Goal: Answer question/provide support: Share knowledge or assist other users

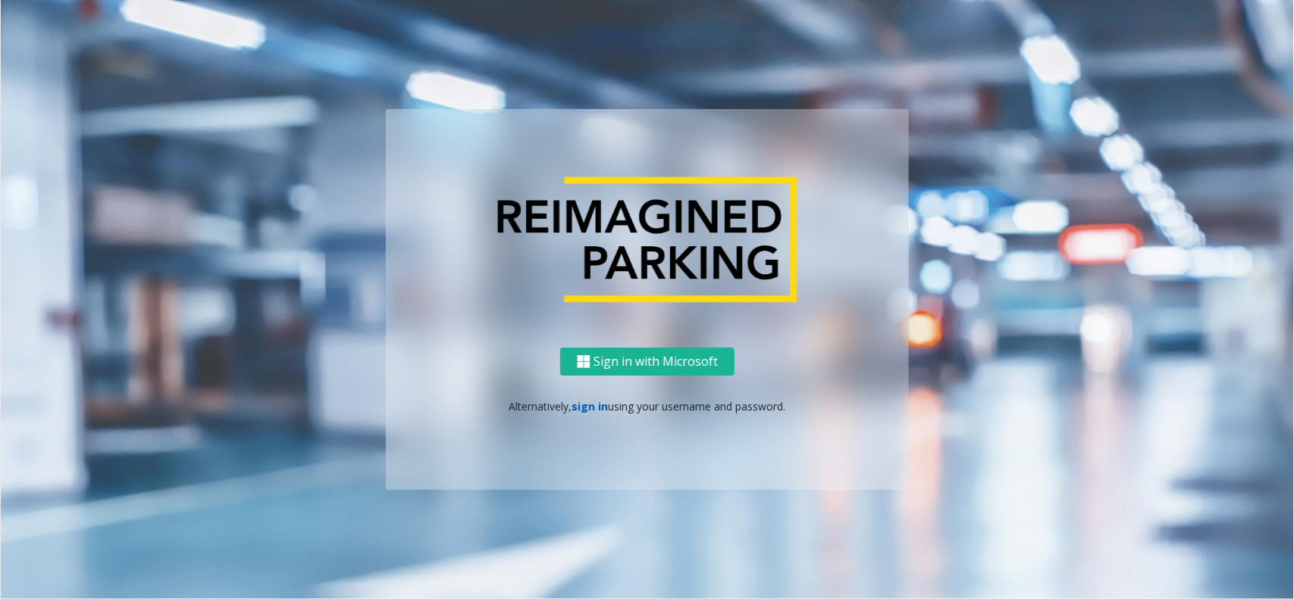
click at [587, 411] on link "sign in" at bounding box center [590, 406] width 36 height 14
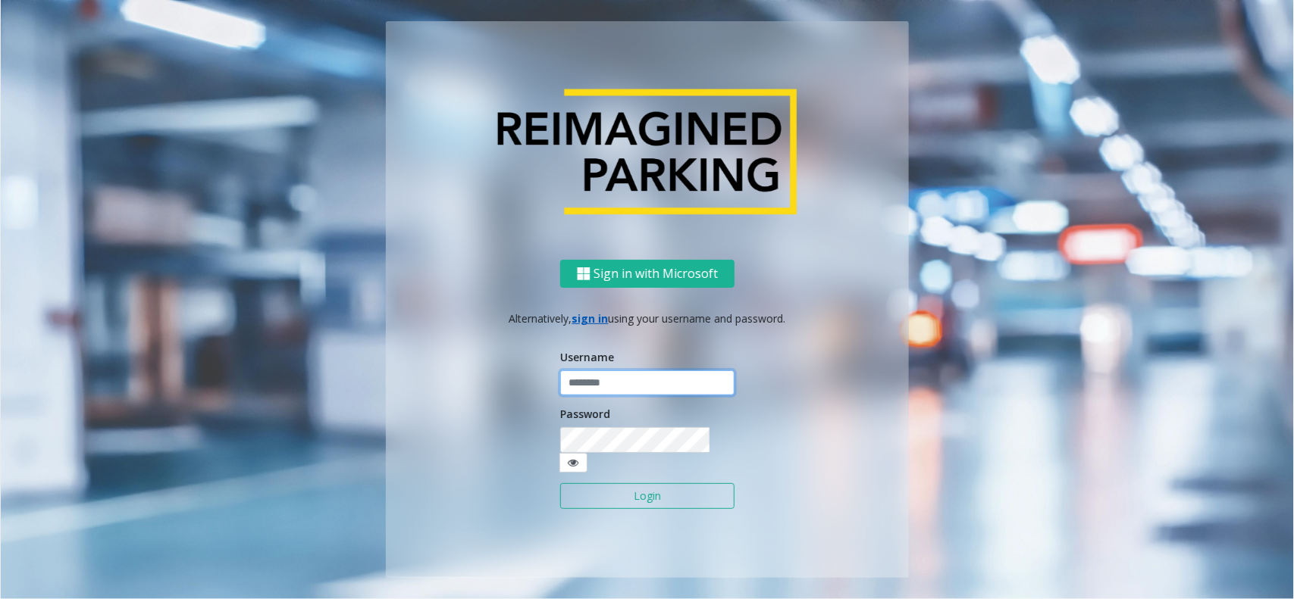
click at [607, 396] on input "text" at bounding box center [647, 384] width 174 height 26
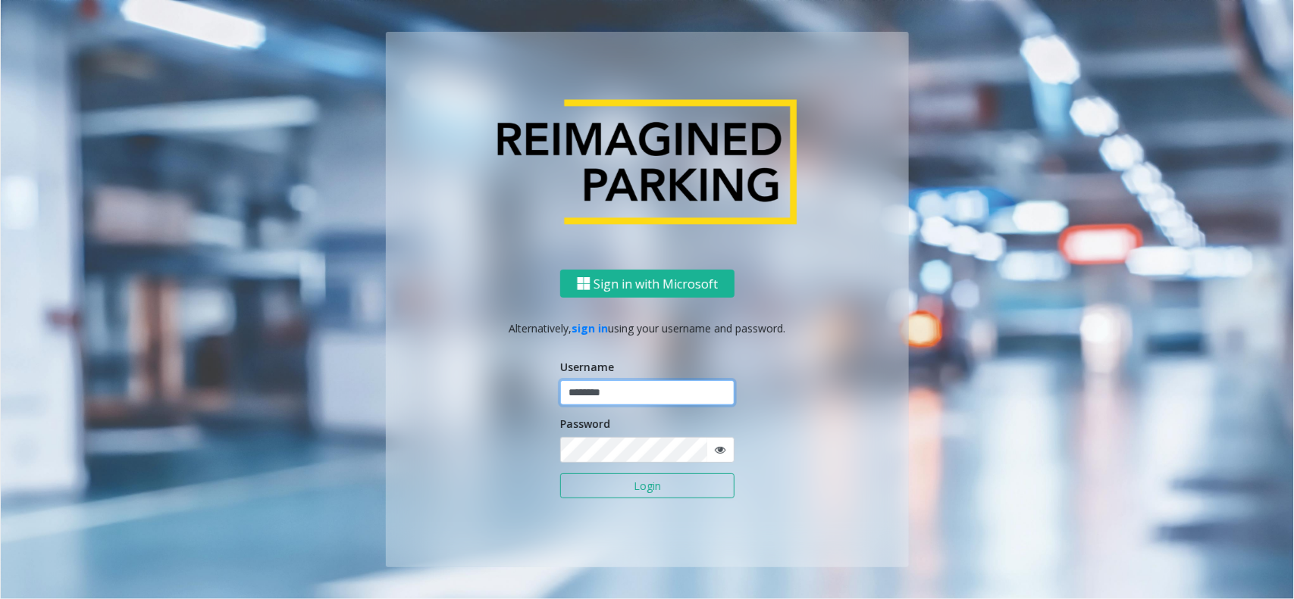
type input "********"
click at [718, 449] on icon at bounding box center [720, 450] width 11 height 11
click at [630, 479] on button "Login" at bounding box center [647, 487] width 174 height 26
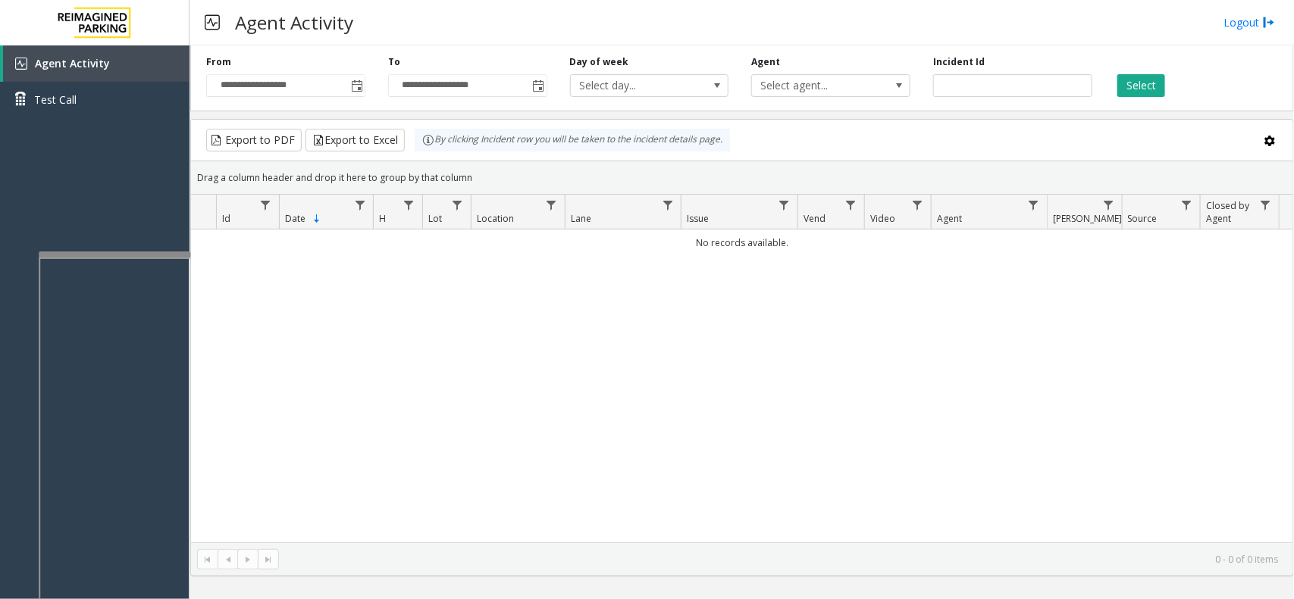
click at [156, 252] on div at bounding box center [115, 255] width 152 height 6
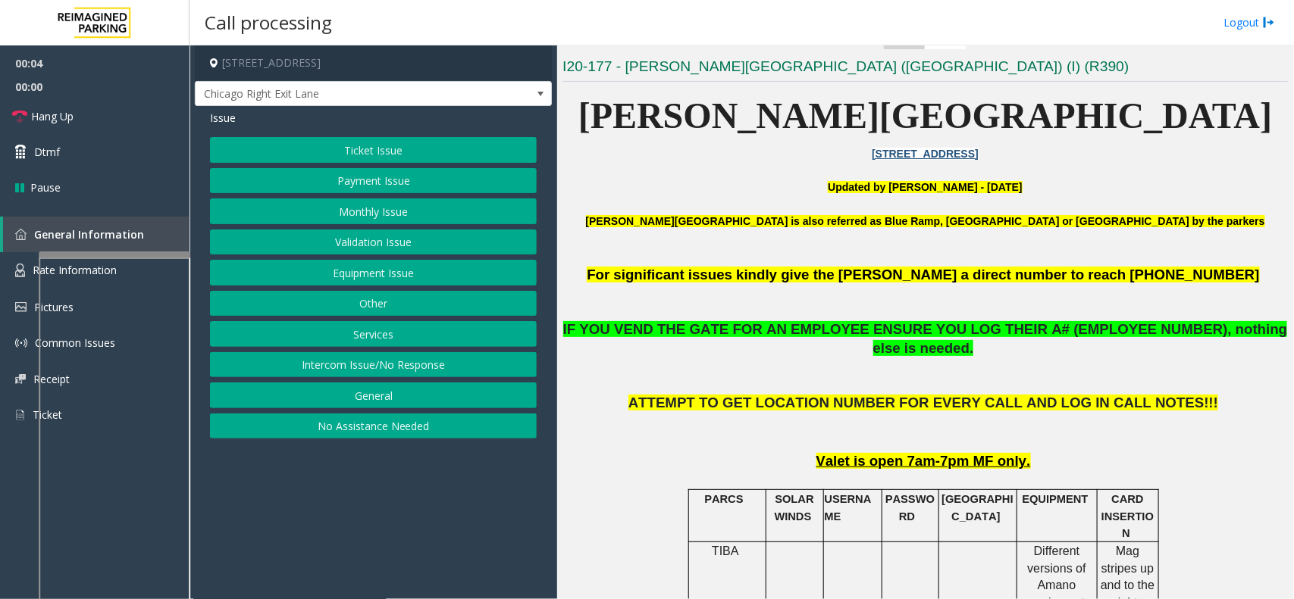
scroll to position [474, 0]
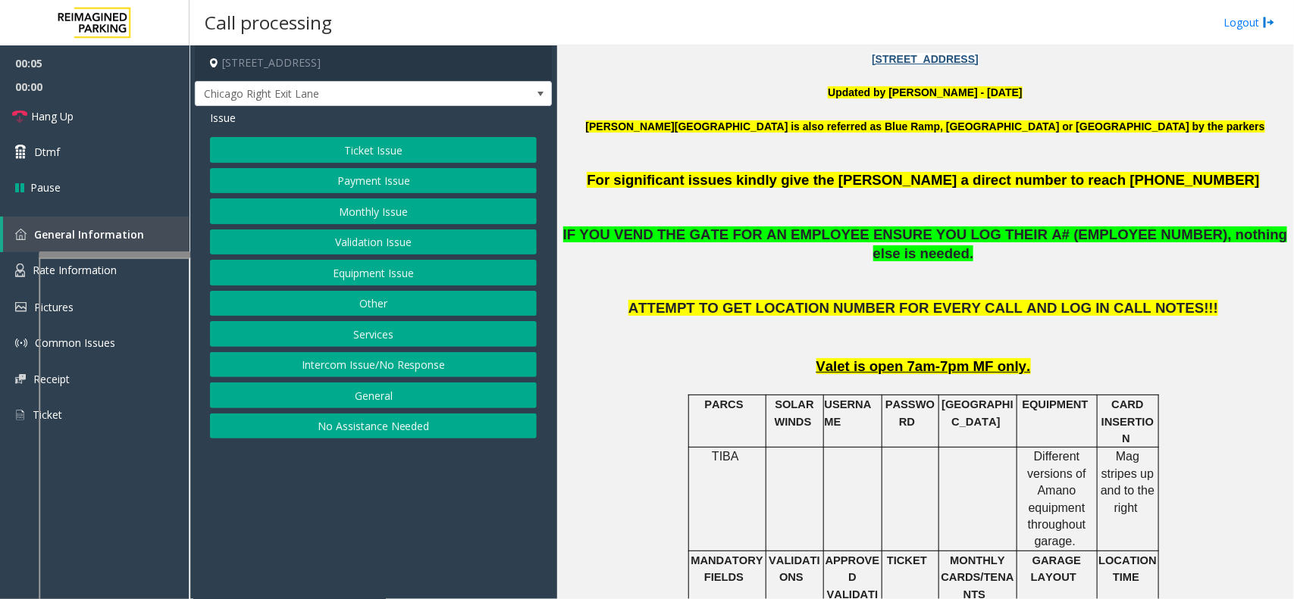
click at [481, 210] on button "Monthly Issue" at bounding box center [373, 212] width 327 height 26
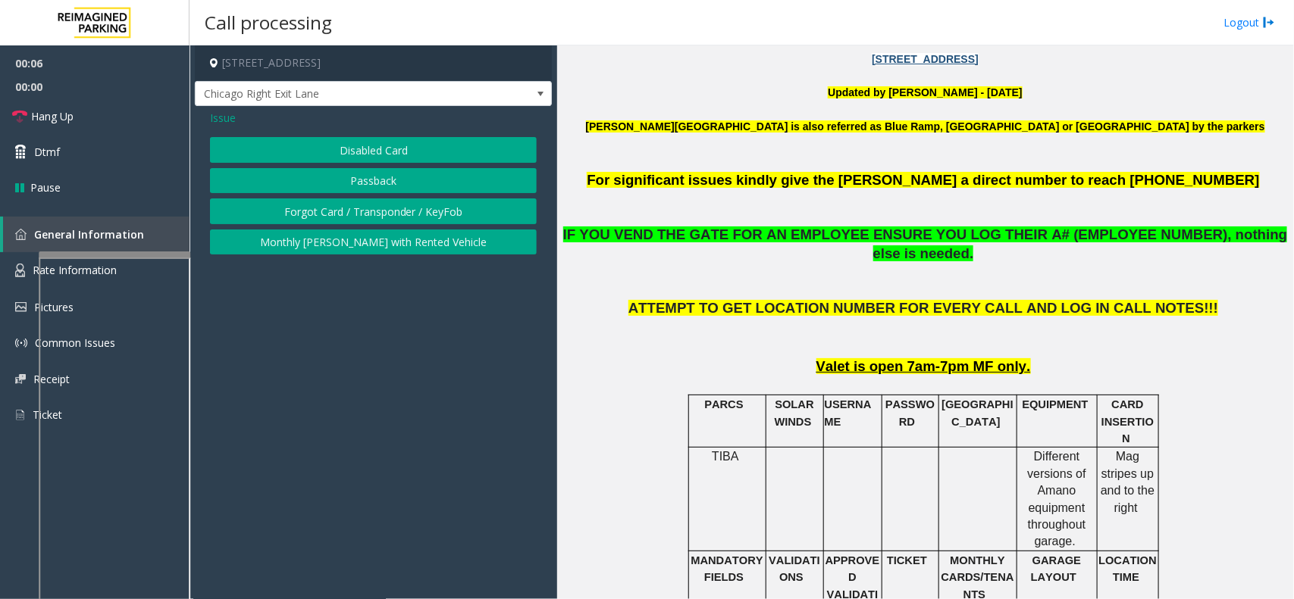
click at [445, 145] on button "Disabled Card" at bounding box center [373, 150] width 327 height 26
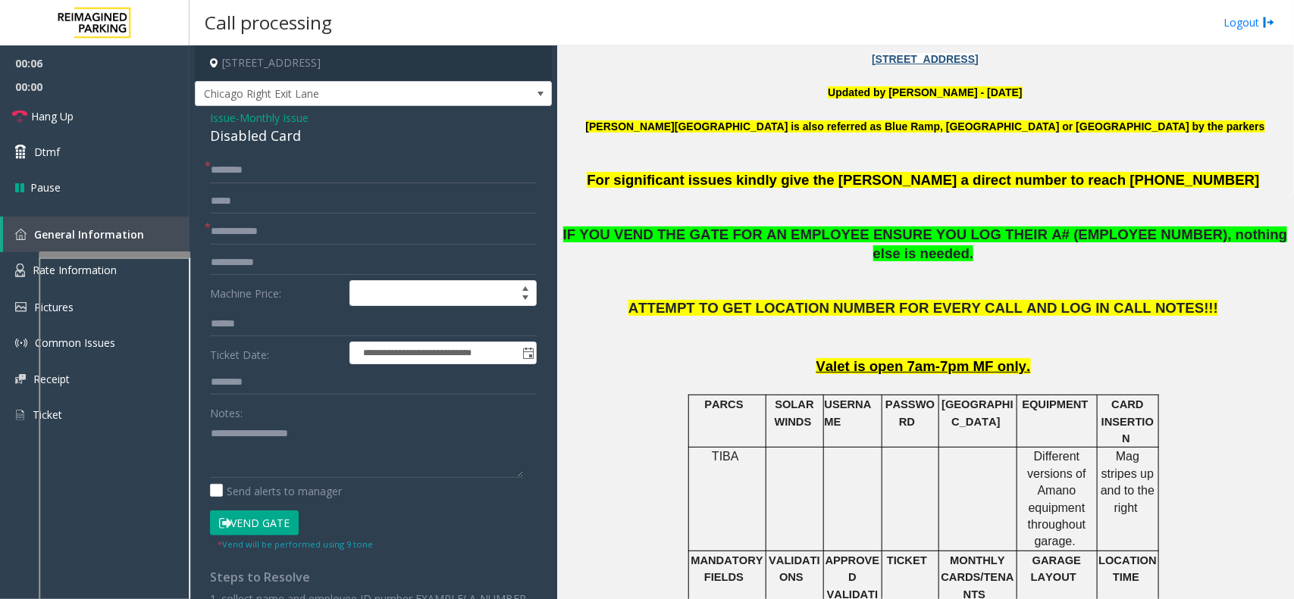
click at [267, 127] on div "Disabled Card" at bounding box center [373, 136] width 327 height 20
click at [271, 121] on span "Monthly Issue" at bounding box center [273, 118] width 69 height 16
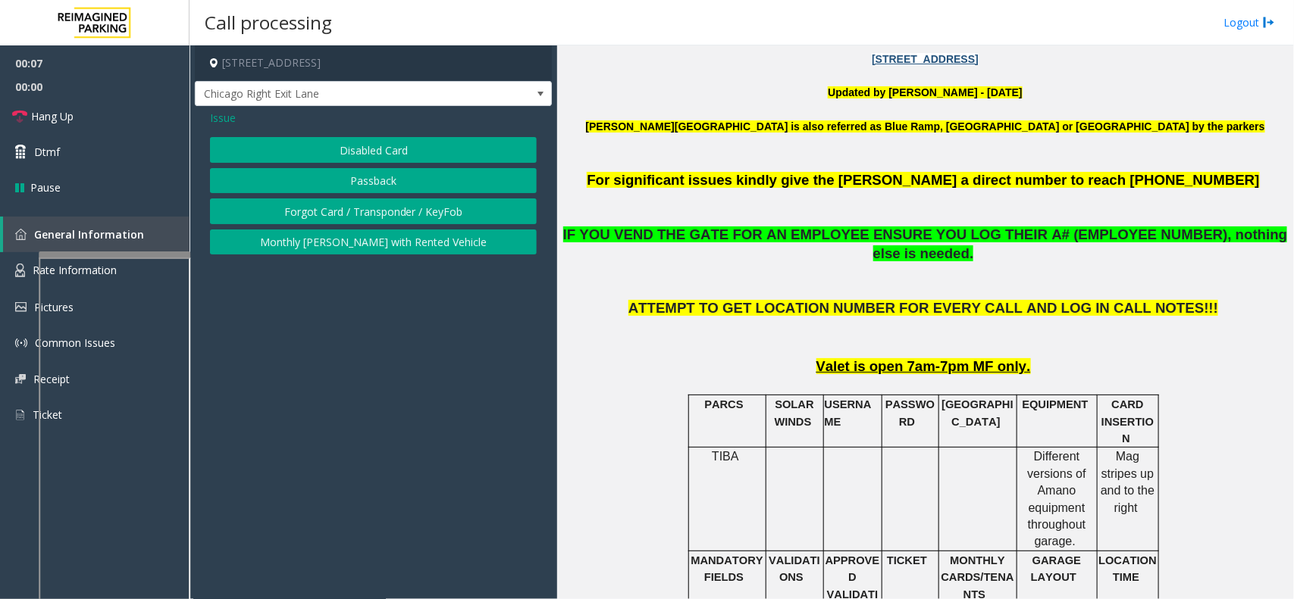
click at [258, 180] on button "Passback" at bounding box center [373, 181] width 327 height 26
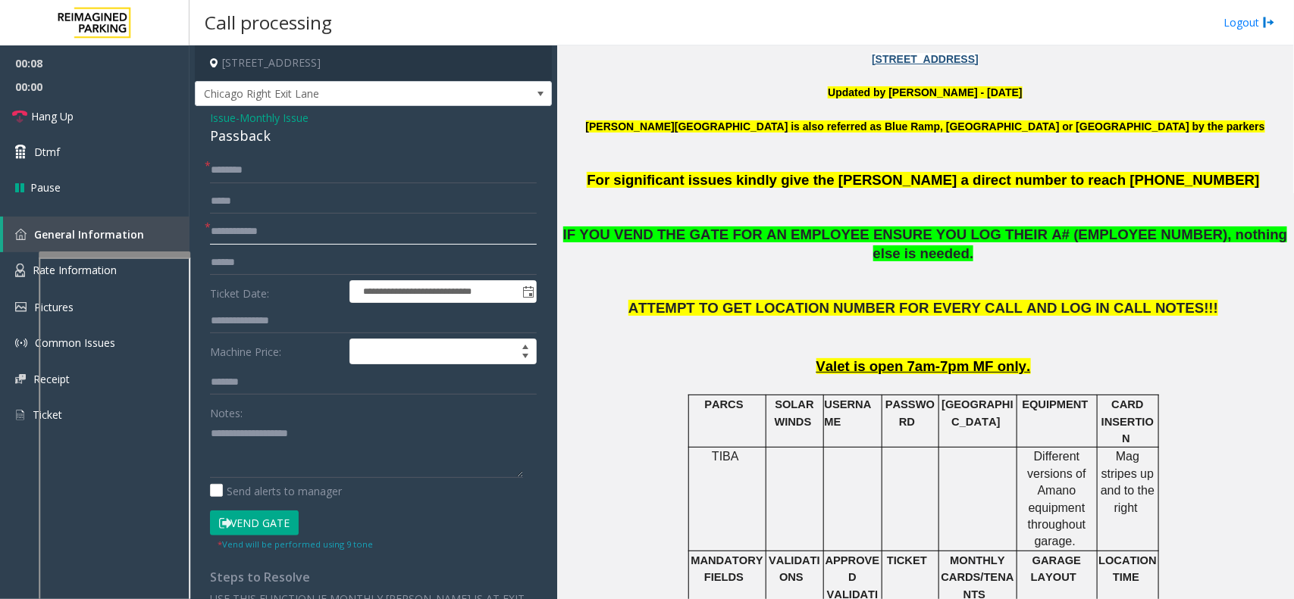
click at [244, 224] on input "text" at bounding box center [373, 232] width 327 height 26
click at [239, 146] on div "Passback" at bounding box center [373, 136] width 327 height 20
click at [239, 148] on div "**********" at bounding box center [373, 427] width 357 height 643
click at [239, 144] on div "Passback" at bounding box center [373, 136] width 327 height 20
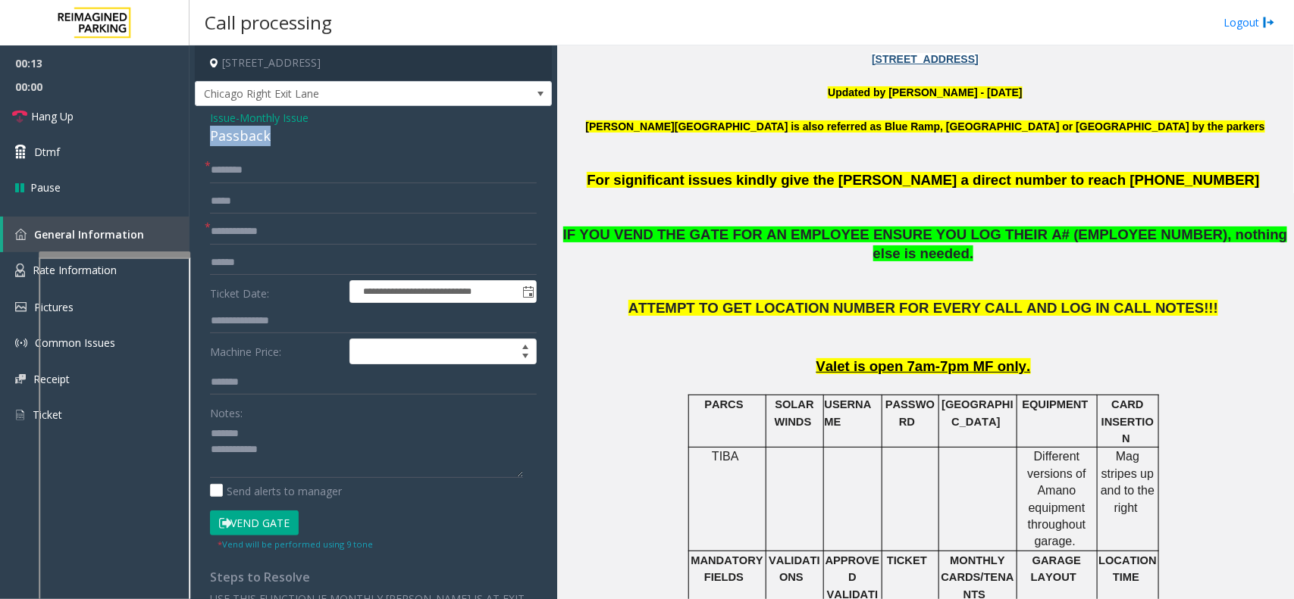
click at [239, 144] on div "Passback" at bounding box center [373, 136] width 327 height 20
type textarea "**********"
click at [296, 246] on form "**********" at bounding box center [373, 355] width 327 height 394
click at [299, 221] on input "text" at bounding box center [373, 232] width 327 height 26
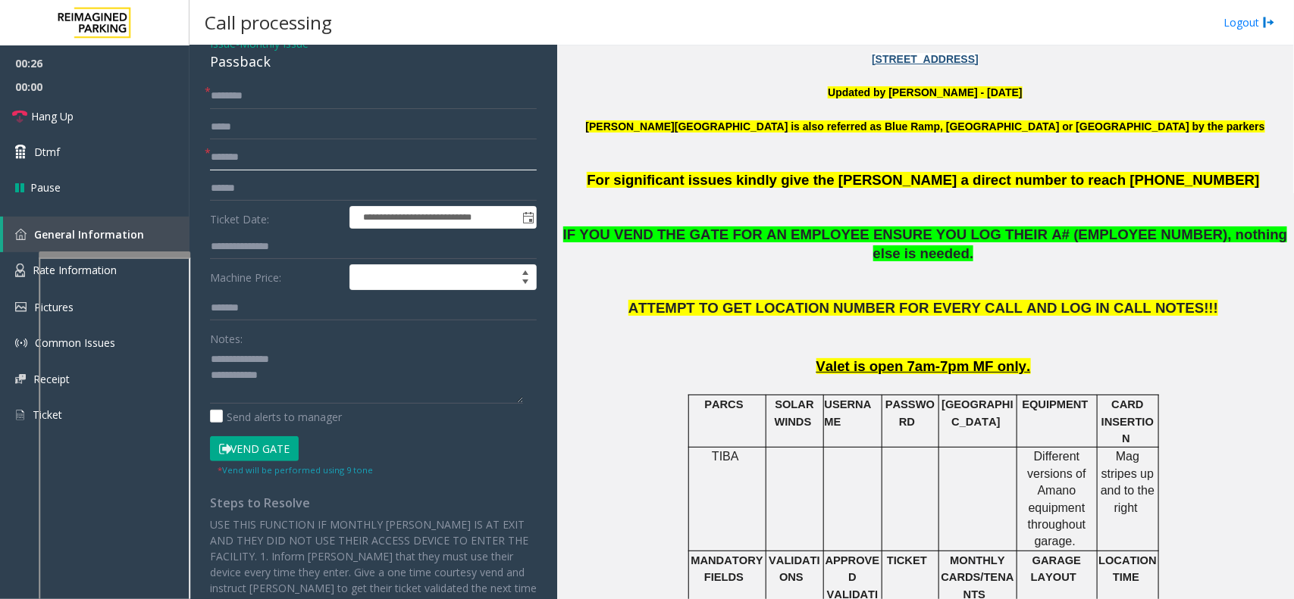
scroll to position [0, 0]
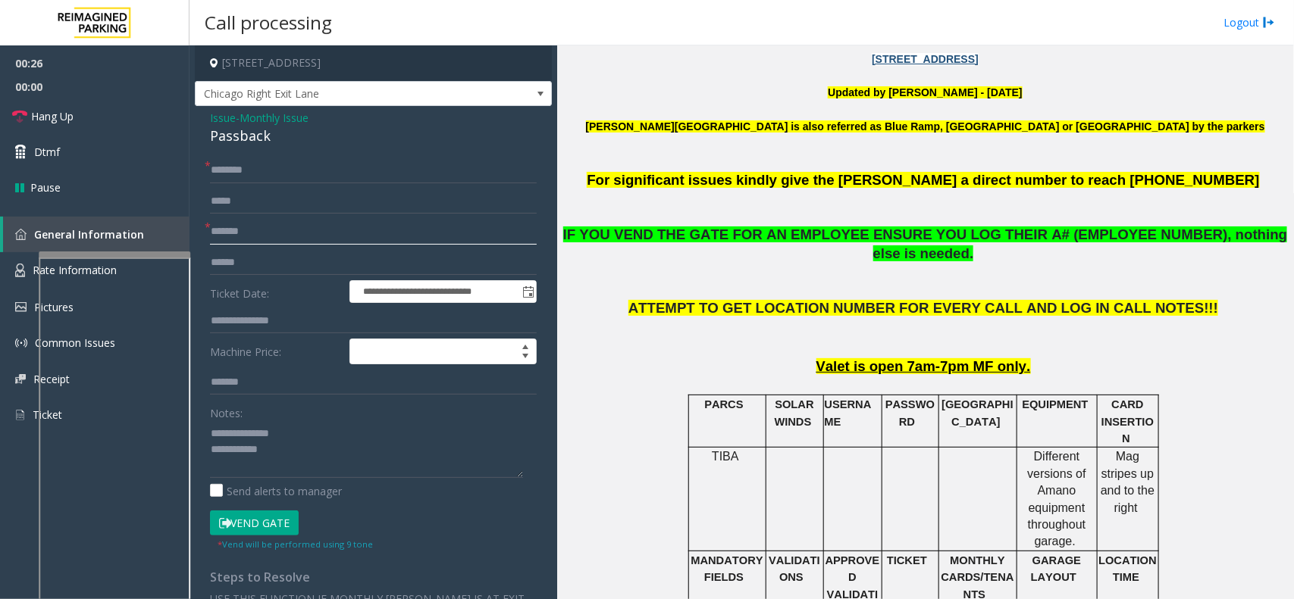
type input "*******"
click at [282, 169] on input "text" at bounding box center [373, 171] width 327 height 26
click at [230, 479] on button "Vend Gate" at bounding box center [254, 524] width 89 height 26
click at [243, 471] on textarea at bounding box center [366, 449] width 313 height 57
click at [249, 470] on textarea at bounding box center [366, 449] width 313 height 57
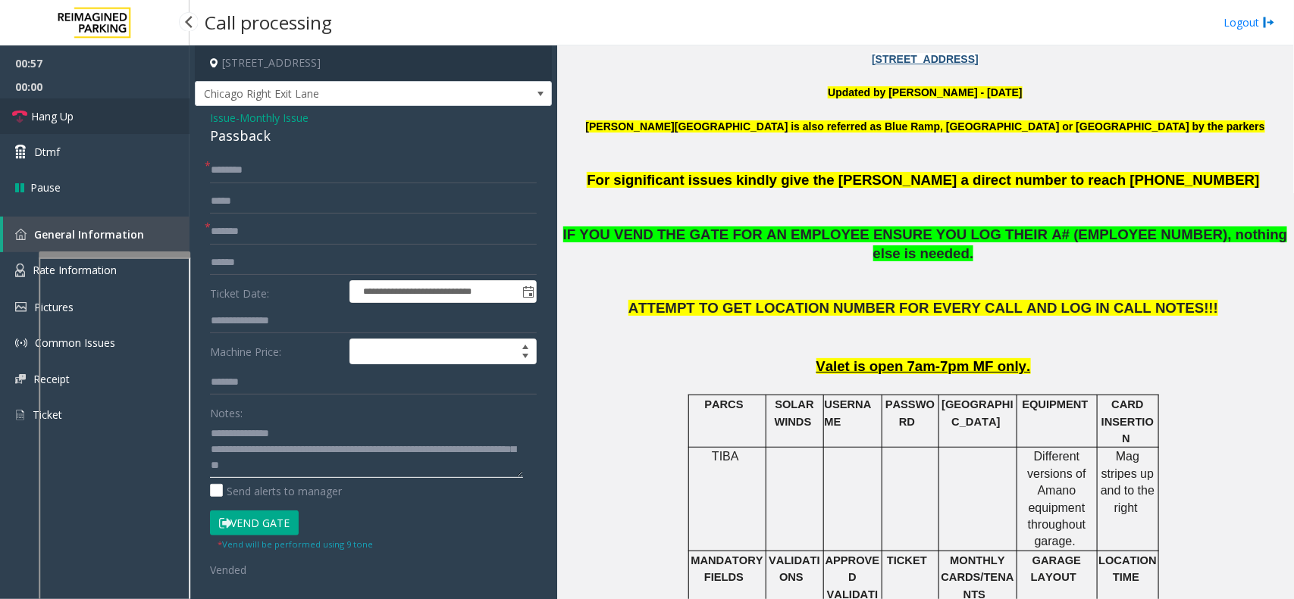
type textarea "**********"
drag, startPoint x: 122, startPoint y: 130, endPoint x: 213, endPoint y: 133, distance: 91.0
click at [121, 130] on link "Hang Up" at bounding box center [94, 117] width 189 height 36
click at [259, 172] on input "text" at bounding box center [373, 171] width 327 height 26
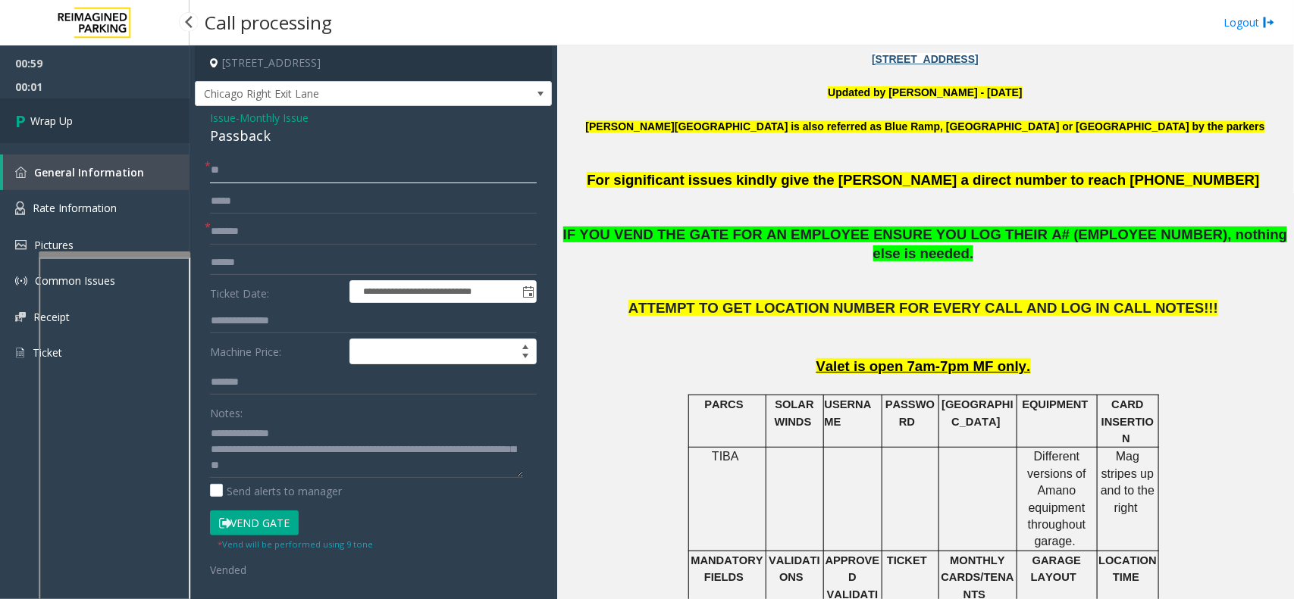
type input "**"
click at [108, 133] on link "Wrap Up" at bounding box center [94, 121] width 189 height 45
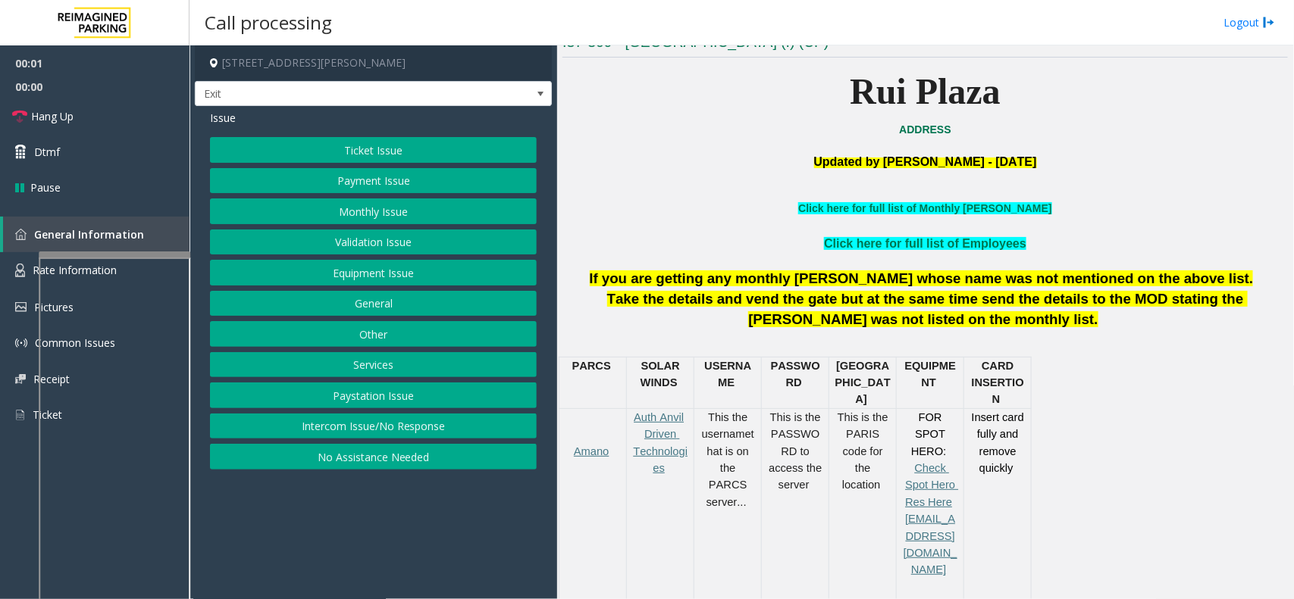
scroll to position [474, 0]
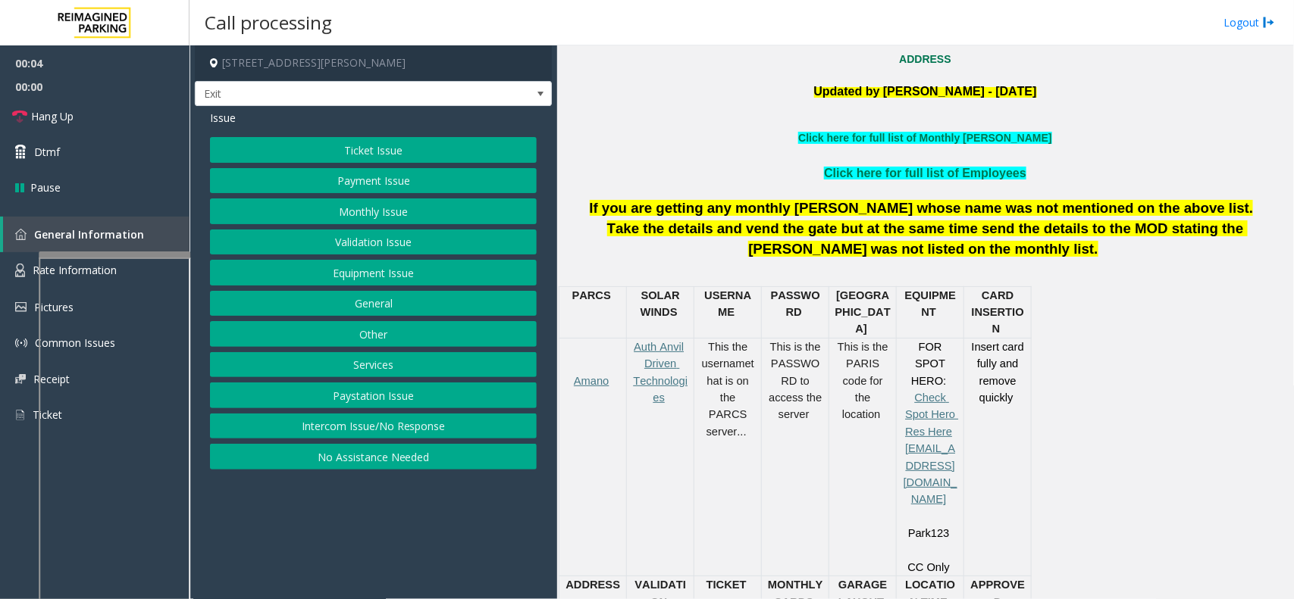
drag, startPoint x: 319, startPoint y: 362, endPoint x: 330, endPoint y: 355, distance: 13.3
click at [324, 358] on button "Services" at bounding box center [373, 365] width 327 height 26
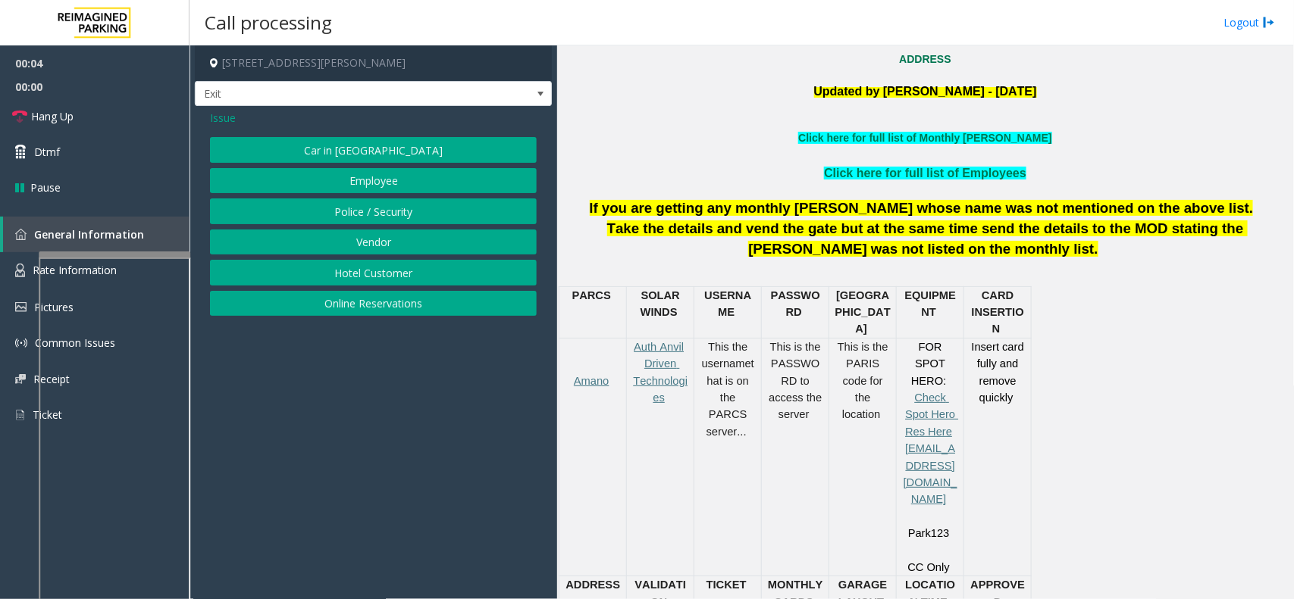
click at [355, 305] on button "Online Reservations" at bounding box center [373, 304] width 327 height 26
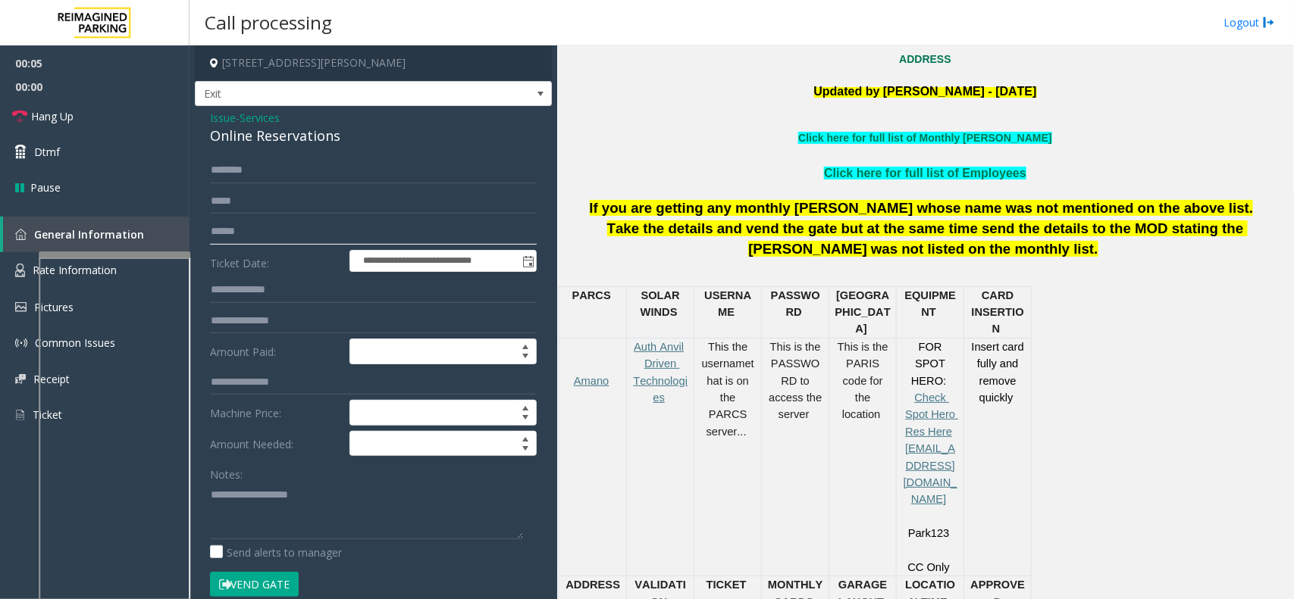
click at [335, 224] on input "text" at bounding box center [373, 232] width 327 height 26
type textarea "**********"
click at [263, 225] on input "text" at bounding box center [373, 232] width 327 height 26
type input "*********"
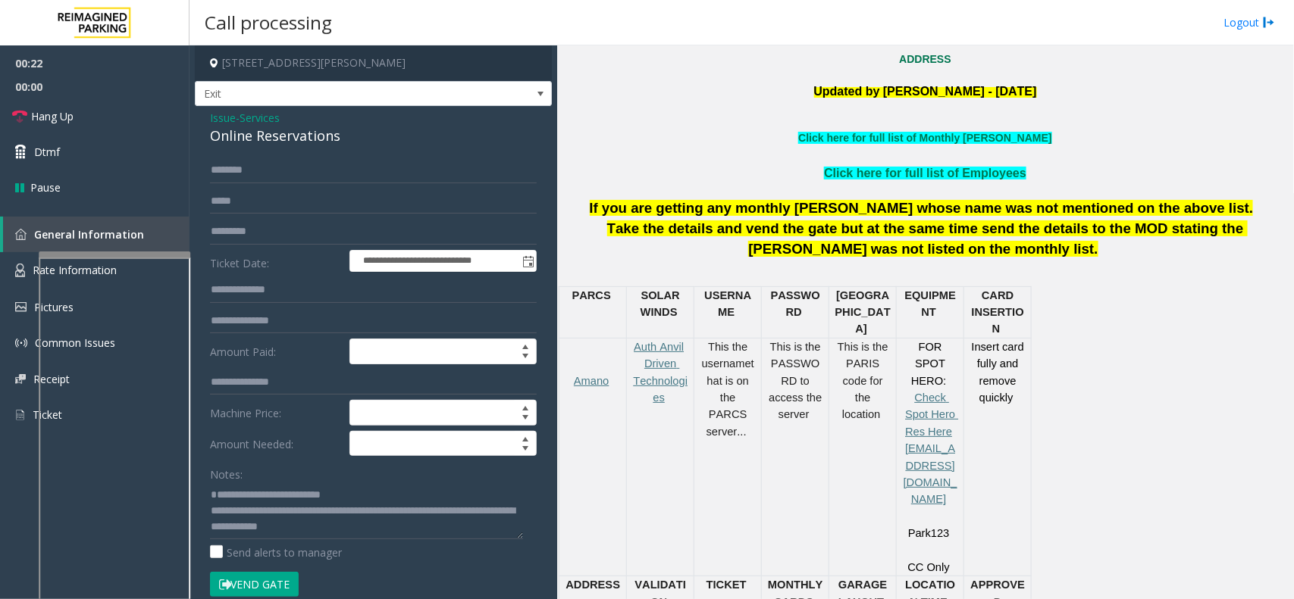
click at [265, 479] on button "Vend Gate" at bounding box center [254, 585] width 89 height 26
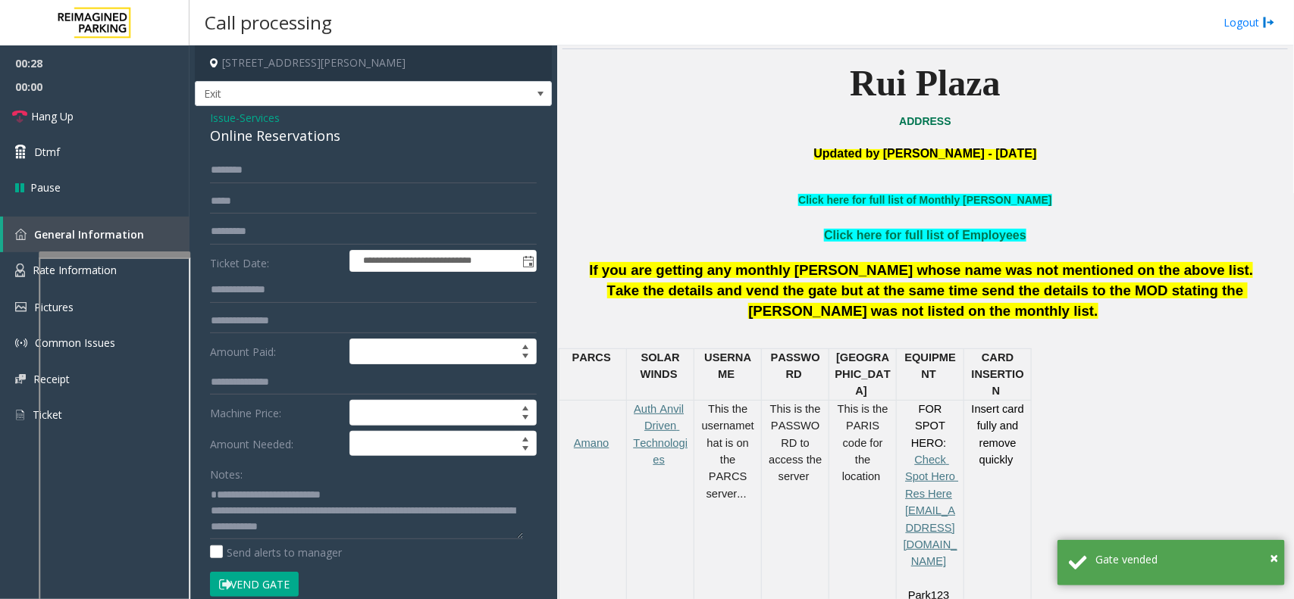
scroll to position [379, 0]
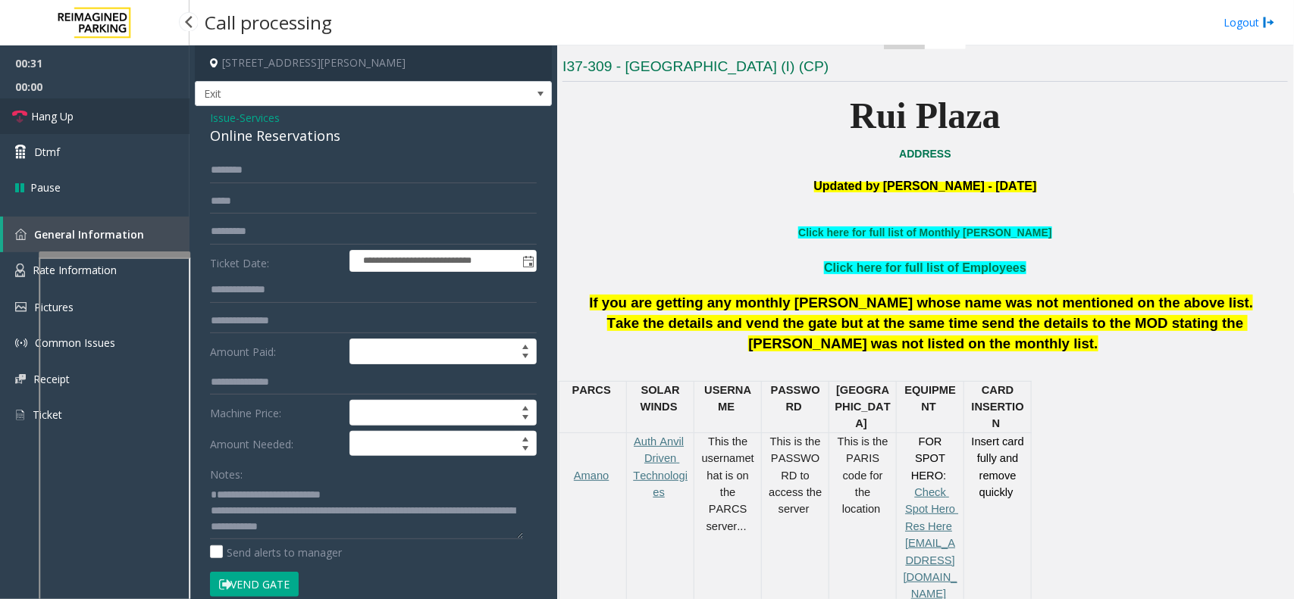
click at [145, 117] on link "Hang Up" at bounding box center [94, 117] width 189 height 36
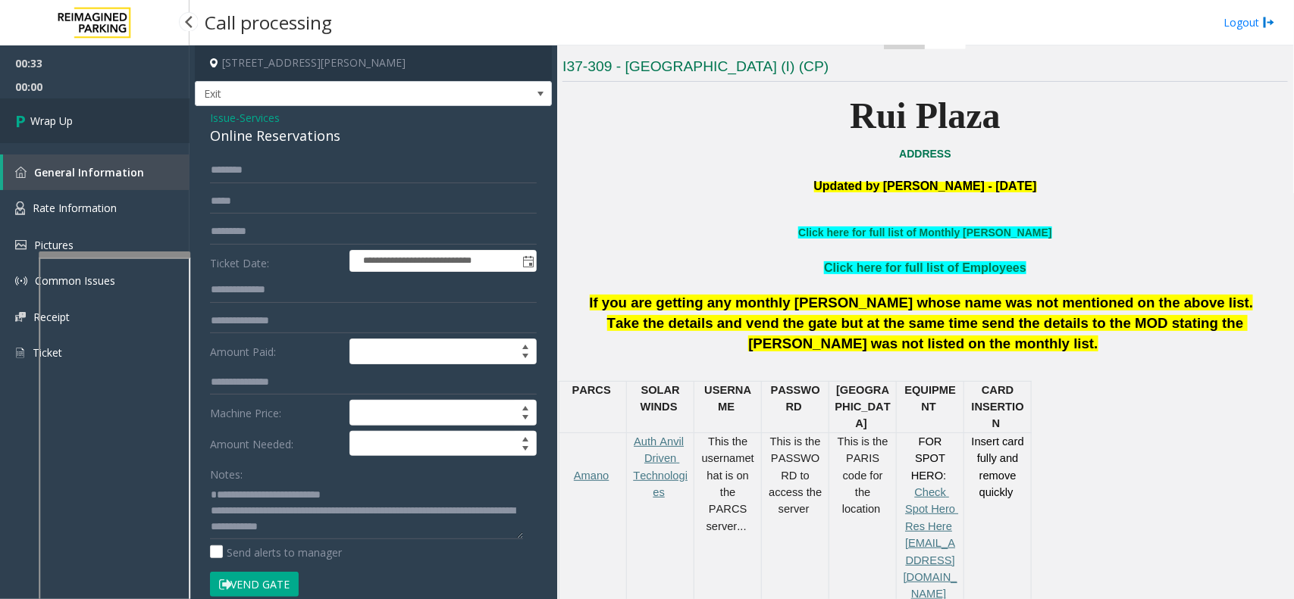
click at [82, 127] on link "Wrap Up" at bounding box center [94, 121] width 189 height 45
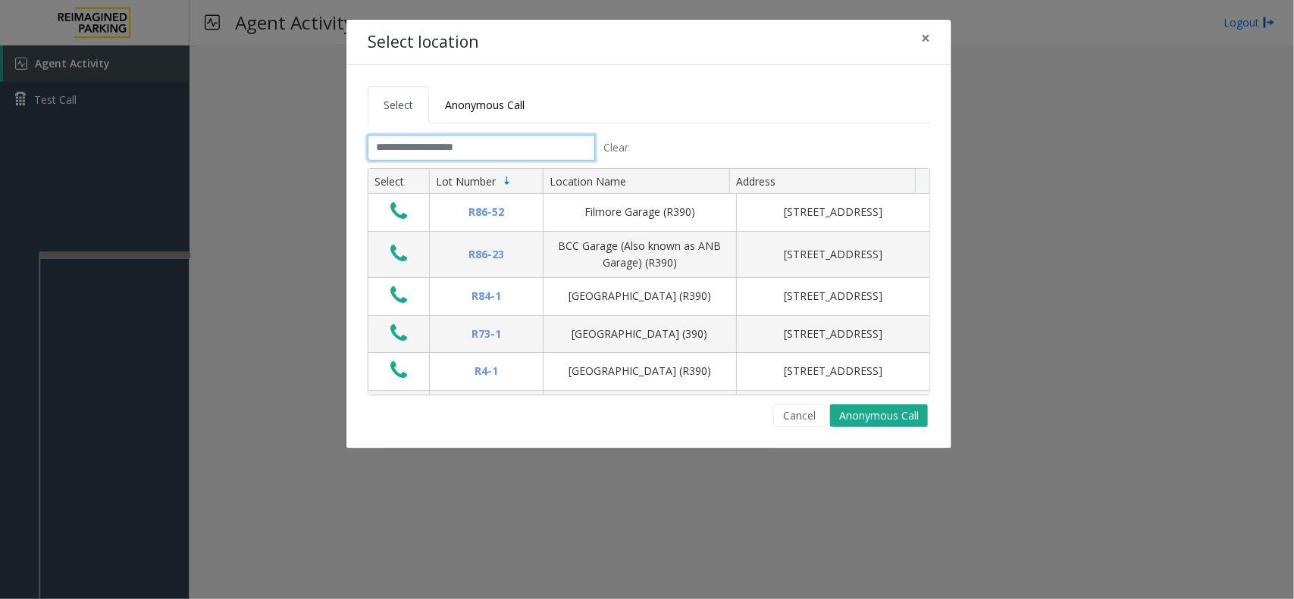
click at [484, 139] on input "text" at bounding box center [481, 148] width 227 height 26
type input "*"
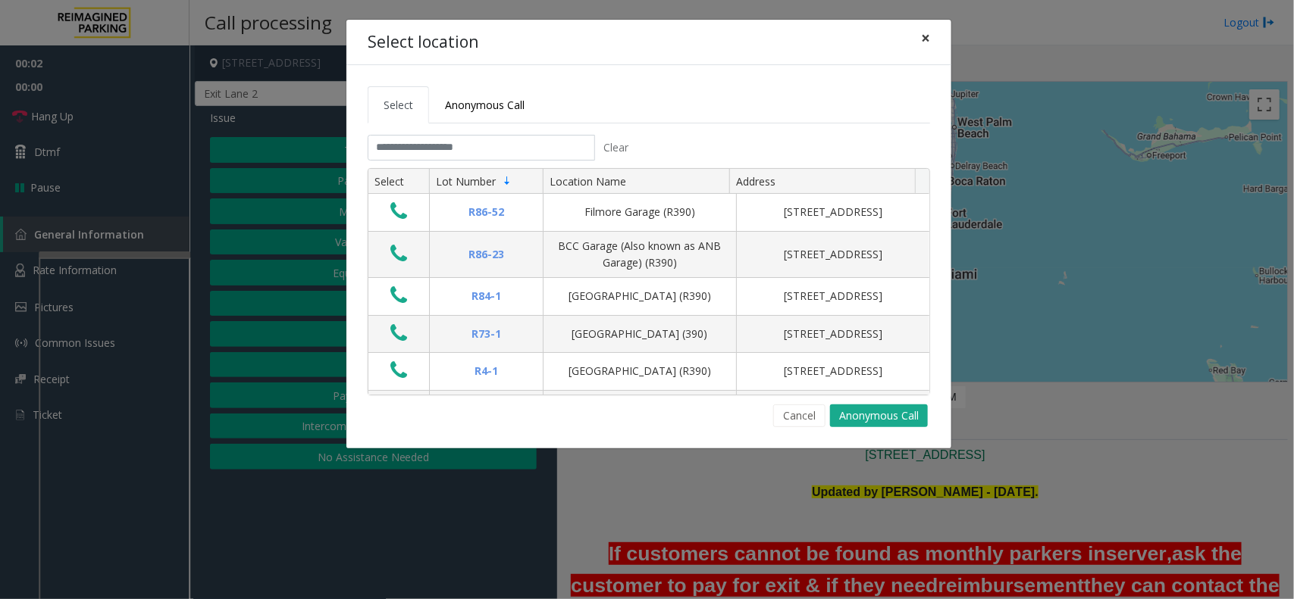
click at [922, 27] on span "×" at bounding box center [925, 37] width 9 height 21
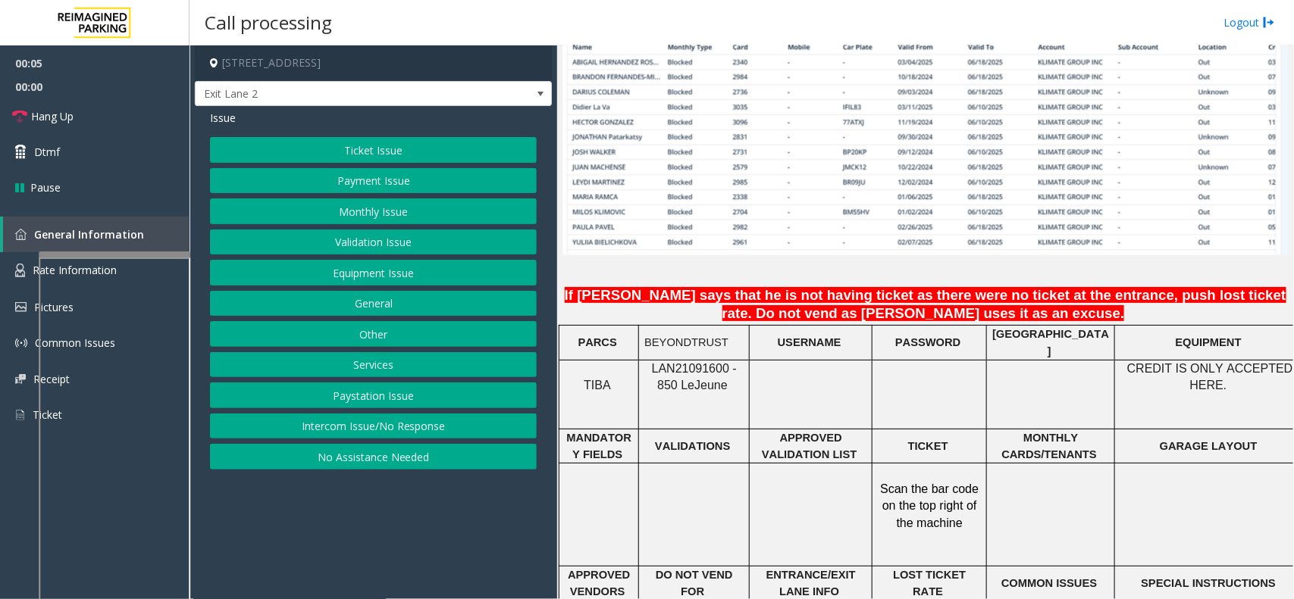
scroll to position [1137, 0]
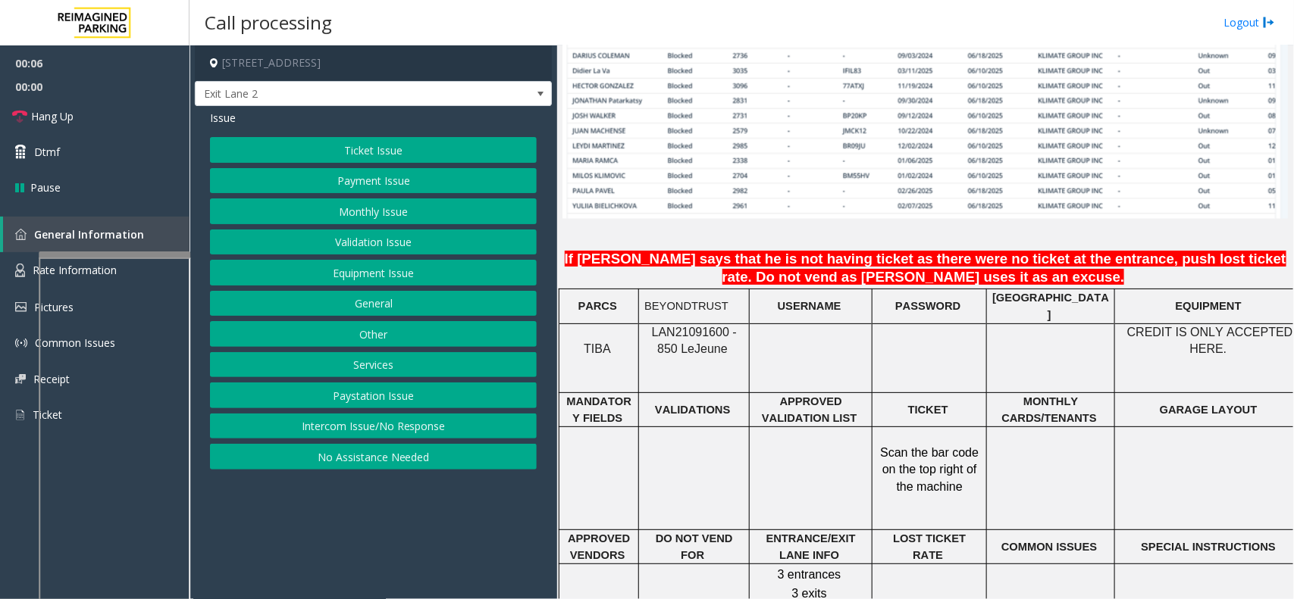
click at [726, 326] on span "LAN21091600 - 850 Le" at bounding box center [694, 341] width 85 height 30
drag, startPoint x: 744, startPoint y: 327, endPoint x: 648, endPoint y: 320, distance: 96.5
click at [648, 324] on div "LAN21091600 - 850 Le Jeune" at bounding box center [694, 341] width 110 height 34
copy span "LAN21091600 - 850"
click at [353, 202] on button "Monthly Issue" at bounding box center [373, 212] width 327 height 26
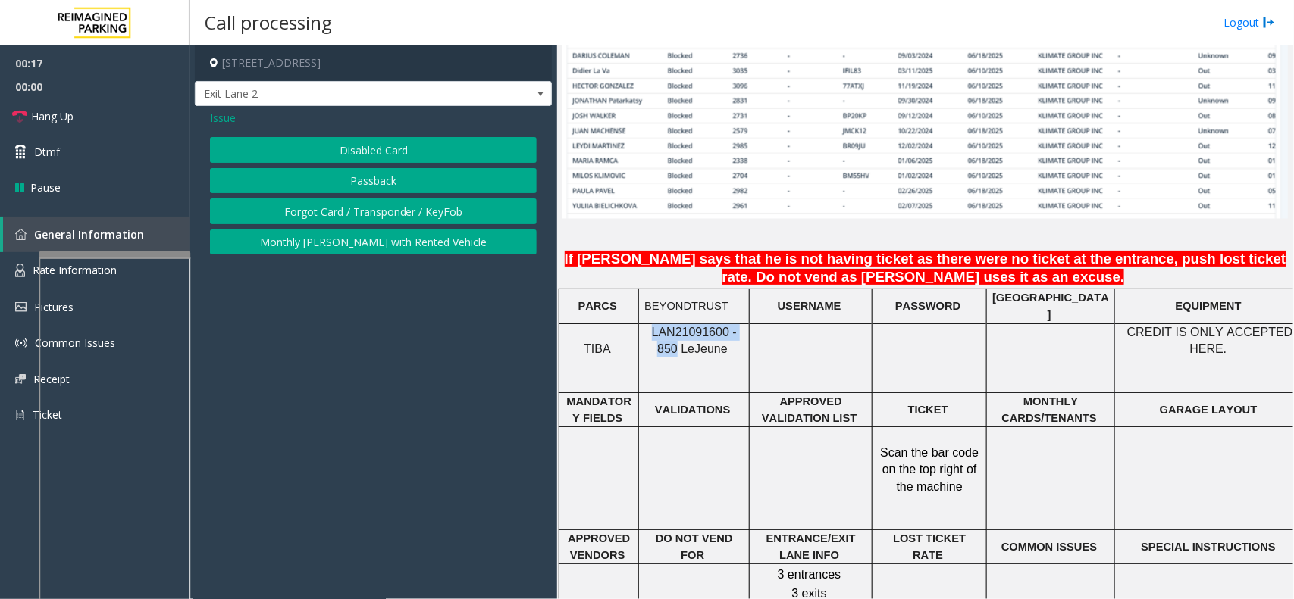
click at [380, 157] on button "Disabled Card" at bounding box center [373, 150] width 327 height 26
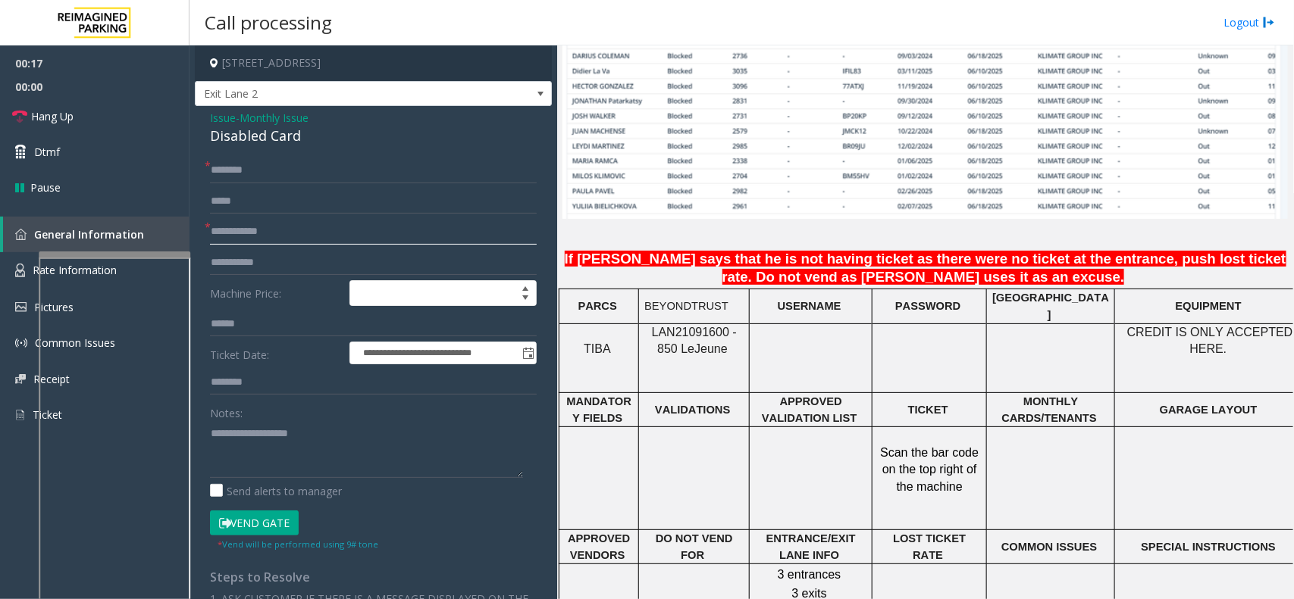
click at [313, 231] on input "text" at bounding box center [373, 232] width 327 height 26
type input "****"
click at [269, 171] on input "text" at bounding box center [373, 171] width 327 height 26
type textarea "**********"
click at [288, 167] on input "text" at bounding box center [373, 171] width 327 height 26
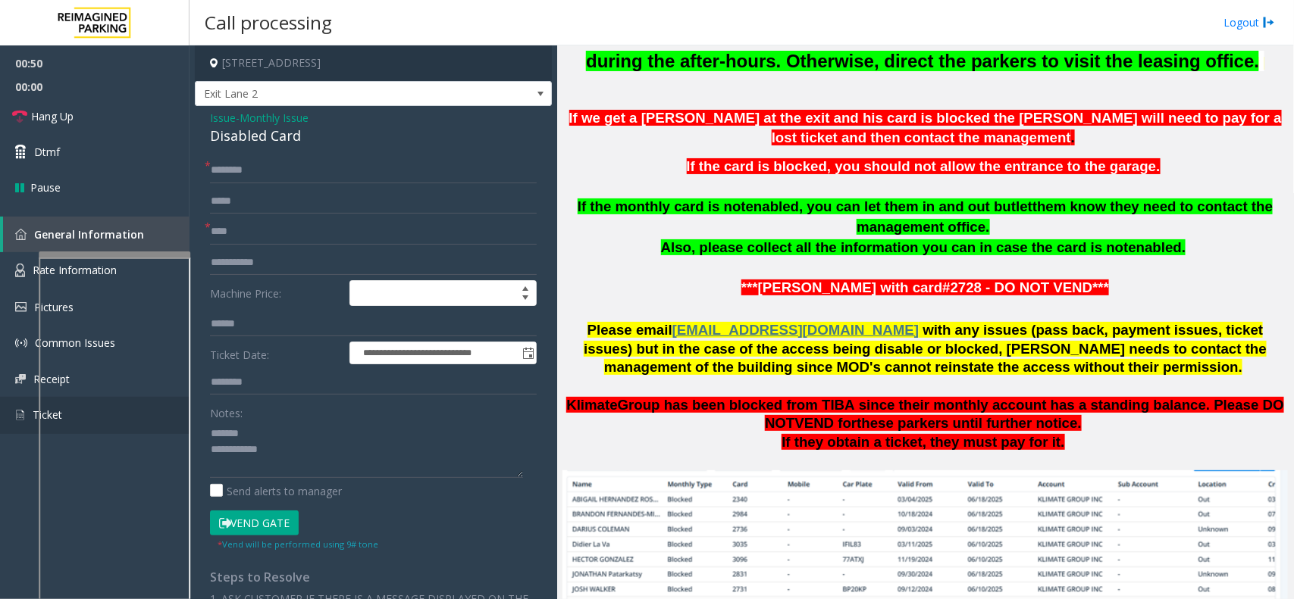
scroll to position [568, 0]
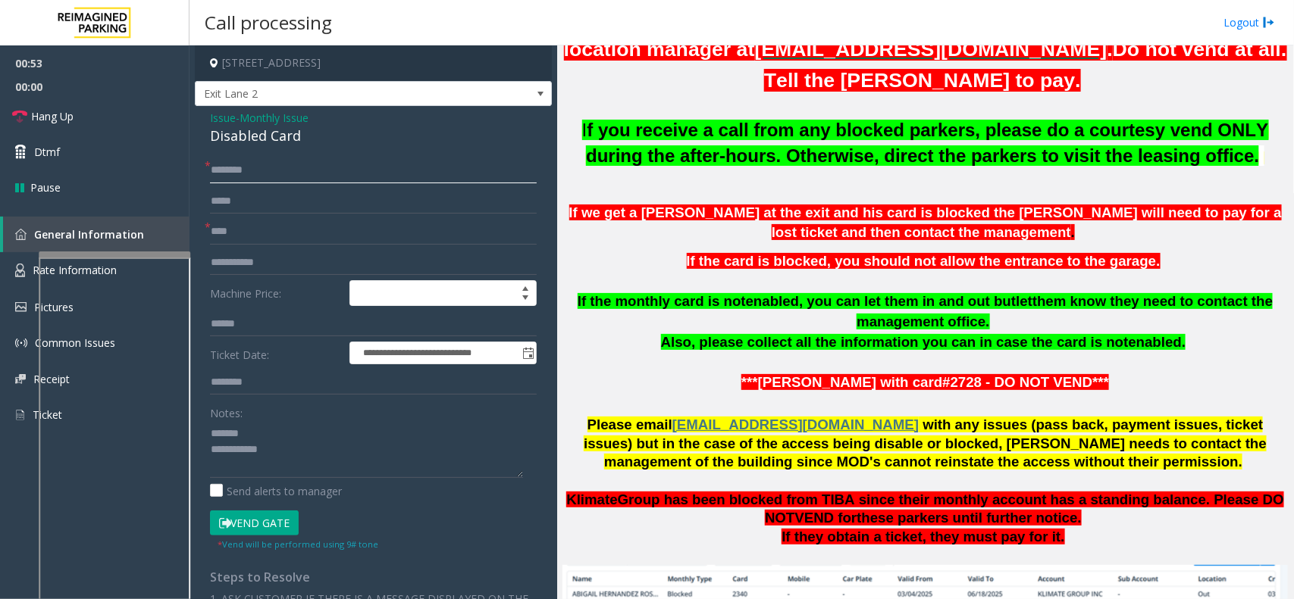
click at [233, 169] on input "text" at bounding box center [373, 171] width 327 height 26
click at [267, 184] on form "**********" at bounding box center [373, 355] width 327 height 394
click at [267, 177] on input "text" at bounding box center [373, 171] width 327 height 26
paste input "**********"
type input "**********"
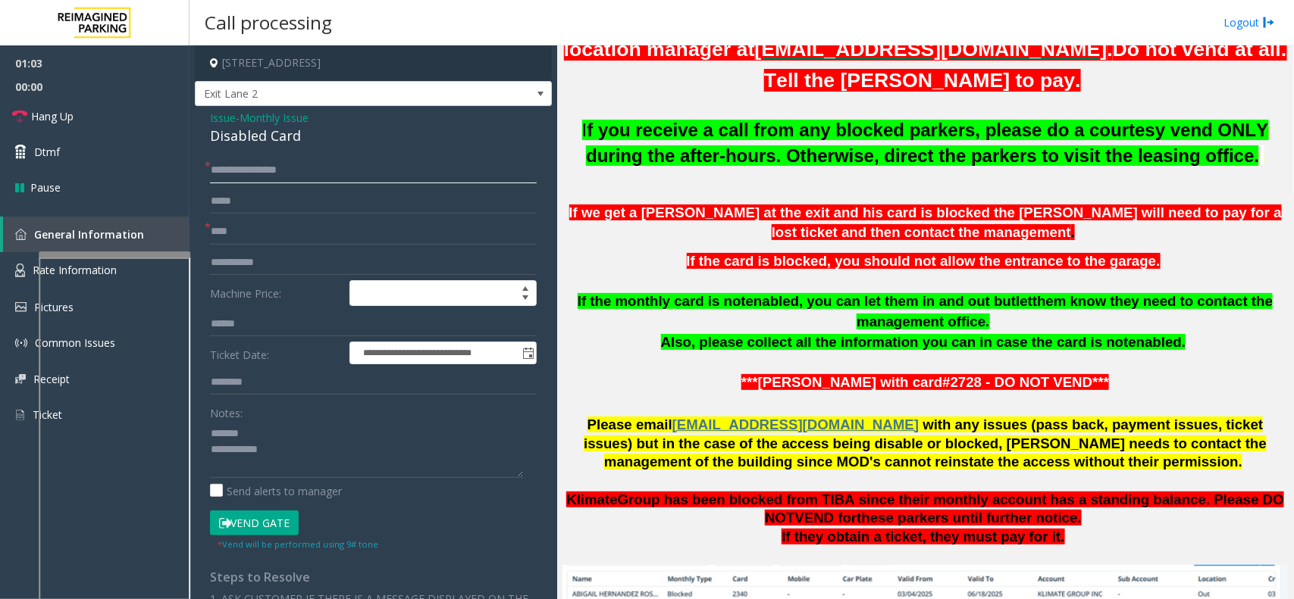
click at [307, 164] on input "**********" at bounding box center [373, 171] width 327 height 26
click at [269, 171] on input "text" at bounding box center [373, 171] width 327 height 26
paste input "****"
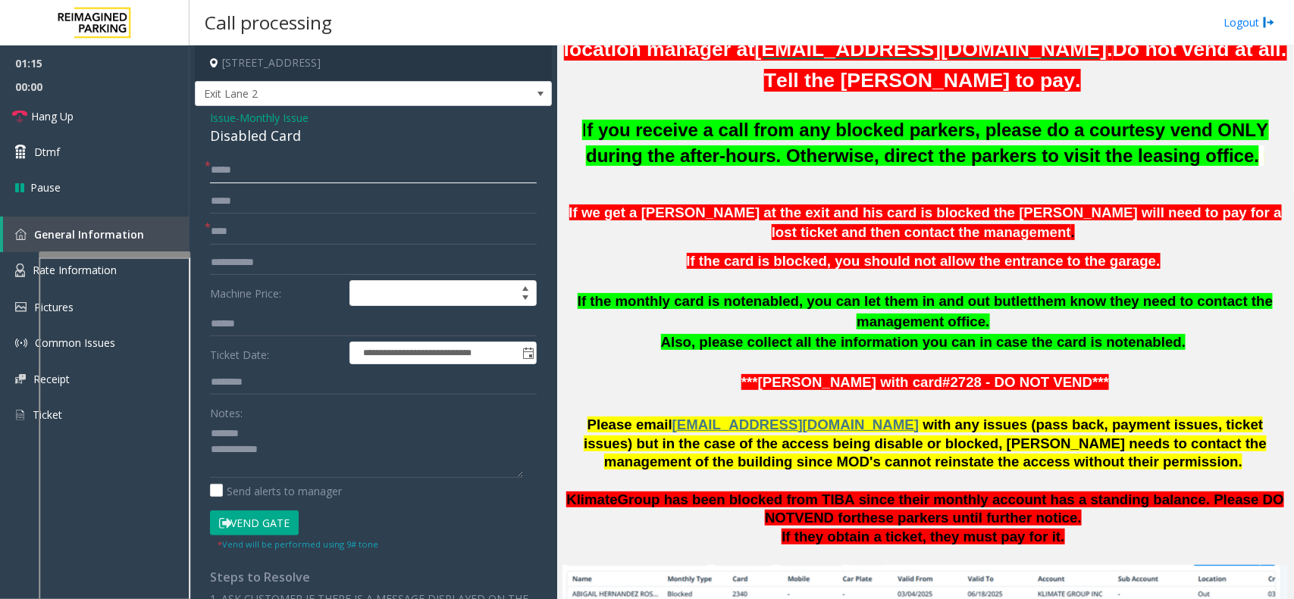
click at [311, 175] on input "****" at bounding box center [373, 171] width 327 height 26
paste input "*******"
type input "**********"
click at [152, 129] on link "Hang Up" at bounding box center [94, 117] width 189 height 36
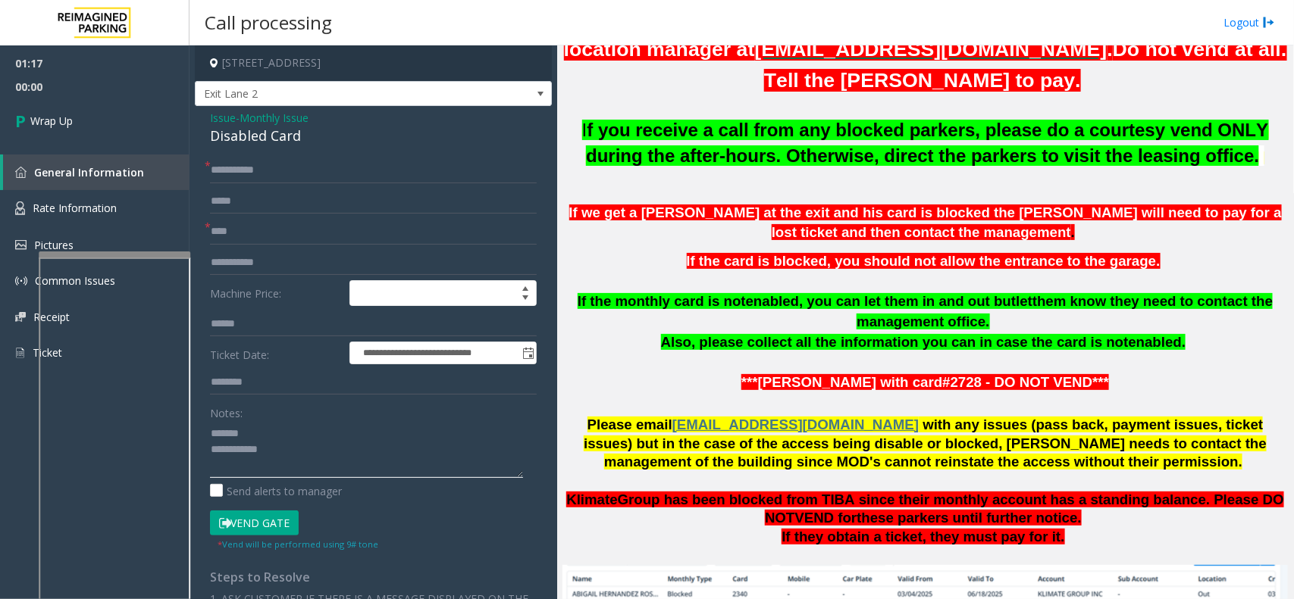
click at [269, 424] on textarea at bounding box center [366, 449] width 313 height 57
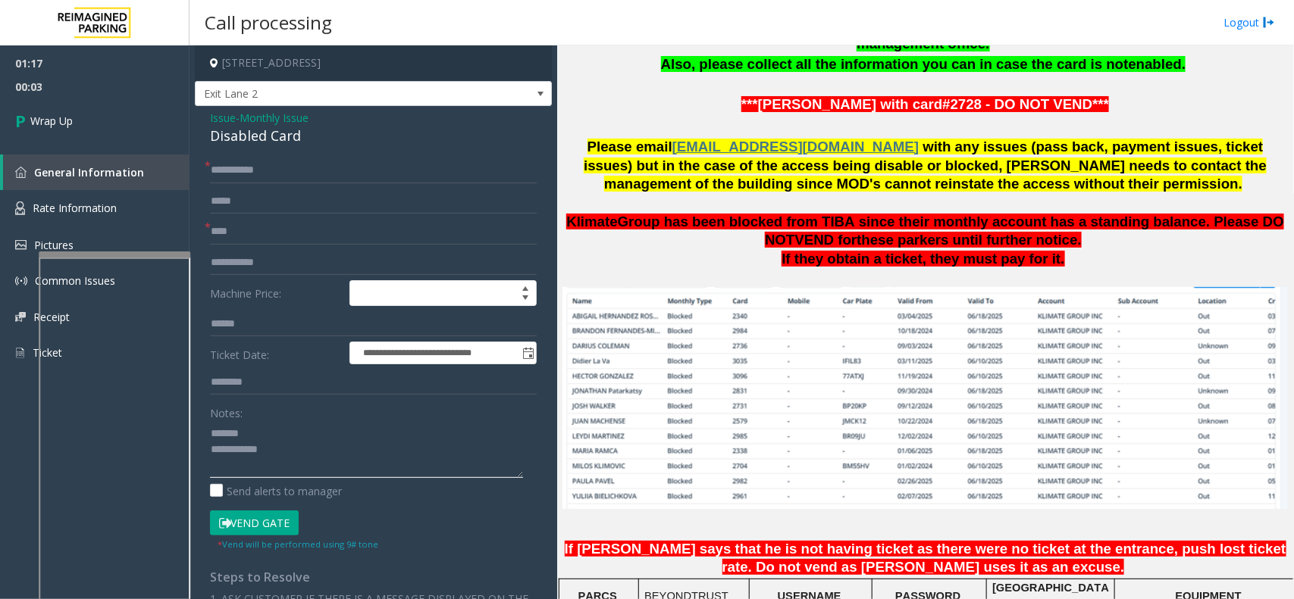
scroll to position [853, 0]
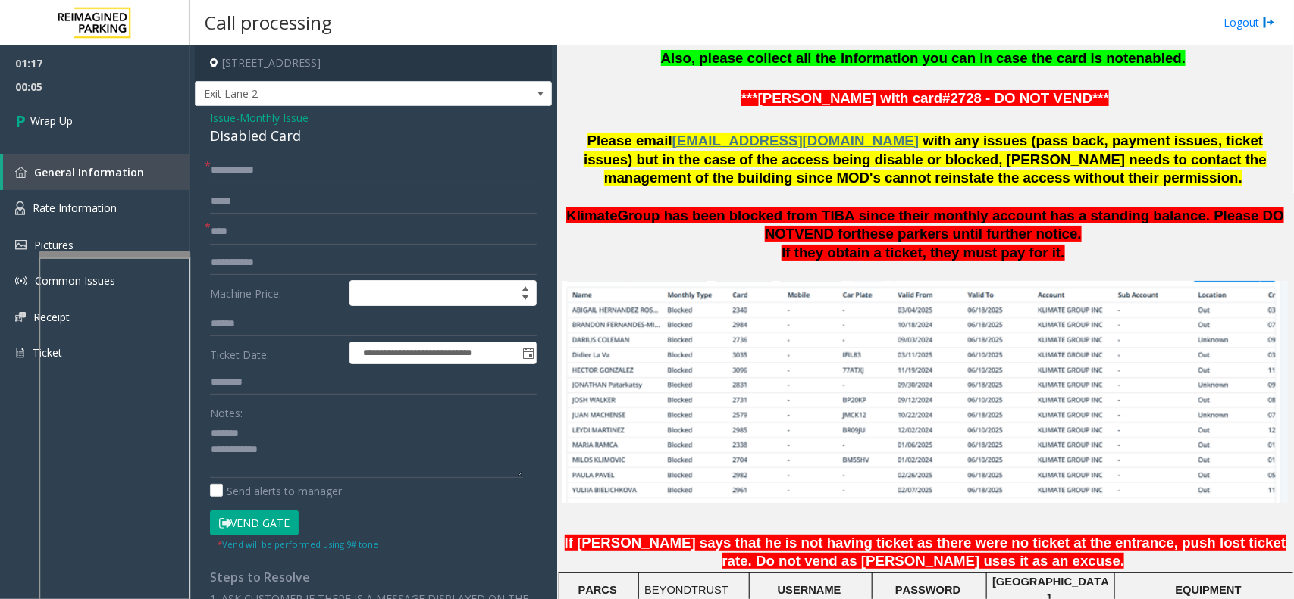
click at [239, 137] on div "Disabled Card" at bounding box center [373, 136] width 327 height 20
click at [304, 460] on textarea at bounding box center [366, 449] width 313 height 57
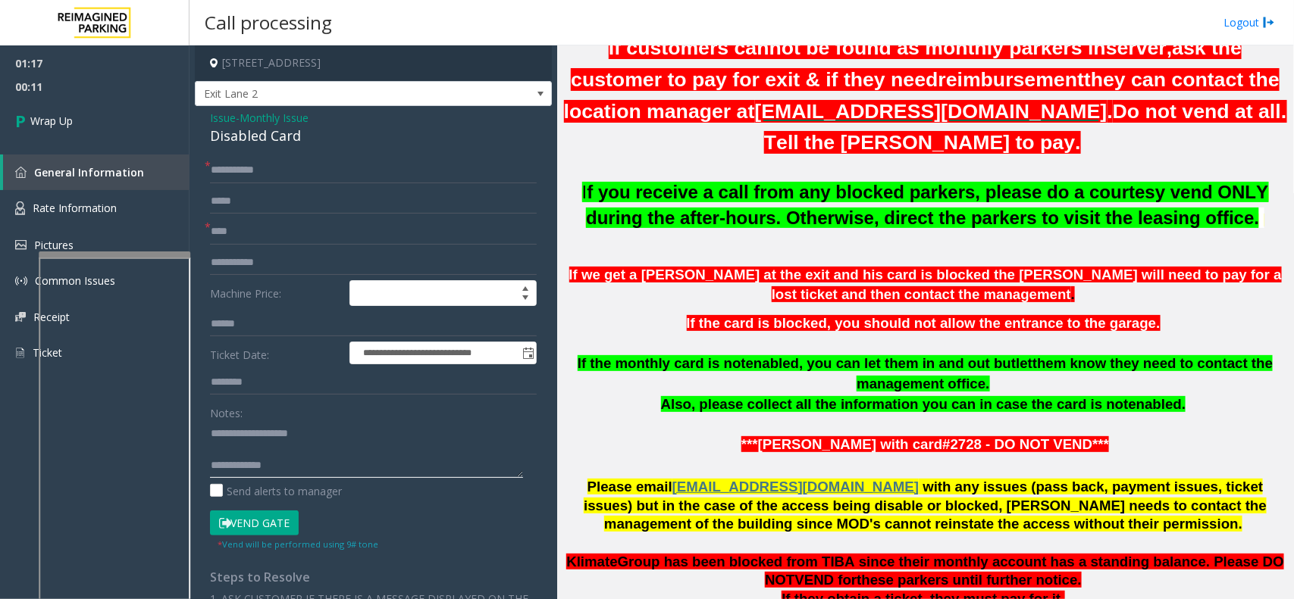
scroll to position [474, 0]
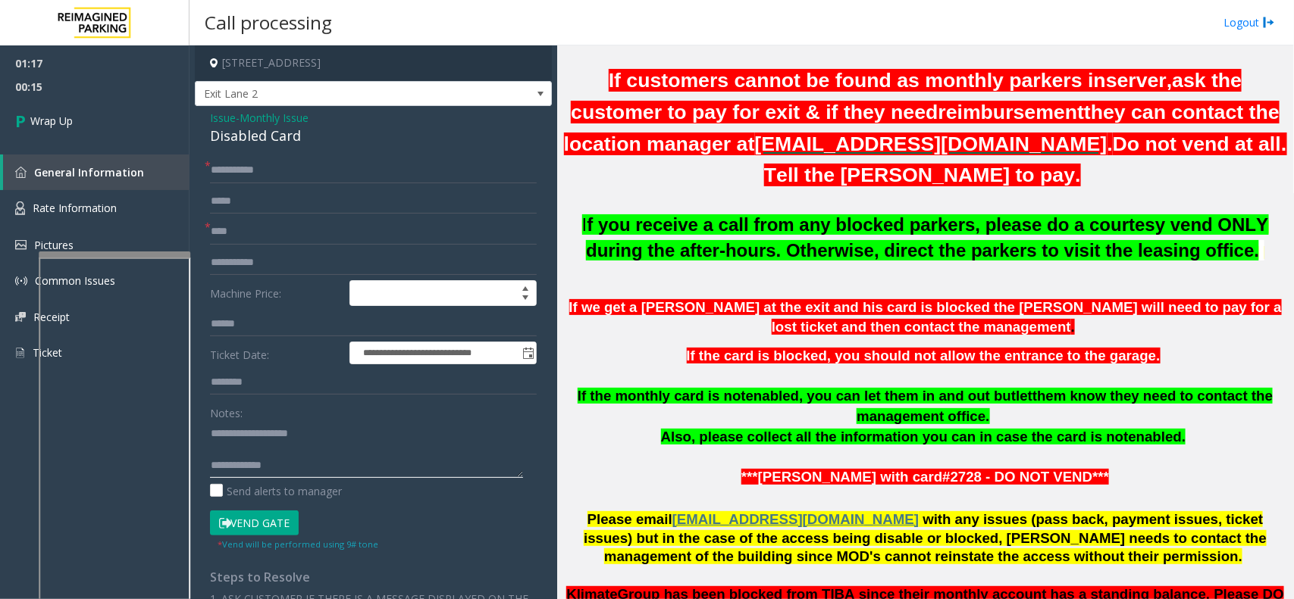
click at [286, 464] on textarea at bounding box center [366, 449] width 313 height 57
type textarea "**********"
click at [104, 130] on link "Wrap Up" at bounding box center [94, 121] width 189 height 45
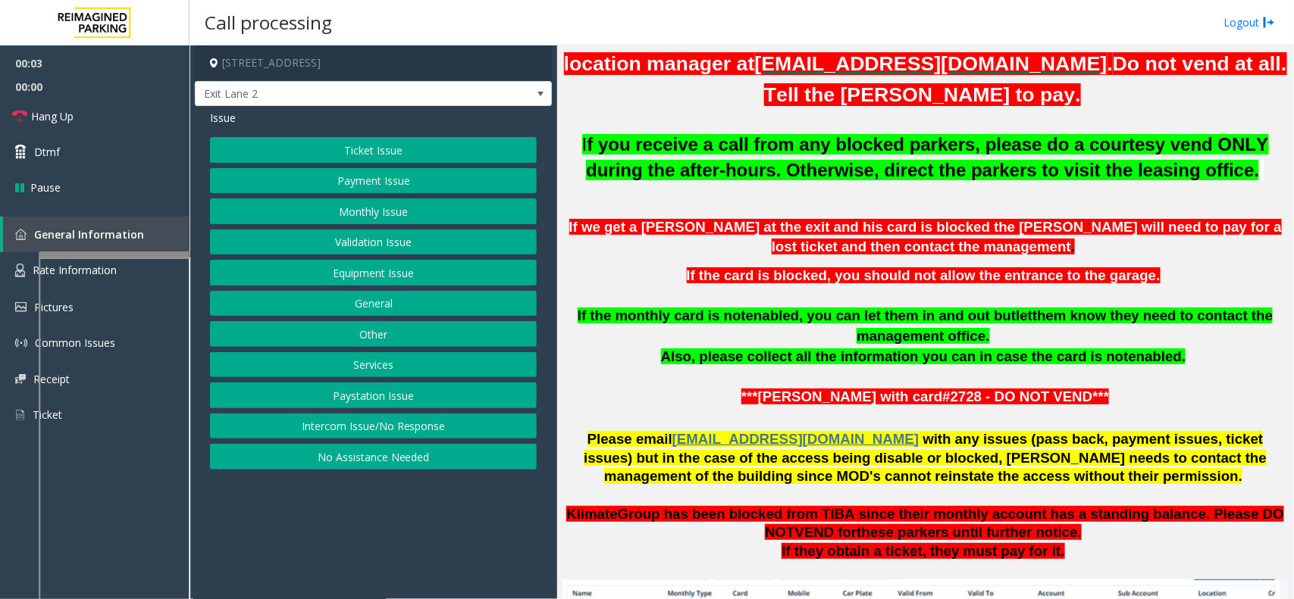
scroll to position [568, 0]
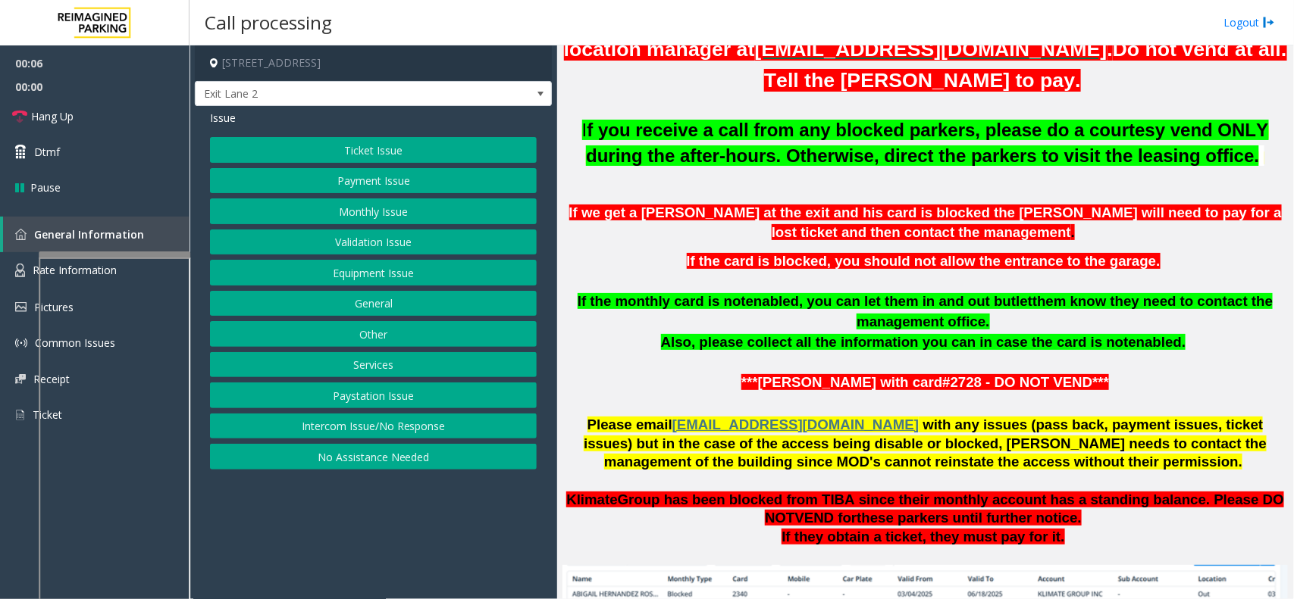
click at [347, 210] on button "Monthly Issue" at bounding box center [373, 212] width 327 height 26
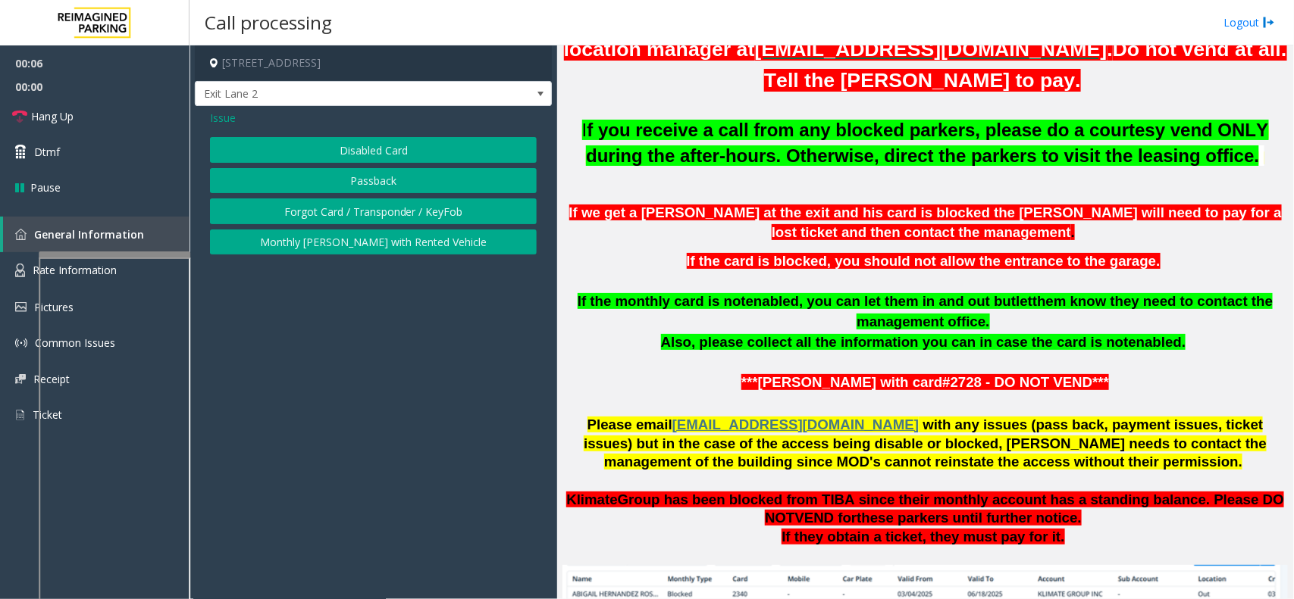
click at [364, 157] on button "Disabled Card" at bounding box center [373, 150] width 327 height 26
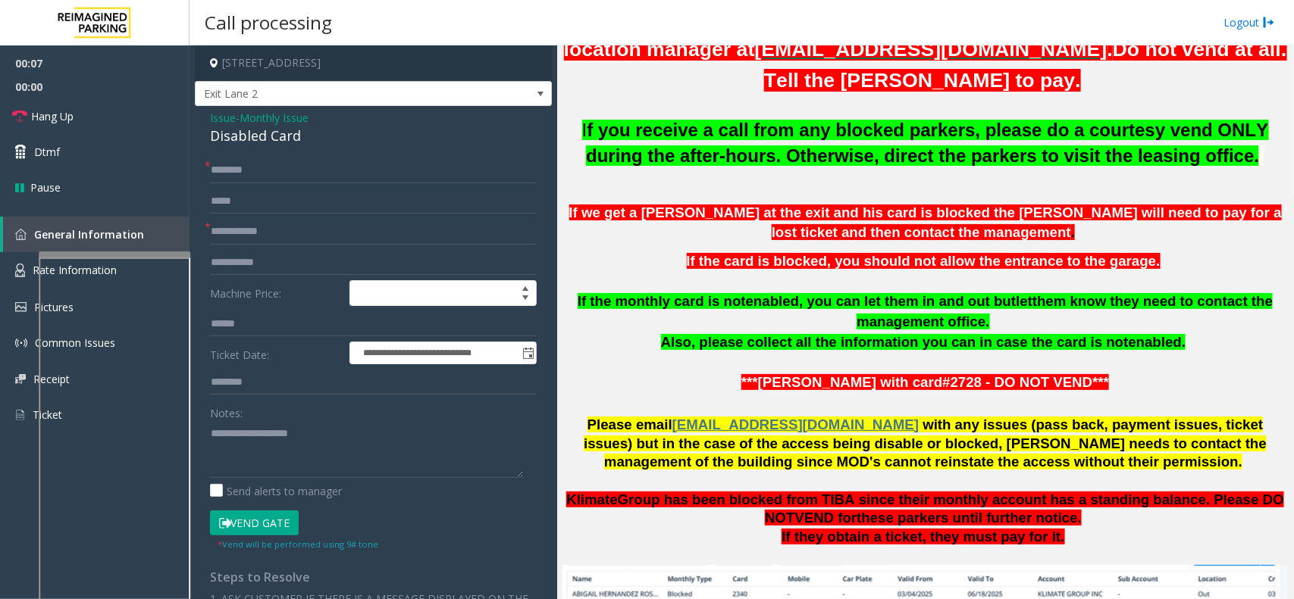
click at [256, 479] on button "Vend Gate" at bounding box center [254, 524] width 89 height 26
click at [283, 161] on input "text" at bounding box center [373, 171] width 327 height 26
paste input "****"
click at [106, 124] on link "Hang Up" at bounding box center [94, 117] width 189 height 36
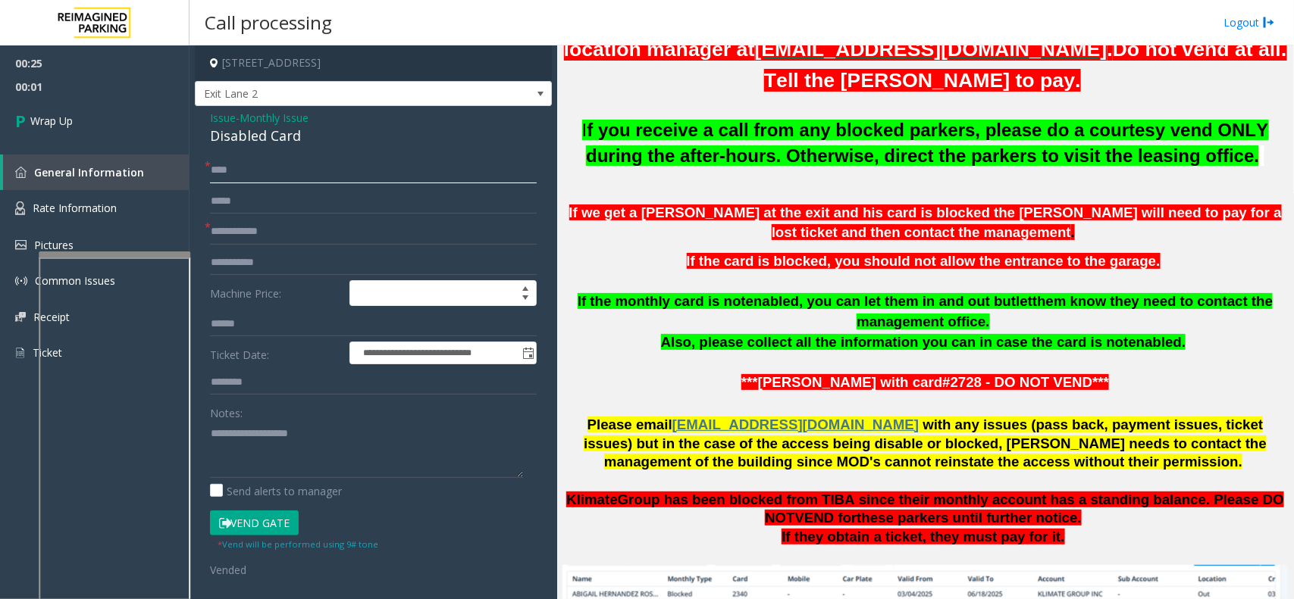
click at [418, 163] on input "****" at bounding box center [373, 171] width 327 height 26
paste input "*******"
type input "**********"
click at [305, 216] on form "**********" at bounding box center [373, 368] width 327 height 421
click at [298, 226] on input "text" at bounding box center [373, 232] width 327 height 26
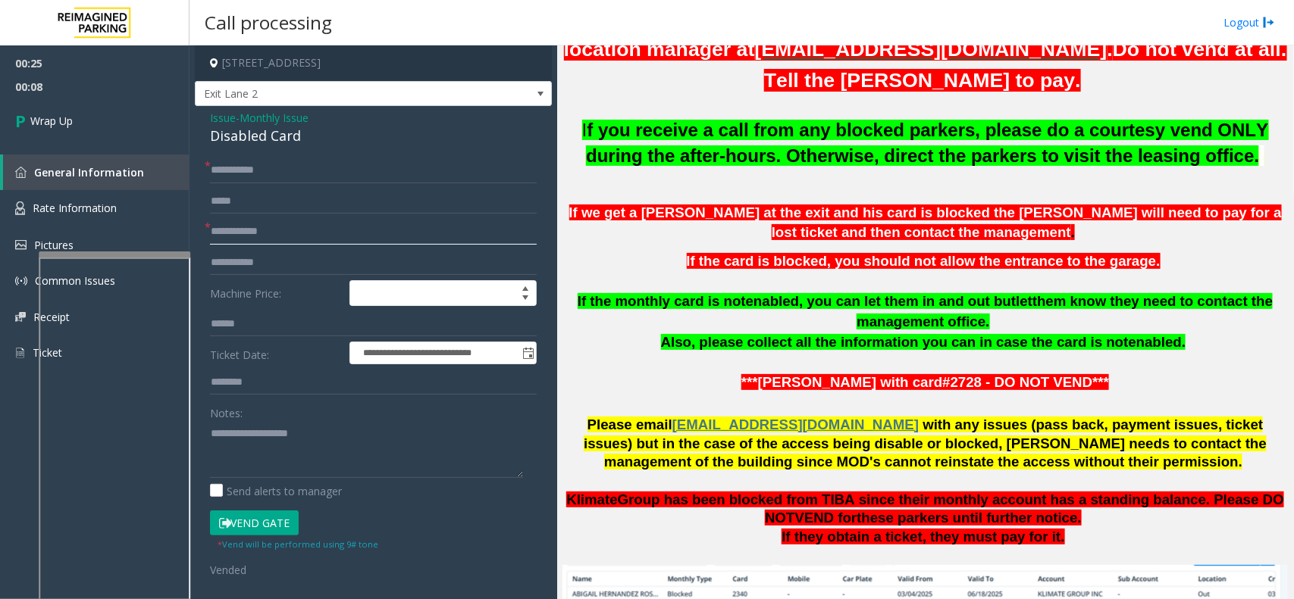
paste input "****"
type input "****"
click at [269, 140] on div "Disabled Card" at bounding box center [373, 136] width 327 height 20
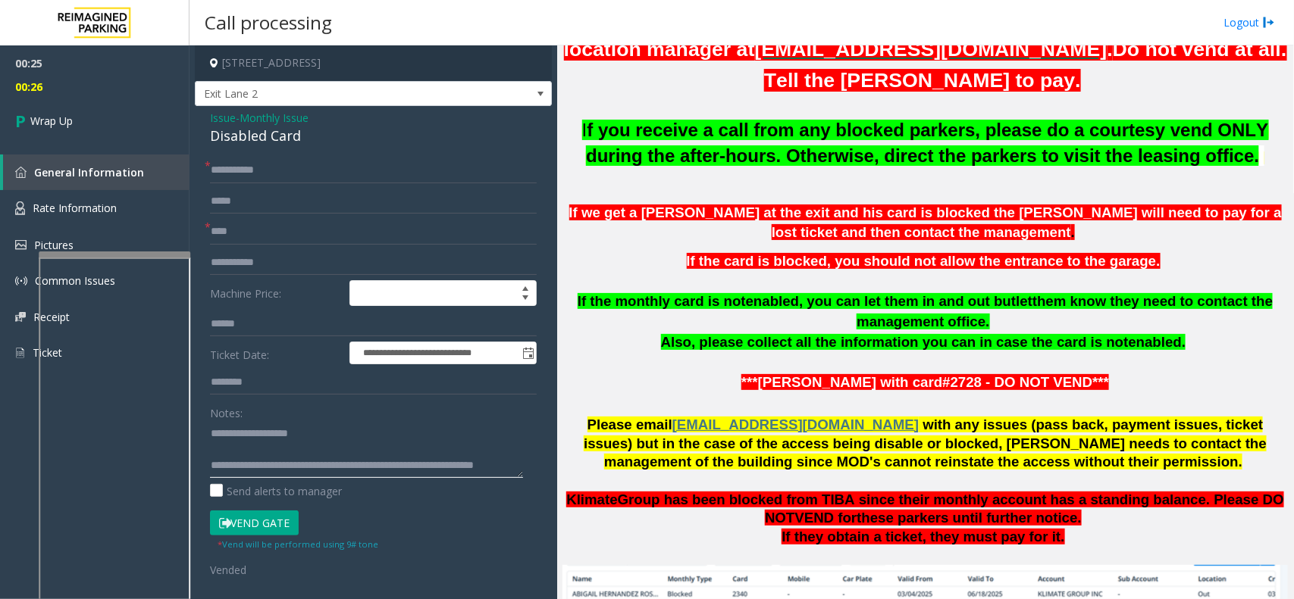
click at [274, 470] on textarea at bounding box center [366, 449] width 313 height 57
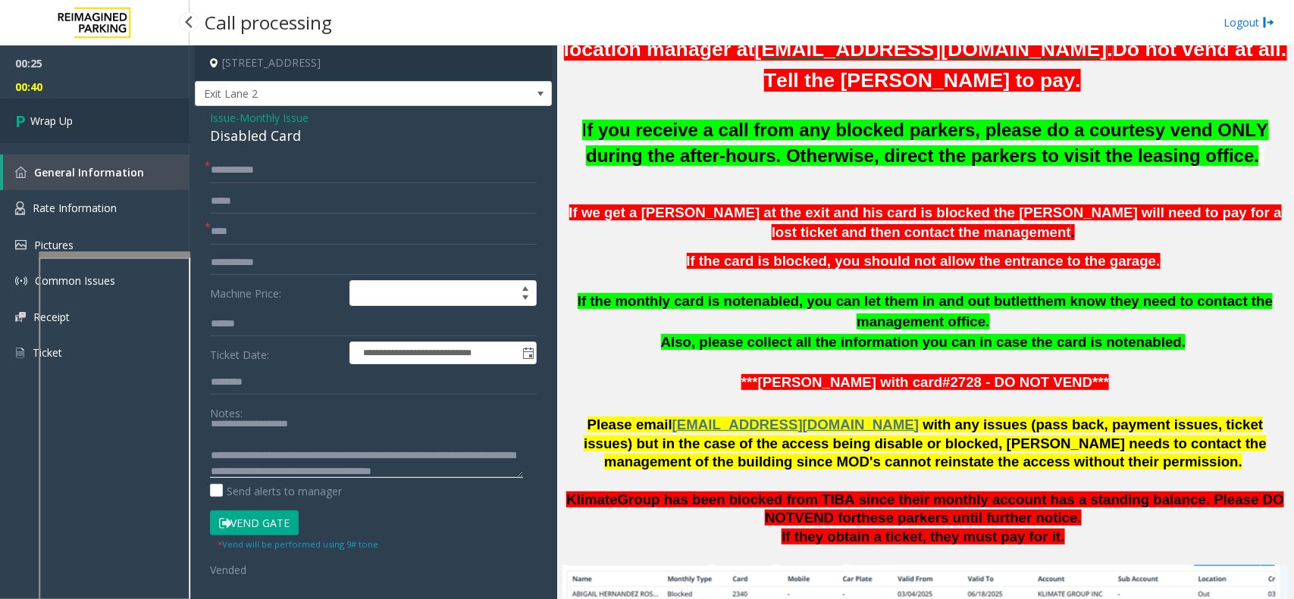
type textarea "**********"
drag, startPoint x: 120, startPoint y: 102, endPoint x: 112, endPoint y: 106, distance: 8.5
click at [117, 103] on link "Wrap Up" at bounding box center [94, 121] width 189 height 45
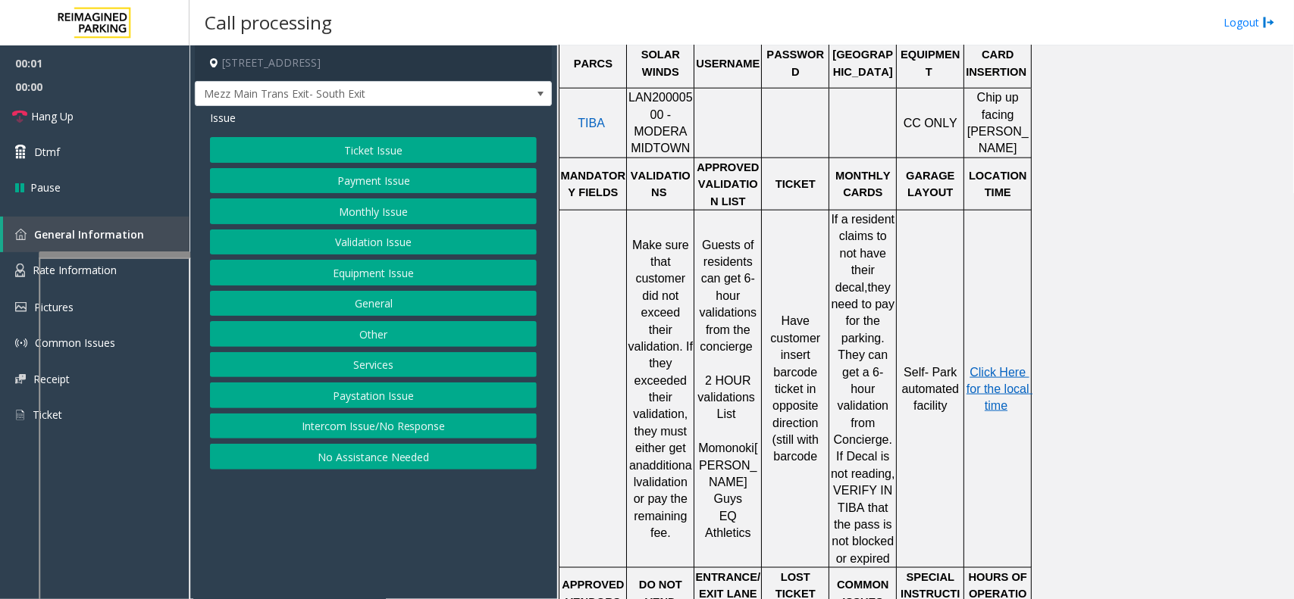
scroll to position [568, 0]
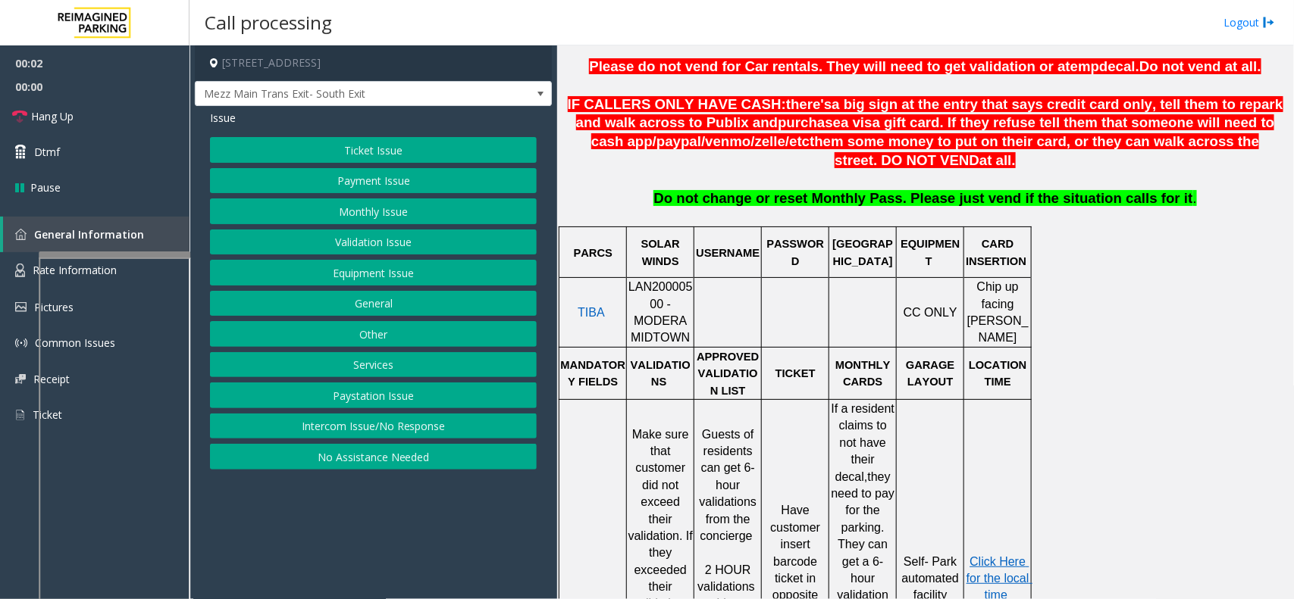
click at [656, 297] on span "LAN20000500 - MODERA MIDTOWN" at bounding box center [660, 312] width 64 height 64
copy span "LAN20000500"
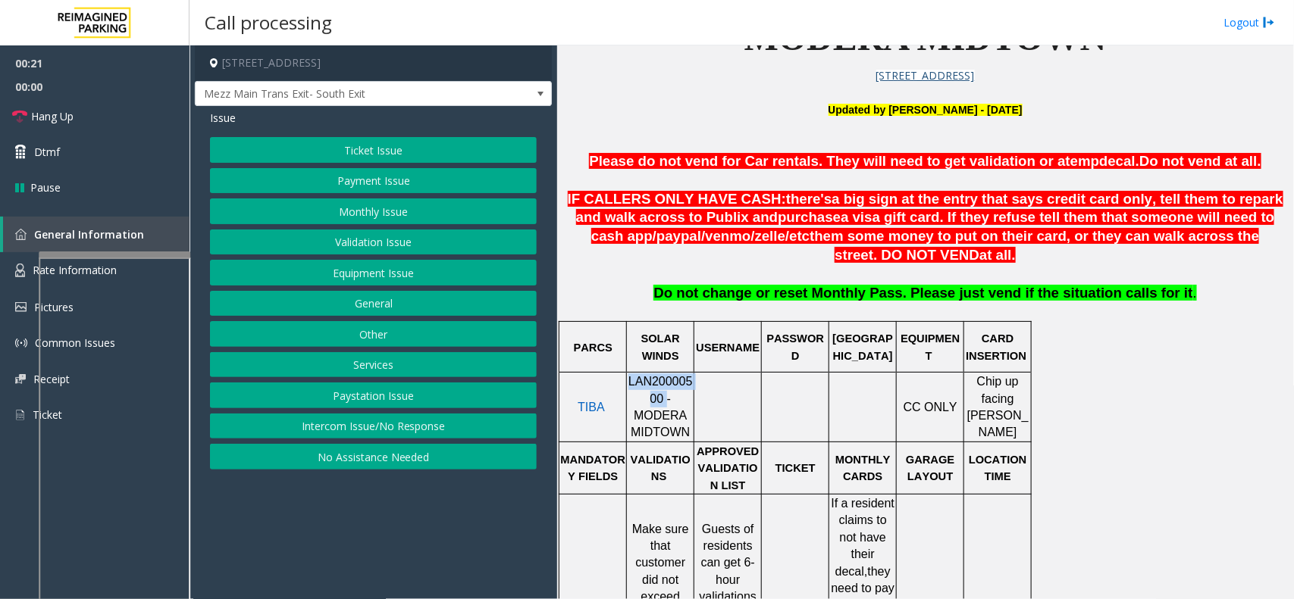
click at [490, 159] on button "Ticket Issue" at bounding box center [373, 150] width 327 height 26
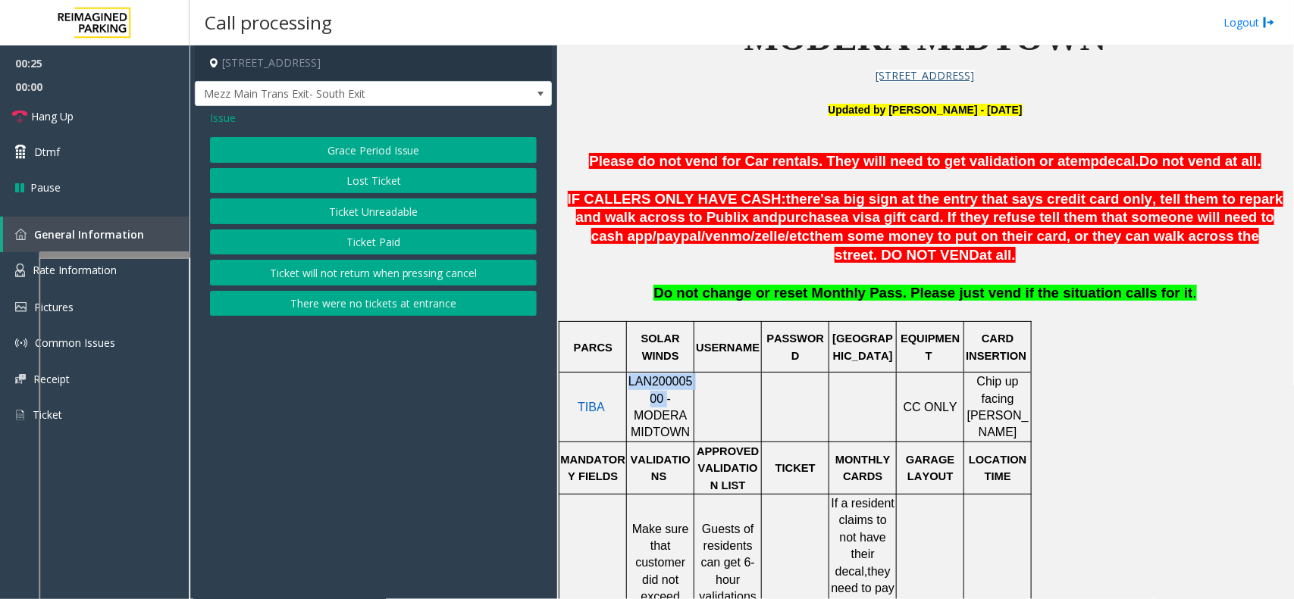
click at [357, 297] on button "There were no tickets at entrance" at bounding box center [373, 304] width 327 height 26
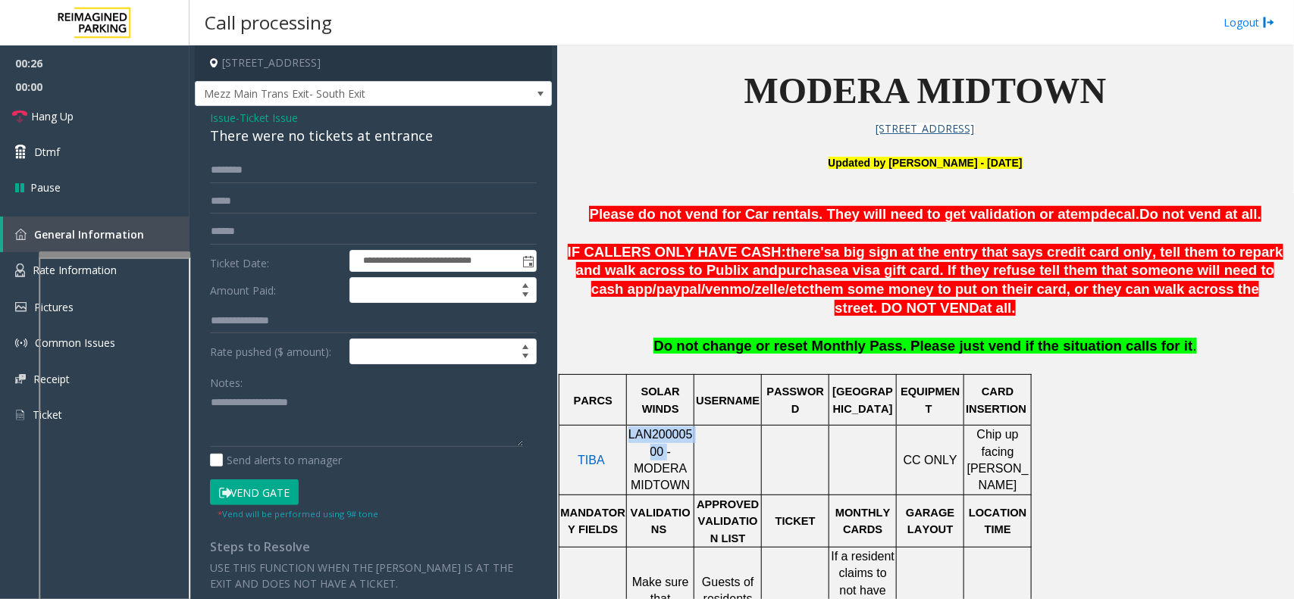
scroll to position [758, 0]
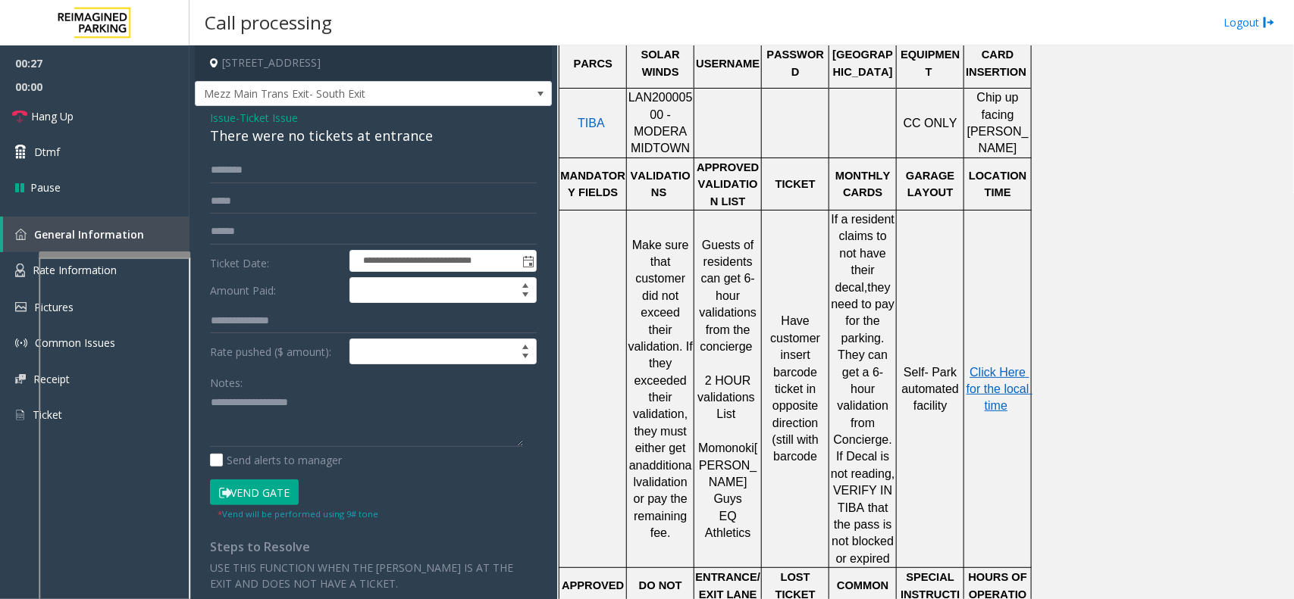
click at [1022, 384] on p "Click Here for the local time" at bounding box center [997, 390] width 65 height 51
click at [1002, 366] on span "Click Here for the local time" at bounding box center [999, 389] width 66 height 47
click at [17, 254] on link "Rate Information" at bounding box center [94, 270] width 189 height 37
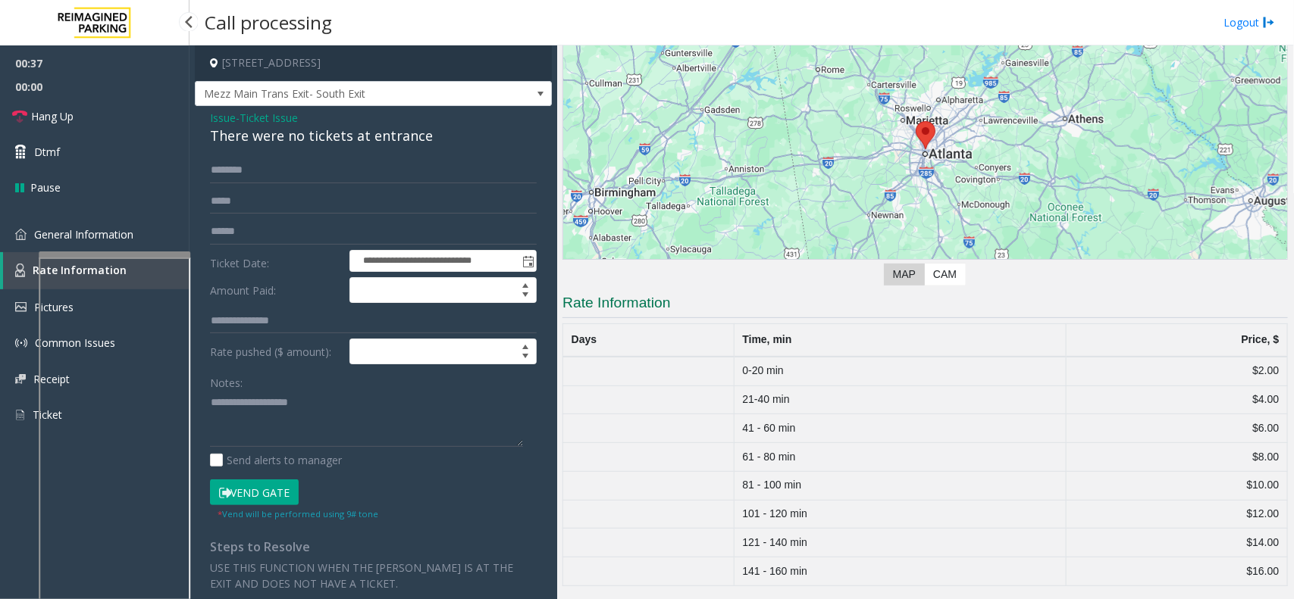
scroll to position [144, 0]
click at [328, 137] on div "There were no tickets at entrance" at bounding box center [373, 136] width 327 height 20
click at [379, 432] on textarea at bounding box center [366, 419] width 313 height 57
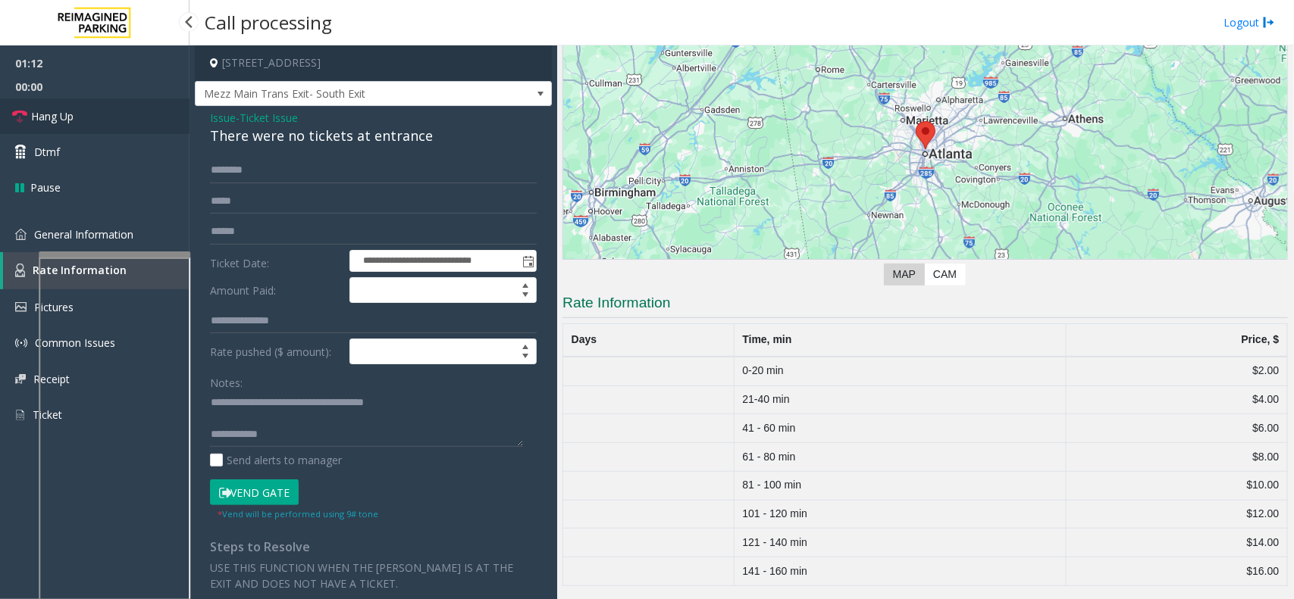
click at [89, 111] on link "Hang Up" at bounding box center [94, 117] width 189 height 36
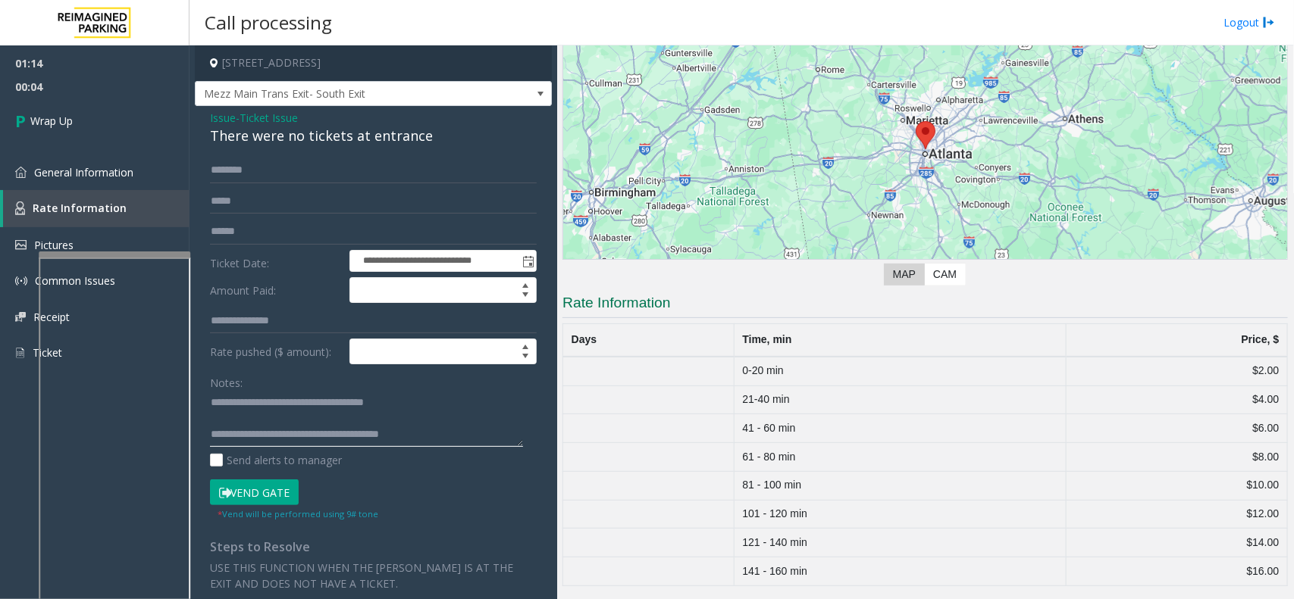
click at [443, 430] on textarea at bounding box center [366, 419] width 313 height 57
type textarea "**********"
click at [110, 125] on link "Wrap Up" at bounding box center [94, 121] width 189 height 45
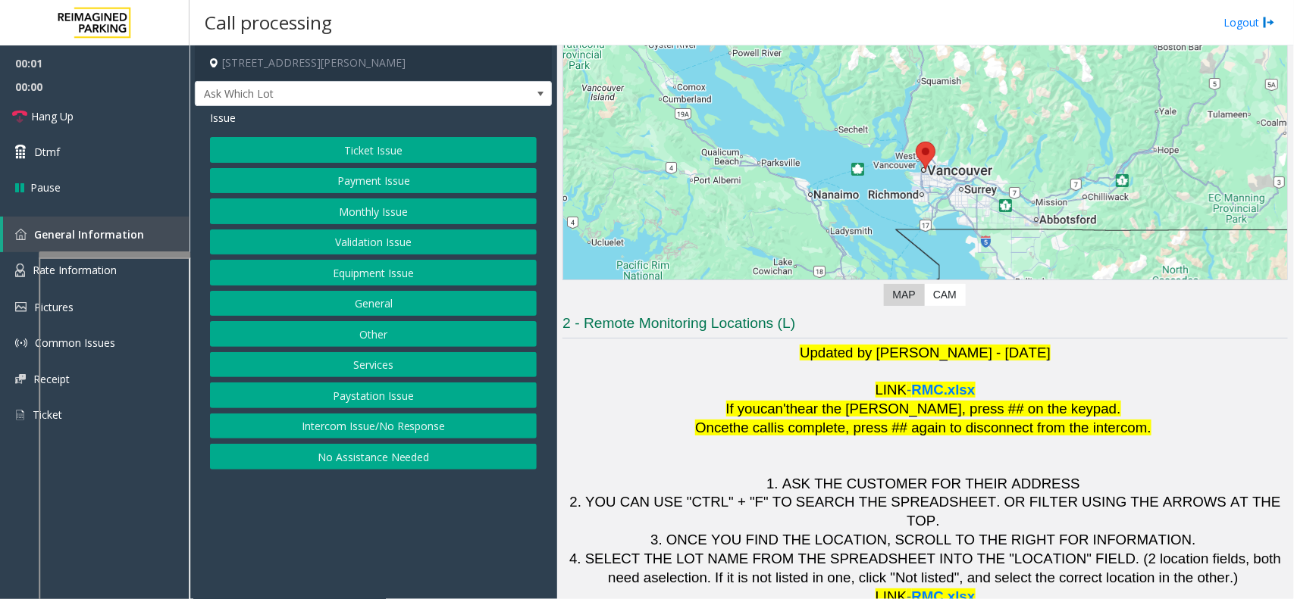
scroll to position [126, 0]
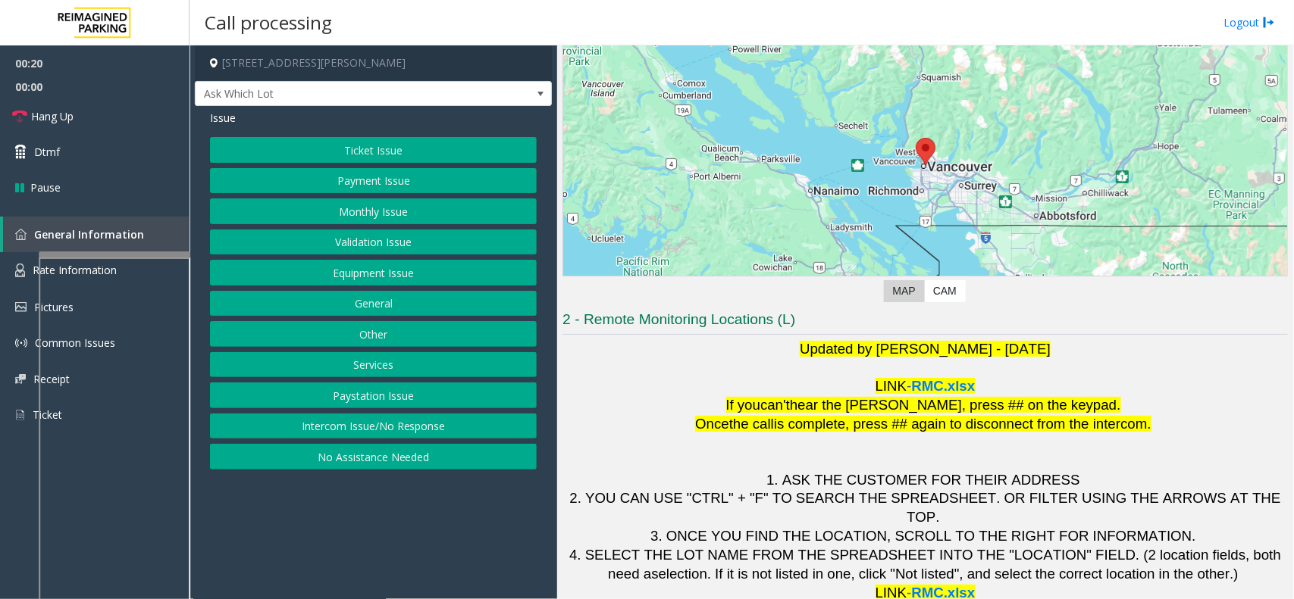
click at [515, 140] on button "Ticket Issue" at bounding box center [373, 150] width 327 height 26
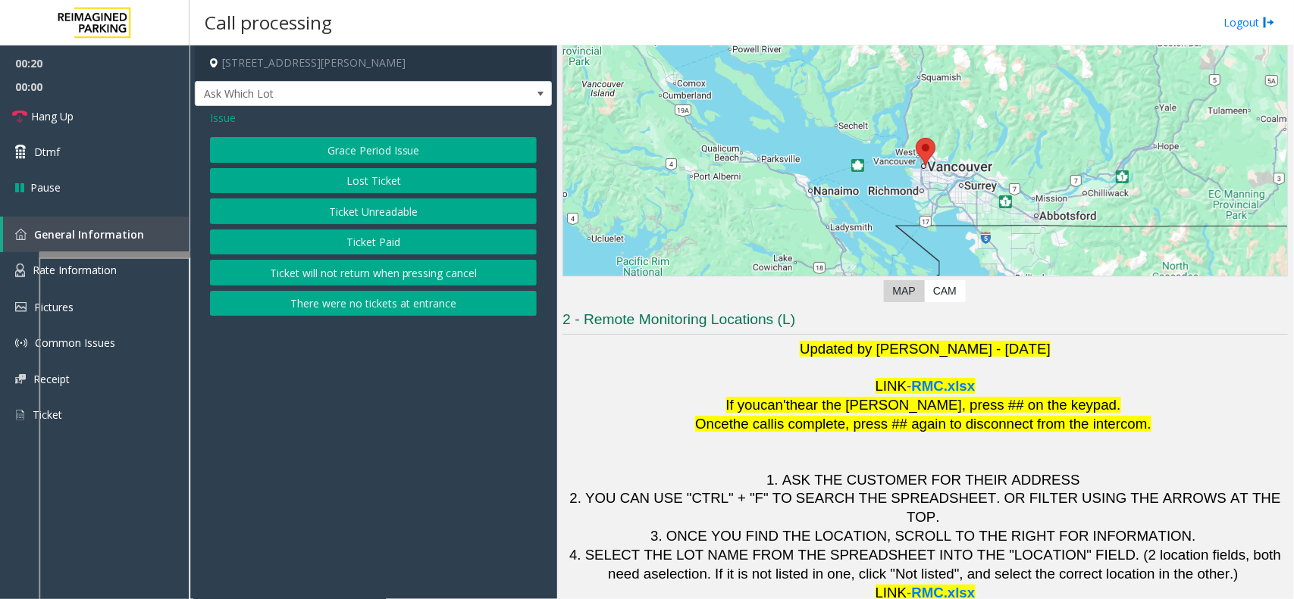
click at [434, 214] on button "Ticket Unreadable" at bounding box center [373, 212] width 327 height 26
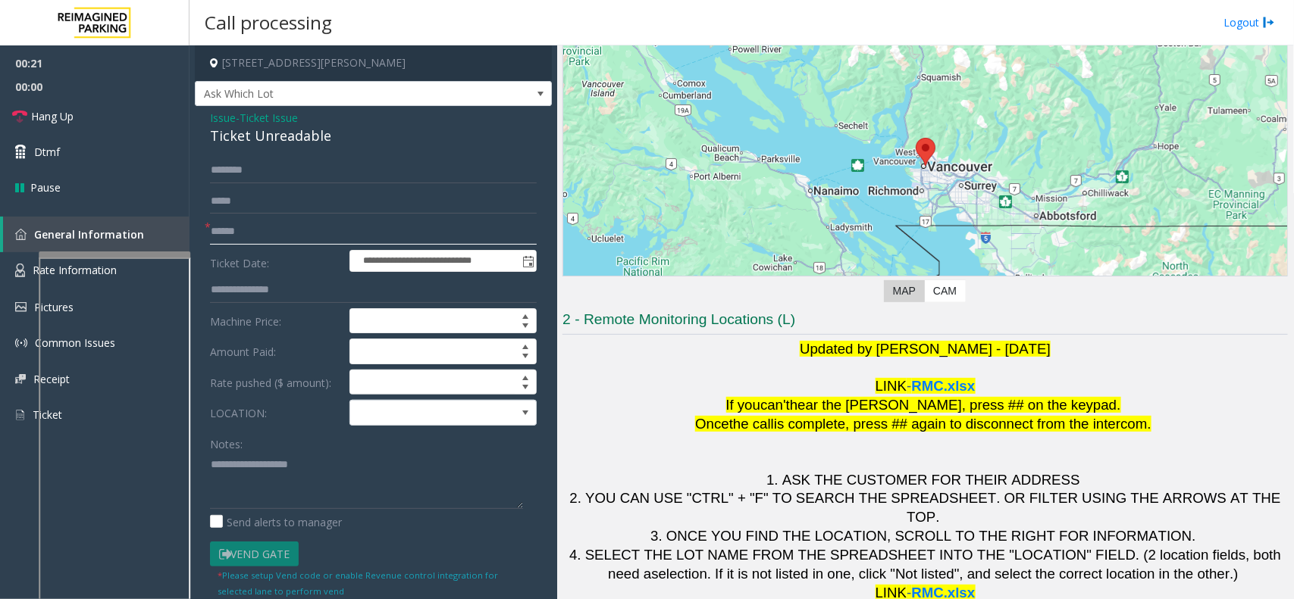
click at [233, 235] on input "text" at bounding box center [373, 232] width 327 height 26
click at [258, 229] on input "text" at bounding box center [373, 232] width 327 height 26
click at [289, 134] on div "Ticket Unreadable" at bounding box center [373, 136] width 327 height 20
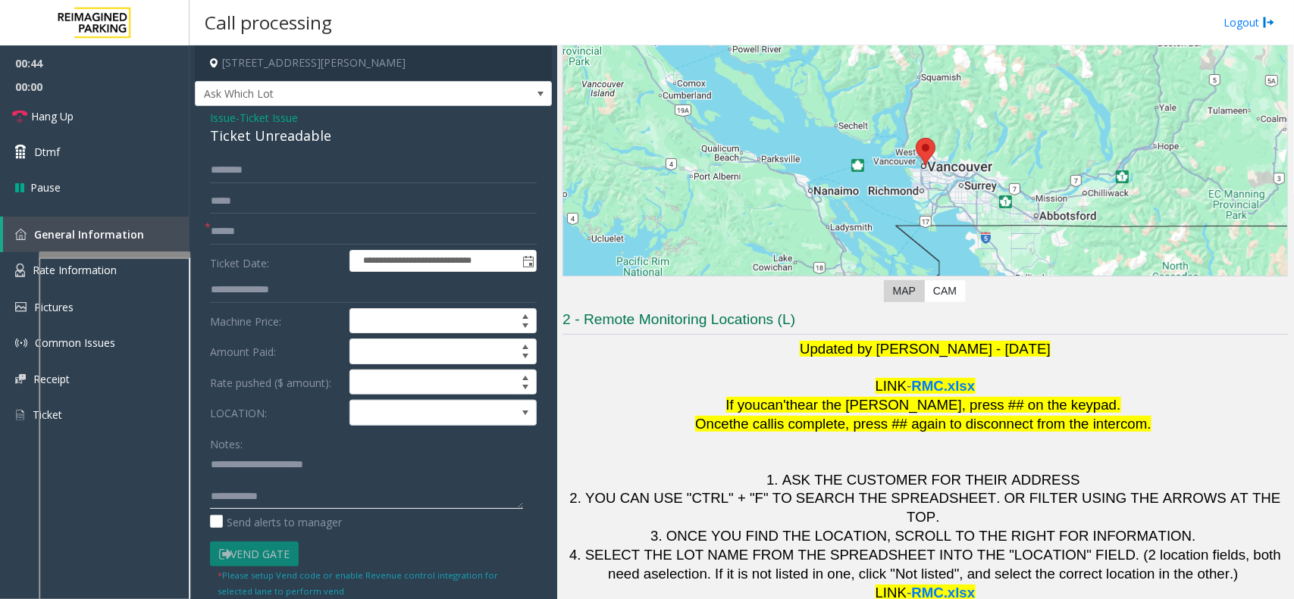
type textarea "**********"
click at [247, 229] on input "text" at bounding box center [373, 232] width 327 height 26
type input "******"
type textarea "**********"
click at [343, 232] on input "******" at bounding box center [373, 232] width 327 height 26
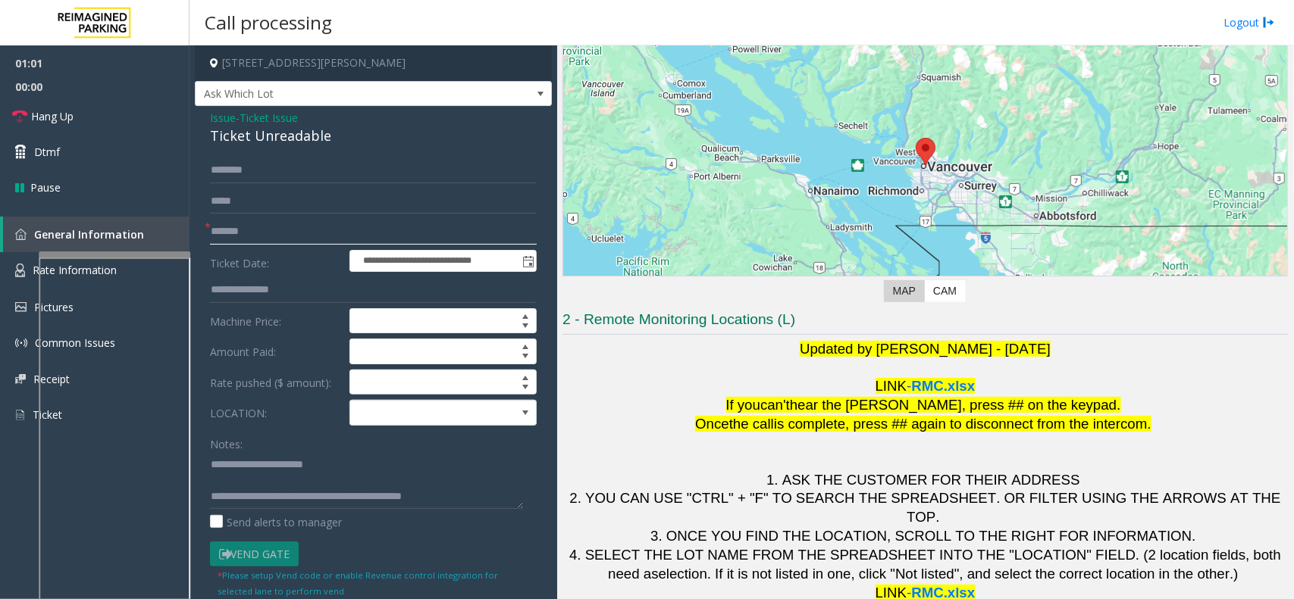
type input "*******"
click at [111, 127] on link "Hang Up" at bounding box center [94, 117] width 189 height 36
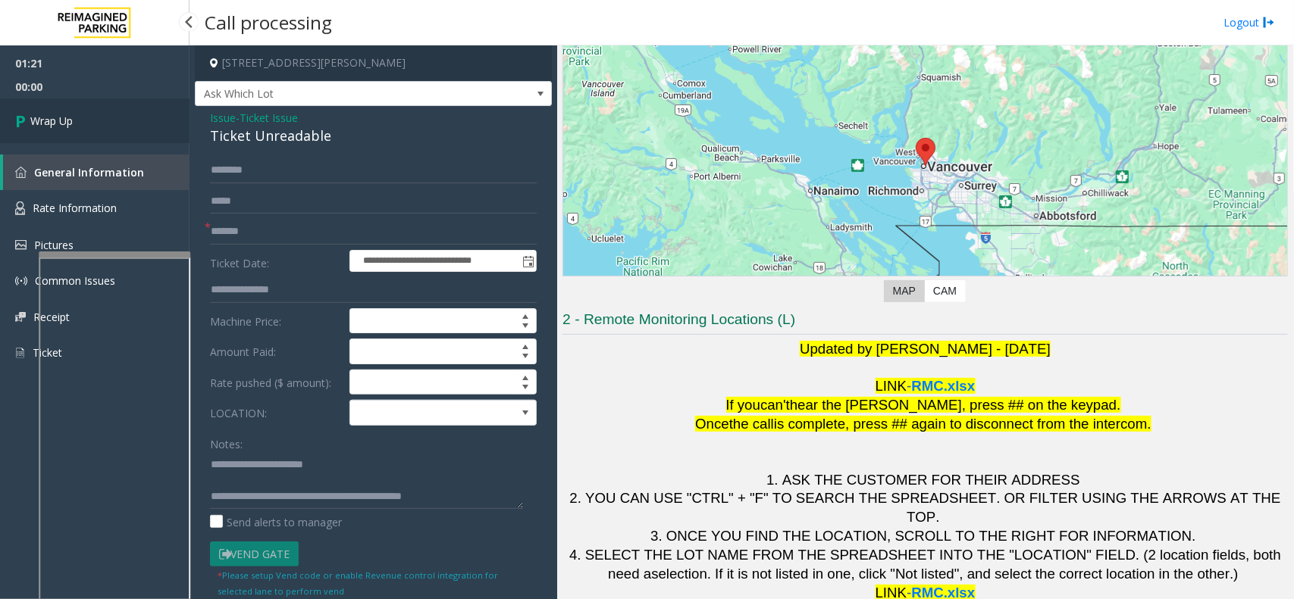
click at [111, 127] on link "Wrap Up" at bounding box center [94, 121] width 189 height 45
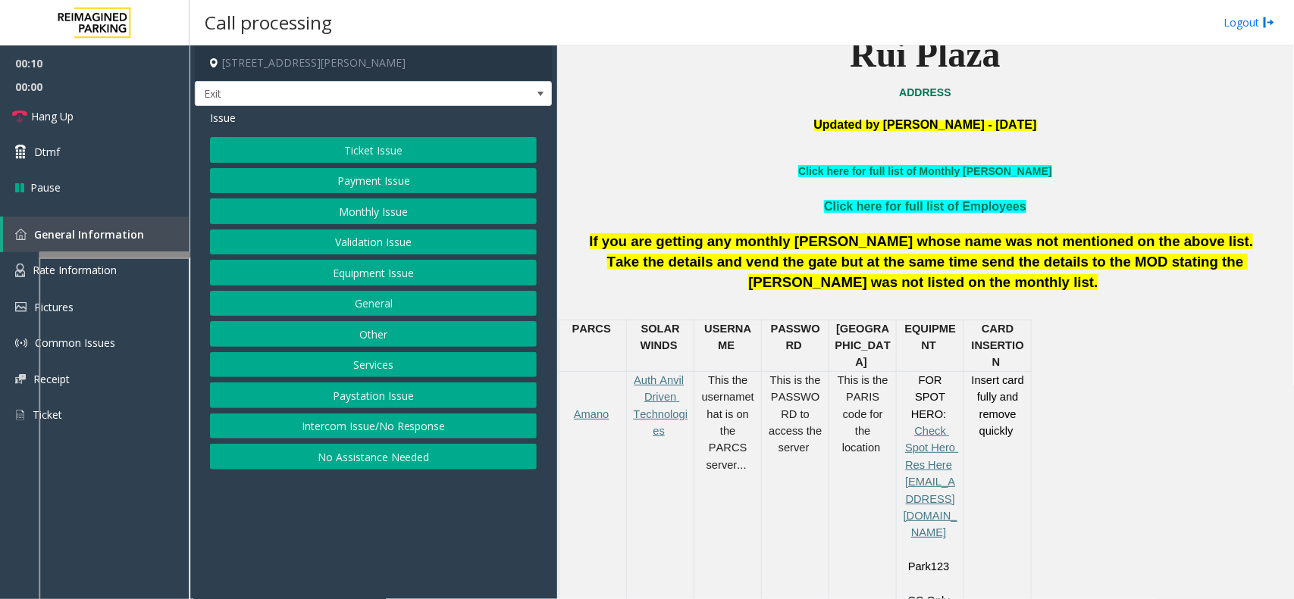
scroll to position [474, 0]
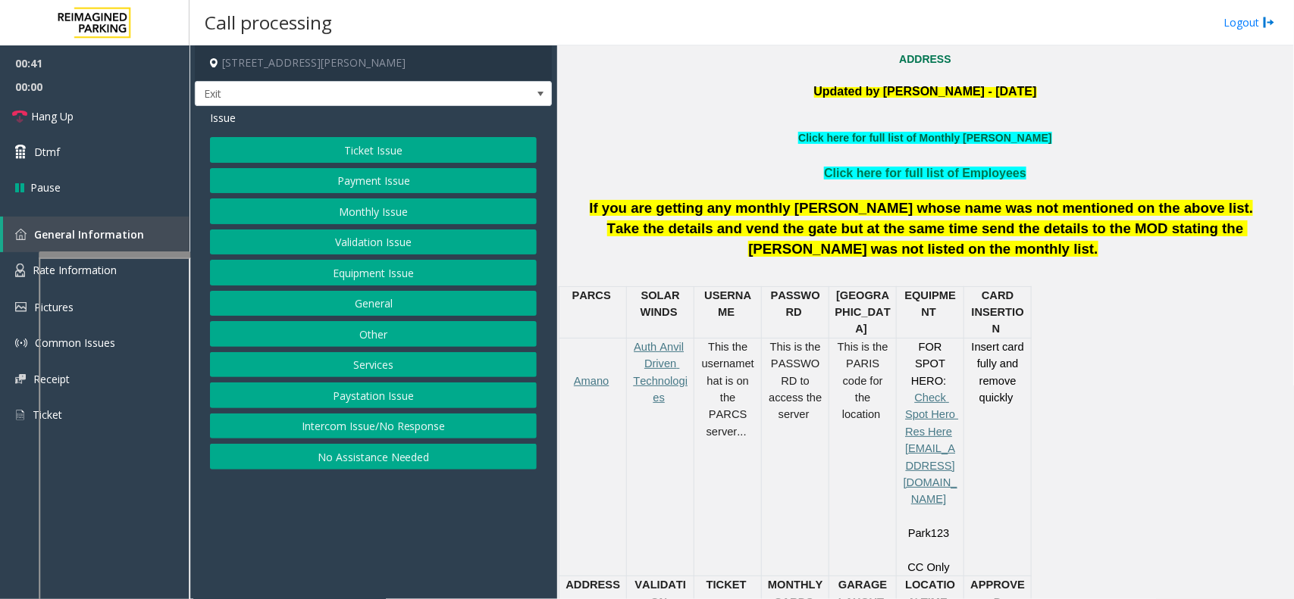
click at [937, 133] on link "Click here for full list of Monthly [PERSON_NAME]" at bounding box center [924, 138] width 253 height 12
click at [418, 334] on button "Other" at bounding box center [373, 334] width 327 height 26
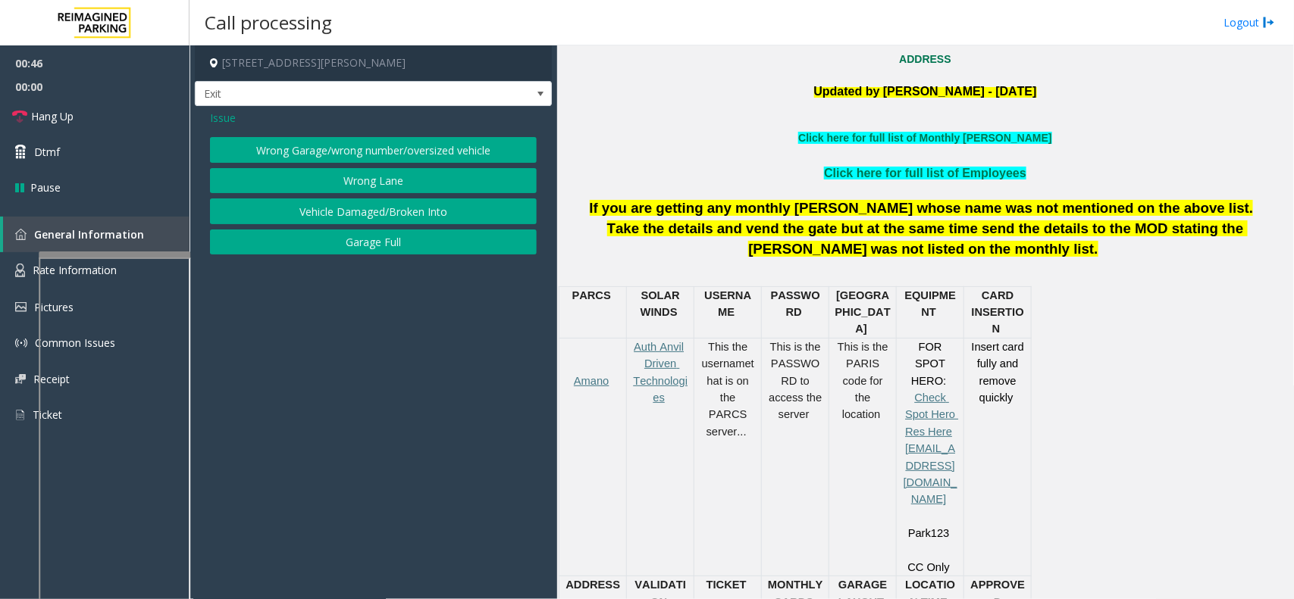
click at [232, 116] on span "Issue" at bounding box center [223, 118] width 26 height 16
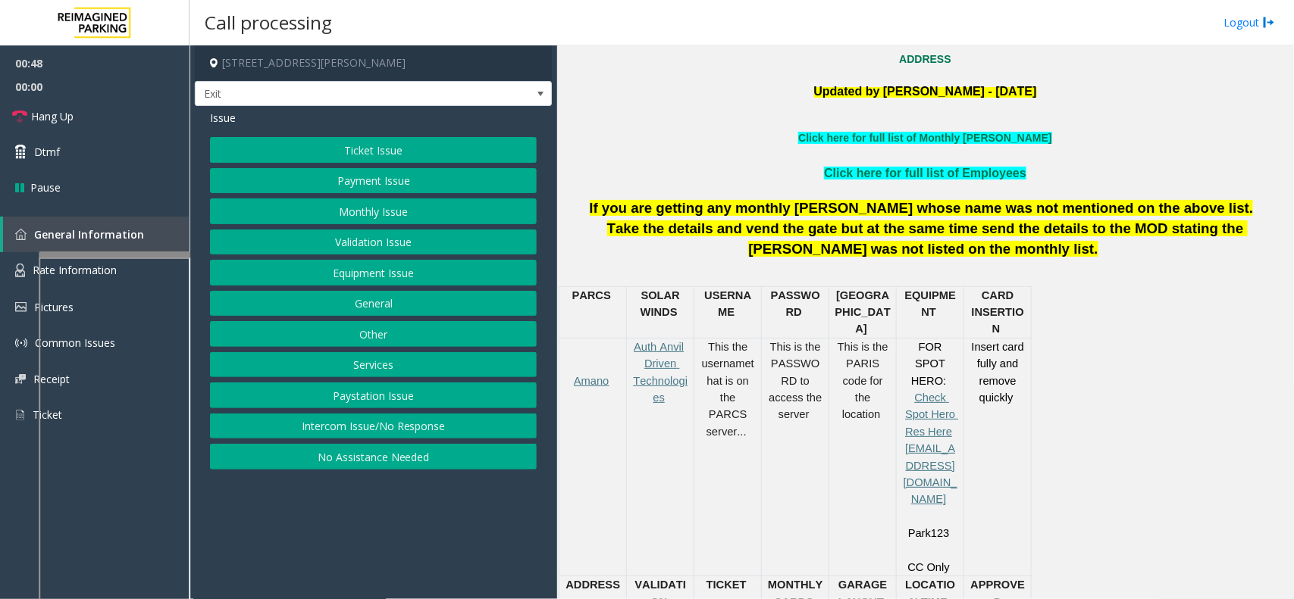
click at [387, 353] on div "Ticket Issue Payment Issue Monthly Issue Validation Issue Equipment Issue Gener…" at bounding box center [373, 303] width 327 height 333
click at [387, 361] on button "Services" at bounding box center [373, 365] width 327 height 26
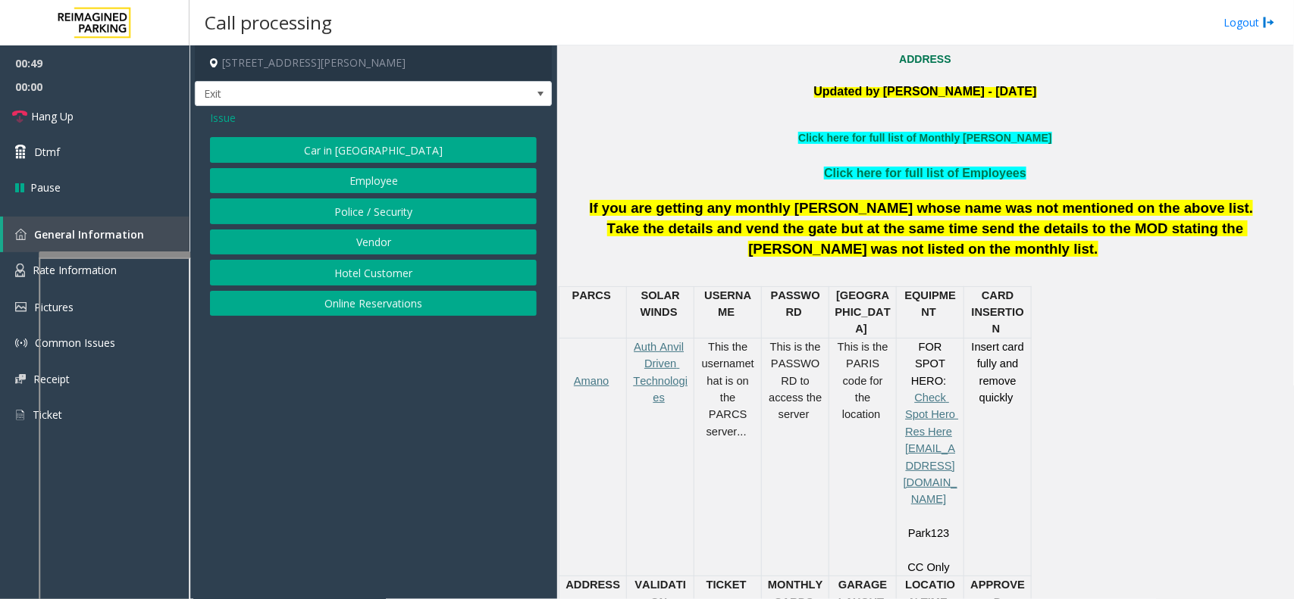
click at [390, 282] on button "Hotel Customer" at bounding box center [373, 273] width 327 height 26
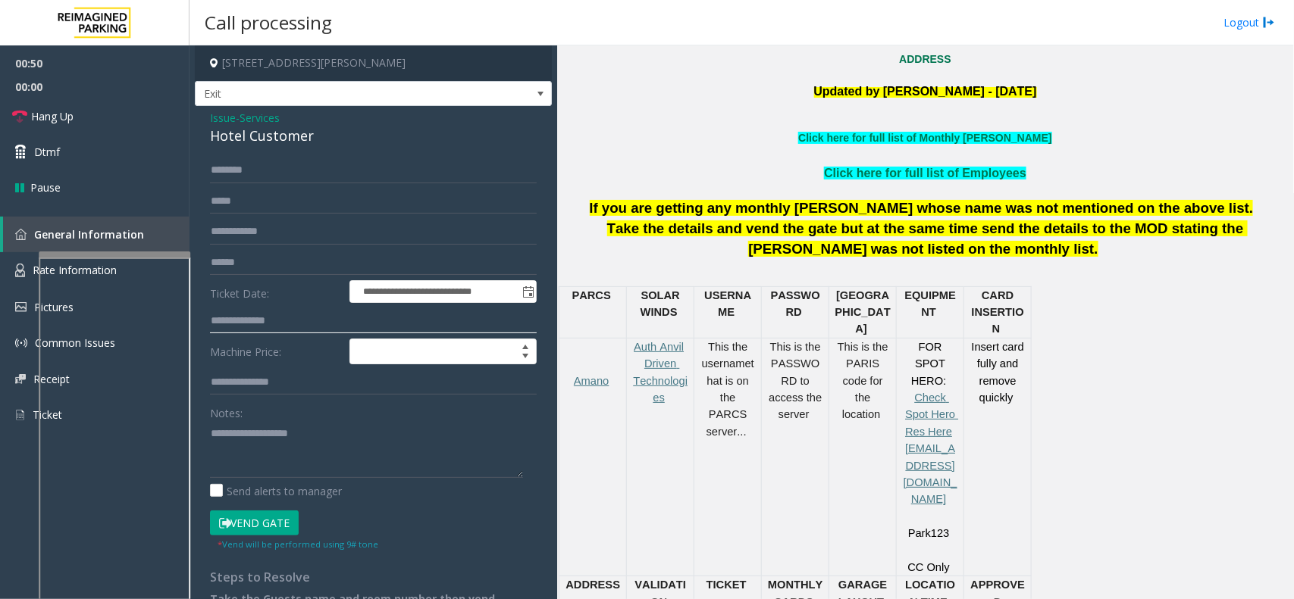
click at [293, 308] on input "text" at bounding box center [373, 321] width 327 height 26
type input "****"
drag, startPoint x: 259, startPoint y: 510, endPoint x: 255, endPoint y: 519, distance: 10.2
click at [258, 479] on form "**********" at bounding box center [373, 355] width 327 height 394
click at [255, 479] on button "Vend Gate" at bounding box center [254, 524] width 89 height 26
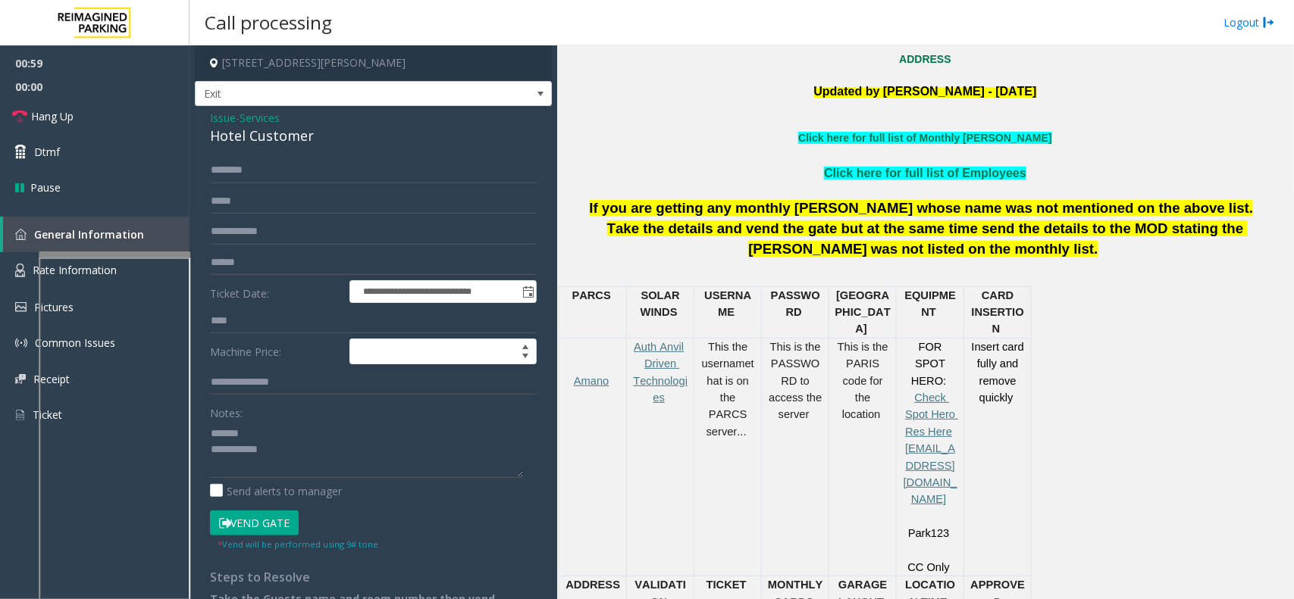
click at [256, 146] on div "Hotel Customer" at bounding box center [373, 136] width 327 height 20
click at [265, 140] on div "Hotel Customer" at bounding box center [373, 136] width 327 height 20
type textarea "**********"
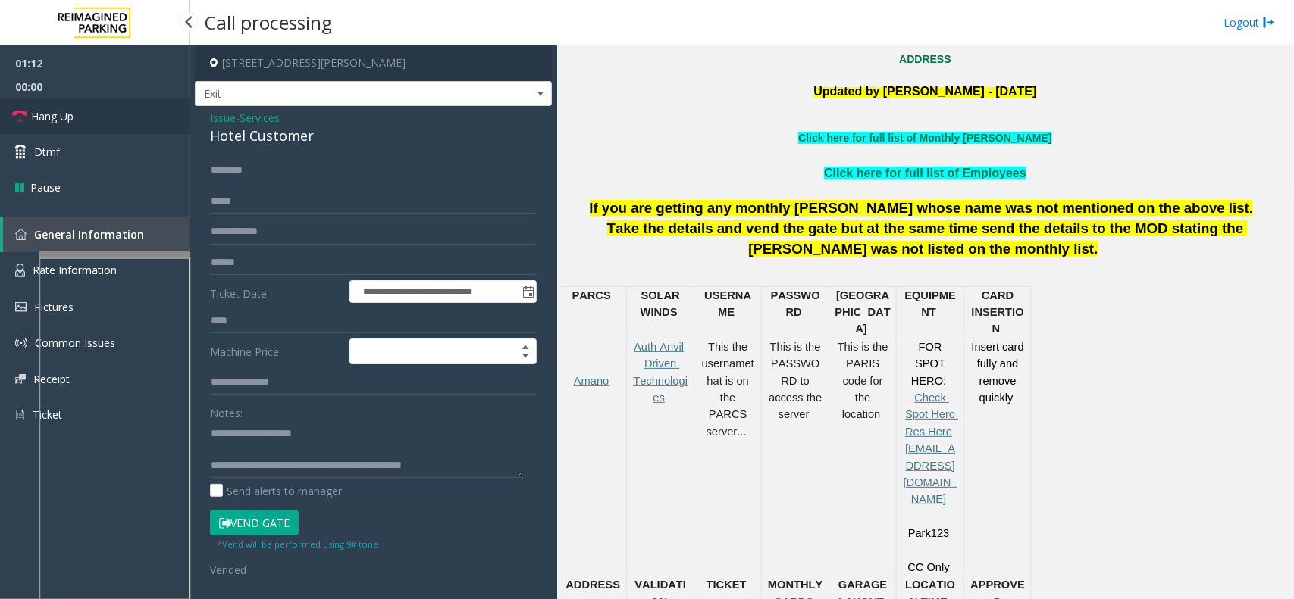
click at [129, 120] on link "Hang Up" at bounding box center [94, 117] width 189 height 36
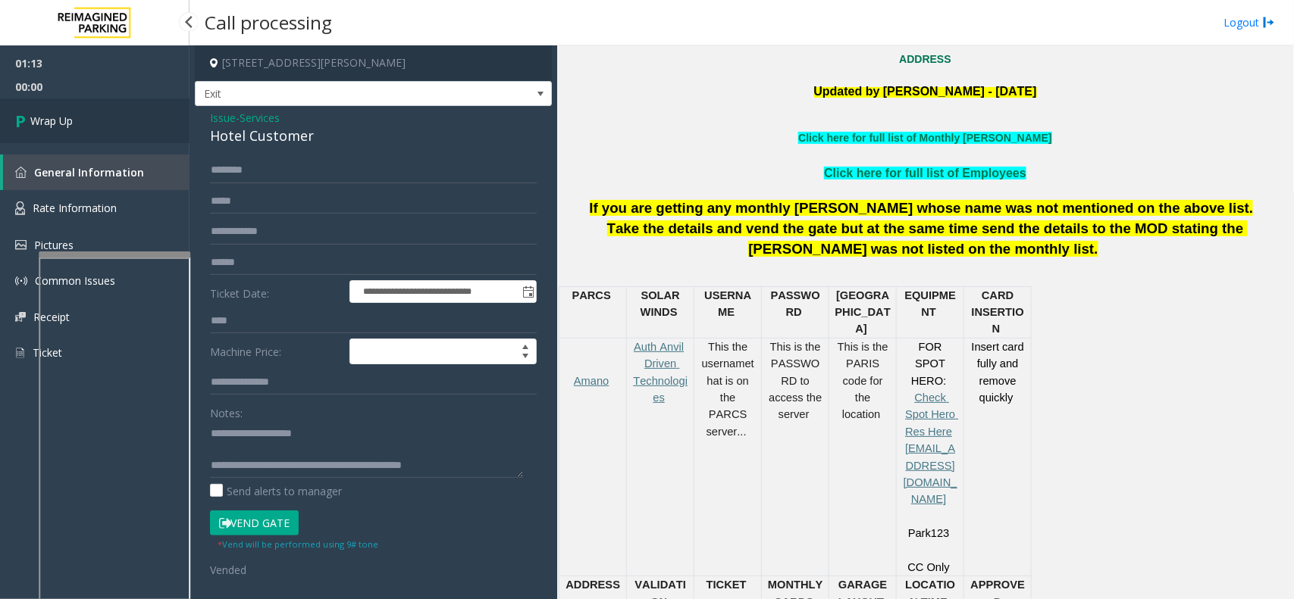
click at [91, 120] on link "Wrap Up" at bounding box center [94, 121] width 189 height 45
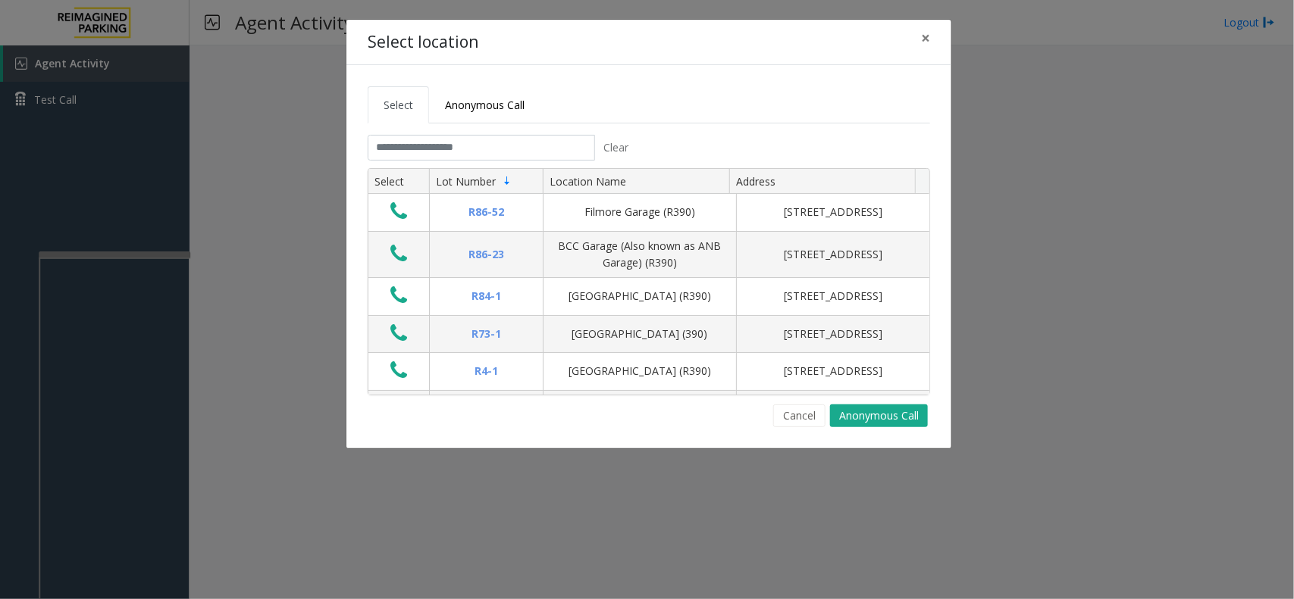
click at [504, 127] on tabset "Select Anonymous Call Clear Select Lot Number Location Name Address R86-52 Film…" at bounding box center [649, 256] width 562 height 341
click at [498, 153] on input "text" at bounding box center [481, 148] width 227 height 26
type input "*"
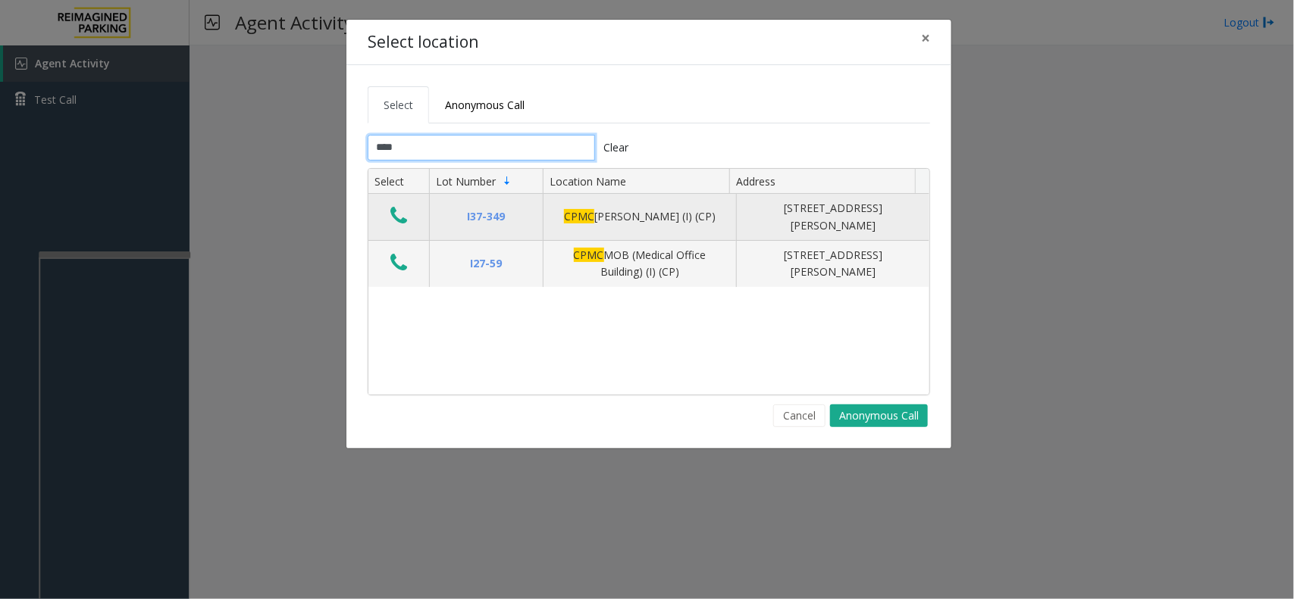
type input "****"
click at [399, 221] on icon "Data table" at bounding box center [398, 215] width 17 height 21
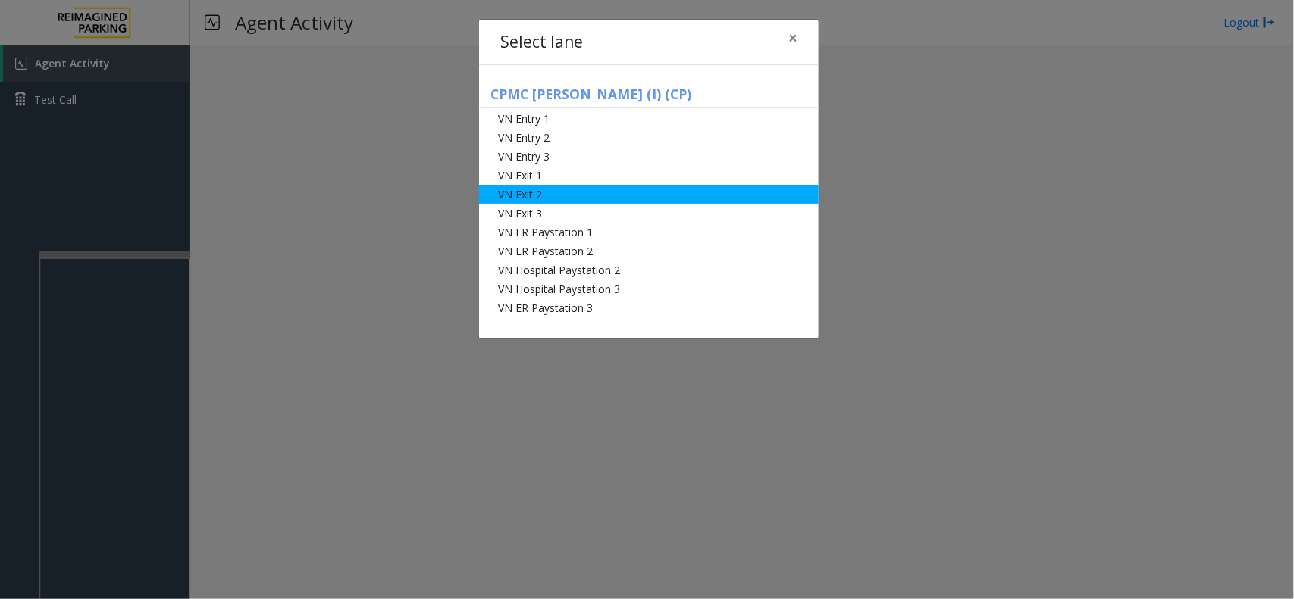
click at [524, 194] on li "VN Exit 2" at bounding box center [649, 194] width 340 height 19
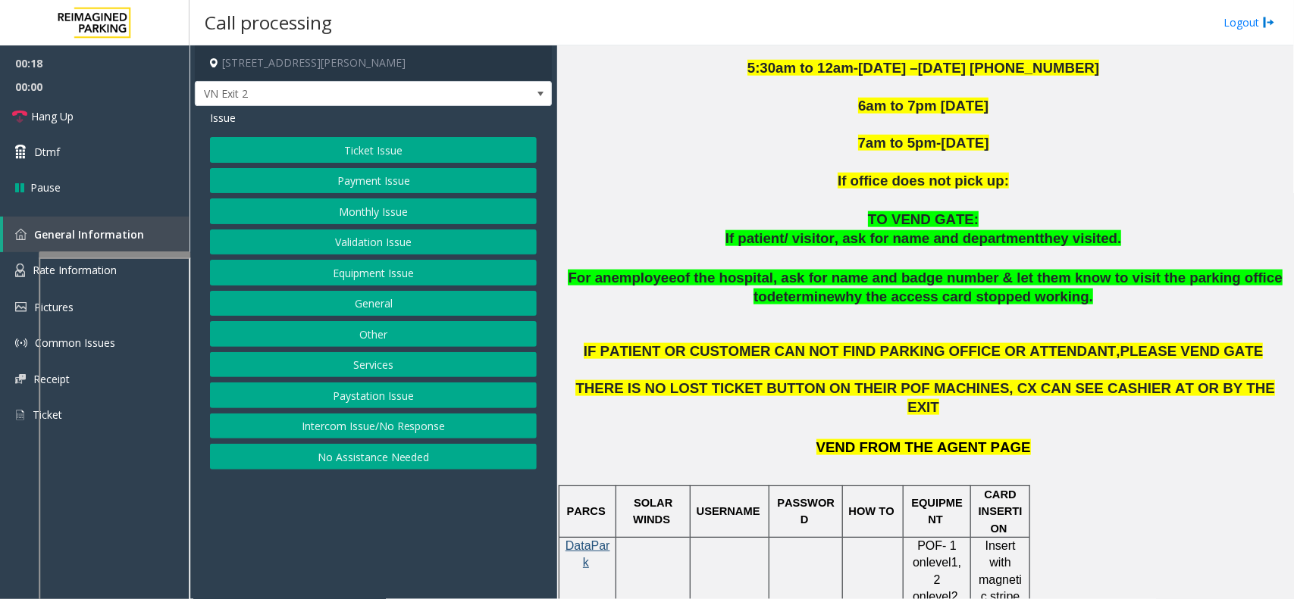
scroll to position [758, 0]
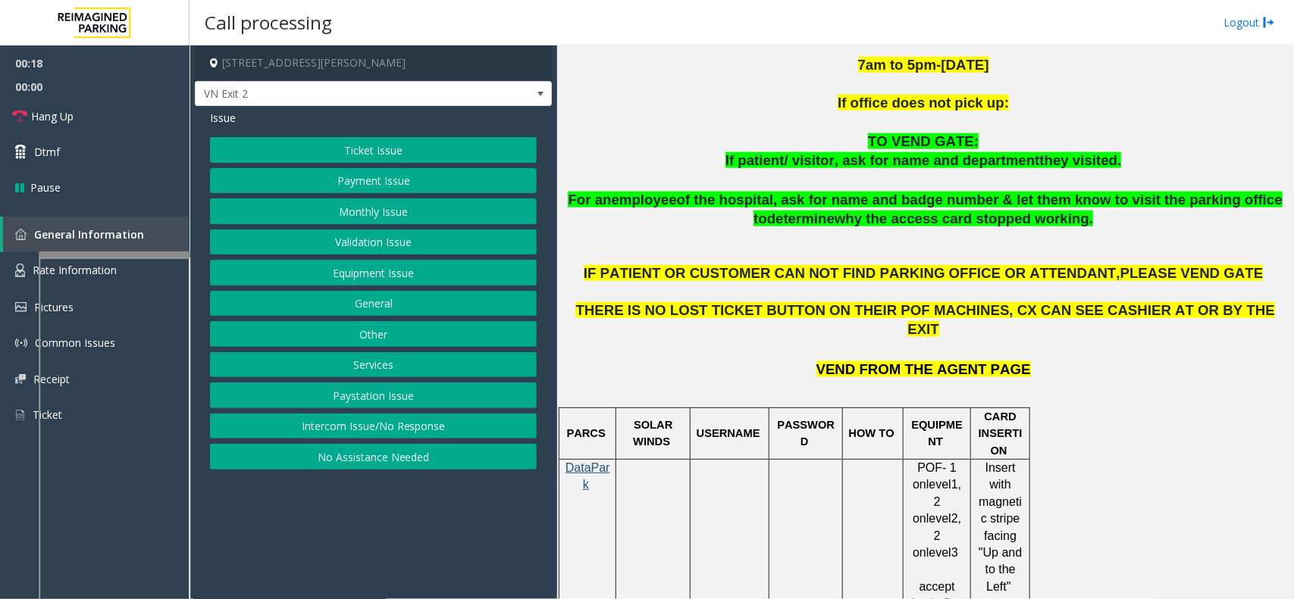
click at [466, 153] on button "Ticket Issue" at bounding box center [373, 150] width 327 height 26
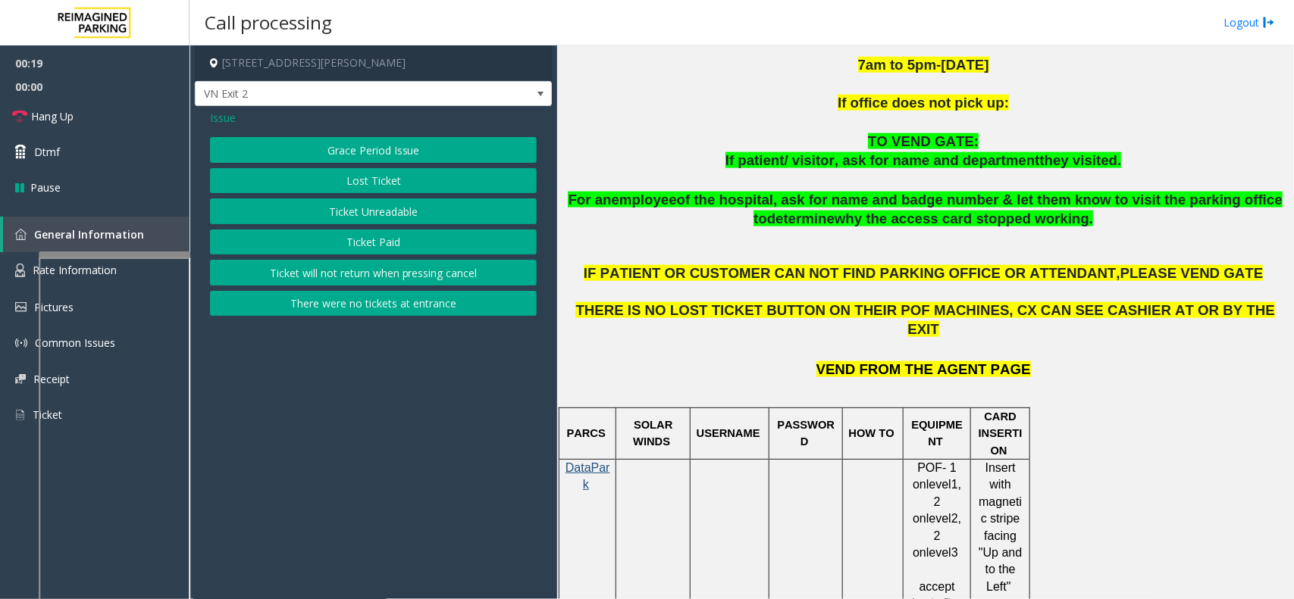
click at [417, 184] on button "Lost Ticket" at bounding box center [373, 181] width 327 height 26
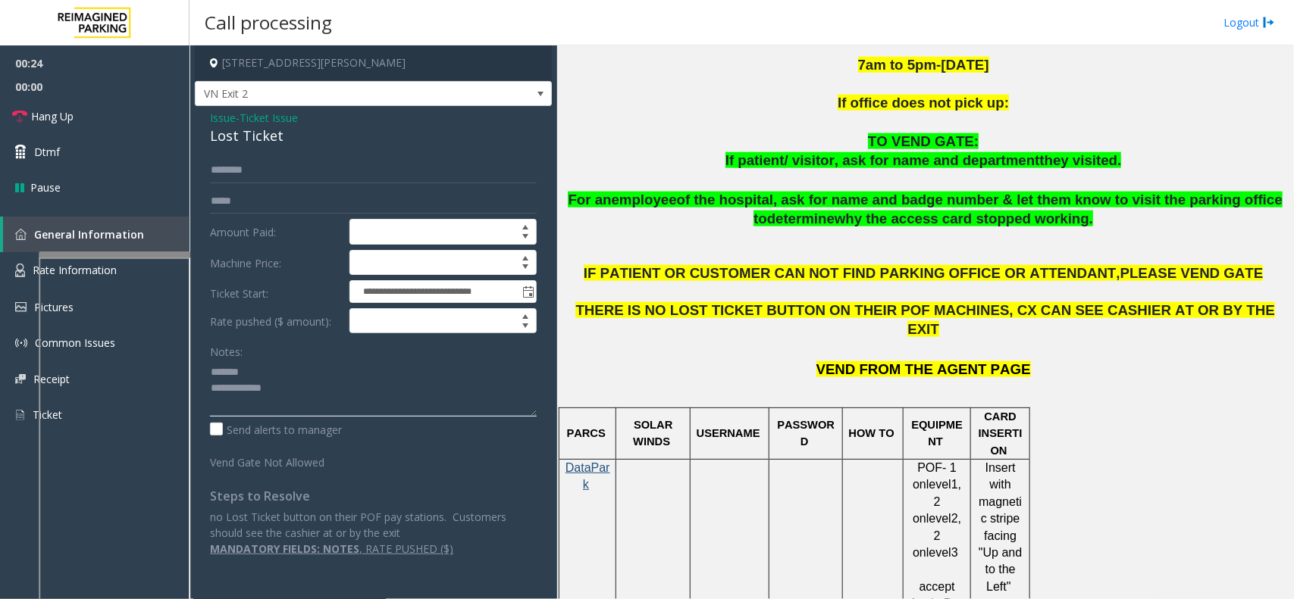
type textarea "**********"
click at [258, 180] on input "text" at bounding box center [373, 171] width 327 height 26
type input "******"
click at [254, 146] on div "Lost Ticket" at bounding box center [373, 136] width 327 height 20
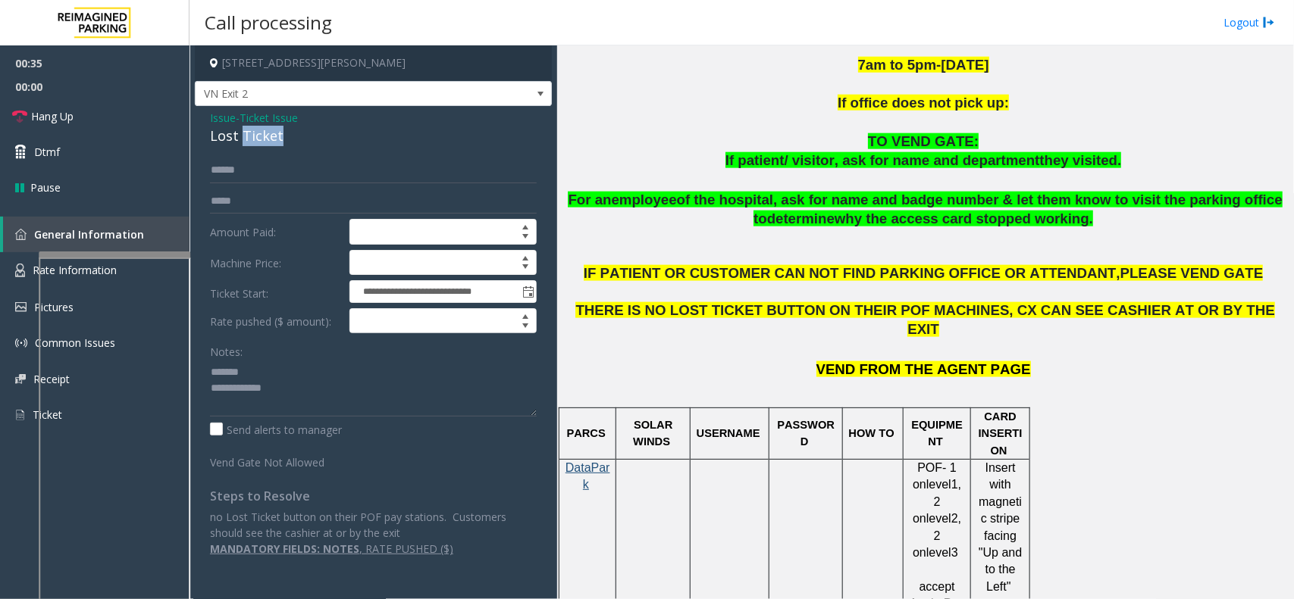
click at [254, 142] on div "Lost Ticket" at bounding box center [373, 136] width 327 height 20
click at [252, 135] on div "Lost Ticket" at bounding box center [373, 136] width 327 height 20
click at [251, 135] on div "Lost Ticket" at bounding box center [373, 136] width 327 height 20
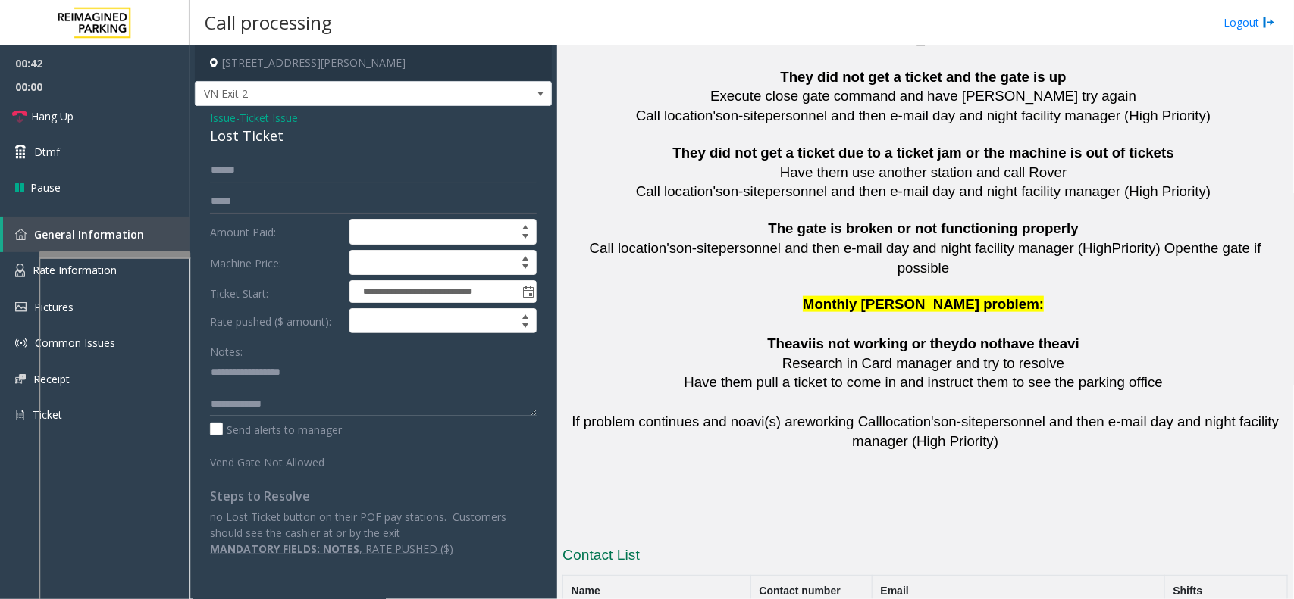
scroll to position [3370, 0]
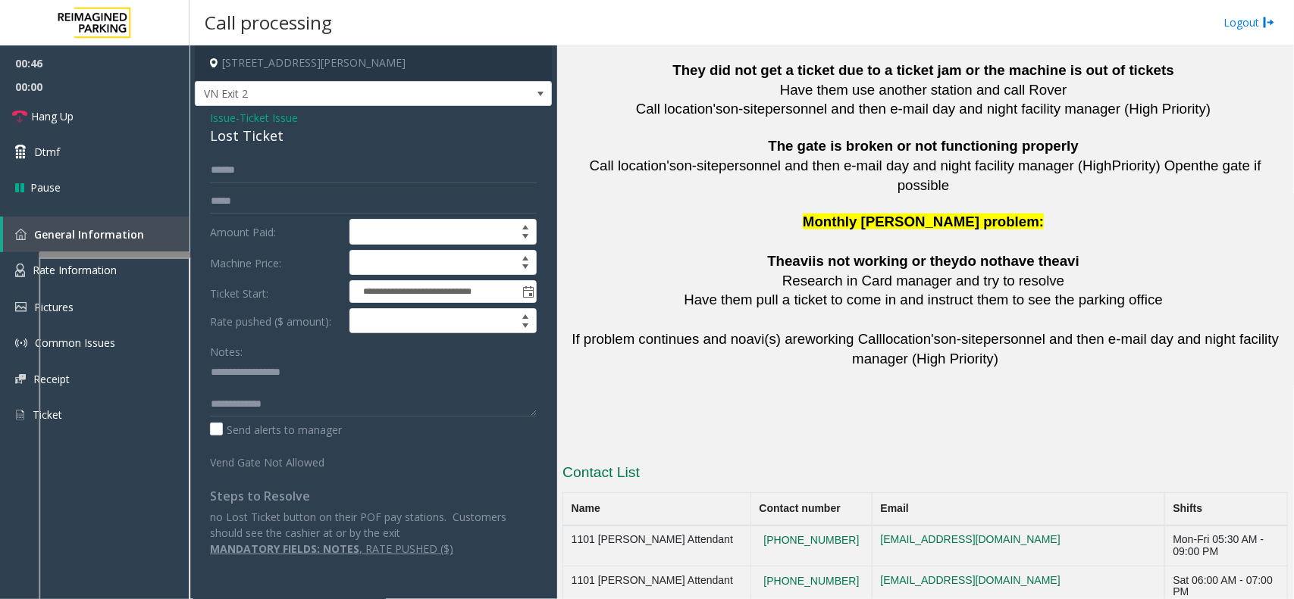
drag, startPoint x: 847, startPoint y: 504, endPoint x: 753, endPoint y: 513, distance: 95.2
copy button "[PHONE_NUMBER]"
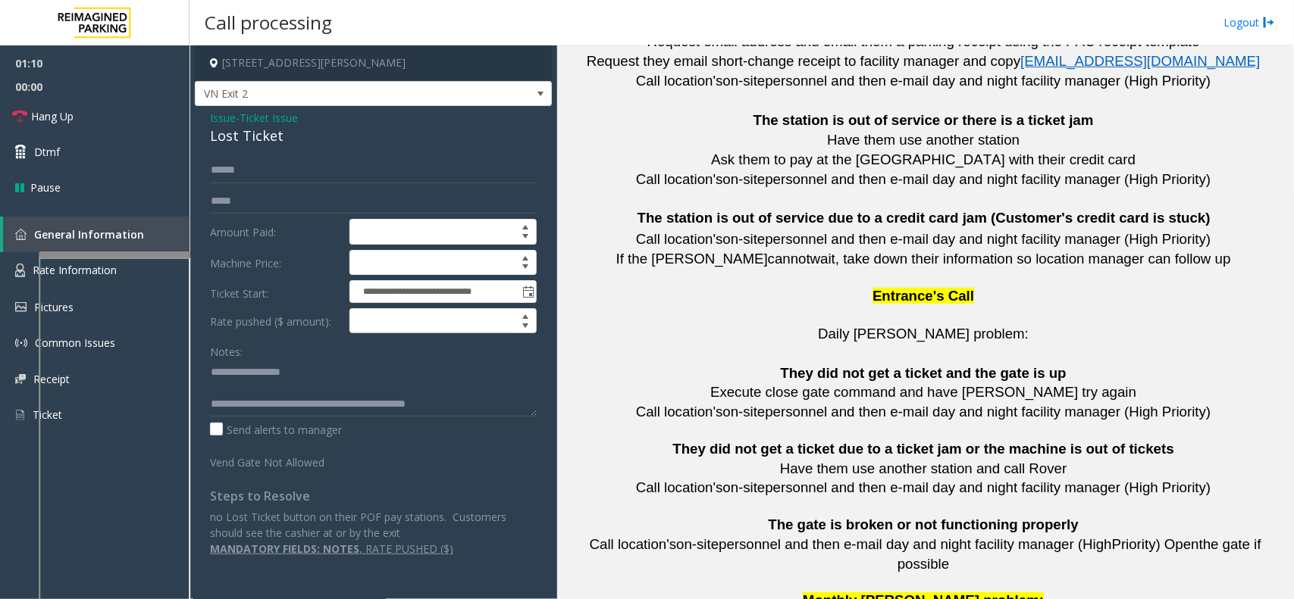
scroll to position [8, 0]
click at [477, 396] on textarea at bounding box center [373, 388] width 327 height 57
type textarea "**********"
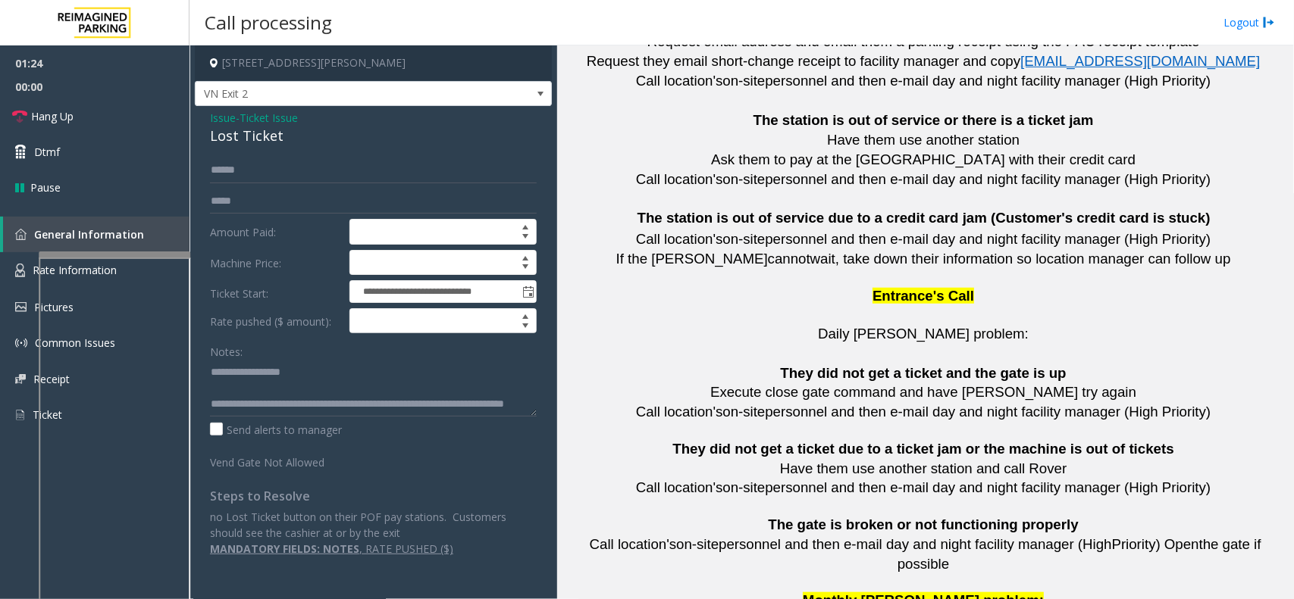
click at [277, 121] on span "Ticket Issue" at bounding box center [268, 118] width 58 height 16
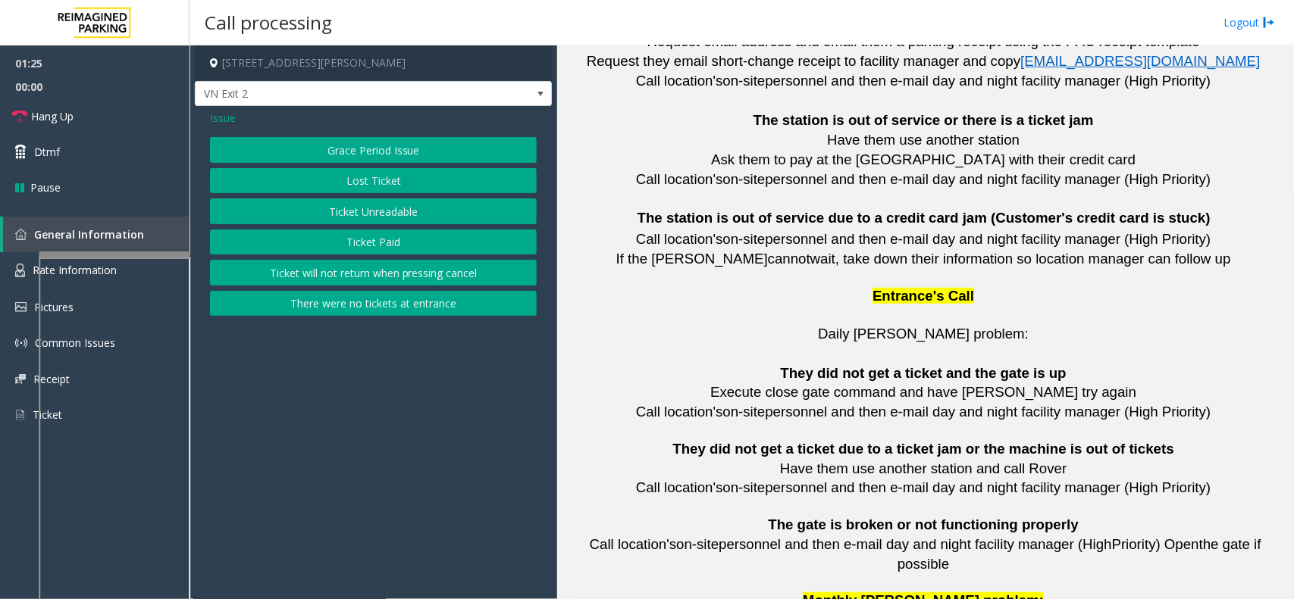
click at [231, 122] on span "Issue" at bounding box center [223, 118] width 26 height 16
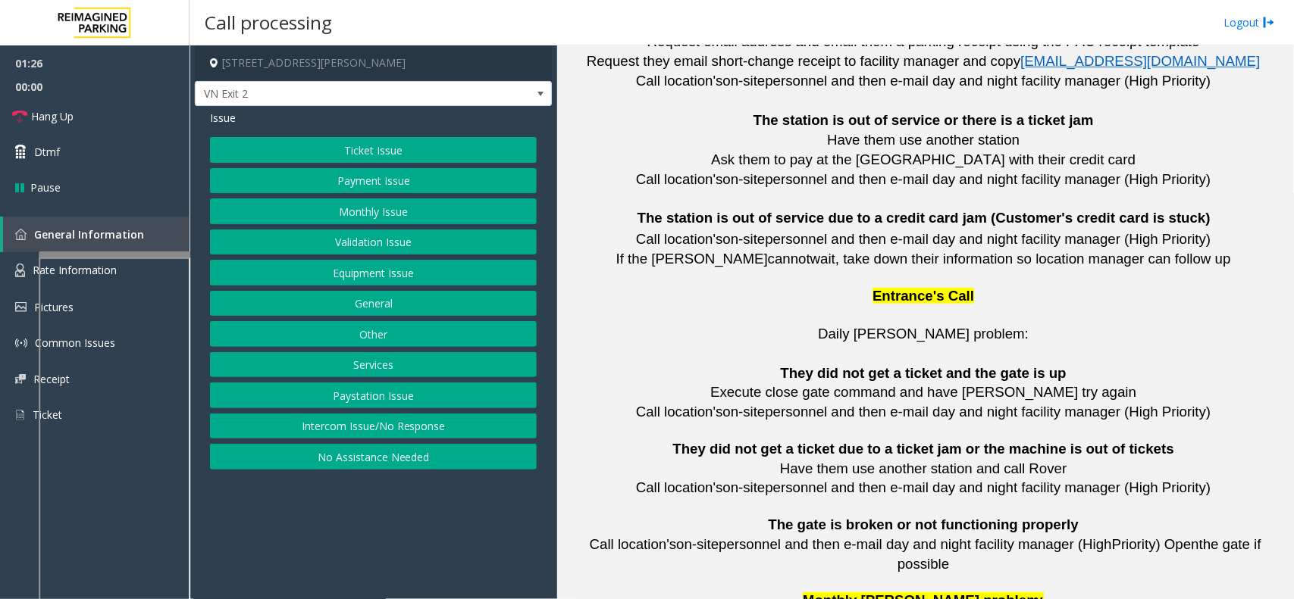
click at [343, 152] on button "Ticket Issue" at bounding box center [373, 150] width 327 height 26
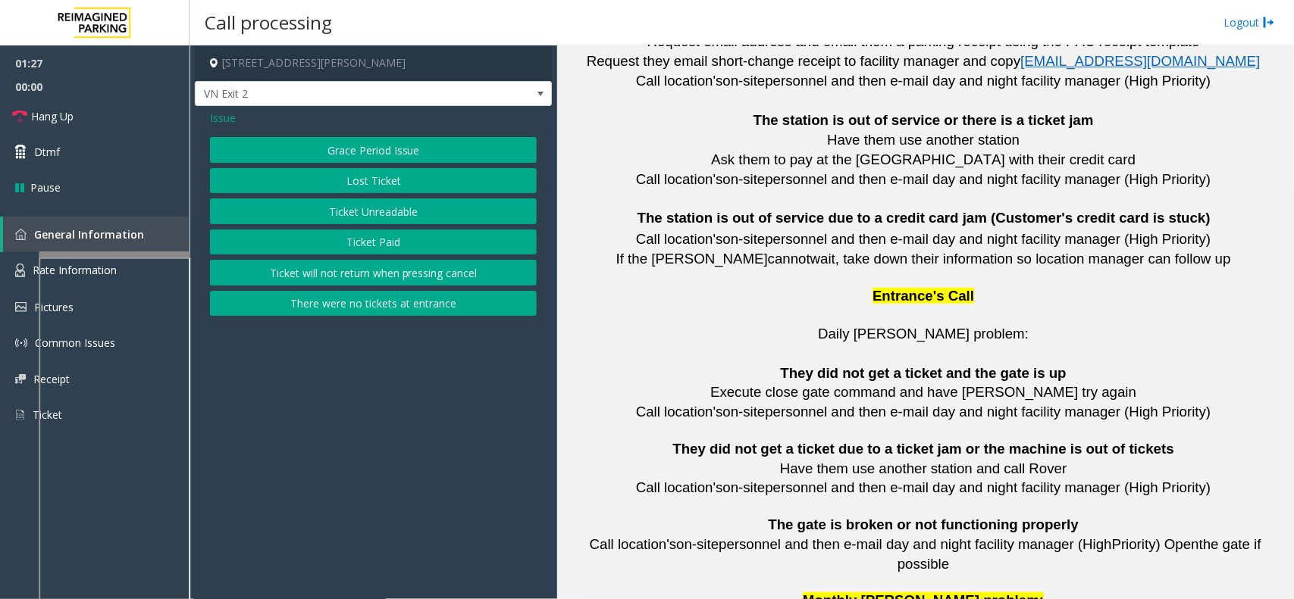
click at [368, 213] on button "Ticket Unreadable" at bounding box center [373, 212] width 327 height 26
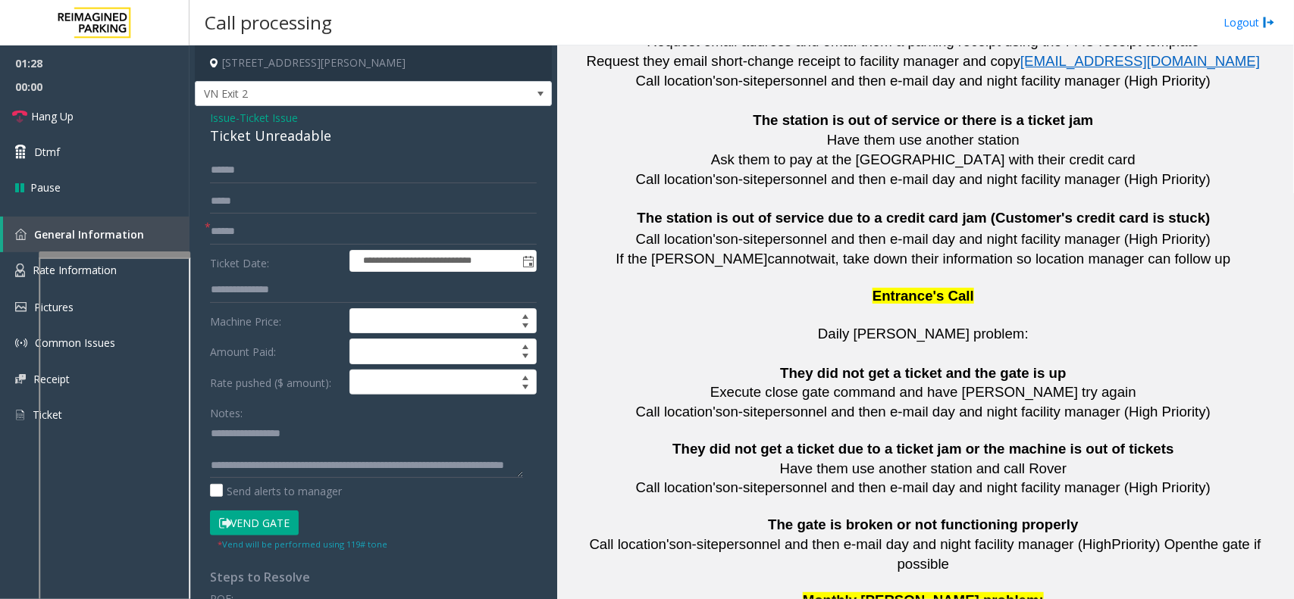
click at [249, 479] on button "Vend Gate" at bounding box center [254, 524] width 89 height 26
click at [244, 118] on span "Ticket Issue" at bounding box center [268, 118] width 58 height 16
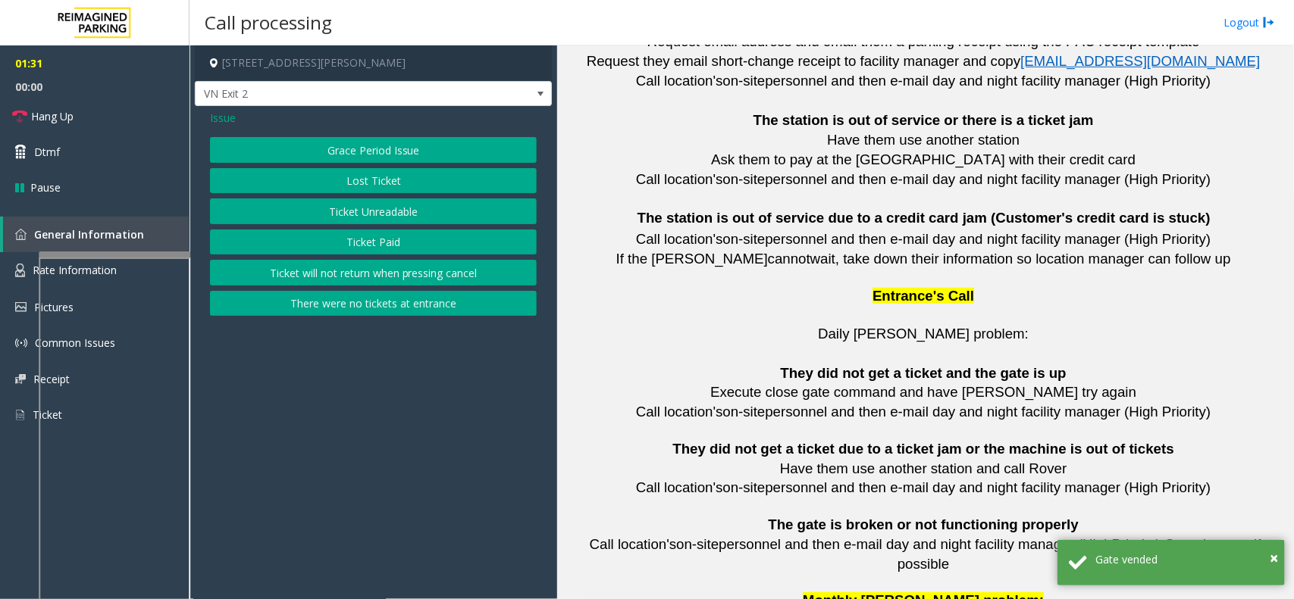
click at [372, 177] on button "Lost Ticket" at bounding box center [373, 181] width 327 height 26
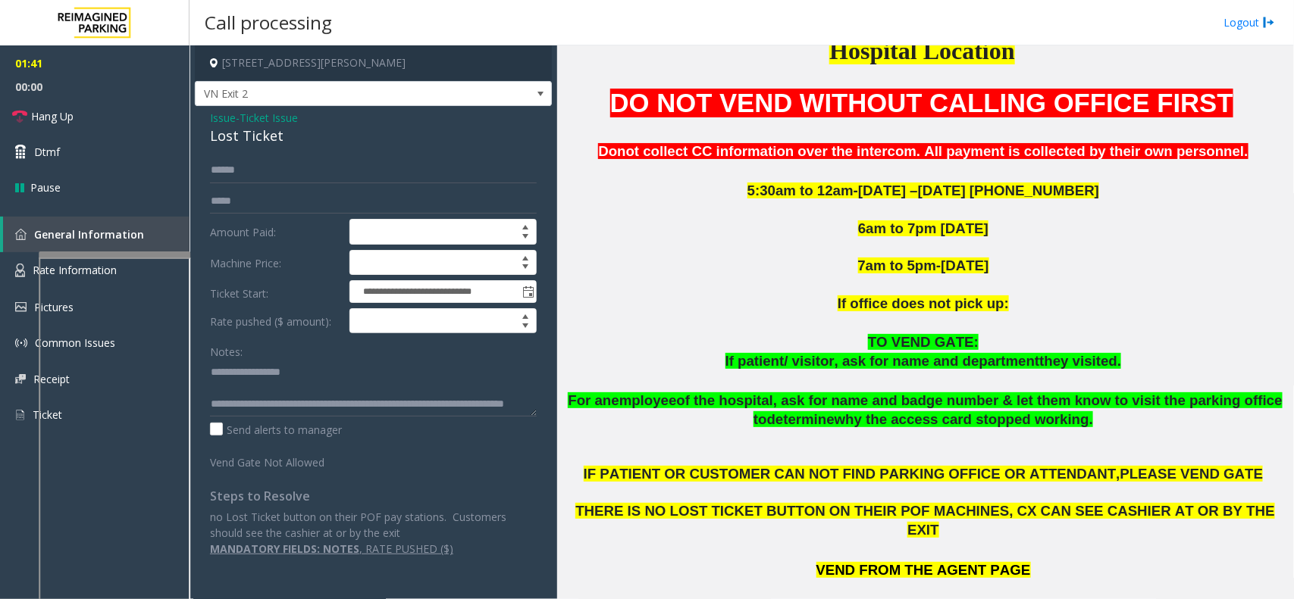
scroll to position [528, 0]
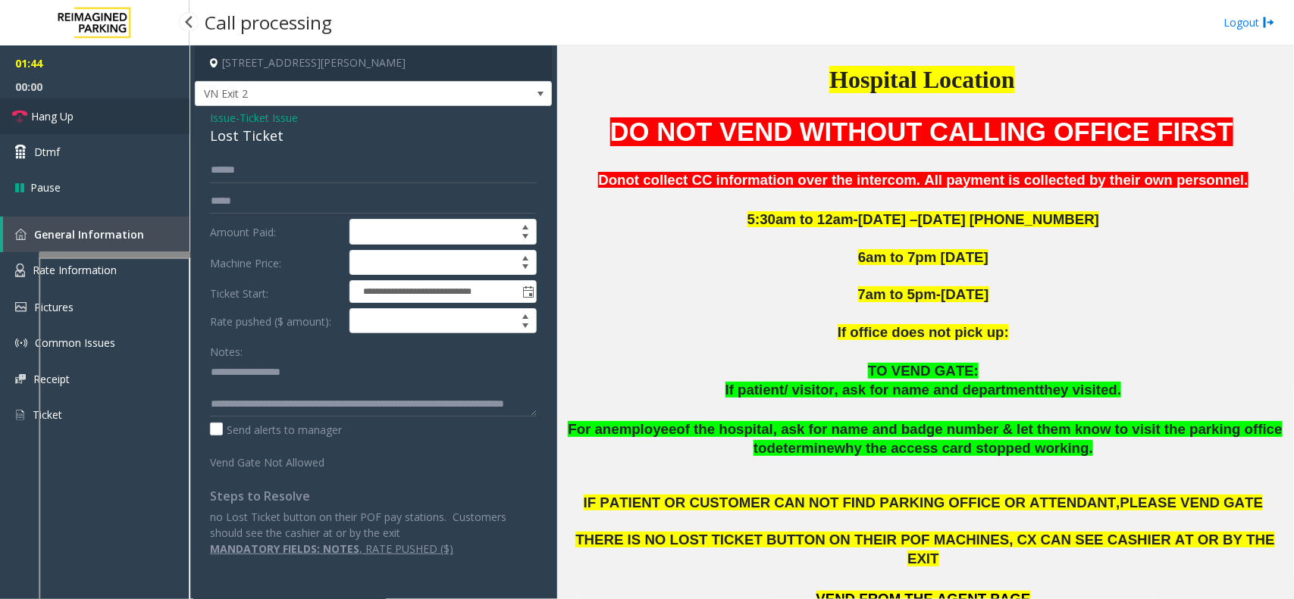
click at [104, 114] on link "Hang Up" at bounding box center [94, 117] width 189 height 36
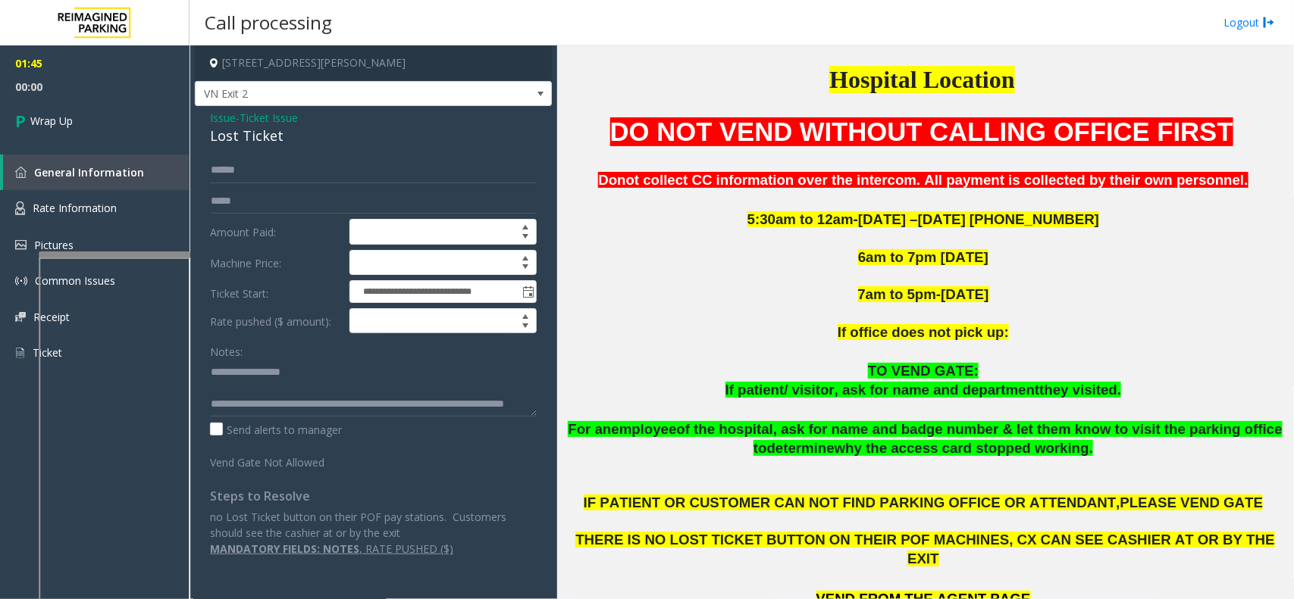
scroll to position [0, 0]
click at [114, 118] on link "Wrap Up" at bounding box center [94, 121] width 189 height 45
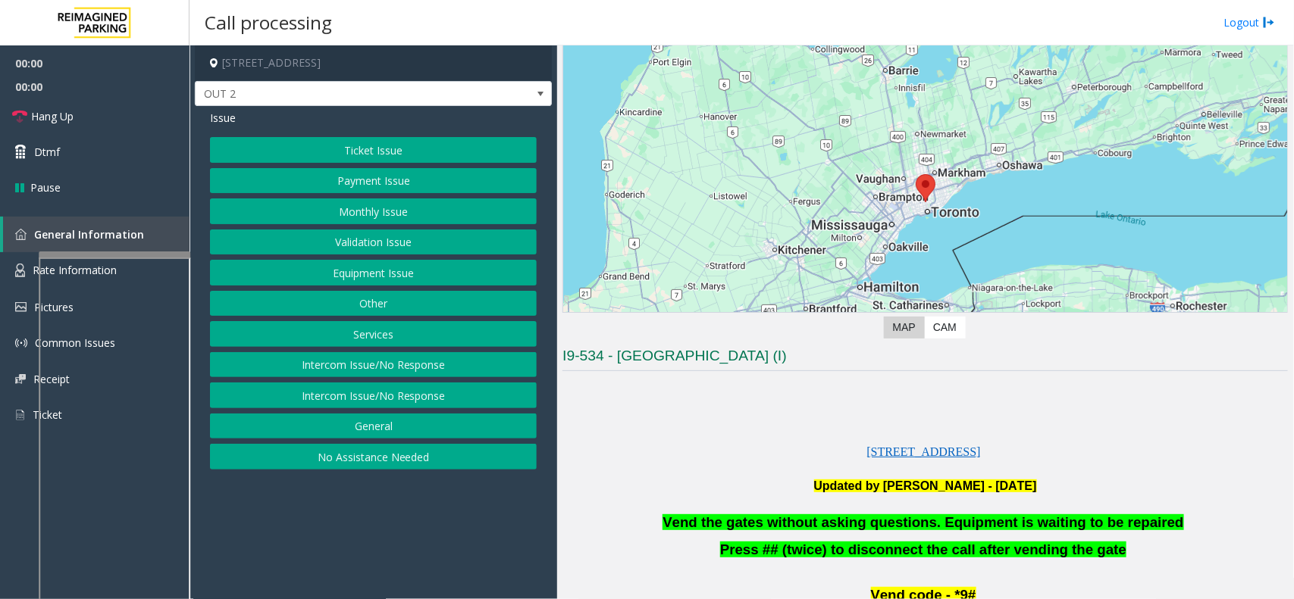
scroll to position [189, 0]
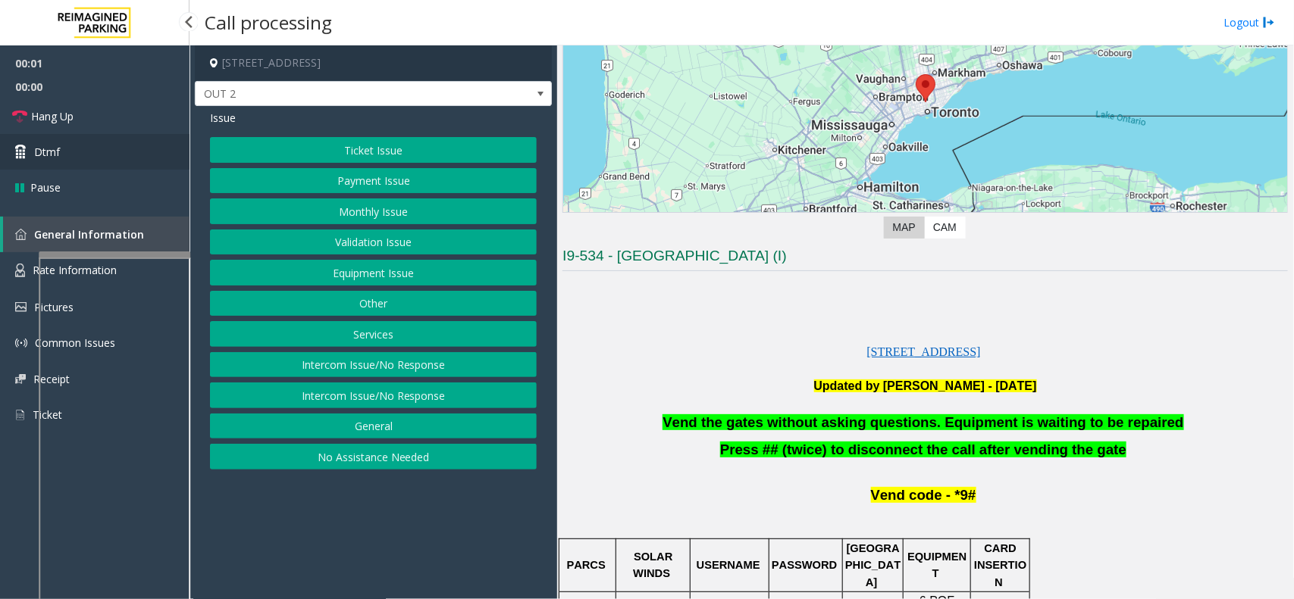
click at [146, 155] on link "Dtmf" at bounding box center [94, 152] width 189 height 36
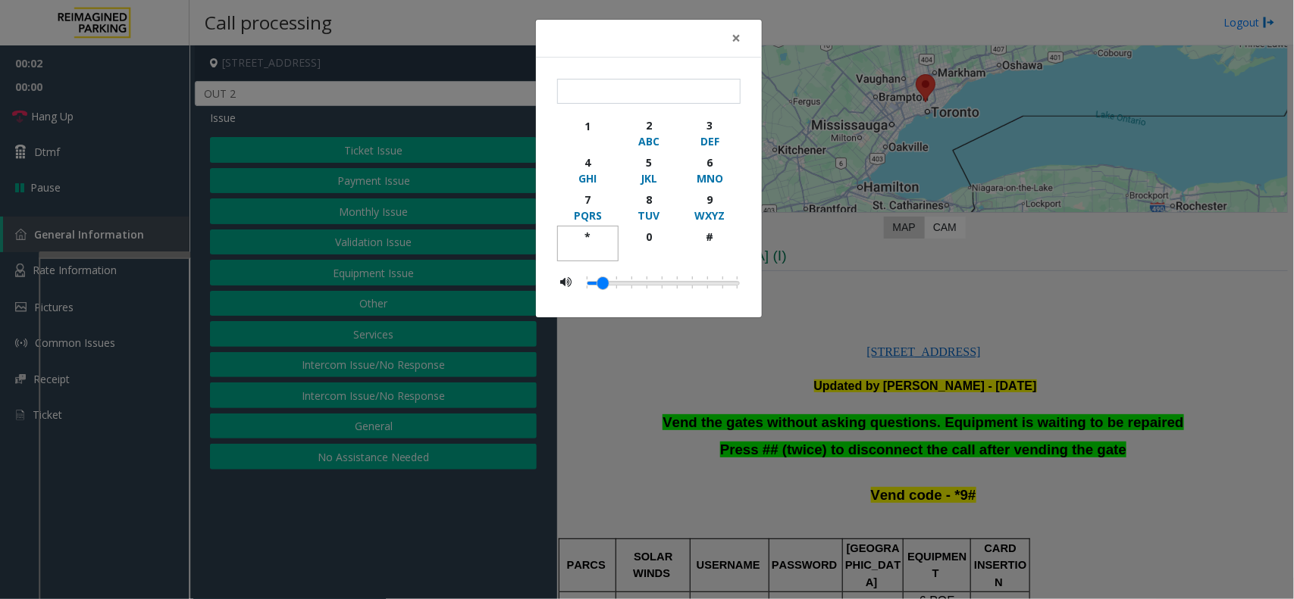
drag, startPoint x: 580, startPoint y: 243, endPoint x: 621, endPoint y: 228, distance: 44.1
click at [584, 241] on div "*" at bounding box center [588, 237] width 42 height 16
click at [706, 197] on div "9" at bounding box center [710, 200] width 42 height 16
click at [713, 254] on div "button" at bounding box center [710, 252] width 42 height 14
type input "***"
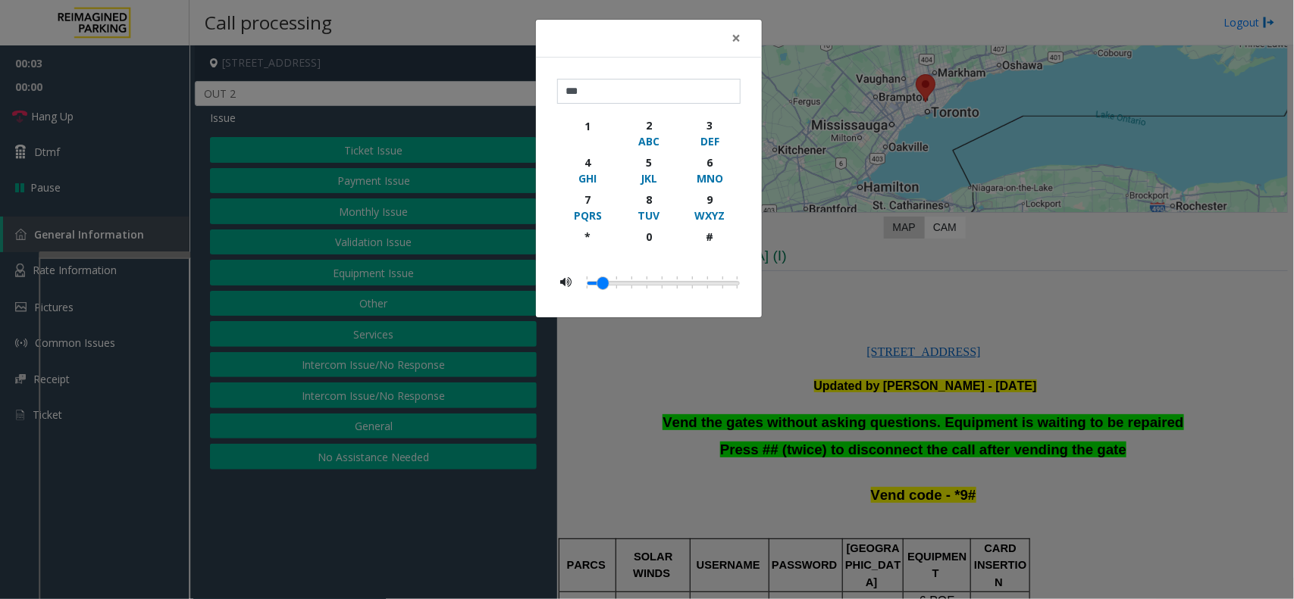
click at [872, 299] on div "× *** 1 2 ABC 3 DEF 4 GHI 5 JKL 6 MNO 7 PQRS 8 TUV 9 WXYZ * 0 #" at bounding box center [647, 299] width 1294 height 599
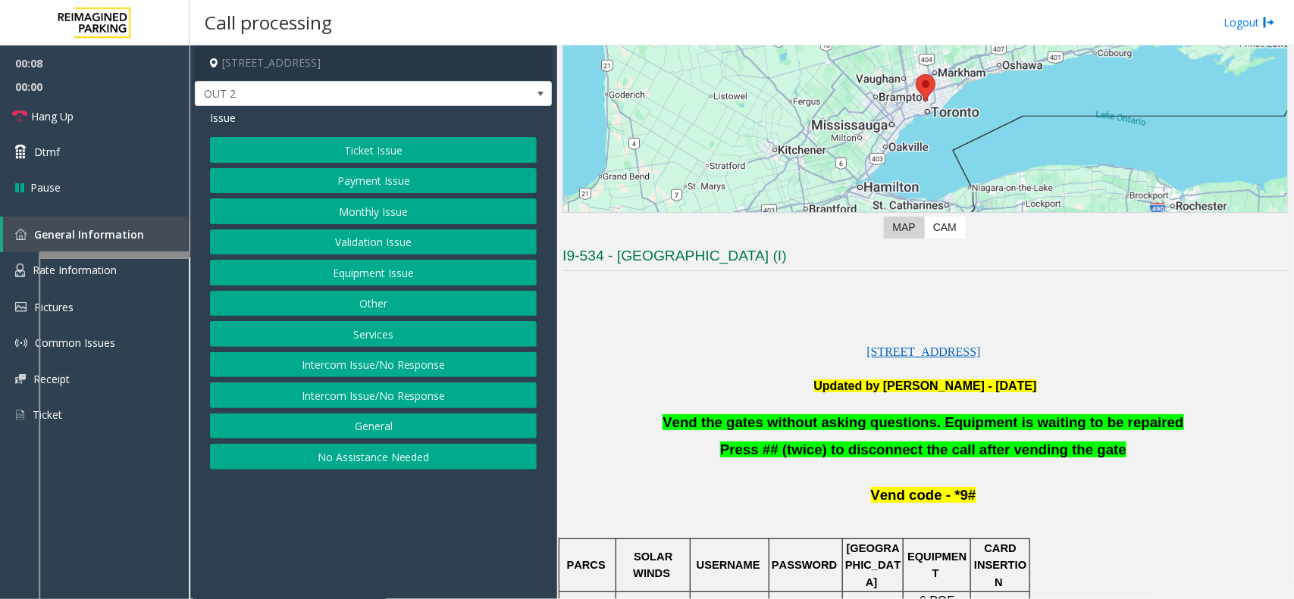
click at [430, 282] on button "Equipment Issue" at bounding box center [373, 273] width 327 height 26
click at [430, 282] on button "Gate / Door Won't Open" at bounding box center [373, 273] width 327 height 26
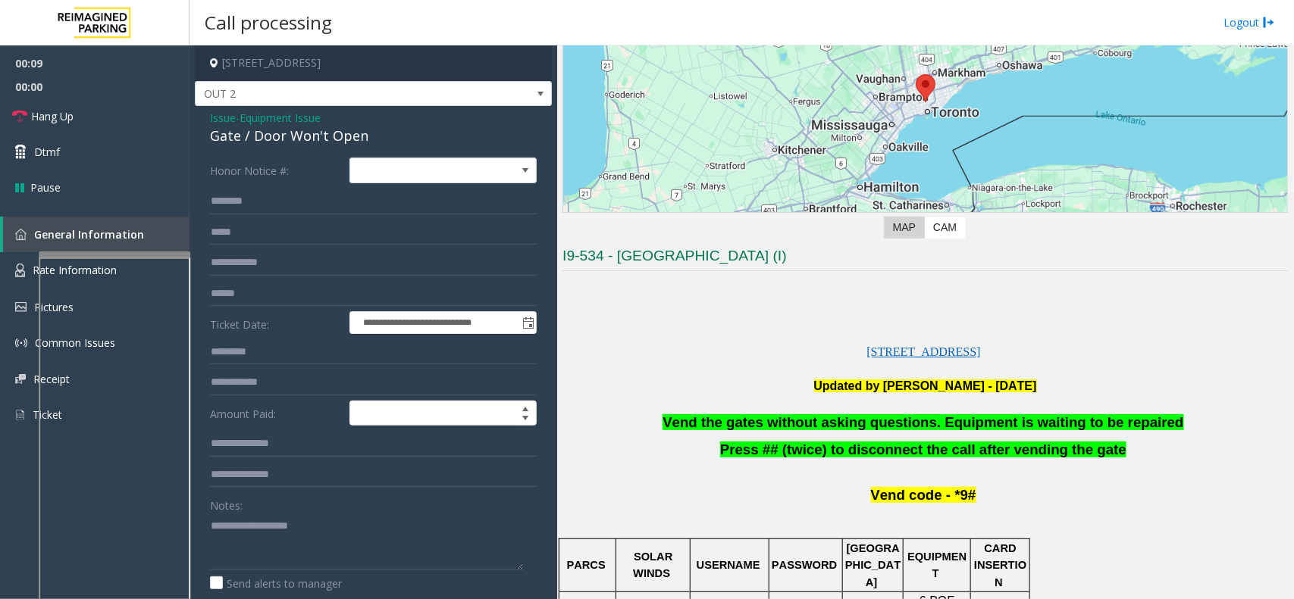
click at [762, 430] on span "Vend the gates without asking questions. Equipment is waiting to be repaired" at bounding box center [922, 423] width 521 height 16
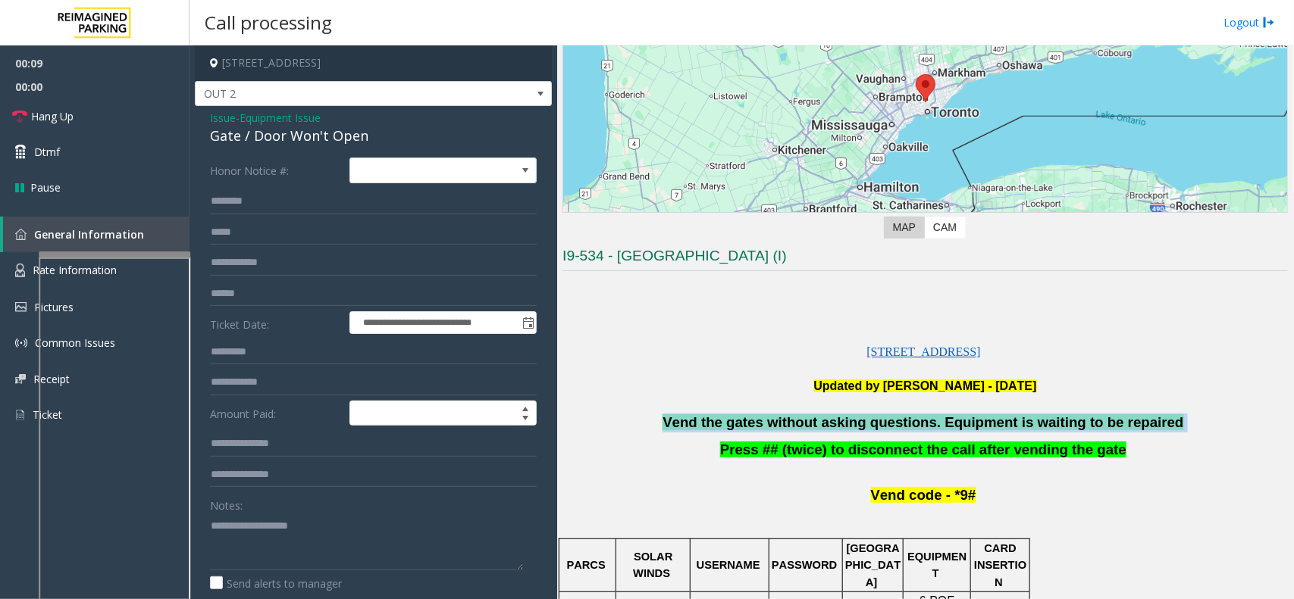
click at [762, 430] on span "Vend the gates without asking questions. Equipment is waiting to be repaired" at bounding box center [922, 423] width 521 height 16
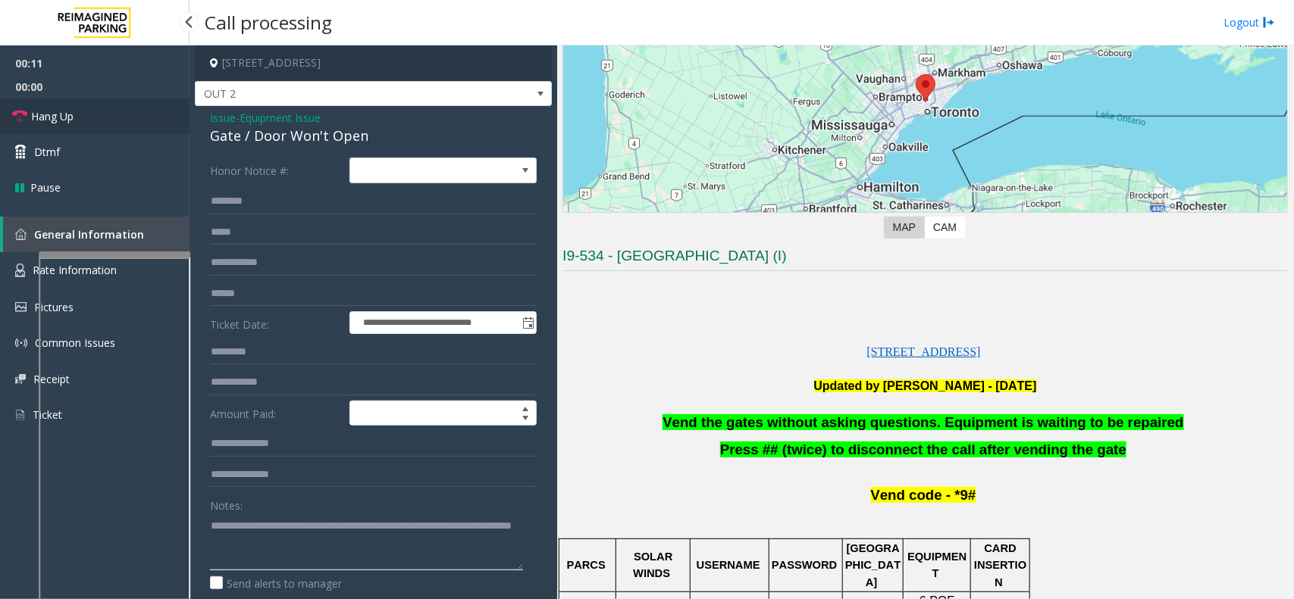
type textarea "**********"
click at [76, 104] on link "Hang Up" at bounding box center [94, 117] width 189 height 36
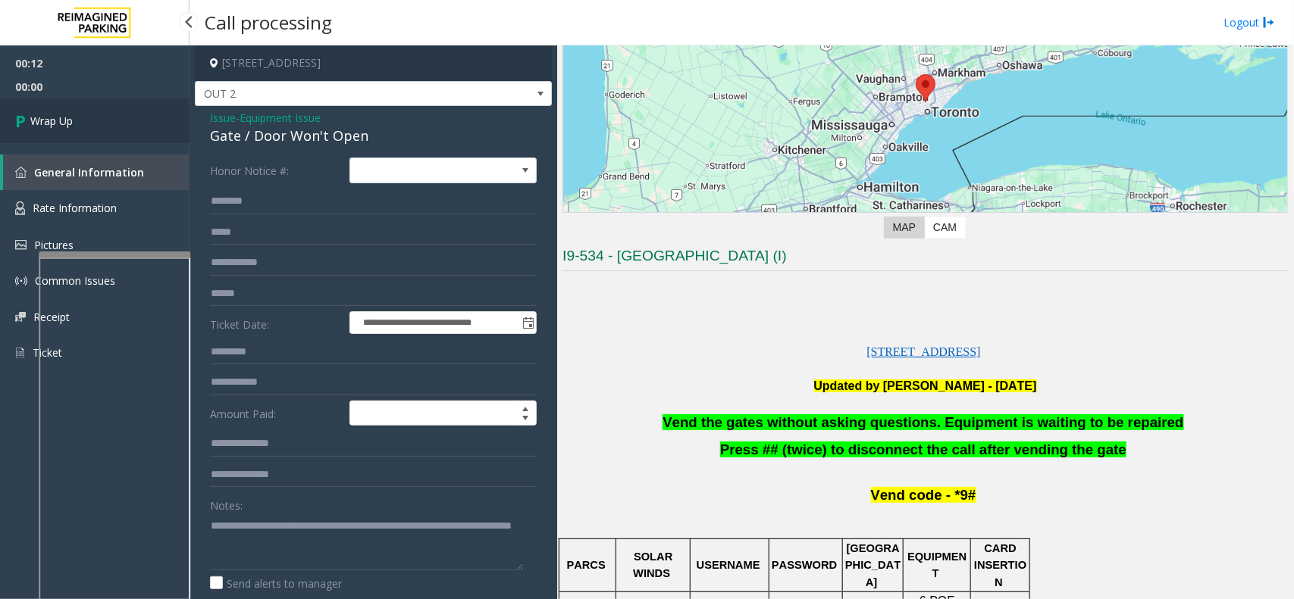
click at [52, 119] on span "Wrap Up" at bounding box center [51, 121] width 42 height 16
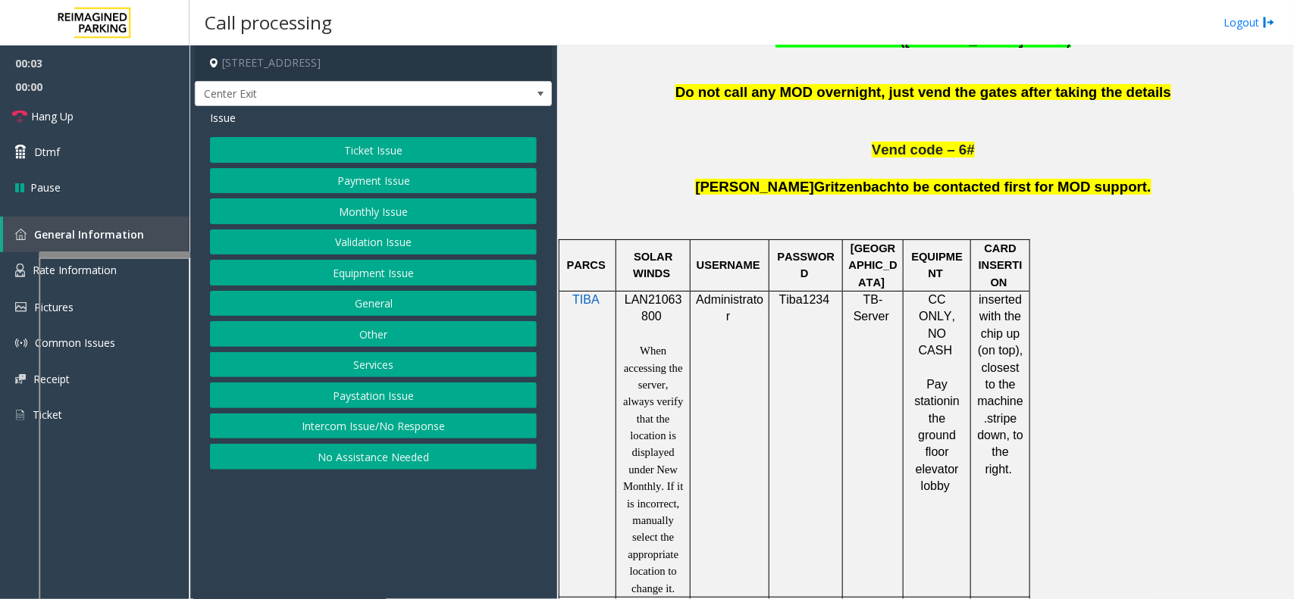
scroll to position [947, 0]
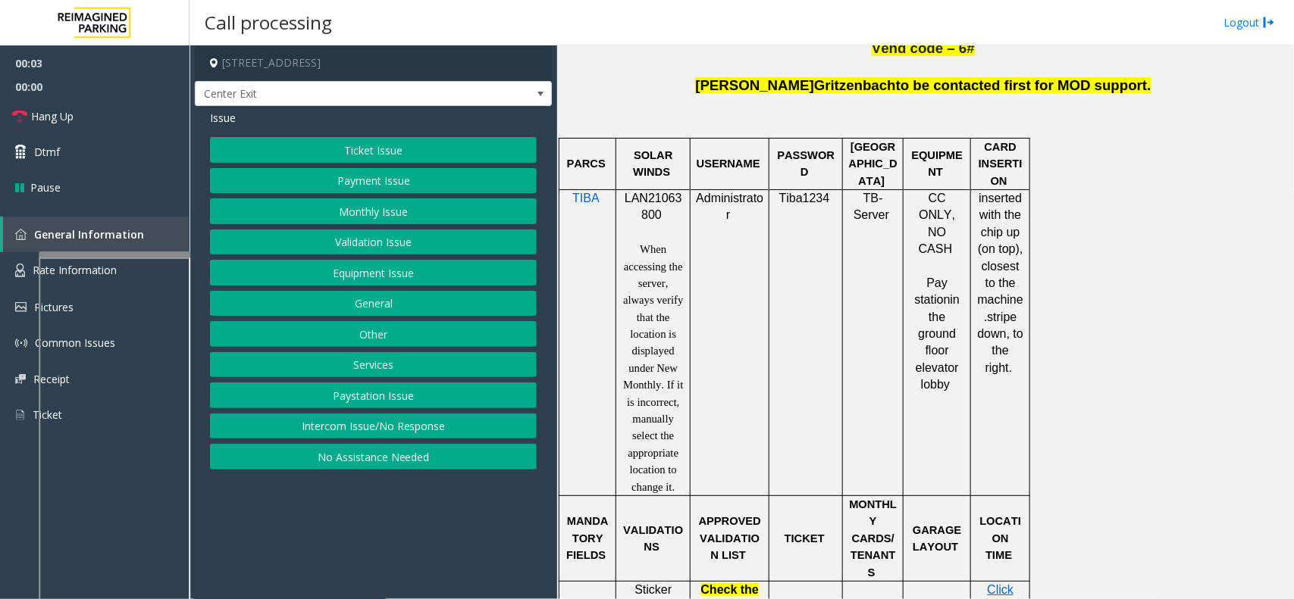
click at [646, 199] on span "LAN21063800" at bounding box center [653, 207] width 58 height 30
copy p "LAN21063800"
click at [399, 138] on button "Ticket Issue" at bounding box center [373, 150] width 327 height 26
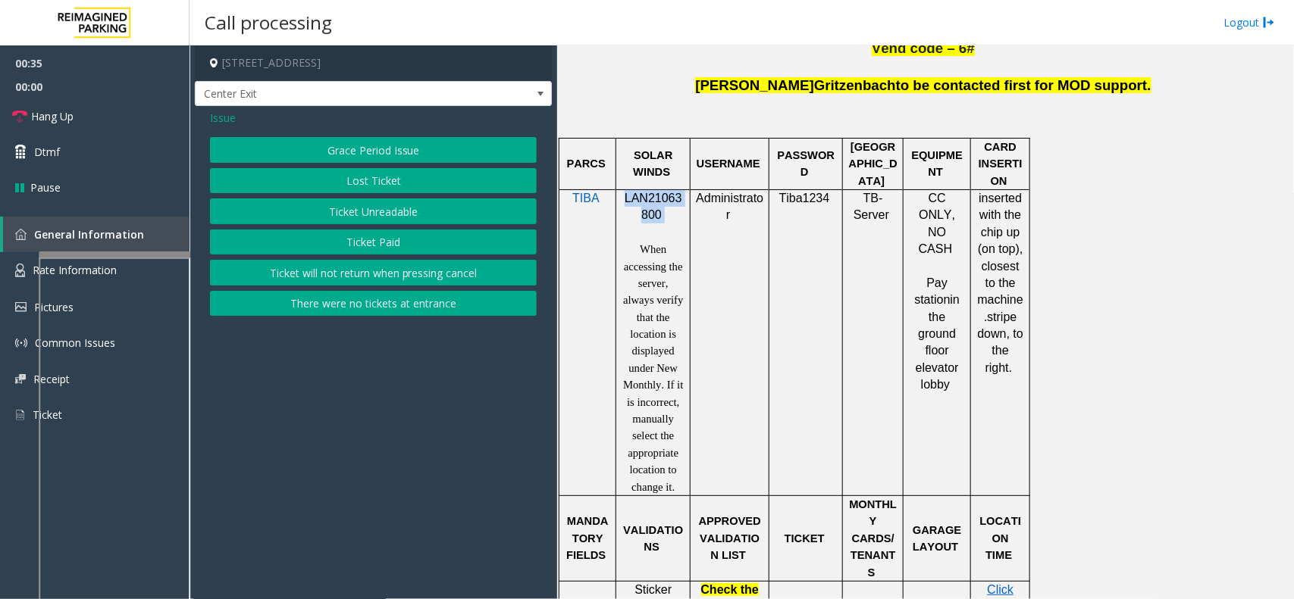
click at [427, 211] on button "Ticket Unreadable" at bounding box center [373, 212] width 327 height 26
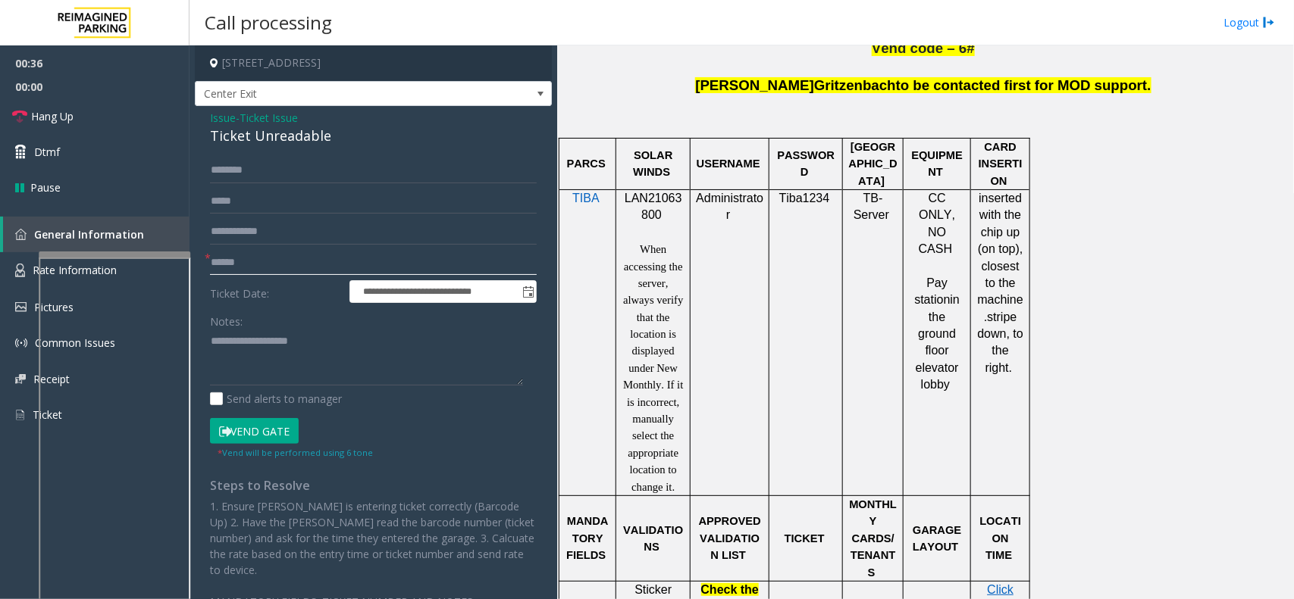
click at [288, 268] on input "text" at bounding box center [373, 263] width 327 height 26
click at [293, 274] on input "text" at bounding box center [373, 263] width 327 height 26
click at [278, 252] on input "text" at bounding box center [373, 263] width 327 height 26
click at [280, 133] on div "Ticket Unreadable" at bounding box center [373, 136] width 327 height 20
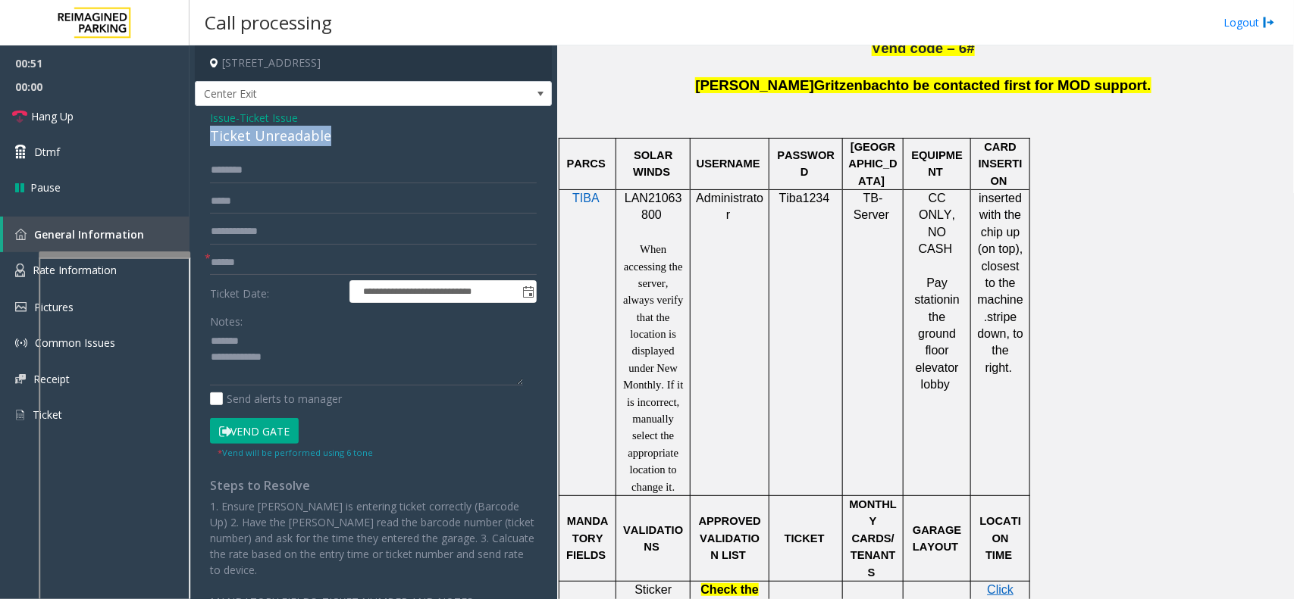
click at [280, 133] on div "Ticket Unreadable" at bounding box center [373, 136] width 327 height 20
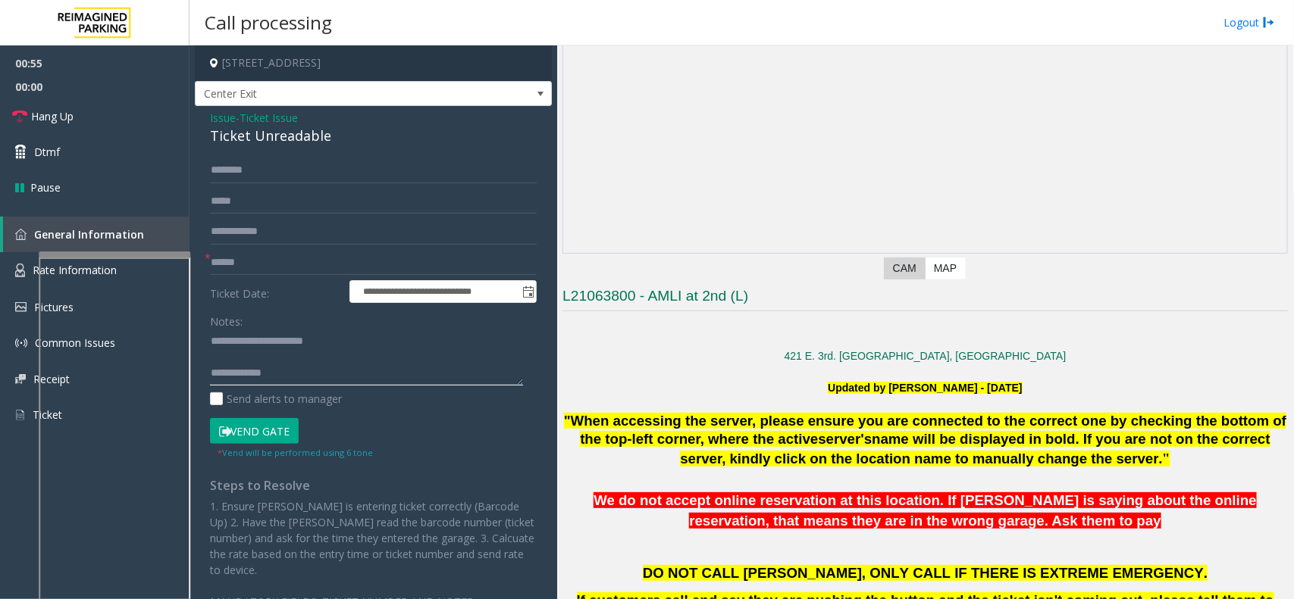
scroll to position [95, 0]
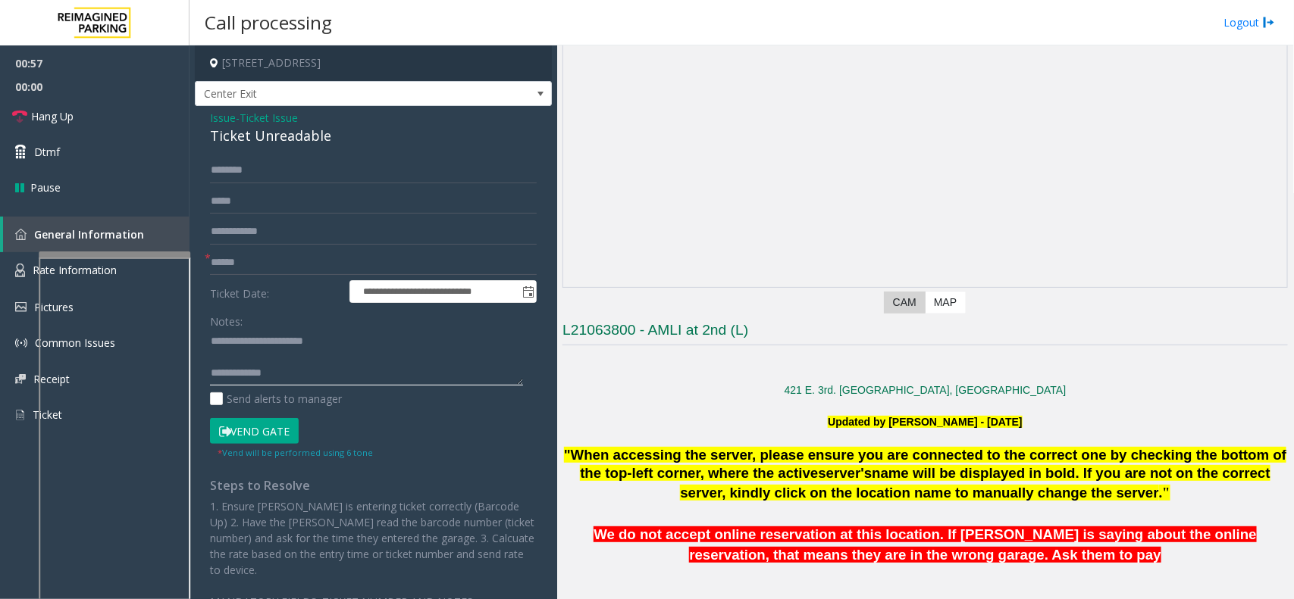
type textarea "**********"
click at [274, 262] on input "text" at bounding box center [373, 263] width 327 height 26
type input "*******"
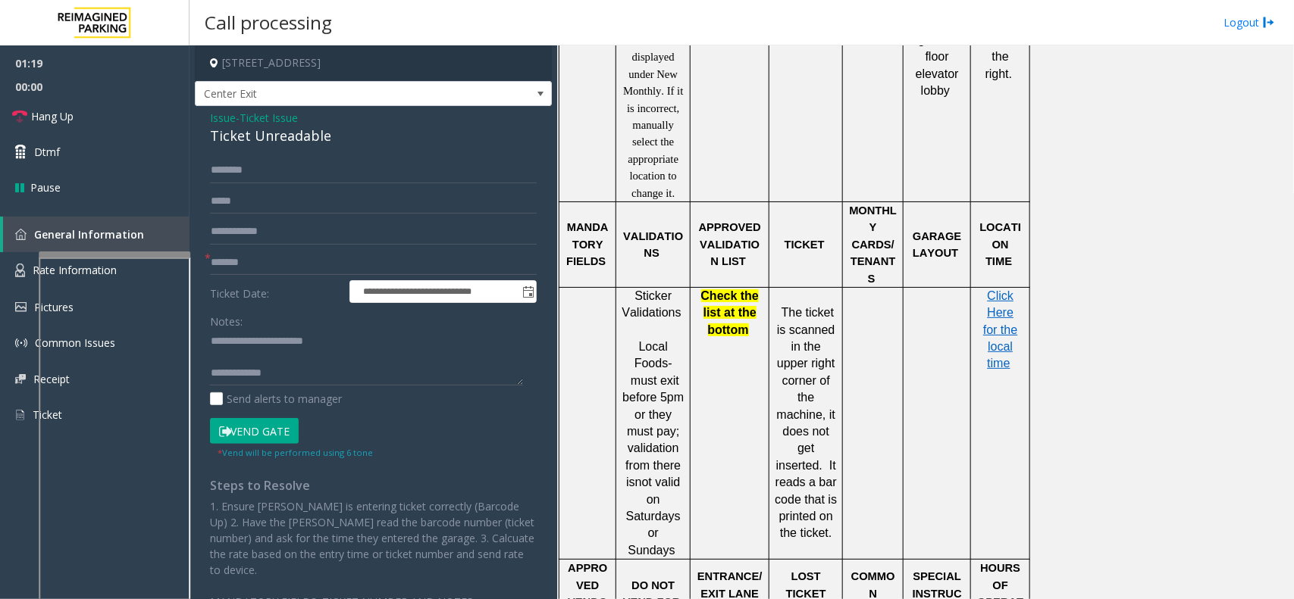
scroll to position [1326, 0]
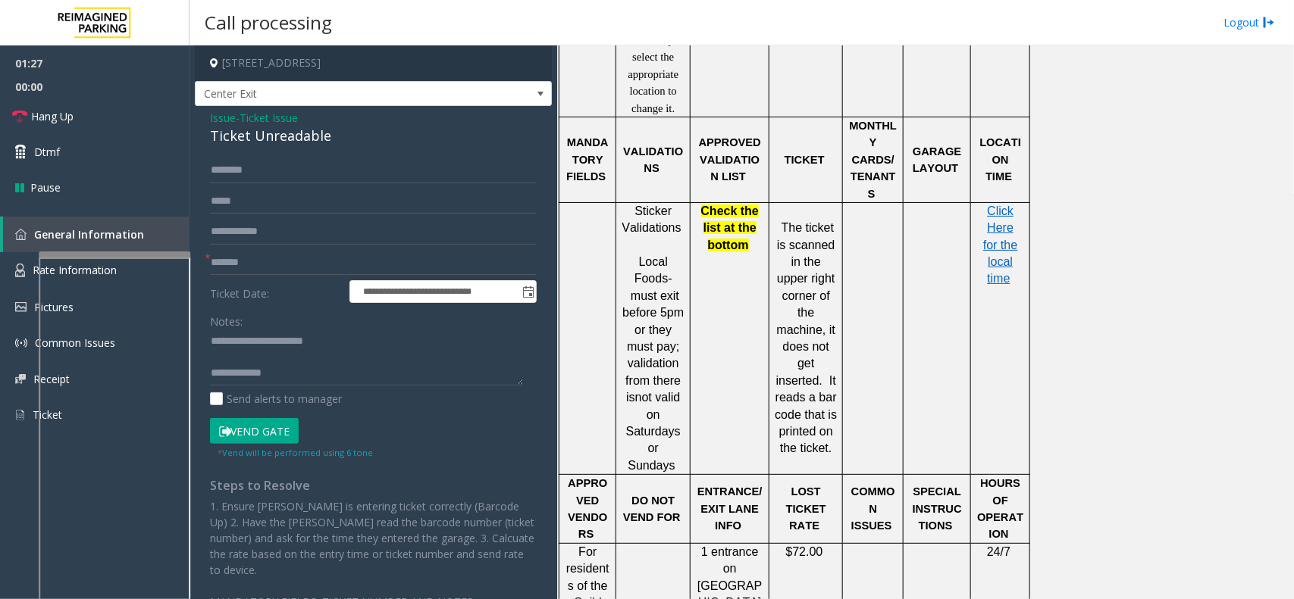
click at [274, 115] on span "Ticket Issue" at bounding box center [268, 118] width 58 height 16
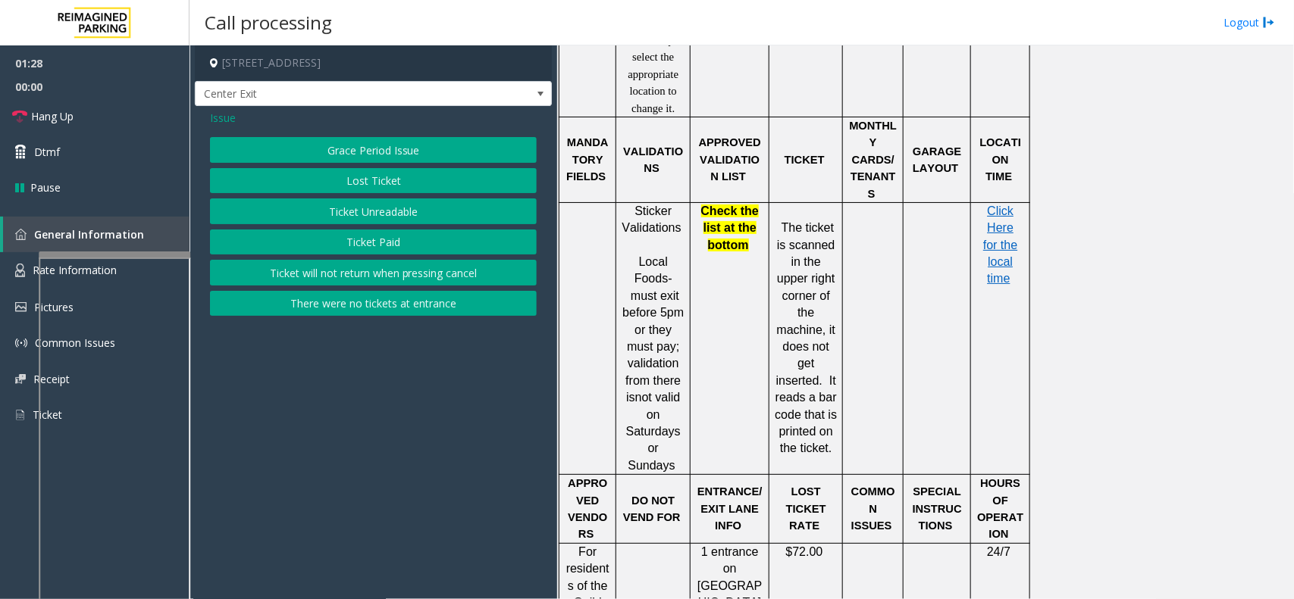
click at [229, 118] on span "Issue" at bounding box center [223, 118] width 26 height 16
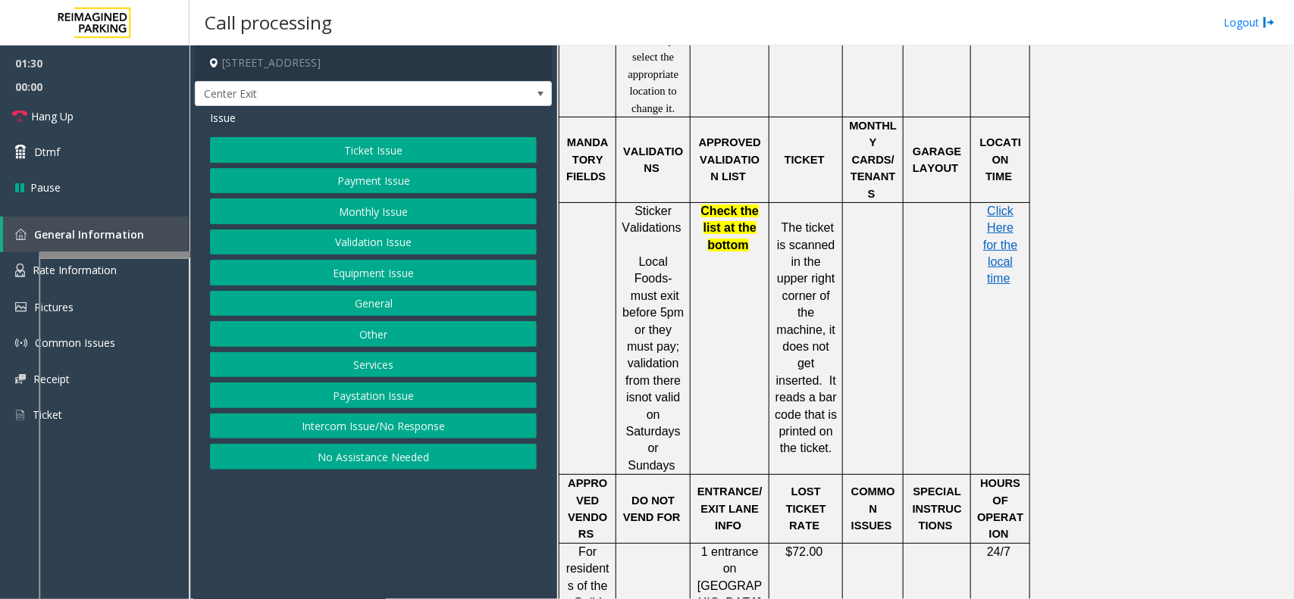
click at [384, 231] on button "Validation Issue" at bounding box center [373, 243] width 327 height 26
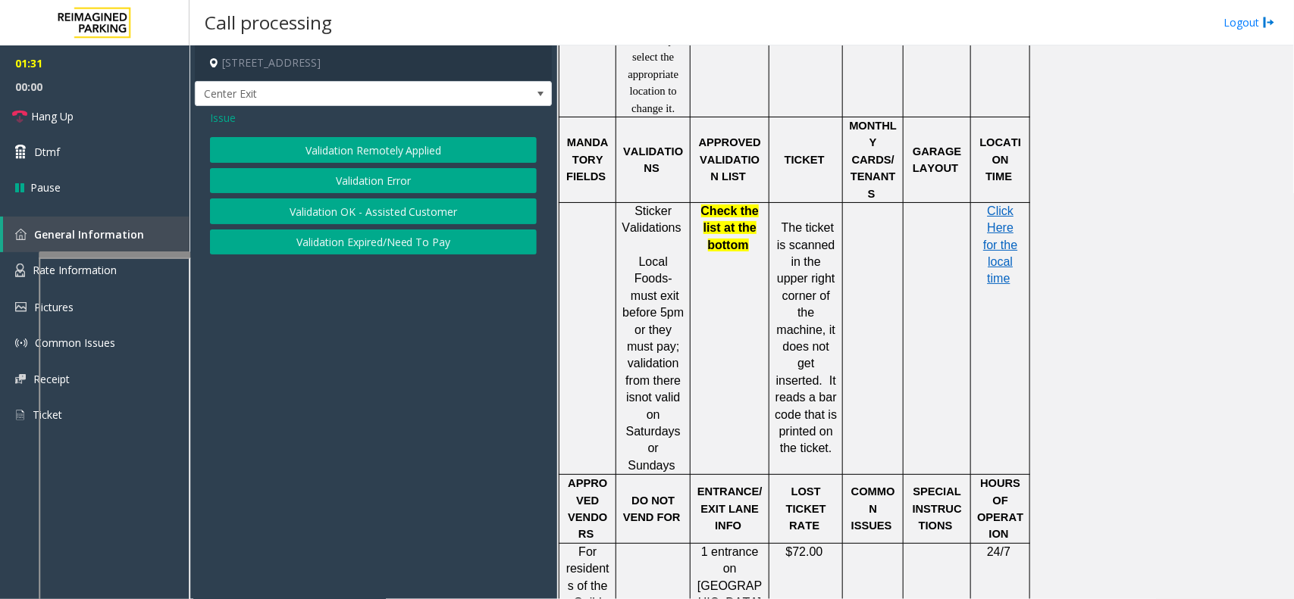
click at [384, 236] on button "Validation Expired/Need To Pay" at bounding box center [373, 243] width 327 height 26
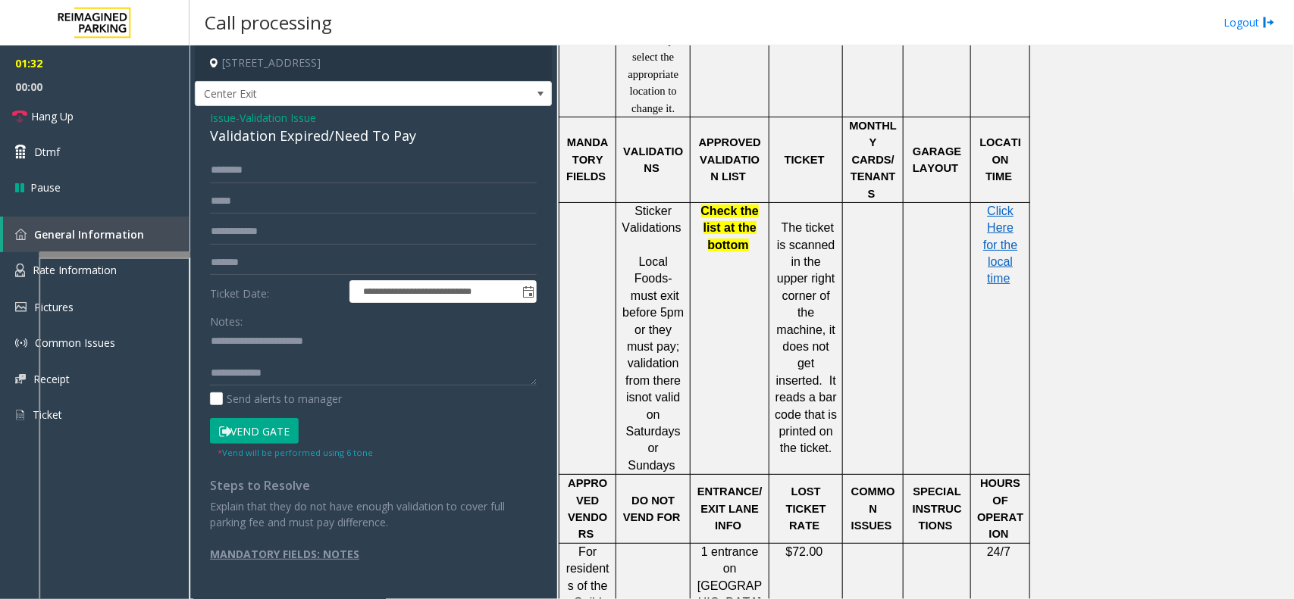
click at [289, 118] on span "Validation Issue" at bounding box center [277, 118] width 77 height 16
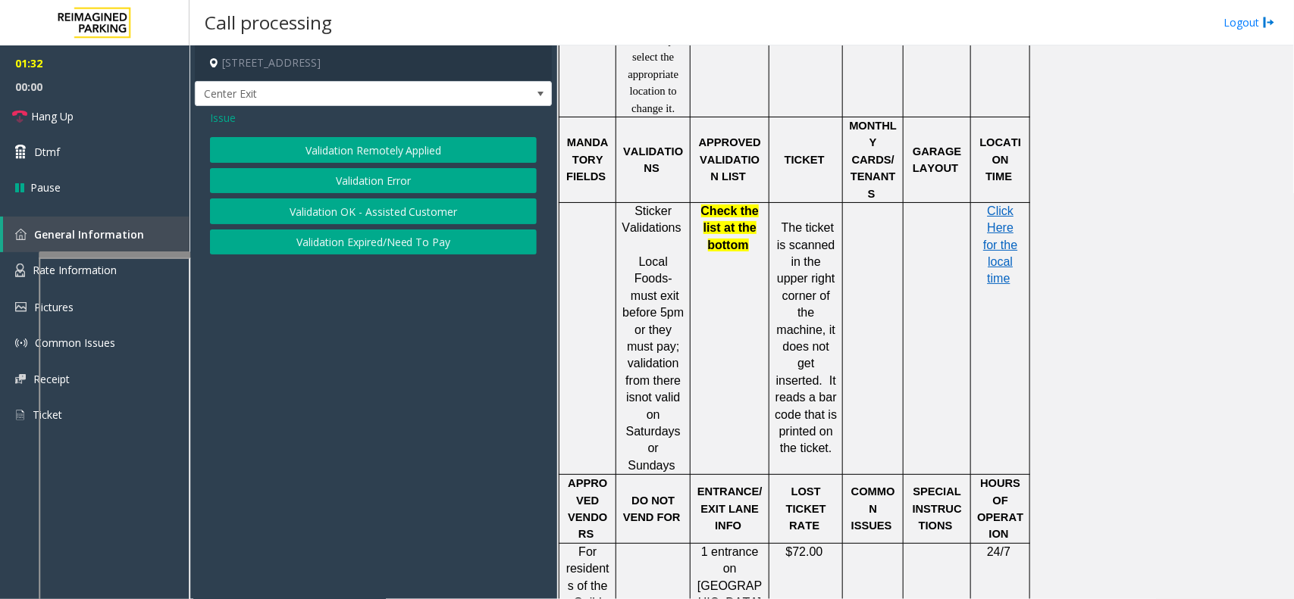
click at [365, 184] on button "Validation Error" at bounding box center [373, 181] width 327 height 26
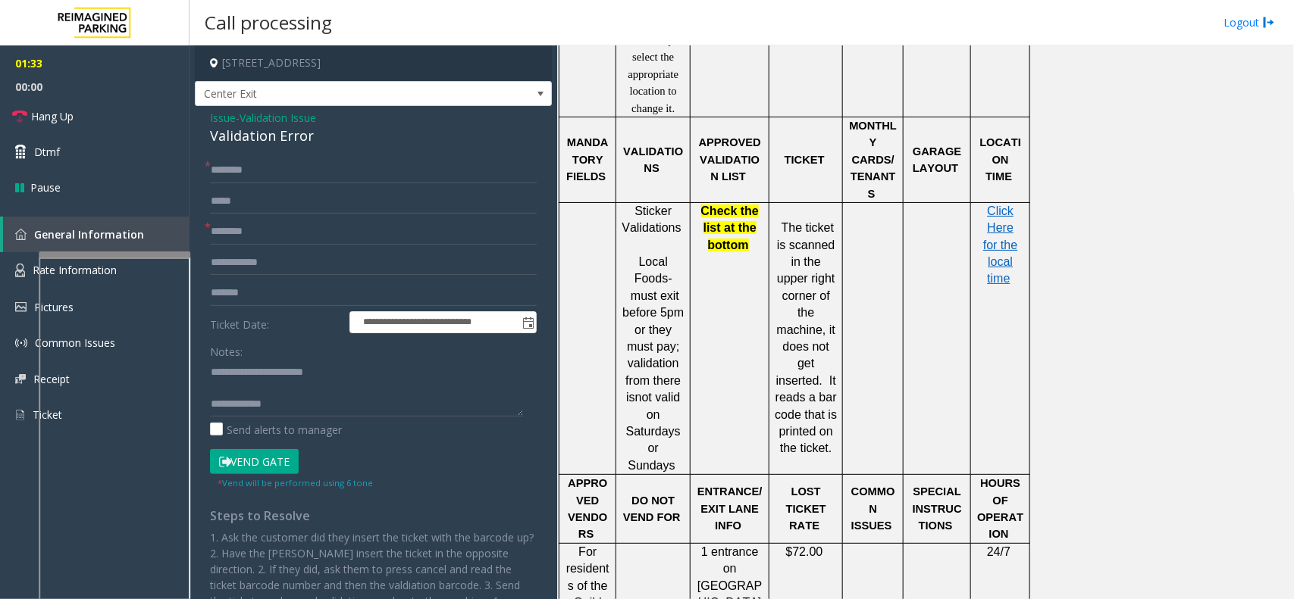
click at [258, 135] on div "Validation Error" at bounding box center [373, 136] width 327 height 20
click at [256, 136] on div "Validation Error" at bounding box center [373, 136] width 327 height 20
copy div "Validation Error"
drag, startPoint x: 239, startPoint y: 374, endPoint x: 381, endPoint y: 365, distance: 142.0
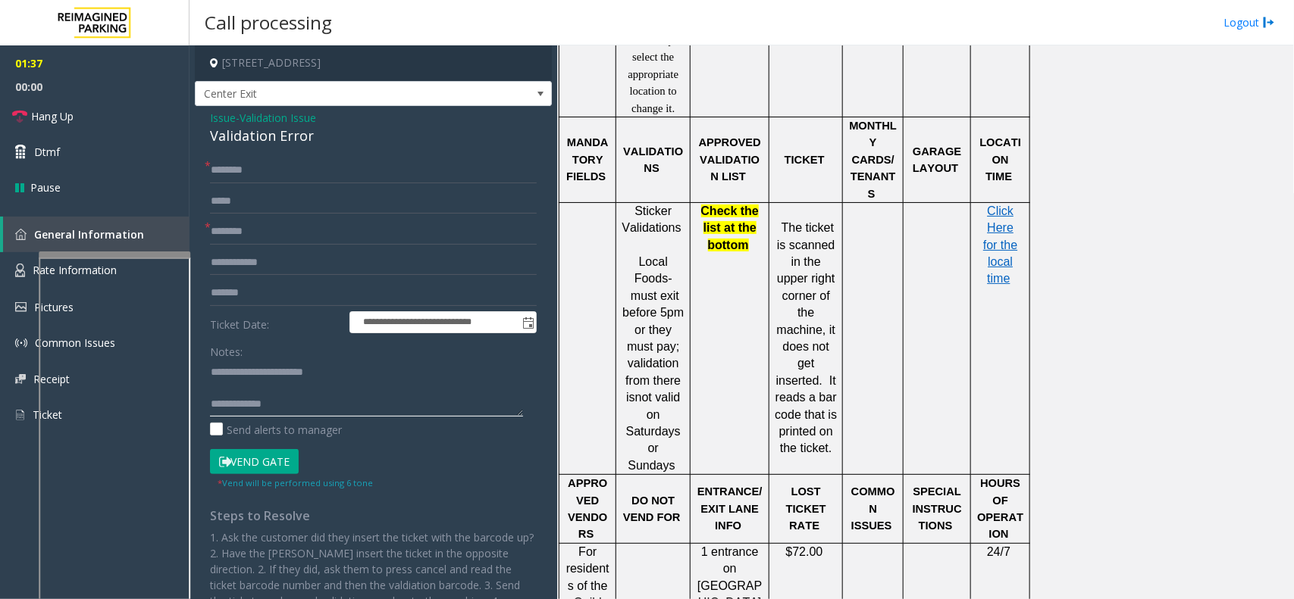
click at [381, 365] on textarea at bounding box center [366, 388] width 313 height 57
paste textarea
click at [324, 387] on textarea at bounding box center [366, 388] width 313 height 57
click at [987, 232] on p "Click Here for the local time" at bounding box center [1000, 245] width 48 height 85
click at [993, 229] on p "Click Here for the local time" at bounding box center [1000, 245] width 48 height 85
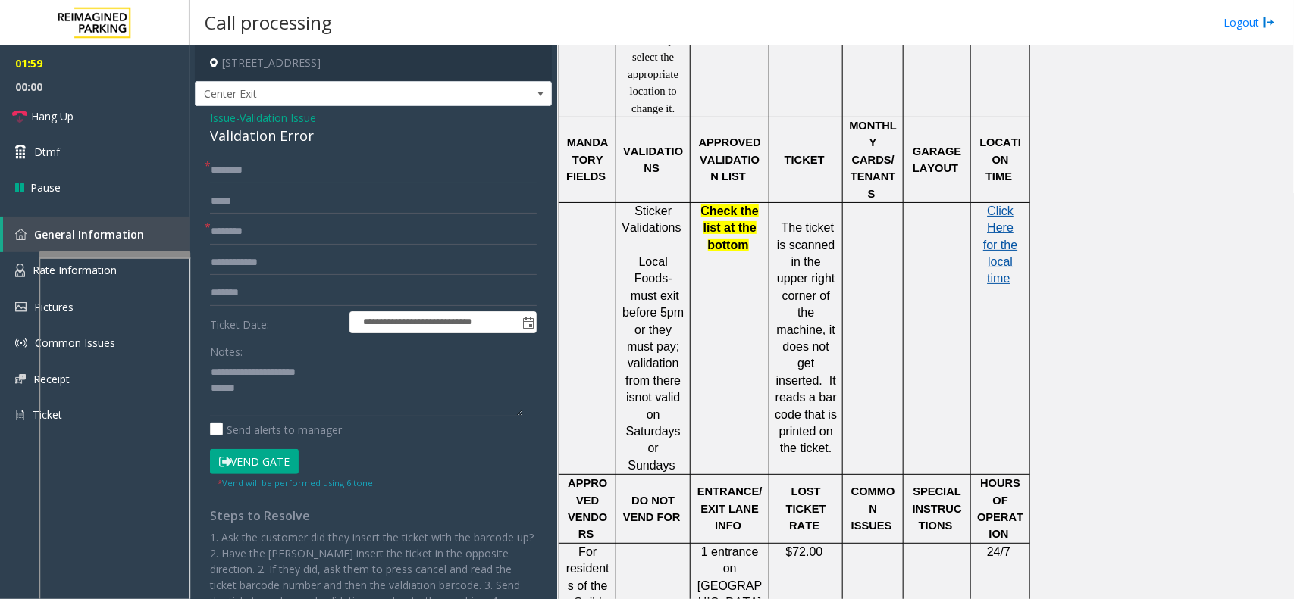
click at [993, 205] on span "Click Here for the local time" at bounding box center [1000, 245] width 34 height 81
click at [213, 385] on textarea at bounding box center [366, 388] width 313 height 57
click at [270, 371] on textarea at bounding box center [366, 388] width 313 height 57
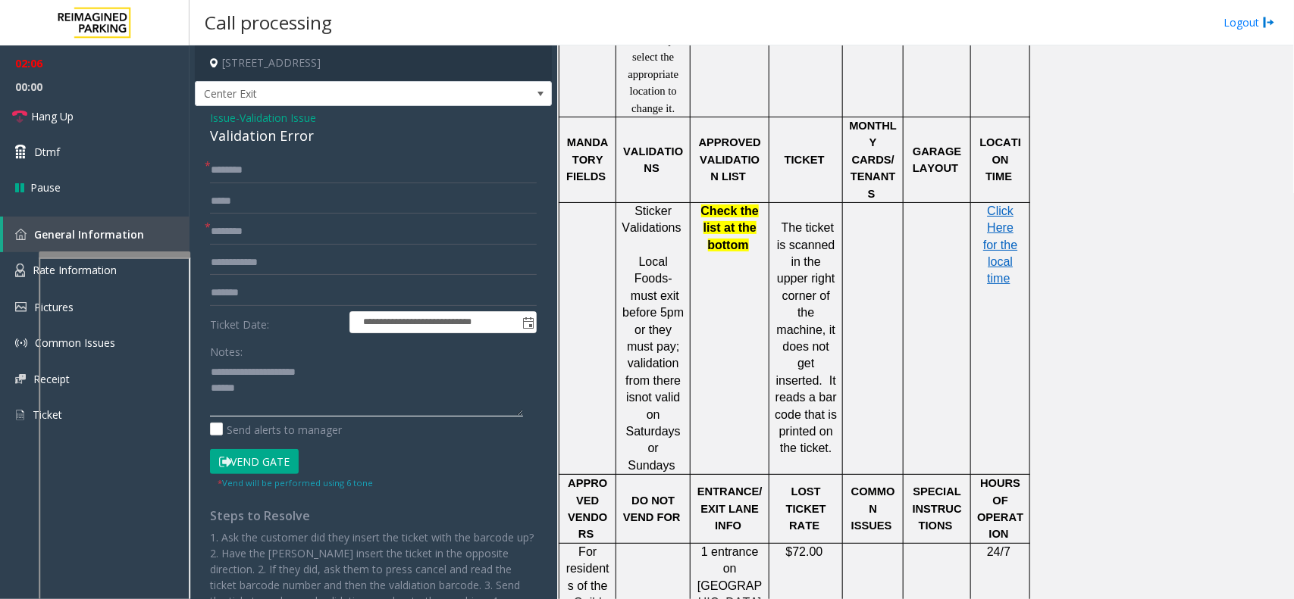
click at [210, 392] on textarea at bounding box center [366, 388] width 313 height 57
paste textarea "**********"
click at [290, 370] on textarea at bounding box center [366, 388] width 313 height 57
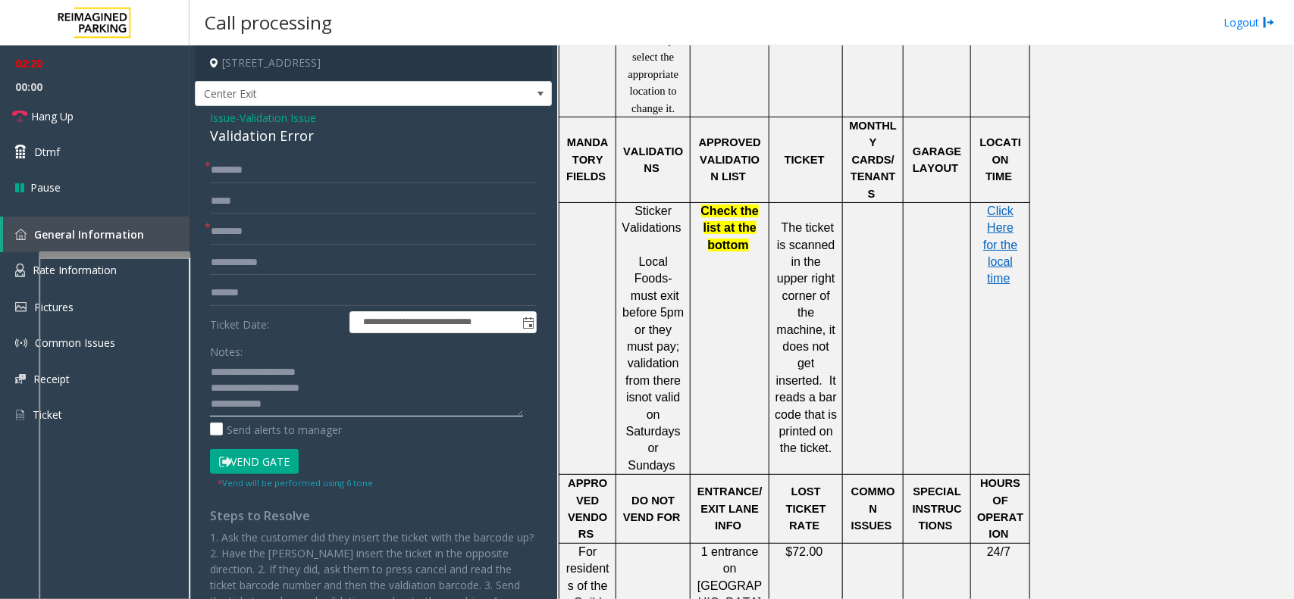
type textarea "**********"
click at [294, 235] on input "text" at bounding box center [373, 232] width 327 height 26
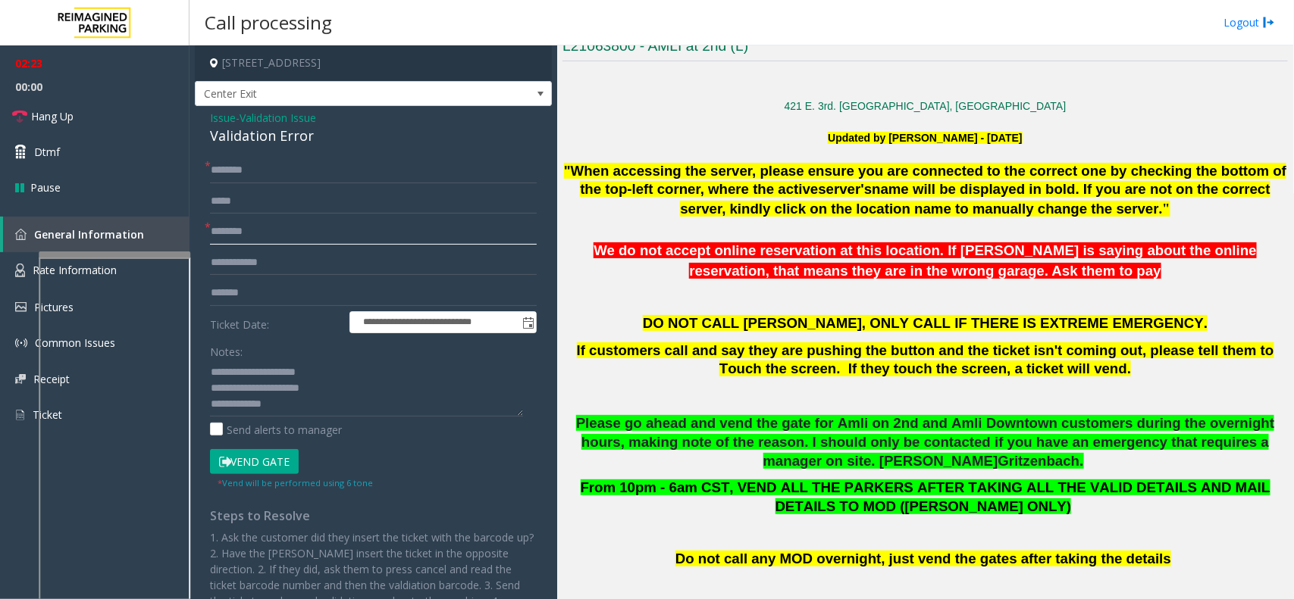
scroll to position [284, 0]
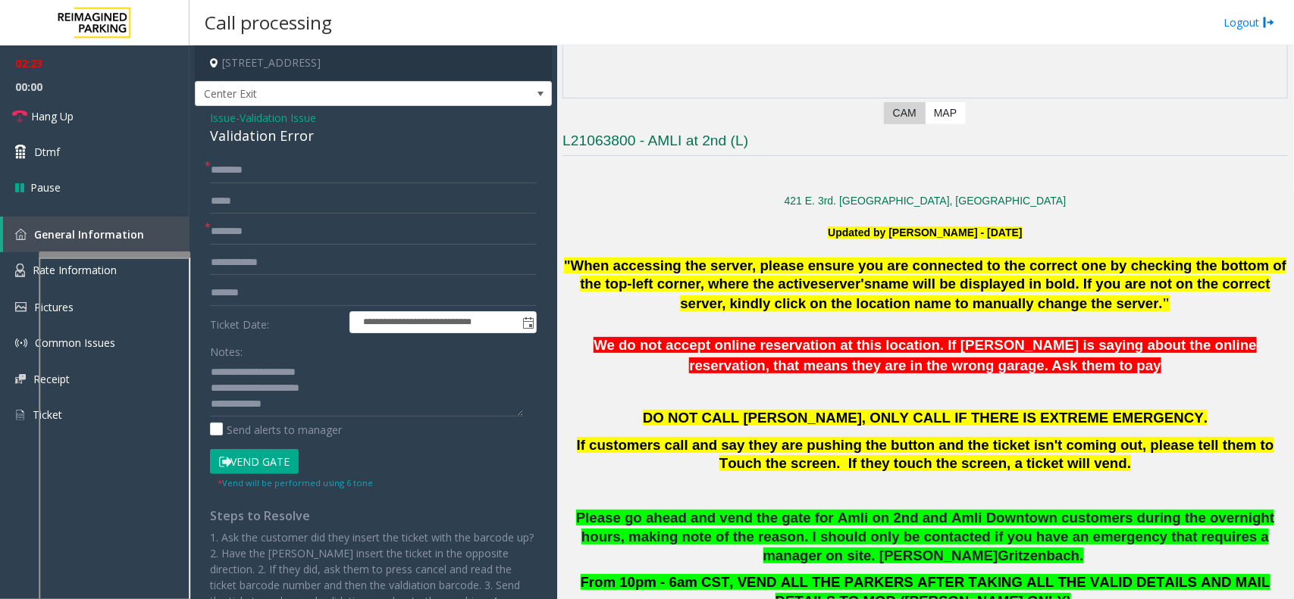
click at [671, 144] on h3 "L21063800 - AMLI at 2nd (L)" at bounding box center [924, 143] width 725 height 25
type input "****"
click at [233, 142] on div "Validation Error" at bounding box center [373, 136] width 327 height 20
click at [237, 167] on input "text" at bounding box center [373, 171] width 327 height 26
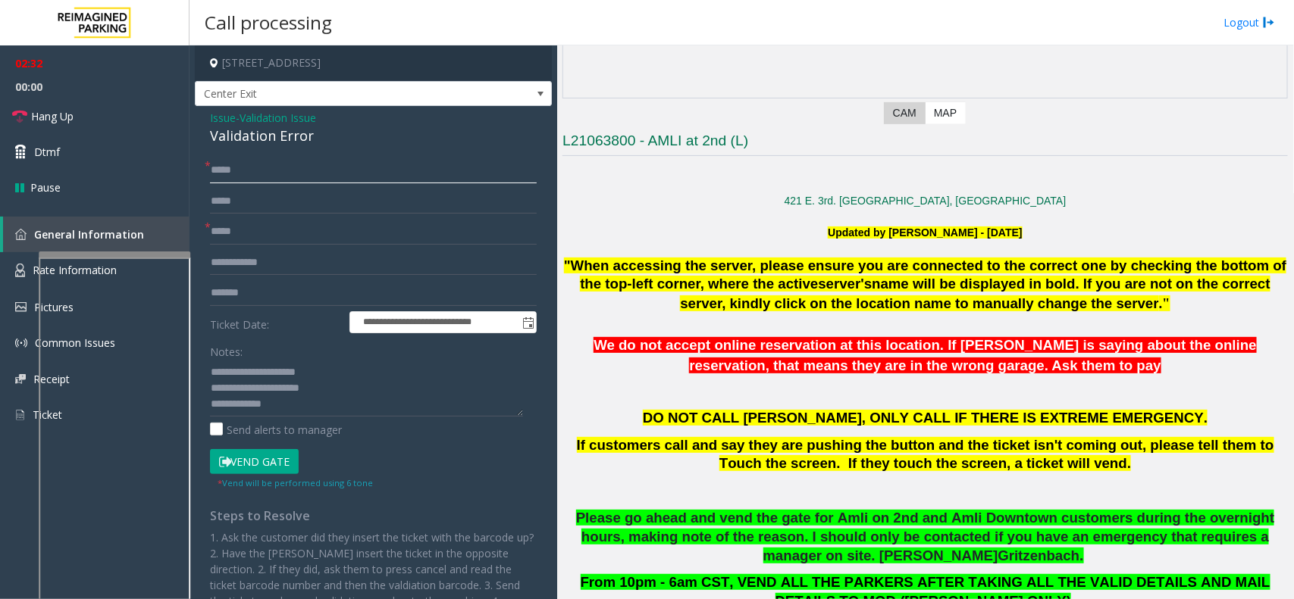
type input "*****"
click at [248, 466] on button "Vend Gate" at bounding box center [254, 462] width 89 height 26
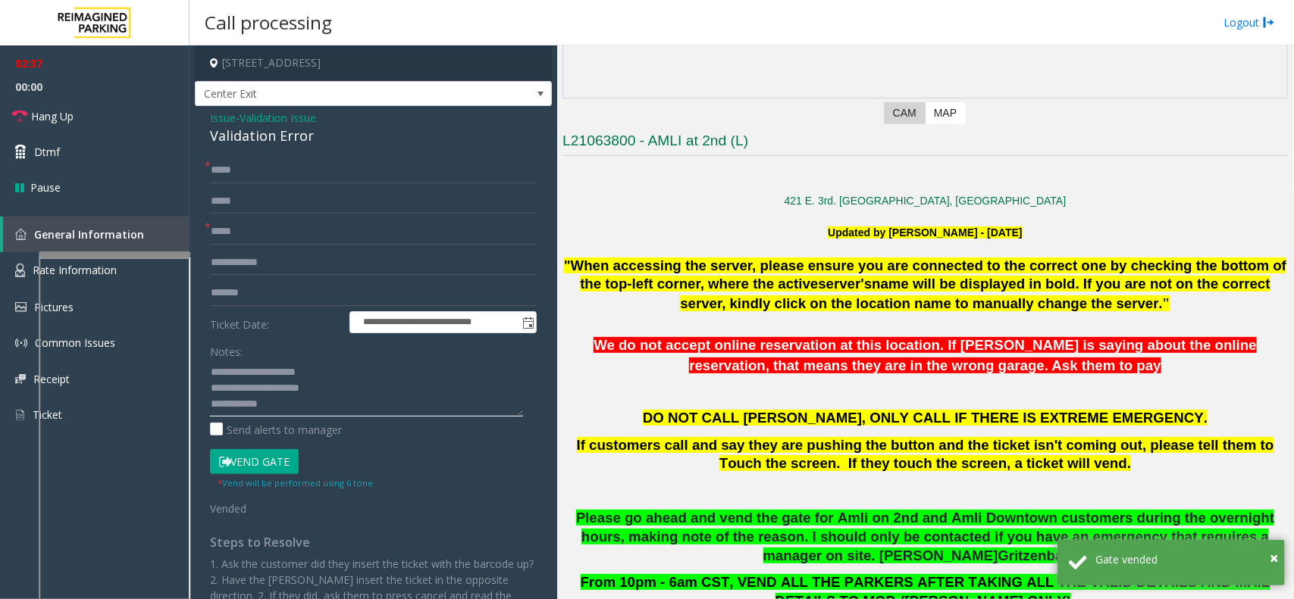
scroll to position [16, 0]
click at [324, 406] on textarea at bounding box center [366, 388] width 313 height 57
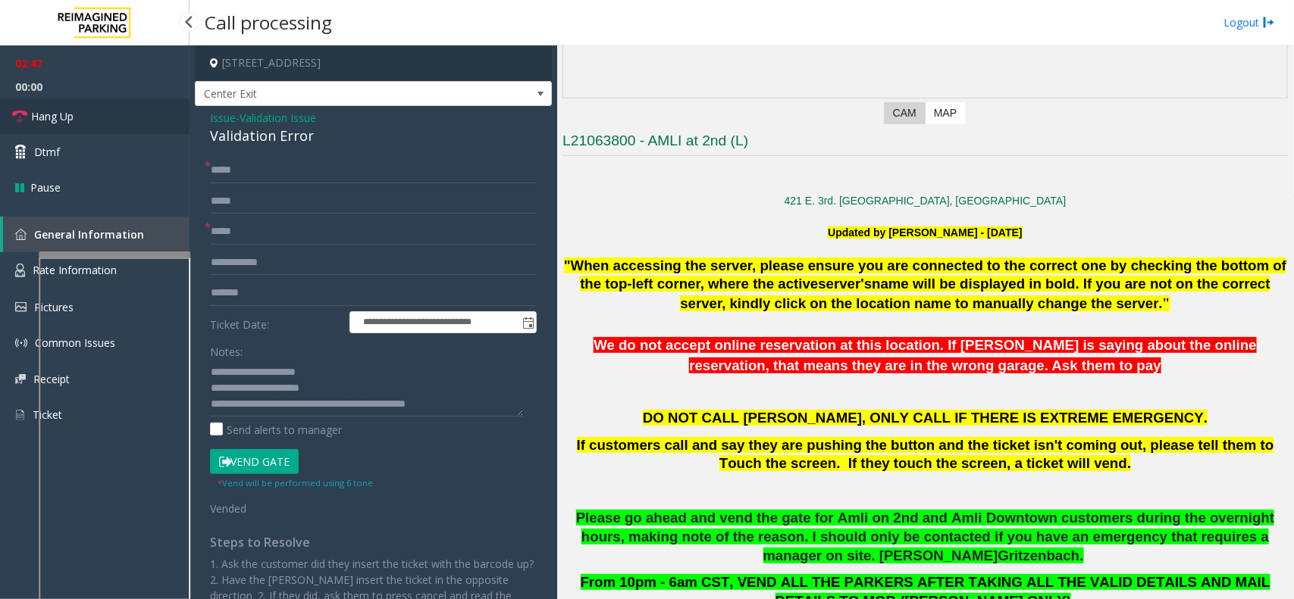
click at [84, 111] on link "Hang Up" at bounding box center [94, 117] width 189 height 36
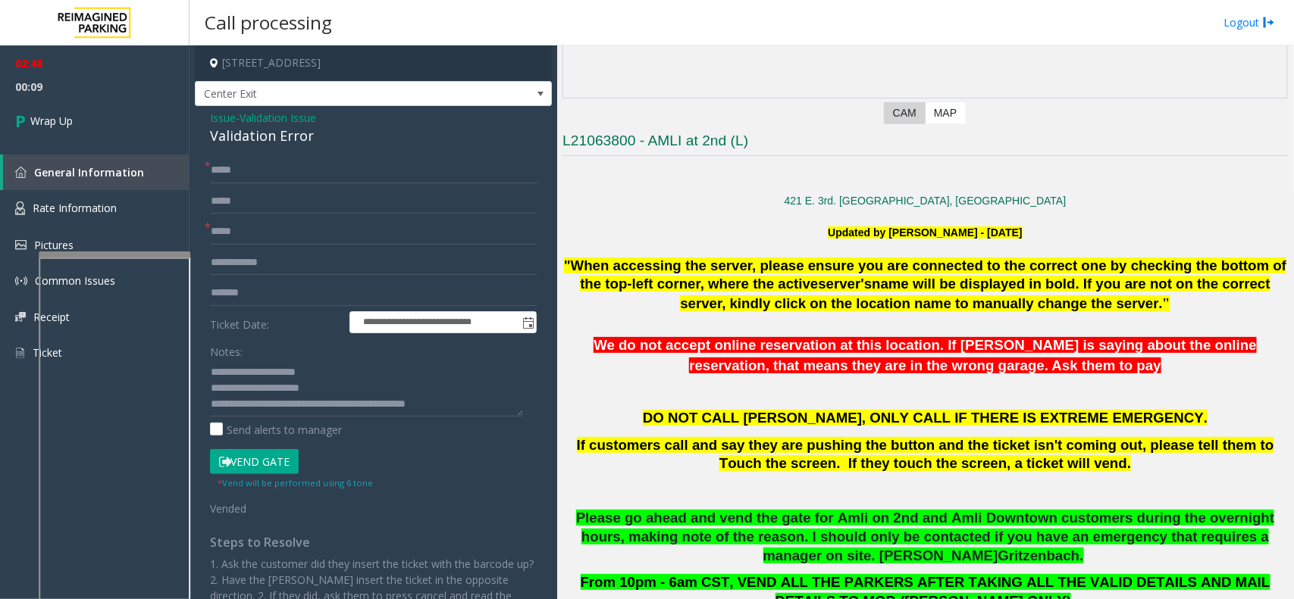
scroll to position [0, 0]
click at [343, 381] on textarea at bounding box center [366, 388] width 313 height 57
type textarea "**********"
click at [131, 126] on link "Wrap Up" at bounding box center [94, 121] width 189 height 45
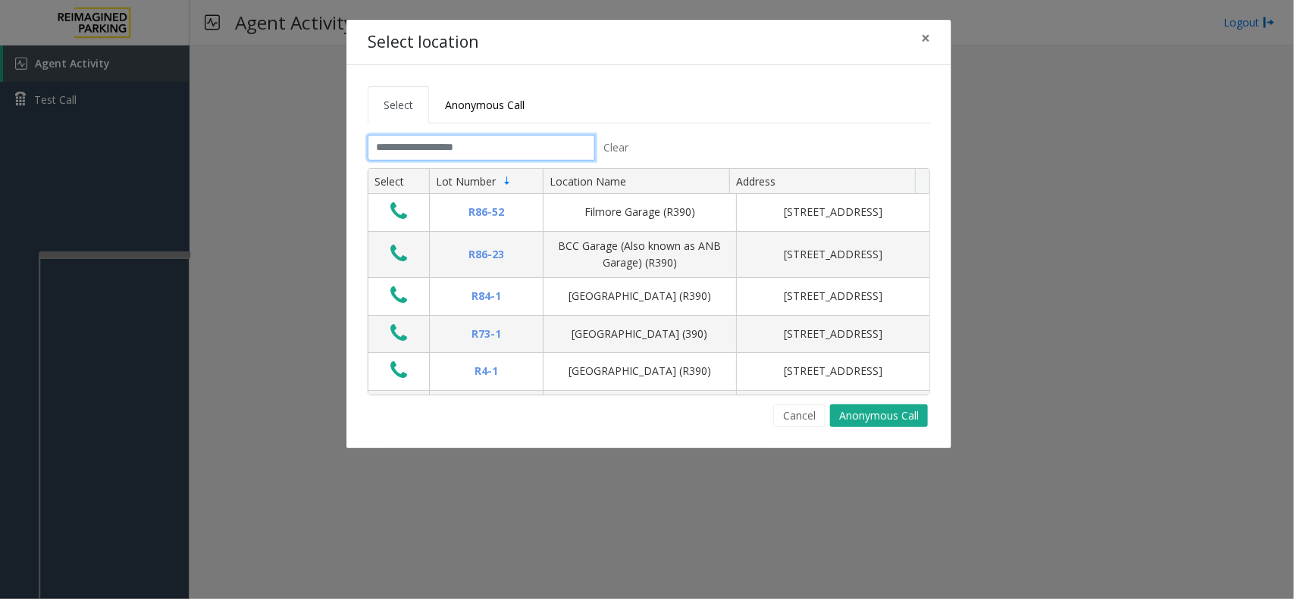
click at [506, 135] on input "text" at bounding box center [481, 148] width 227 height 26
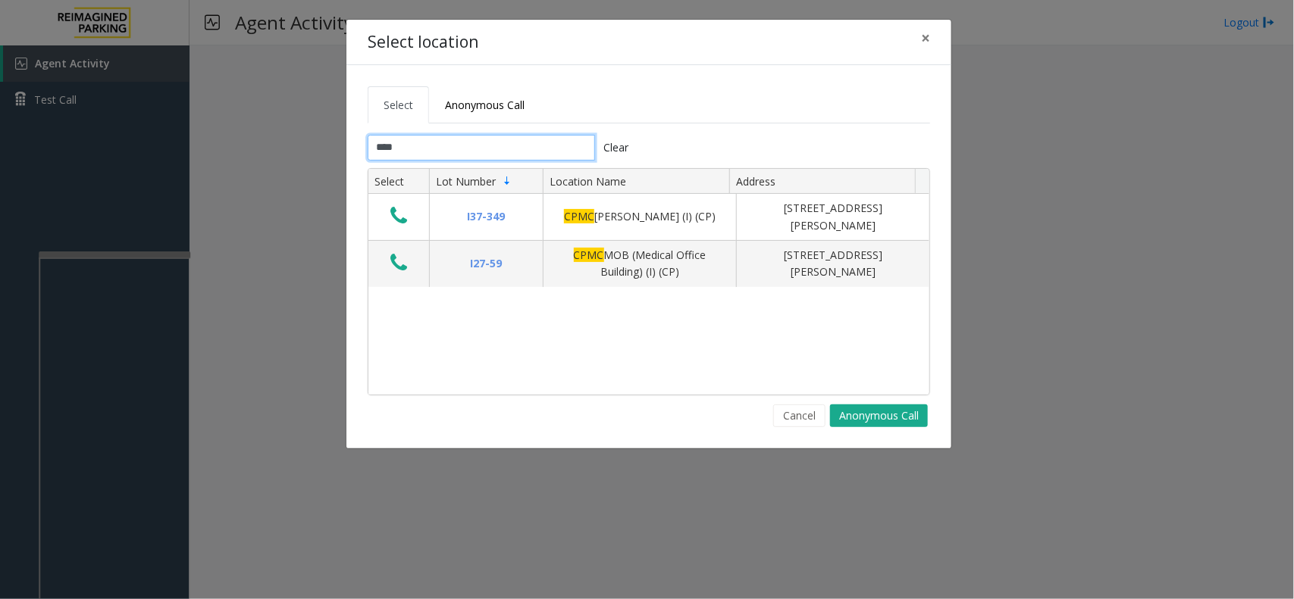
type input "****"
click at [368, 222] on kendo-grid "Select Lot Number Location Name Address I37-349 CPMC [PERSON_NAME] (I) (CP) [ST…" at bounding box center [649, 281] width 562 height 227
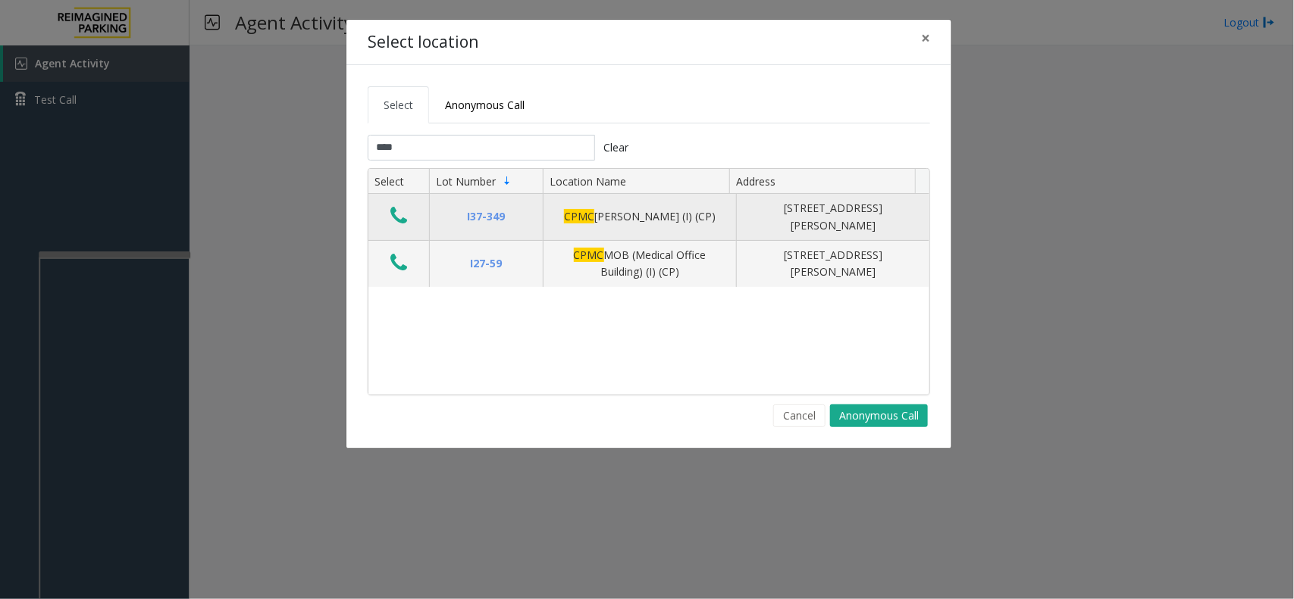
click at [399, 214] on icon "Data table" at bounding box center [398, 215] width 17 height 21
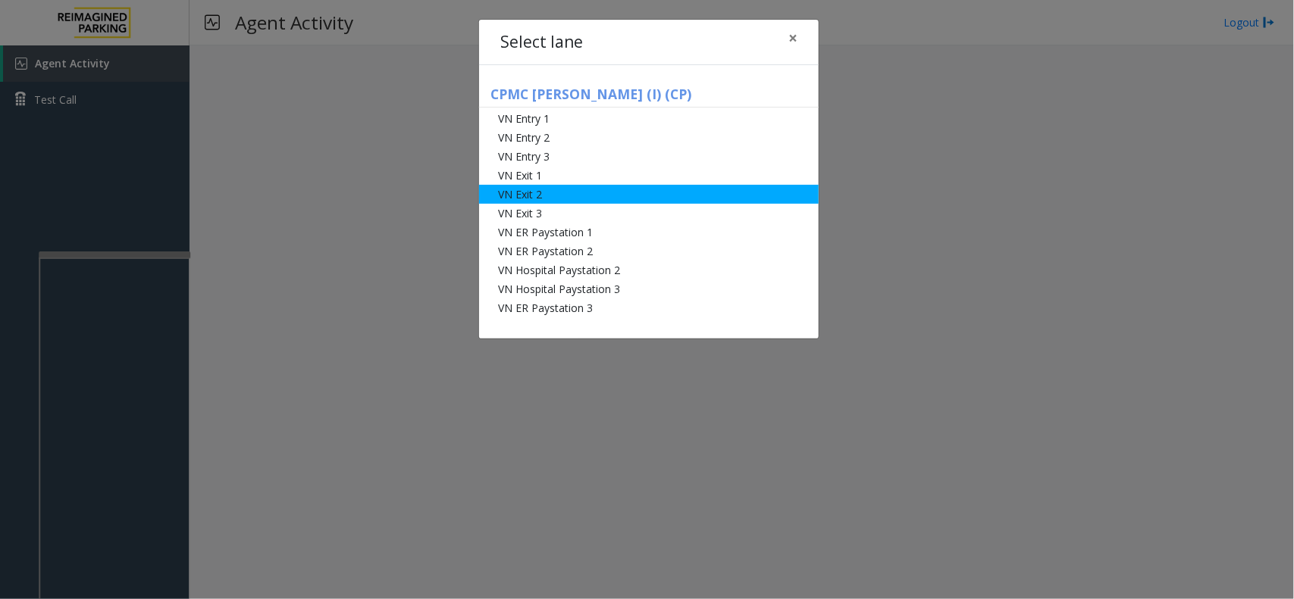
click at [627, 191] on li "VN Exit 2" at bounding box center [649, 194] width 340 height 19
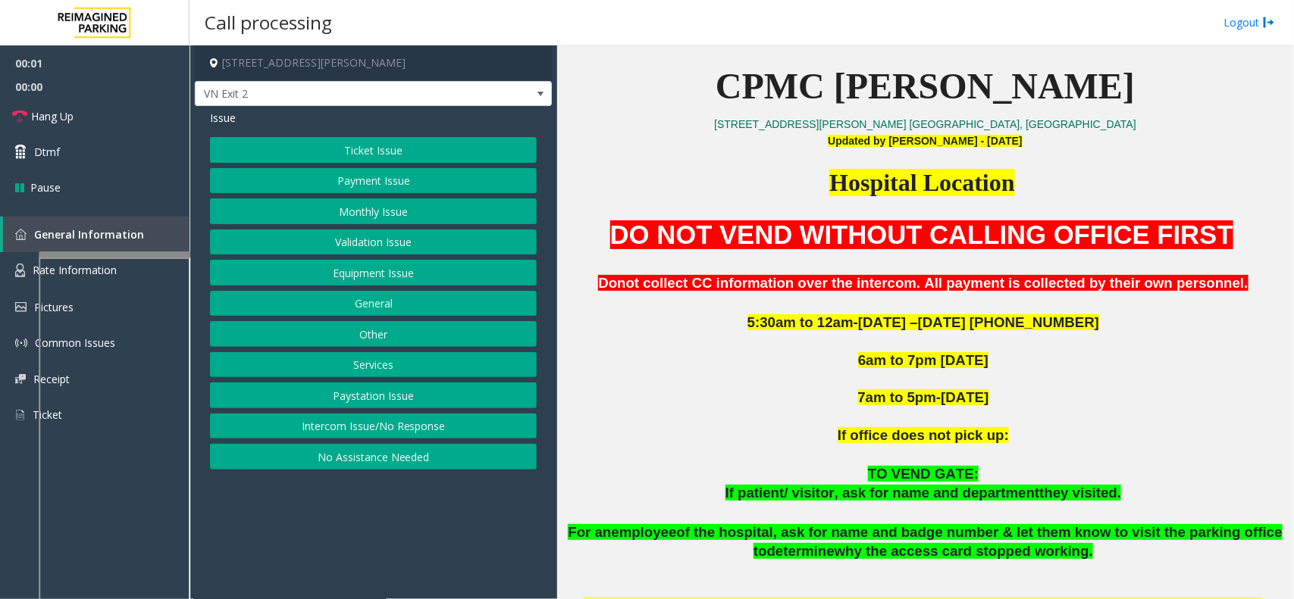
scroll to position [474, 0]
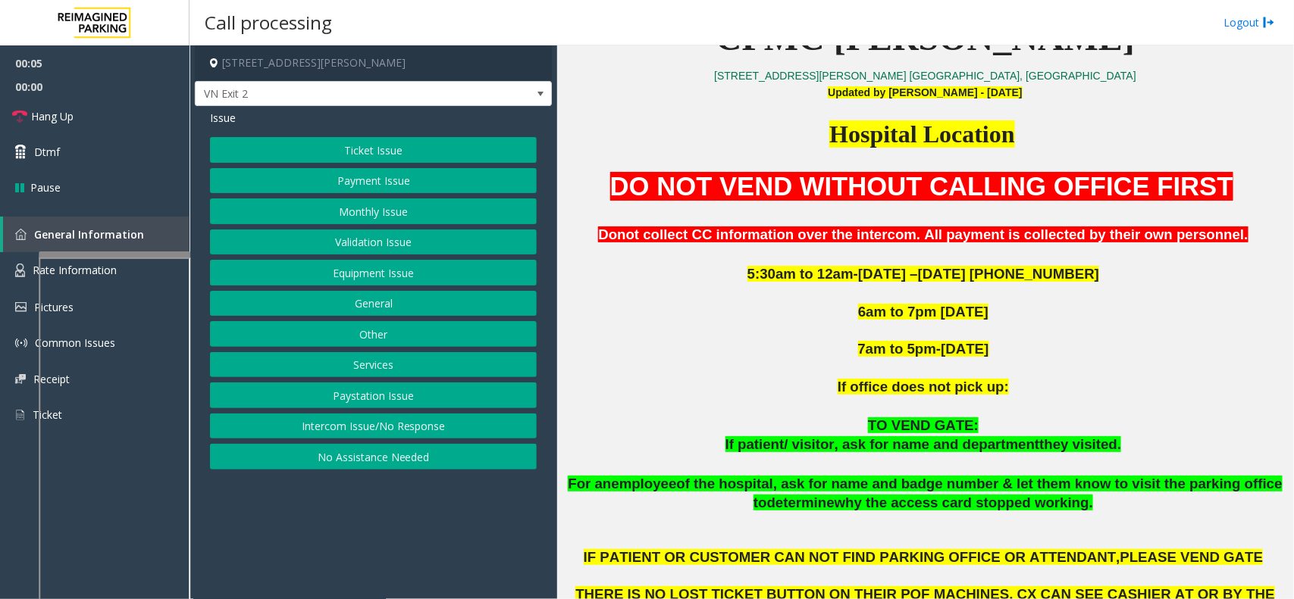
click at [394, 213] on button "Monthly Issue" at bounding box center [373, 212] width 327 height 26
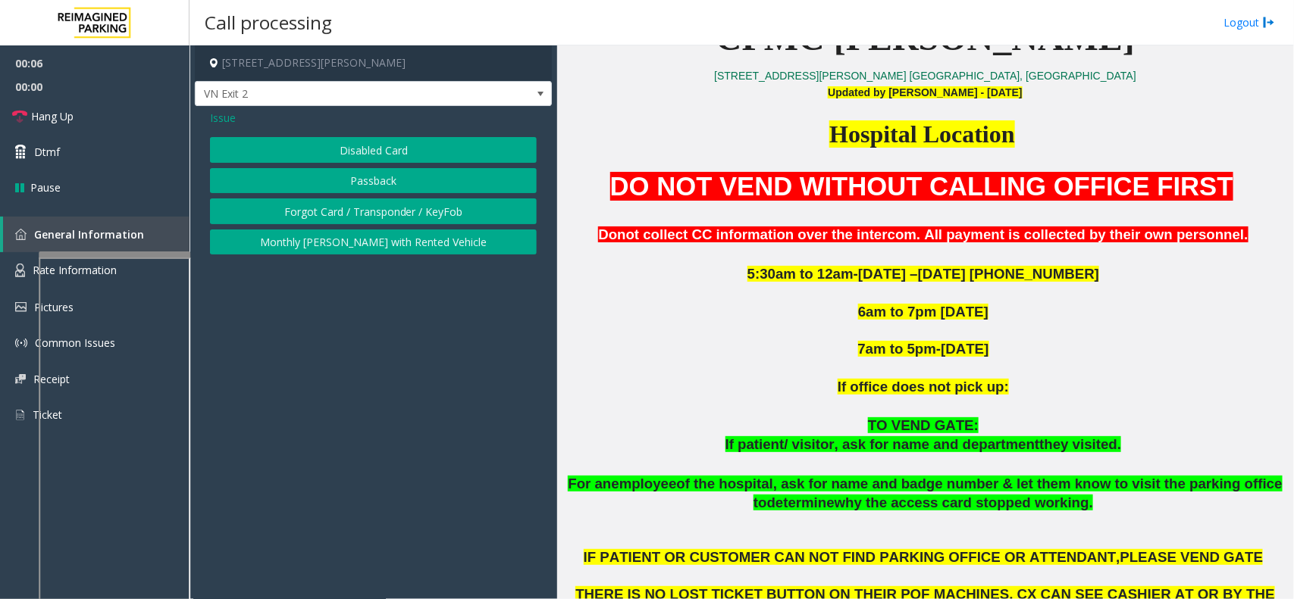
click at [391, 153] on button "Disabled Card" at bounding box center [373, 150] width 327 height 26
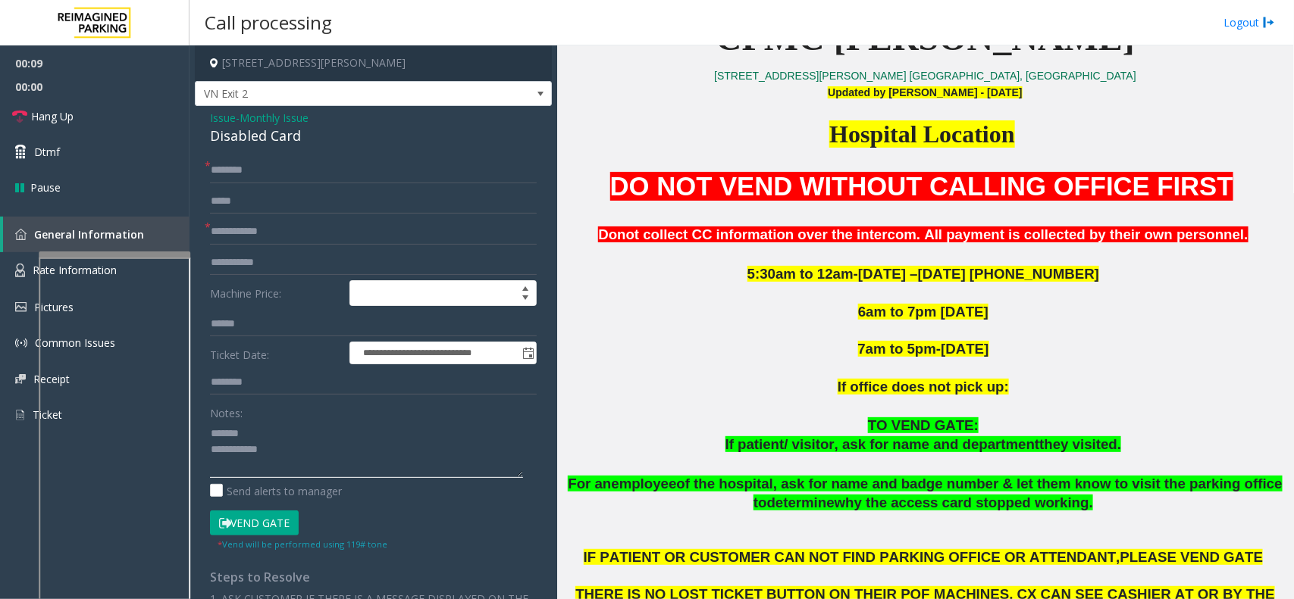
type textarea "**********"
click at [293, 226] on input "text" at bounding box center [373, 232] width 327 height 26
type input "*********"
click at [256, 141] on div "Disabled Card" at bounding box center [373, 136] width 327 height 20
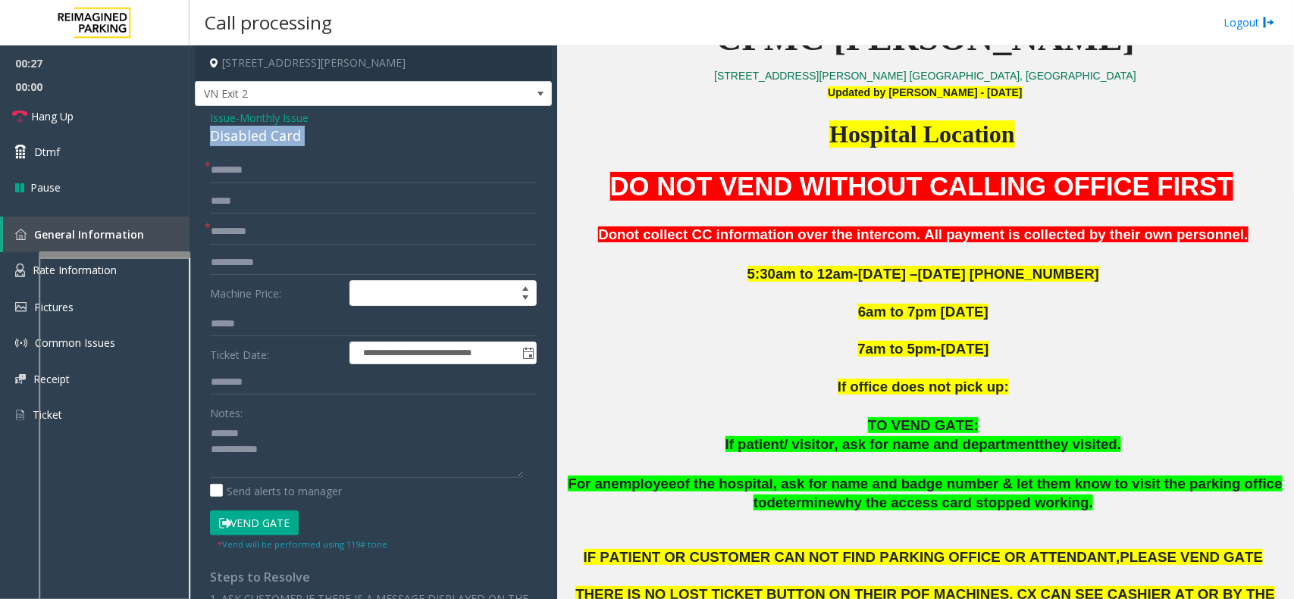
click at [256, 141] on div "Disabled Card" at bounding box center [373, 136] width 327 height 20
click at [297, 457] on textarea at bounding box center [366, 449] width 313 height 57
click at [294, 466] on textarea at bounding box center [366, 449] width 313 height 57
type textarea "**********"
click at [267, 179] on input "text" at bounding box center [373, 171] width 327 height 26
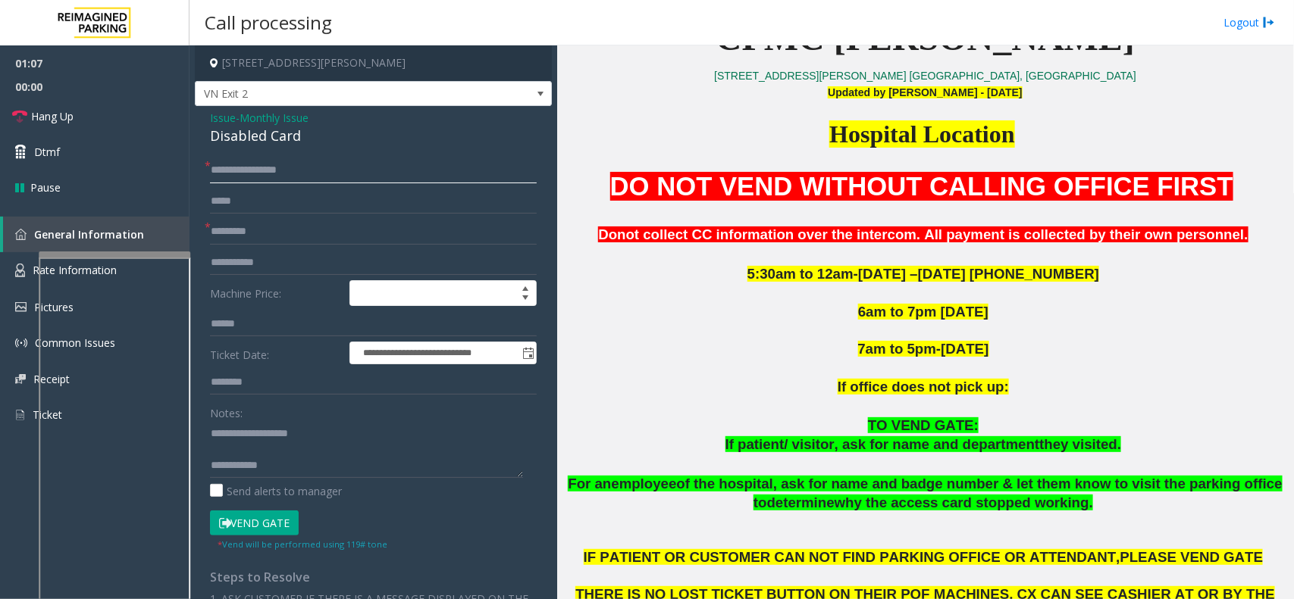
click at [245, 168] on input "**********" at bounding box center [373, 171] width 327 height 26
type input "**********"
click at [327, 466] on textarea at bounding box center [366, 449] width 313 height 57
type textarea "**********"
click at [280, 479] on button "Vend Gate" at bounding box center [254, 524] width 89 height 26
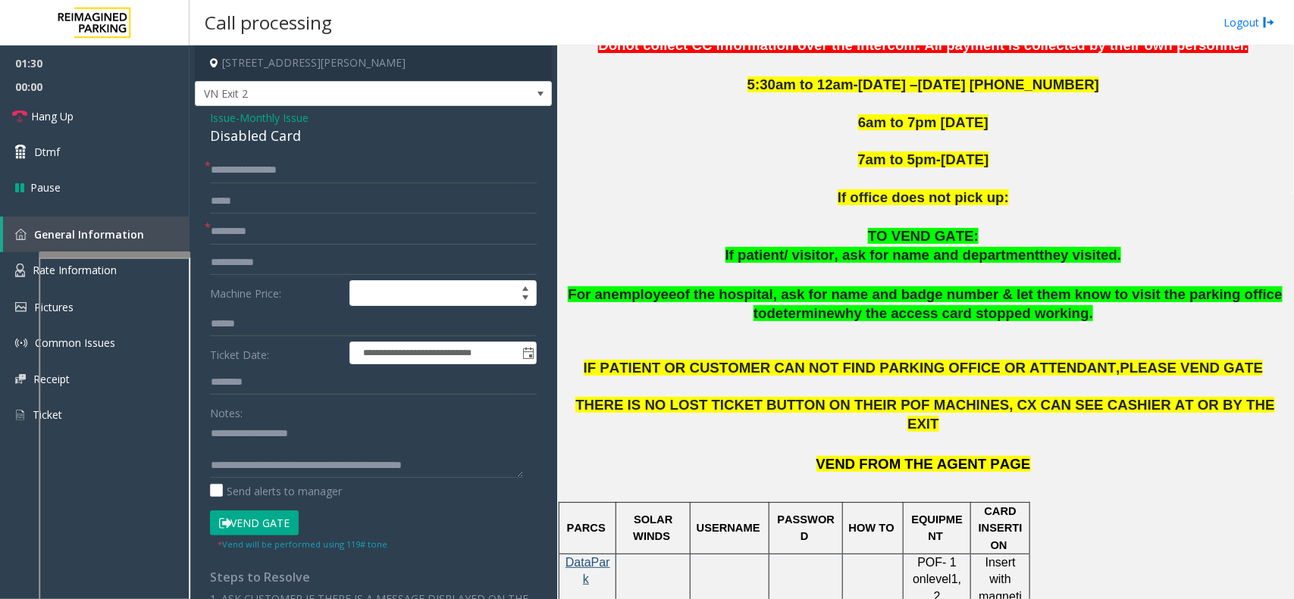
scroll to position [758, 0]
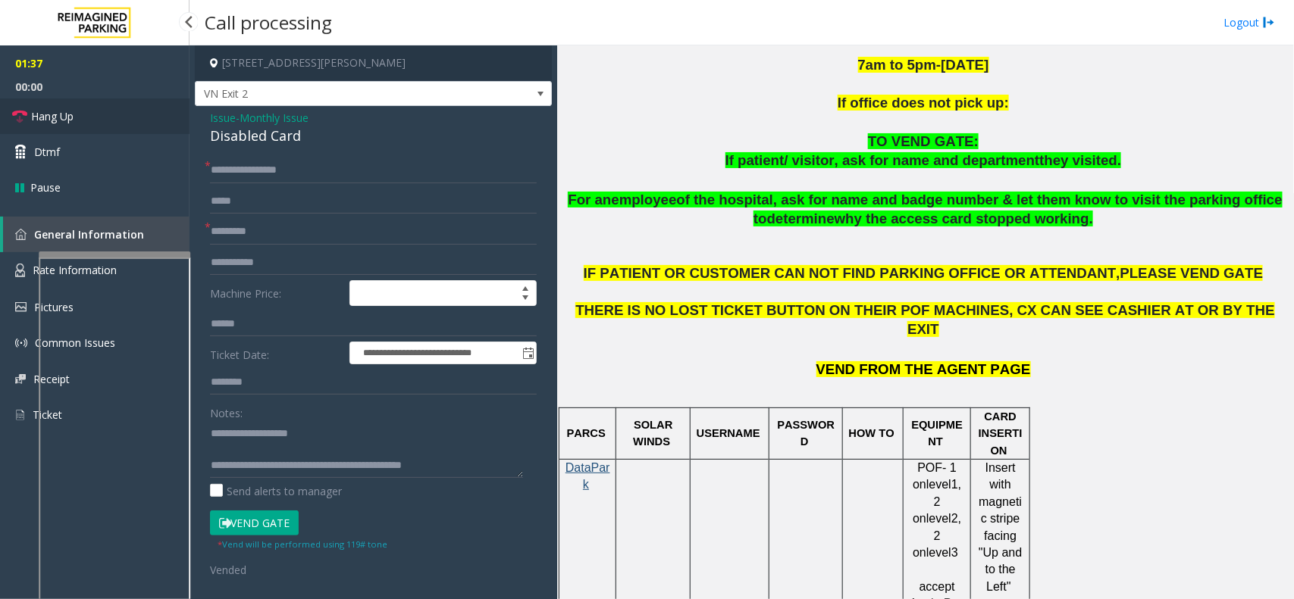
click at [120, 115] on link "Hang Up" at bounding box center [94, 117] width 189 height 36
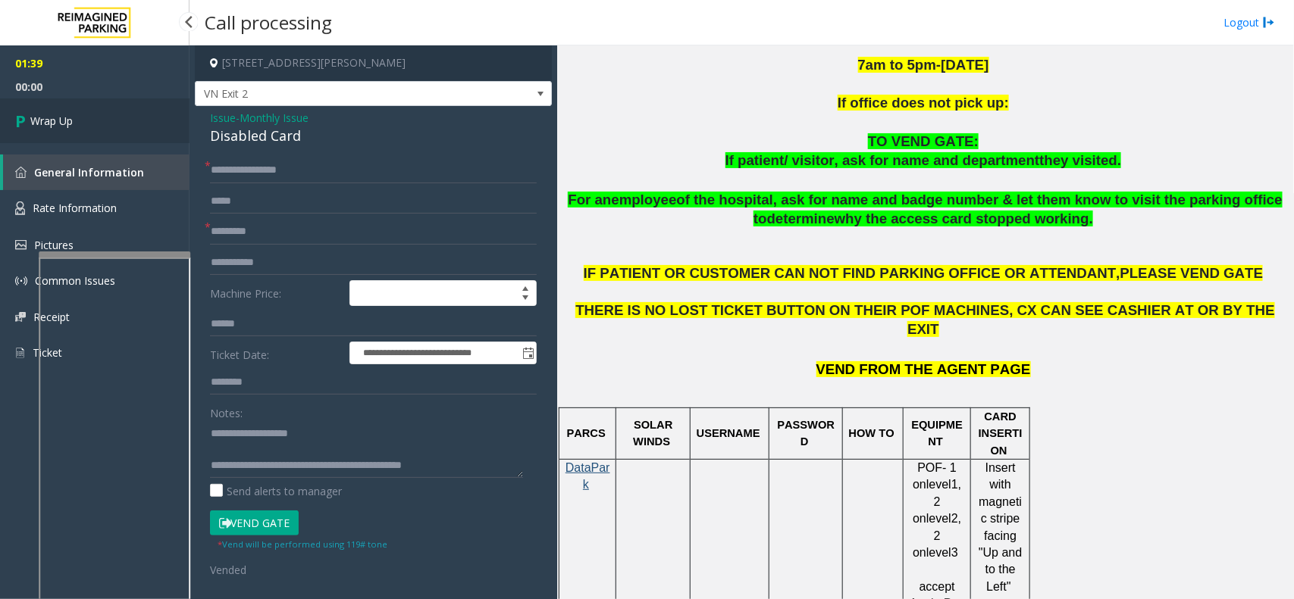
click at [120, 115] on link "Wrap Up" at bounding box center [94, 121] width 189 height 45
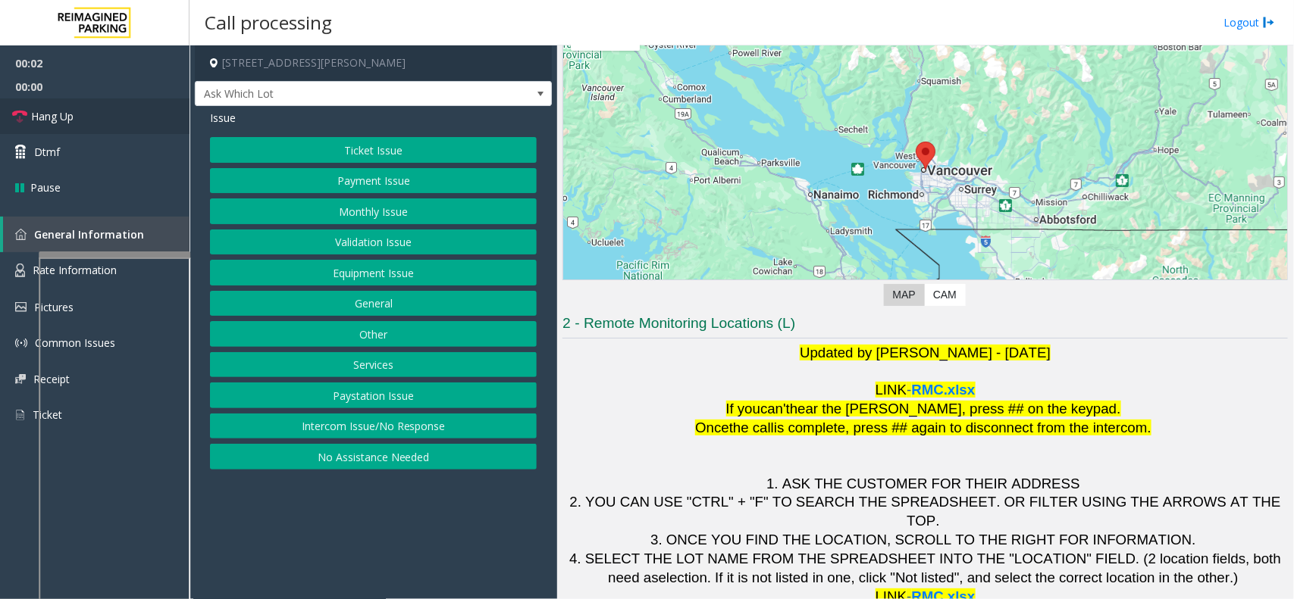
scroll to position [126, 0]
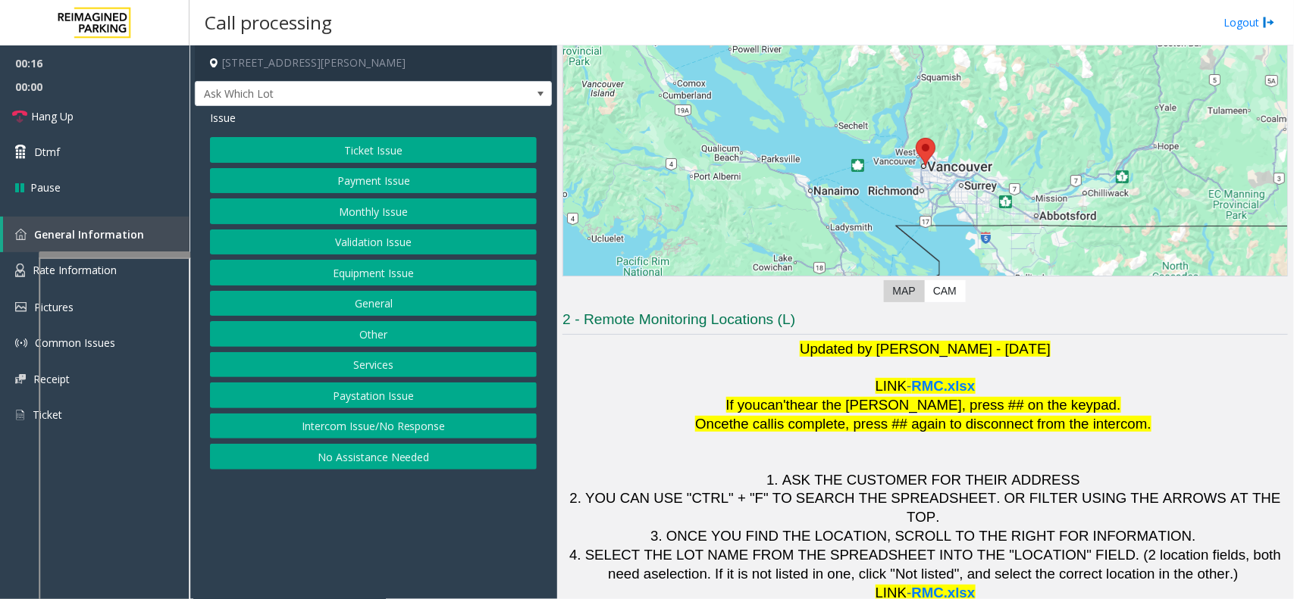
click at [308, 157] on button "Ticket Issue" at bounding box center [373, 150] width 327 height 26
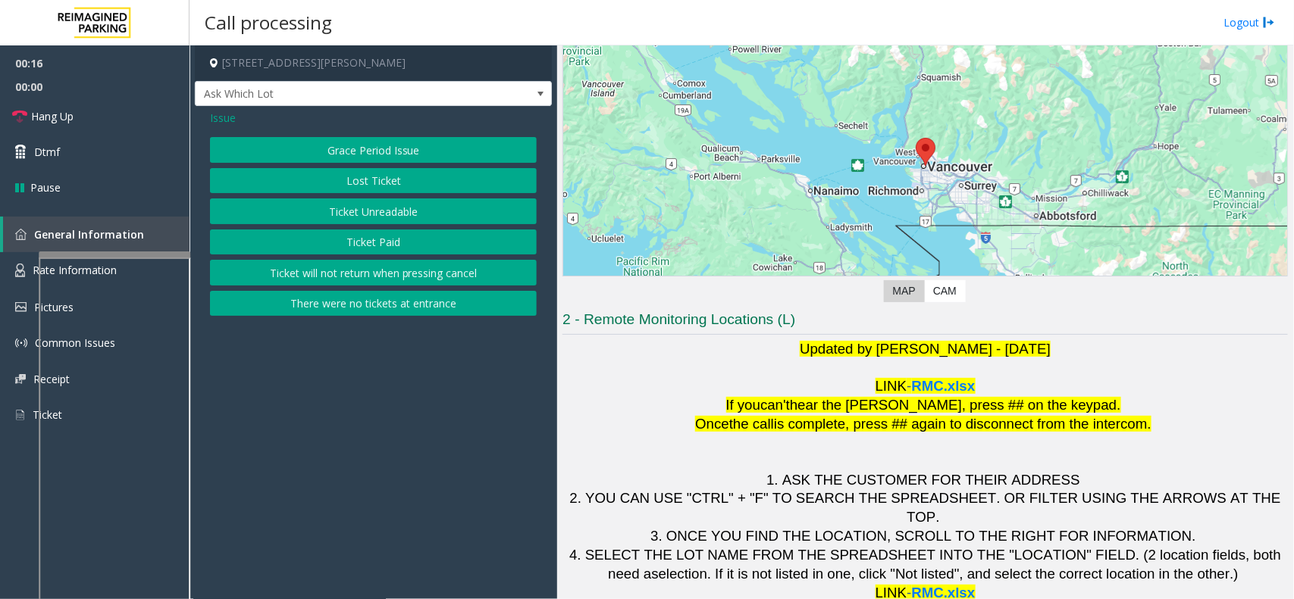
click at [332, 222] on button "Ticket Unreadable" at bounding box center [373, 212] width 327 height 26
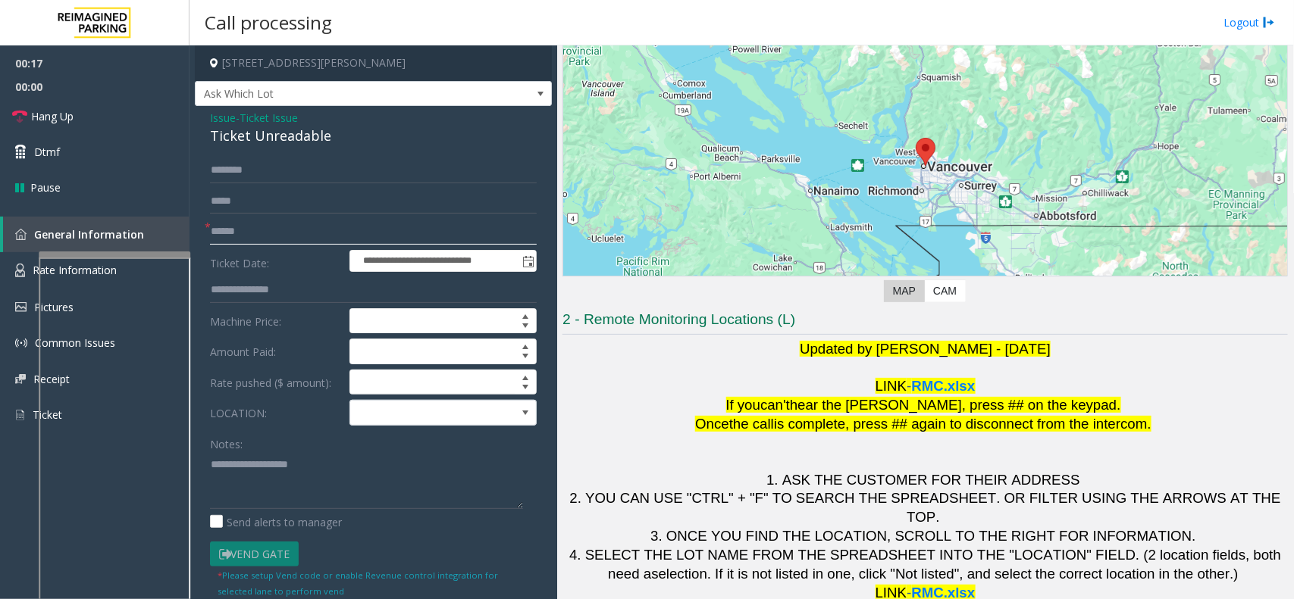
click at [374, 232] on input "text" at bounding box center [373, 232] width 327 height 26
drag, startPoint x: 289, startPoint y: 230, endPoint x: 266, endPoint y: 233, distance: 23.0
click at [289, 230] on input "text" at bounding box center [373, 232] width 327 height 26
click at [266, 137] on div "Ticket Unreadable" at bounding box center [373, 136] width 327 height 20
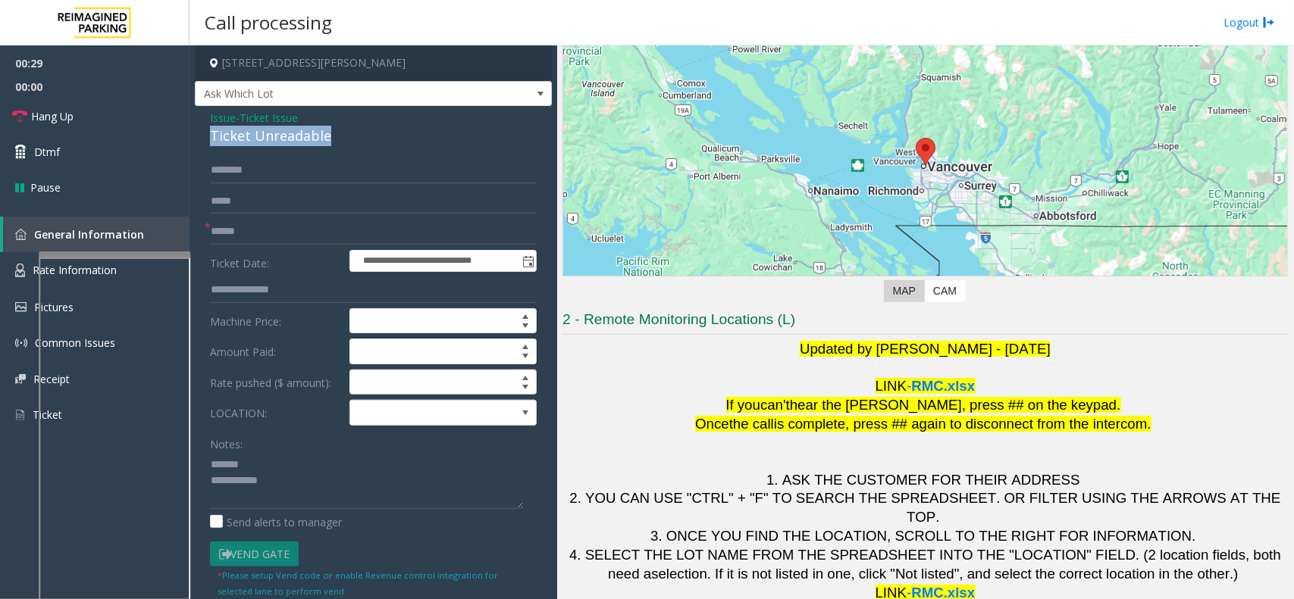
click at [266, 137] on div "Ticket Unreadable" at bounding box center [373, 136] width 327 height 20
type textarea "**********"
click at [296, 239] on input "text" at bounding box center [373, 232] width 327 height 26
click at [423, 429] on form "**********" at bounding box center [373, 378] width 327 height 441
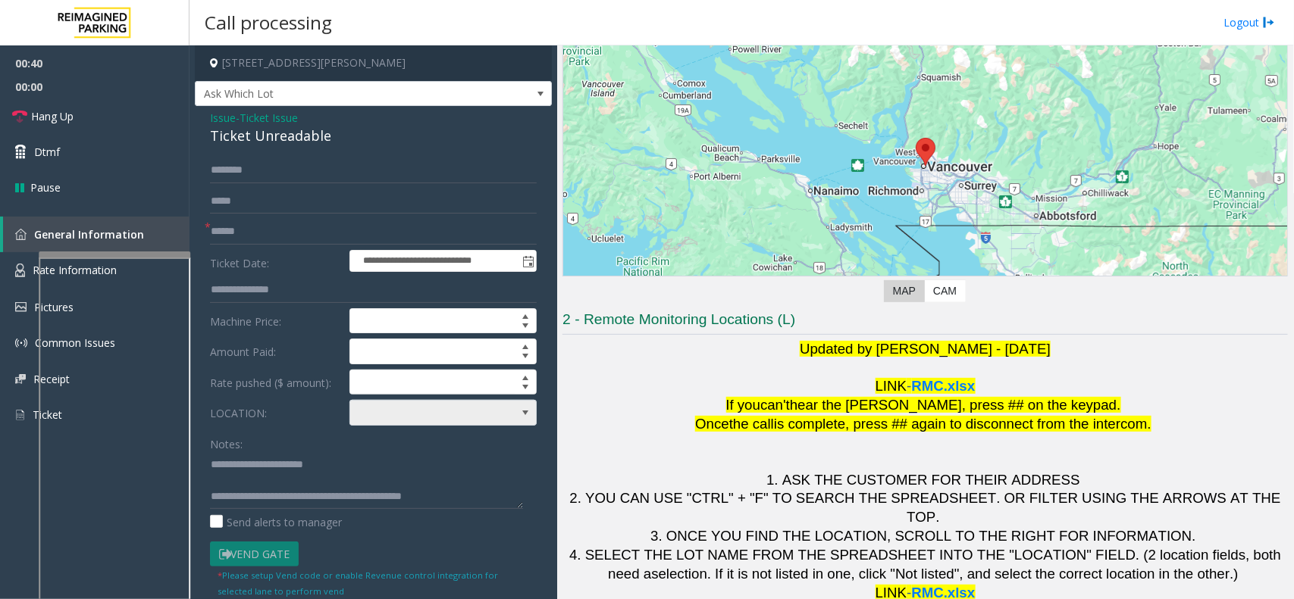
click at [428, 421] on span at bounding box center [424, 413] width 149 height 24
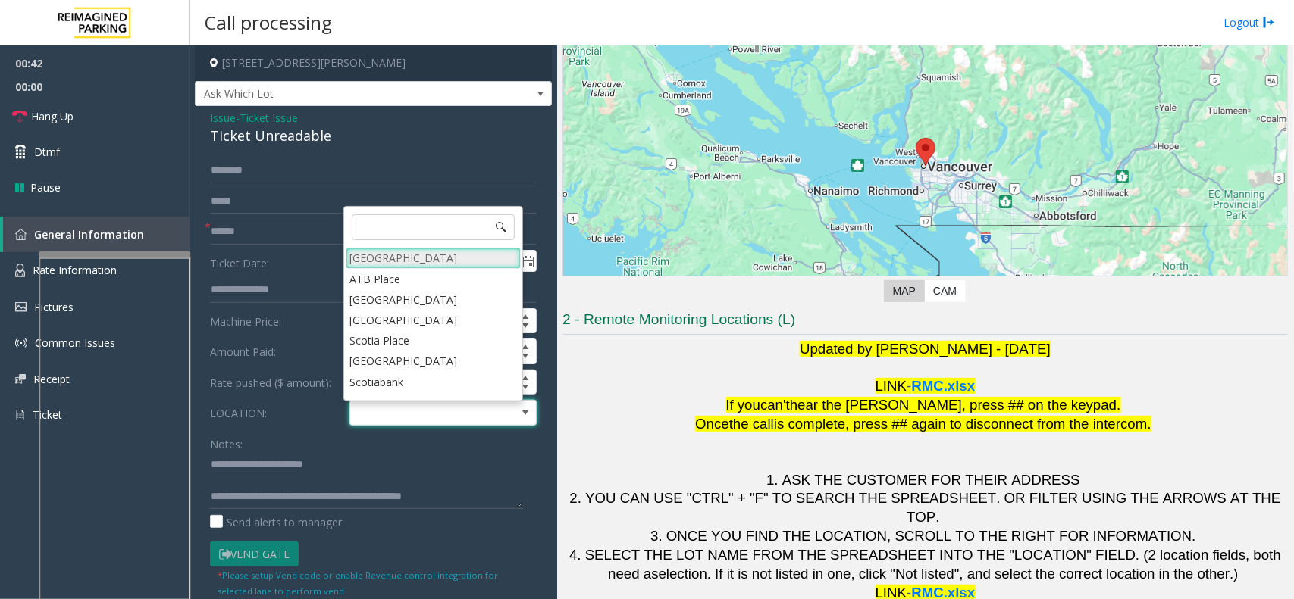
click at [423, 252] on Village "[GEOGRAPHIC_DATA]" at bounding box center [433, 258] width 175 height 20
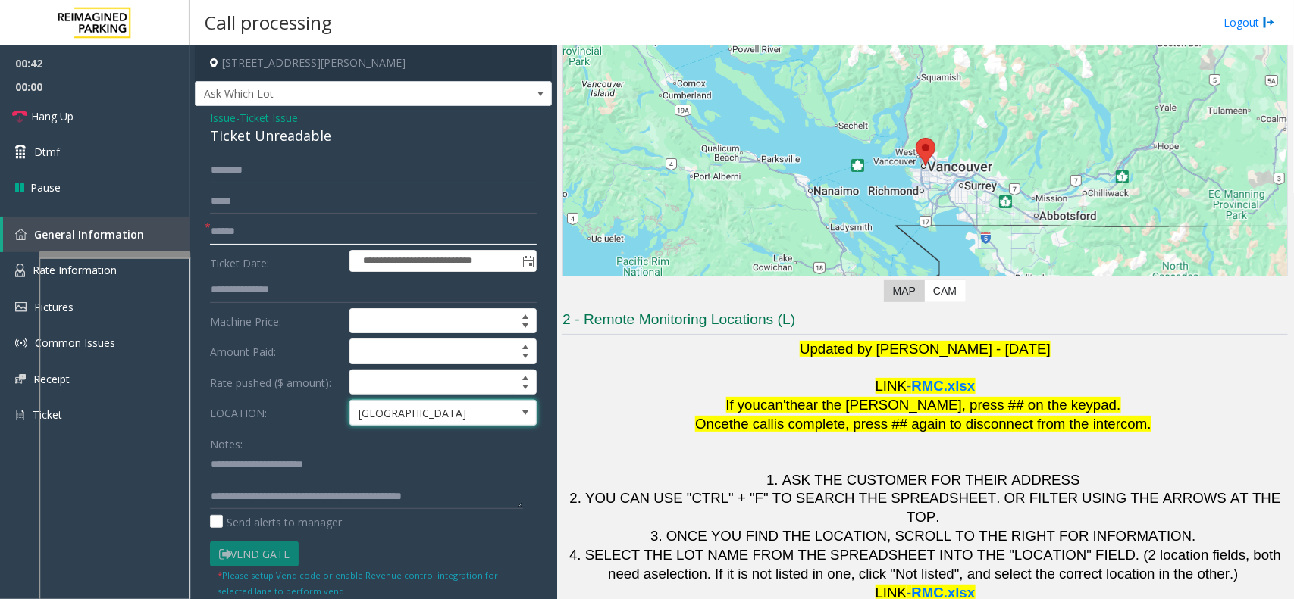
click at [277, 236] on input "text" at bounding box center [373, 232] width 327 height 26
type input "*******"
click at [399, 479] on textarea at bounding box center [366, 480] width 313 height 57
click at [142, 120] on link "Hang Up" at bounding box center [94, 117] width 189 height 36
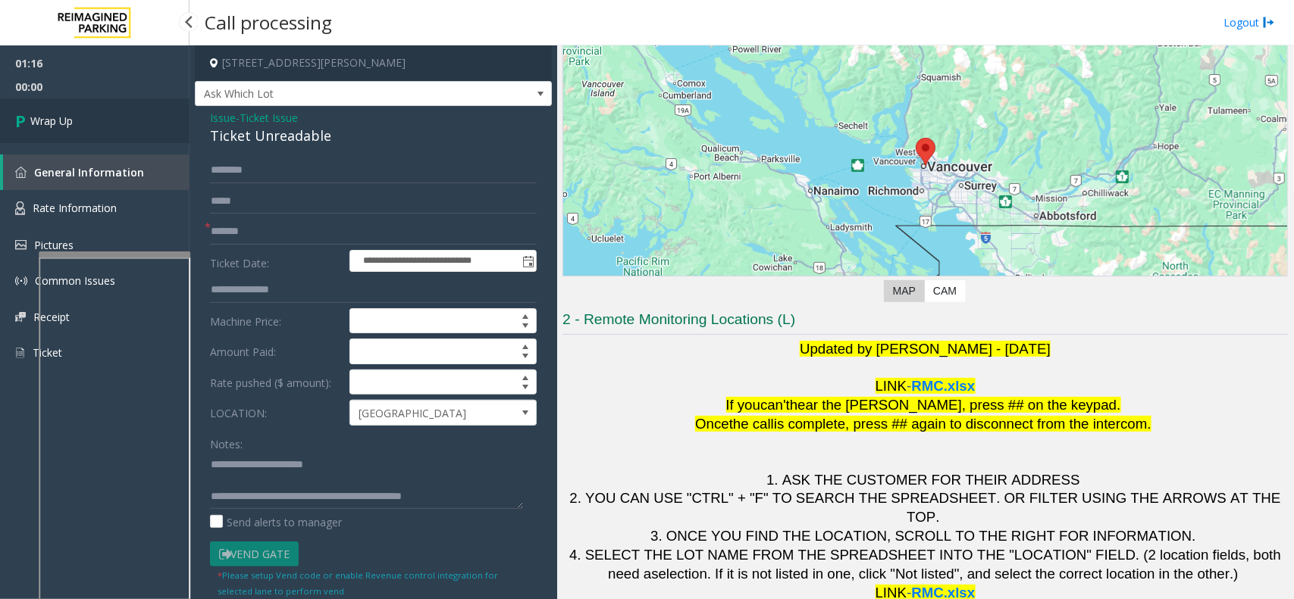
click at [115, 127] on link "Wrap Up" at bounding box center [94, 121] width 189 height 45
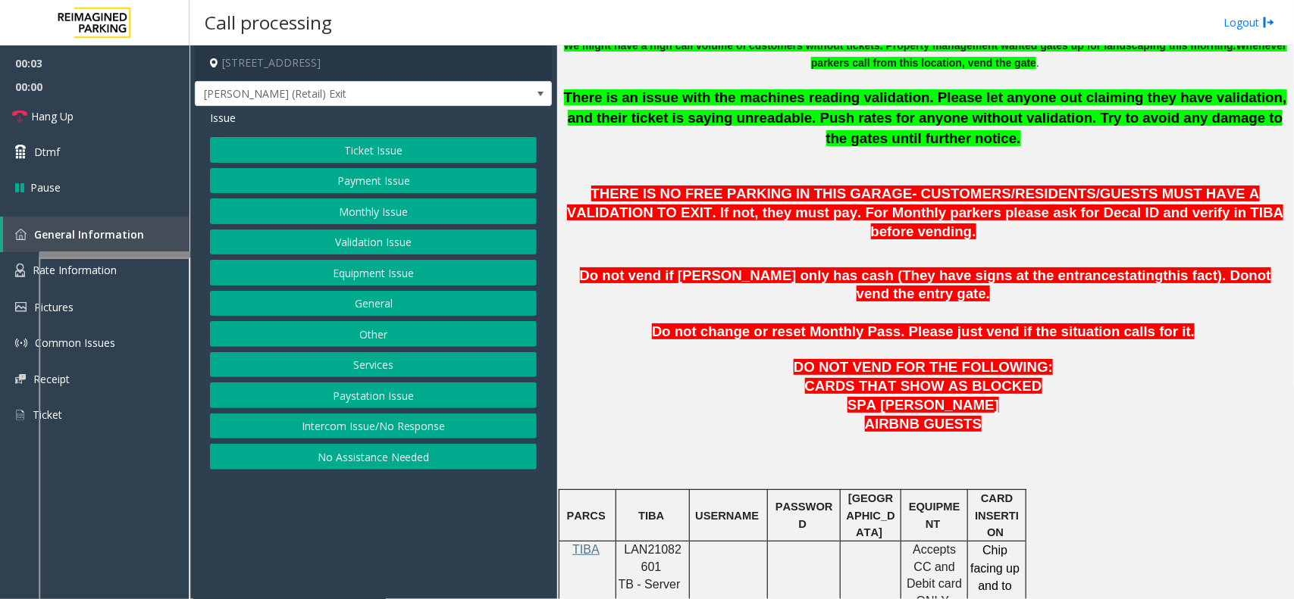
scroll to position [568, 0]
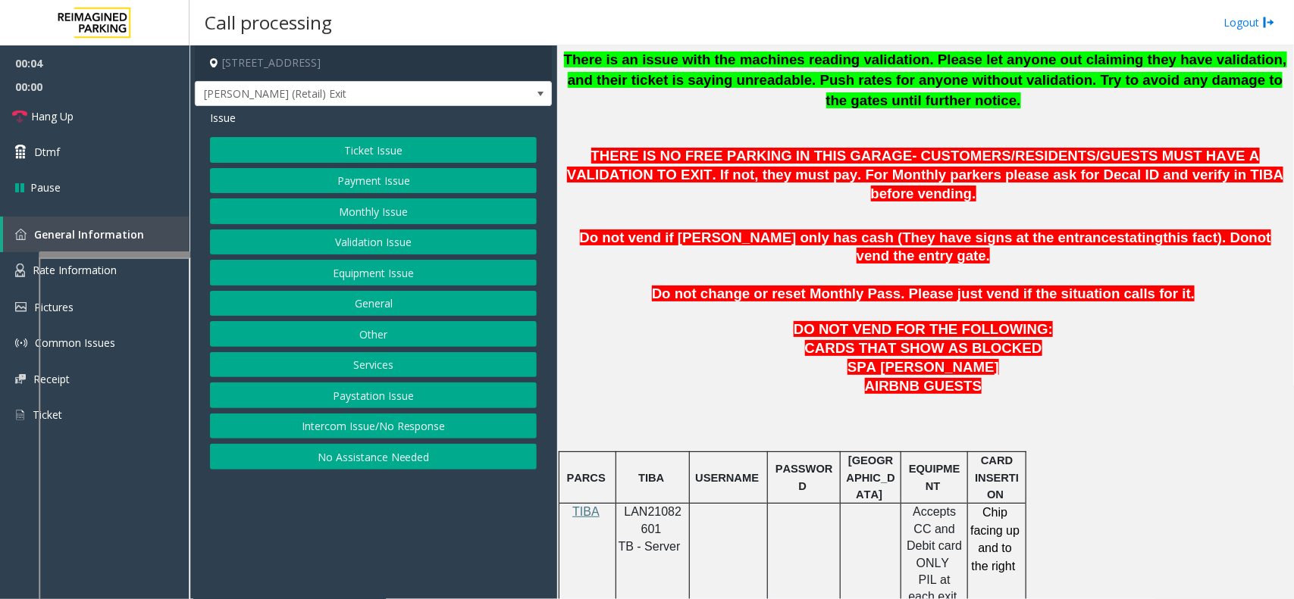
click at [667, 479] on span "LAN21082601" at bounding box center [653, 520] width 58 height 30
copy p "LAN21082601"
click at [361, 212] on button "Monthly Issue" at bounding box center [373, 212] width 327 height 26
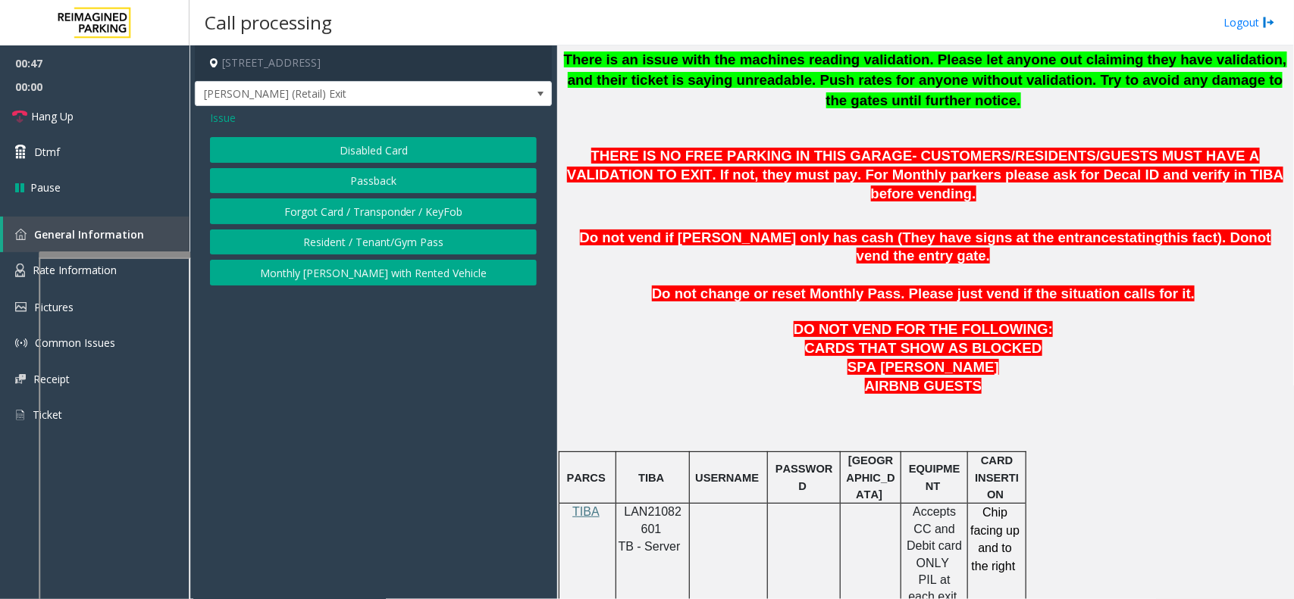
click at [383, 135] on div "Issue Disabled Card Passback Forgot Card / Transponder / KeyFob Resident / Tena…" at bounding box center [373, 199] width 357 height 187
click at [381, 148] on button "Disabled Card" at bounding box center [373, 150] width 327 height 26
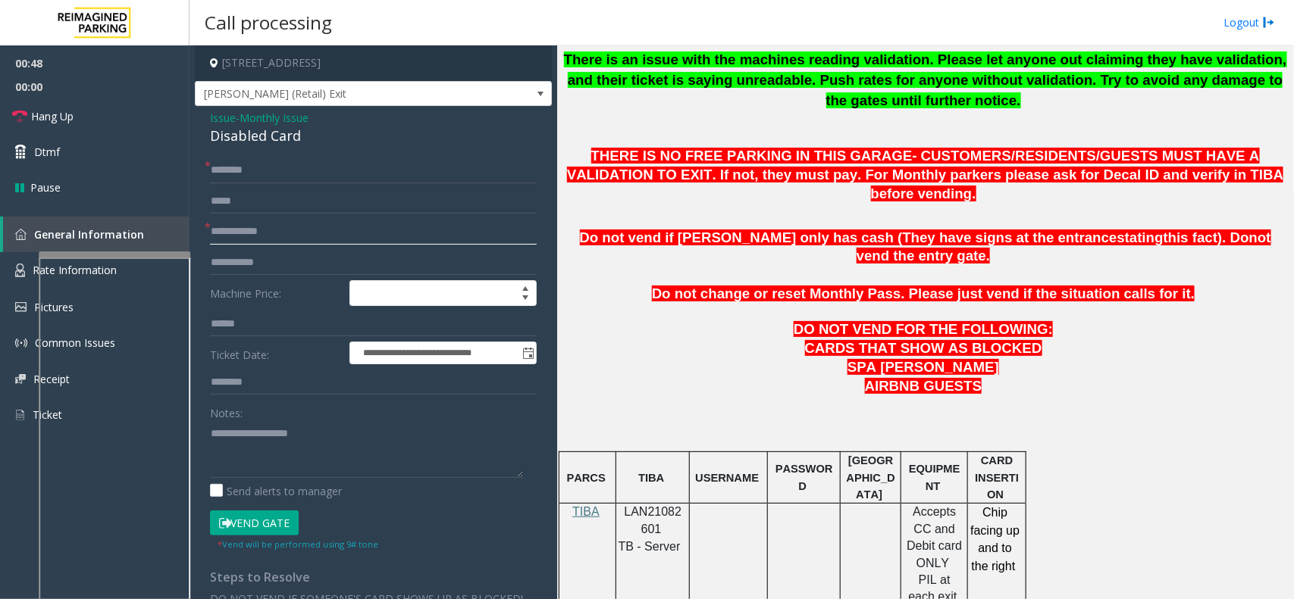
click at [303, 226] on input "text" at bounding box center [373, 232] width 327 height 26
click at [298, 184] on form "**********" at bounding box center [373, 355] width 327 height 394
click at [300, 174] on input "text" at bounding box center [373, 171] width 327 height 26
click at [271, 479] on button "Vend Gate" at bounding box center [254, 524] width 89 height 26
click at [103, 118] on link "Hang Up" at bounding box center [94, 117] width 189 height 36
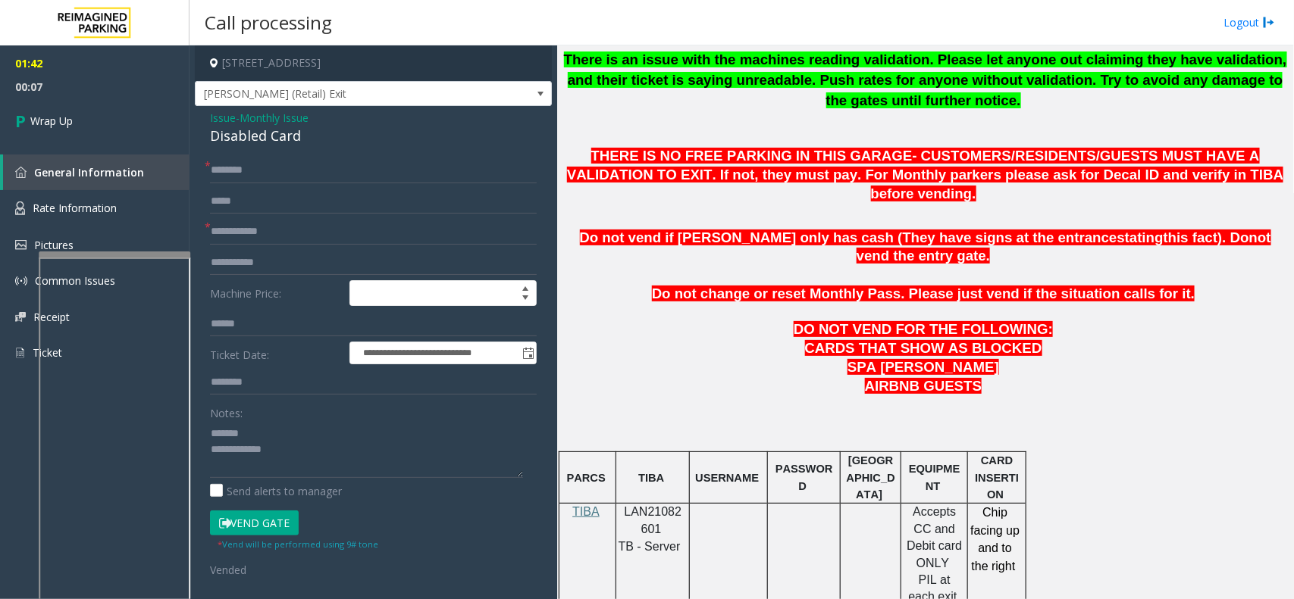
click at [247, 142] on div "Disabled Card" at bounding box center [373, 136] width 327 height 20
type textarea "**********"
click at [307, 178] on input "text" at bounding box center [373, 171] width 327 height 26
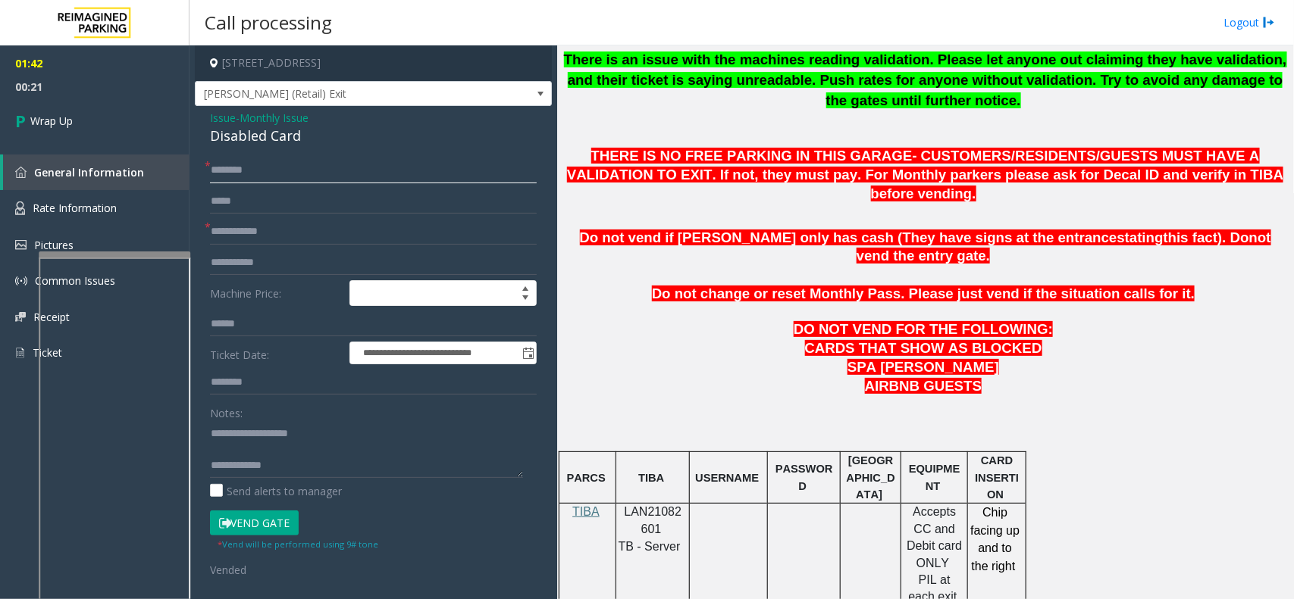
paste input "**********"
type input "**********"
click at [277, 230] on input "text" at bounding box center [373, 232] width 327 height 26
type input "**"
click at [336, 468] on textarea at bounding box center [366, 449] width 313 height 57
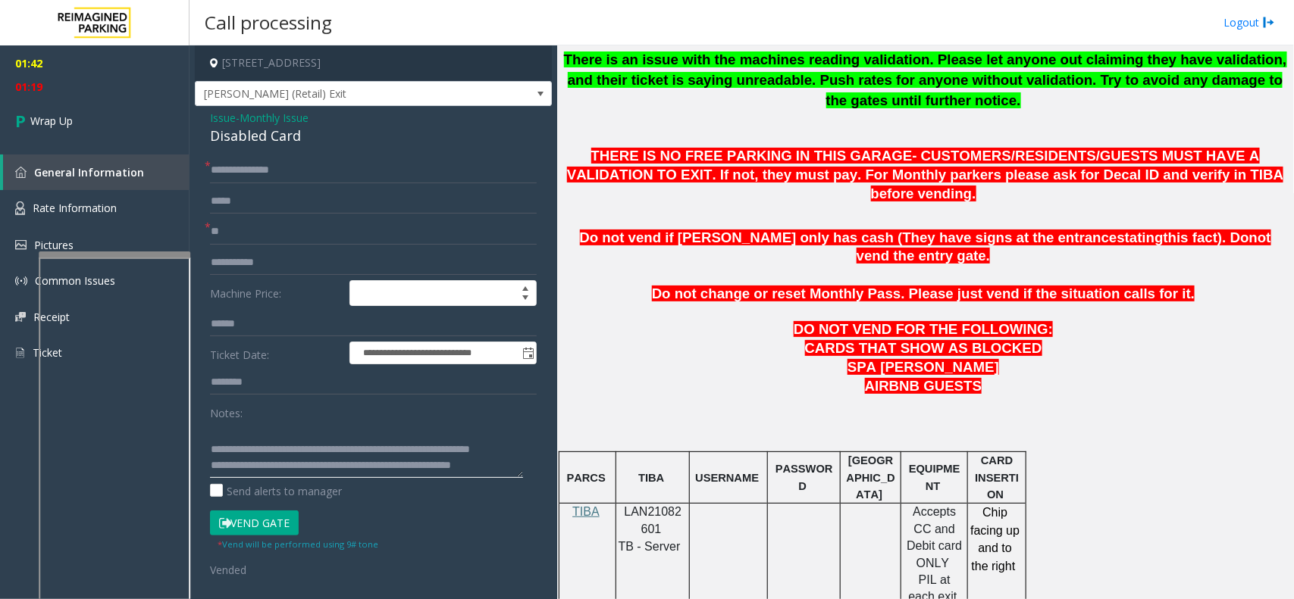
scroll to position [42, 0]
click at [240, 471] on textarea at bounding box center [366, 449] width 313 height 57
click at [342, 465] on textarea at bounding box center [366, 449] width 313 height 57
click at [346, 468] on textarea at bounding box center [366, 449] width 313 height 57
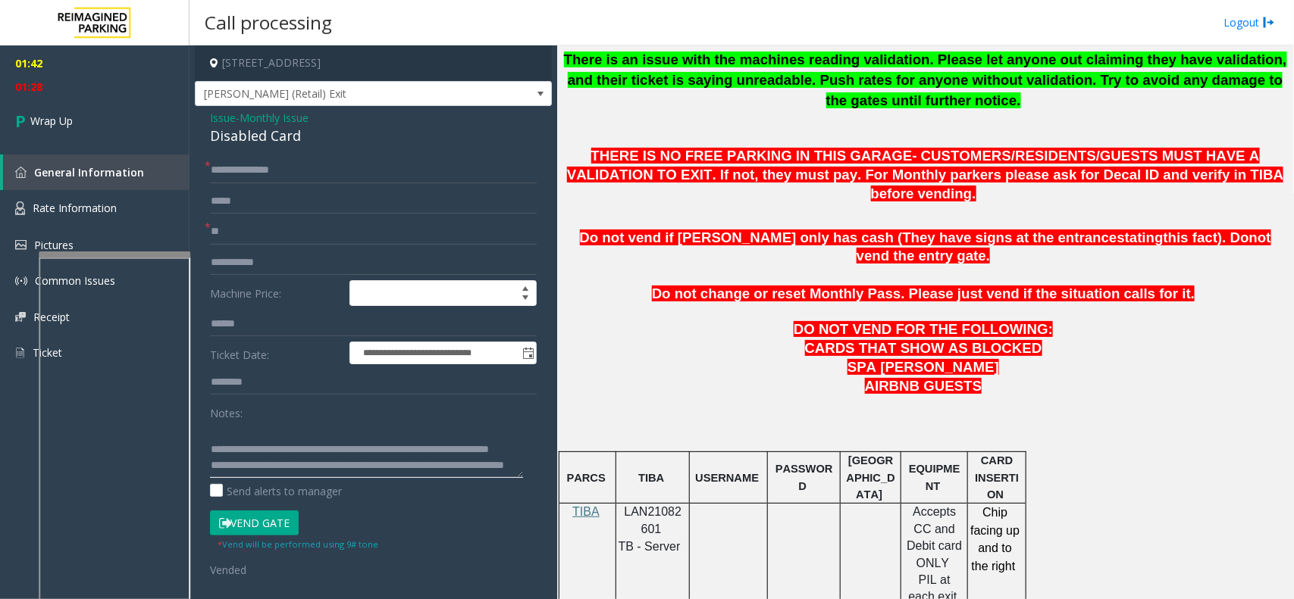
scroll to position [63, 0]
type textarea "**********"
click at [138, 127] on link "Wrap Up" at bounding box center [94, 121] width 189 height 45
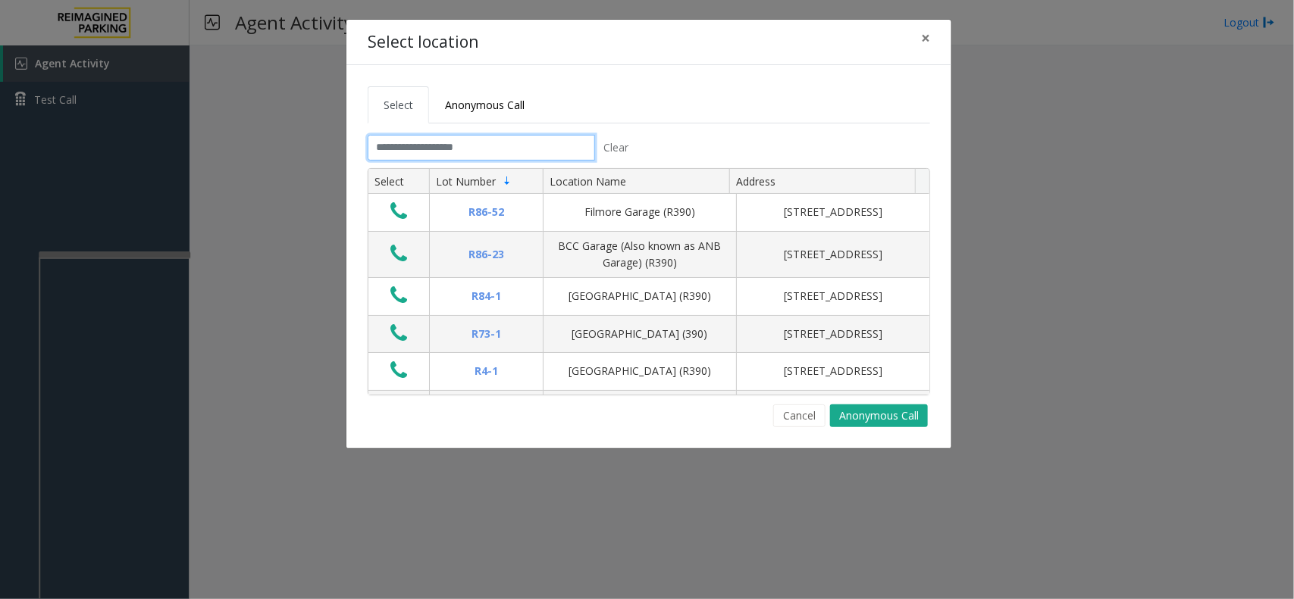
click at [464, 148] on input "text" at bounding box center [481, 148] width 227 height 26
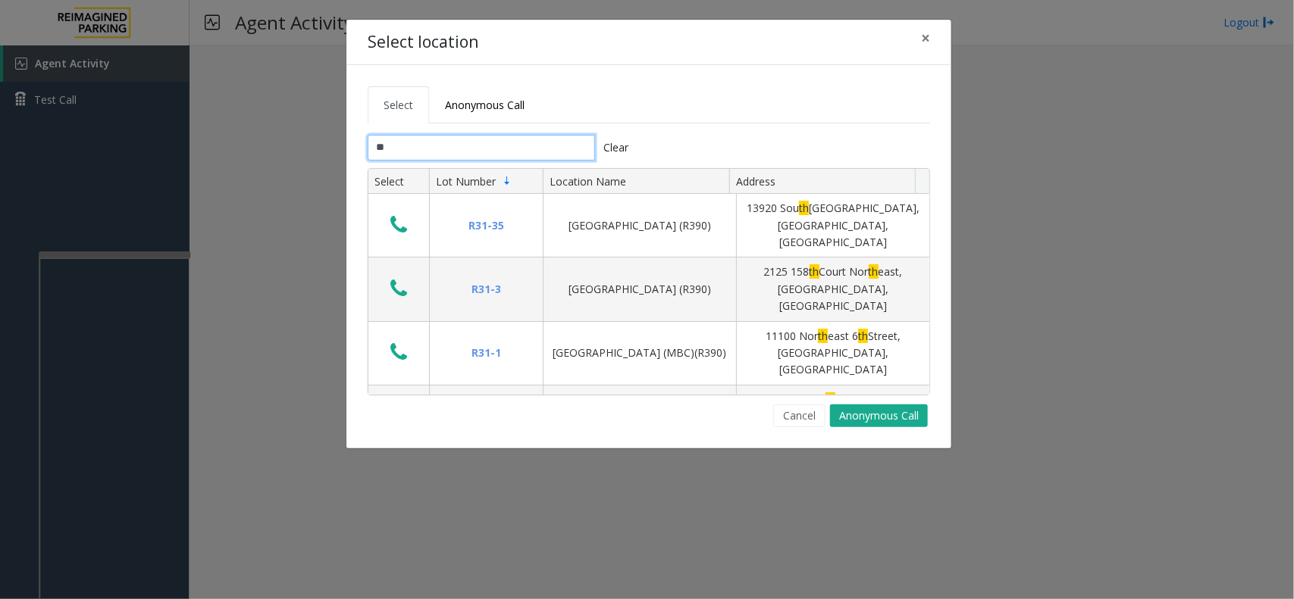
type input "*"
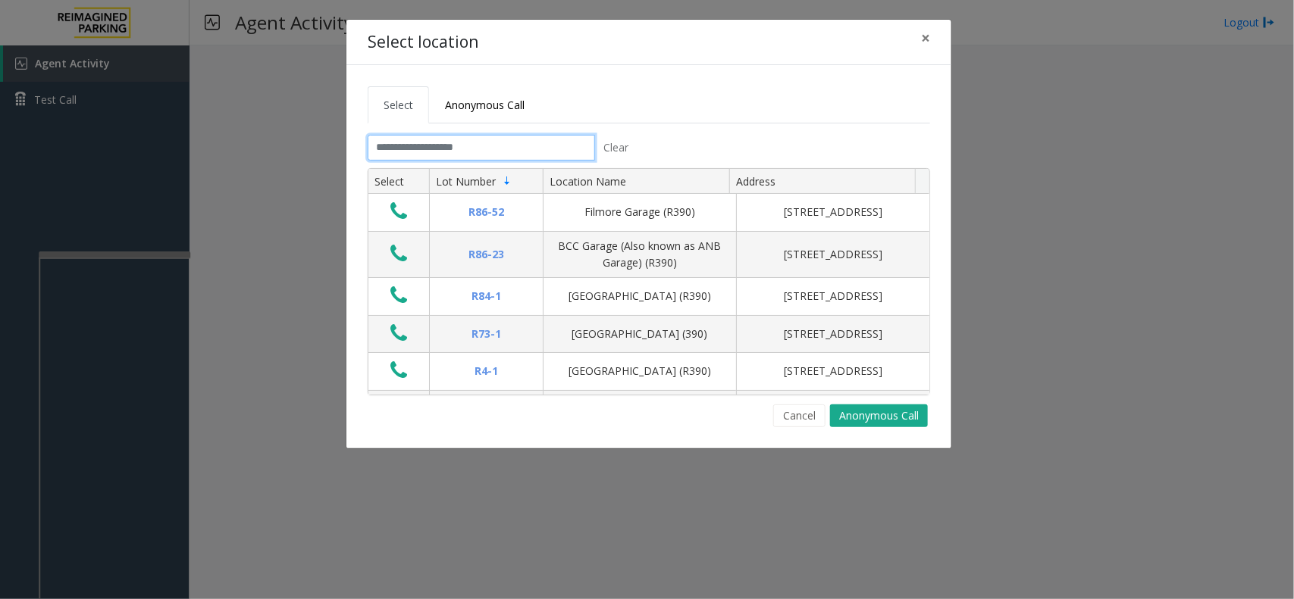
click at [453, 141] on input "text" at bounding box center [481, 148] width 227 height 26
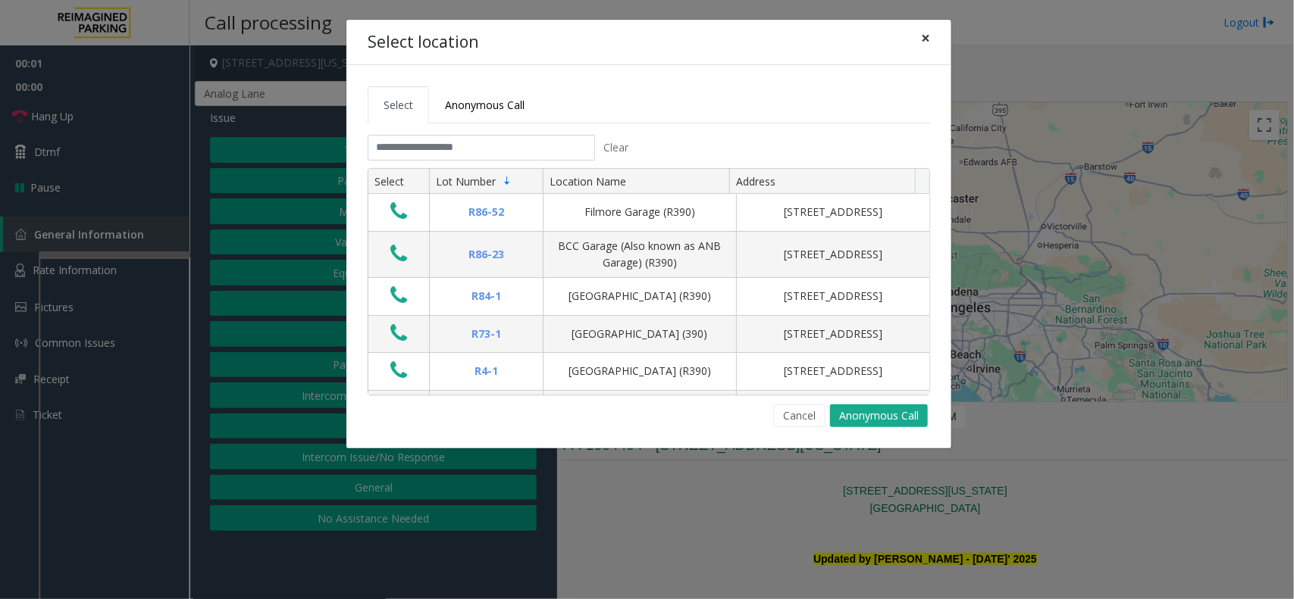
click at [930, 40] on button "×" at bounding box center [925, 38] width 30 height 37
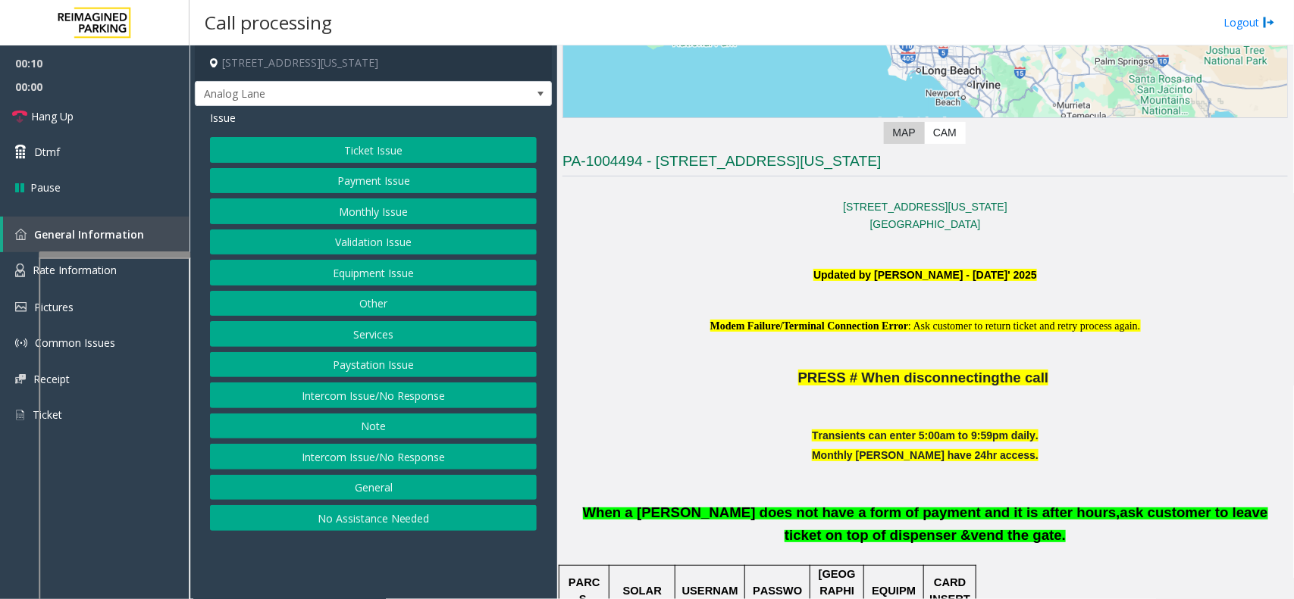
scroll to position [189, 0]
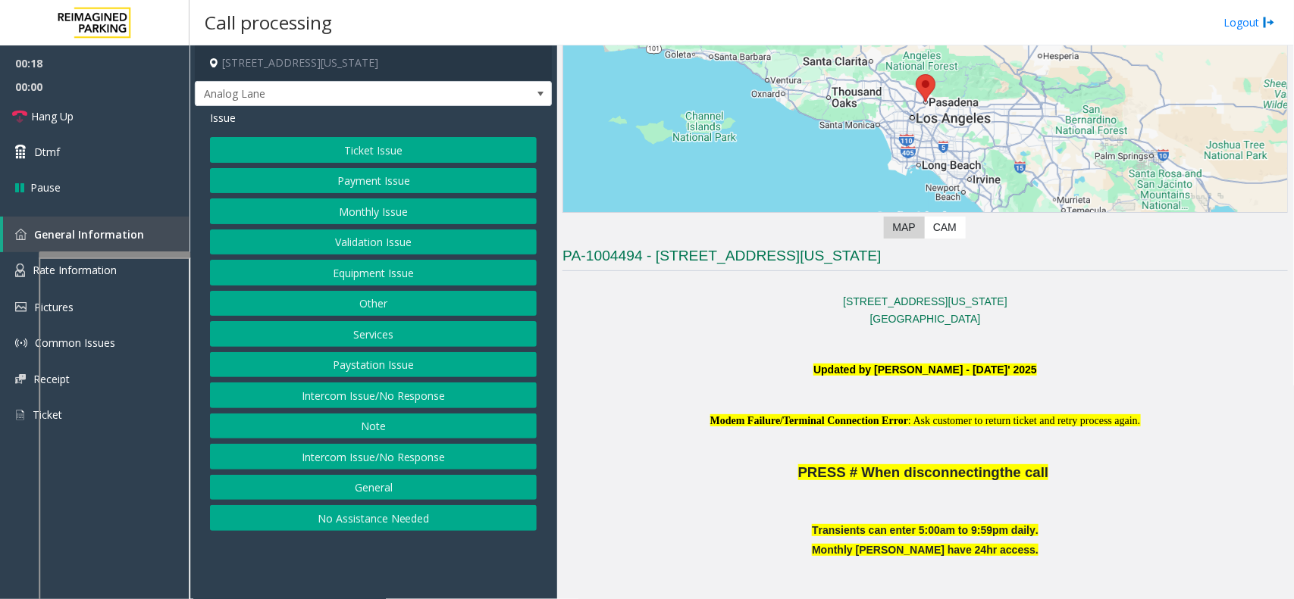
click at [489, 391] on button "Intercom Issue/No Response" at bounding box center [373, 396] width 327 height 26
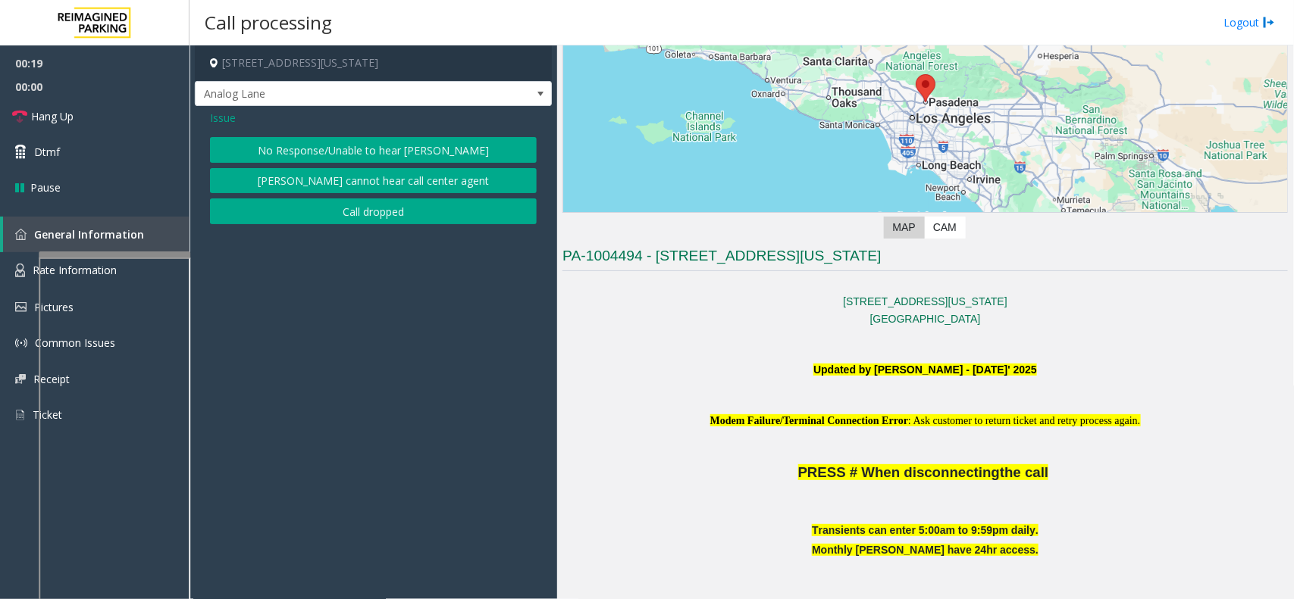
click at [368, 149] on button "No Response/Unable to hear [PERSON_NAME]" at bounding box center [373, 150] width 327 height 26
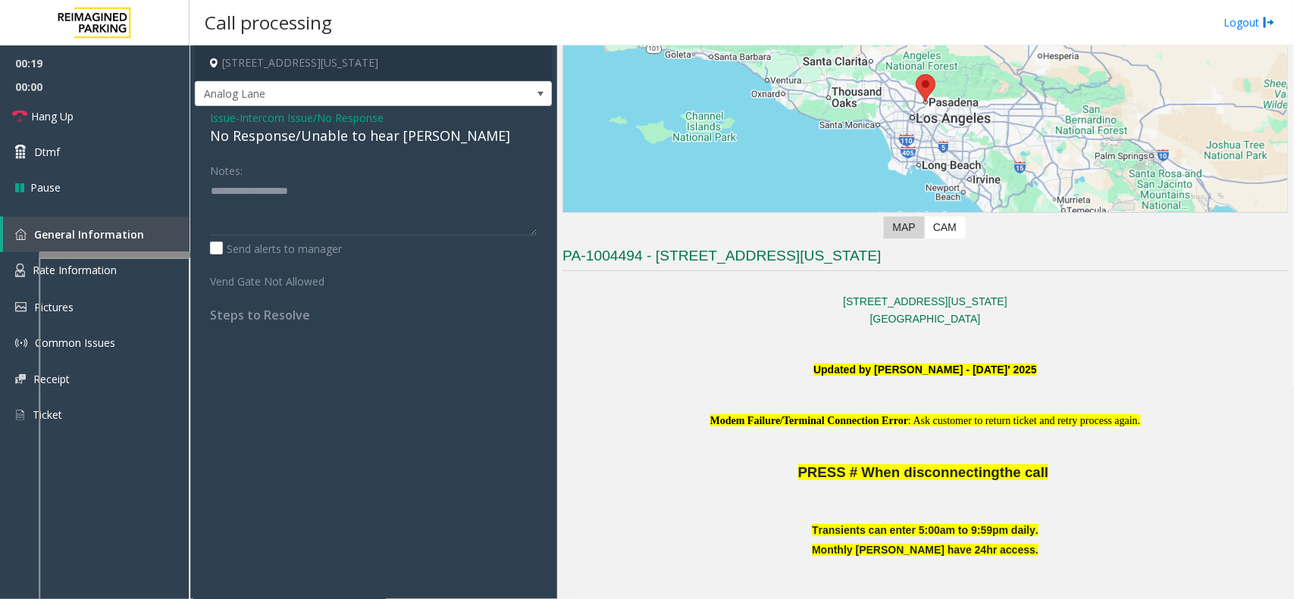
click at [335, 144] on div "No Response/Unable to hear [PERSON_NAME]" at bounding box center [373, 136] width 327 height 20
type textarea "**********"
click at [138, 138] on link "Dtmf" at bounding box center [94, 152] width 189 height 36
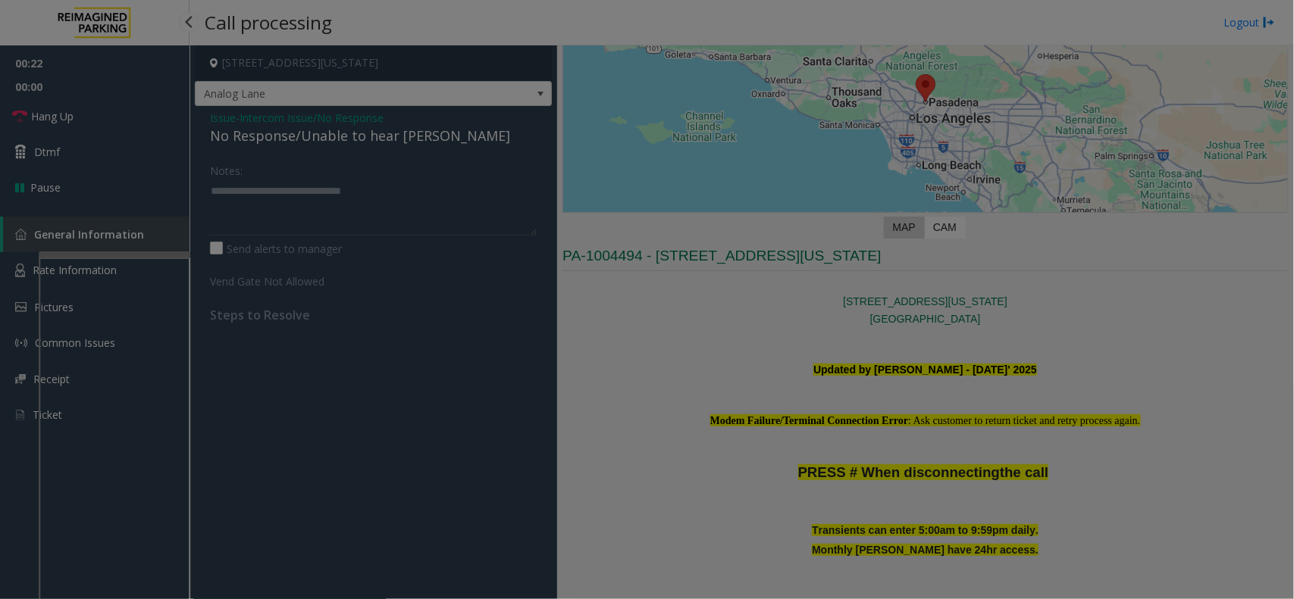
click at [0, 0] on div "× 1 2 ABC 3 DEF 4 GHI 5 JKL 6 MNO 7 PQRS 8 TUV 9 WXYZ * 0 #" at bounding box center [0, 0] width 0 height 0
click at [138, 121] on div "× 1 2 ABC 3 DEF 4 GHI 5 JKL 6 MNO 7 PQRS 8 TUV 9 WXYZ * 0 #" at bounding box center [647, 299] width 1294 height 599
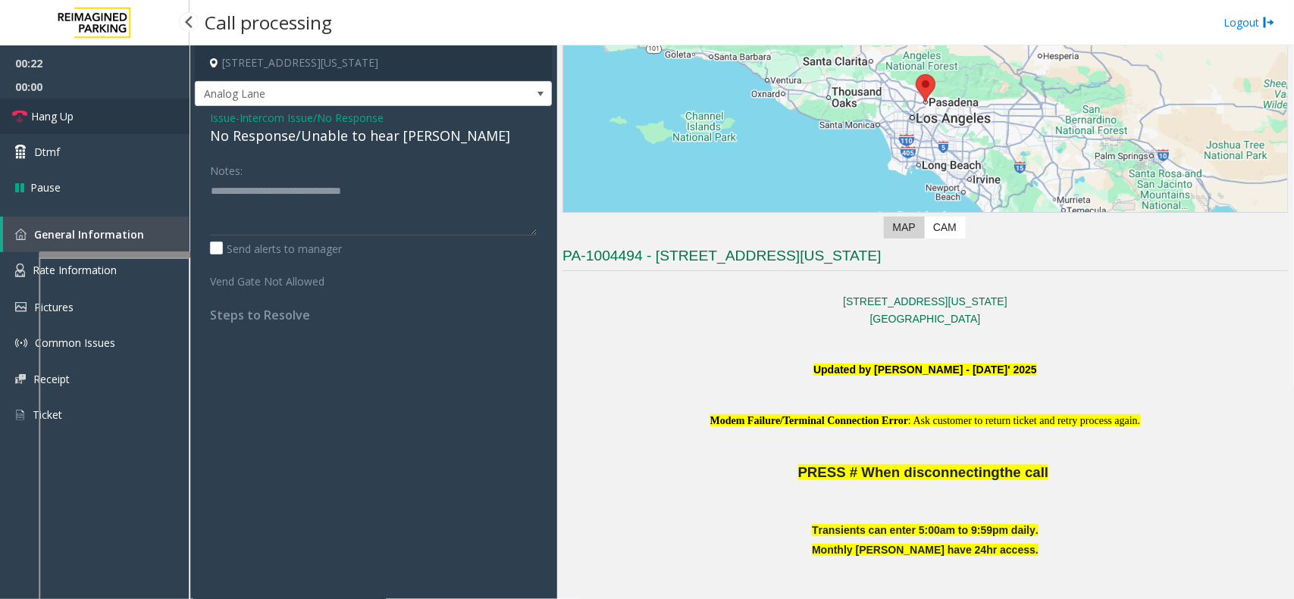
click at [138, 121] on link "Hang Up" at bounding box center [94, 117] width 189 height 36
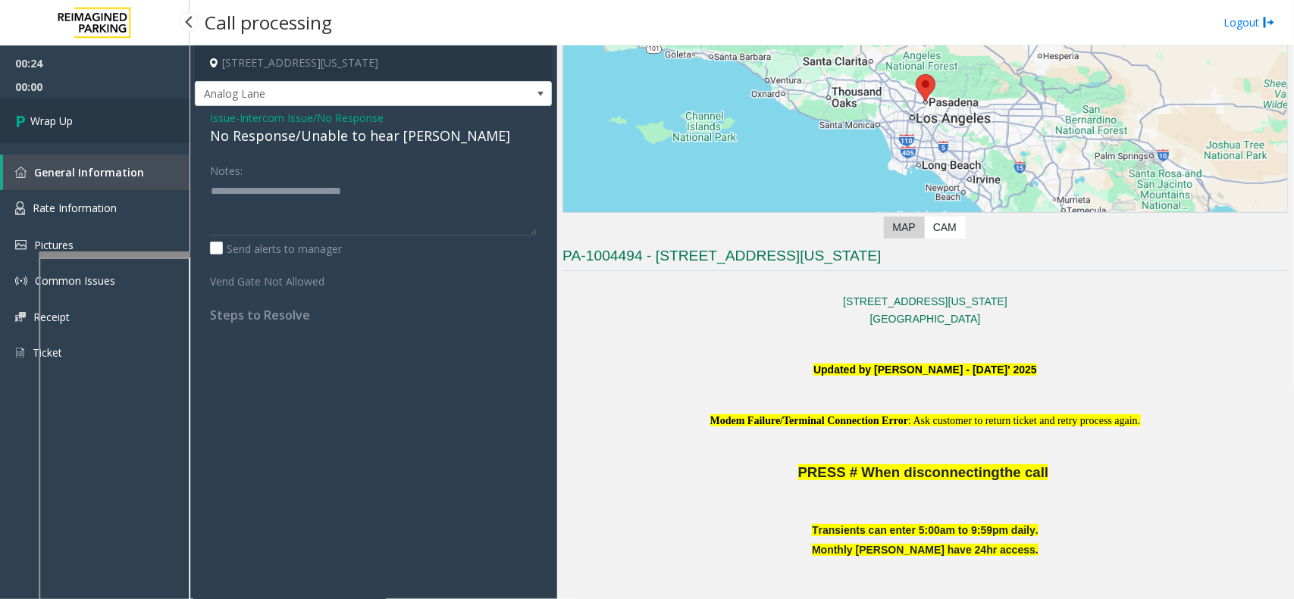
click at [66, 119] on span "Wrap Up" at bounding box center [51, 121] width 42 height 16
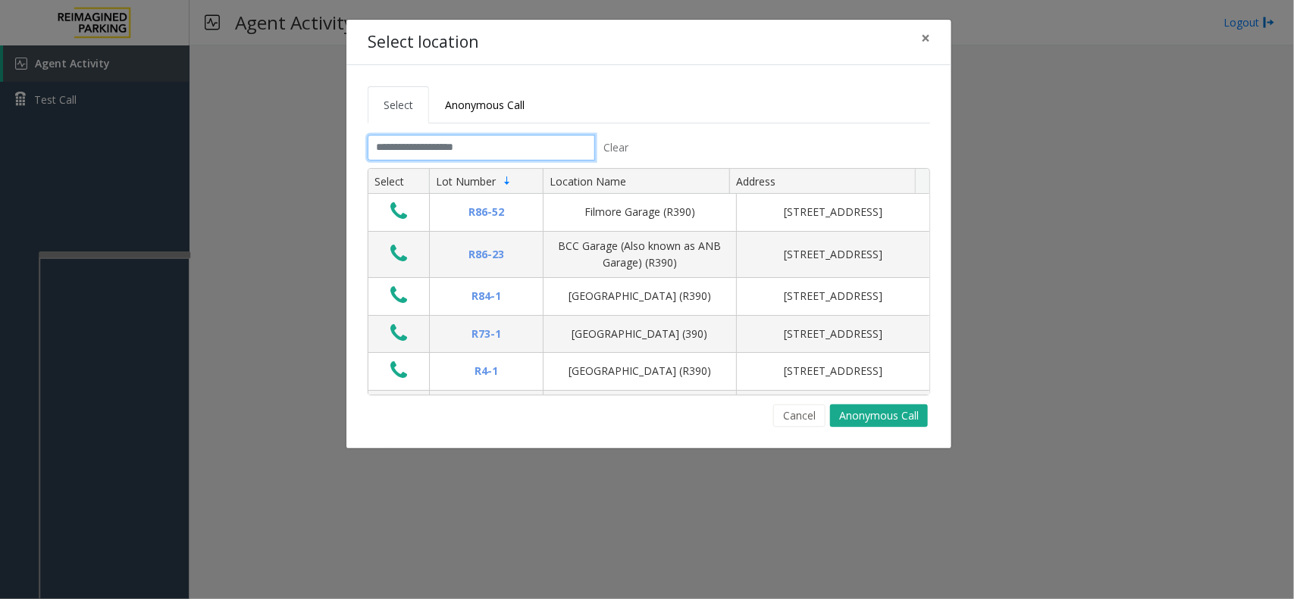
click at [430, 156] on input "text" at bounding box center [481, 148] width 227 height 26
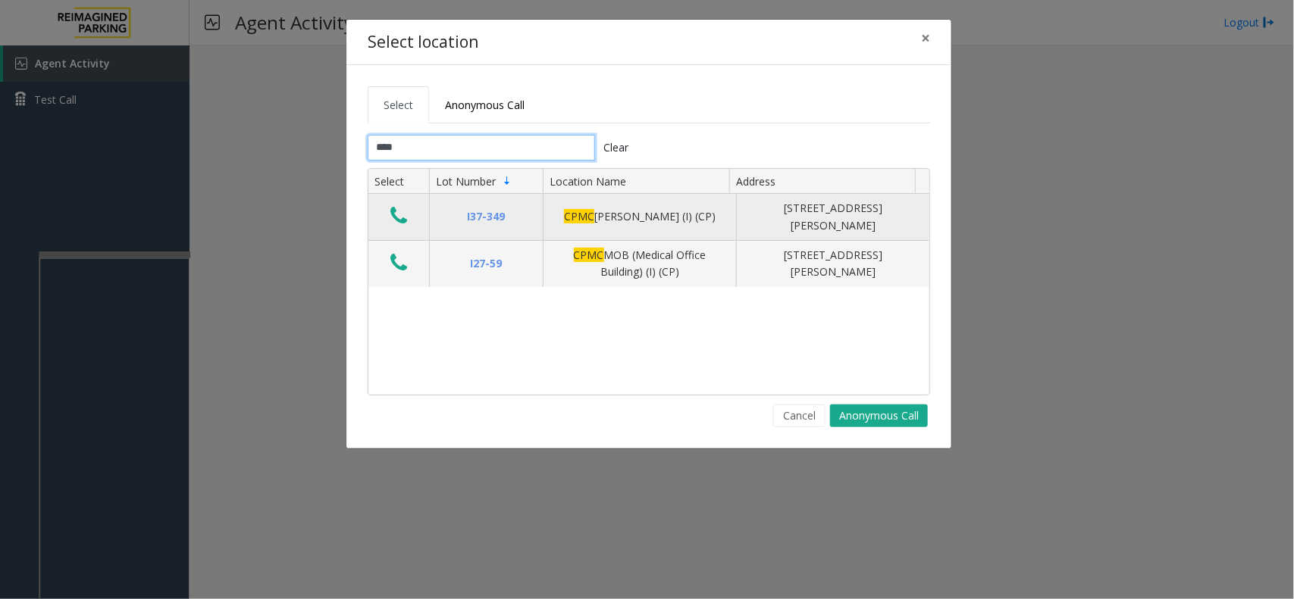
type input "****"
click at [409, 210] on button "Data table" at bounding box center [399, 217] width 26 height 24
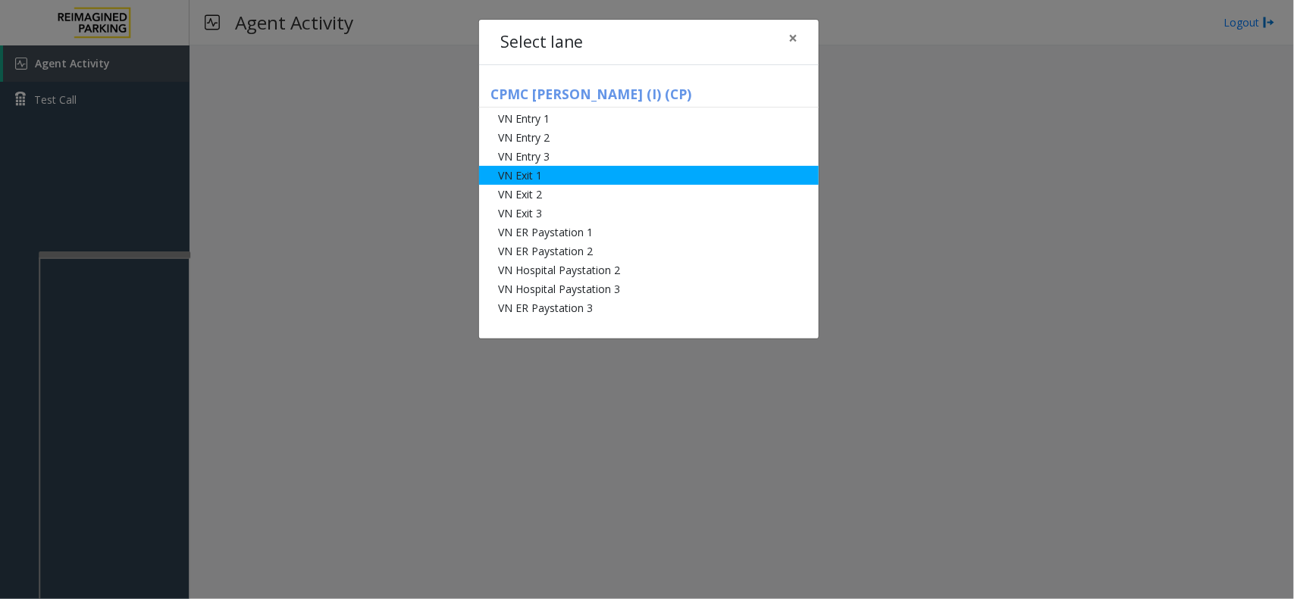
click at [537, 178] on li "VN Exit 1" at bounding box center [649, 175] width 340 height 19
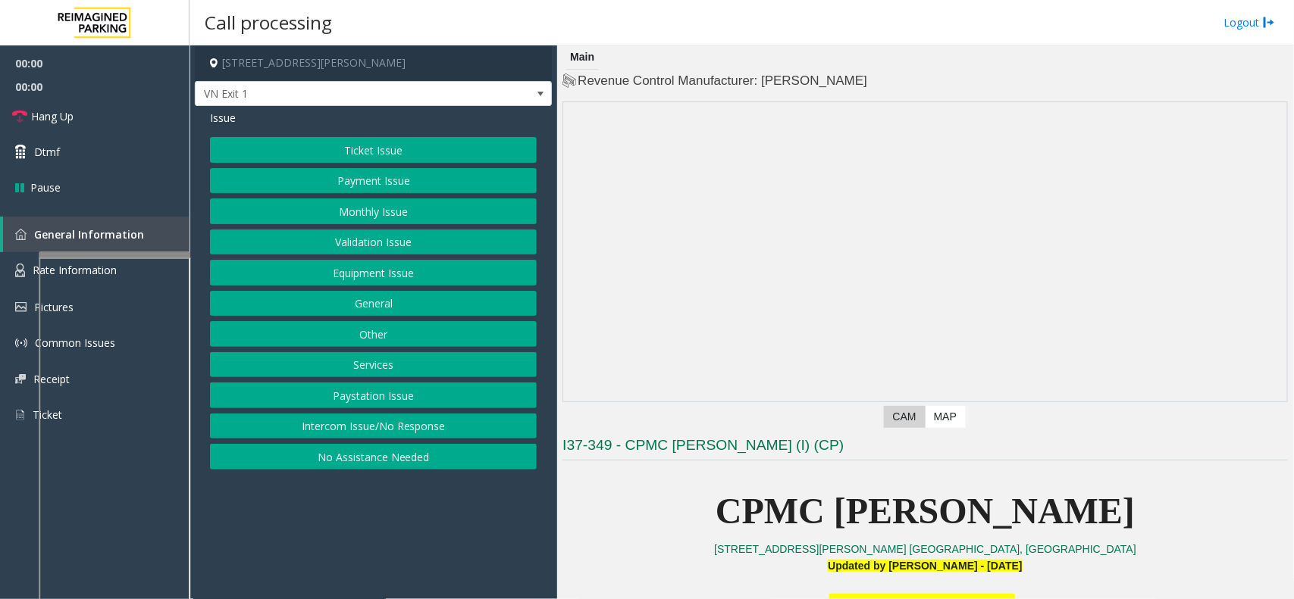
click at [471, 209] on button "Monthly Issue" at bounding box center [373, 212] width 327 height 26
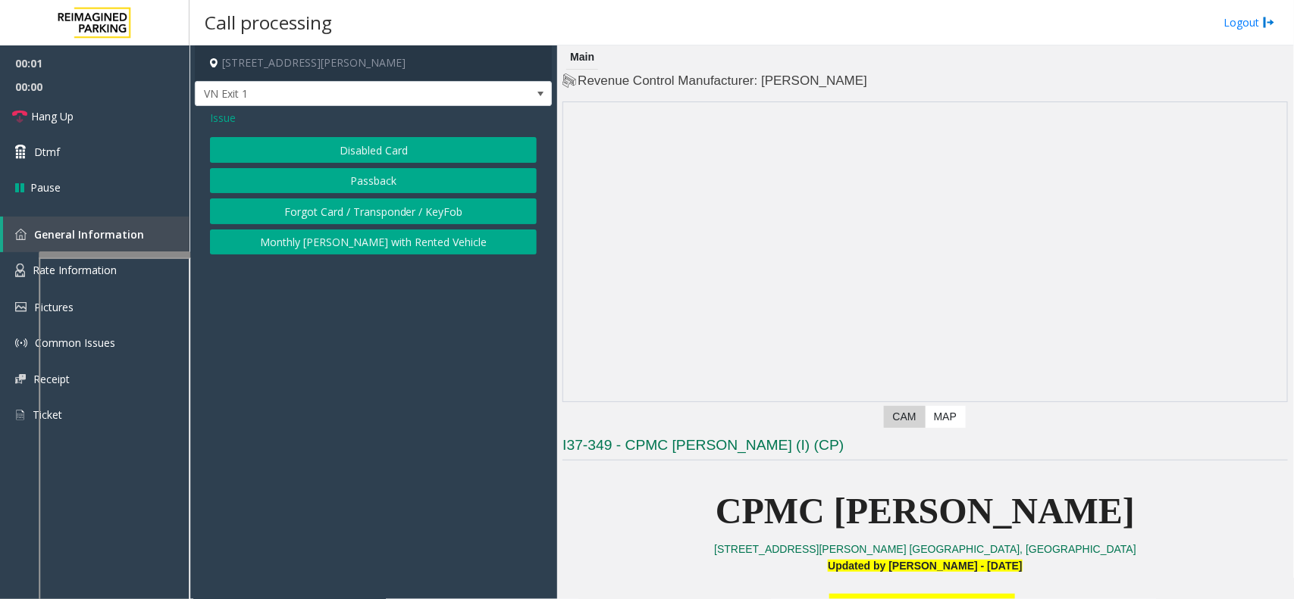
click at [415, 152] on button "Disabled Card" at bounding box center [373, 150] width 327 height 26
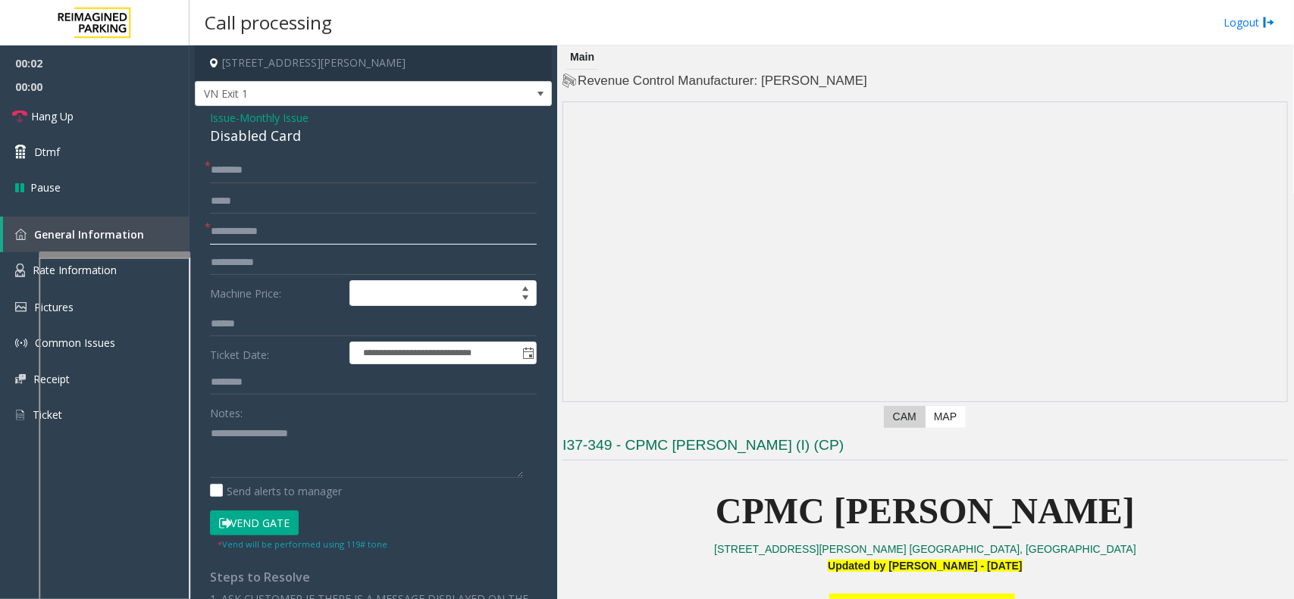
click at [273, 231] on input "text" at bounding box center [373, 232] width 327 height 26
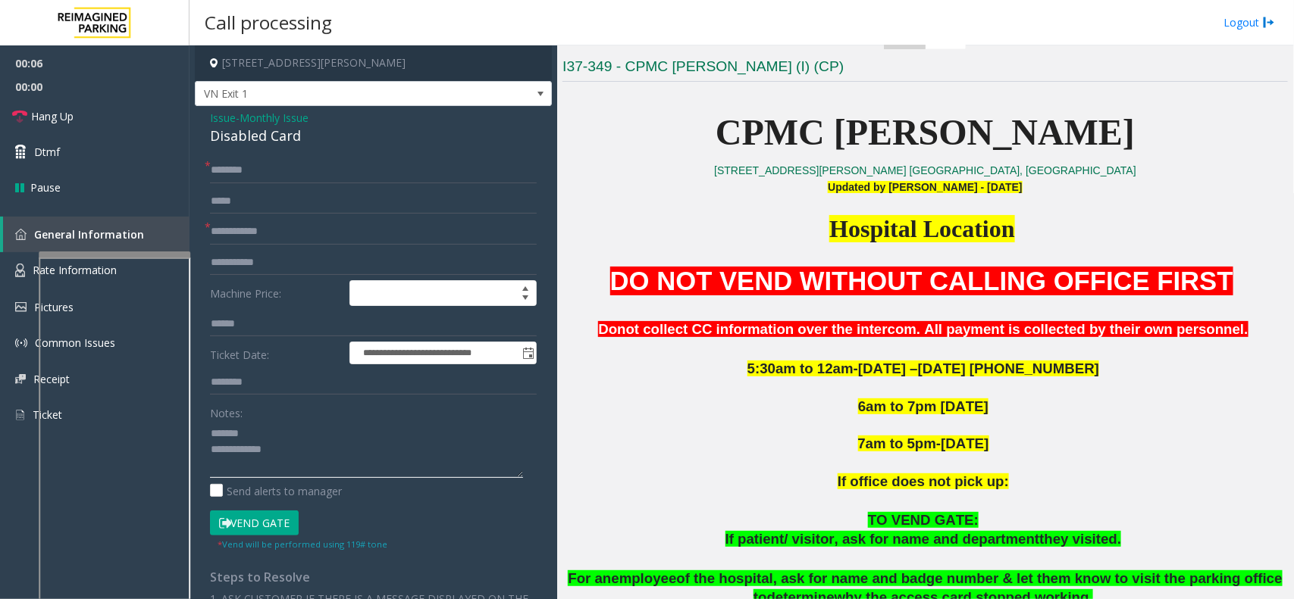
scroll to position [474, 0]
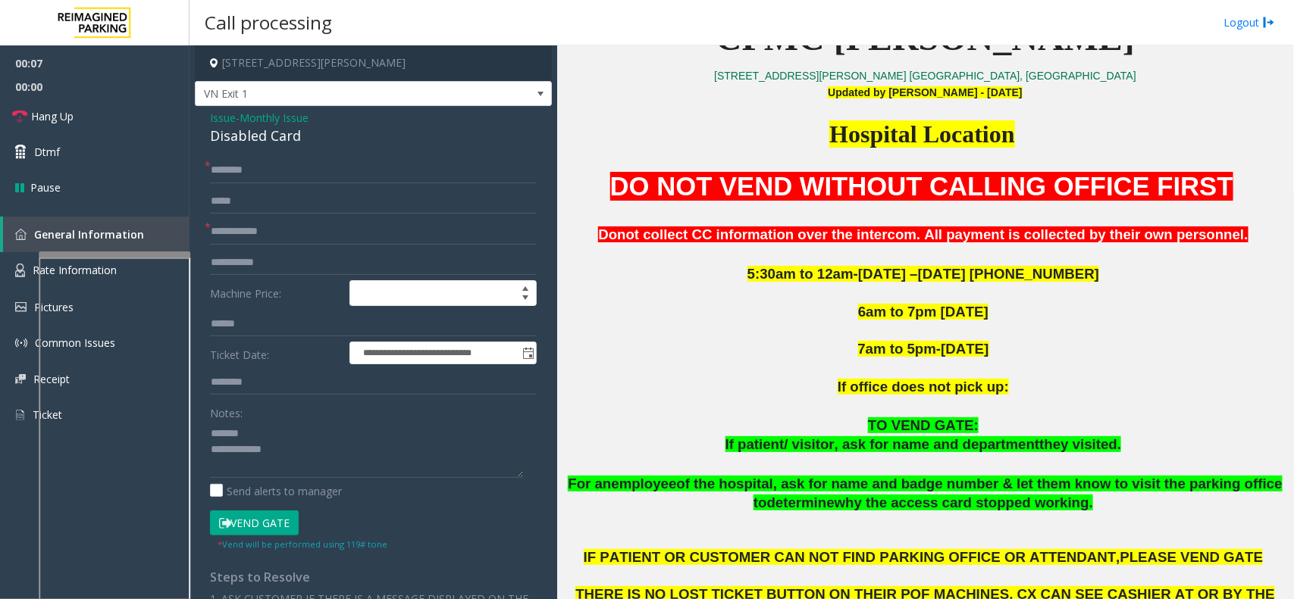
click at [259, 126] on div "Disabled Card" at bounding box center [373, 136] width 327 height 20
click at [259, 130] on div "Disabled Card" at bounding box center [373, 136] width 327 height 20
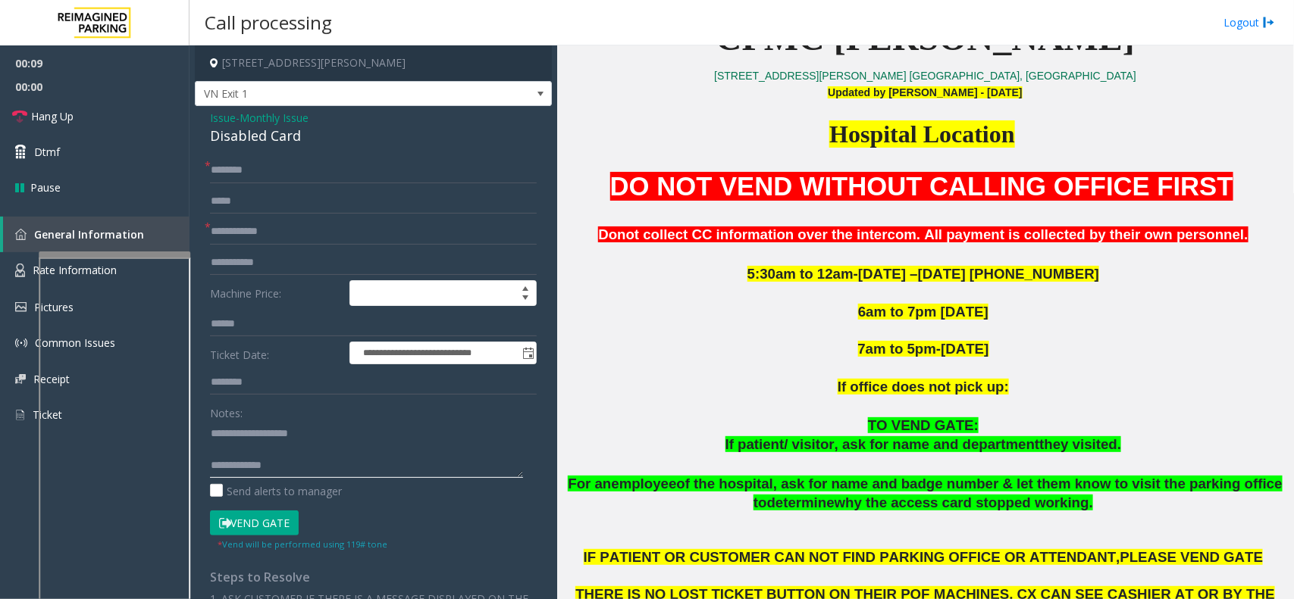
type textarea "**********"
click at [292, 216] on form "**********" at bounding box center [373, 355] width 327 height 394
click at [290, 229] on input "text" at bounding box center [373, 232] width 327 height 26
type input "*********"
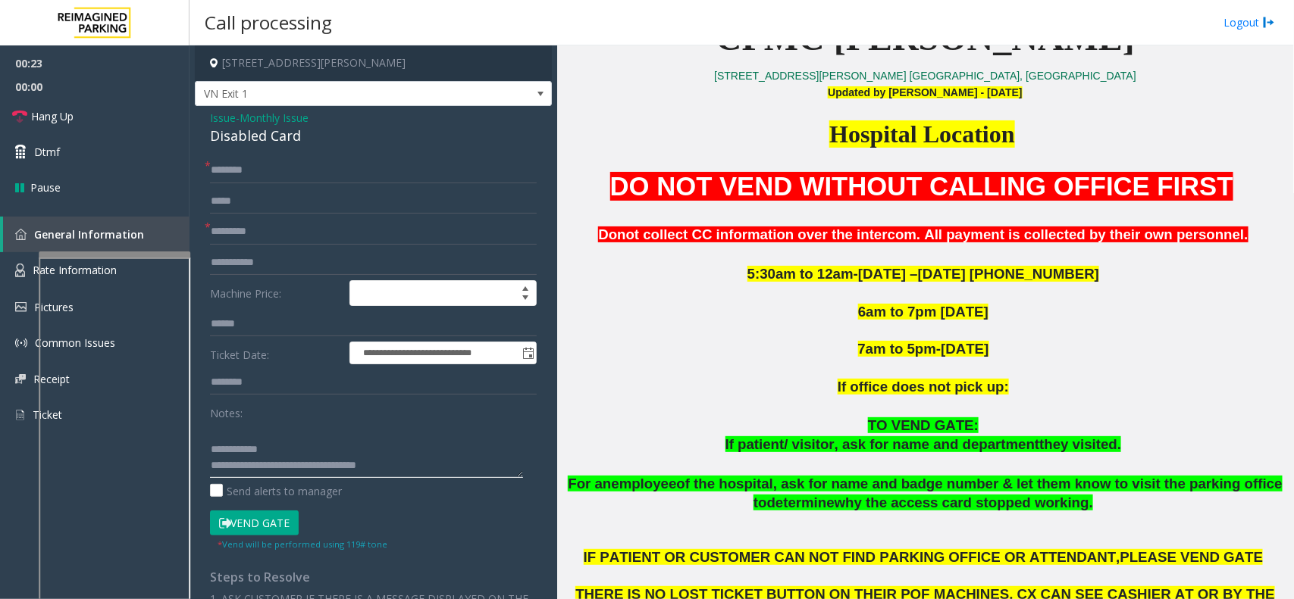
type textarea "**********"
click at [319, 171] on input "text" at bounding box center [373, 171] width 327 height 26
type input "**********"
click at [273, 479] on button "Vend Gate" at bounding box center [254, 524] width 89 height 26
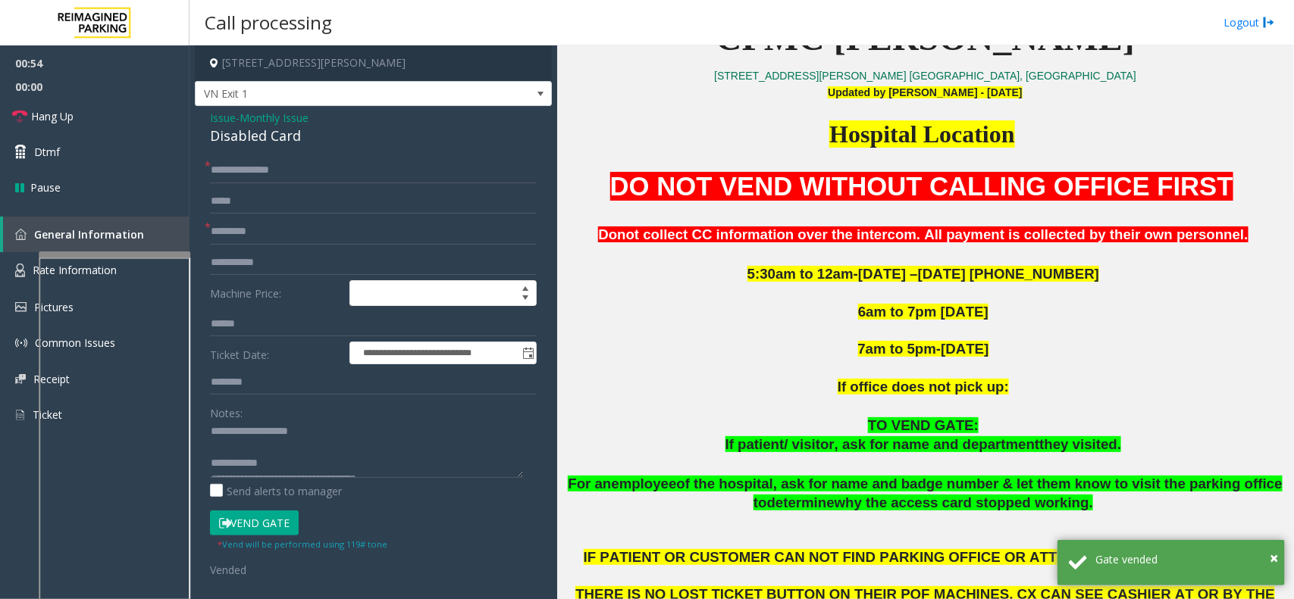
scroll to position [0, 0]
click at [129, 111] on link "Hang Up" at bounding box center [94, 117] width 189 height 36
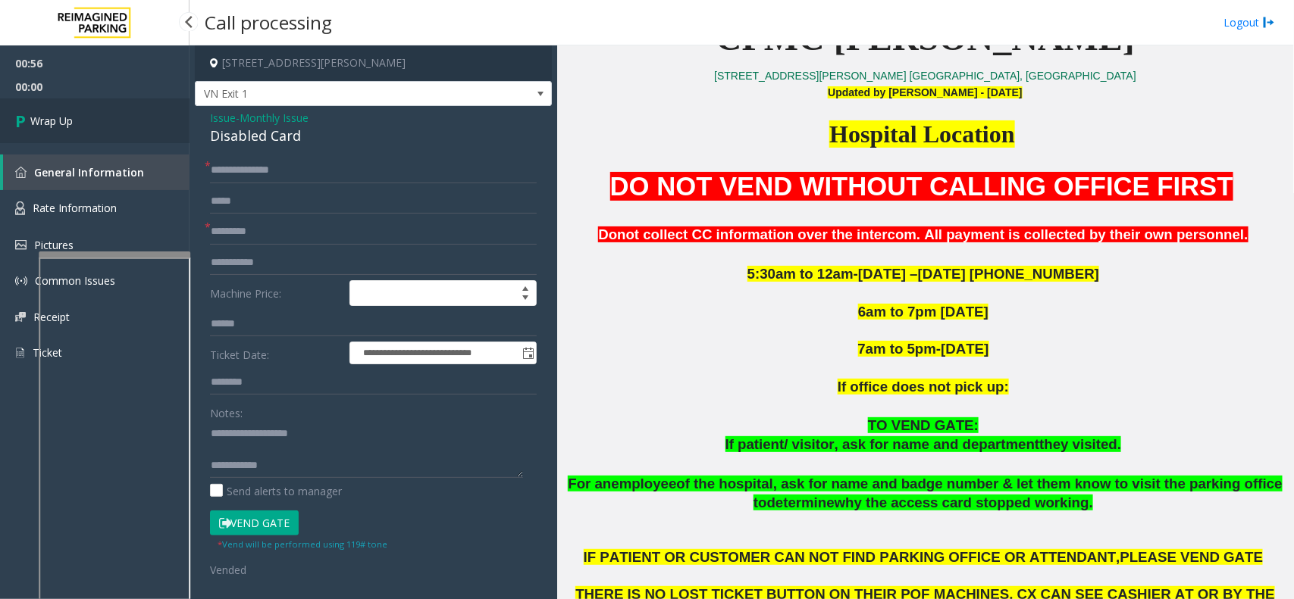
click at [95, 111] on link "Wrap Up" at bounding box center [94, 121] width 189 height 45
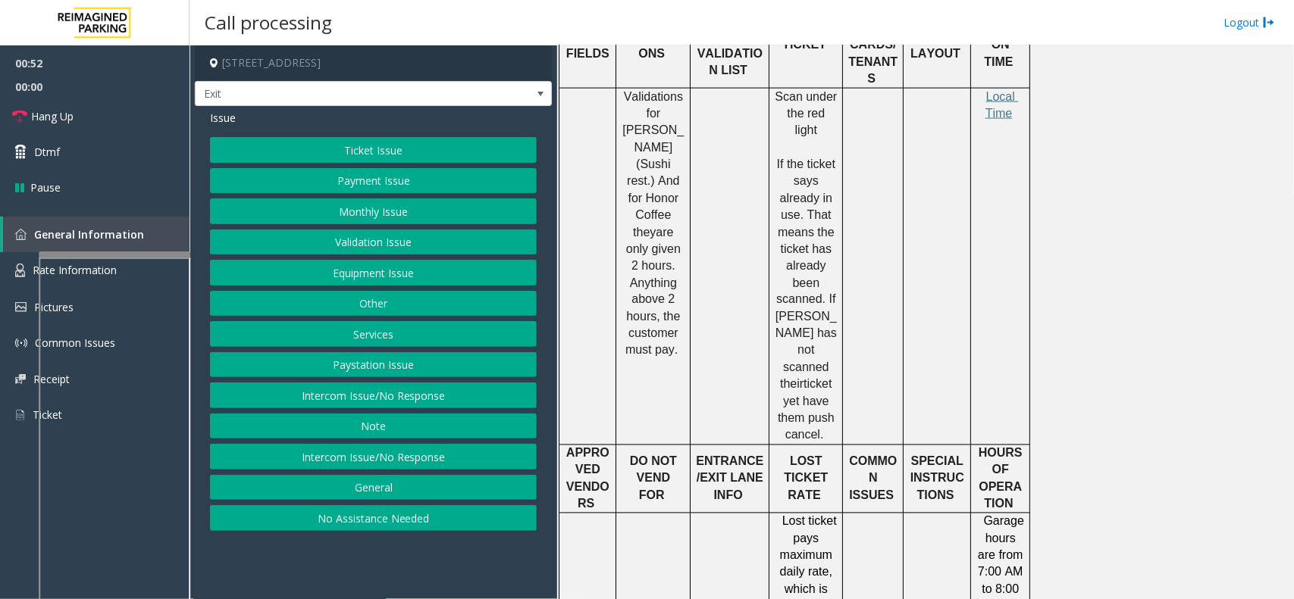
scroll to position [947, 0]
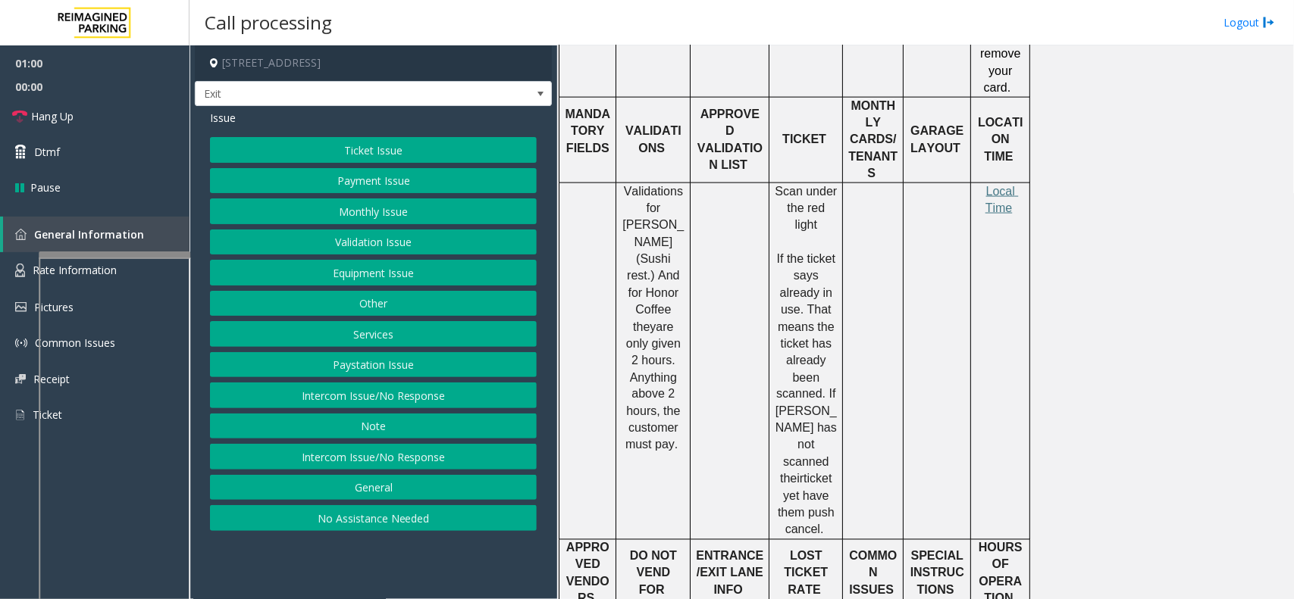
click at [656, 260] on span "Validations for [PERSON_NAME] (Sushi rest.) And for Honor Coffee they" at bounding box center [654, 259] width 64 height 149
drag, startPoint x: 637, startPoint y: 243, endPoint x: 656, endPoint y: 263, distance: 27.9
click at [656, 263] on span "Validations for [PERSON_NAME] (Sushi rest.) And for Honor Coffee they" at bounding box center [654, 259] width 64 height 149
click at [365, 235] on button "Validation Issue" at bounding box center [373, 243] width 327 height 26
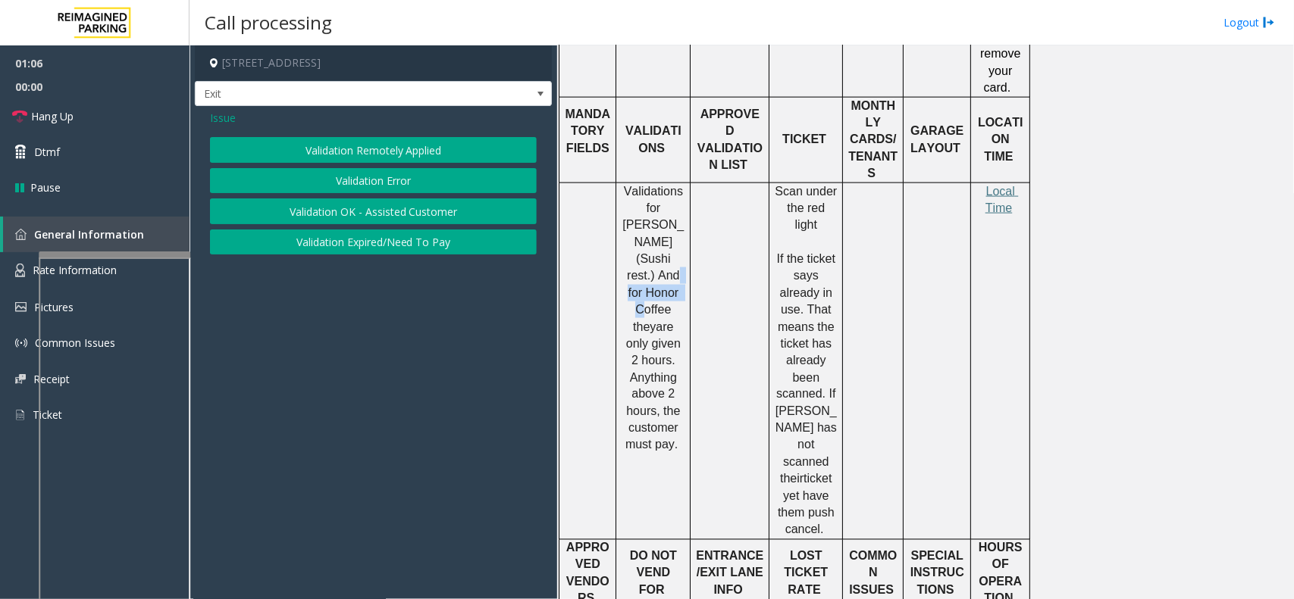
click at [368, 180] on button "Validation Error" at bounding box center [373, 181] width 327 height 26
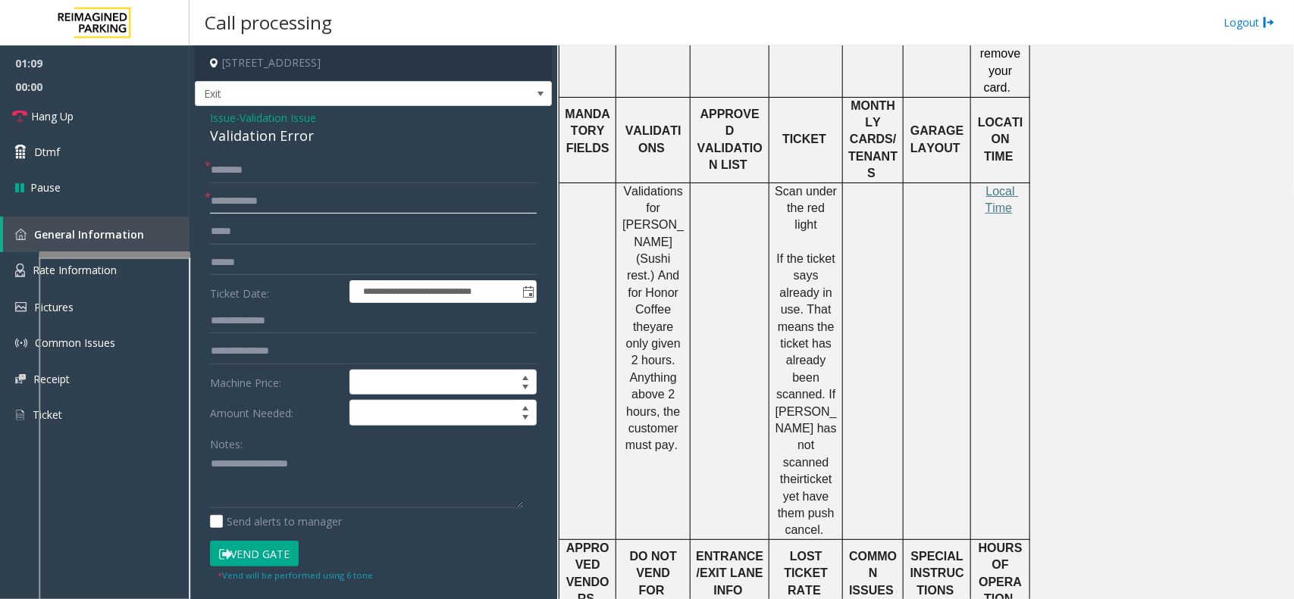
type input "**********"
click at [252, 266] on input "text" at bounding box center [373, 263] width 327 height 26
type input "******"
click at [244, 130] on div "Validation Error" at bounding box center [373, 136] width 327 height 20
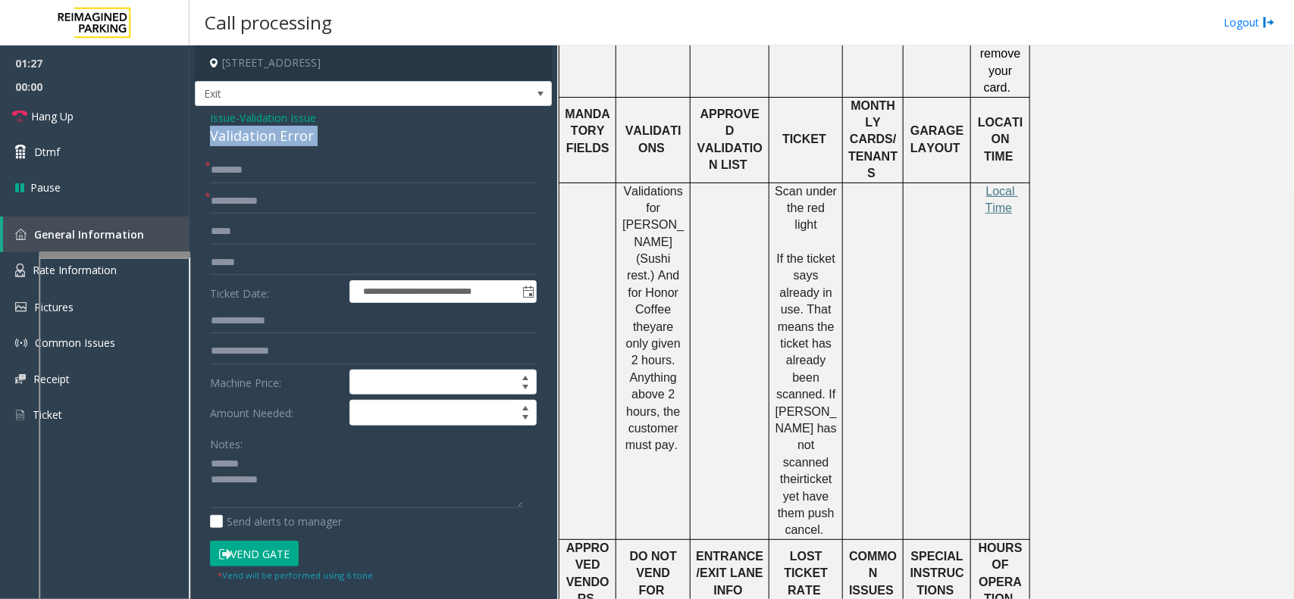
click at [244, 130] on div "Validation Error" at bounding box center [373, 136] width 327 height 20
click at [279, 479] on textarea at bounding box center [366, 480] width 313 height 57
click at [1013, 202] on span at bounding box center [1013, 208] width 3 height 13
click at [1004, 185] on span "Local Time" at bounding box center [1001, 200] width 33 height 30
click at [275, 479] on textarea at bounding box center [366, 480] width 313 height 57
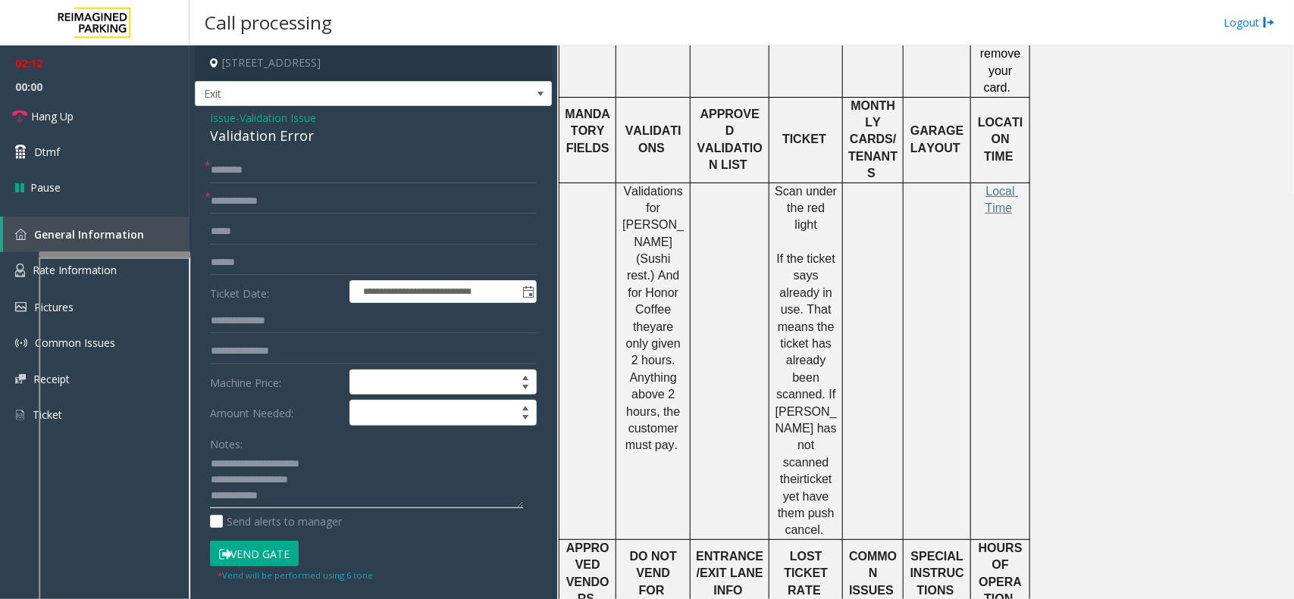
type textarea "**********"
click at [333, 167] on input "text" at bounding box center [373, 171] width 327 height 26
type input "**"
click at [136, 127] on link "Hang Up" at bounding box center [94, 117] width 189 height 36
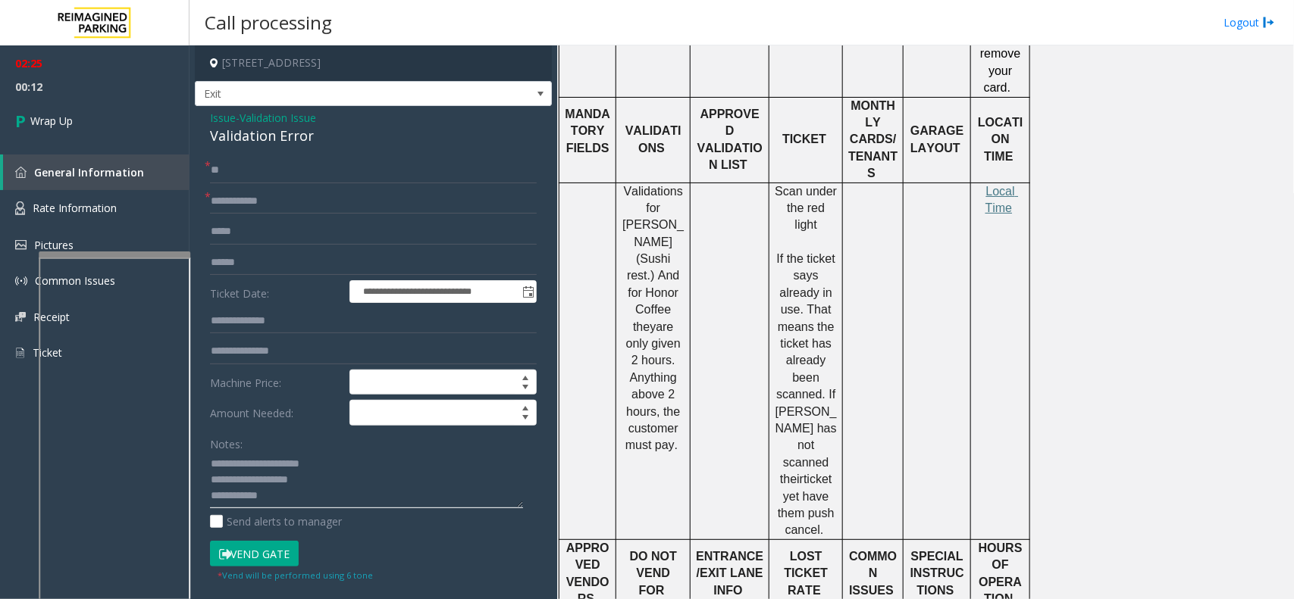
click at [327, 479] on textarea at bounding box center [366, 480] width 313 height 57
click at [333, 479] on textarea at bounding box center [366, 480] width 313 height 57
click at [330, 479] on textarea at bounding box center [366, 480] width 313 height 57
click at [341, 479] on textarea at bounding box center [366, 480] width 313 height 57
click at [508, 479] on textarea at bounding box center [366, 480] width 313 height 57
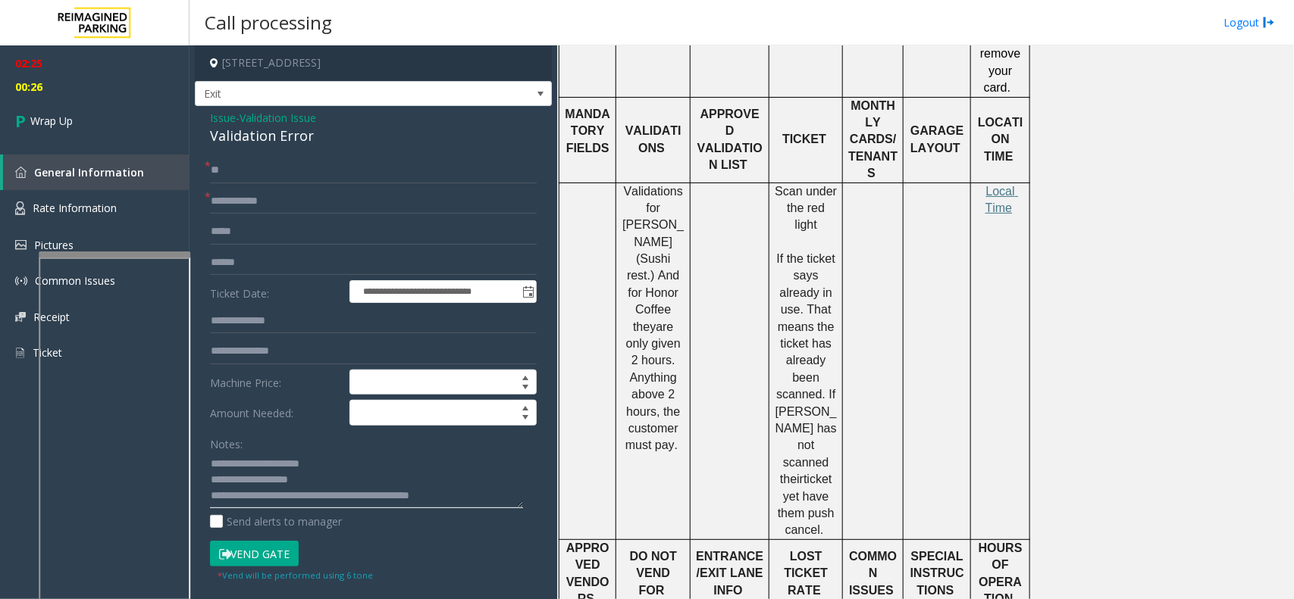
click at [502, 479] on textarea at bounding box center [366, 480] width 313 height 57
type textarea "**********"
click at [271, 117] on span "Validation Issue" at bounding box center [277, 118] width 77 height 16
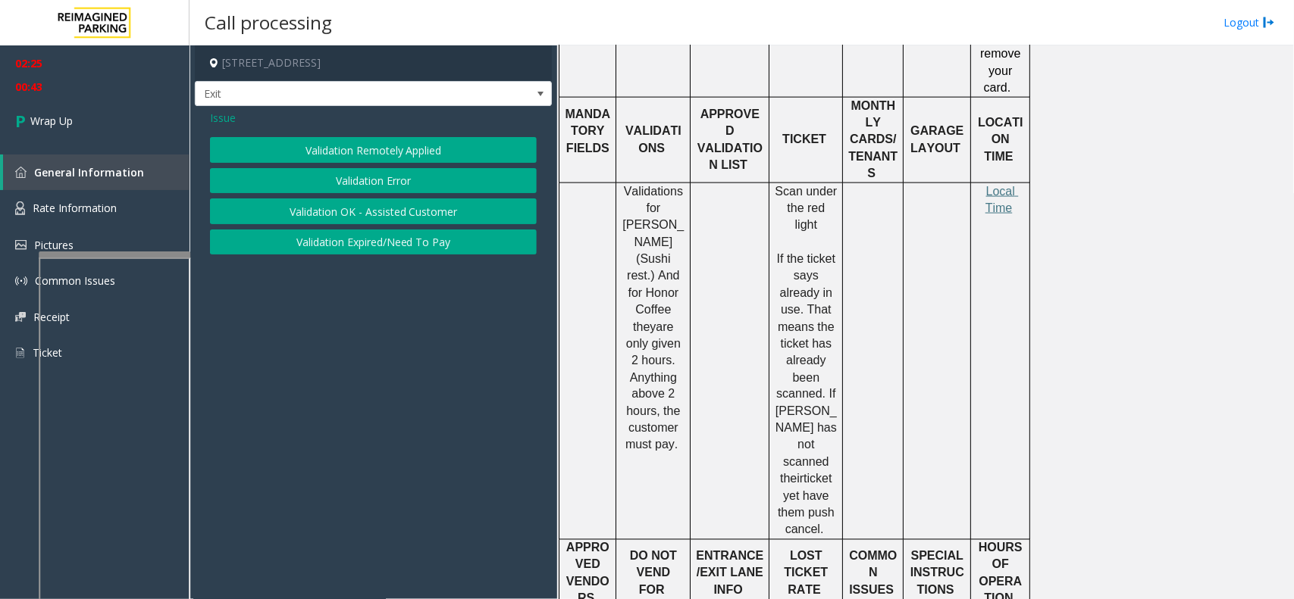
click at [365, 245] on button "Validation Expired/Need To Pay" at bounding box center [373, 243] width 327 height 26
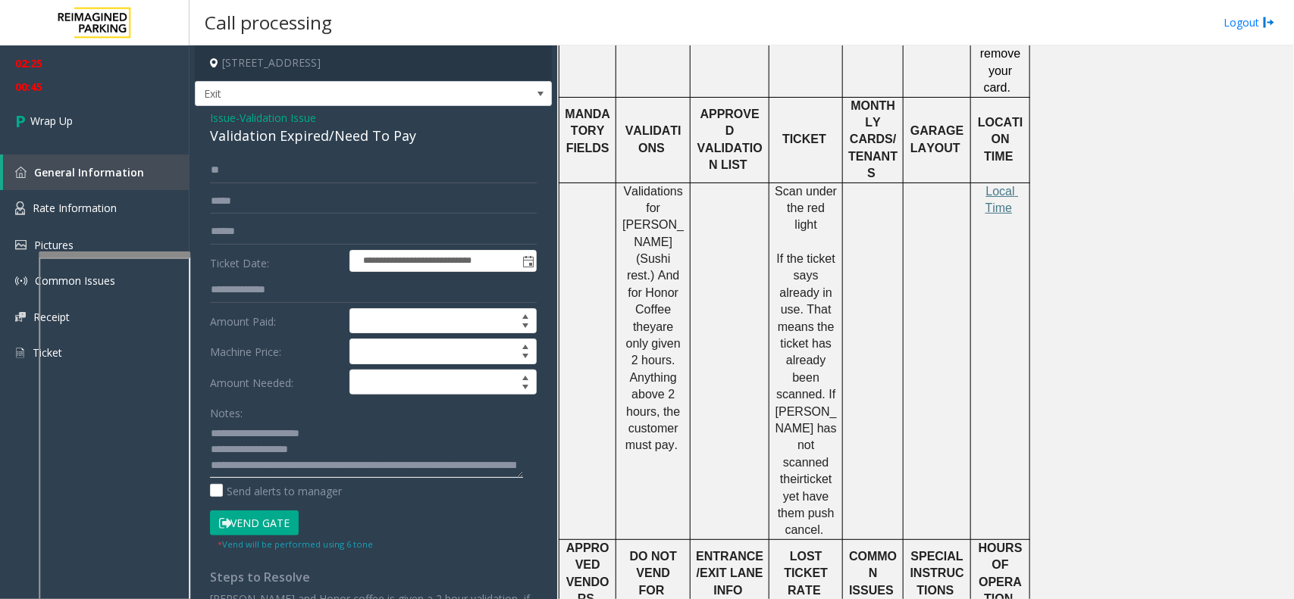
drag, startPoint x: 245, startPoint y: 437, endPoint x: 346, endPoint y: 434, distance: 100.8
click at [346, 434] on textarea at bounding box center [366, 449] width 313 height 57
click at [268, 138] on div "Validation Expired/Need To Pay" at bounding box center [373, 136] width 327 height 20
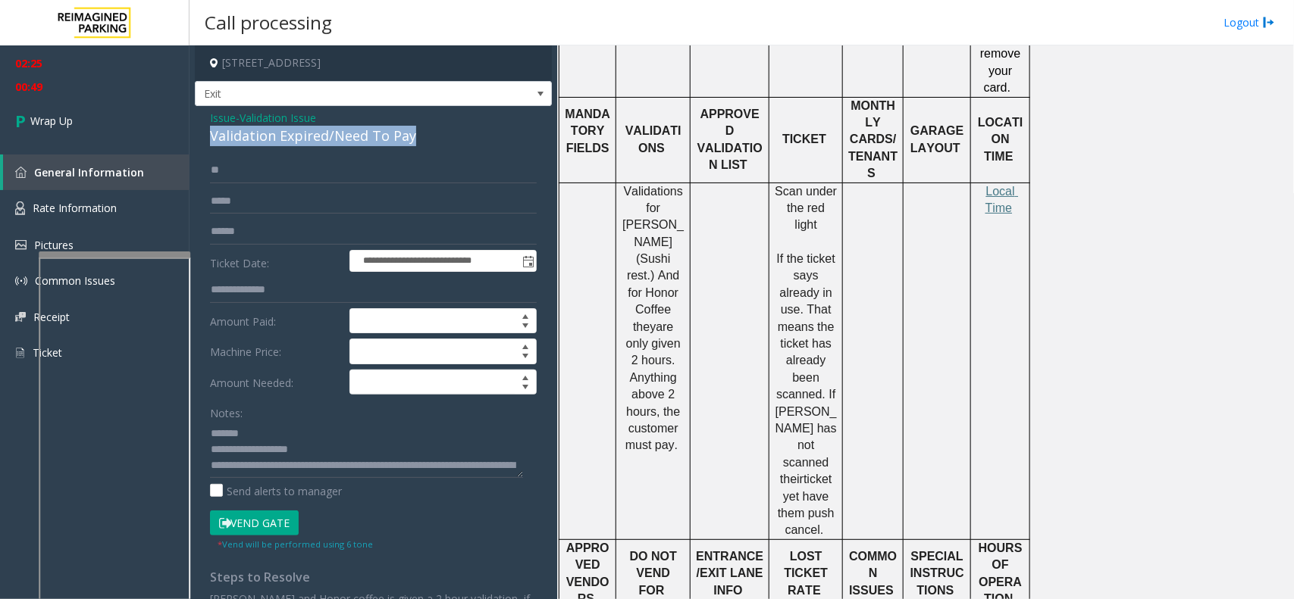
copy div "Validation Expired/Need To Pay"
click at [303, 424] on textarea at bounding box center [366, 449] width 313 height 57
paste textarea "**********"
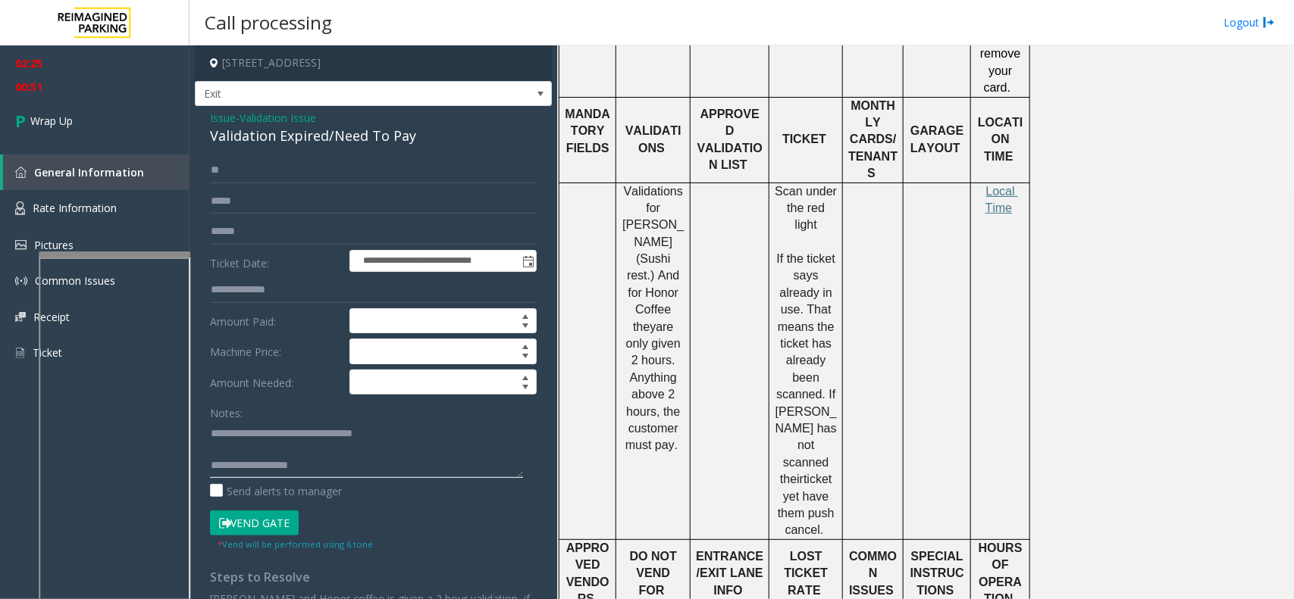
scroll to position [31, 0]
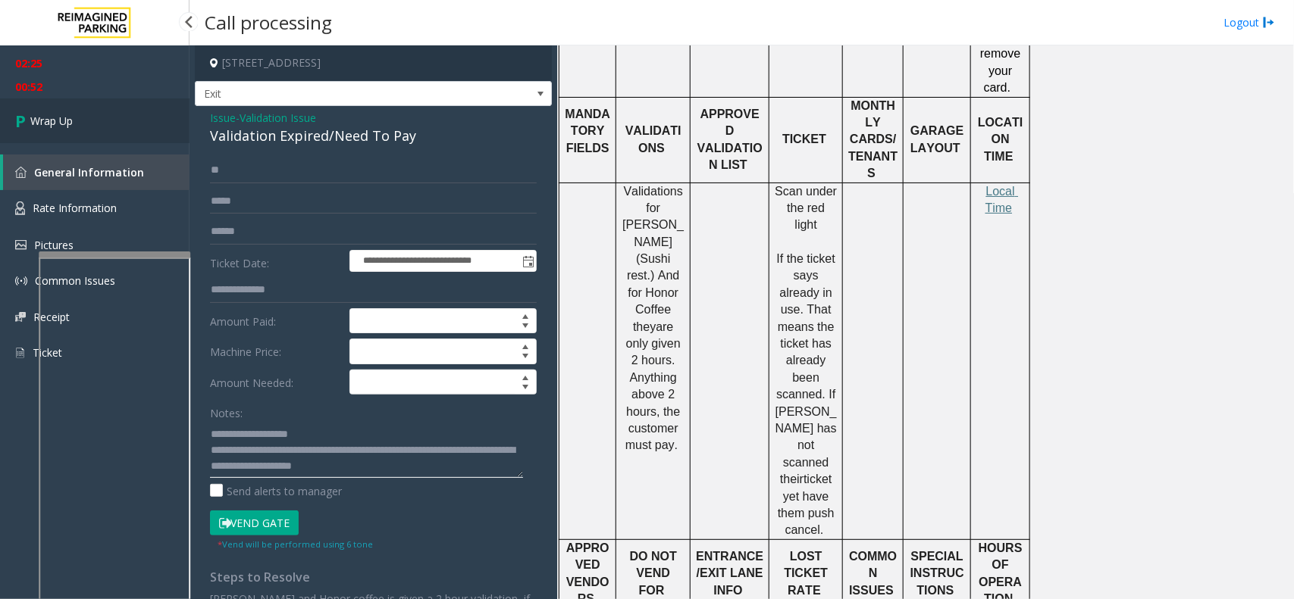
type textarea "**********"
click at [130, 101] on link "Wrap Up" at bounding box center [94, 121] width 189 height 45
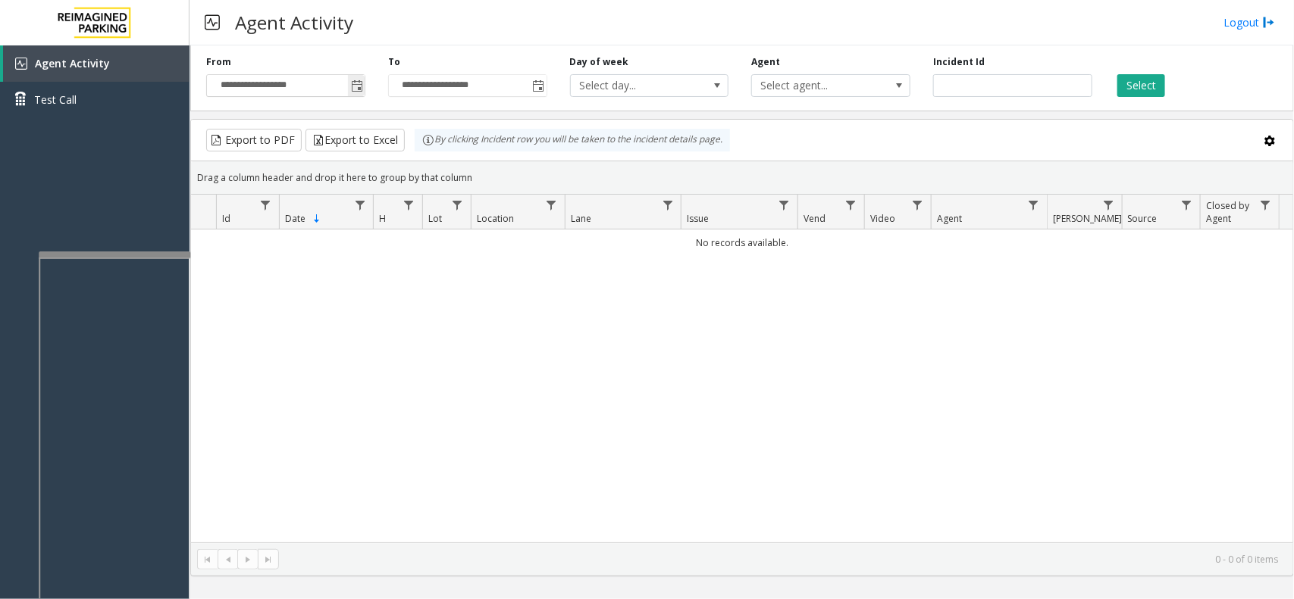
click at [362, 95] on span "Toggle popup" at bounding box center [356, 86] width 17 height 24
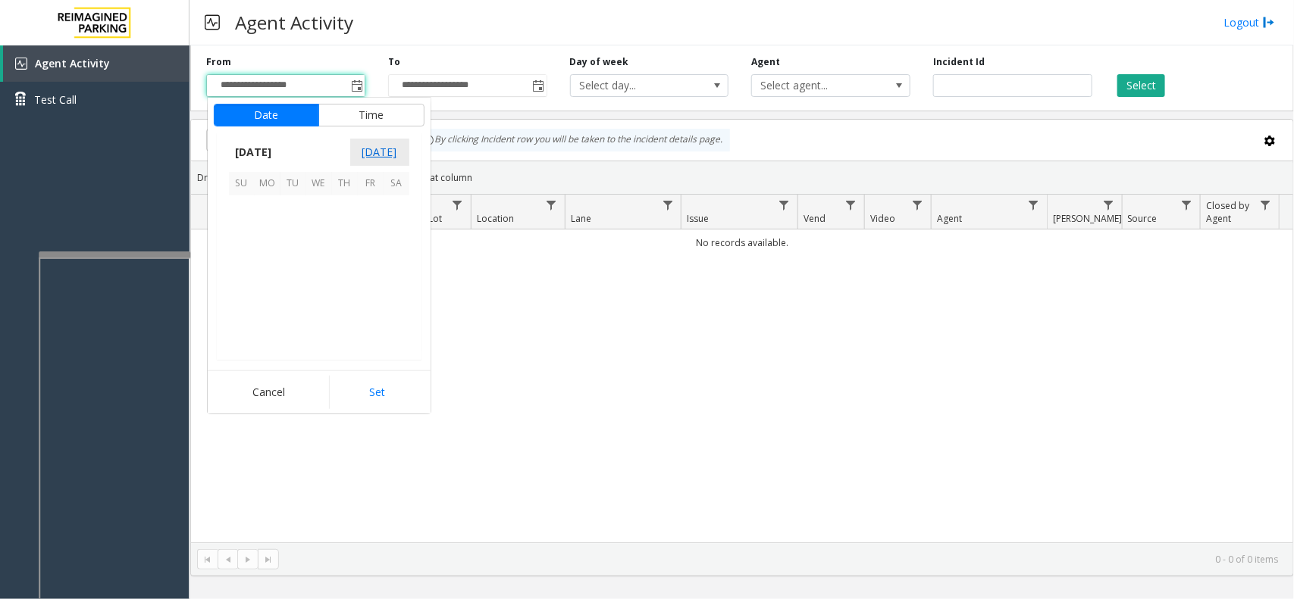
scroll to position [271877, 0]
click at [239, 290] on span "21" at bounding box center [242, 286] width 26 height 26
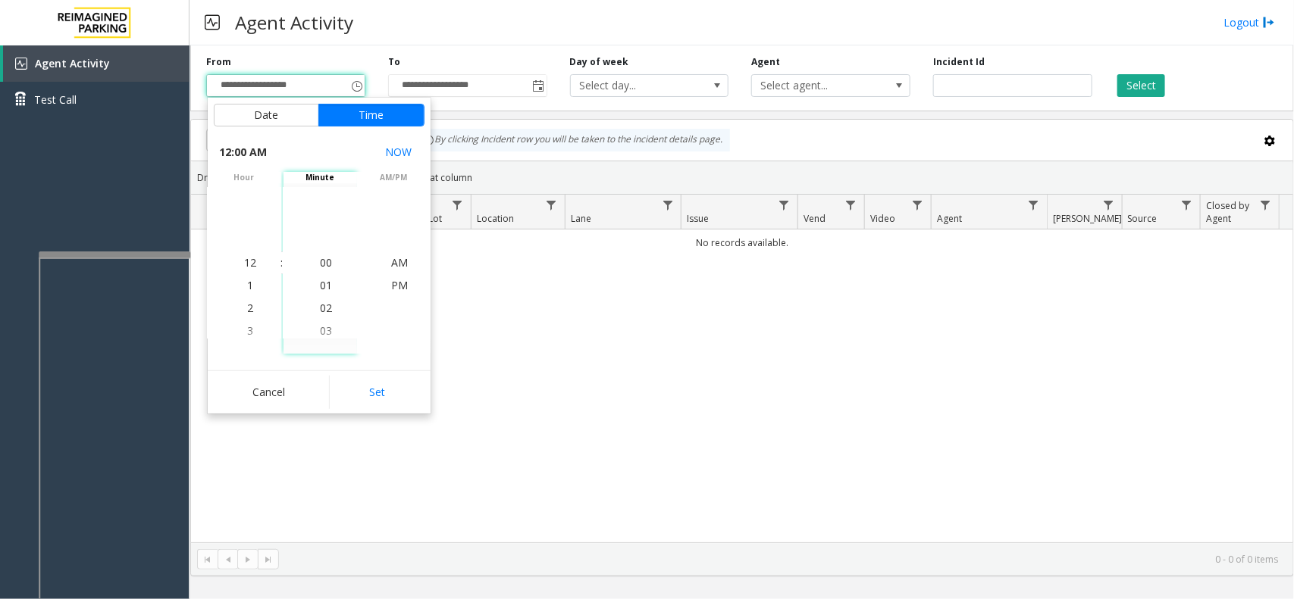
click at [371, 407] on button "Set" at bounding box center [376, 392] width 95 height 33
type input "**********"
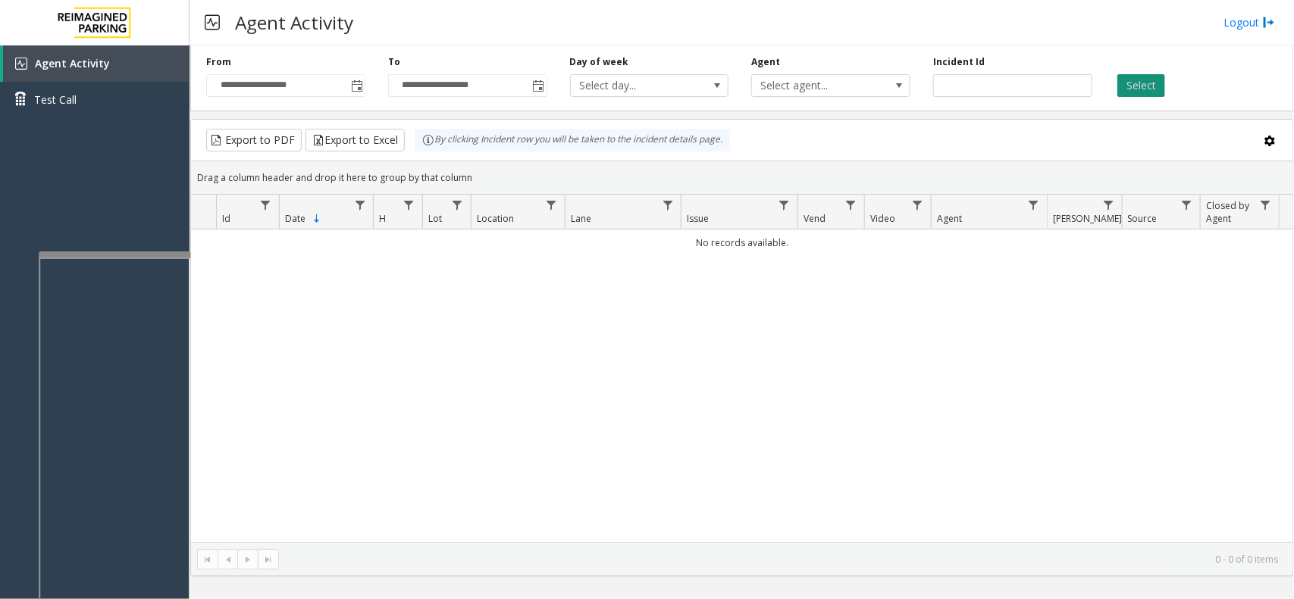
click at [1034, 95] on button "Select" at bounding box center [1141, 85] width 48 height 23
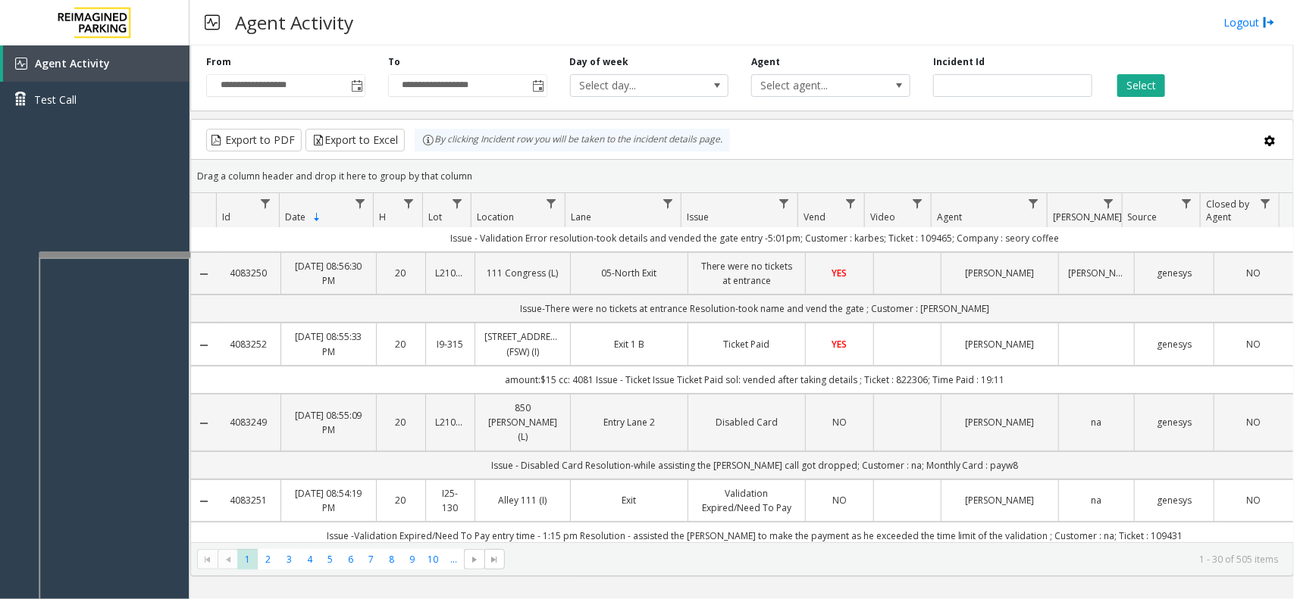
scroll to position [0, 0]
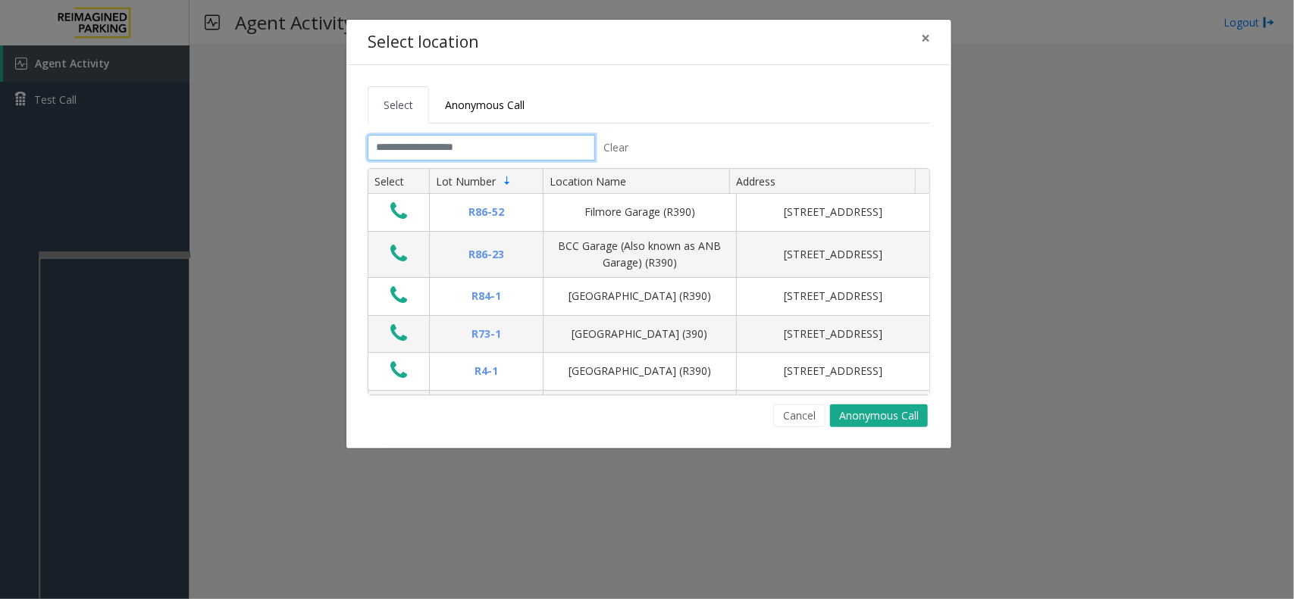
click at [405, 138] on input "text" at bounding box center [481, 148] width 227 height 26
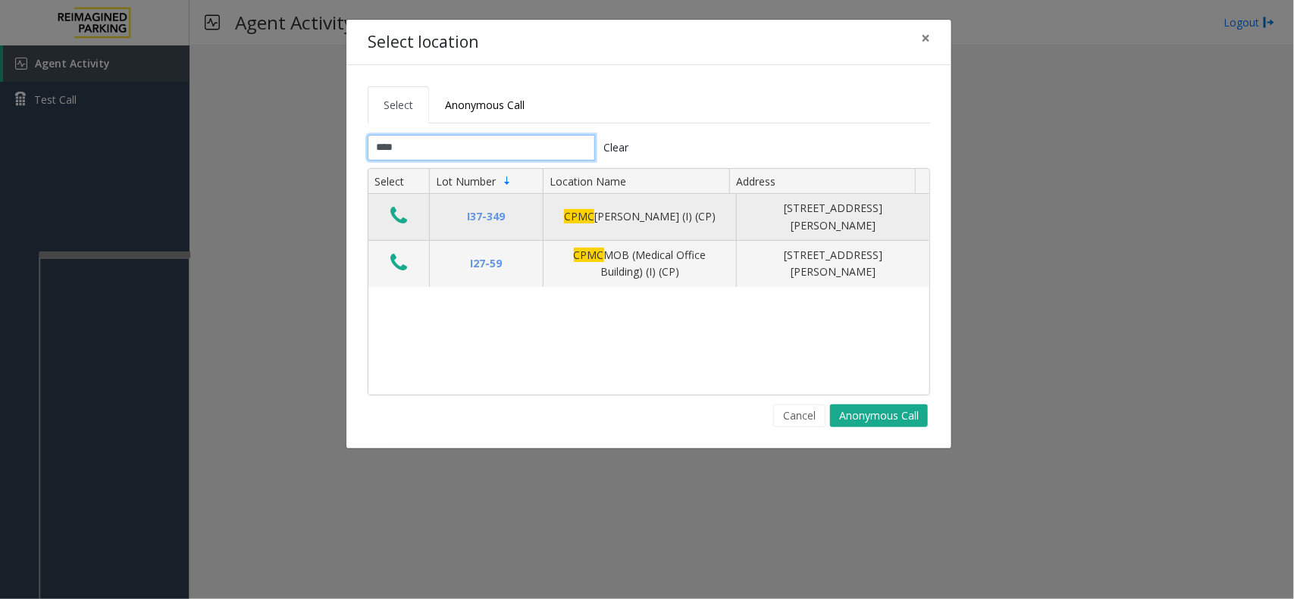
type input "****"
click at [399, 214] on icon "Data table" at bounding box center [398, 215] width 17 height 21
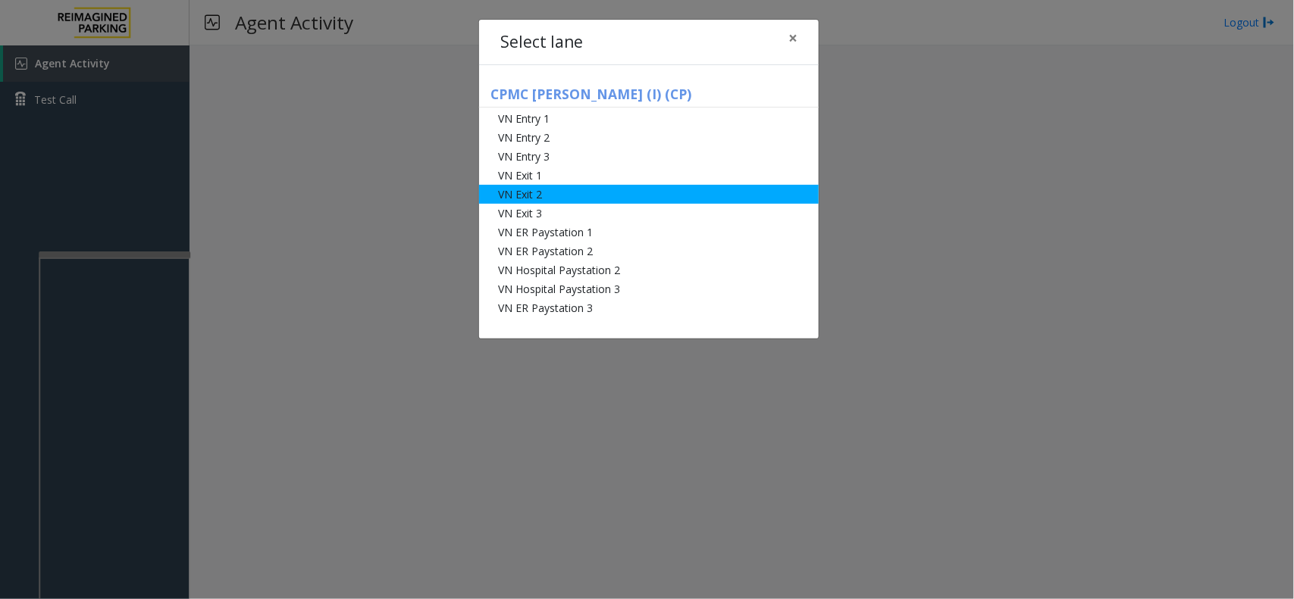
click at [563, 193] on li "VN Exit 2" at bounding box center [649, 194] width 340 height 19
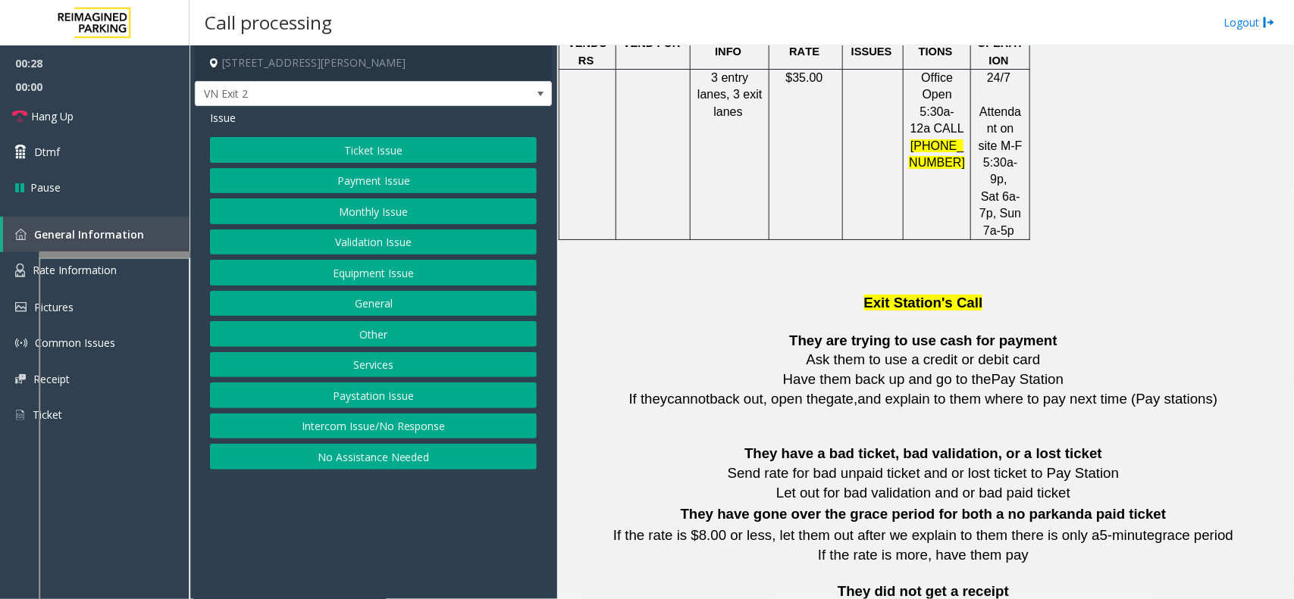
scroll to position [1610, 0]
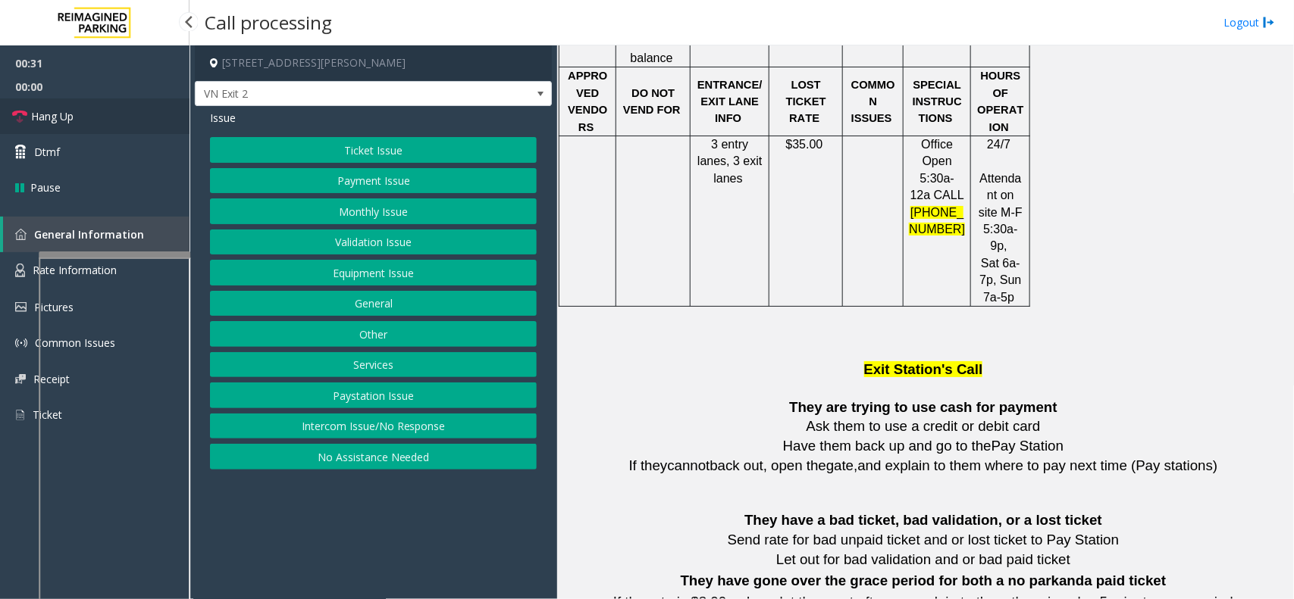
click at [118, 111] on link "Hang Up" at bounding box center [94, 117] width 189 height 36
click at [403, 245] on button "Validation Issue" at bounding box center [373, 243] width 327 height 26
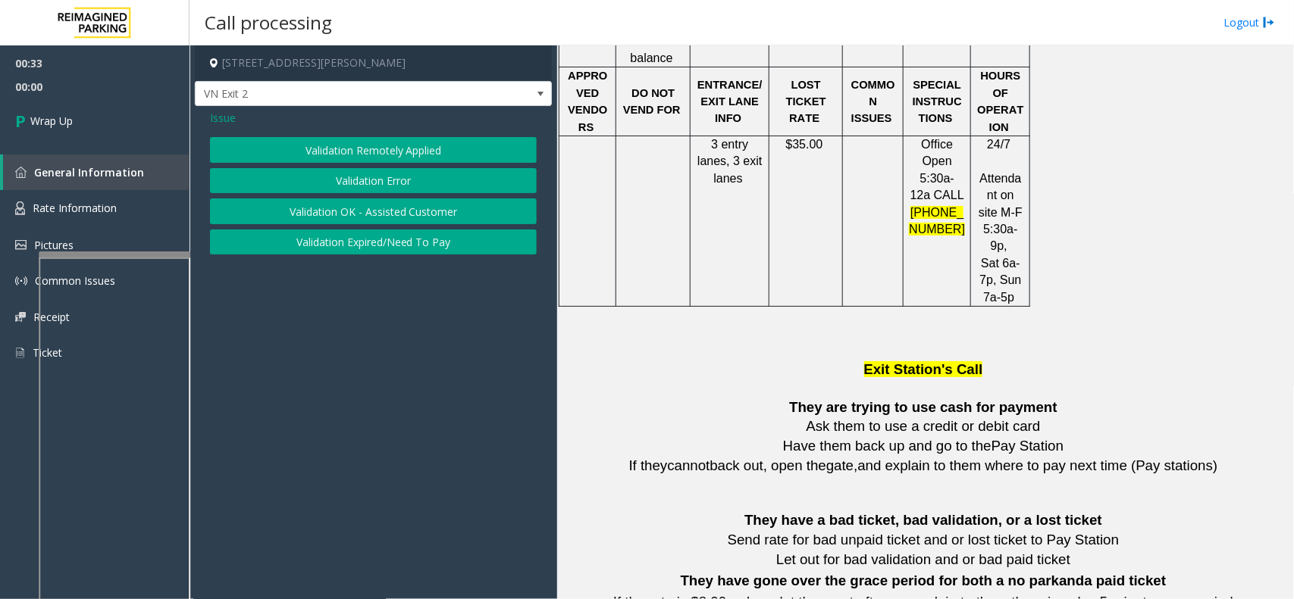
click at [387, 175] on button "Validation Error" at bounding box center [373, 181] width 327 height 26
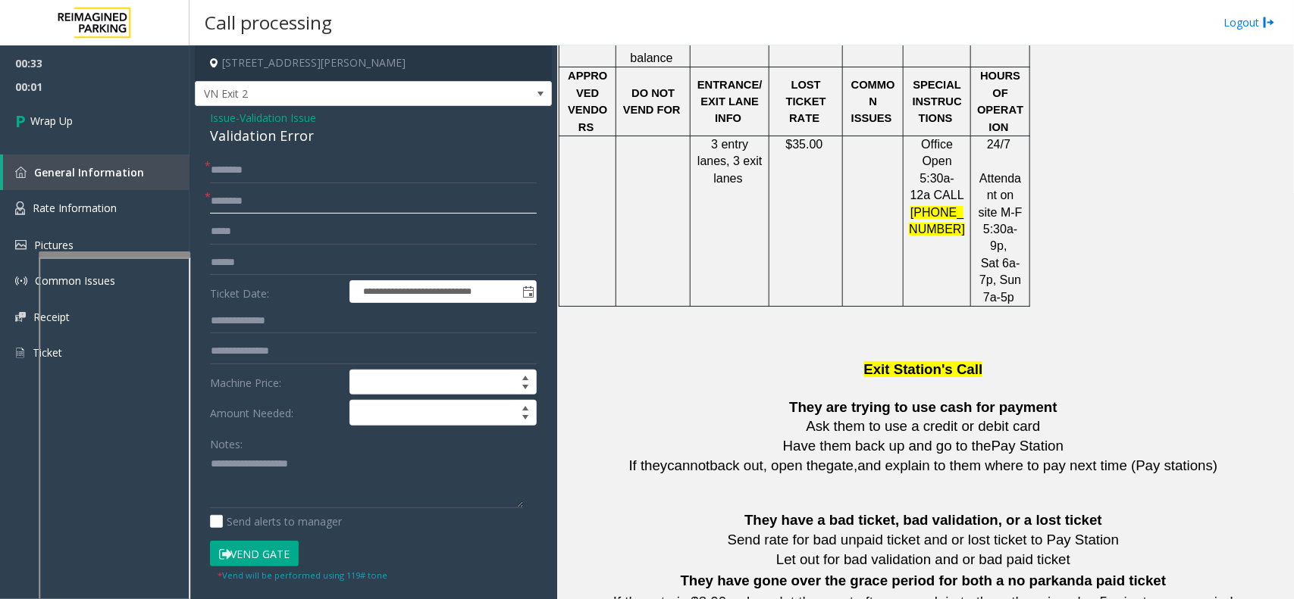
click at [362, 190] on input "text" at bounding box center [373, 202] width 327 height 26
click at [368, 180] on input "text" at bounding box center [373, 171] width 327 height 26
type input "**"
click at [355, 203] on input "text" at bounding box center [373, 202] width 327 height 26
type input "**"
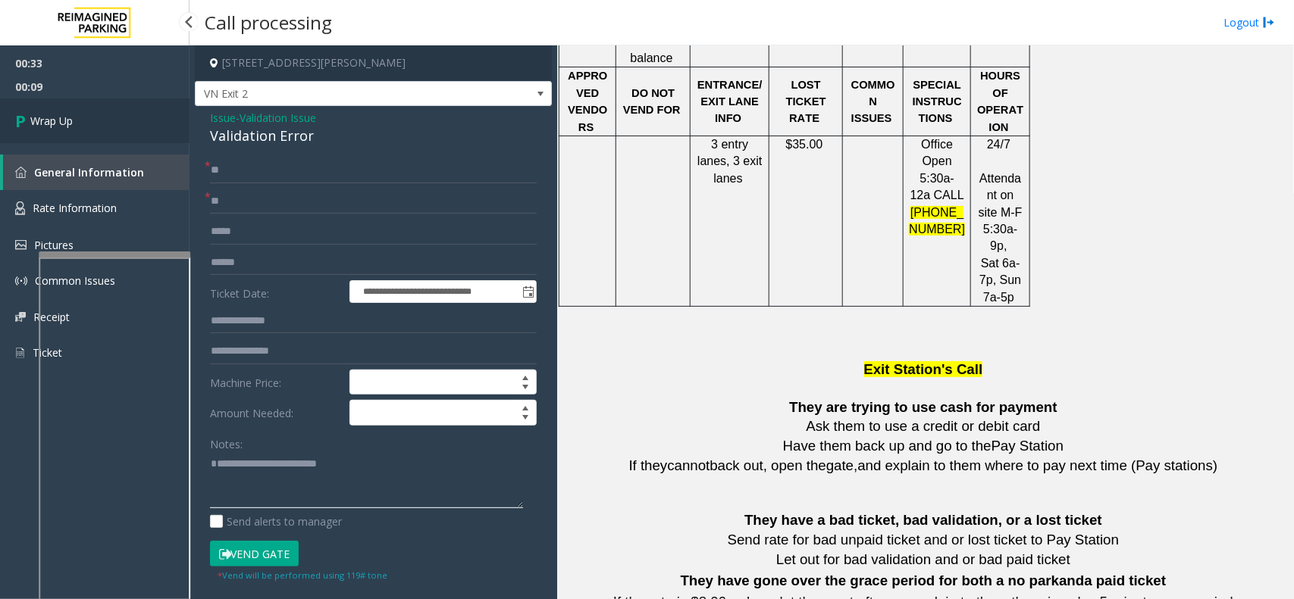
type textarea "**********"
click at [114, 114] on link "Wrap Up" at bounding box center [94, 121] width 189 height 45
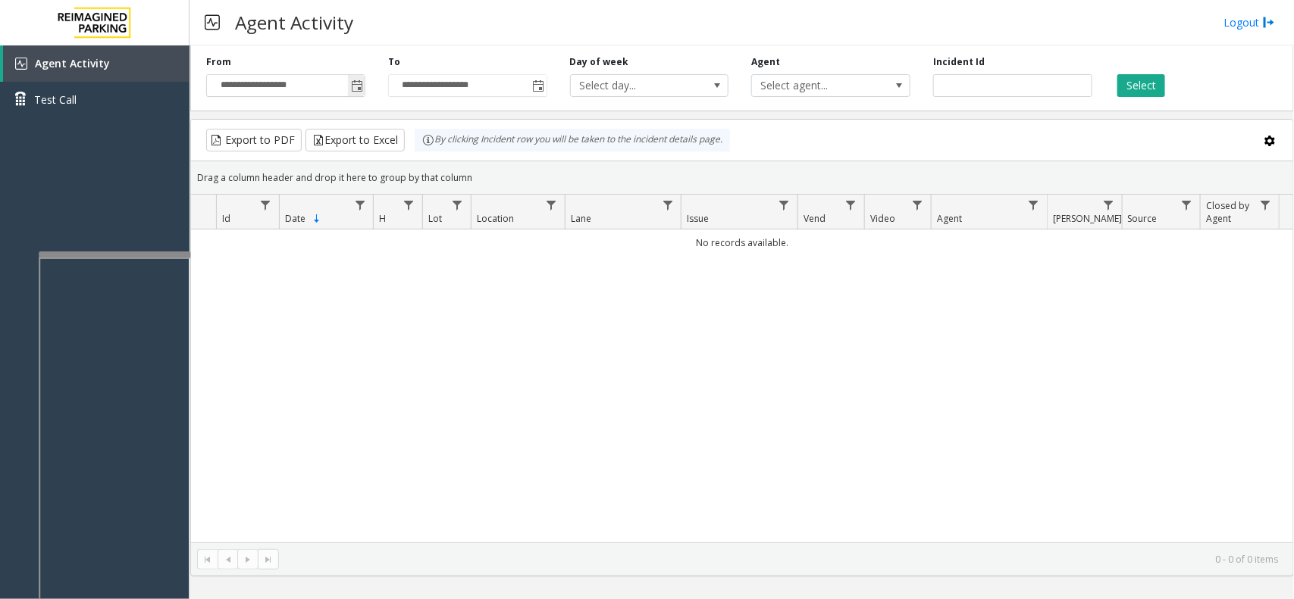
click at [362, 87] on span "Toggle popup" at bounding box center [357, 86] width 12 height 12
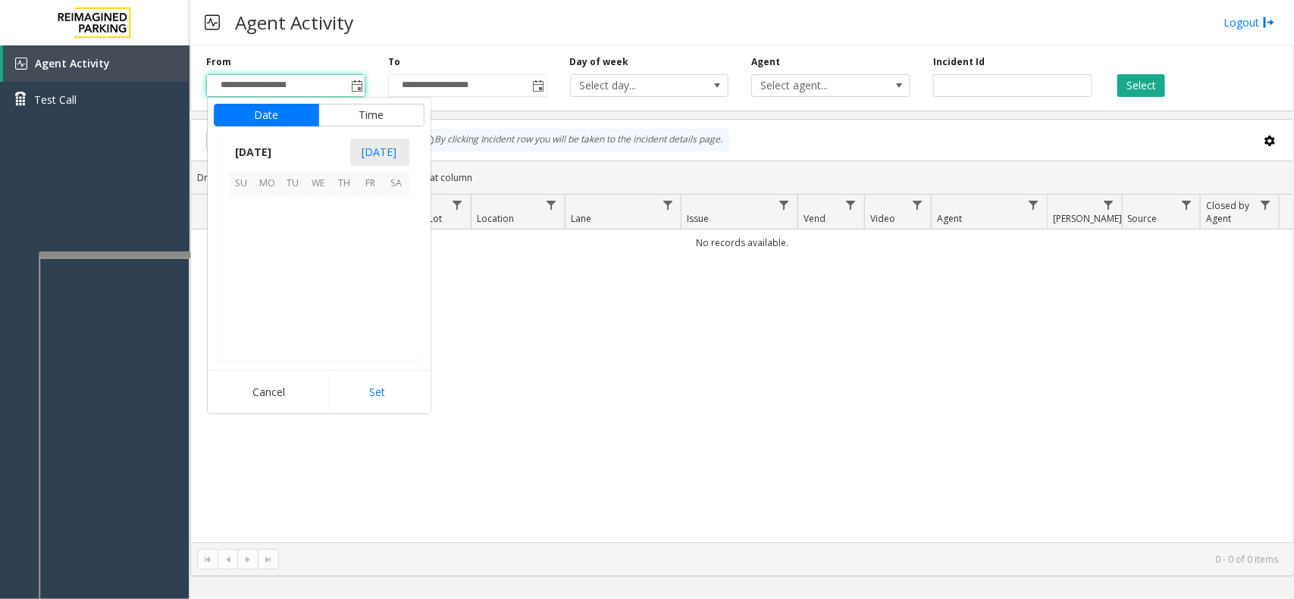
scroll to position [271877, 0]
click at [249, 286] on span "21" at bounding box center [242, 286] width 26 height 26
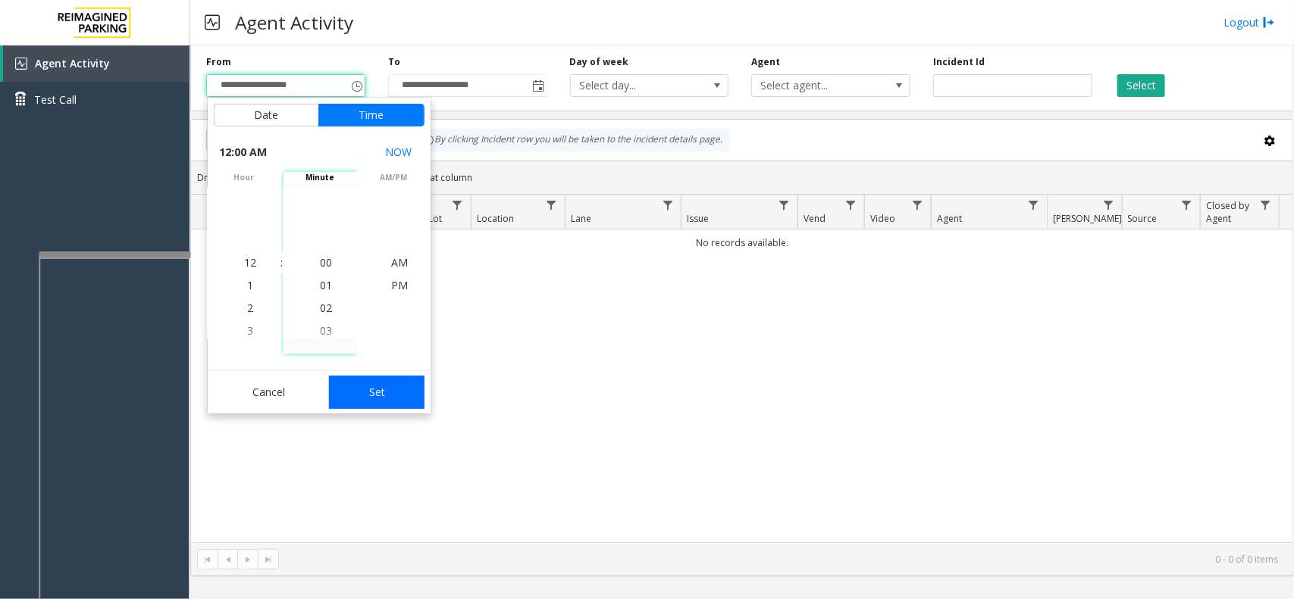
click at [361, 391] on button "Set" at bounding box center [376, 392] width 95 height 33
type input "**********"
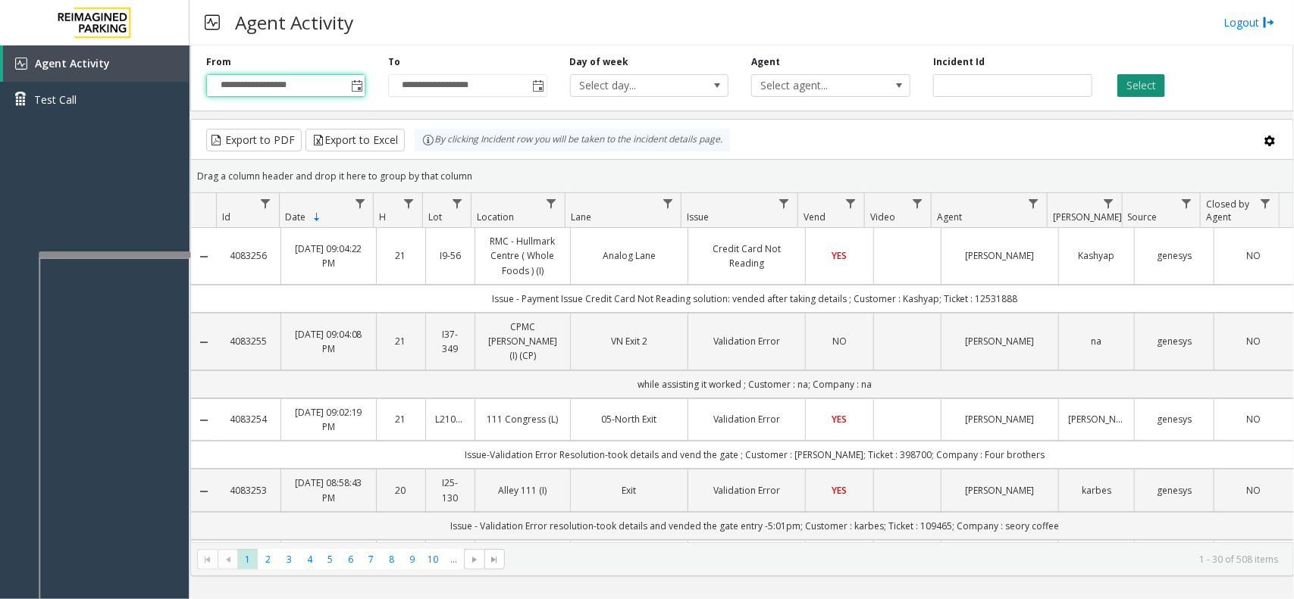
click at [1034, 78] on button "Select" at bounding box center [1141, 85] width 48 height 23
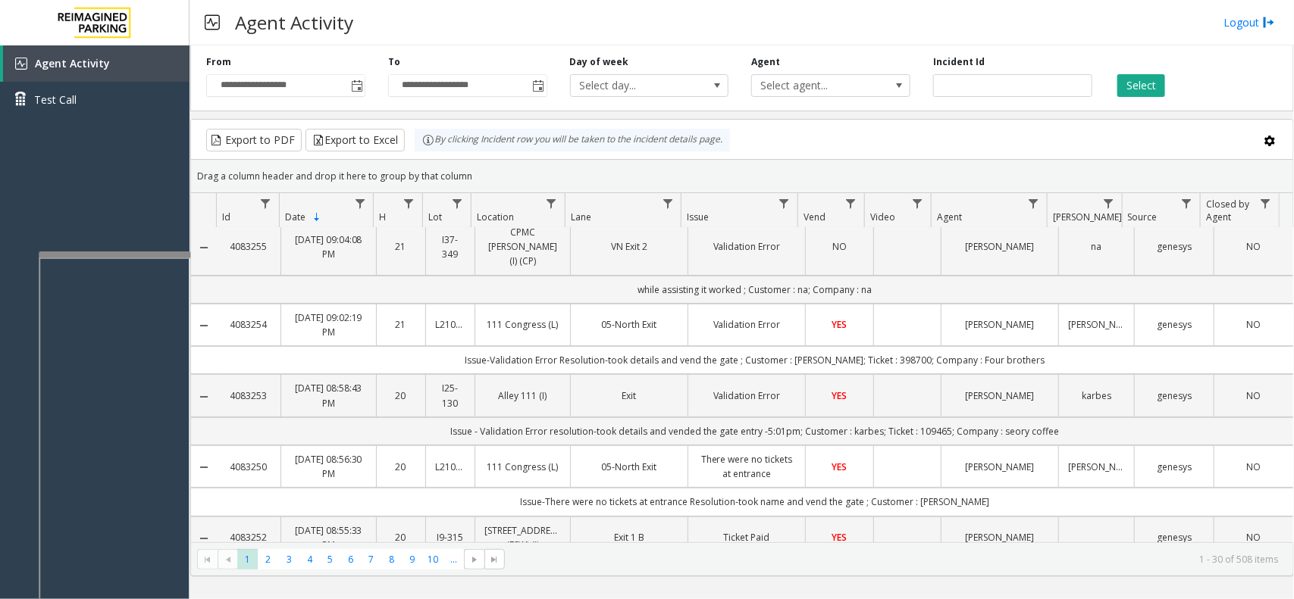
scroll to position [0, 0]
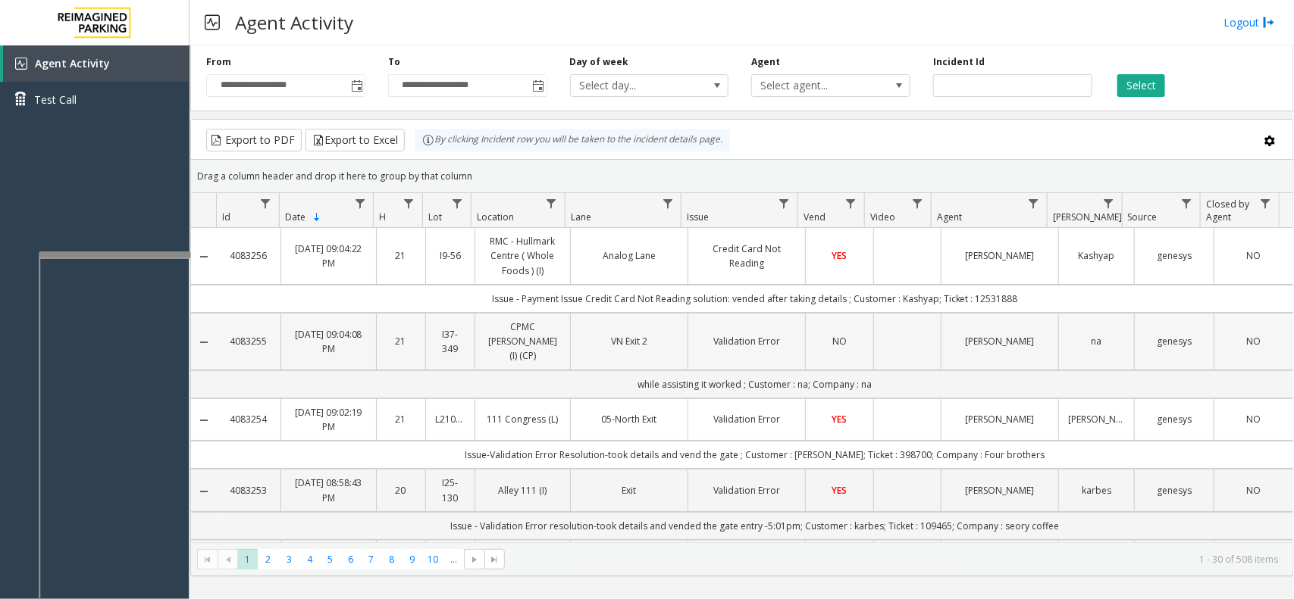
click at [680, 331] on td "VN Exit 2" at bounding box center [628, 342] width 117 height 58
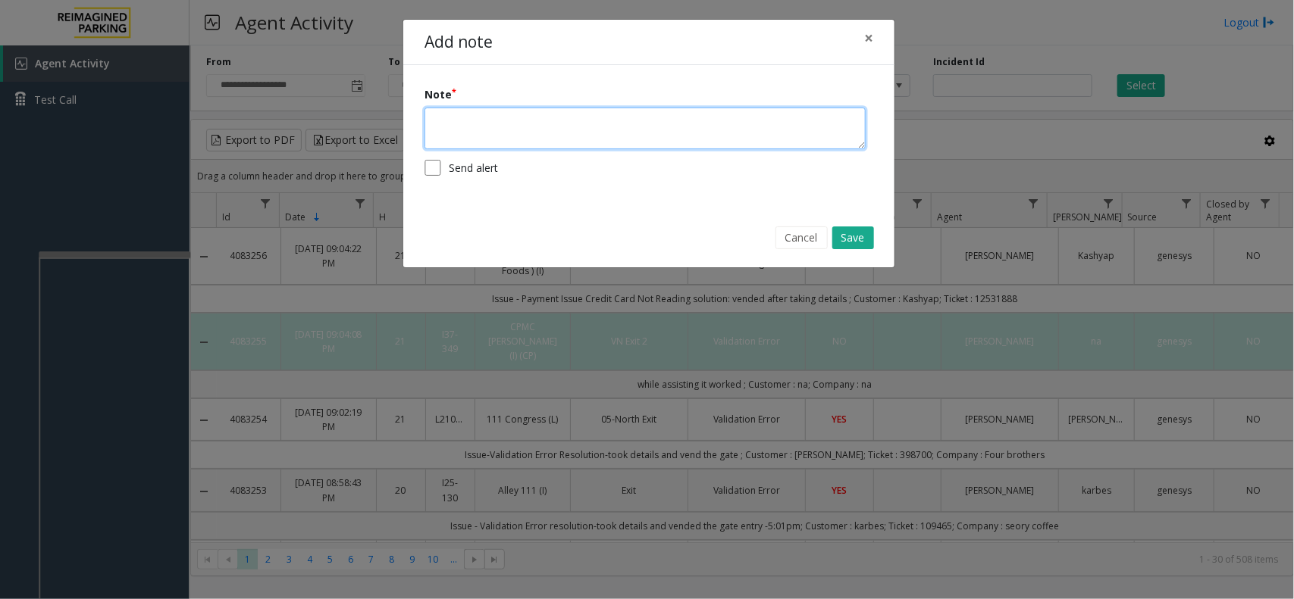
click at [661, 130] on textarea at bounding box center [644, 129] width 441 height 42
click at [531, 121] on textarea "**********" at bounding box center [644, 129] width 441 height 42
type textarea "**********"
click at [853, 231] on button "Save" at bounding box center [853, 238] width 42 height 23
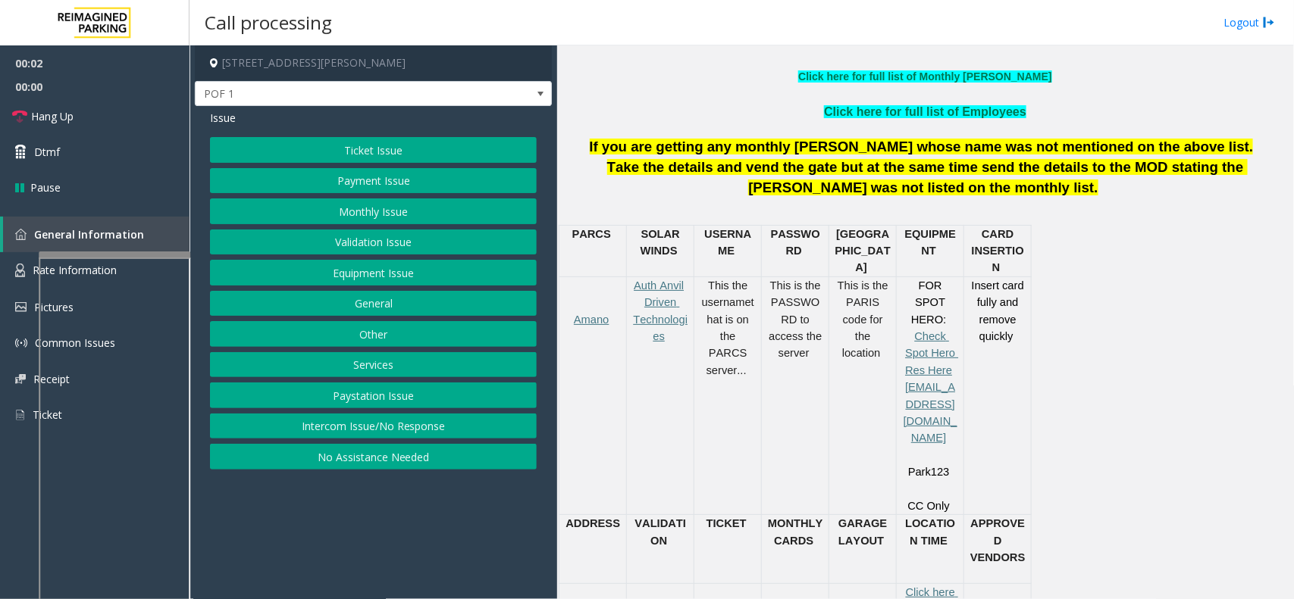
scroll to position [568, 0]
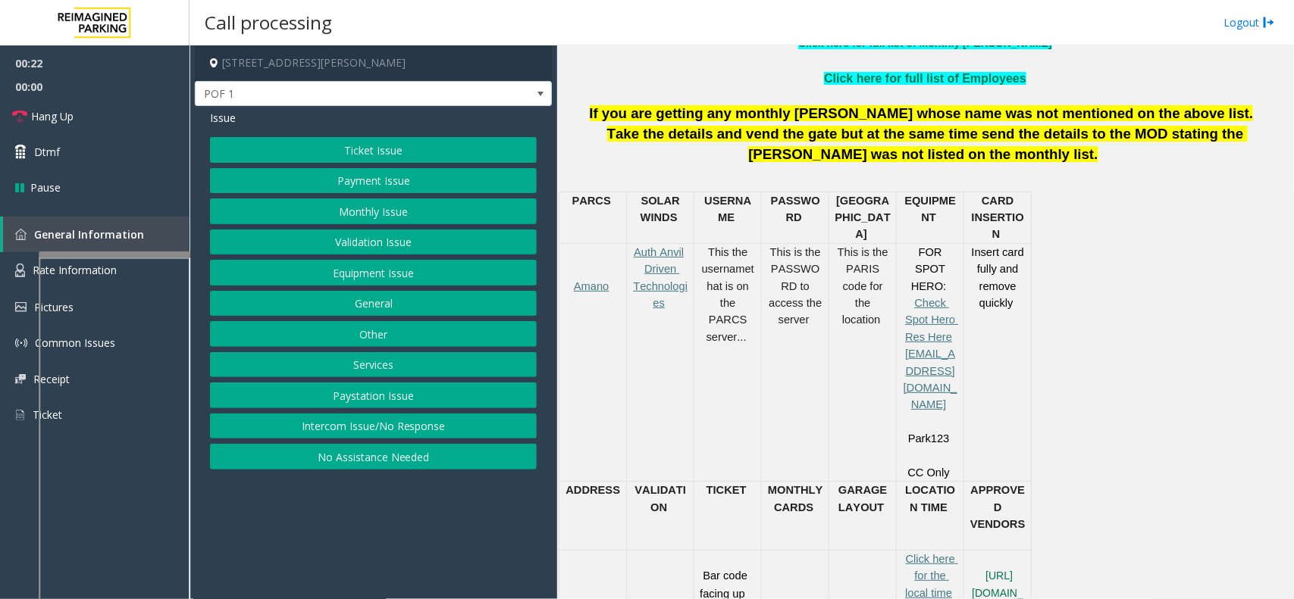
click at [320, 271] on button "Equipment Issue" at bounding box center [373, 273] width 327 height 26
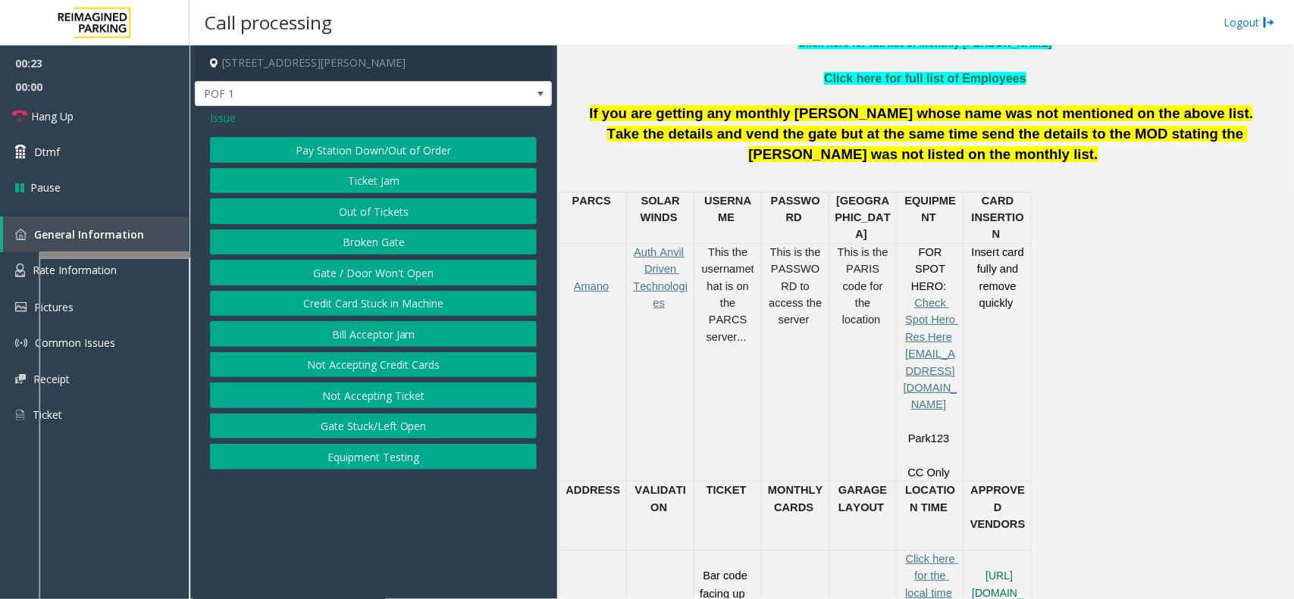
click at [214, 115] on span "Issue" at bounding box center [223, 118] width 26 height 16
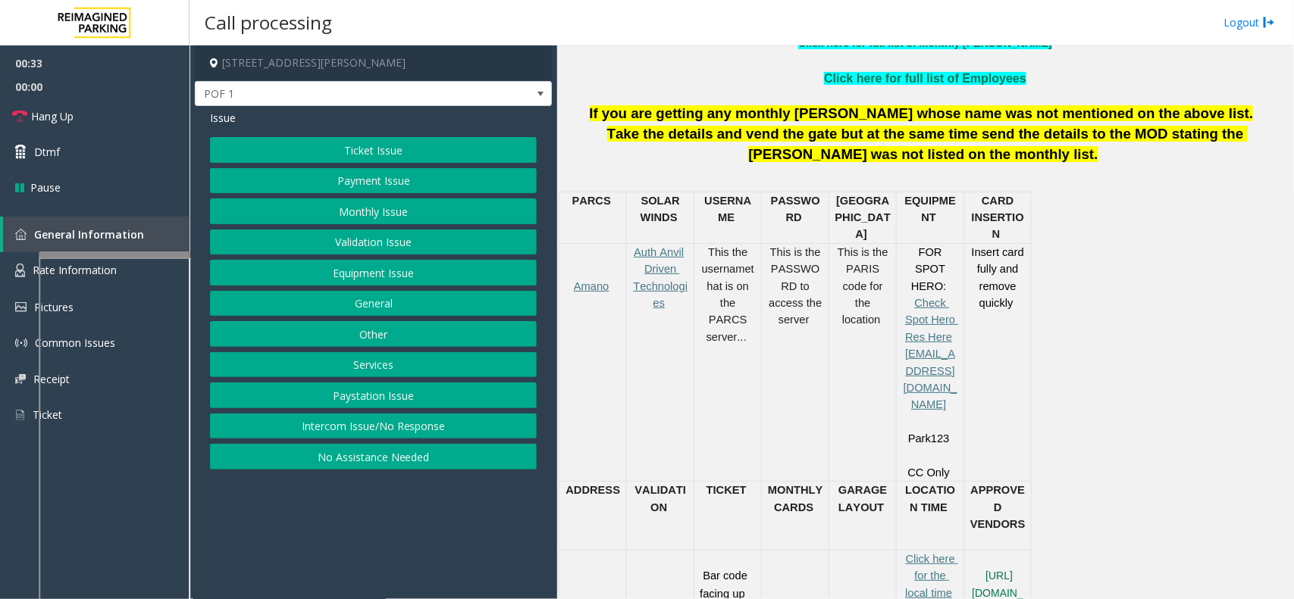
click at [391, 173] on button "Payment Issue" at bounding box center [373, 181] width 327 height 26
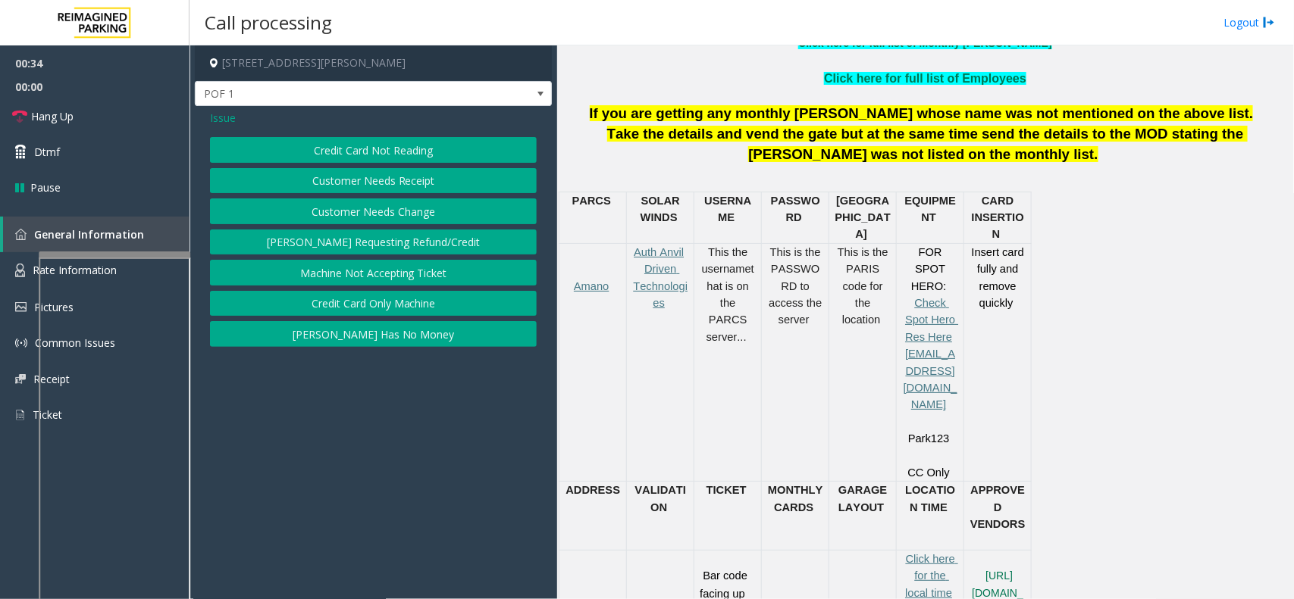
click at [383, 160] on button "Credit Card Not Reading" at bounding box center [373, 150] width 327 height 26
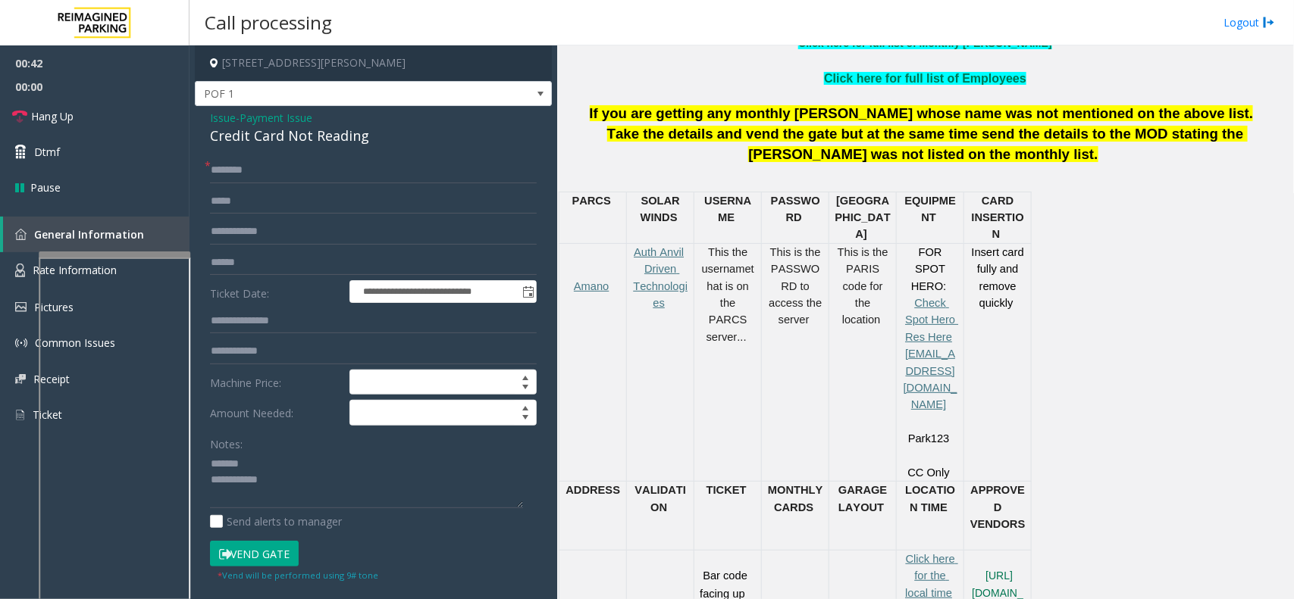
click at [243, 141] on div "Credit Card Not Reading" at bounding box center [373, 136] width 327 height 20
type textarea "**********"
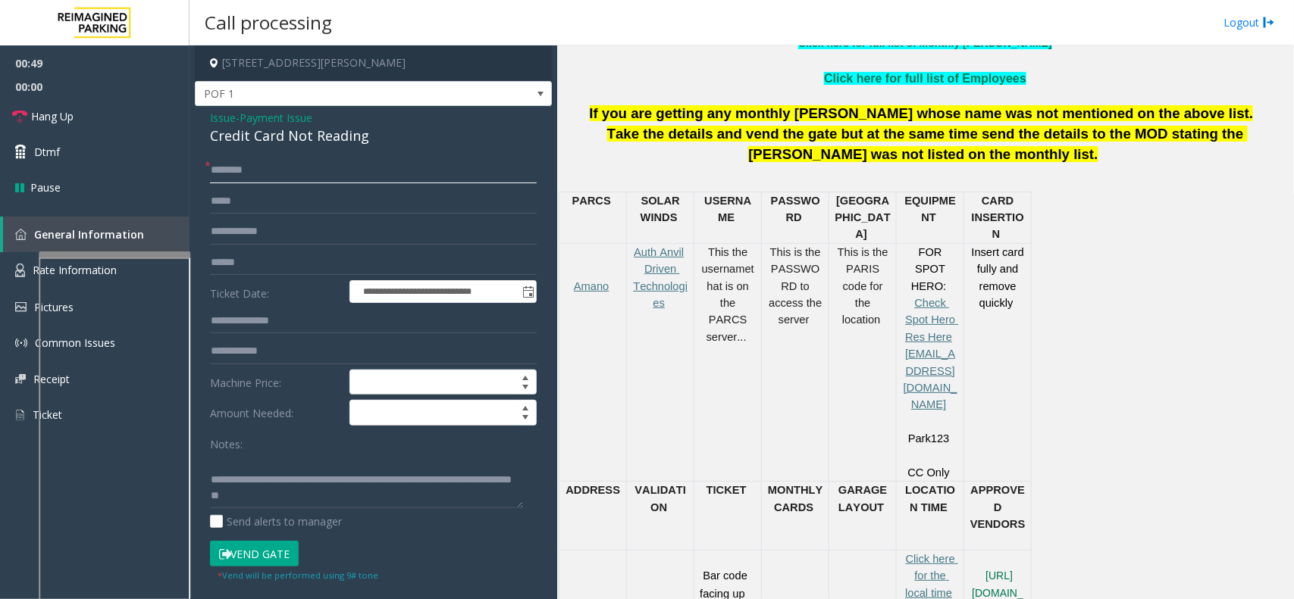
click at [286, 175] on input "text" at bounding box center [373, 171] width 327 height 26
type input "**"
drag, startPoint x: 269, startPoint y: 482, endPoint x: 313, endPoint y: 501, distance: 47.9
click at [313, 479] on textarea at bounding box center [366, 480] width 313 height 57
click at [383, 461] on textarea at bounding box center [366, 480] width 313 height 57
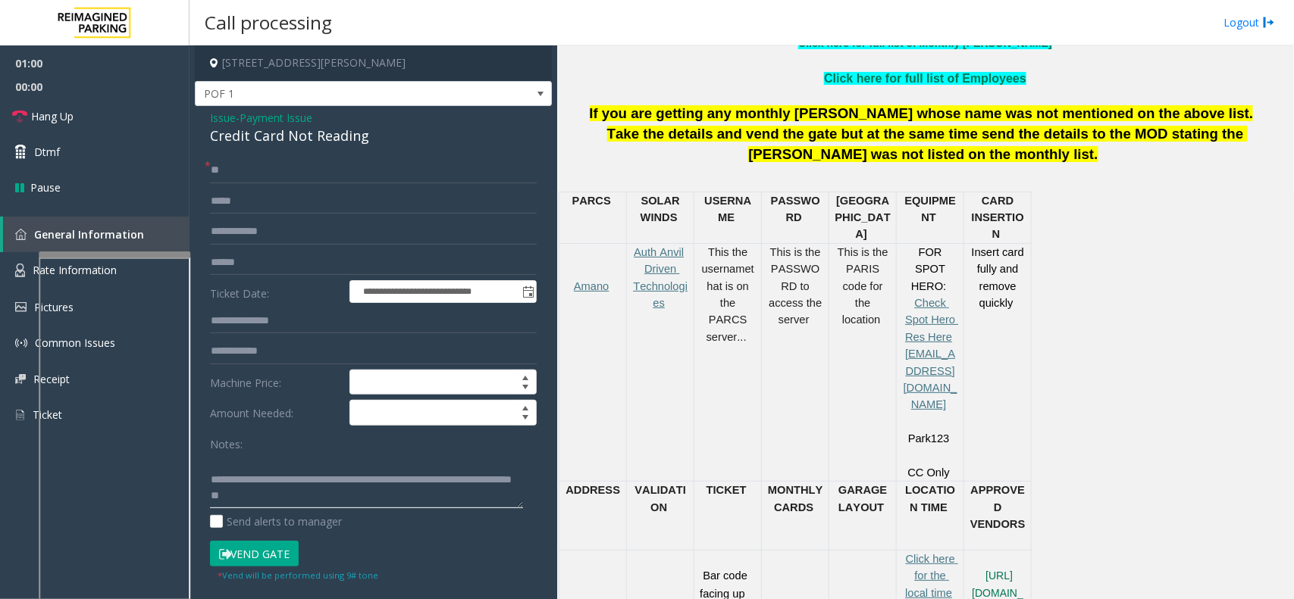
drag, startPoint x: 271, startPoint y: 477, endPoint x: 319, endPoint y: 499, distance: 52.2
click at [319, 479] on textarea at bounding box center [366, 480] width 313 height 57
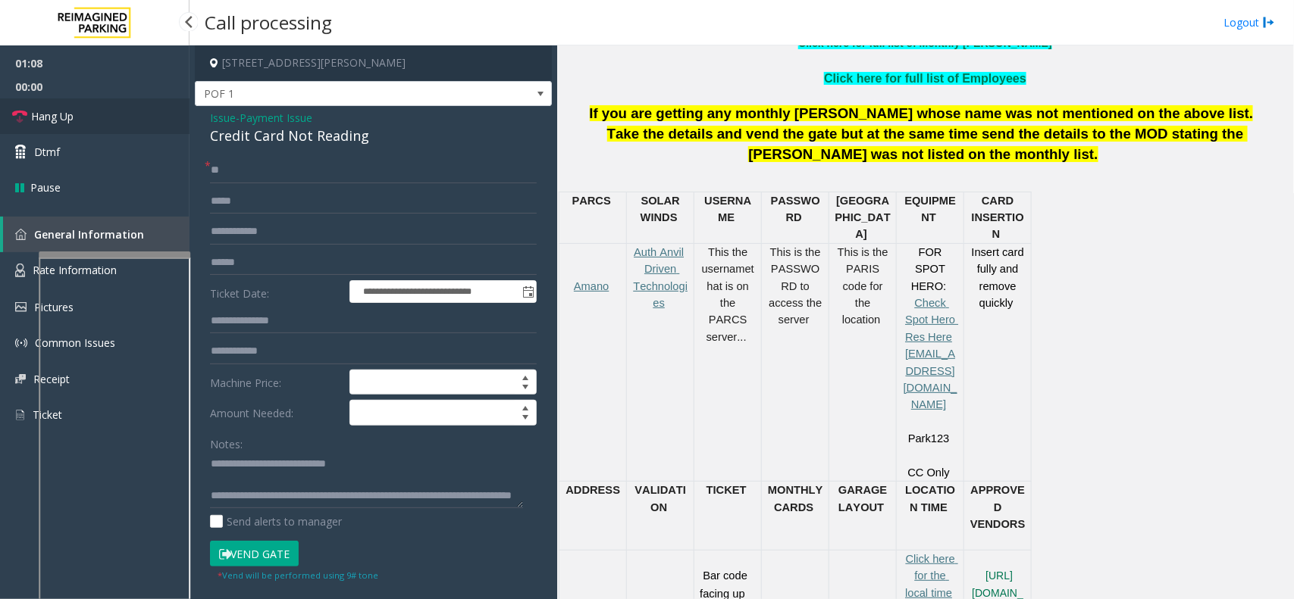
click at [108, 108] on link "Hang Up" at bounding box center [94, 117] width 189 height 36
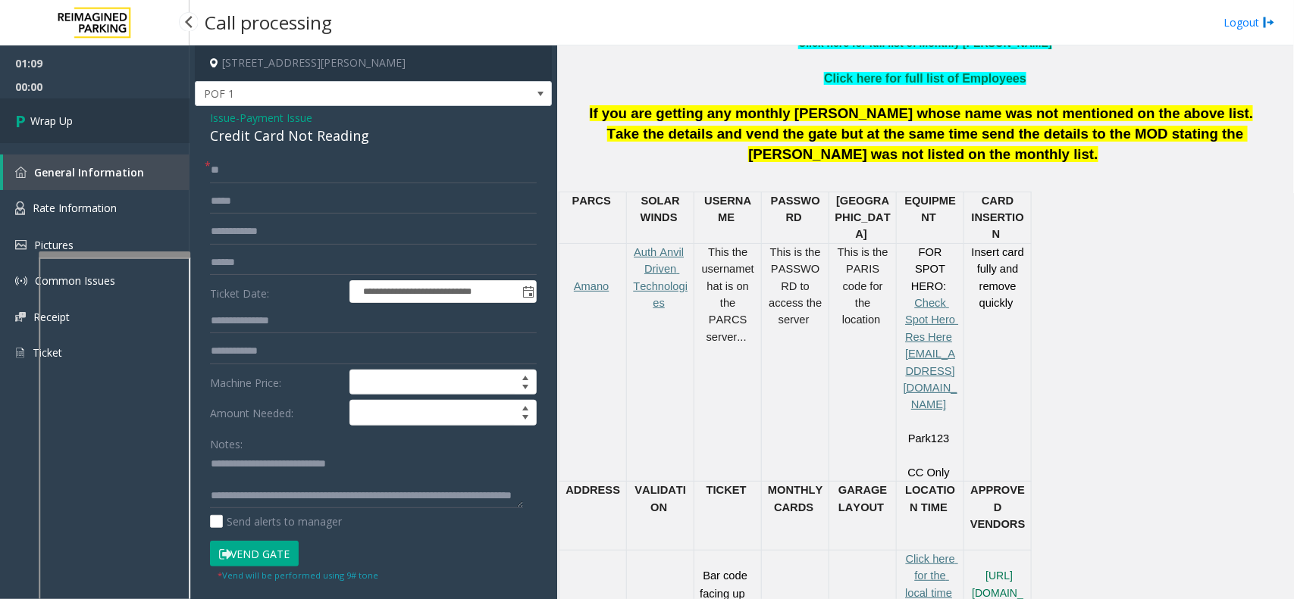
click at [117, 114] on link "Wrap Up" at bounding box center [94, 121] width 189 height 45
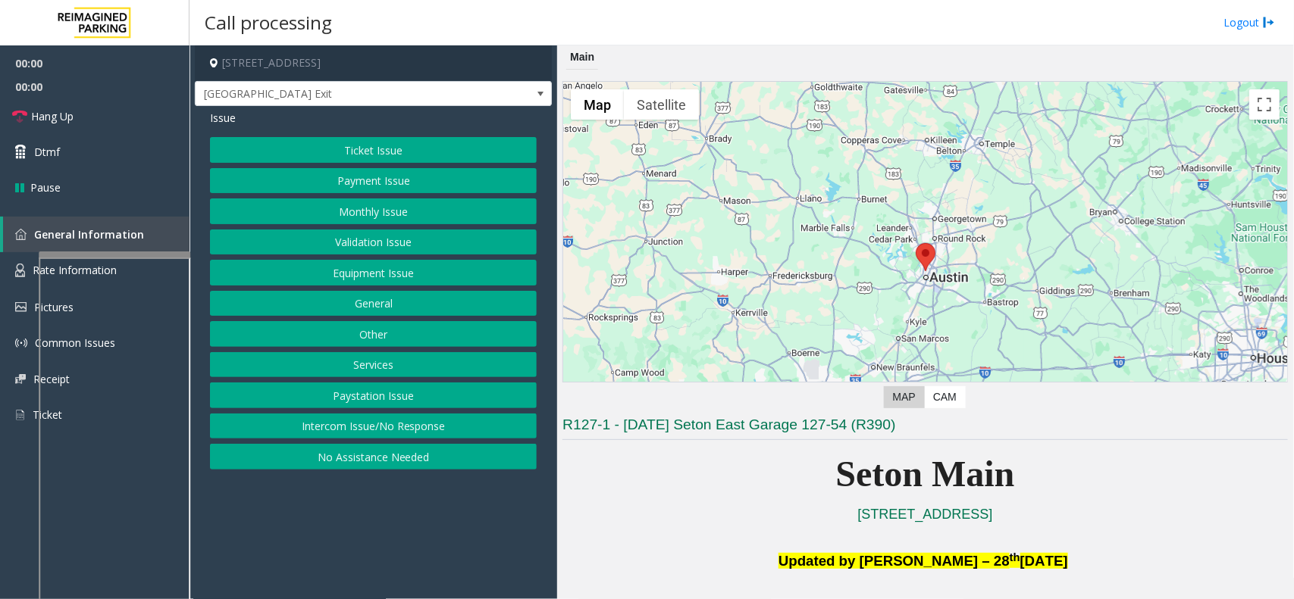
click at [358, 271] on button "Equipment Issue" at bounding box center [373, 273] width 327 height 26
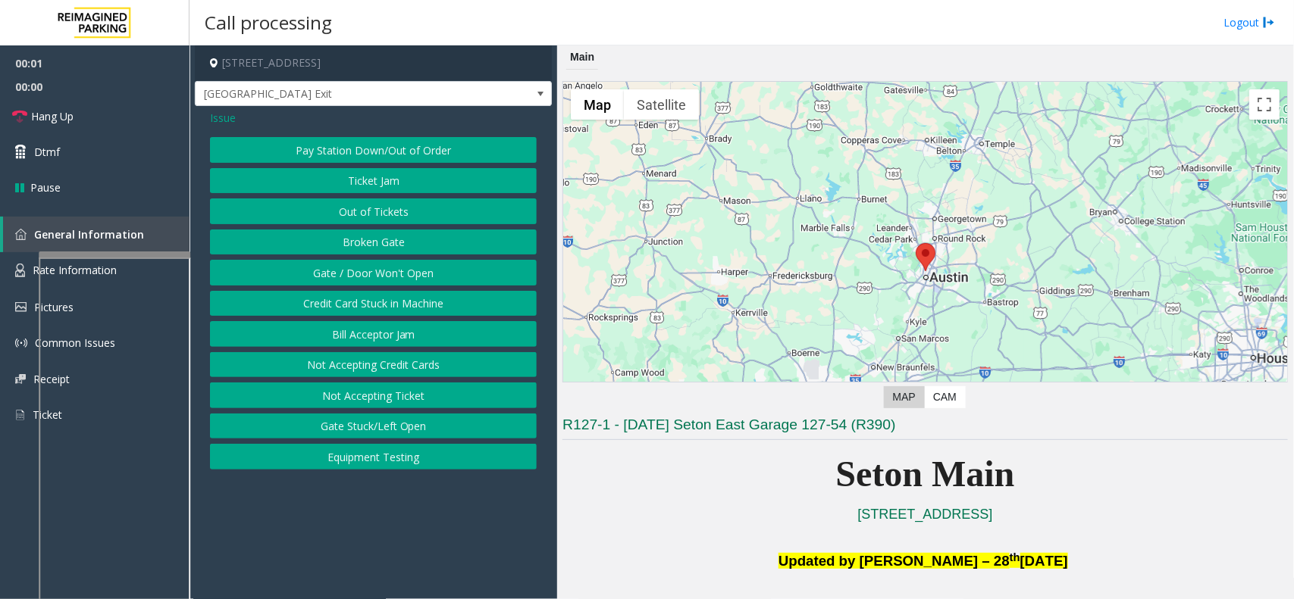
click at [358, 271] on button "Gate / Door Won't Open" at bounding box center [373, 273] width 327 height 26
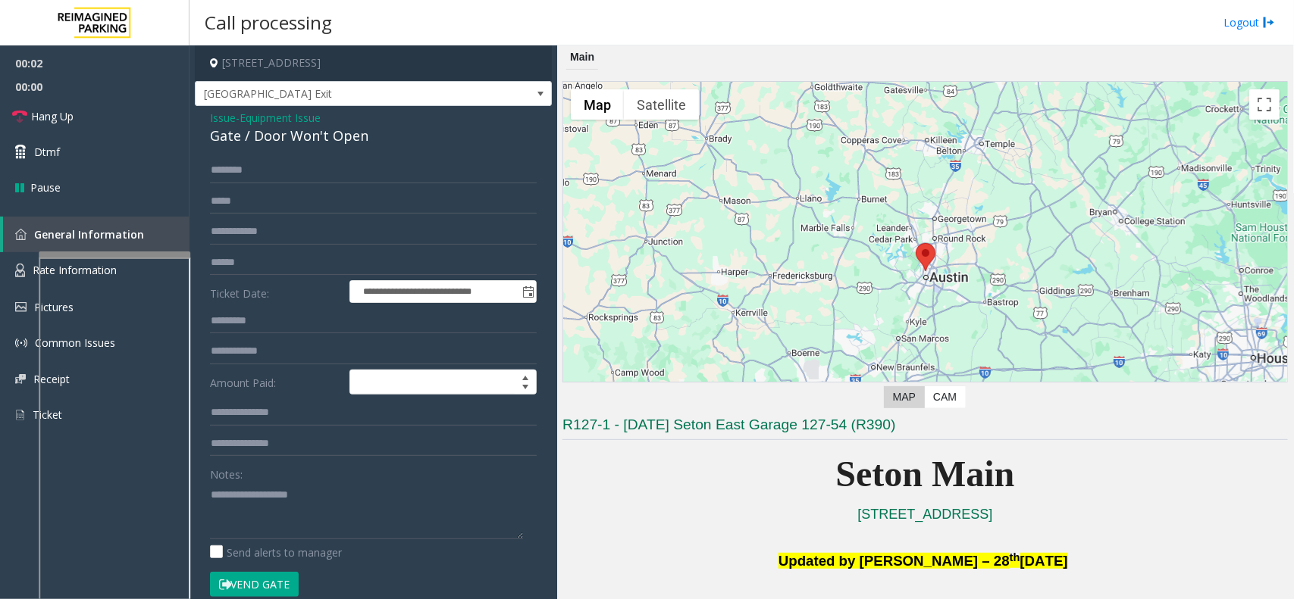
drag, startPoint x: 271, startPoint y: 588, endPoint x: 293, endPoint y: 577, distance: 24.7
click at [273, 479] on button "Vend Gate" at bounding box center [254, 585] width 89 height 26
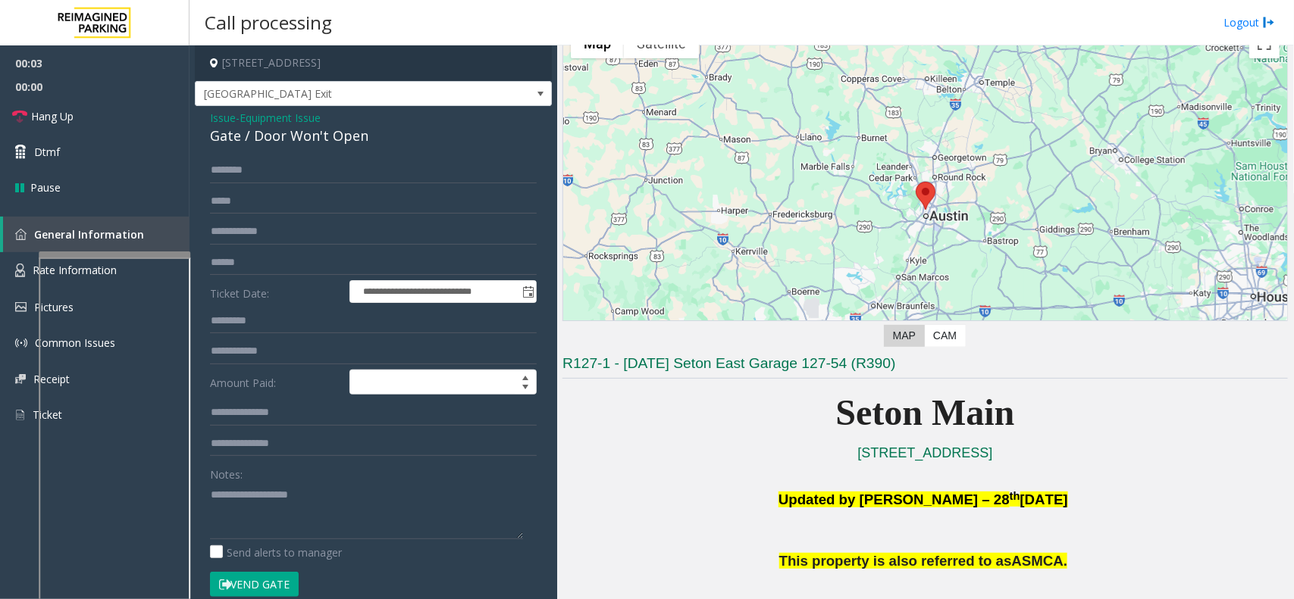
scroll to position [95, 0]
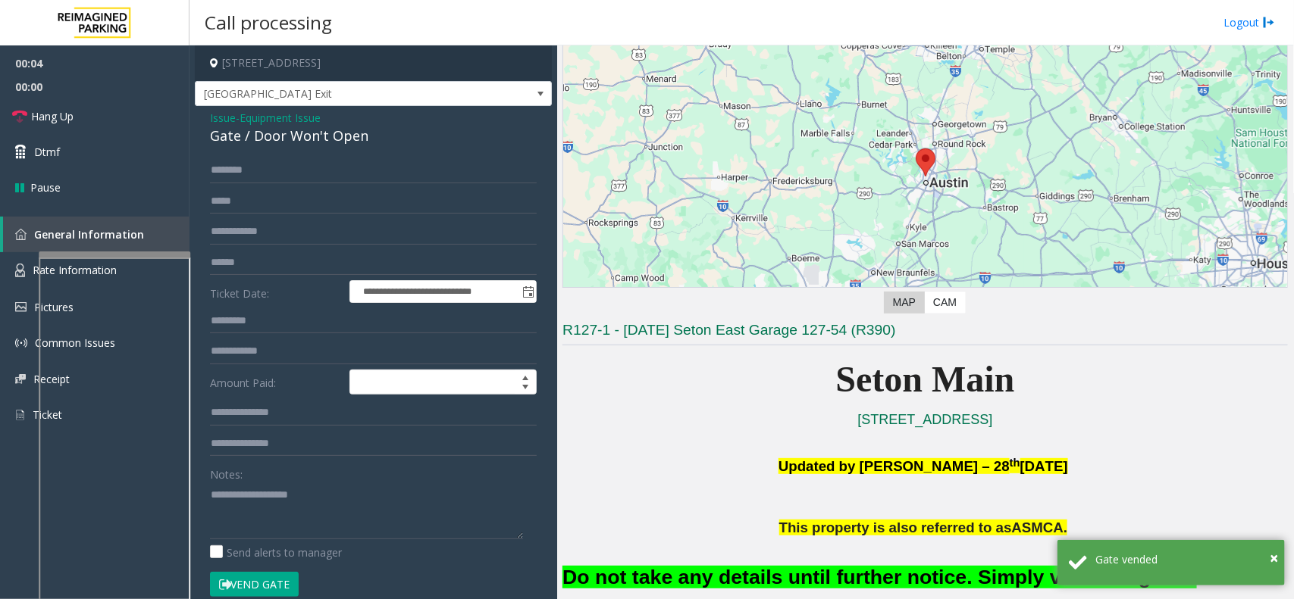
click at [286, 115] on span "Equipment Issue" at bounding box center [279, 118] width 81 height 16
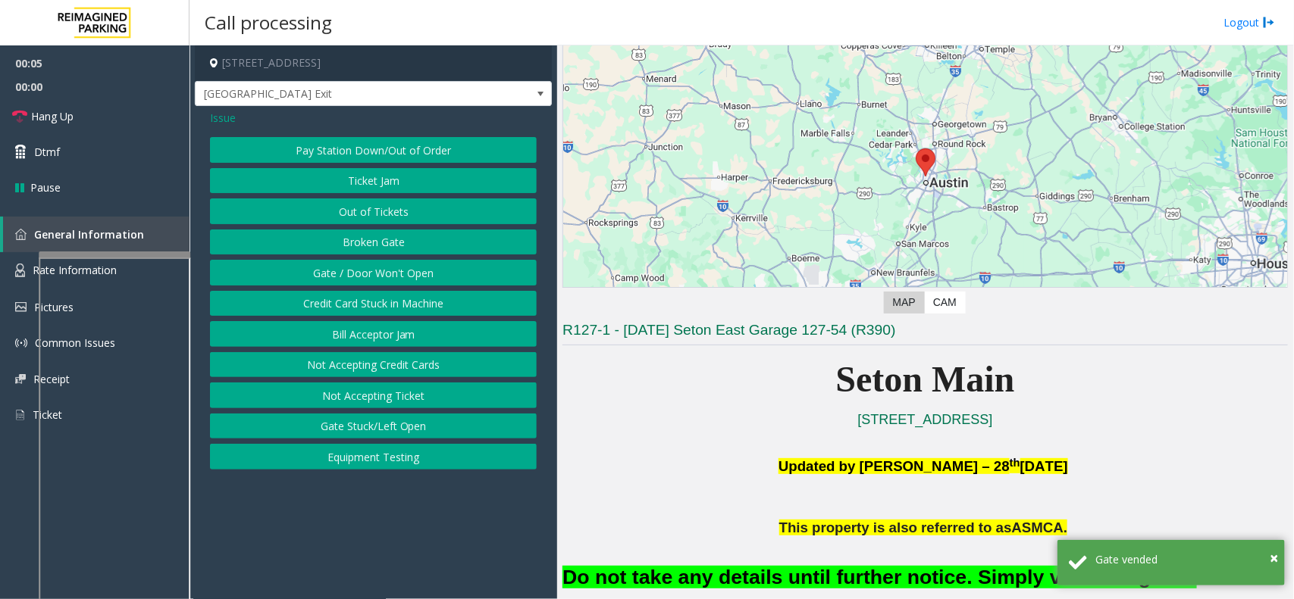
click at [220, 114] on span "Issue" at bounding box center [223, 118] width 26 height 16
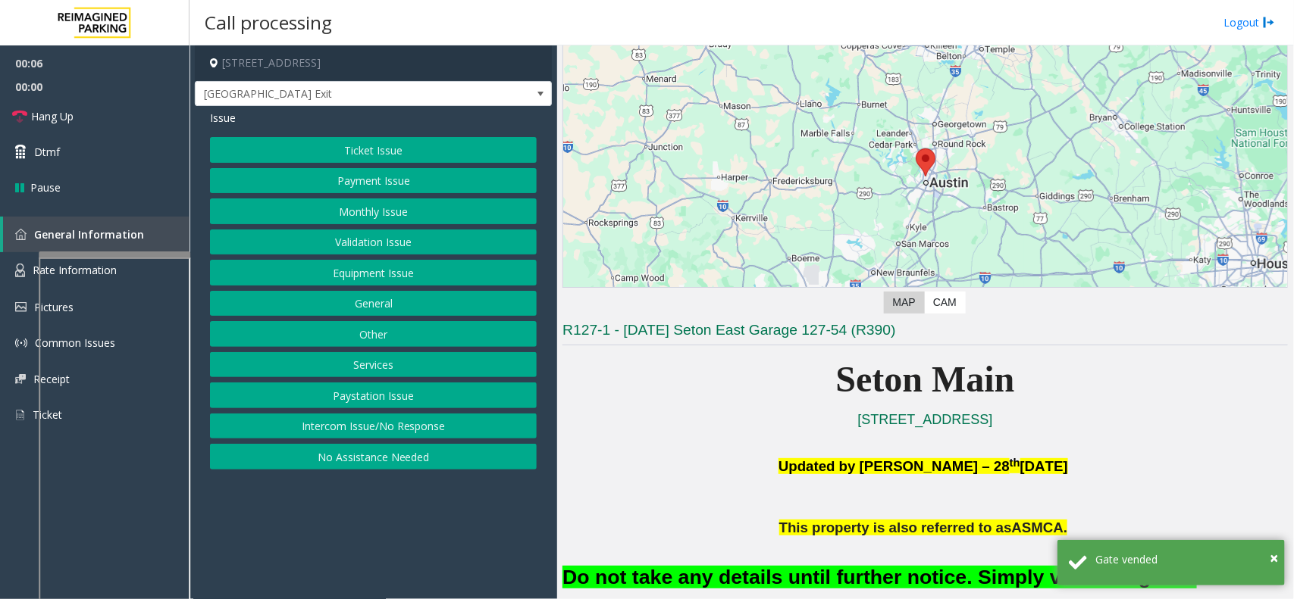
click at [340, 236] on button "Validation Issue" at bounding box center [373, 243] width 327 height 26
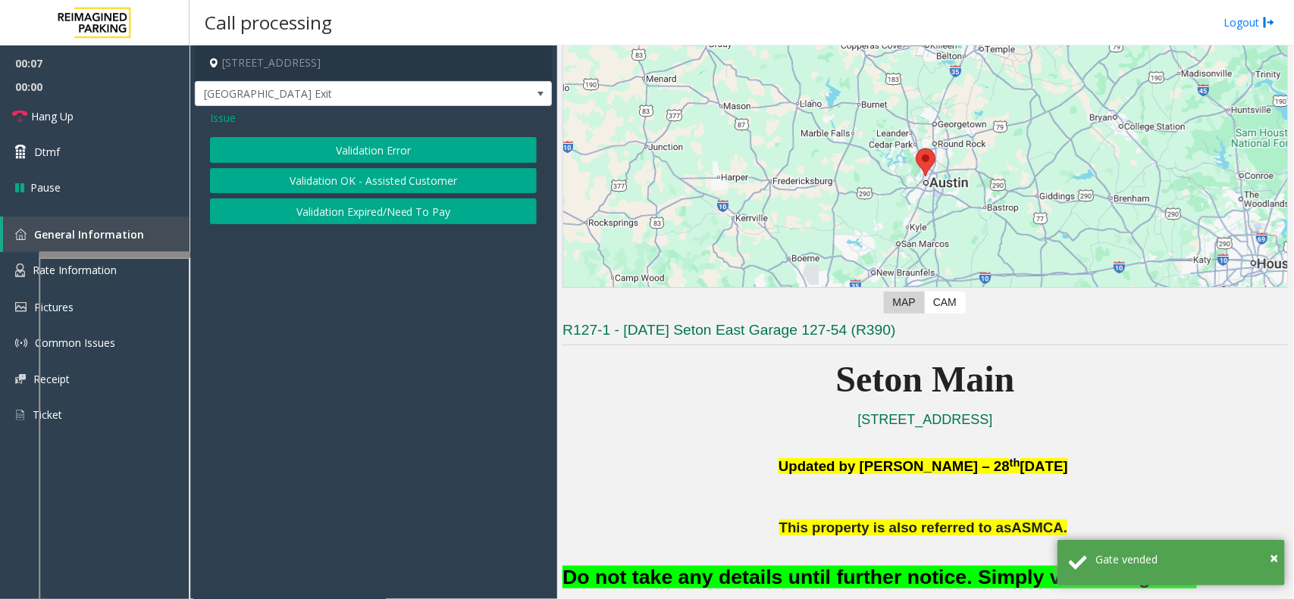
click at [358, 164] on div "Validation Error Validation OK - Assisted Customer Validation Expired/Need To P…" at bounding box center [373, 180] width 327 height 87
click at [365, 153] on button "Validation Error" at bounding box center [373, 150] width 327 height 26
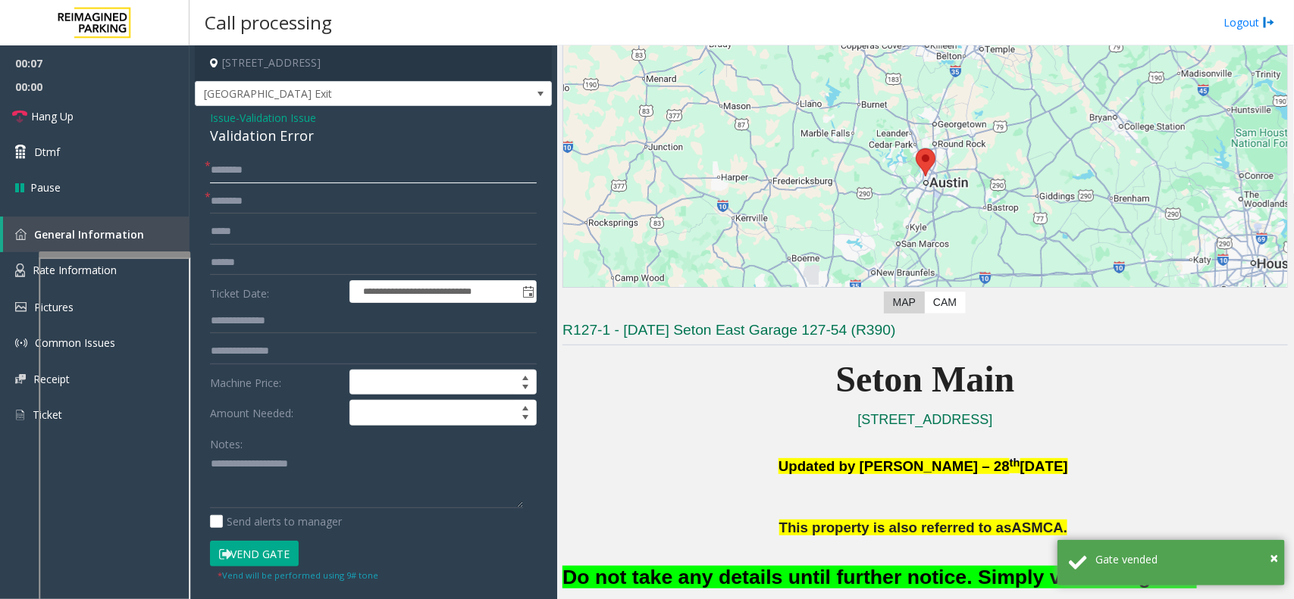
click at [289, 182] on input "text" at bounding box center [373, 171] width 327 height 26
type input "**"
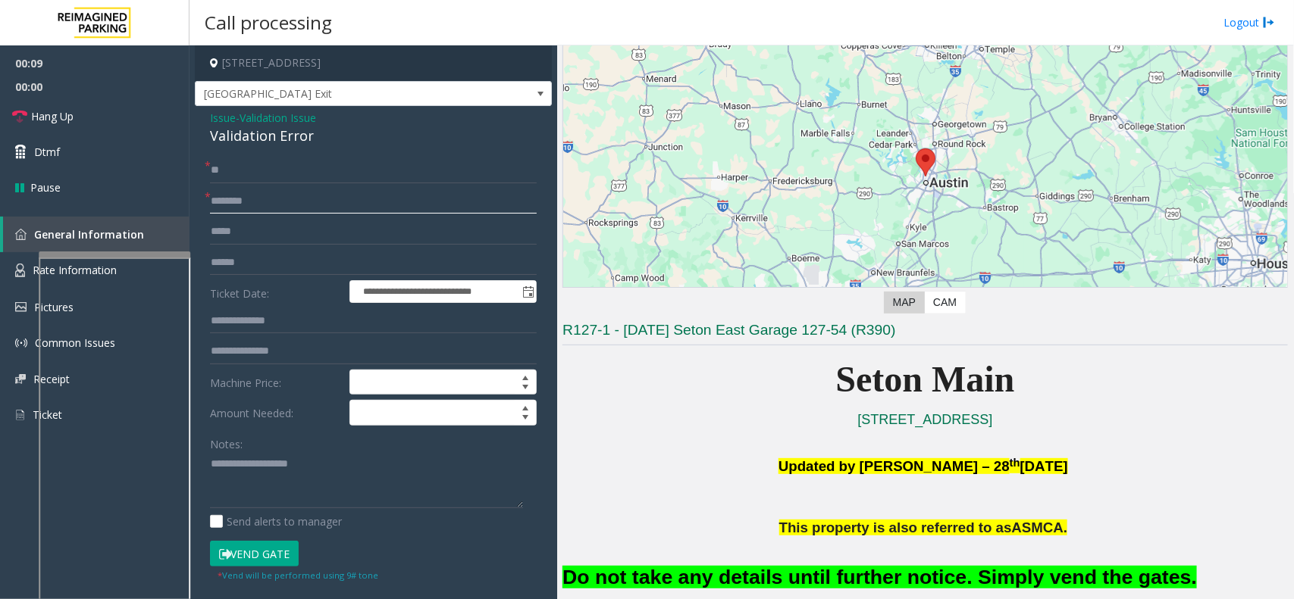
click at [286, 193] on input "text" at bounding box center [373, 202] width 327 height 26
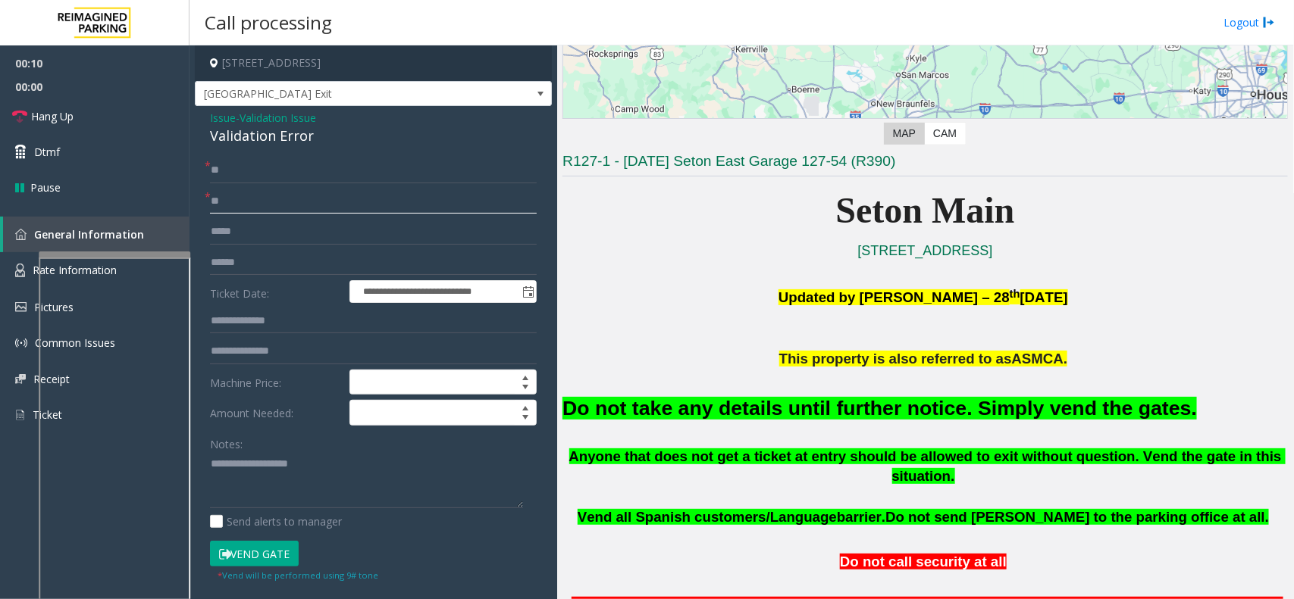
scroll to position [284, 0]
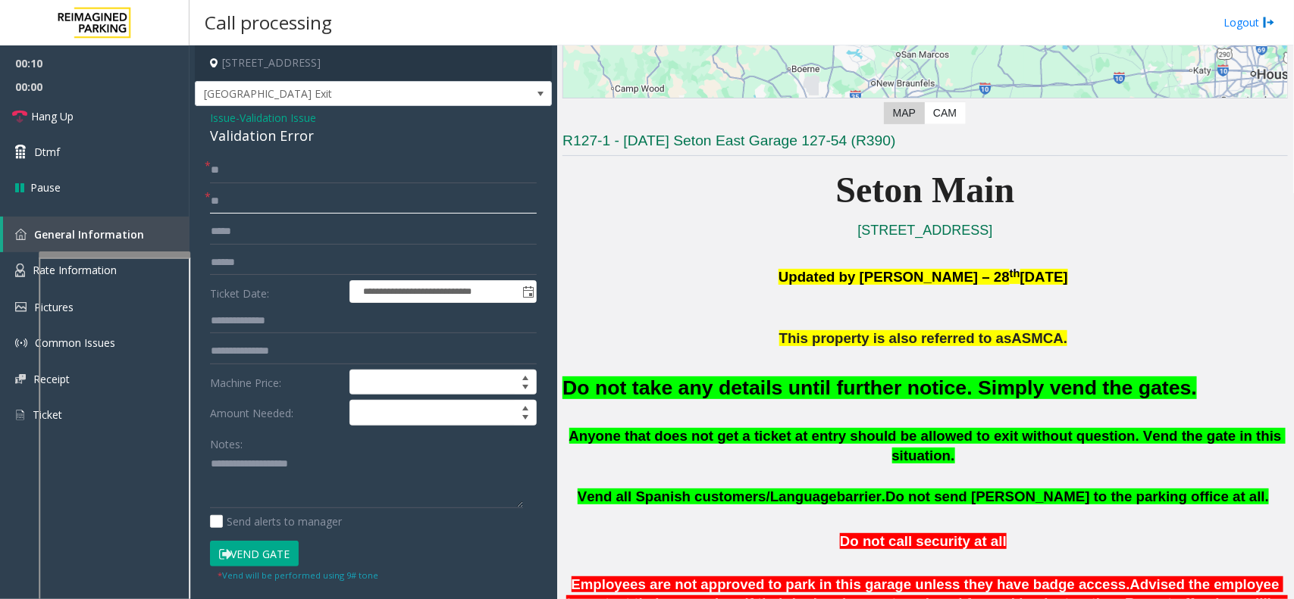
type input "**"
click at [765, 389] on font "Do not take any details until further notice. Simply vend the gates." at bounding box center [879, 388] width 634 height 23
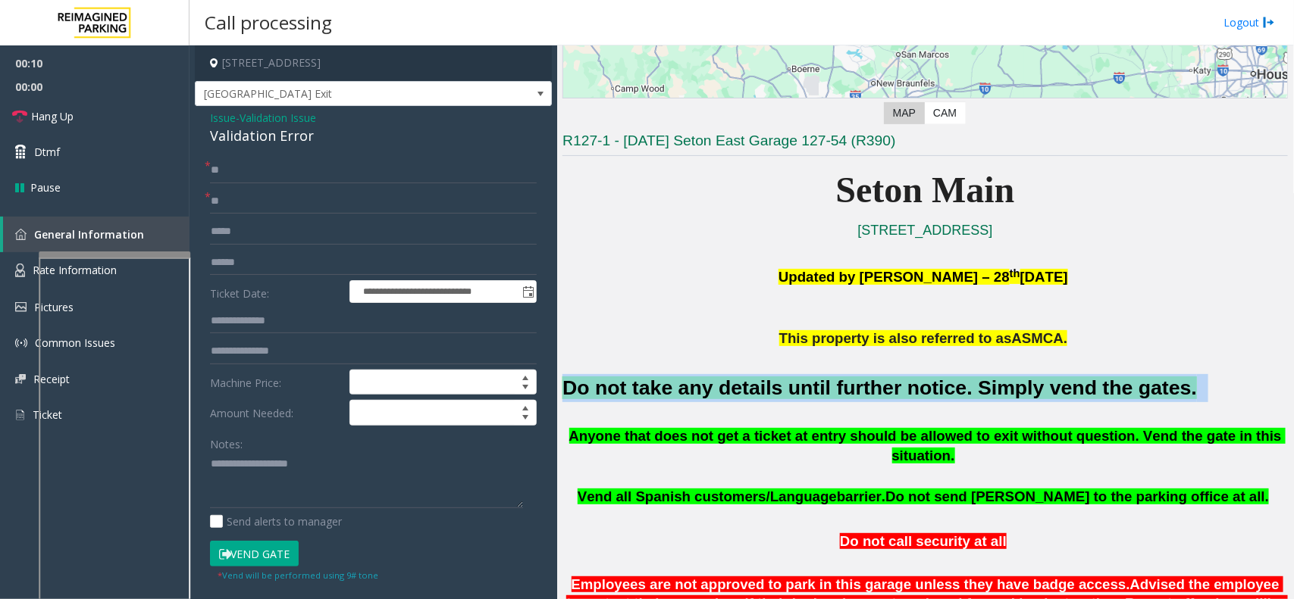
click at [765, 389] on font "Do not take any details until further notice. Simply vend the gates." at bounding box center [879, 388] width 634 height 23
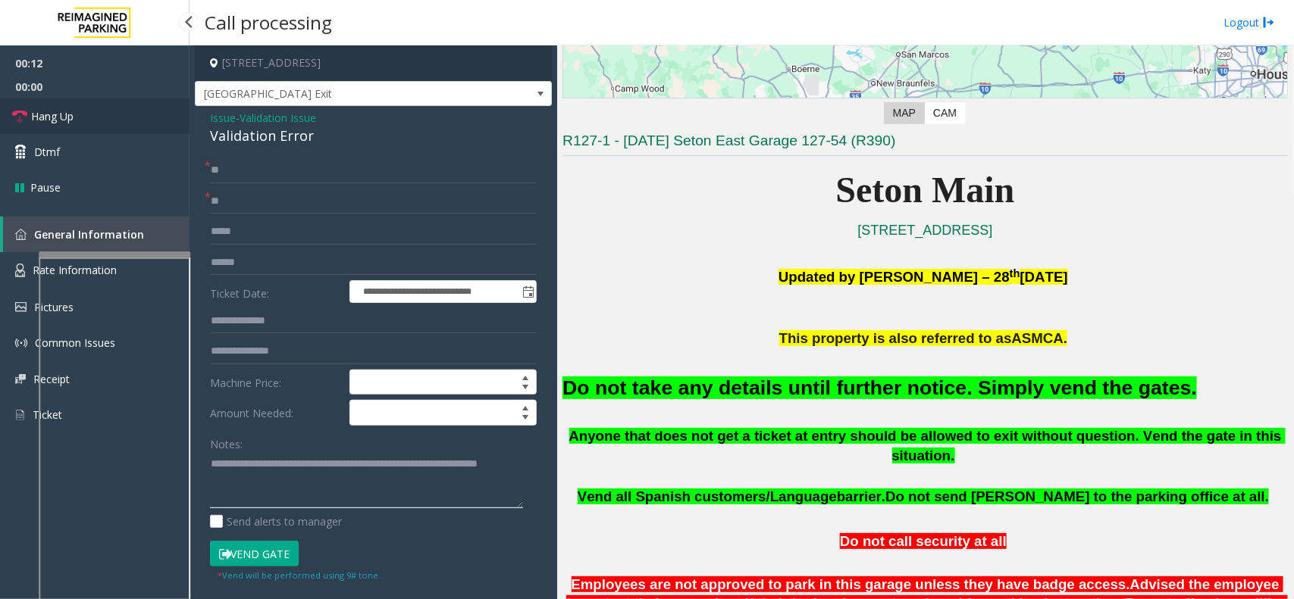
type textarea "**********"
click at [149, 130] on link "Hang Up" at bounding box center [94, 117] width 189 height 36
click at [68, 123] on span "Hang Up" at bounding box center [52, 116] width 42 height 16
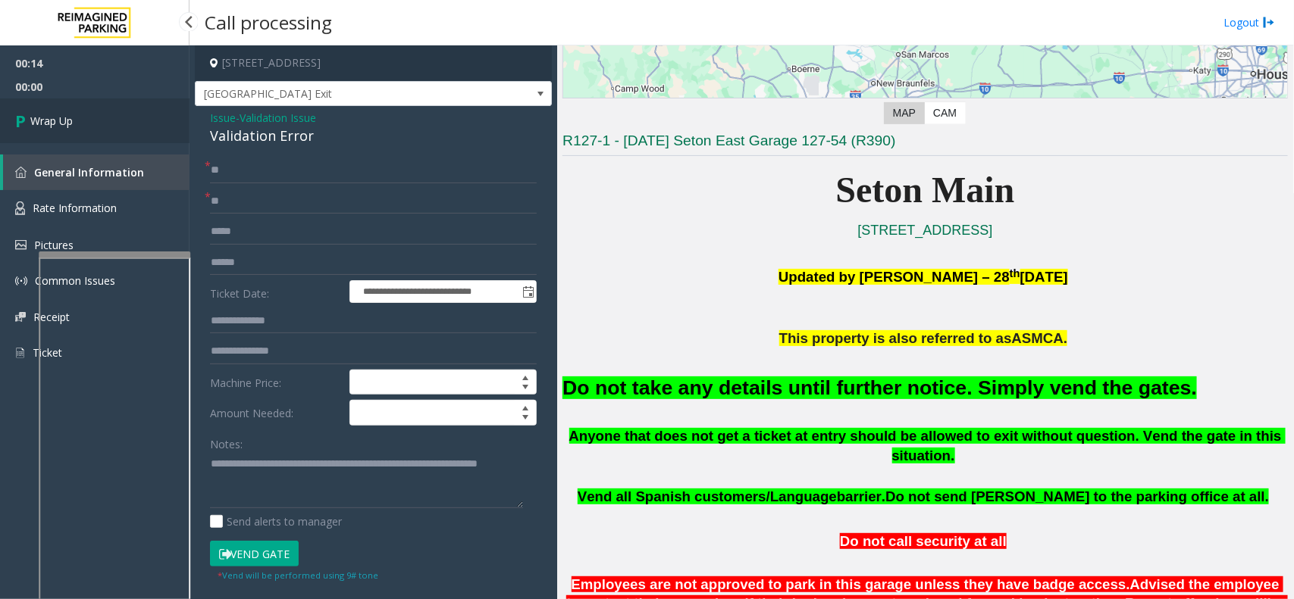
click at [65, 123] on span "Wrap Up" at bounding box center [51, 121] width 42 height 16
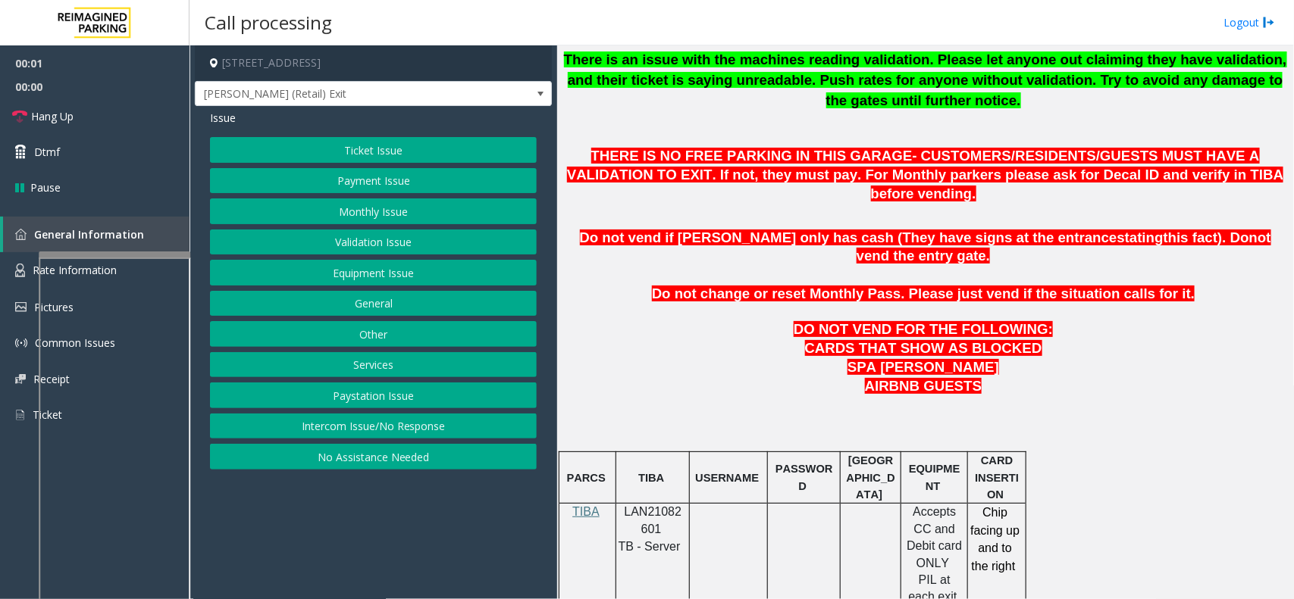
scroll to position [663, 0]
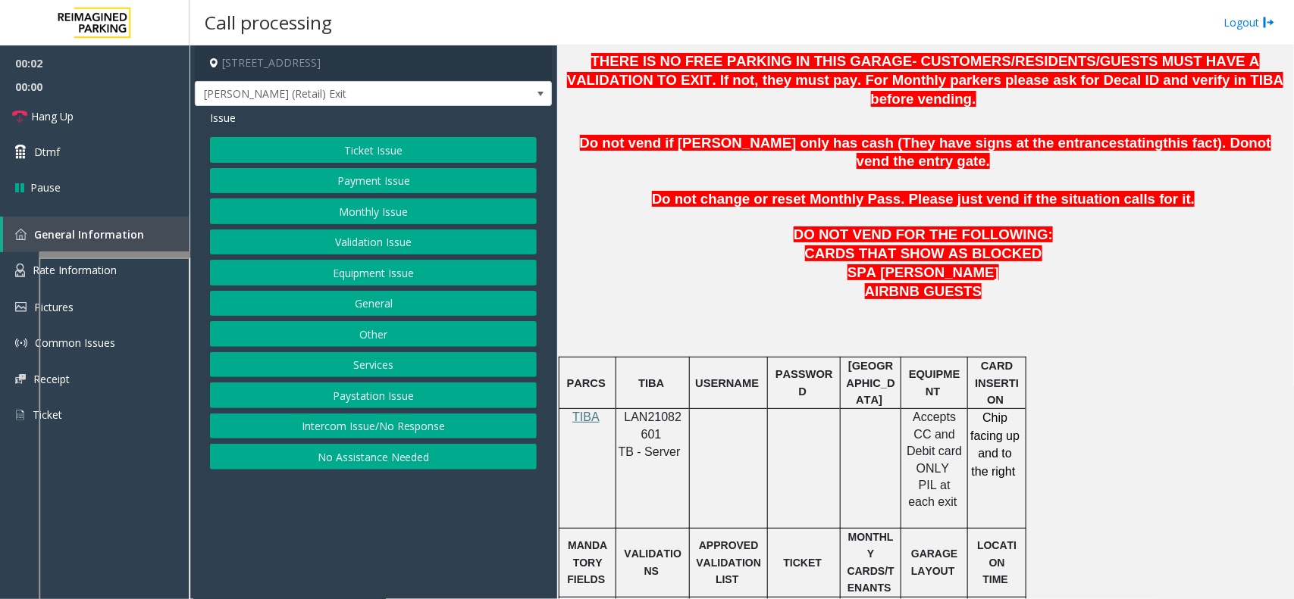
click at [640, 406] on div at bounding box center [653, 408] width 74 height 5
click at [643, 411] on span "LAN21082601" at bounding box center [653, 426] width 58 height 30
copy p "LAN21082601"
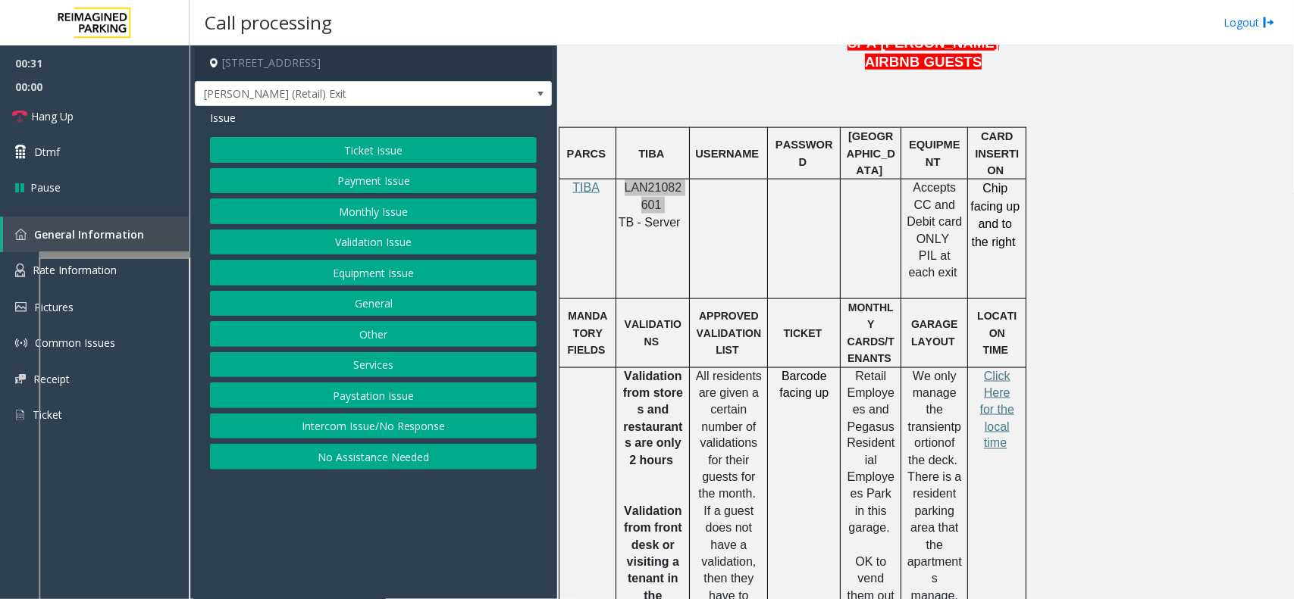
scroll to position [947, 0]
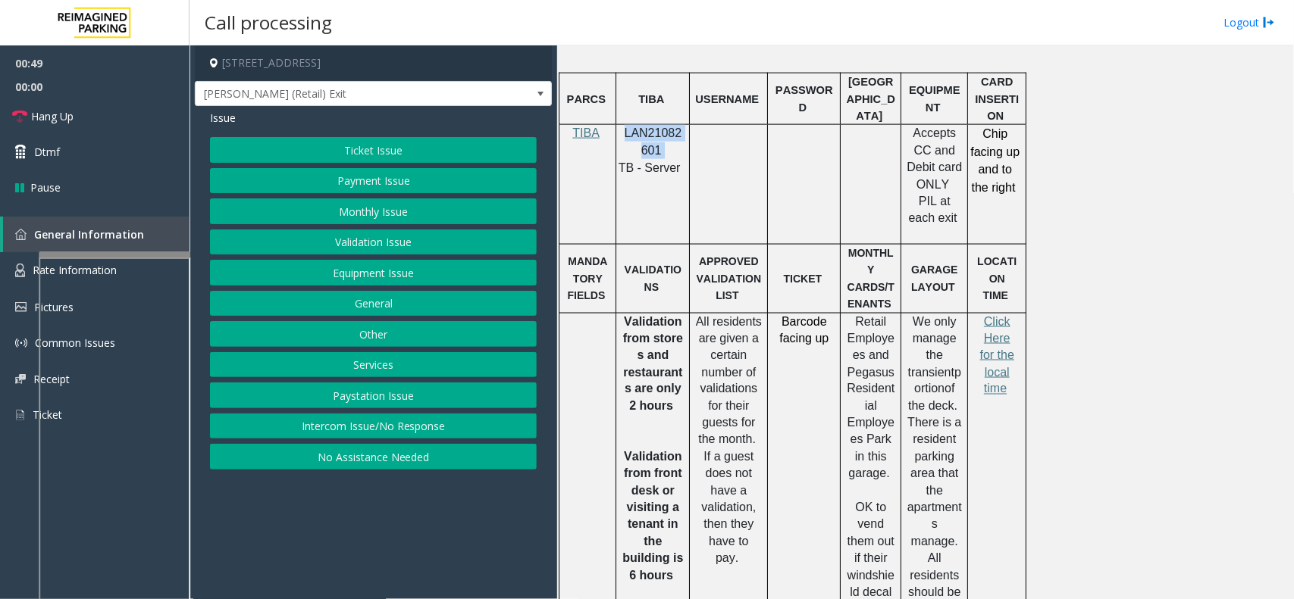
click at [327, 210] on button "Monthly Issue" at bounding box center [373, 212] width 327 height 26
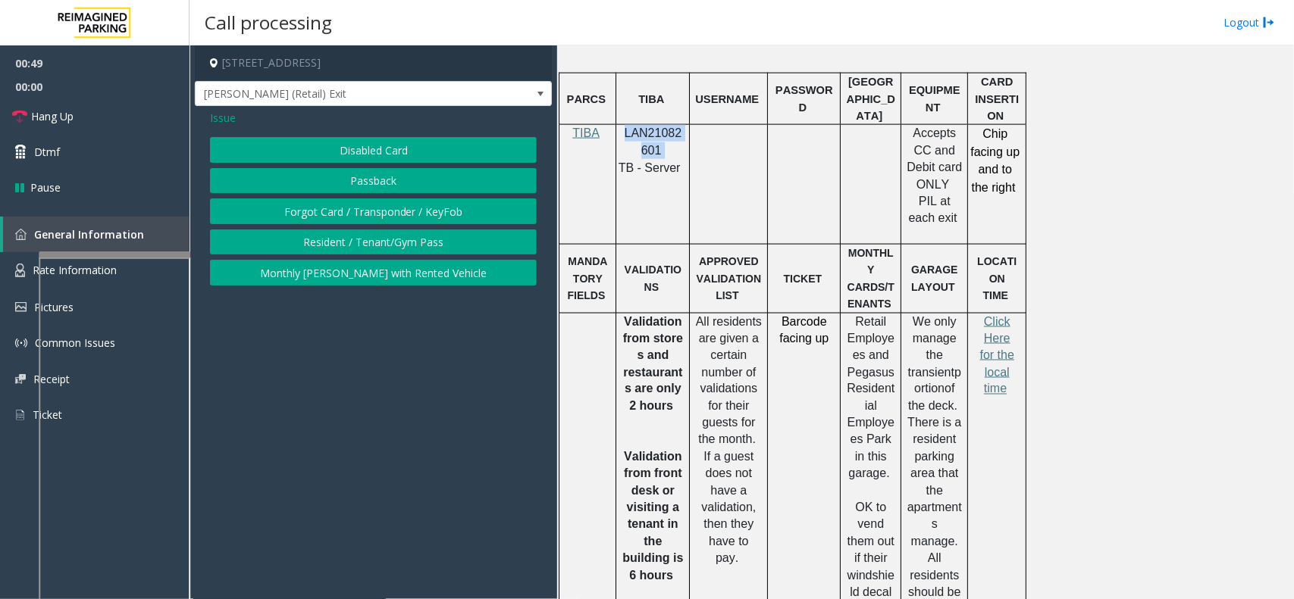
click at [327, 212] on button "Forgot Card / Transponder / KeyFob" at bounding box center [373, 212] width 327 height 26
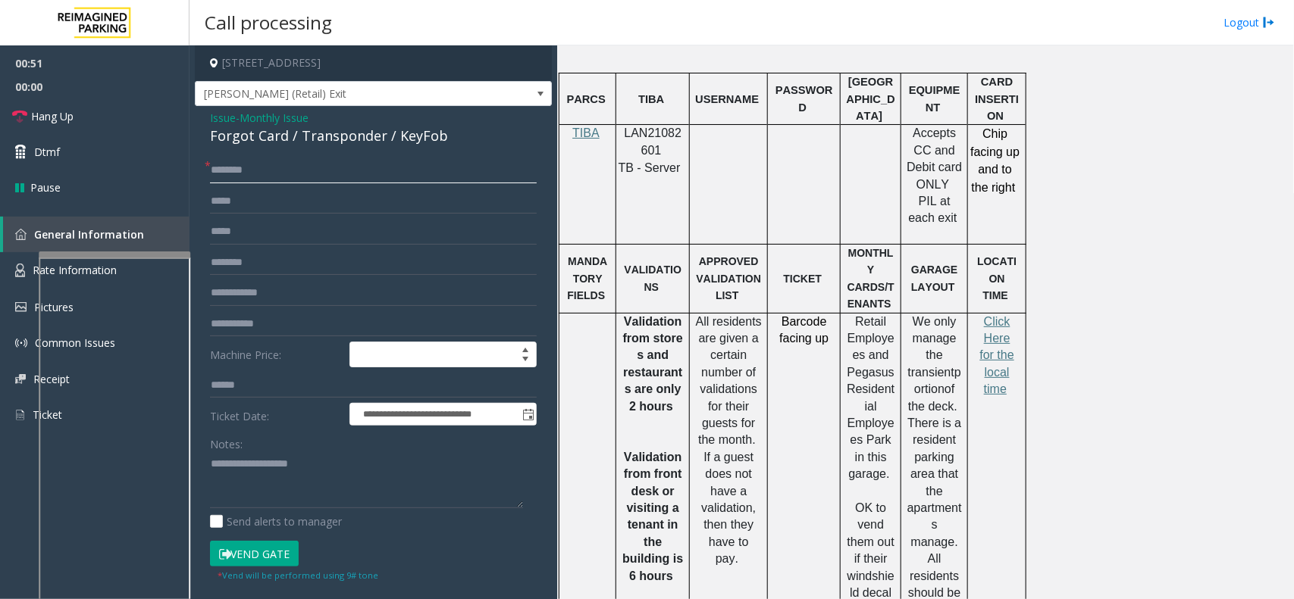
click at [265, 175] on input "text" at bounding box center [373, 171] width 327 height 26
click at [351, 174] on input "text" at bounding box center [373, 171] width 327 height 26
click at [282, 178] on input "*******" at bounding box center [373, 171] width 327 height 26
click at [268, 172] on input "**********" at bounding box center [373, 171] width 327 height 26
click at [283, 174] on input "**********" at bounding box center [373, 171] width 327 height 26
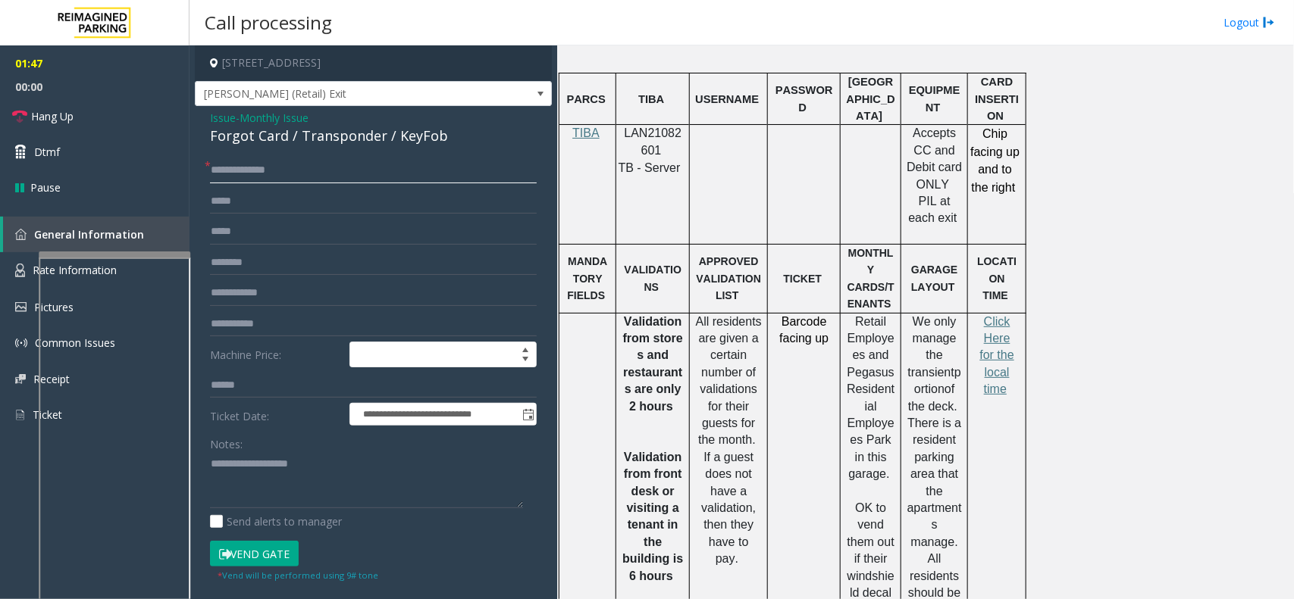
type input "**********"
click at [303, 142] on div "Forgot Card / Transponder / KeyFob" at bounding box center [373, 136] width 327 height 20
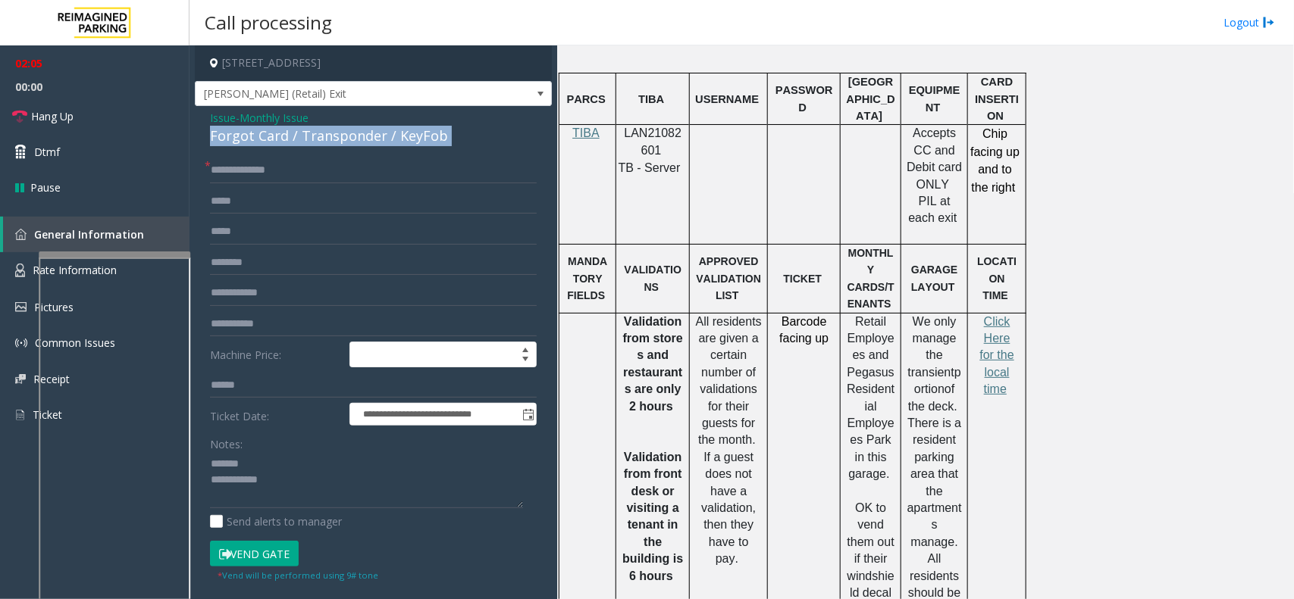
click at [303, 142] on div "Forgot Card / Transponder / KeyFob" at bounding box center [373, 136] width 327 height 20
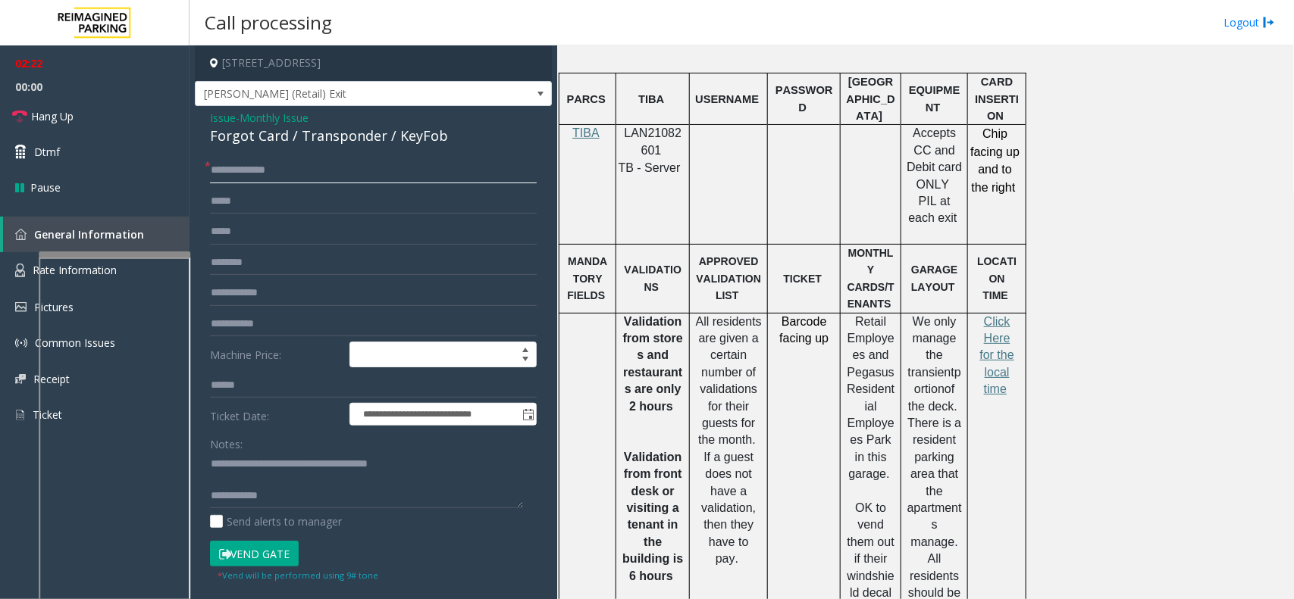
click at [220, 171] on input "**********" at bounding box center [373, 171] width 327 height 26
click at [224, 171] on input "**********" at bounding box center [373, 171] width 327 height 26
click at [230, 171] on input "**********" at bounding box center [373, 171] width 327 height 26
click at [232, 172] on input "**********" at bounding box center [373, 171] width 327 height 26
click at [243, 174] on input "**********" at bounding box center [373, 171] width 327 height 26
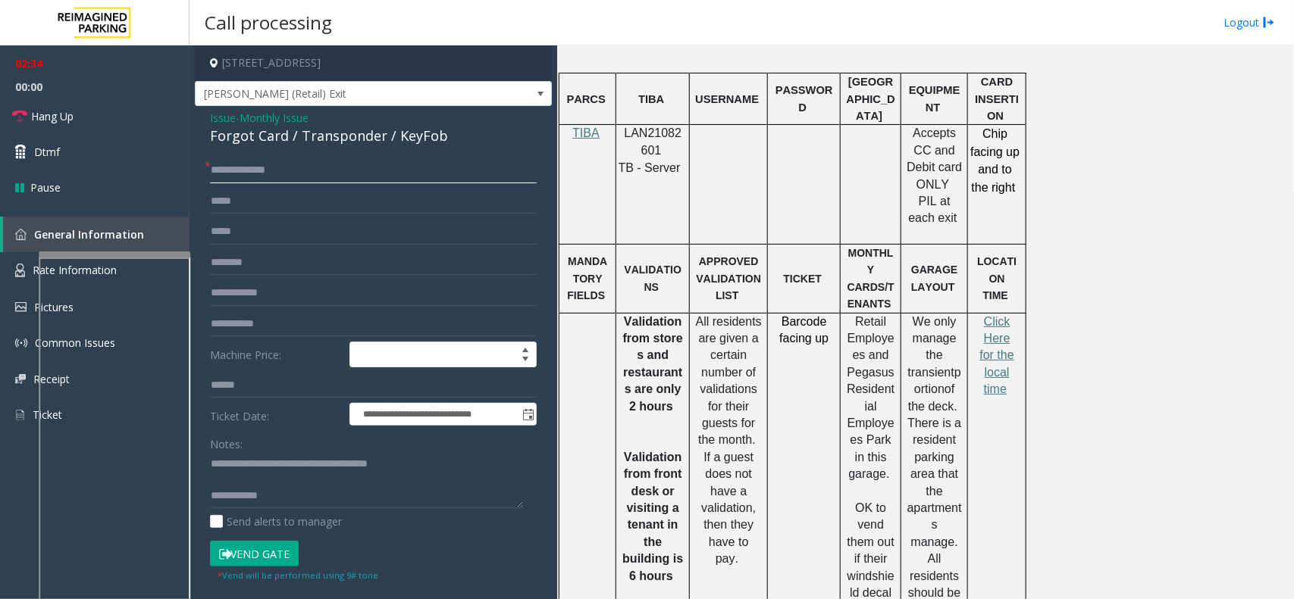
click at [277, 171] on input "**********" at bounding box center [373, 171] width 327 height 26
click at [290, 168] on input "**********" at bounding box center [373, 171] width 327 height 26
type textarea "**********"
click at [284, 479] on button "Vend Gate" at bounding box center [254, 554] width 89 height 26
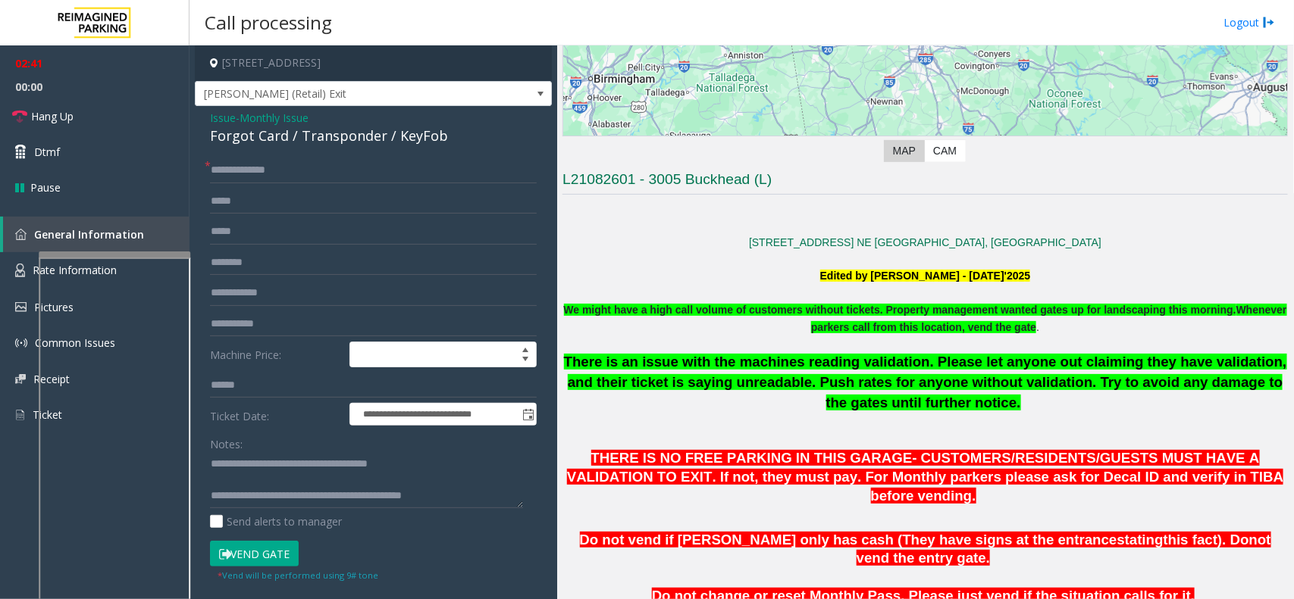
scroll to position [189, 0]
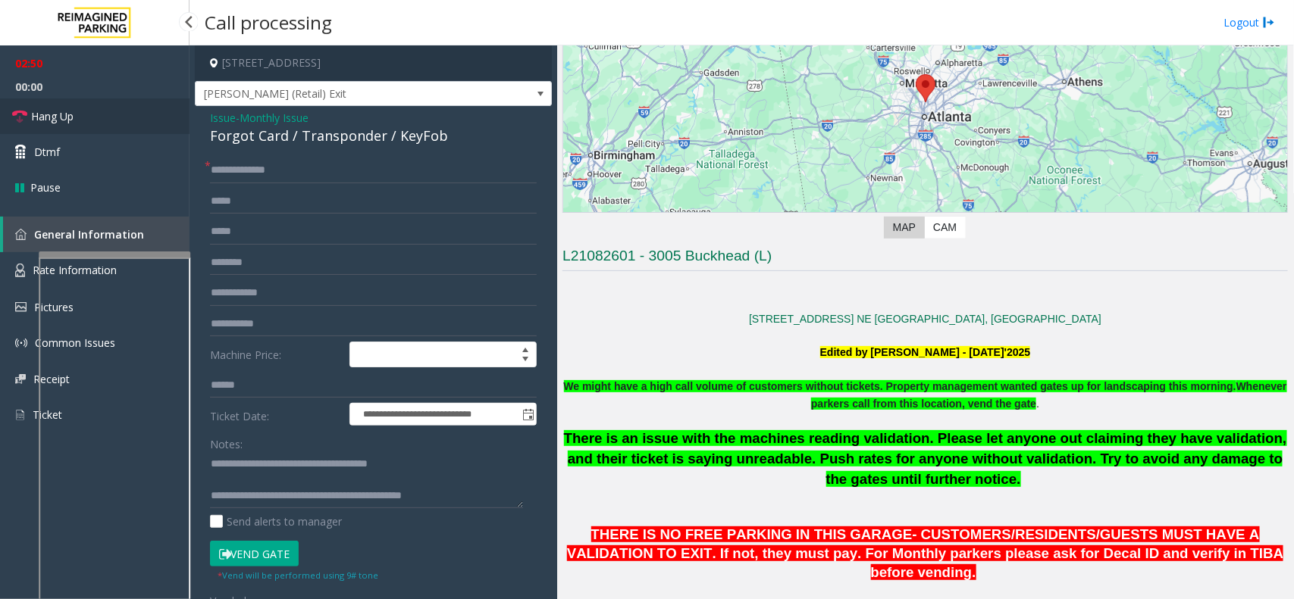
click at [57, 110] on span "Hang Up" at bounding box center [52, 116] width 42 height 16
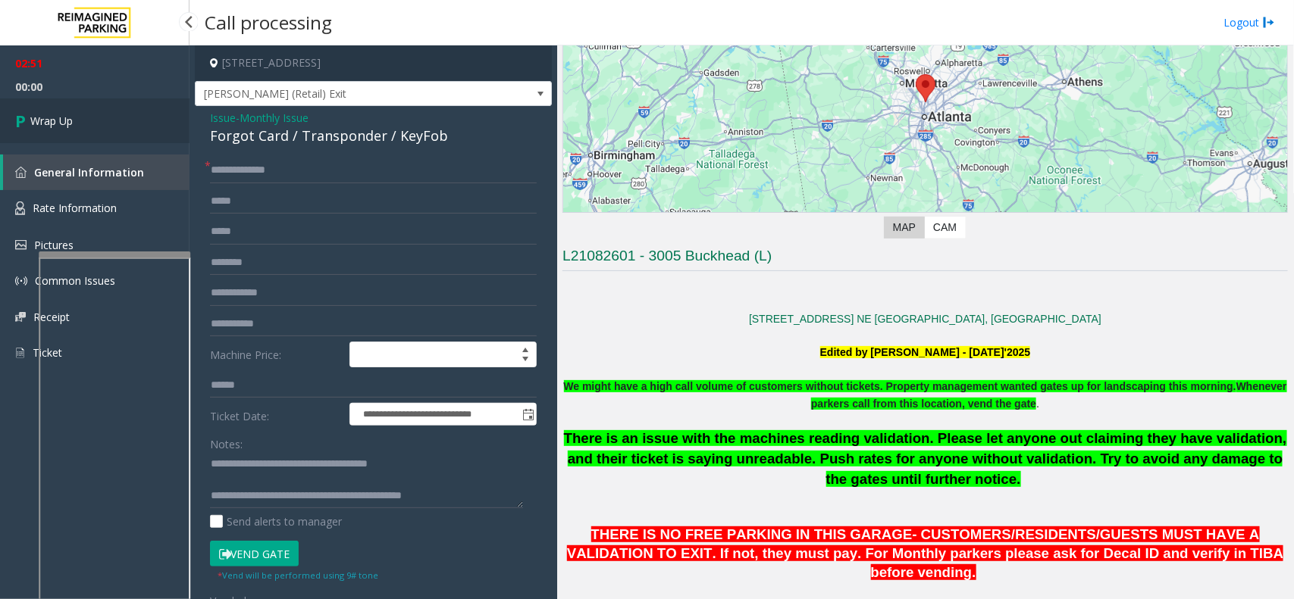
click at [57, 110] on link "Wrap Up" at bounding box center [94, 121] width 189 height 45
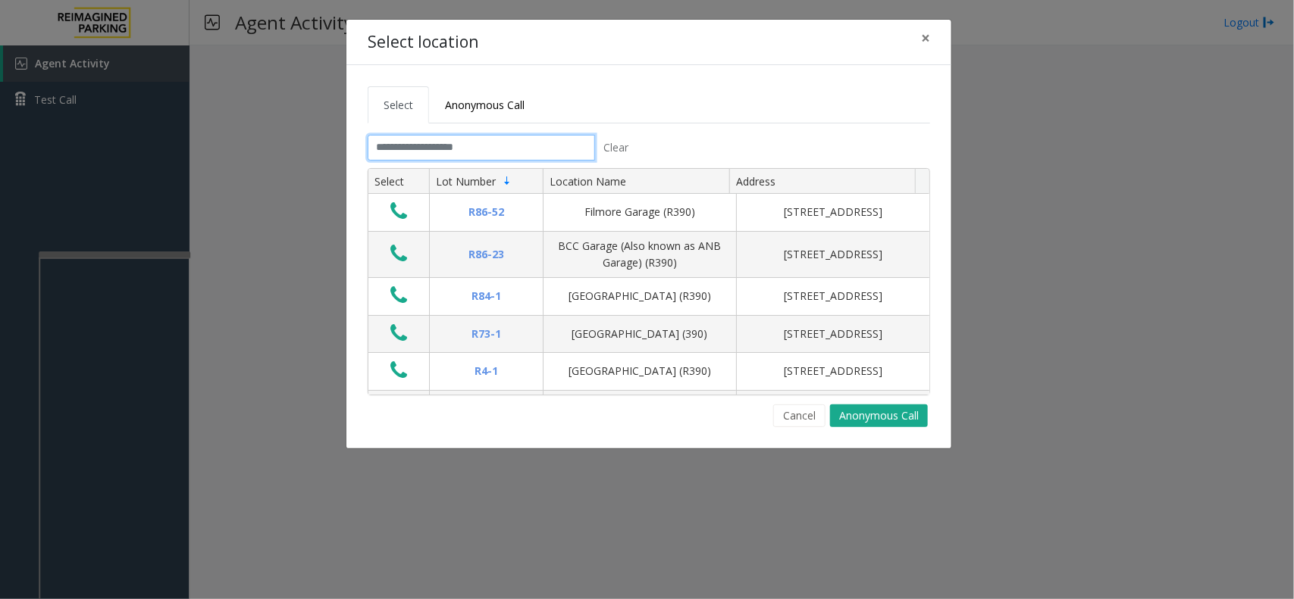
click at [468, 139] on input "text" at bounding box center [481, 148] width 227 height 26
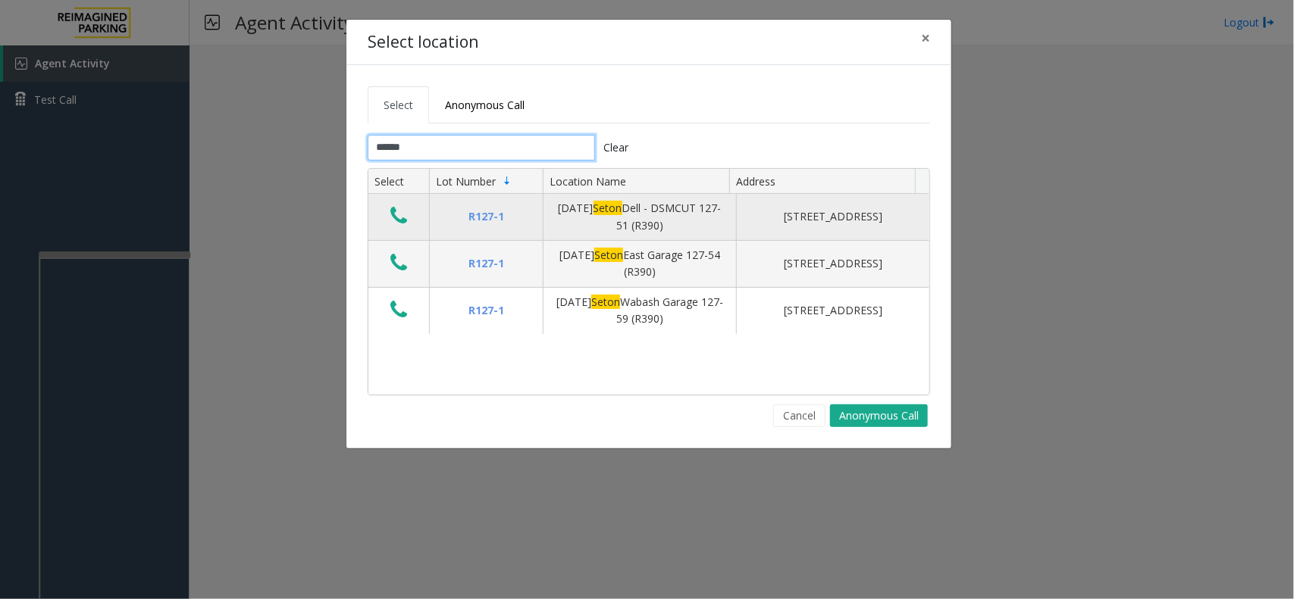
type input "*****"
click at [410, 224] on button "Data table" at bounding box center [399, 217] width 26 height 24
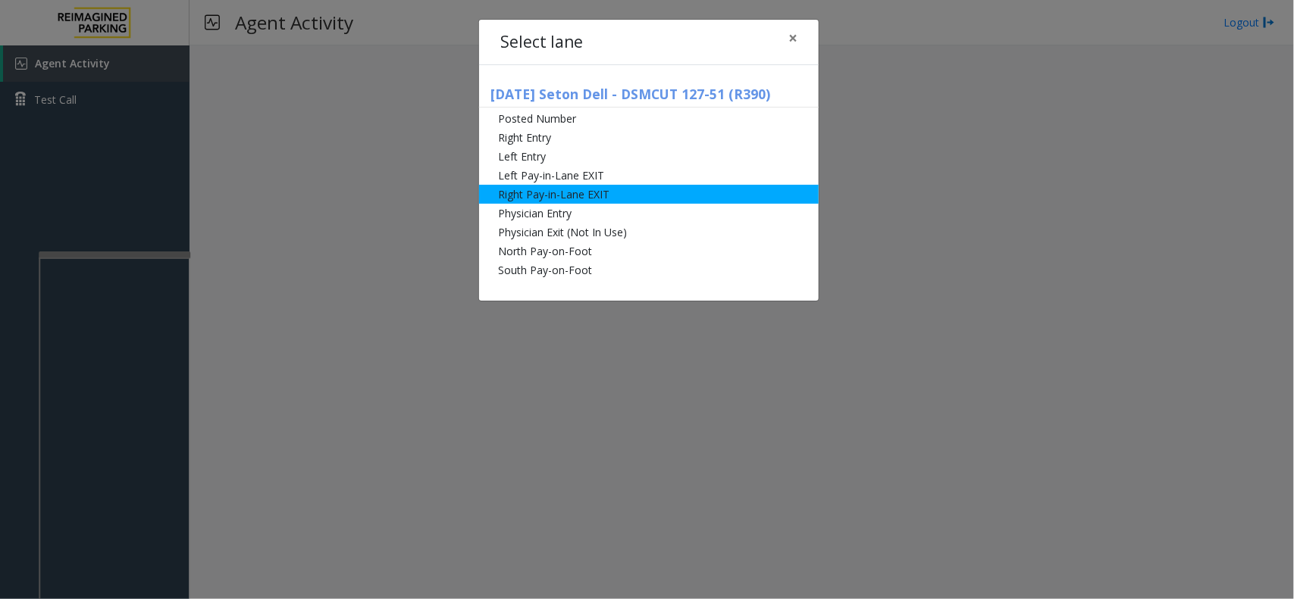
click at [516, 195] on li "Right Pay-in-Lane EXIT" at bounding box center [649, 194] width 340 height 19
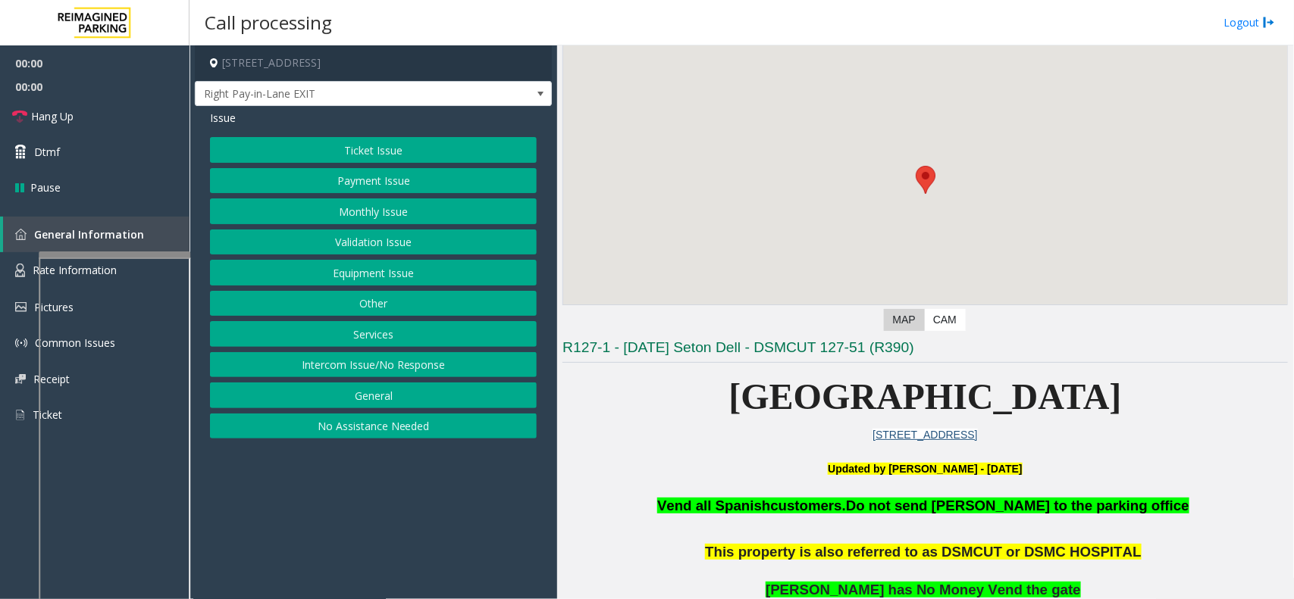
scroll to position [284, 0]
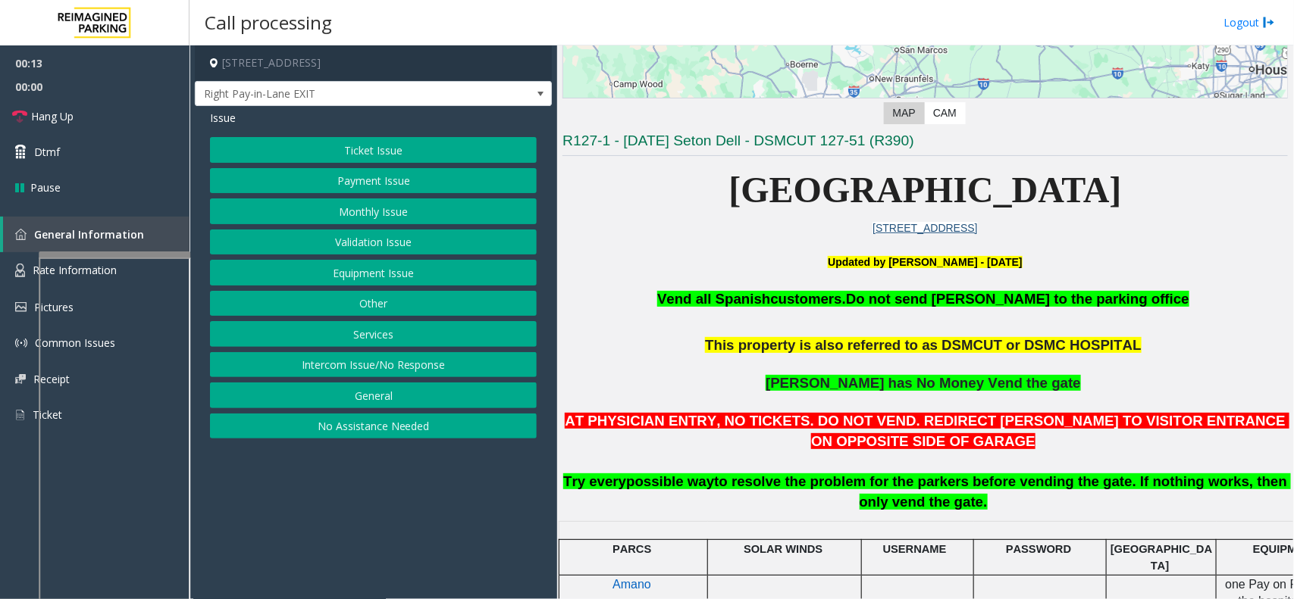
click at [334, 326] on button "Services" at bounding box center [373, 334] width 327 height 26
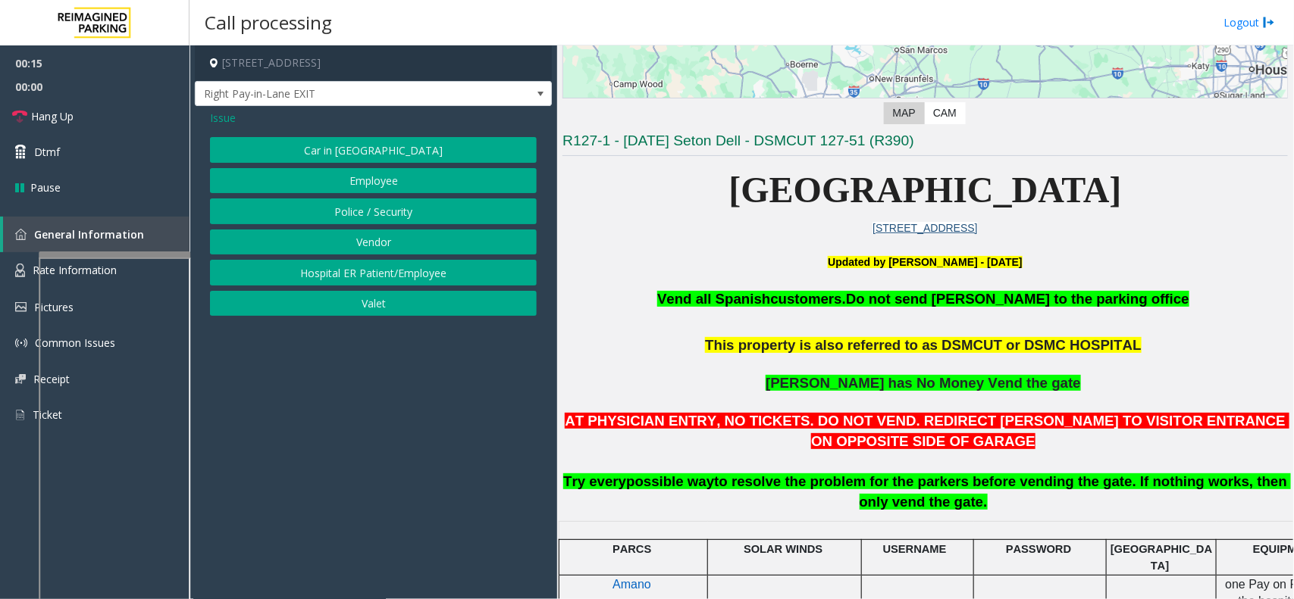
click at [225, 127] on div "Issue Car in Tow Employee Police / Security Vendor Hospital ER Patient/Employee…" at bounding box center [373, 215] width 357 height 218
click at [240, 116] on div "Issue" at bounding box center [373, 118] width 327 height 16
click at [349, 171] on button "Employee" at bounding box center [373, 181] width 327 height 26
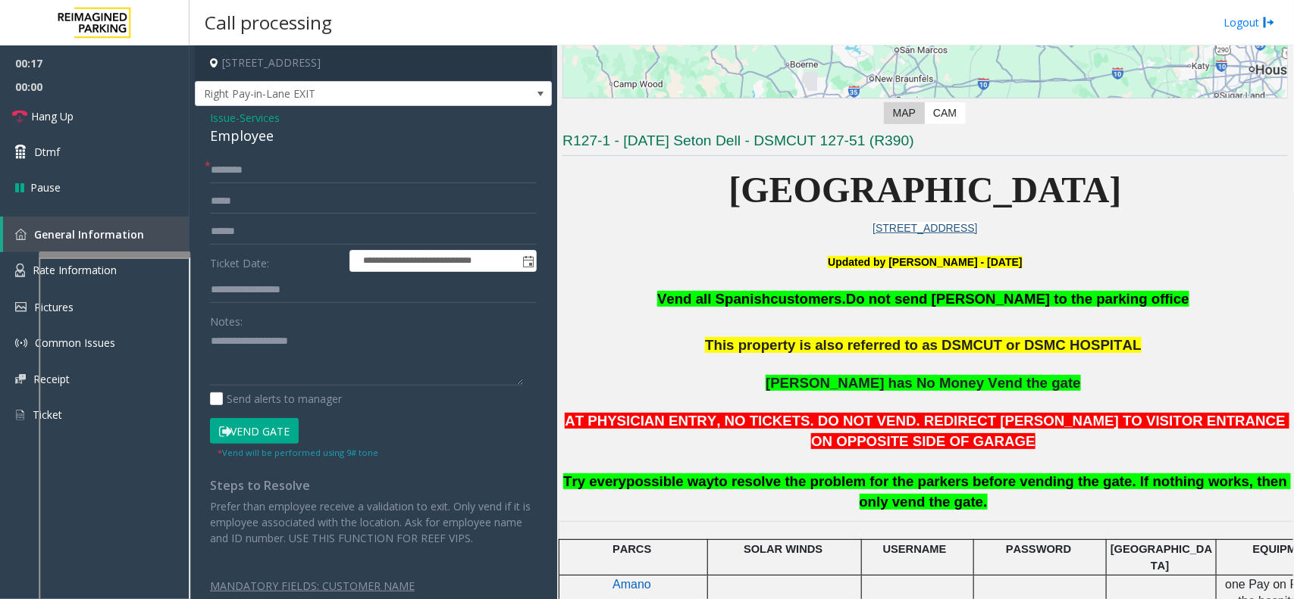
click at [244, 136] on div "Employee" at bounding box center [373, 136] width 327 height 20
click at [252, 124] on span "Services" at bounding box center [259, 118] width 40 height 16
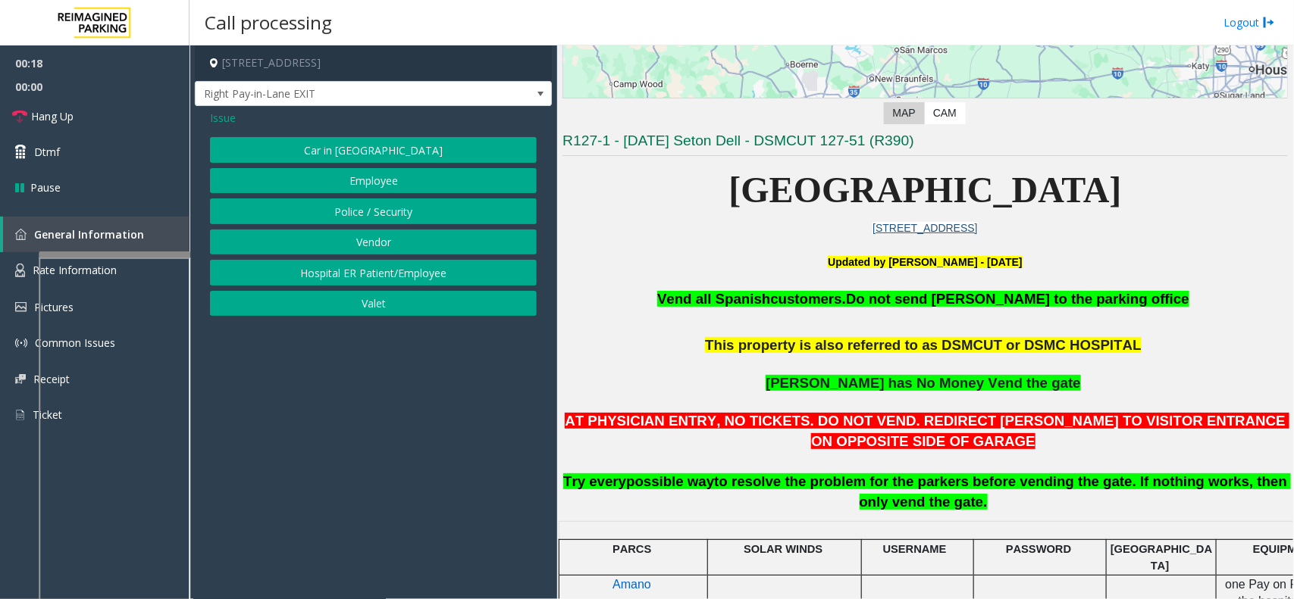
click at [207, 123] on div "Issue Car in Tow Employee Police / Security Vendor Hospital ER Patient/Employee…" at bounding box center [373, 215] width 357 height 218
click at [212, 118] on span "Issue" at bounding box center [223, 118] width 26 height 16
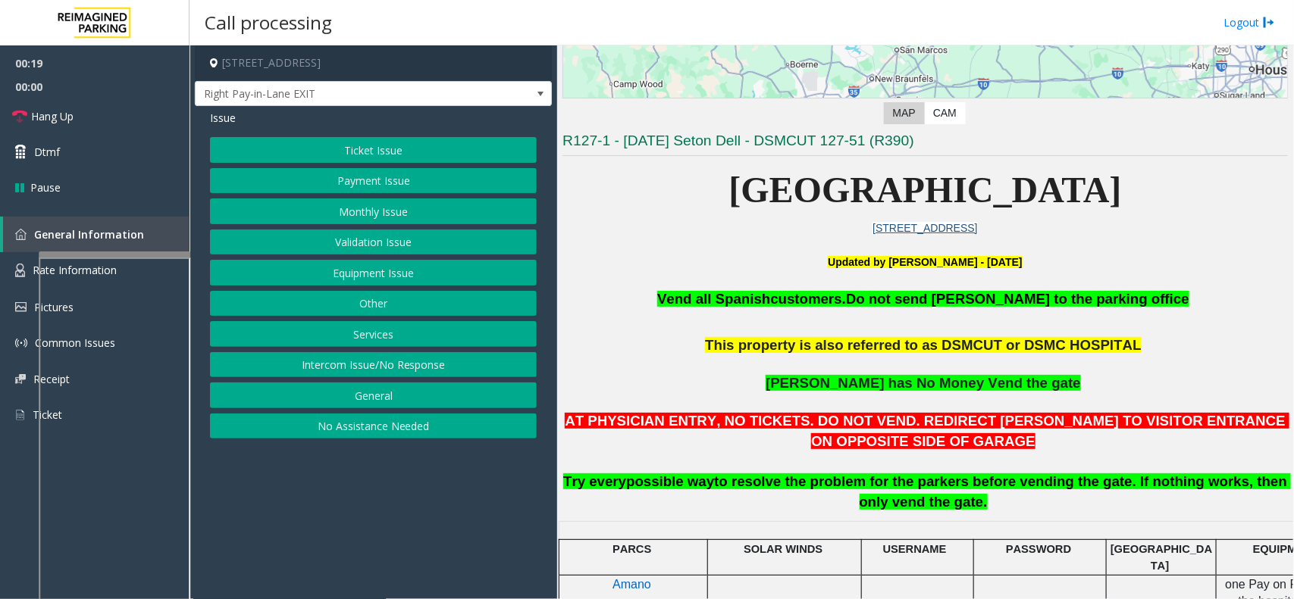
click at [353, 207] on button "Monthly Issue" at bounding box center [373, 212] width 327 height 26
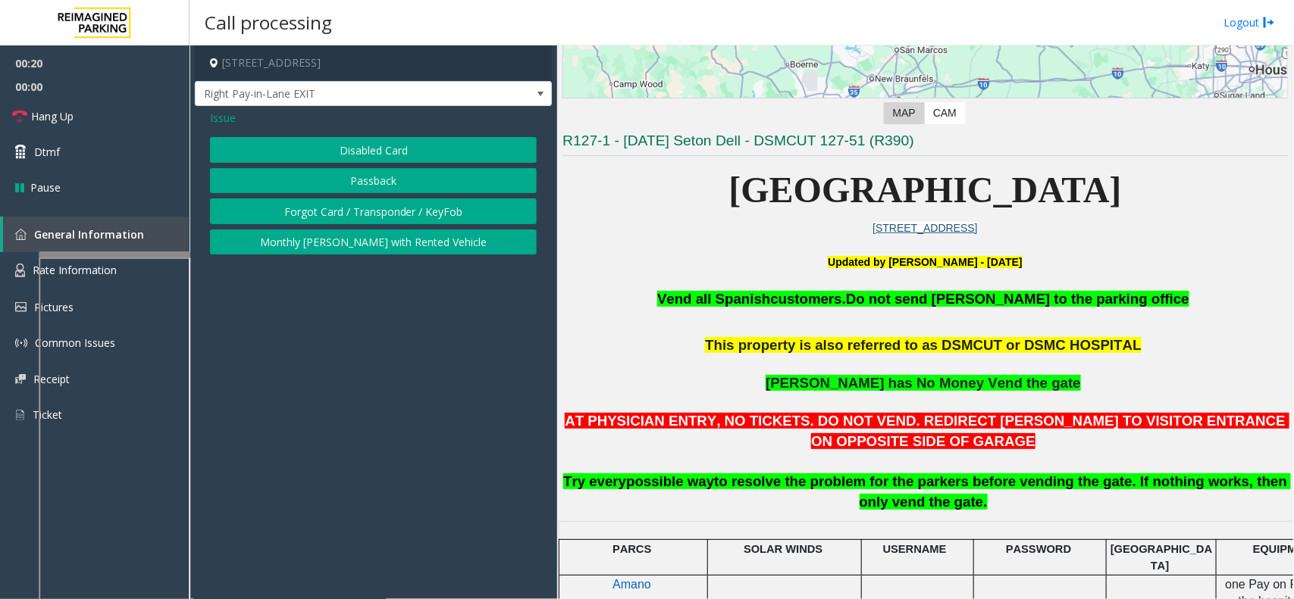
click at [335, 158] on button "Disabled Card" at bounding box center [373, 150] width 327 height 26
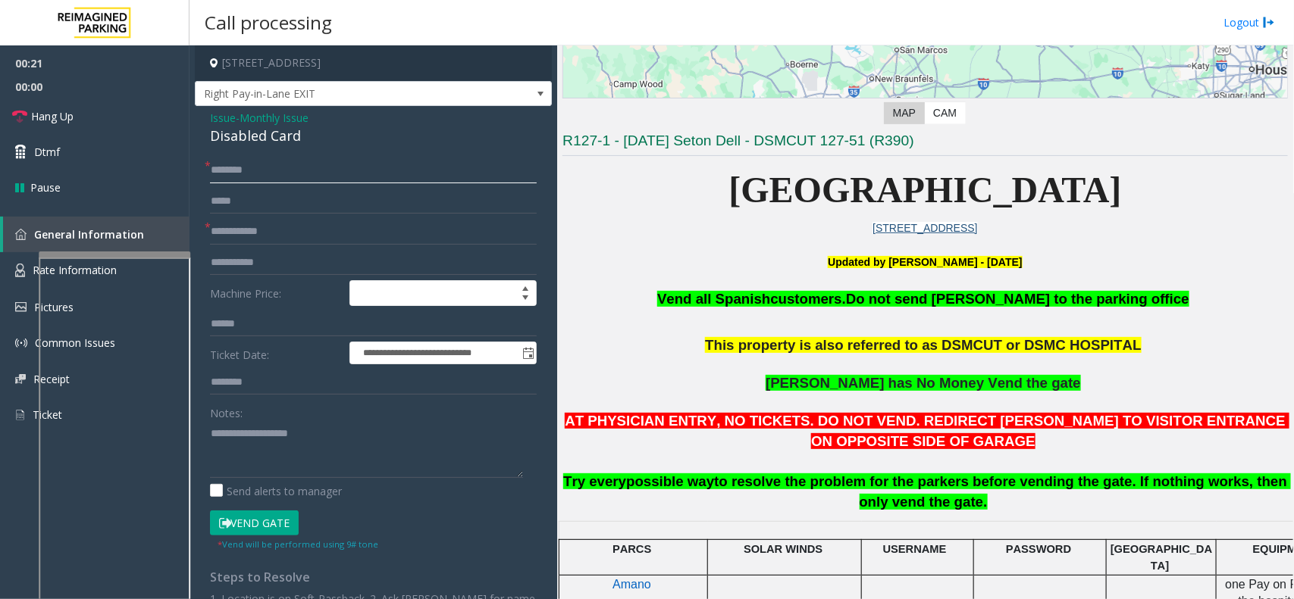
click at [269, 180] on input "text" at bounding box center [373, 171] width 327 height 26
click at [261, 145] on div "Disabled Card" at bounding box center [373, 136] width 327 height 20
type textarea "**********"
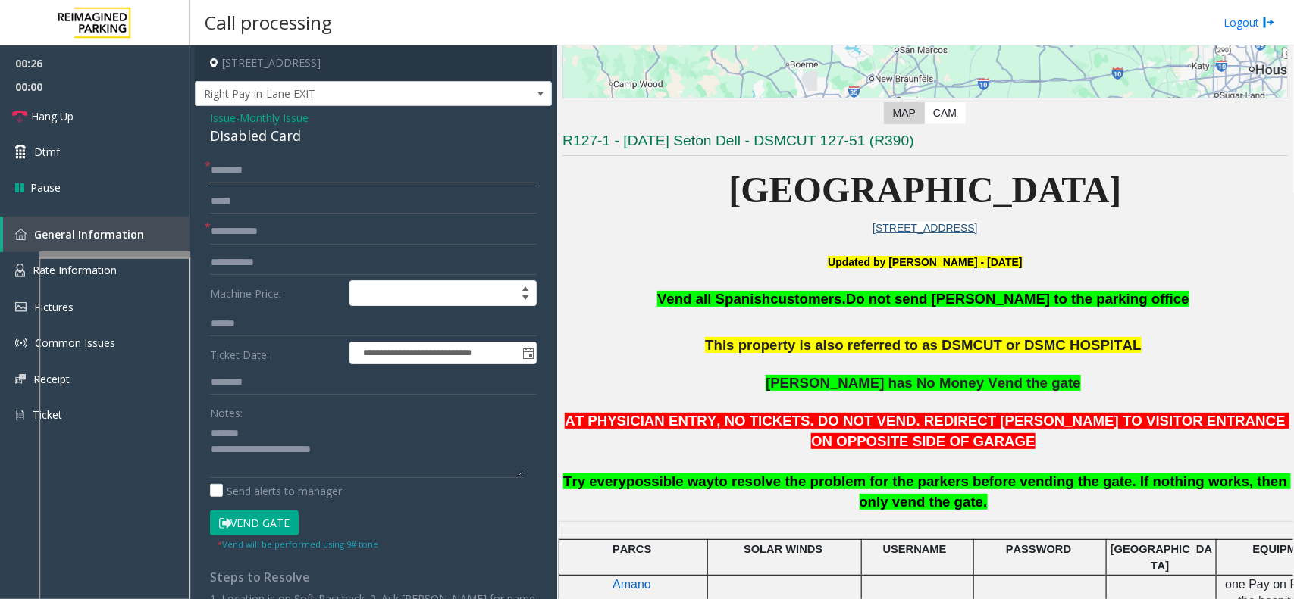
click at [258, 165] on input "text" at bounding box center [373, 171] width 327 height 26
click at [250, 175] on input "**********" at bounding box center [373, 171] width 327 height 26
click at [258, 171] on input "**********" at bounding box center [373, 171] width 327 height 26
click at [273, 175] on input "**********" at bounding box center [373, 171] width 327 height 26
click at [293, 175] on input "**********" at bounding box center [373, 171] width 327 height 26
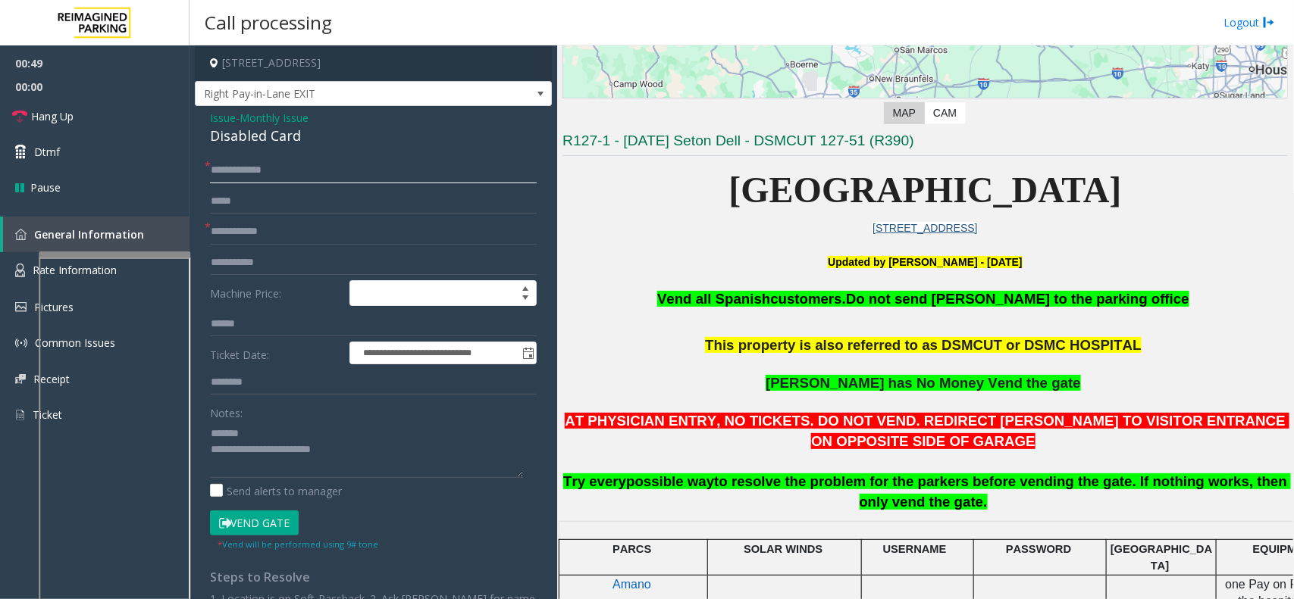
type input "**********"
drag, startPoint x: 270, startPoint y: 451, endPoint x: 355, endPoint y: 443, distance: 85.2
click at [355, 443] on textarea at bounding box center [366, 449] width 313 height 57
click at [316, 455] on textarea at bounding box center [366, 449] width 313 height 57
type textarea "**********"
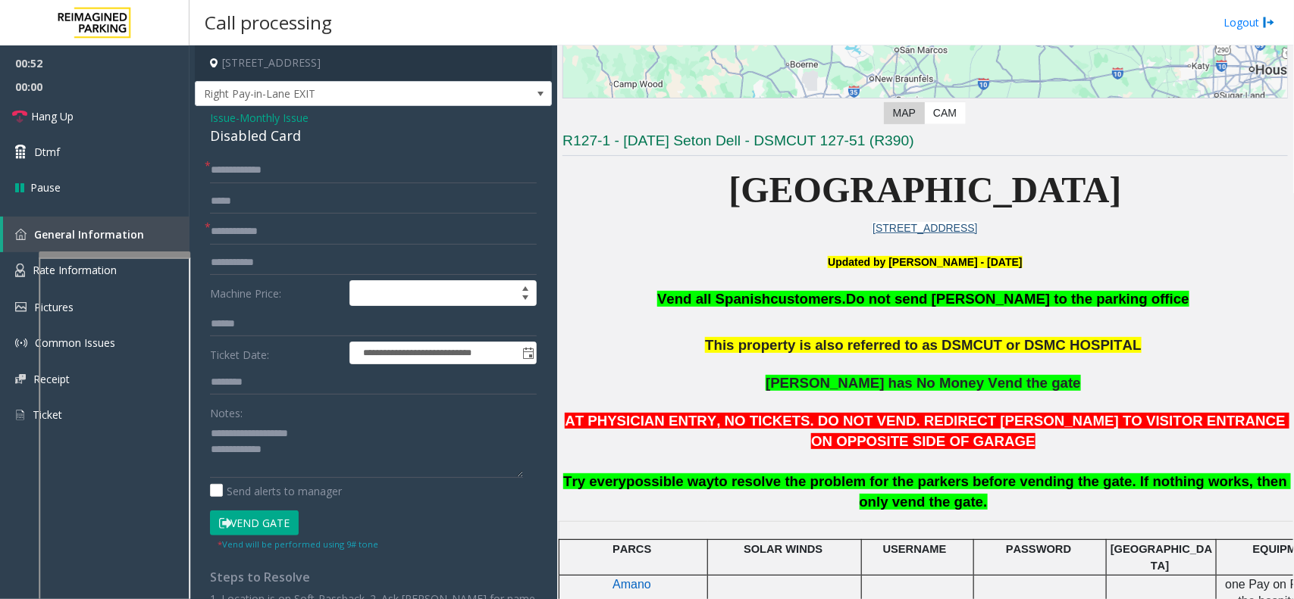
click at [286, 479] on button "Vend Gate" at bounding box center [254, 524] width 89 height 26
click at [237, 233] on input "text" at bounding box center [373, 232] width 327 height 26
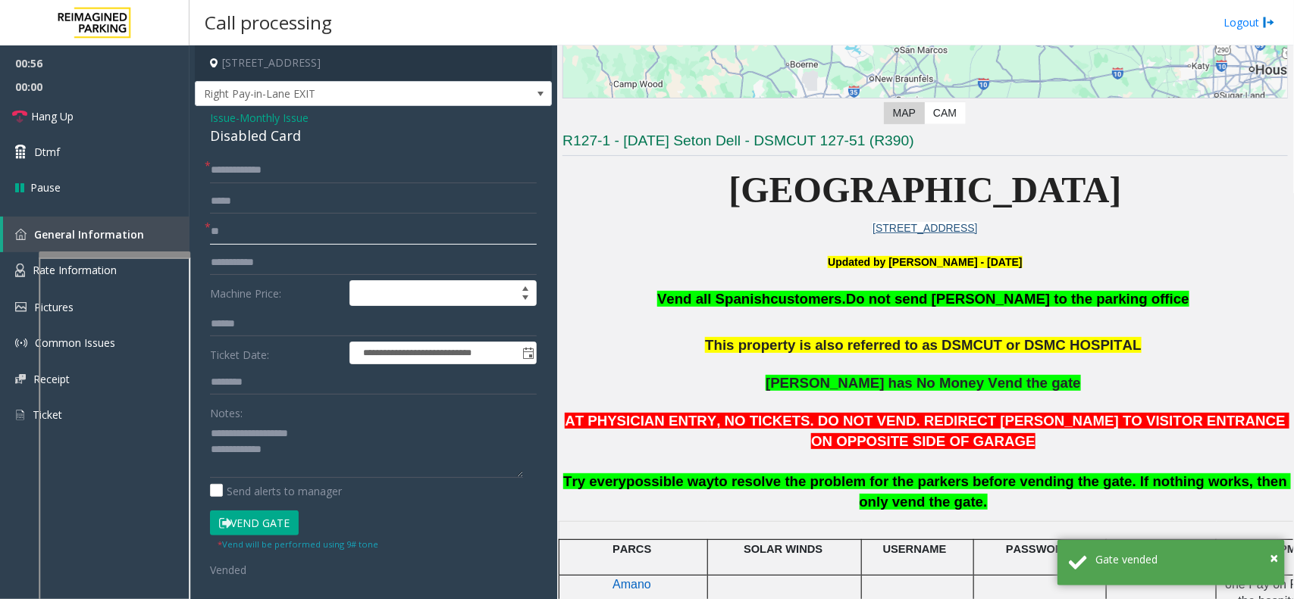
type input "**"
click at [286, 443] on textarea at bounding box center [366, 449] width 313 height 57
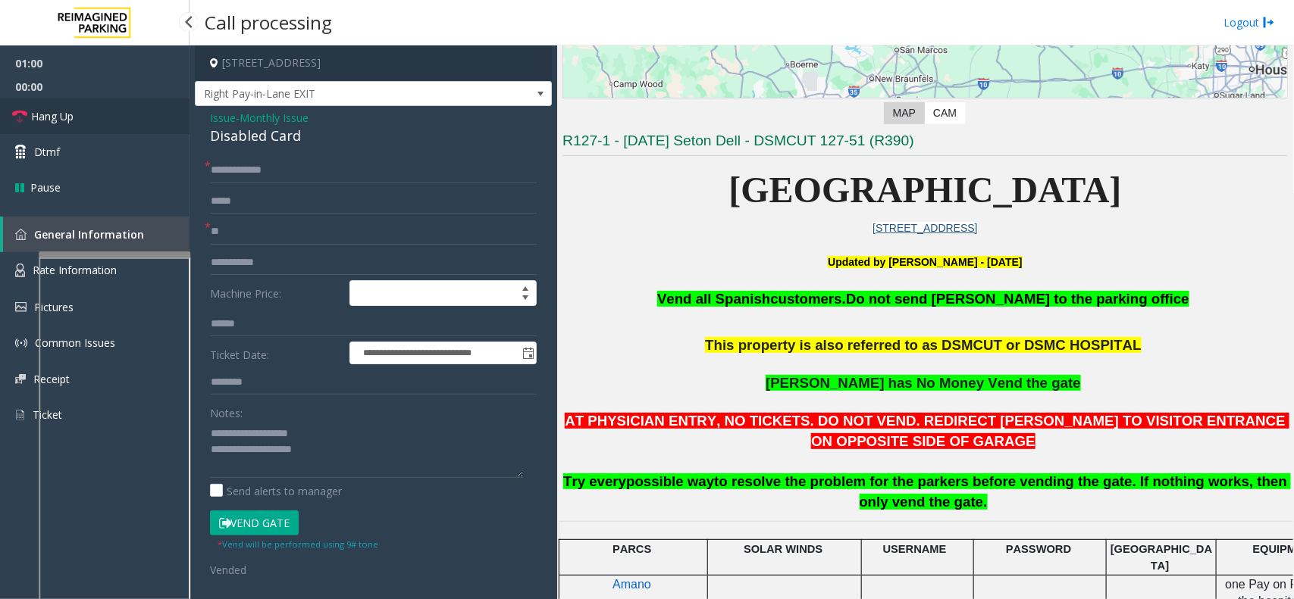
click at [63, 120] on span "Hang Up" at bounding box center [52, 116] width 42 height 16
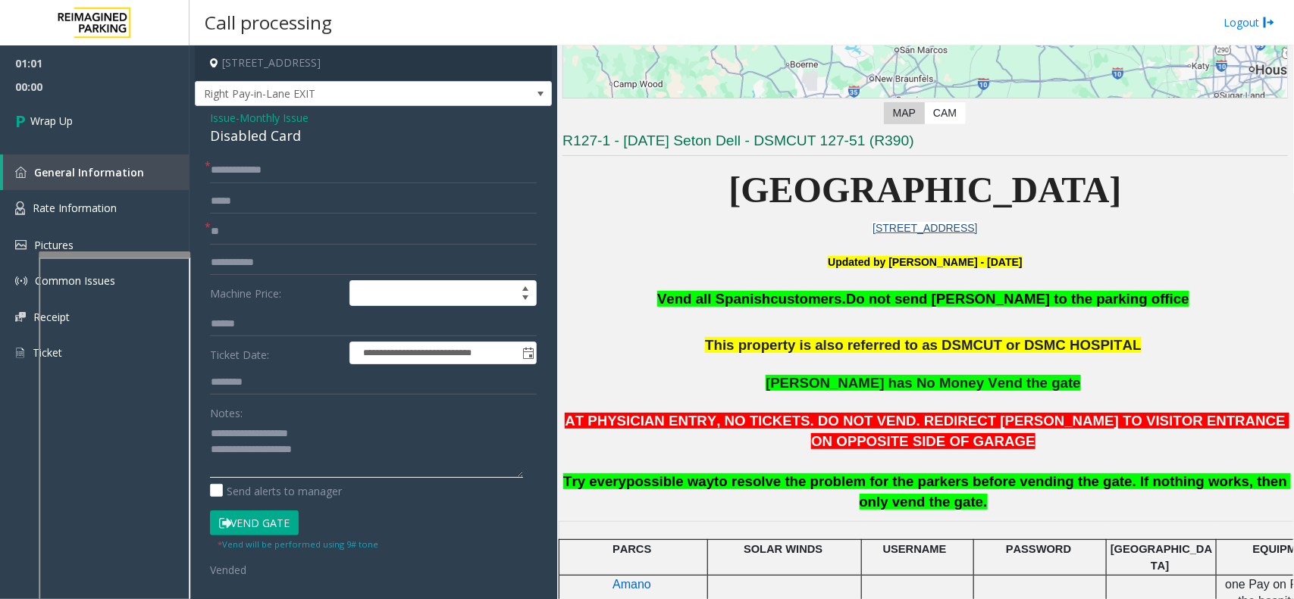
click at [343, 449] on textarea at bounding box center [366, 449] width 313 height 57
click at [308, 449] on textarea at bounding box center [366, 449] width 313 height 57
click at [504, 452] on textarea at bounding box center [366, 449] width 313 height 57
type textarea "**********"
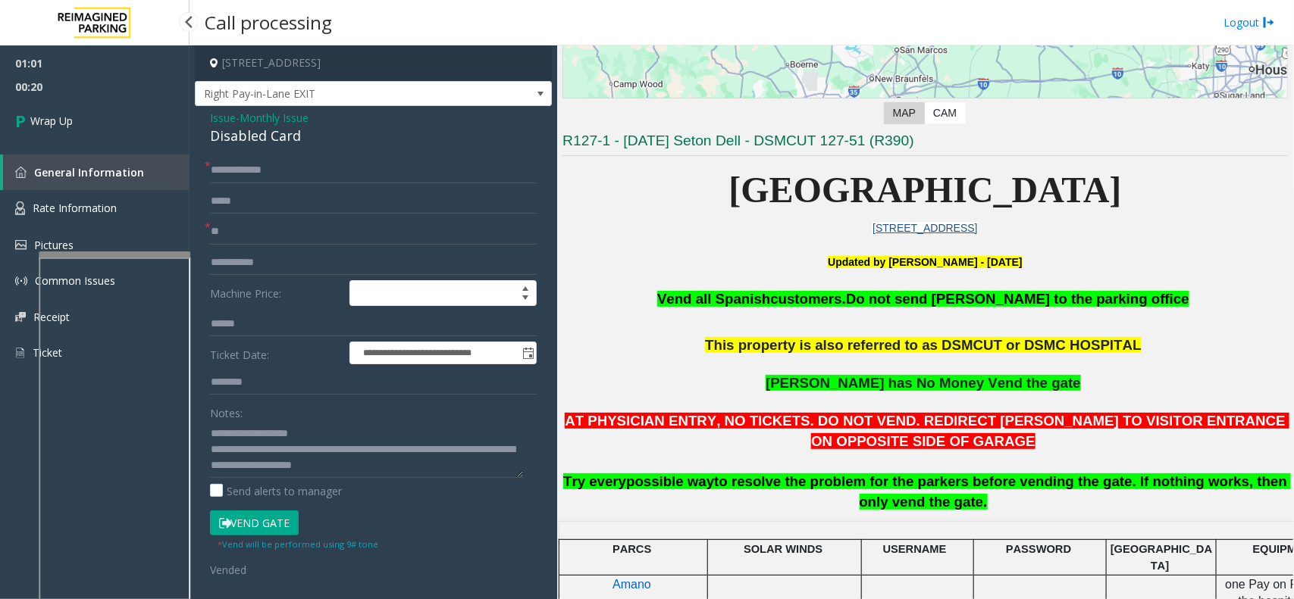
click at [179, 148] on div "01:01 00:20 Wrap Up General Information Rate Information Pictures Common Issues…" at bounding box center [94, 214] width 189 height 338
click at [163, 125] on link "Wrap Up" at bounding box center [94, 121] width 189 height 45
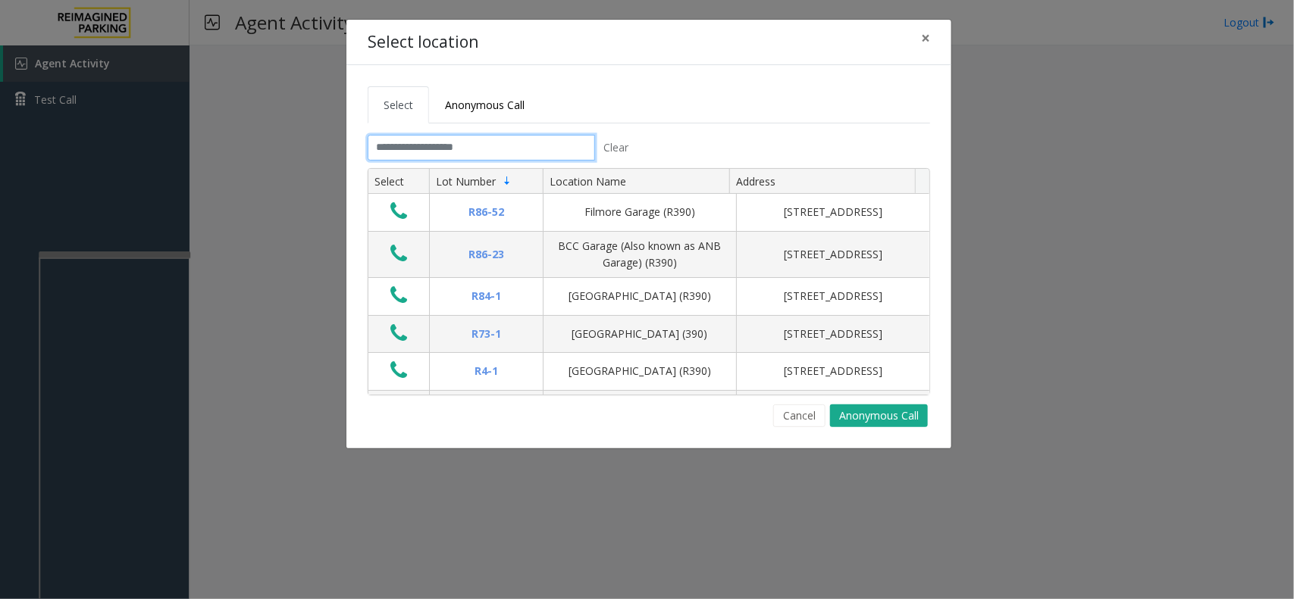
click at [445, 150] on input "text" at bounding box center [481, 148] width 227 height 26
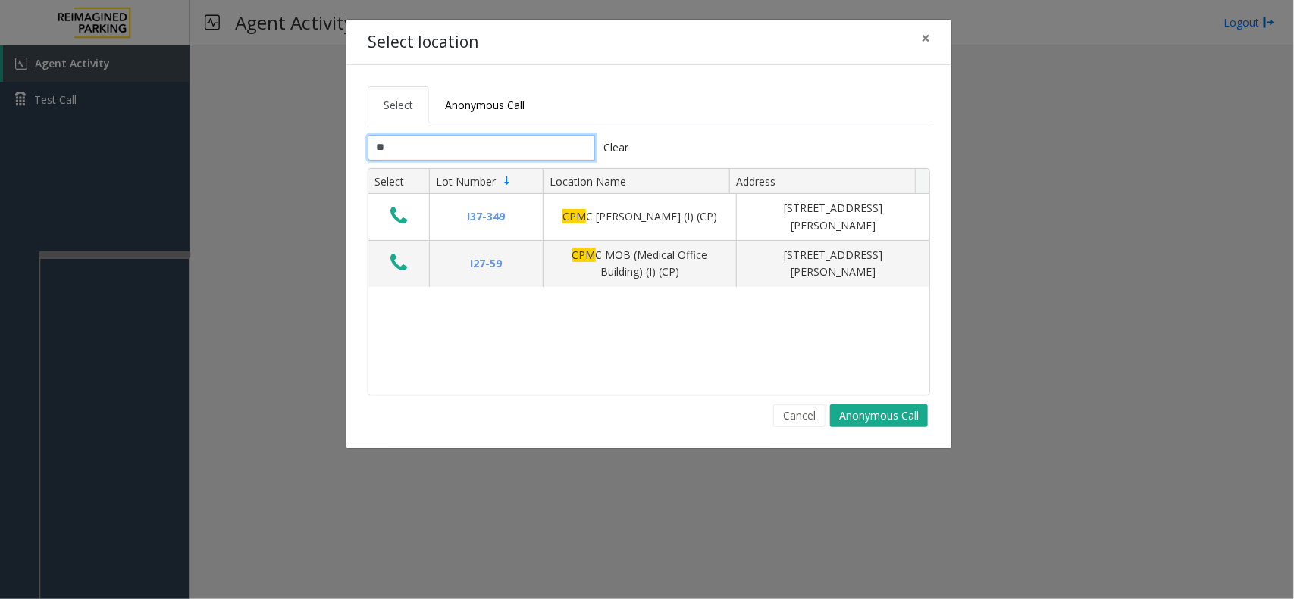
type input "*"
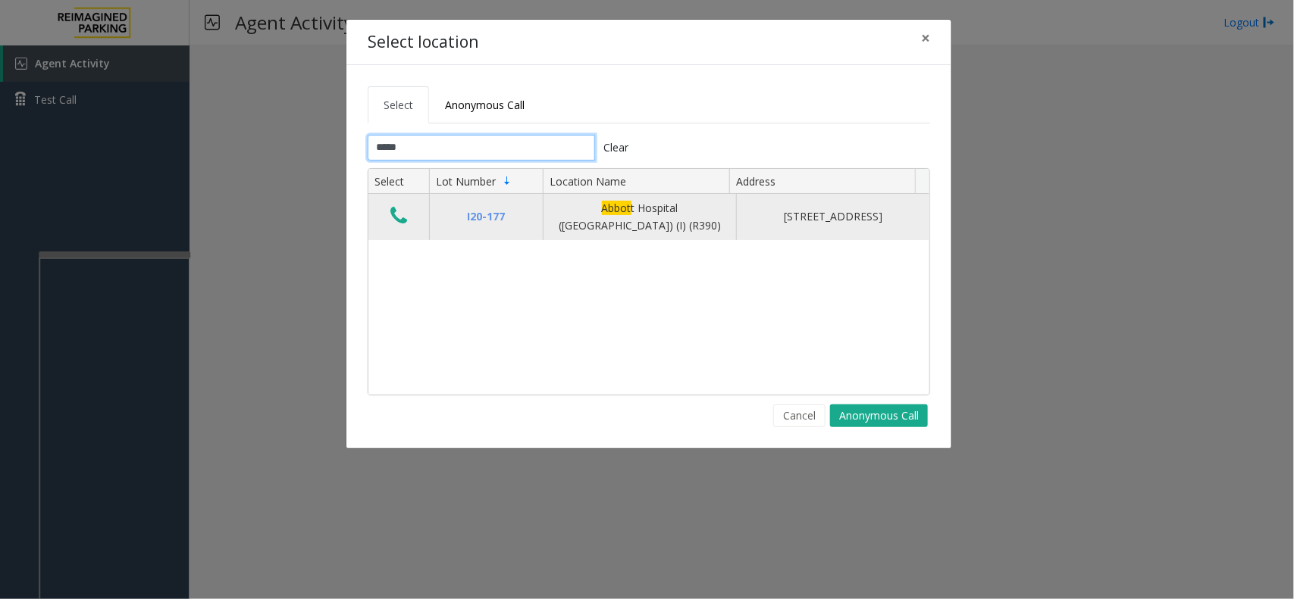
type input "*****"
click at [418, 214] on td "Data table" at bounding box center [398, 217] width 61 height 46
click at [408, 220] on button "Data table" at bounding box center [399, 217] width 26 height 24
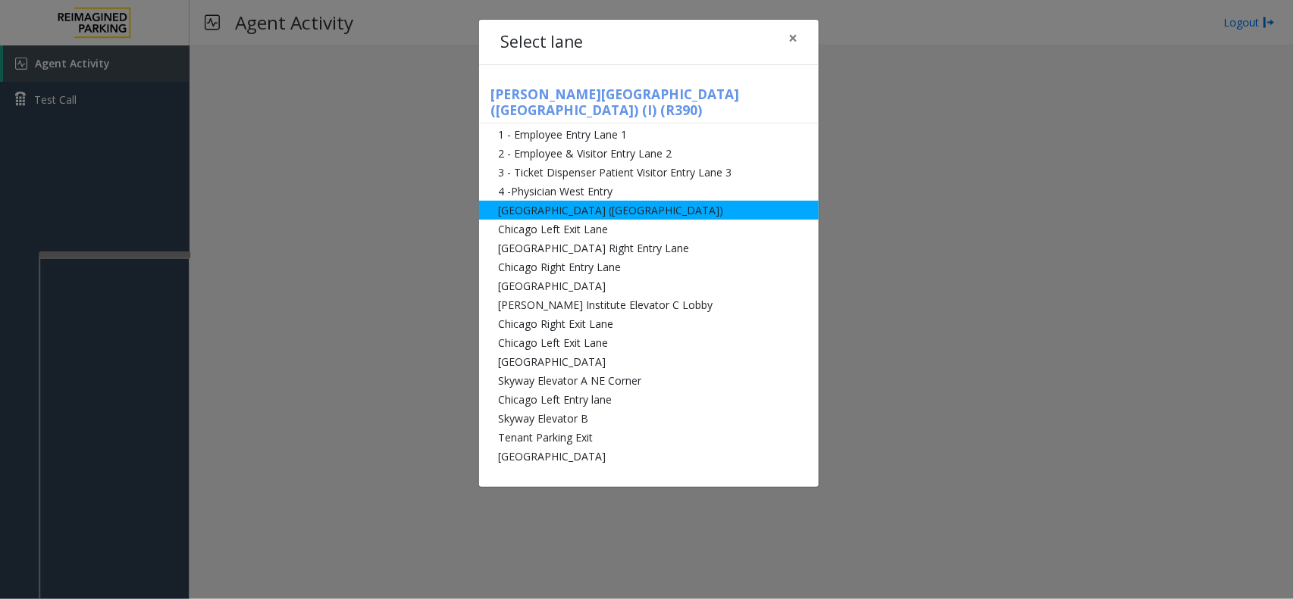
click at [550, 201] on li "[GEOGRAPHIC_DATA] ([GEOGRAPHIC_DATA])" at bounding box center [649, 210] width 340 height 19
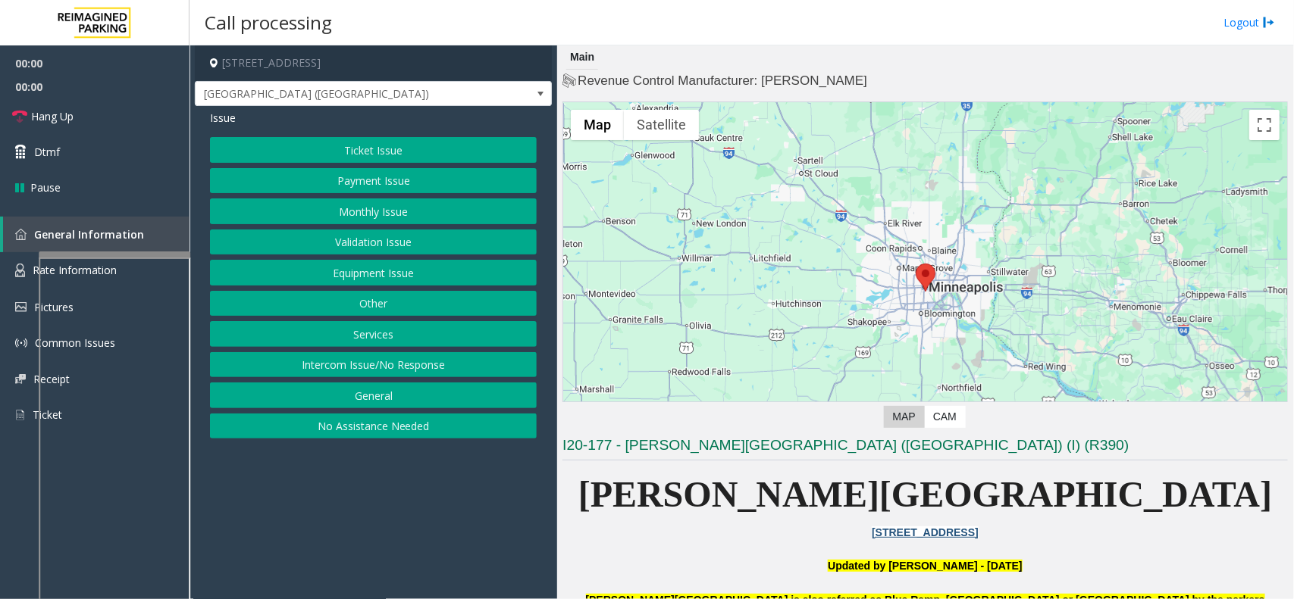
click at [381, 163] on button "Ticket Issue" at bounding box center [373, 150] width 327 height 26
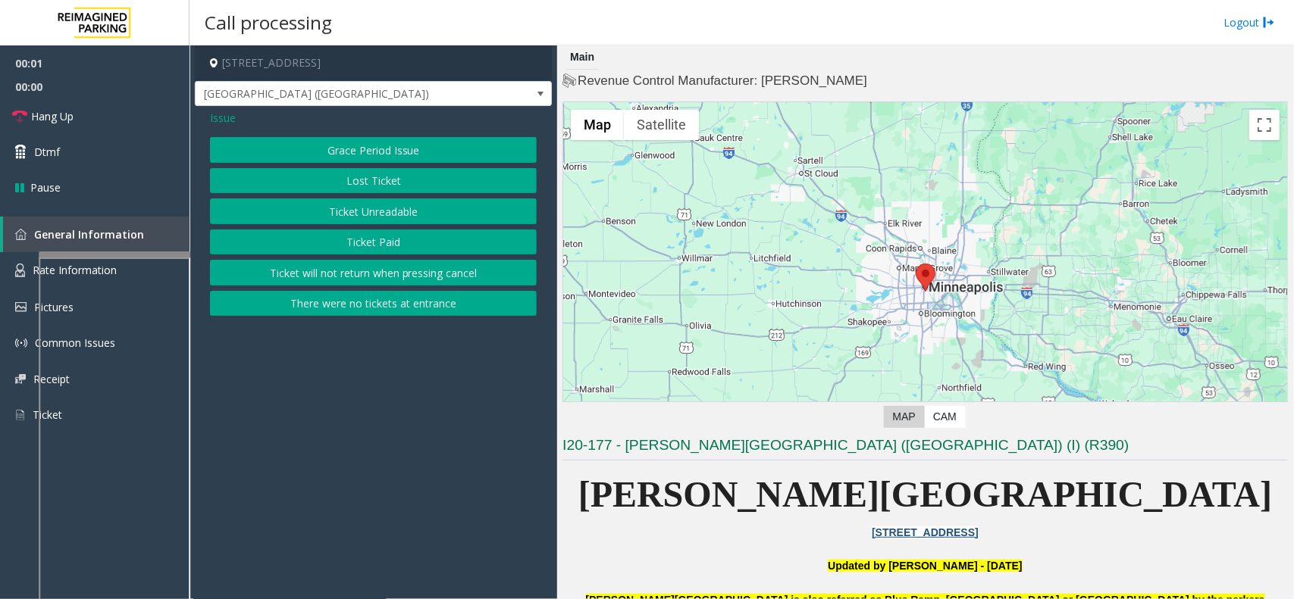
click at [362, 202] on button "Ticket Unreadable" at bounding box center [373, 212] width 327 height 26
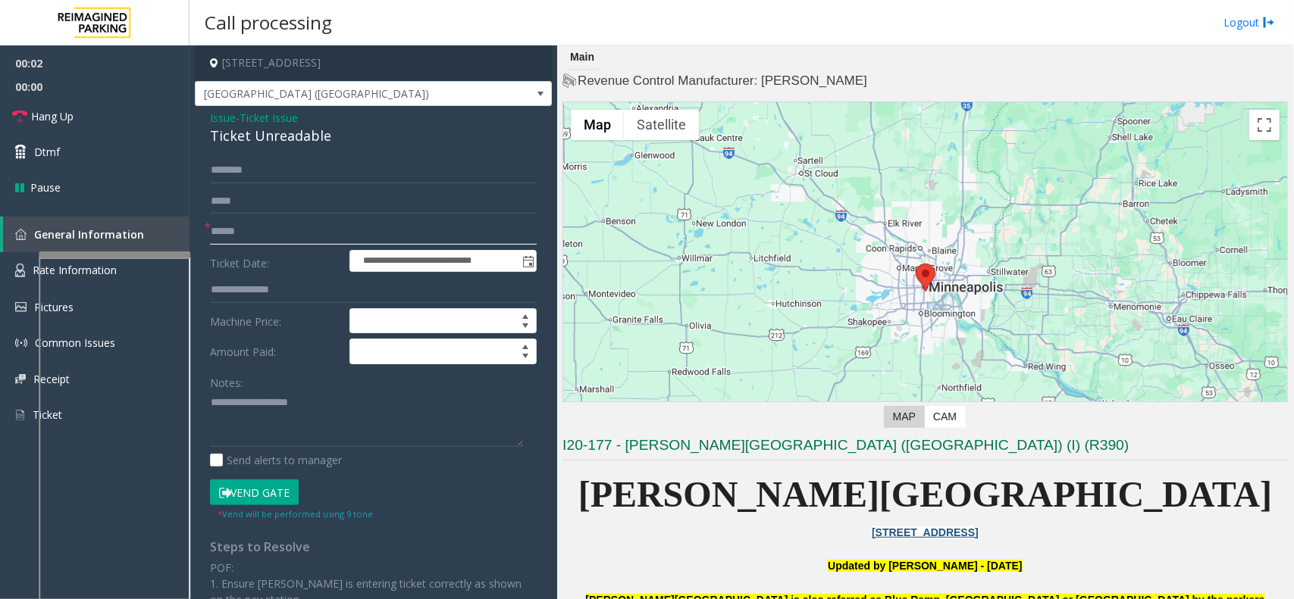
click at [245, 231] on input "text" at bounding box center [373, 232] width 327 height 26
click at [279, 136] on div "Ticket Unreadable" at bounding box center [373, 136] width 327 height 20
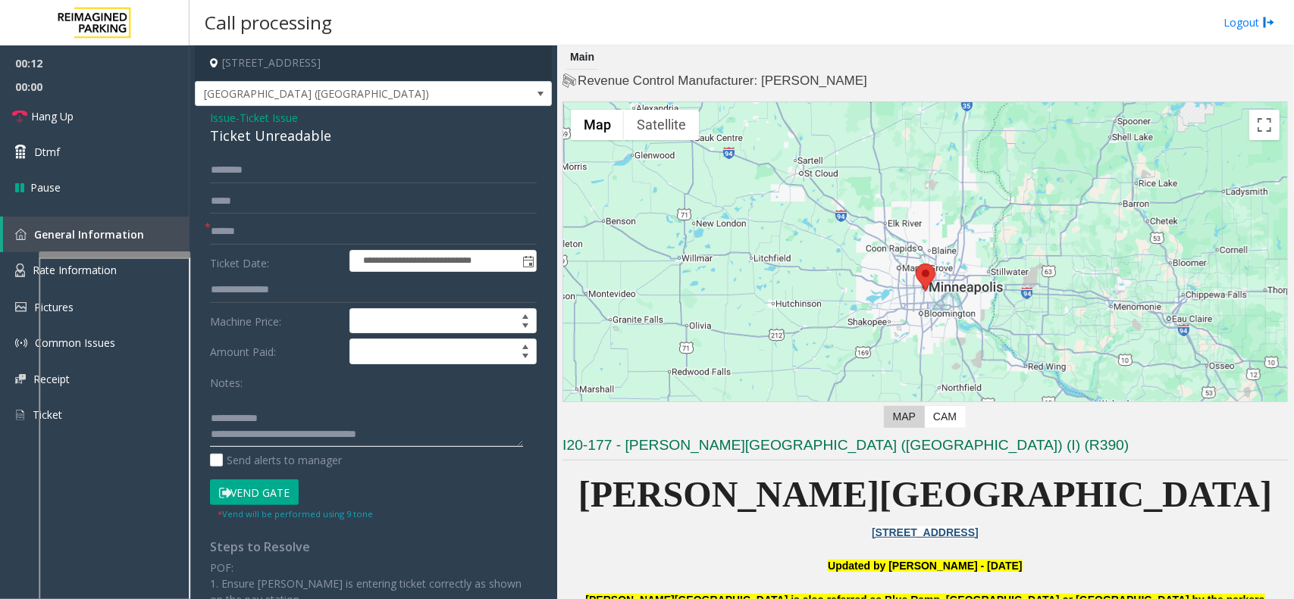
type textarea "**********"
drag, startPoint x: 330, startPoint y: 224, endPoint x: 316, endPoint y: 254, distance: 33.2
click at [328, 224] on input "text" at bounding box center [373, 232] width 327 height 26
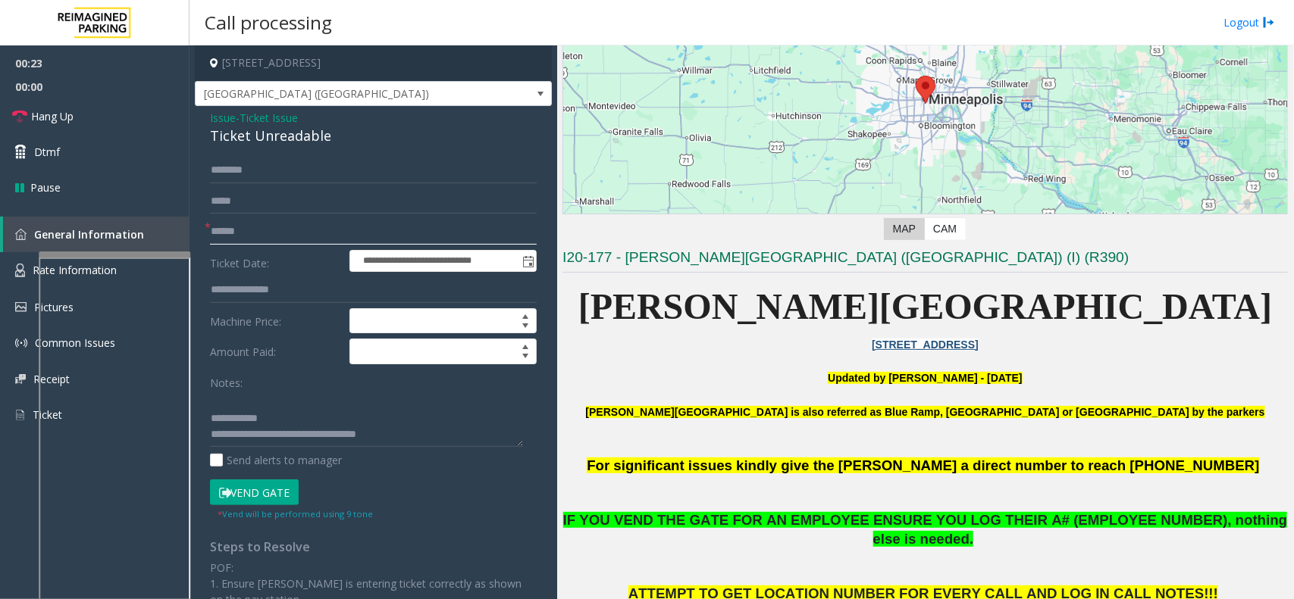
scroll to position [189, 0]
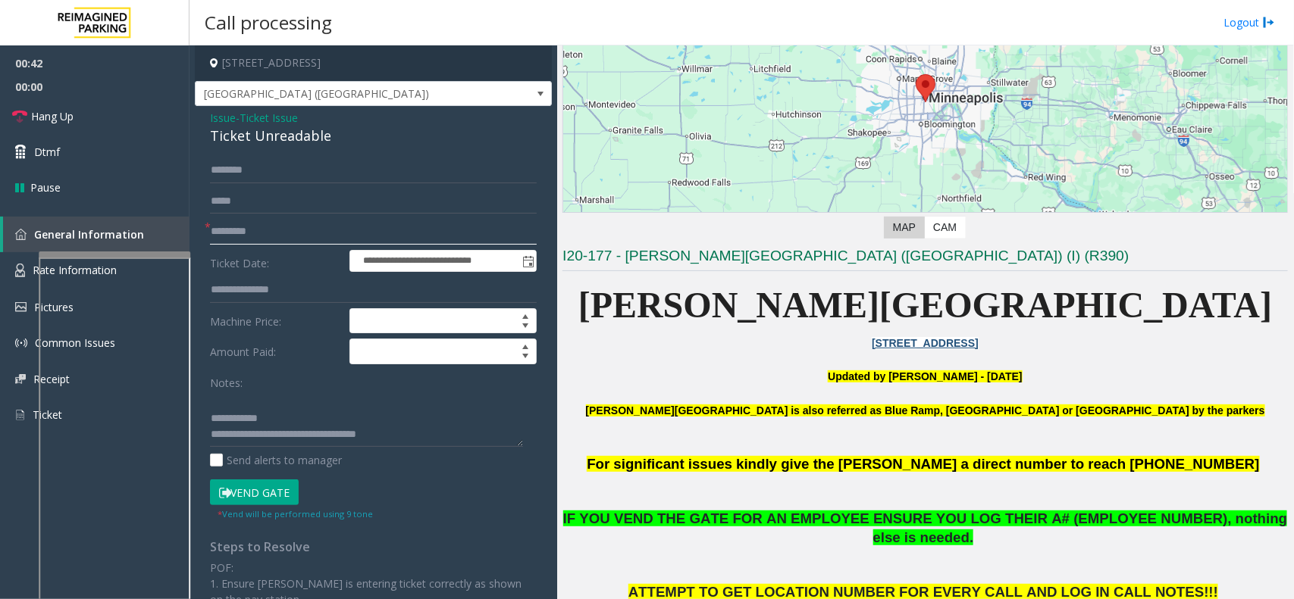
type input "*********"
click at [252, 479] on button "Vend Gate" at bounding box center [254, 493] width 89 height 26
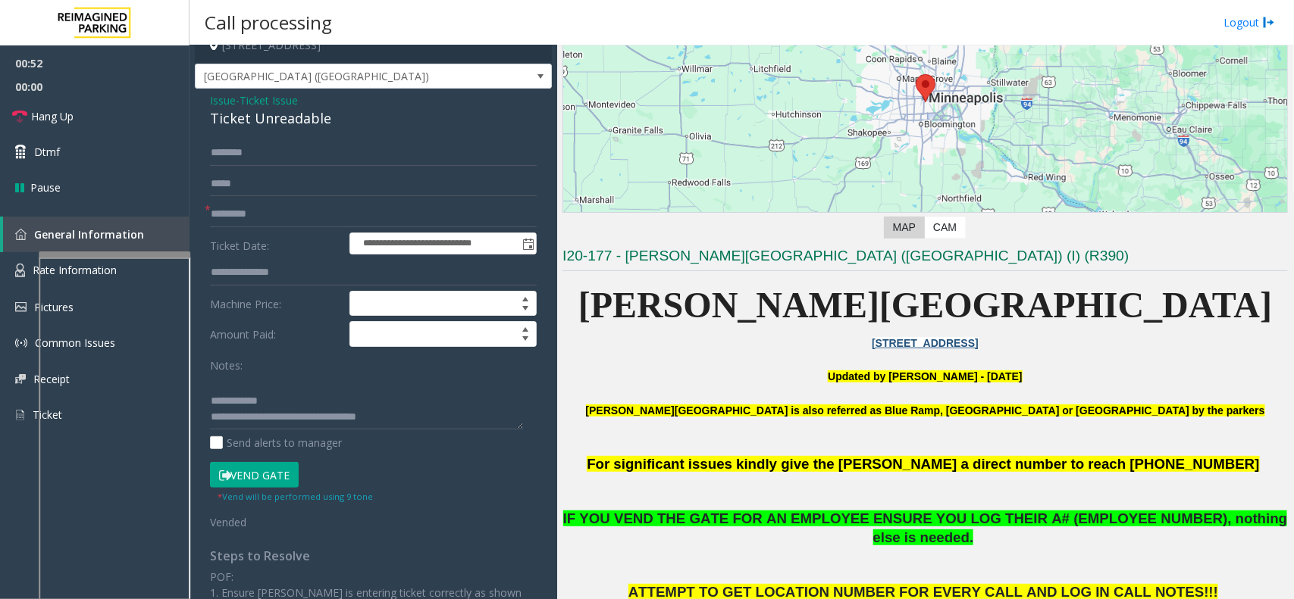
scroll to position [31, 0]
click at [130, 117] on link "Hang Up" at bounding box center [94, 117] width 189 height 36
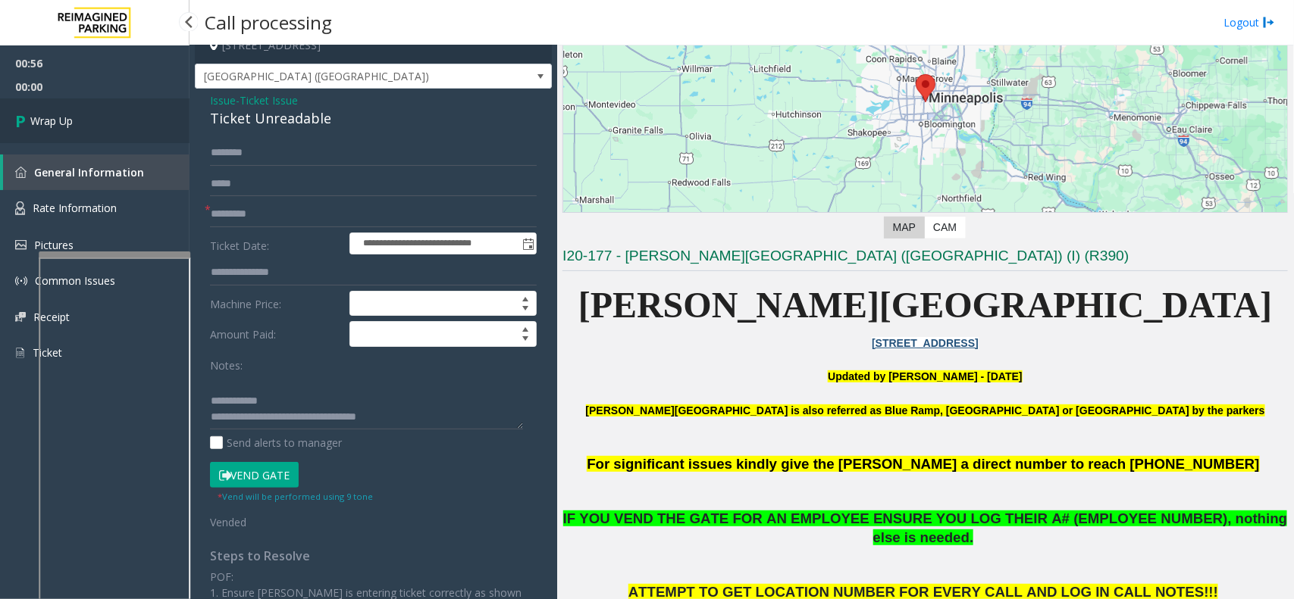
click at [89, 124] on link "Wrap Up" at bounding box center [94, 121] width 189 height 45
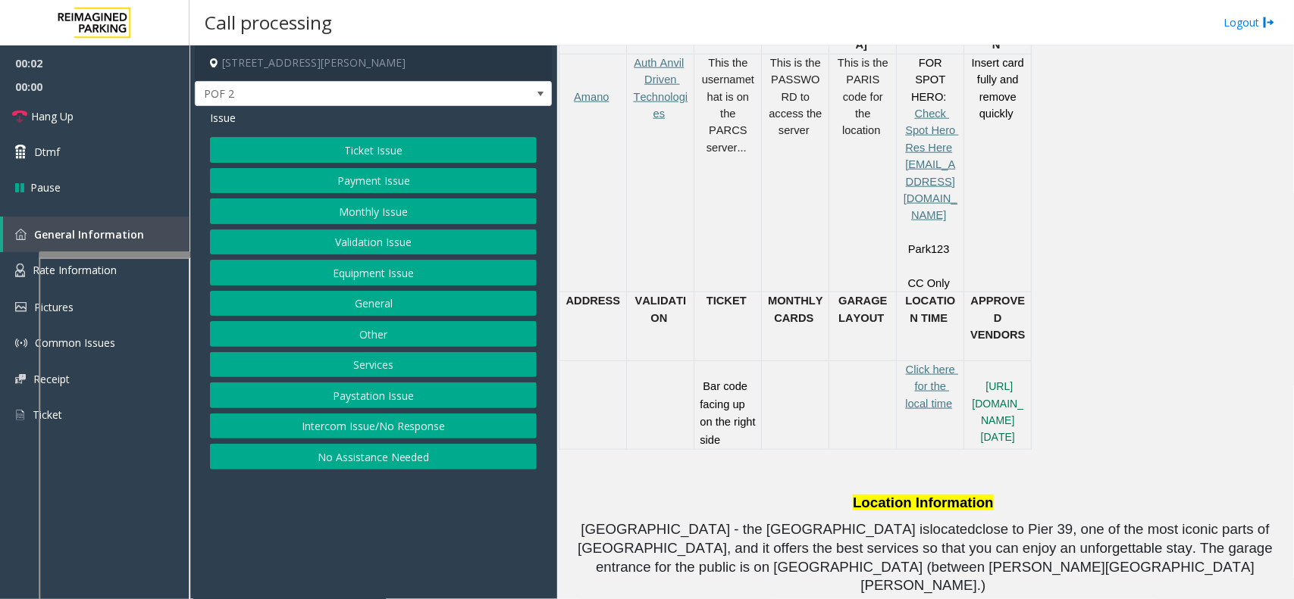
scroll to position [853, 0]
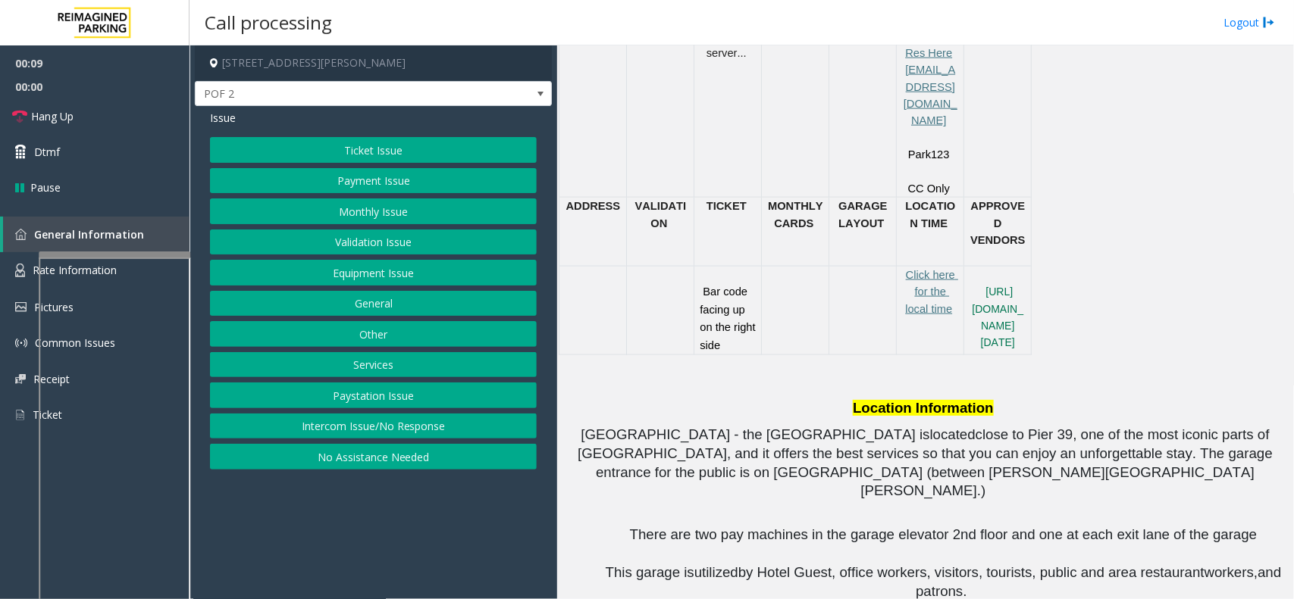
click at [429, 423] on button "Intercom Issue/No Response" at bounding box center [373, 427] width 327 height 26
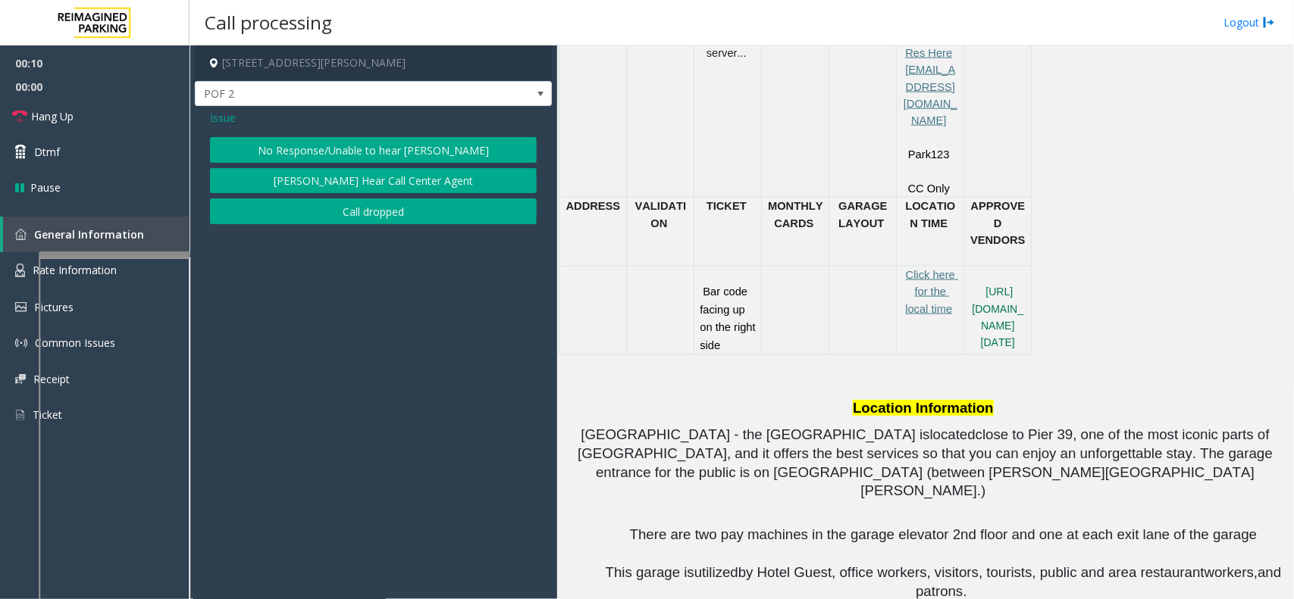
click at [399, 152] on button "No Response/Unable to hear [PERSON_NAME]" at bounding box center [373, 150] width 327 height 26
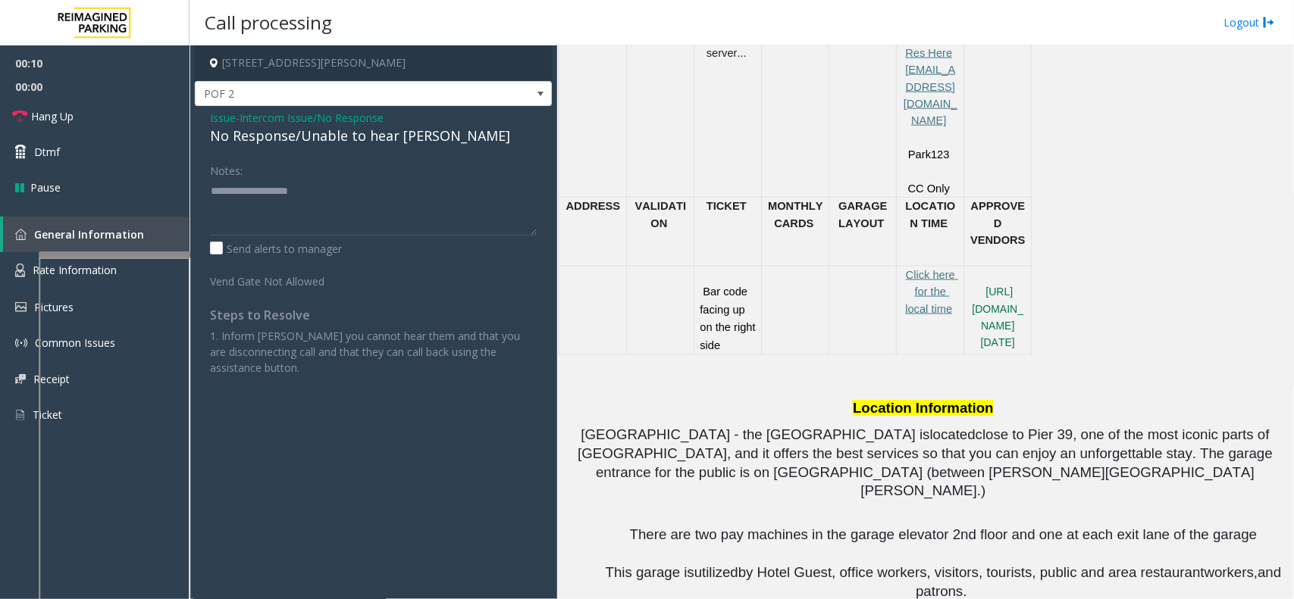
click at [368, 149] on div "Issue - Intercom Issue/No Response No Response/Unable to hear [PERSON_NAME] Not…" at bounding box center [373, 248] width 357 height 285
click at [368, 142] on div "No Response/Unable to hear [PERSON_NAME]" at bounding box center [373, 136] width 327 height 20
type textarea "**********"
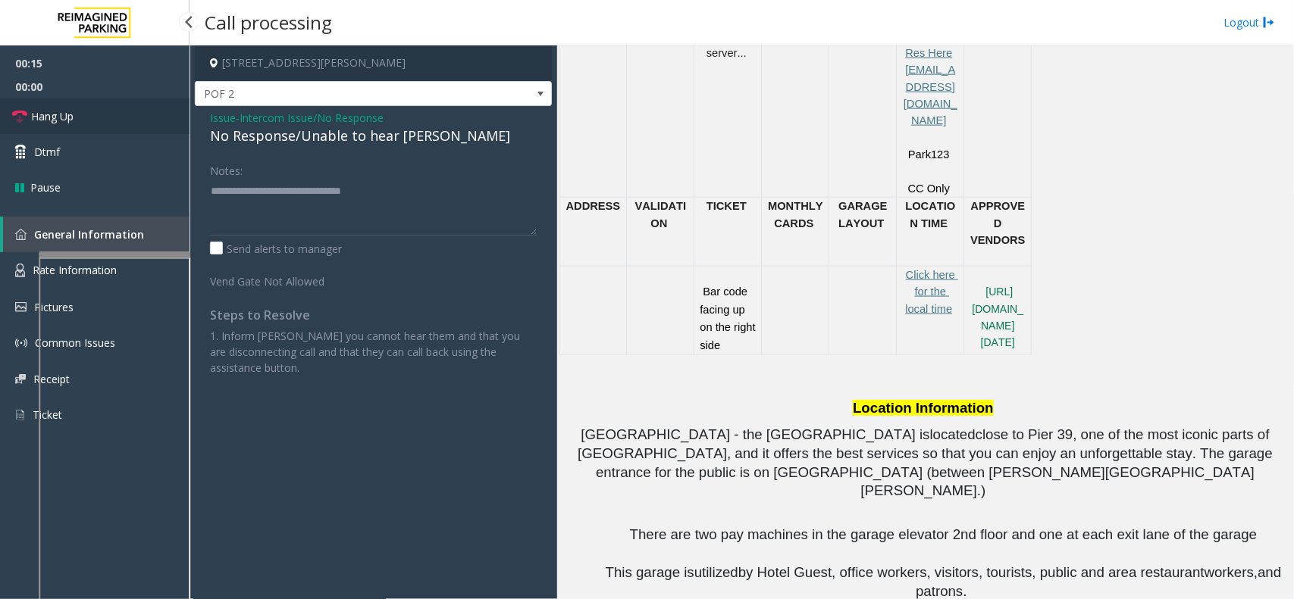
click at [142, 111] on link "Hang Up" at bounding box center [94, 117] width 189 height 36
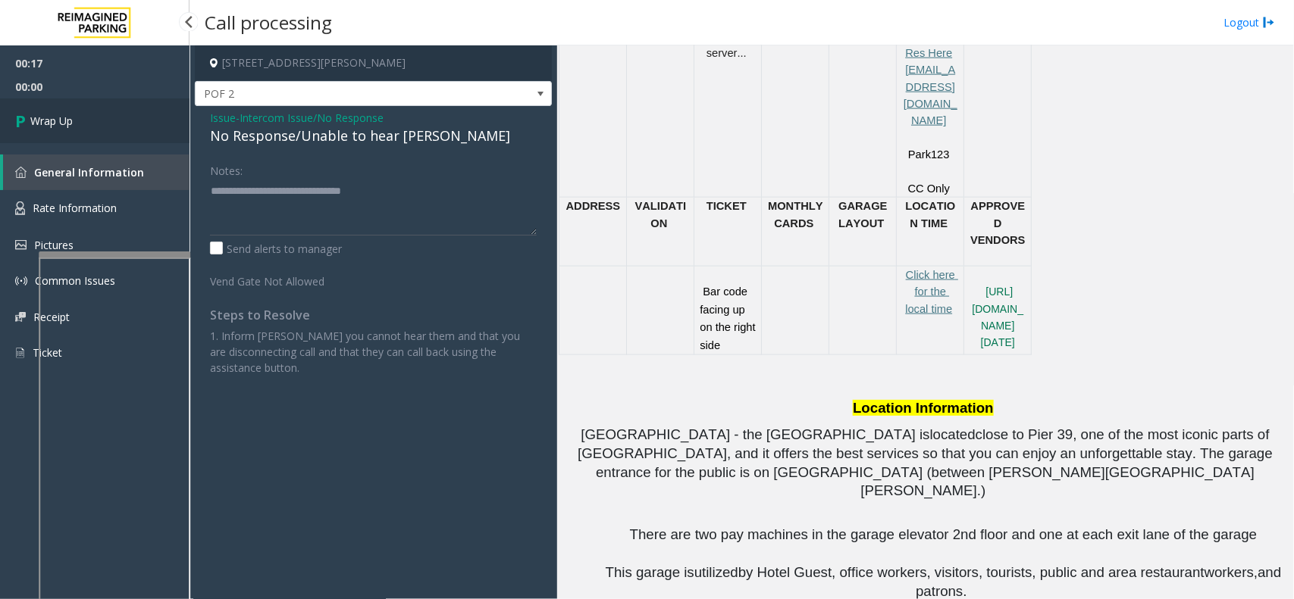
click at [61, 110] on link "Wrap Up" at bounding box center [94, 121] width 189 height 45
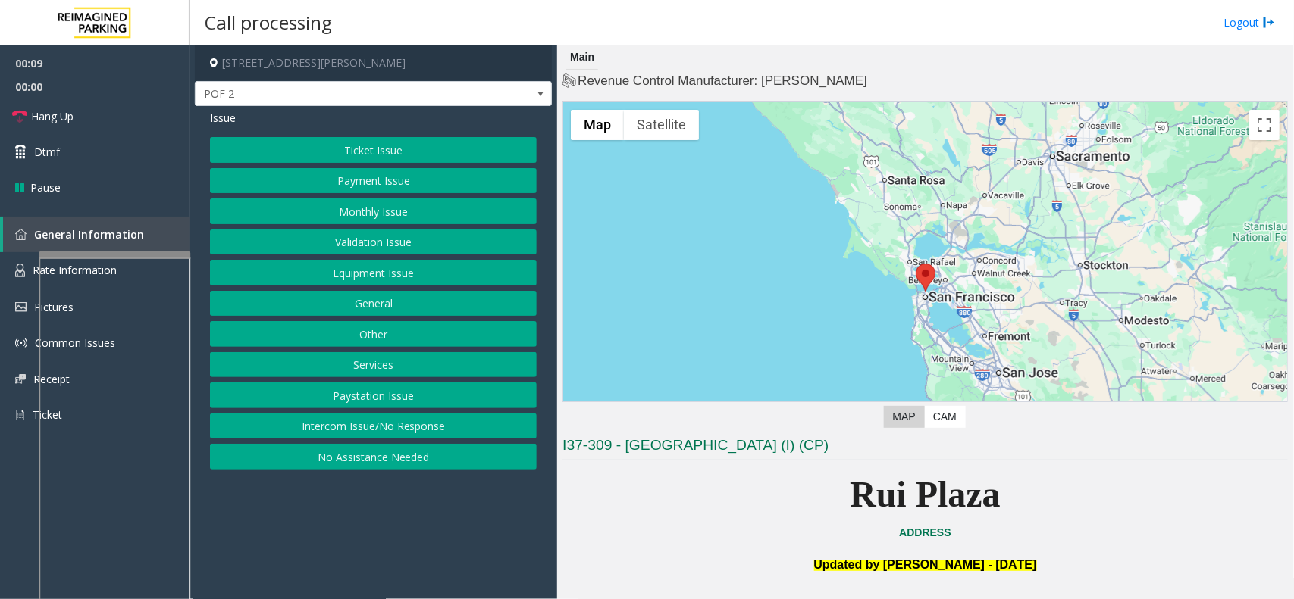
click at [437, 418] on button "Intercom Issue/No Response" at bounding box center [373, 427] width 327 height 26
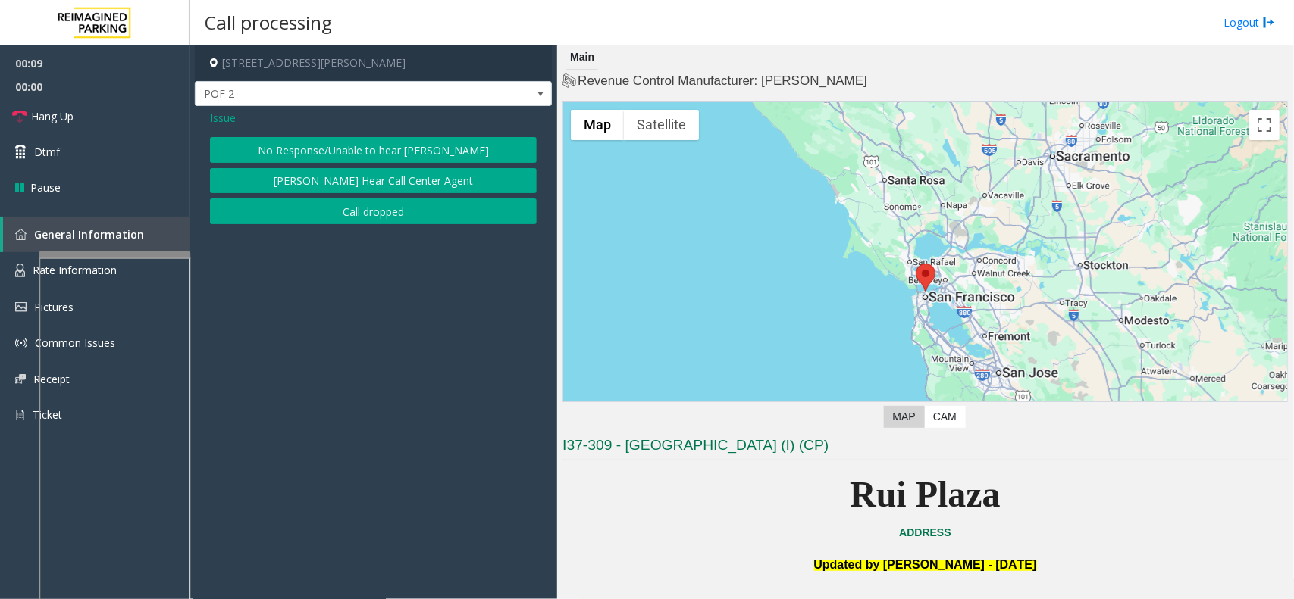
click at [428, 149] on button "No Response/Unable to hear [PERSON_NAME]" at bounding box center [373, 150] width 327 height 26
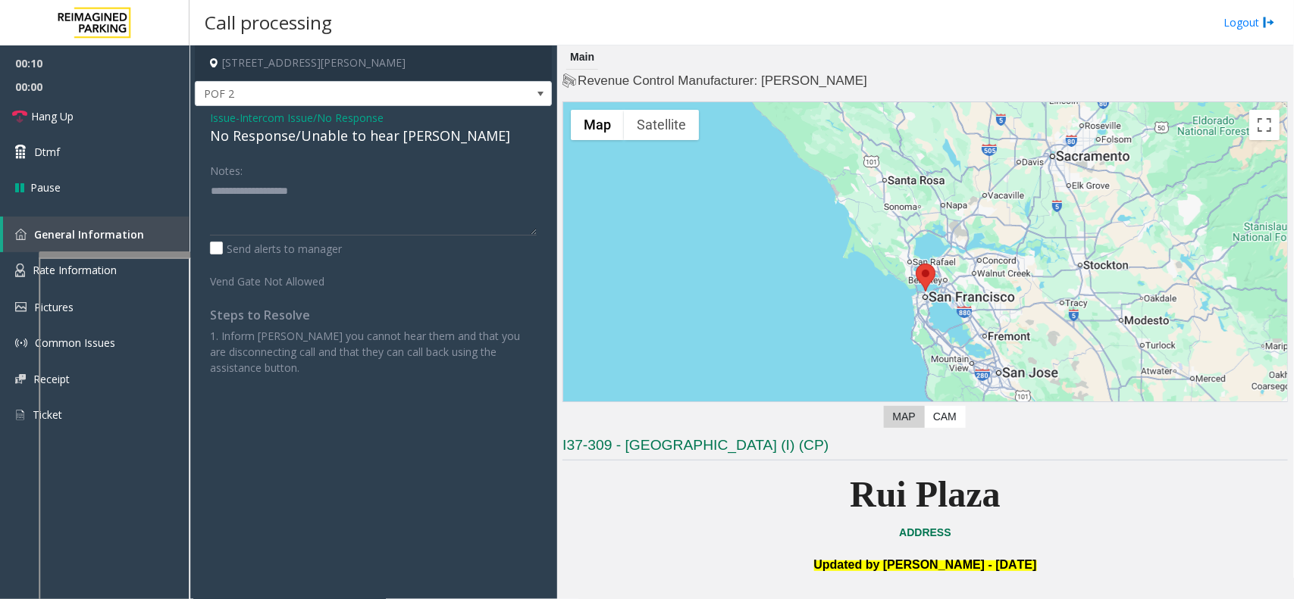
click at [332, 129] on div "No Response/Unable to hear [PERSON_NAME]" at bounding box center [373, 136] width 327 height 20
click at [343, 140] on div "No Response/Unable to hear [PERSON_NAME]" at bounding box center [373, 136] width 327 height 20
type textarea "**********"
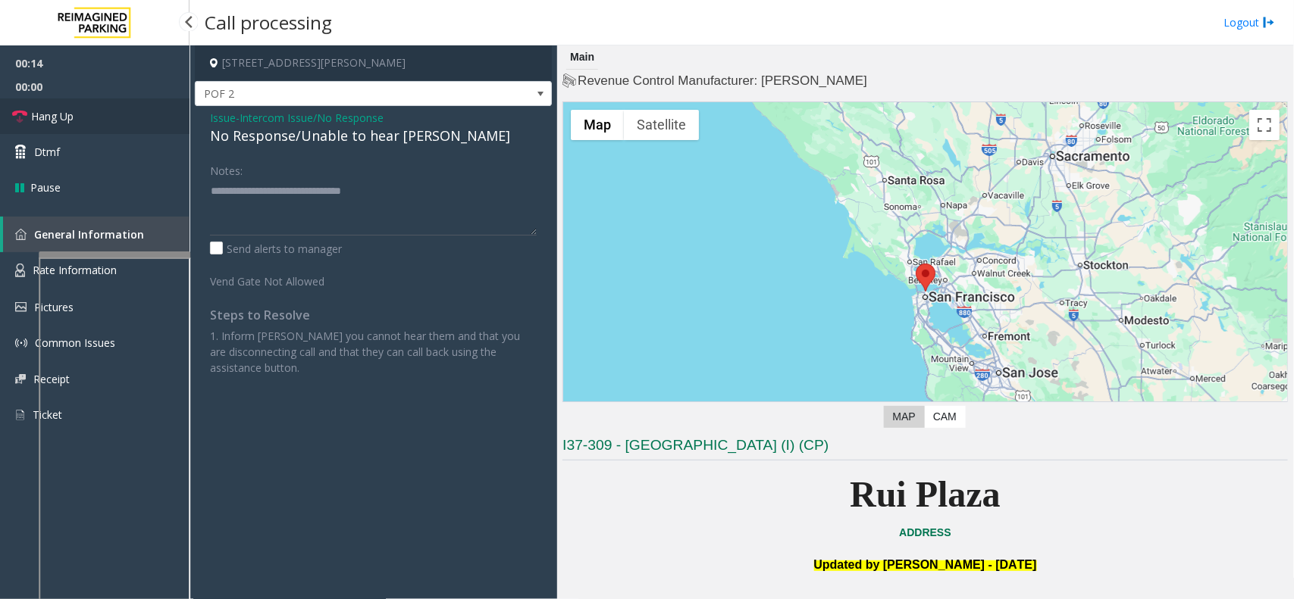
click at [172, 107] on link "Hang Up" at bounding box center [94, 117] width 189 height 36
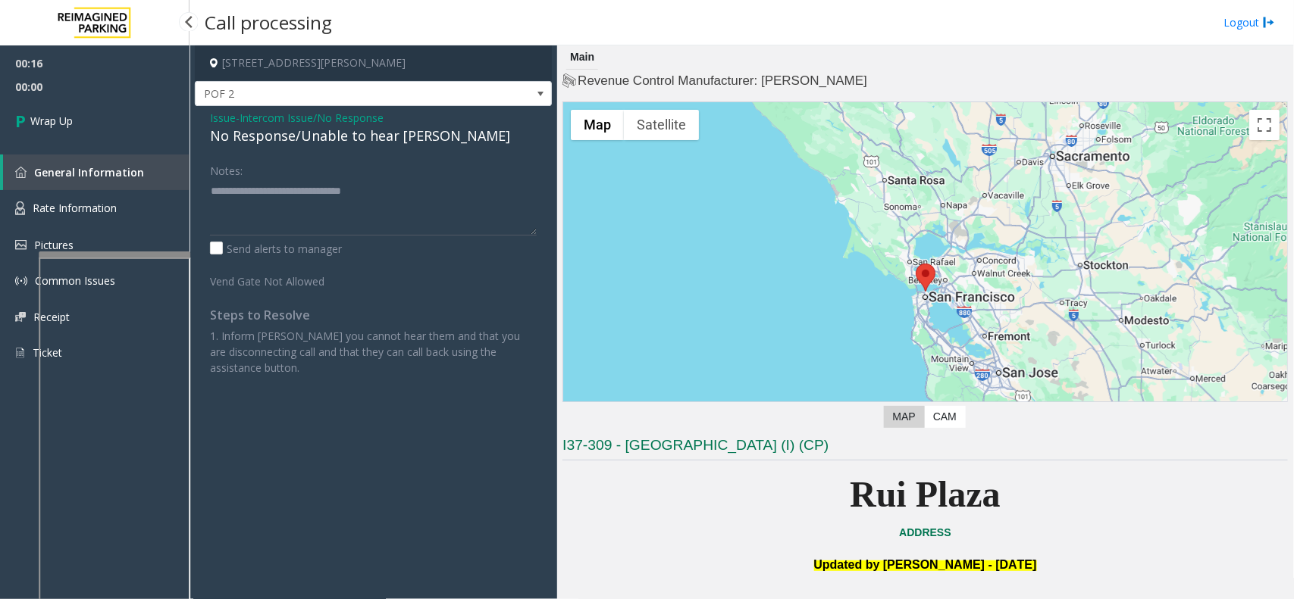
click at [110, 110] on link "Wrap Up" at bounding box center [94, 121] width 189 height 45
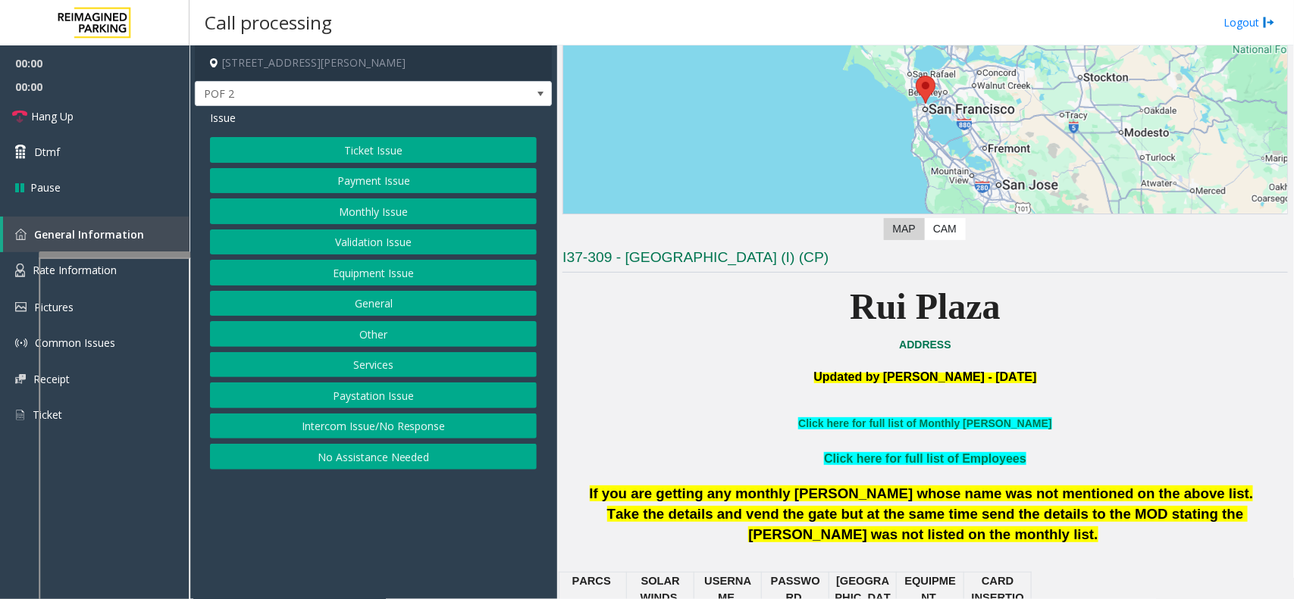
scroll to position [189, 0]
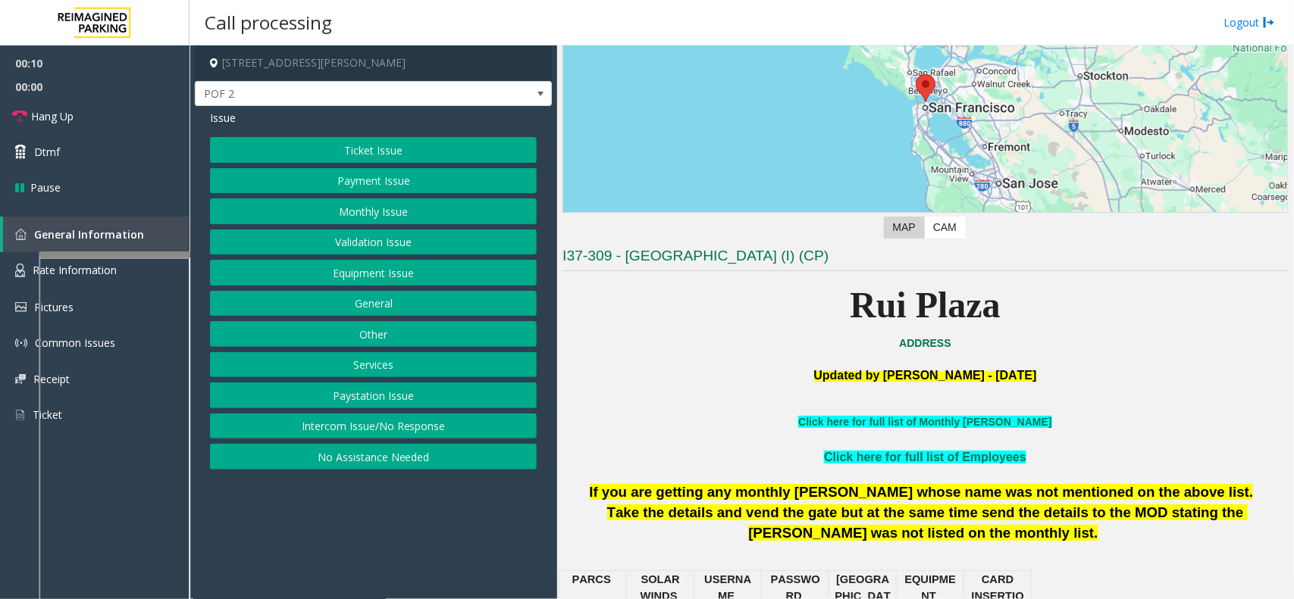
click at [489, 430] on button "Intercom Issue/No Response" at bounding box center [373, 427] width 327 height 26
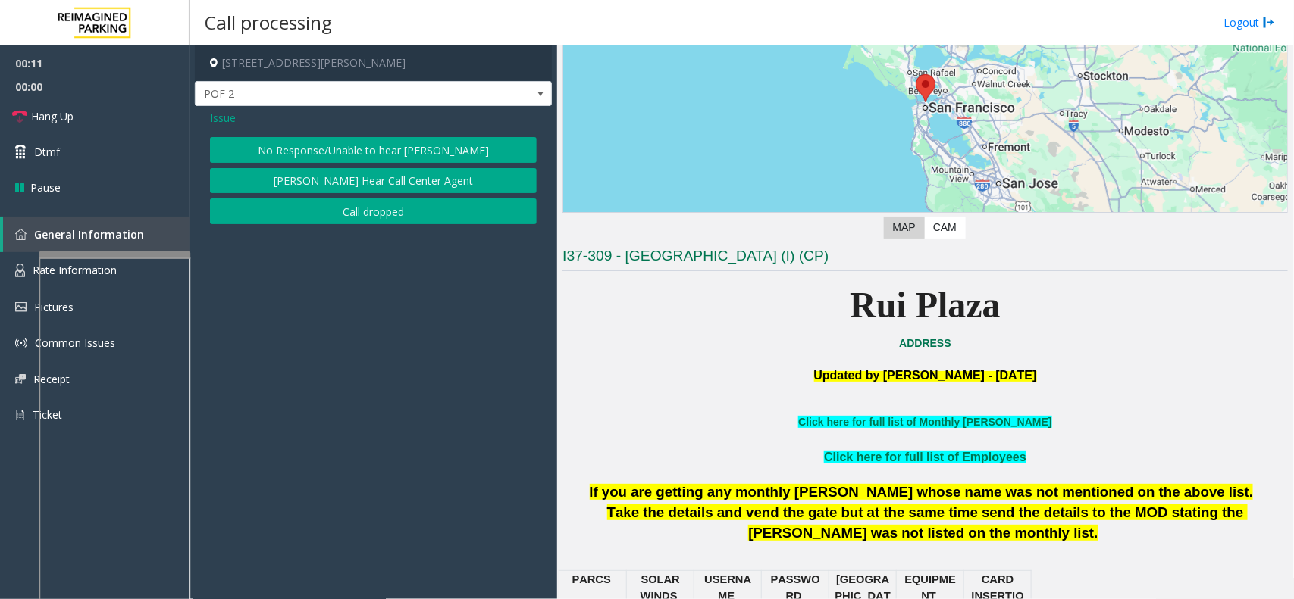
click at [408, 161] on button "No Response/Unable to hear [PERSON_NAME]" at bounding box center [373, 150] width 327 height 26
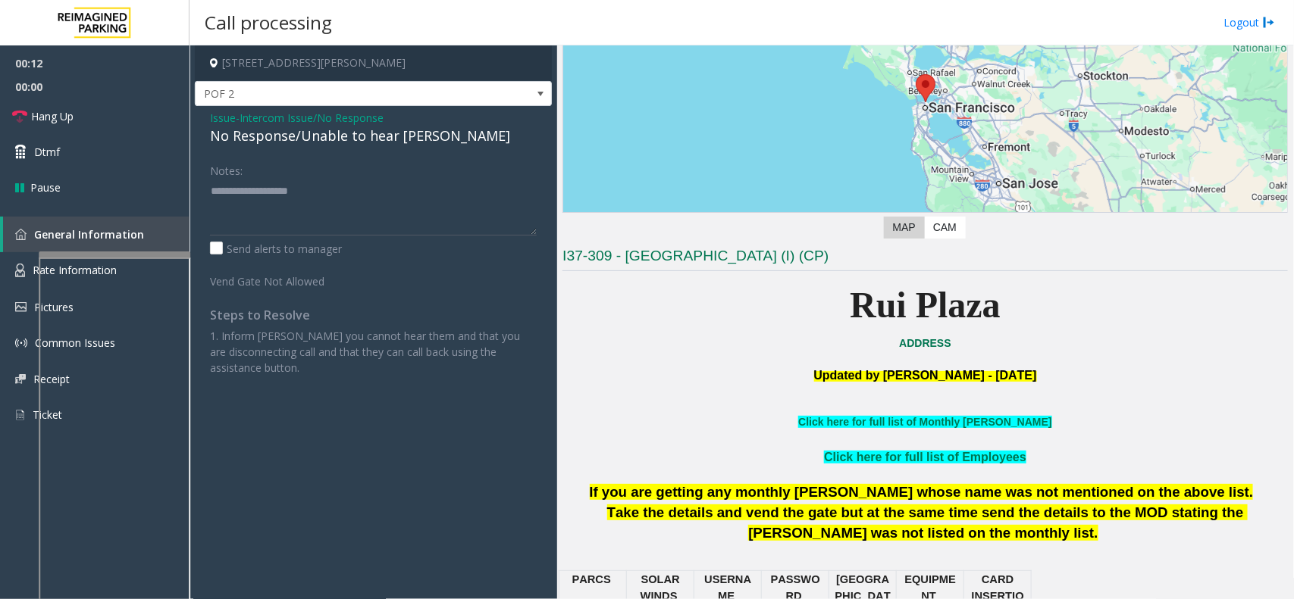
click at [415, 139] on div "No Response/Unable to hear [PERSON_NAME]" at bounding box center [373, 136] width 327 height 20
type textarea "**********"
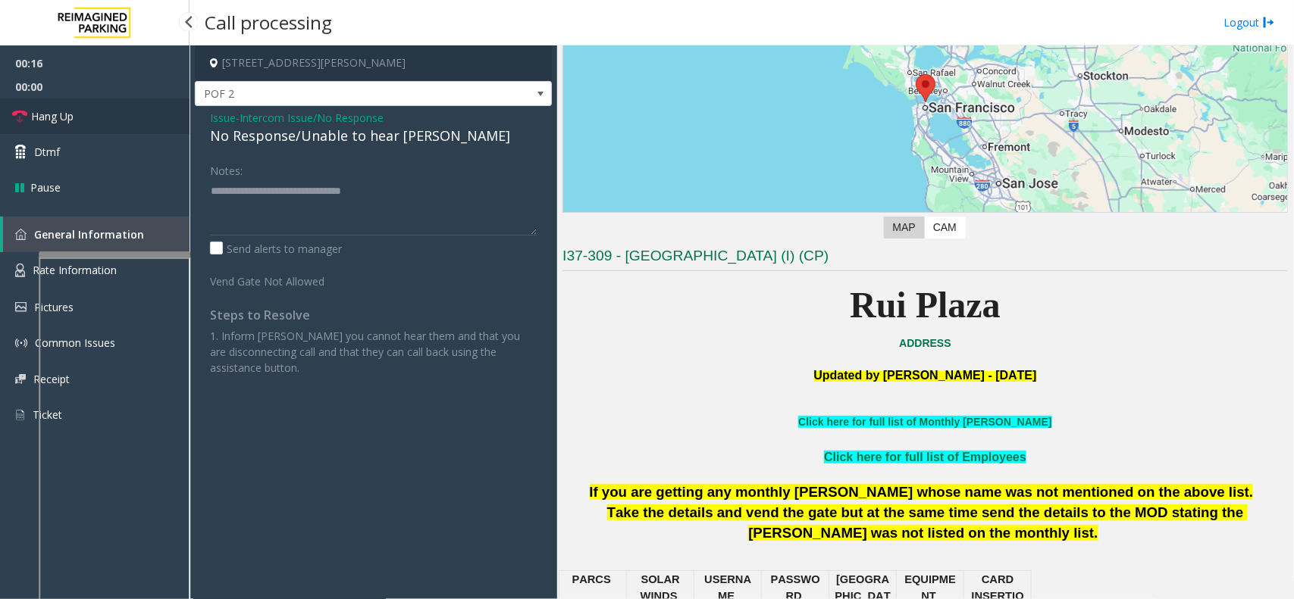
click at [136, 118] on link "Hang Up" at bounding box center [94, 117] width 189 height 36
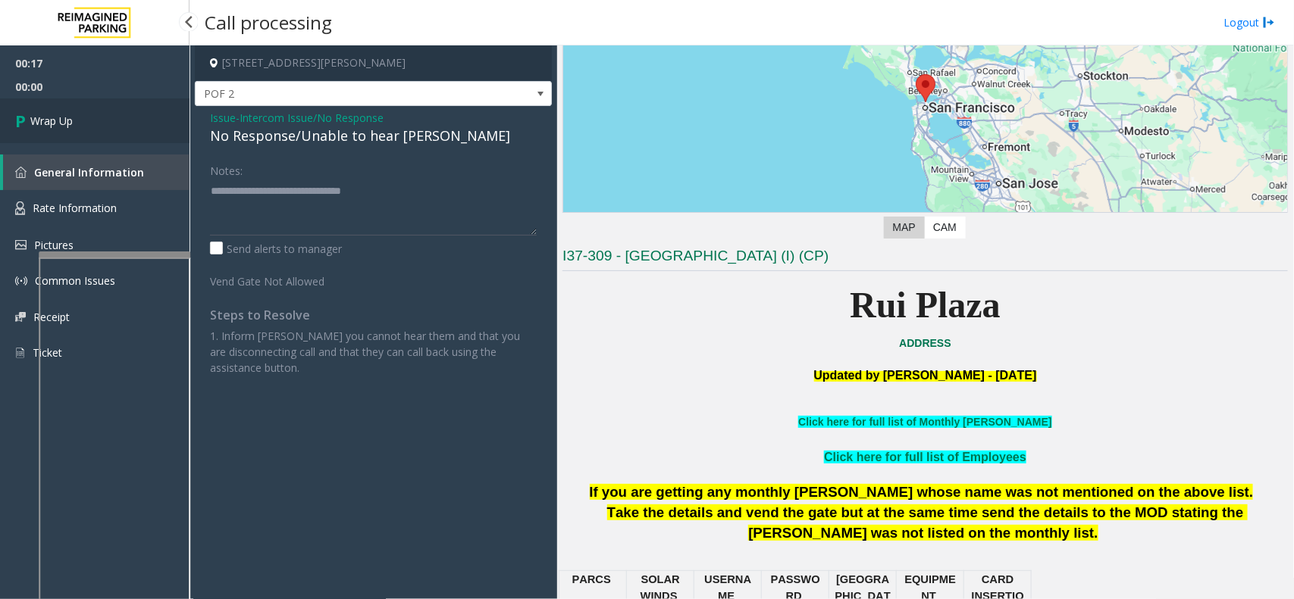
click at [91, 120] on link "Wrap Up" at bounding box center [94, 121] width 189 height 45
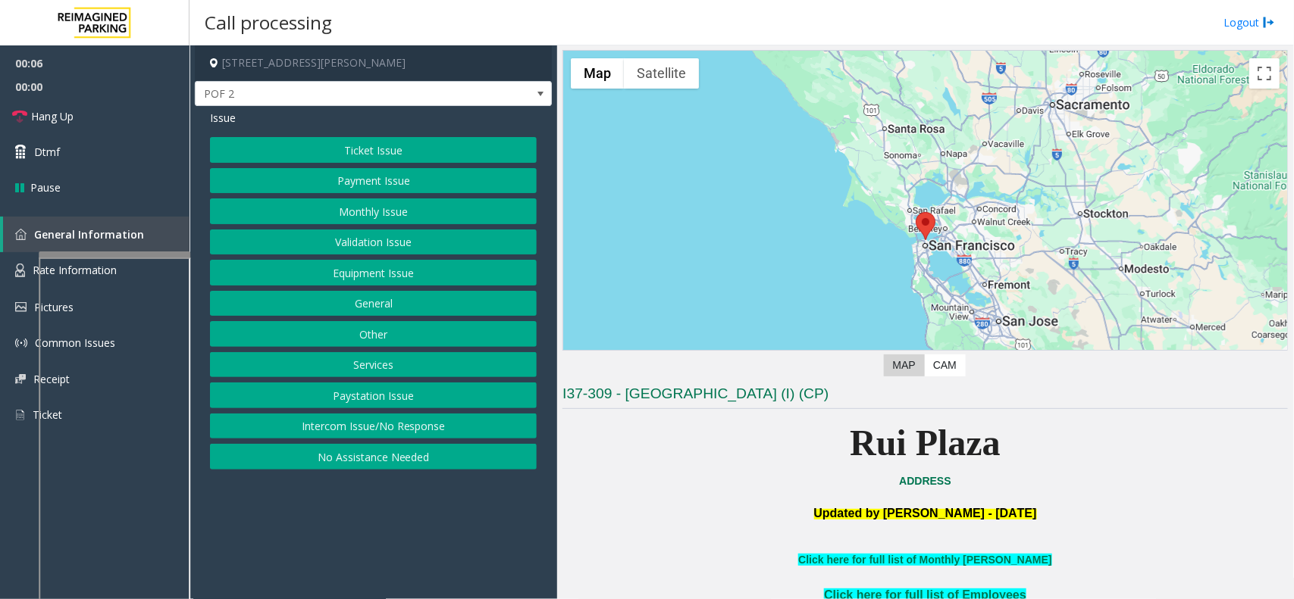
scroll to position [28, 0]
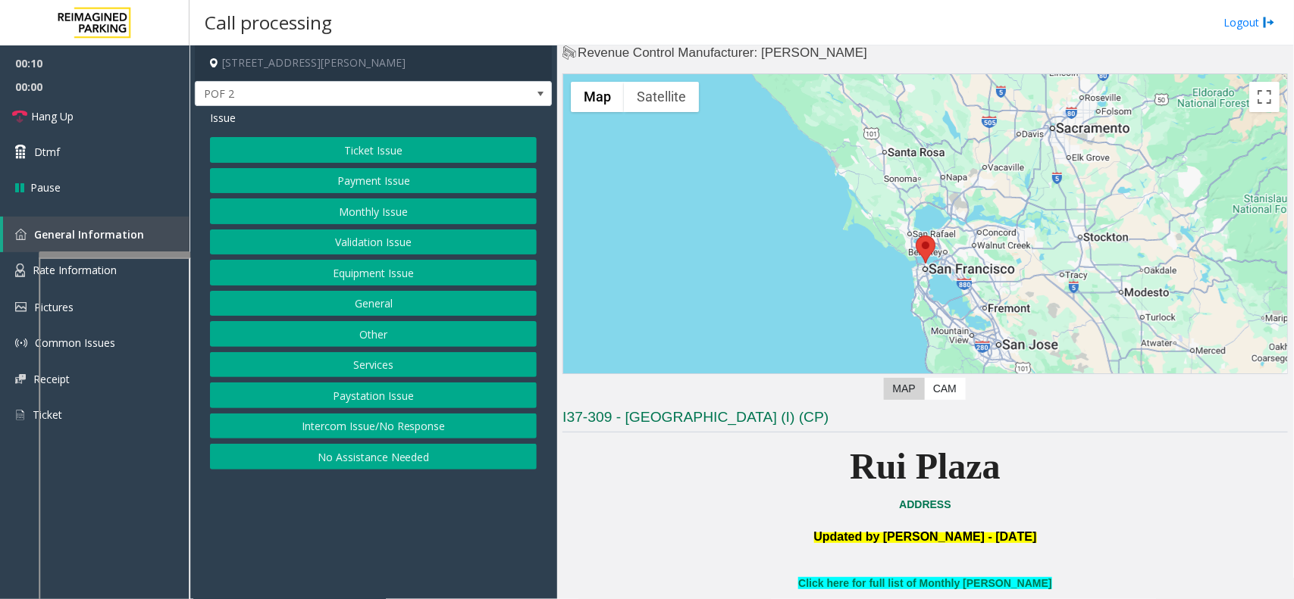
click at [515, 433] on button "Intercom Issue/No Response" at bounding box center [373, 427] width 327 height 26
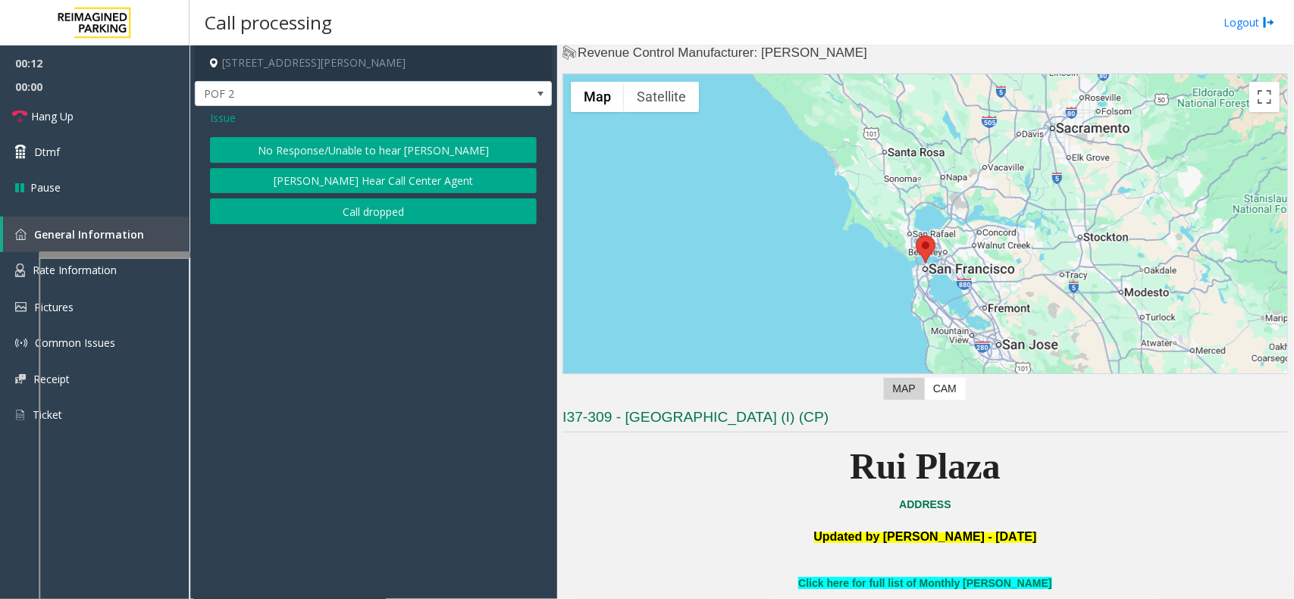
click at [368, 144] on button "No Response/Unable to hear [PERSON_NAME]" at bounding box center [373, 150] width 327 height 26
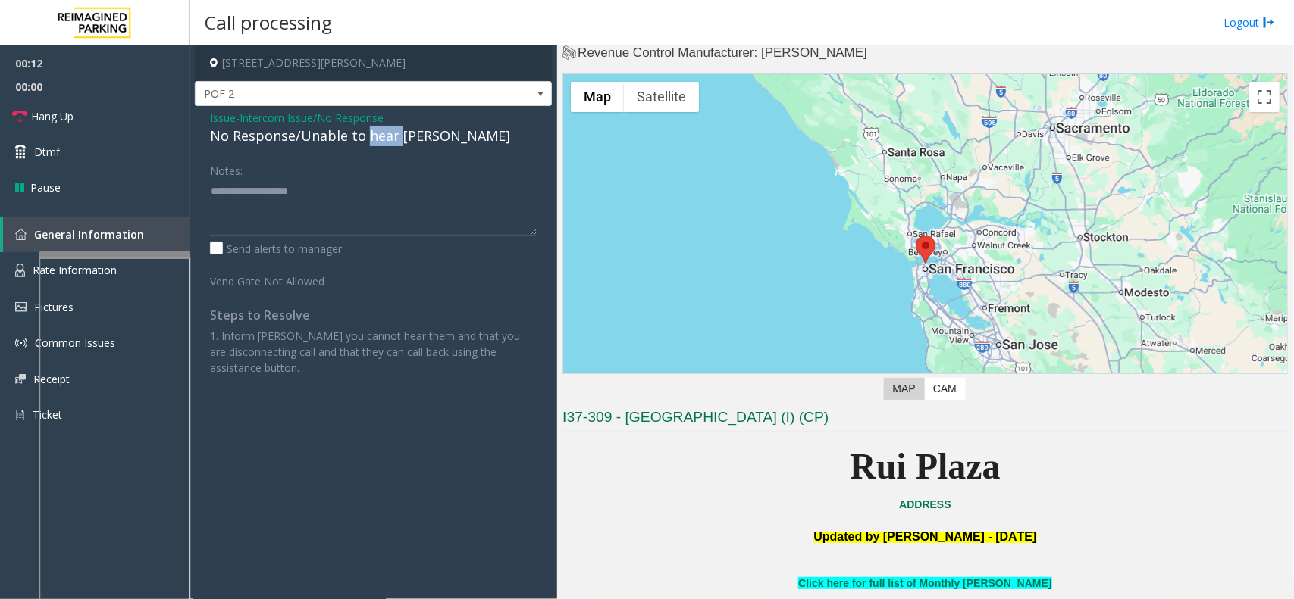
click at [368, 144] on div "No Response/Unable to hear [PERSON_NAME]" at bounding box center [373, 136] width 327 height 20
type textarea "**********"
click at [153, 108] on link "Hang Up" at bounding box center [94, 117] width 189 height 36
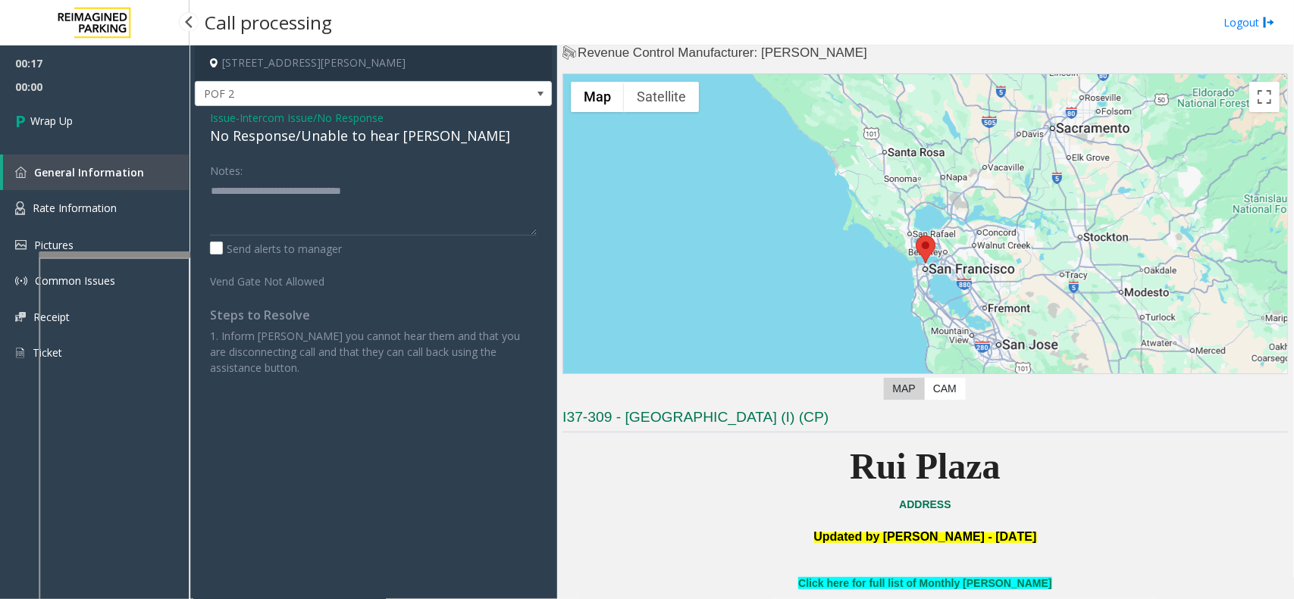
click at [138, 118] on link "Wrap Up" at bounding box center [94, 121] width 189 height 45
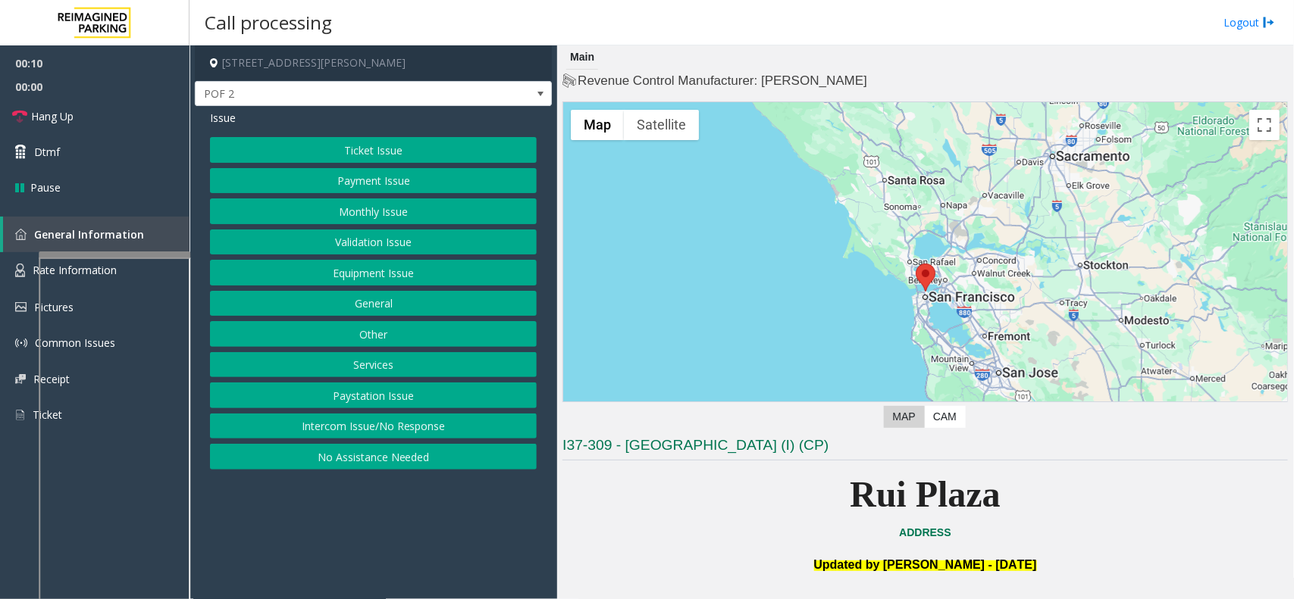
drag, startPoint x: 481, startPoint y: 425, endPoint x: 499, endPoint y: 226, distance: 200.1
click at [484, 421] on button "Intercom Issue/No Response" at bounding box center [373, 427] width 327 height 26
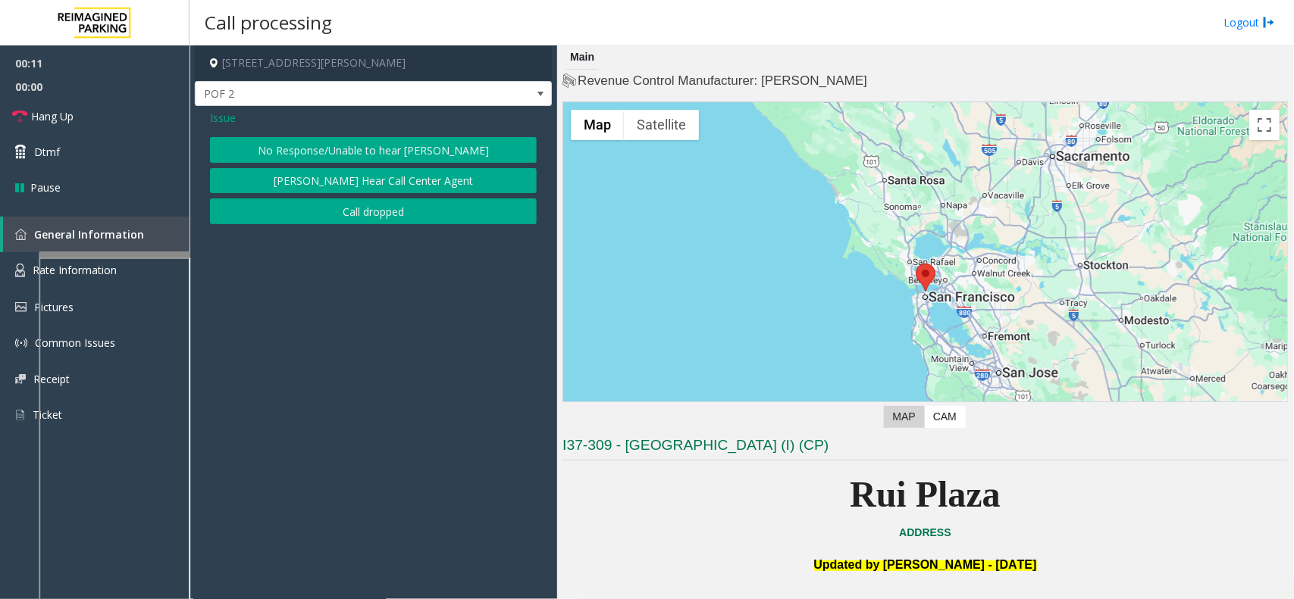
click at [504, 153] on button "No Response/Unable to hear [PERSON_NAME]" at bounding box center [373, 150] width 327 height 26
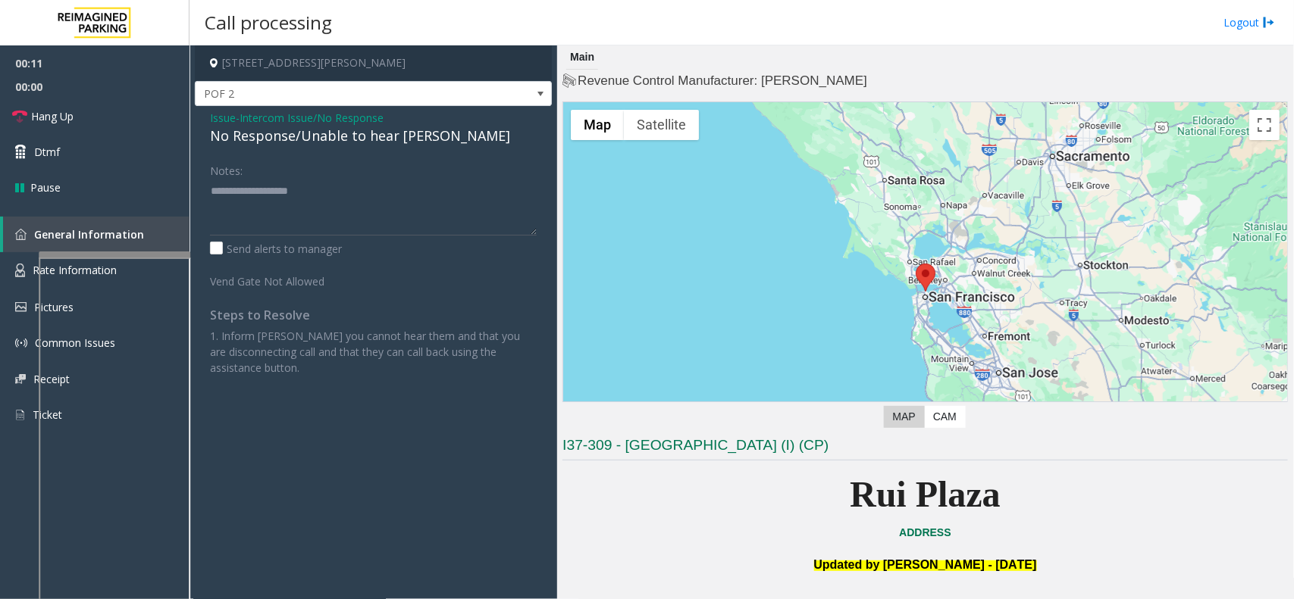
click at [440, 142] on div "No Response/Unable to hear [PERSON_NAME]" at bounding box center [373, 136] width 327 height 20
type textarea "**********"
click at [146, 112] on link "Hang Up" at bounding box center [94, 117] width 189 height 36
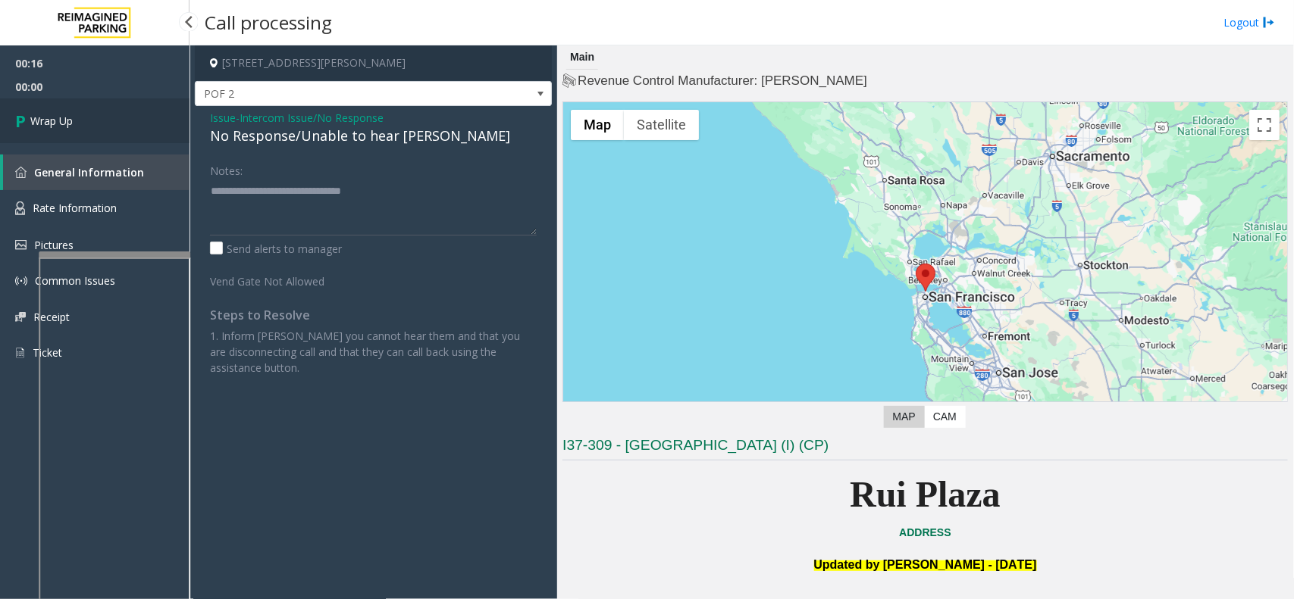
click at [106, 114] on link "Wrap Up" at bounding box center [94, 121] width 189 height 45
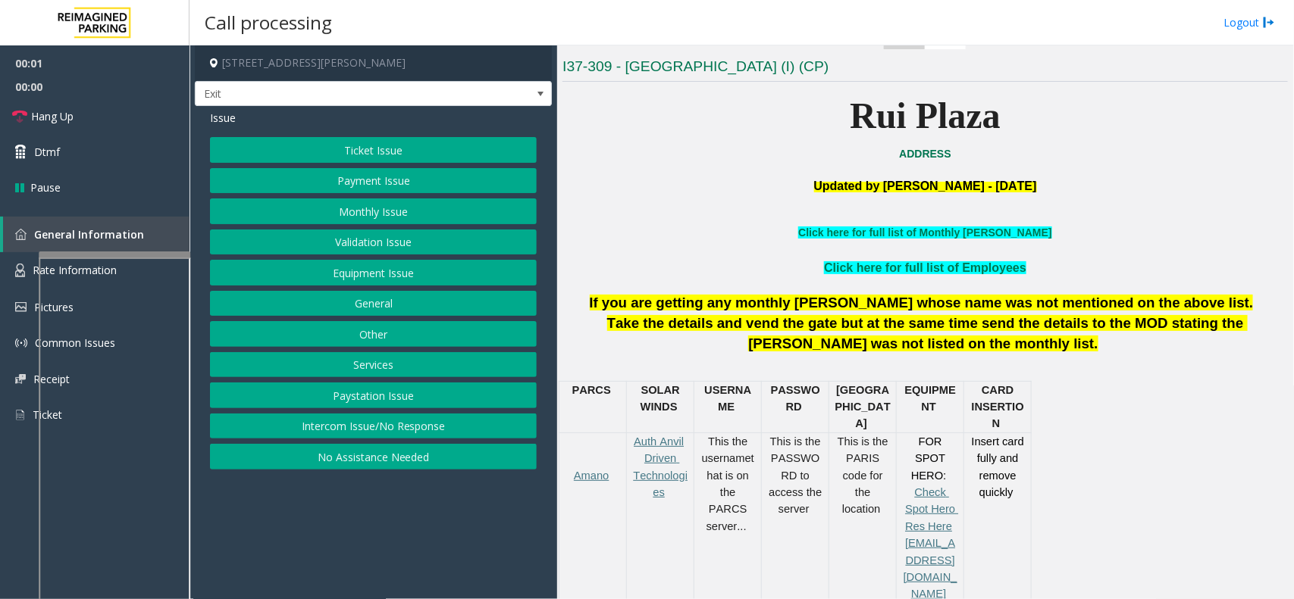
scroll to position [474, 0]
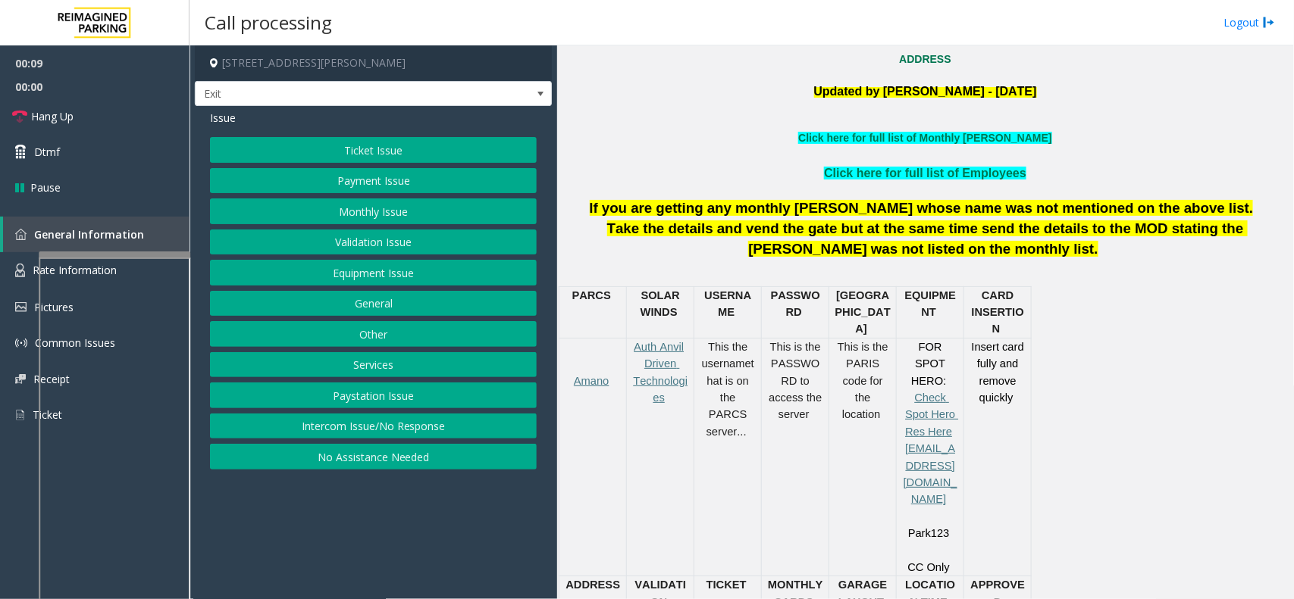
click at [362, 153] on button "Ticket Issue" at bounding box center [373, 150] width 327 height 26
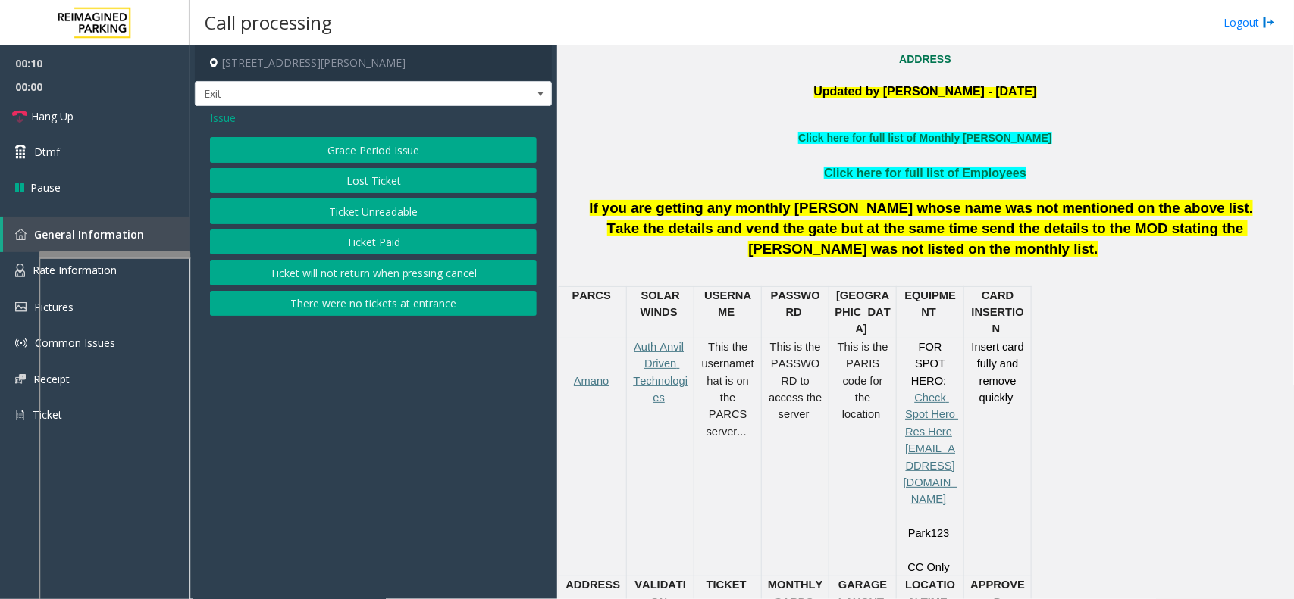
click at [229, 123] on span "Issue" at bounding box center [223, 118] width 26 height 16
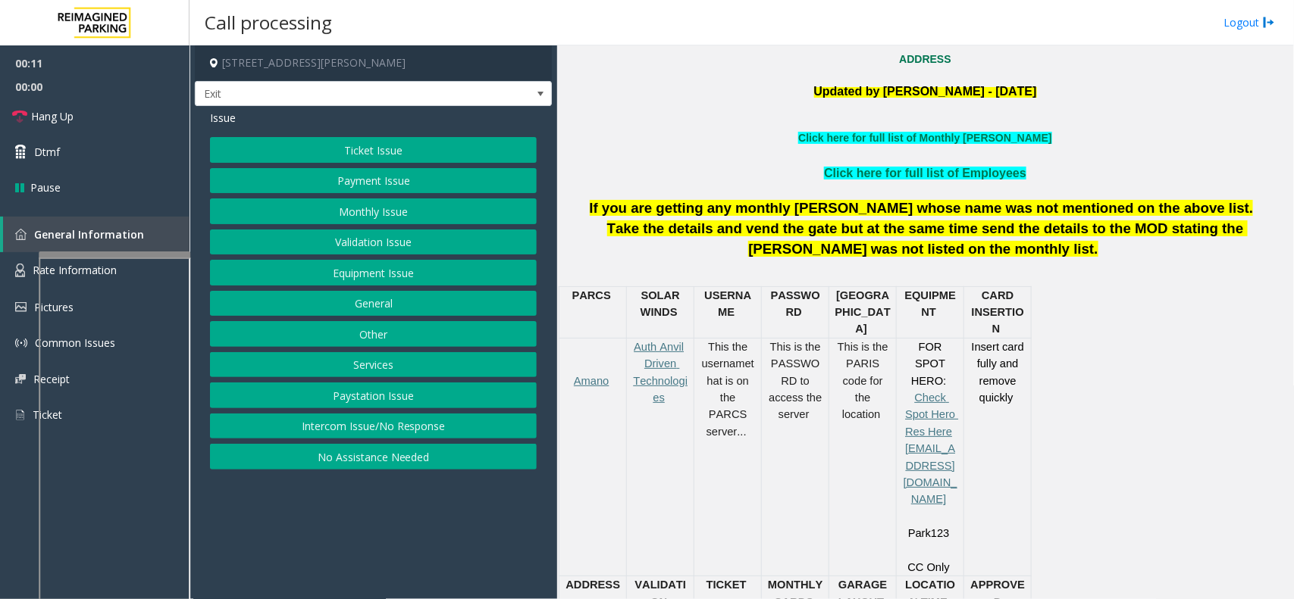
click at [341, 186] on button "Payment Issue" at bounding box center [373, 181] width 327 height 26
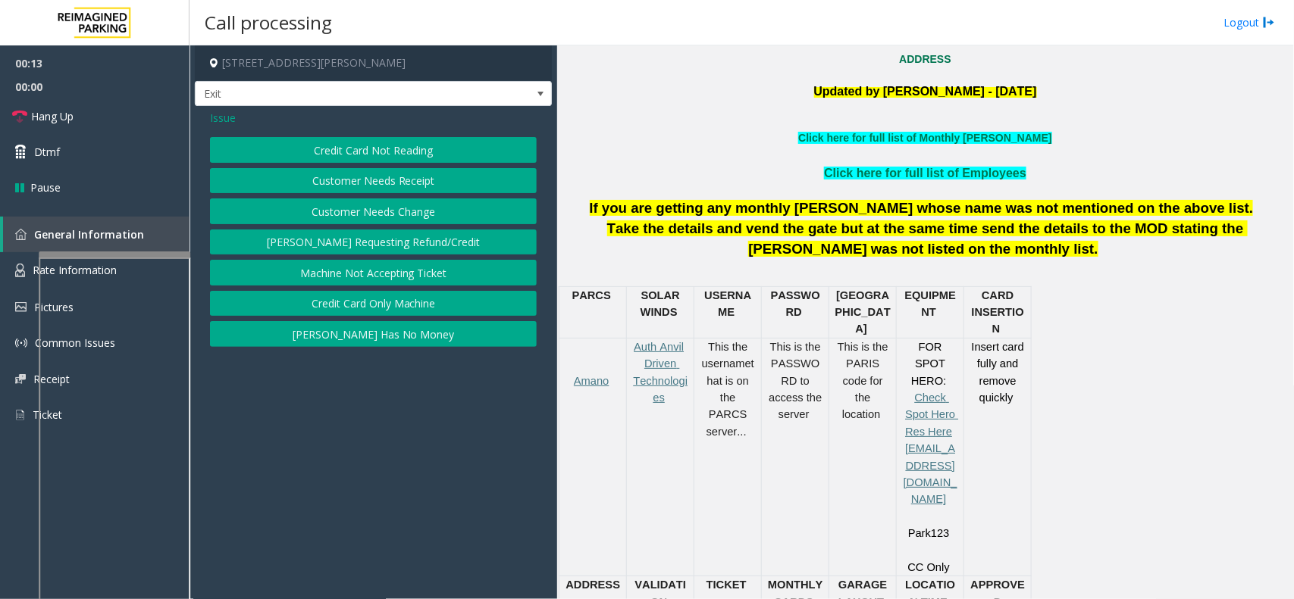
click at [368, 187] on button "Customer Needs Receipt" at bounding box center [373, 181] width 327 height 26
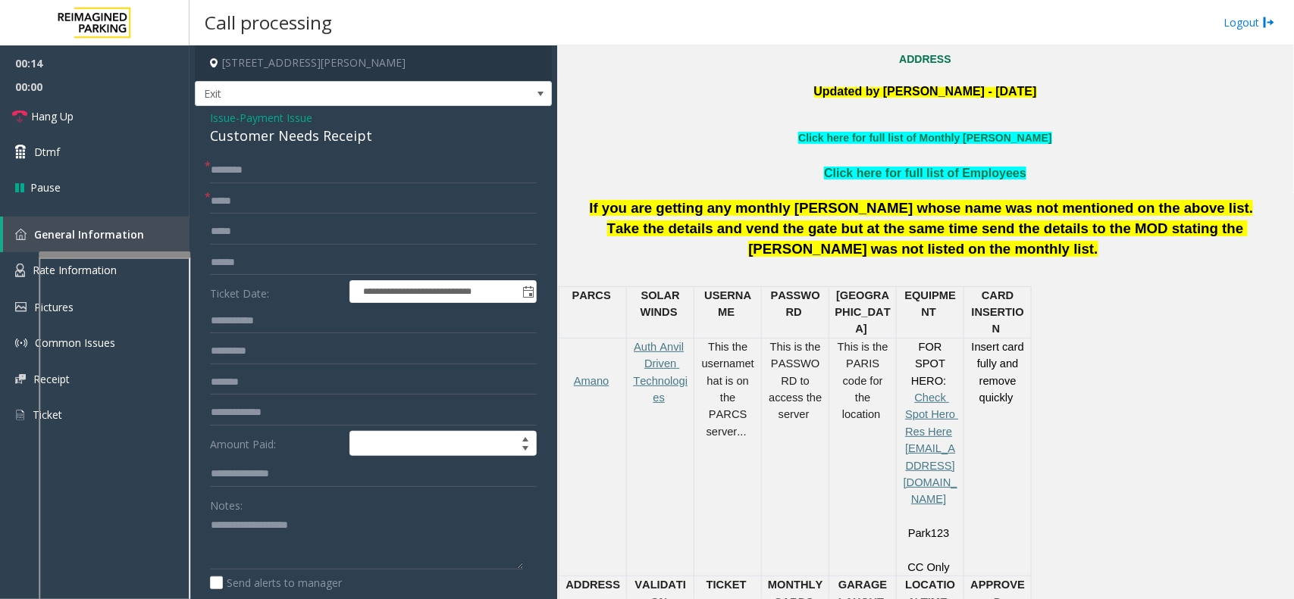
click at [254, 186] on form "**********" at bounding box center [373, 391] width 327 height 466
click at [281, 141] on div "Customer Needs Receipt" at bounding box center [373, 136] width 327 height 20
click at [387, 479] on textarea at bounding box center [366, 542] width 313 height 57
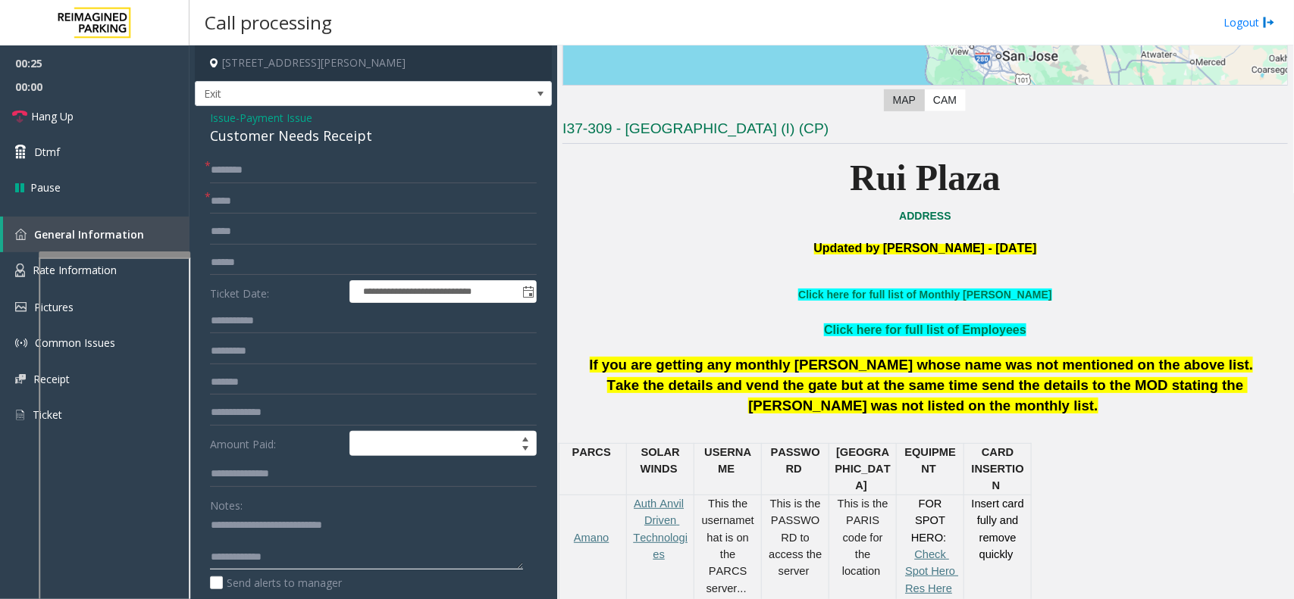
scroll to position [284, 0]
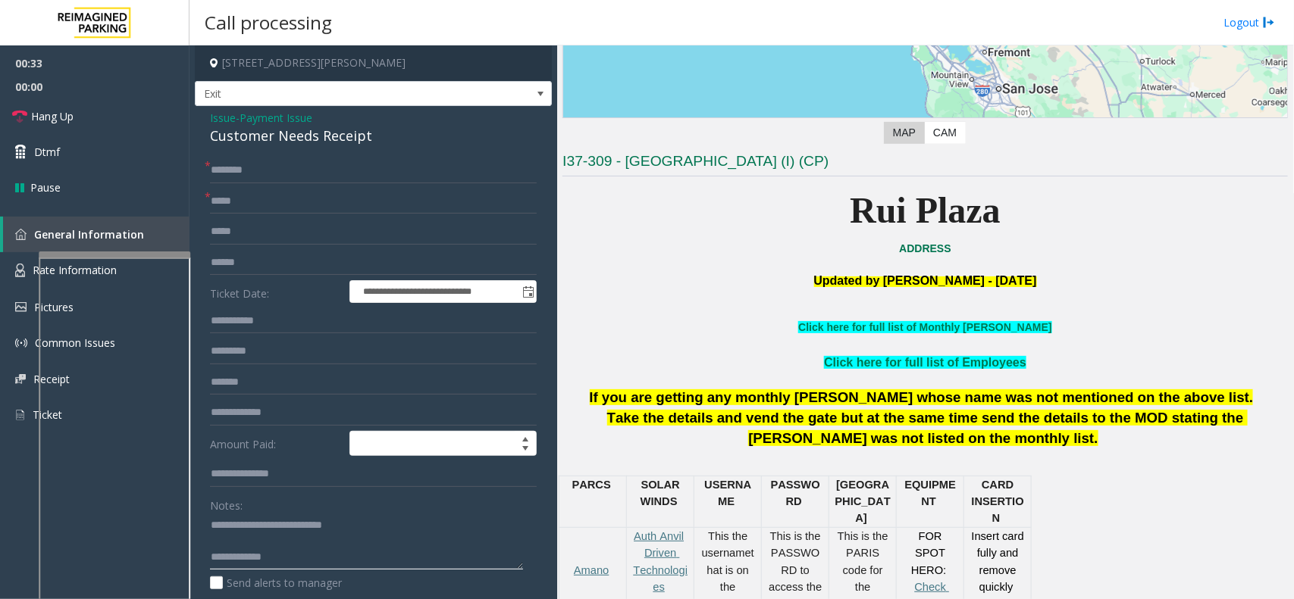
type textarea "**********"
click at [472, 164] on input "text" at bounding box center [373, 171] width 327 height 26
type input "**"
click at [462, 205] on input "text" at bounding box center [373, 202] width 327 height 26
type input "*"
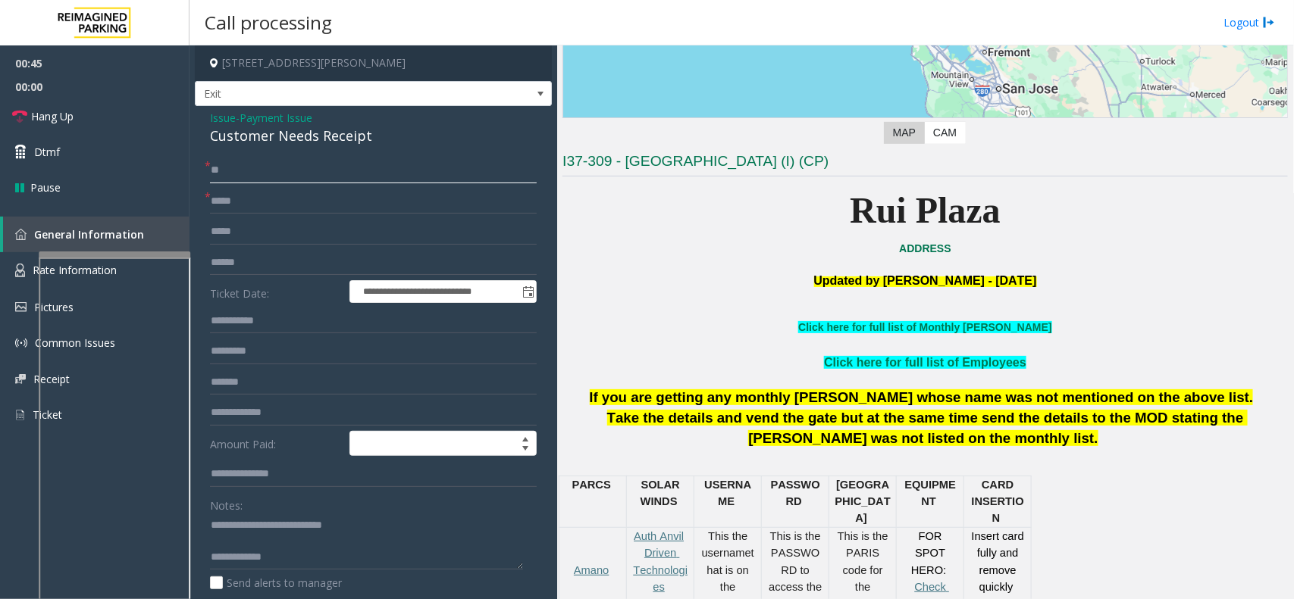
click at [288, 179] on input "**" at bounding box center [373, 171] width 327 height 26
type input "*"
click at [271, 199] on input "text" at bounding box center [373, 202] width 327 height 26
type input "**"
click at [289, 179] on input "text" at bounding box center [373, 171] width 327 height 26
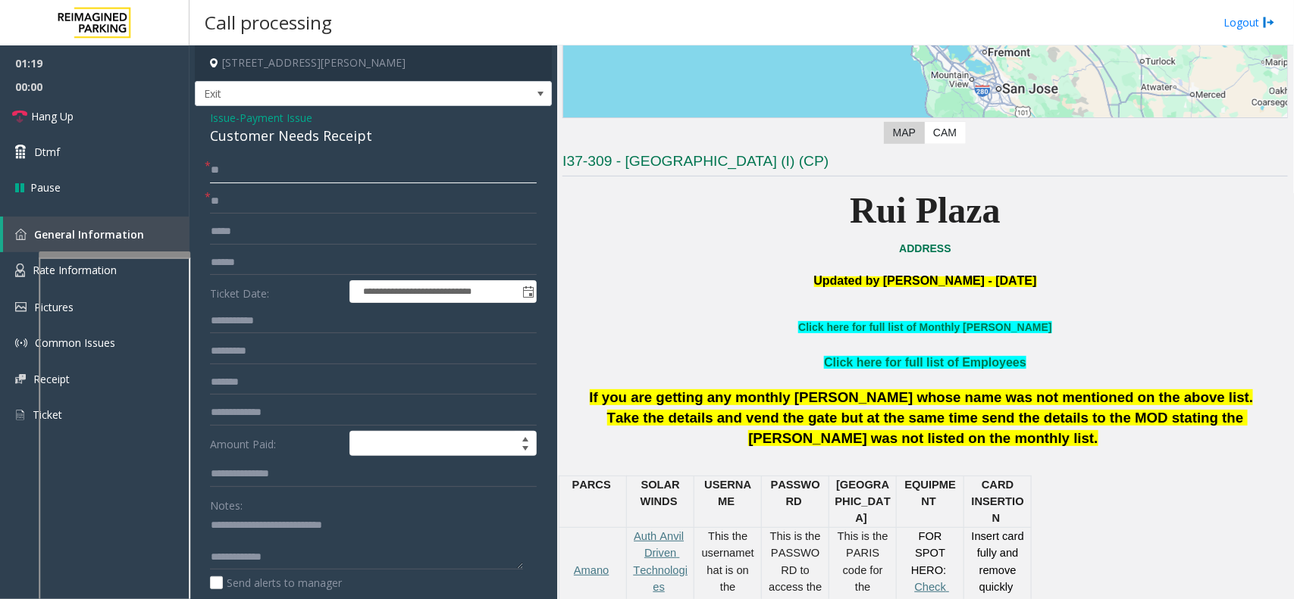
type input "**"
click at [127, 122] on link "Hang Up" at bounding box center [94, 117] width 189 height 36
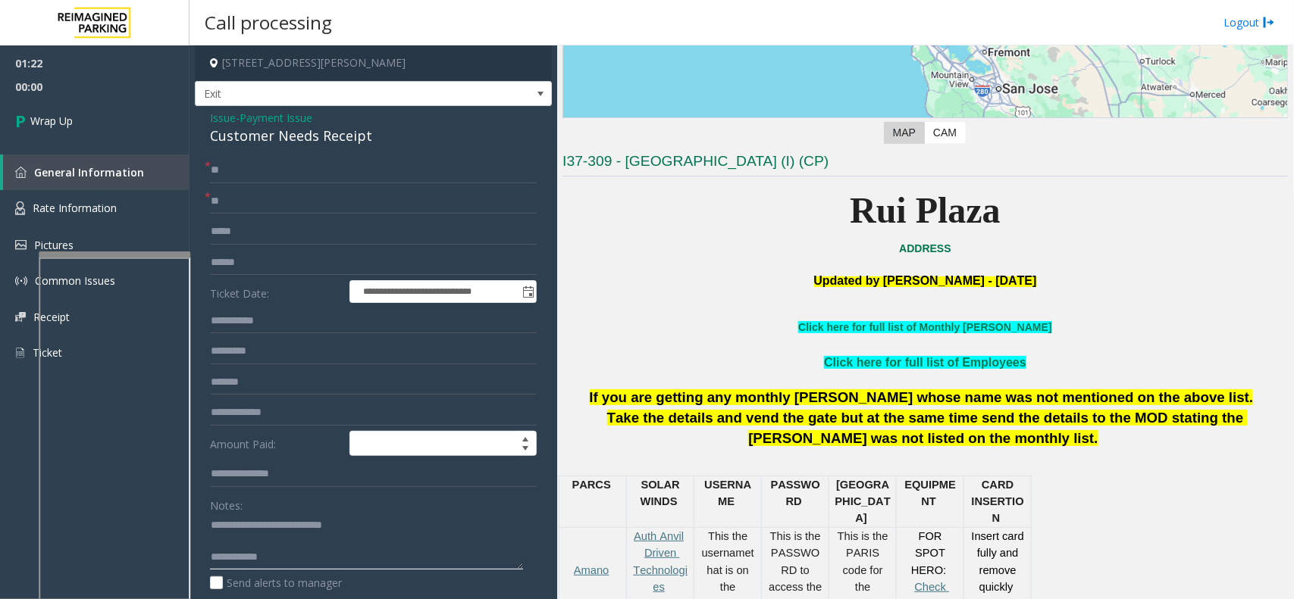
scroll to position [16, 0]
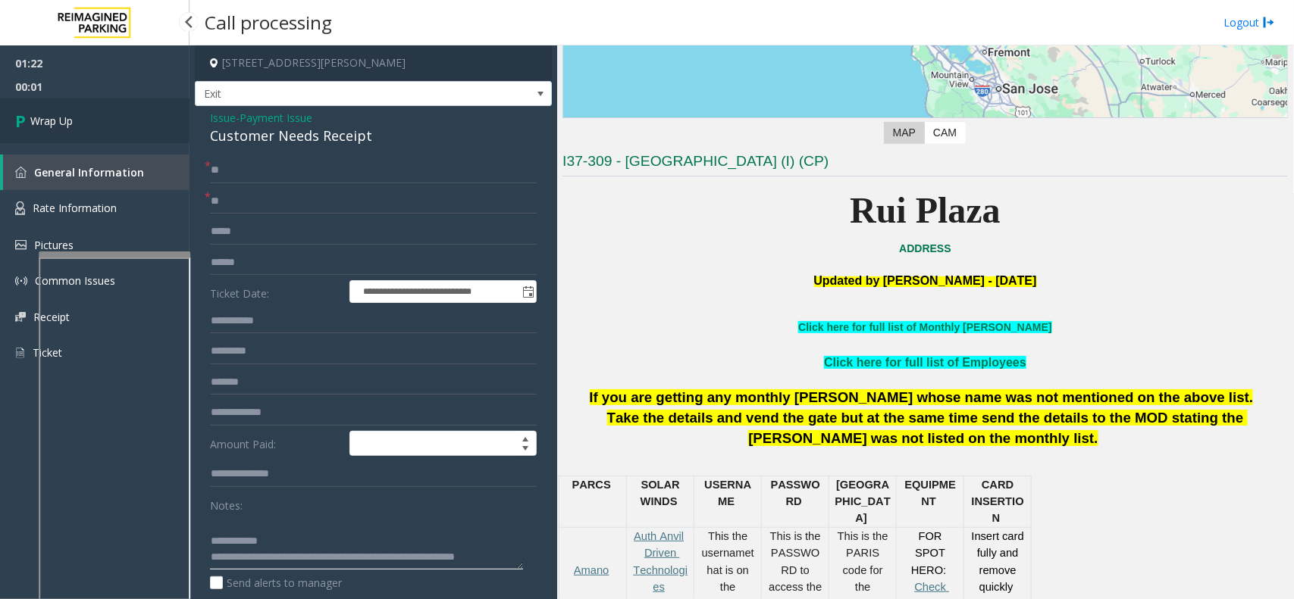
type textarea "**********"
click at [133, 130] on link "Wrap Up" at bounding box center [94, 121] width 189 height 45
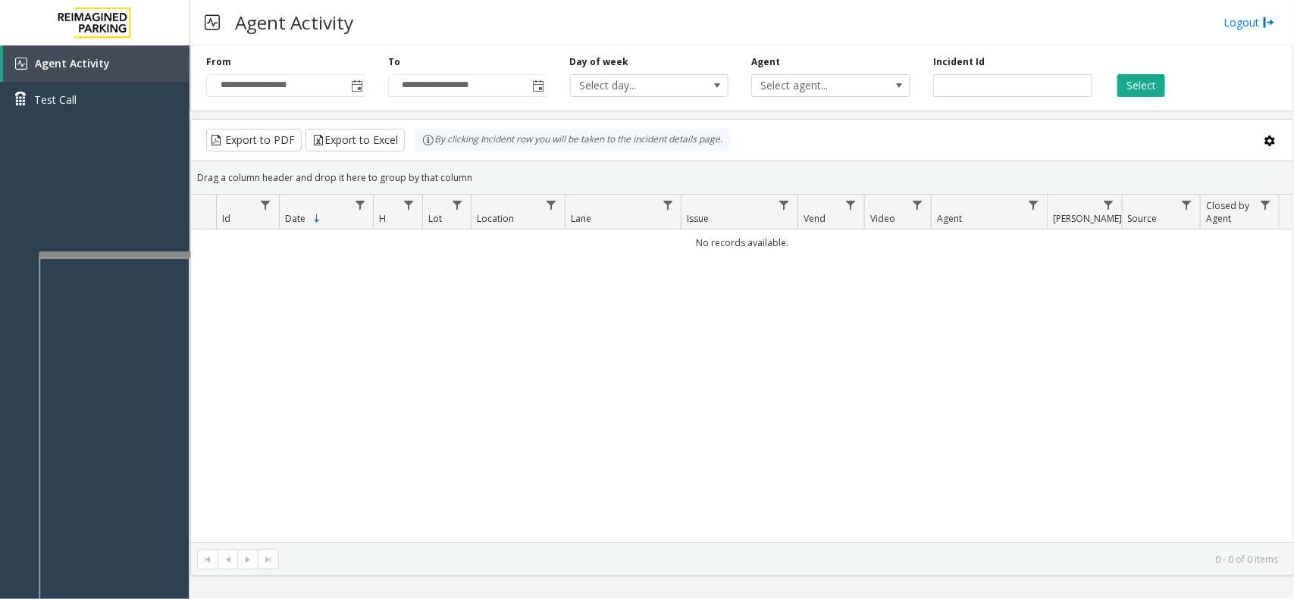
click at [515, 216] on th "Location" at bounding box center [518, 212] width 94 height 35
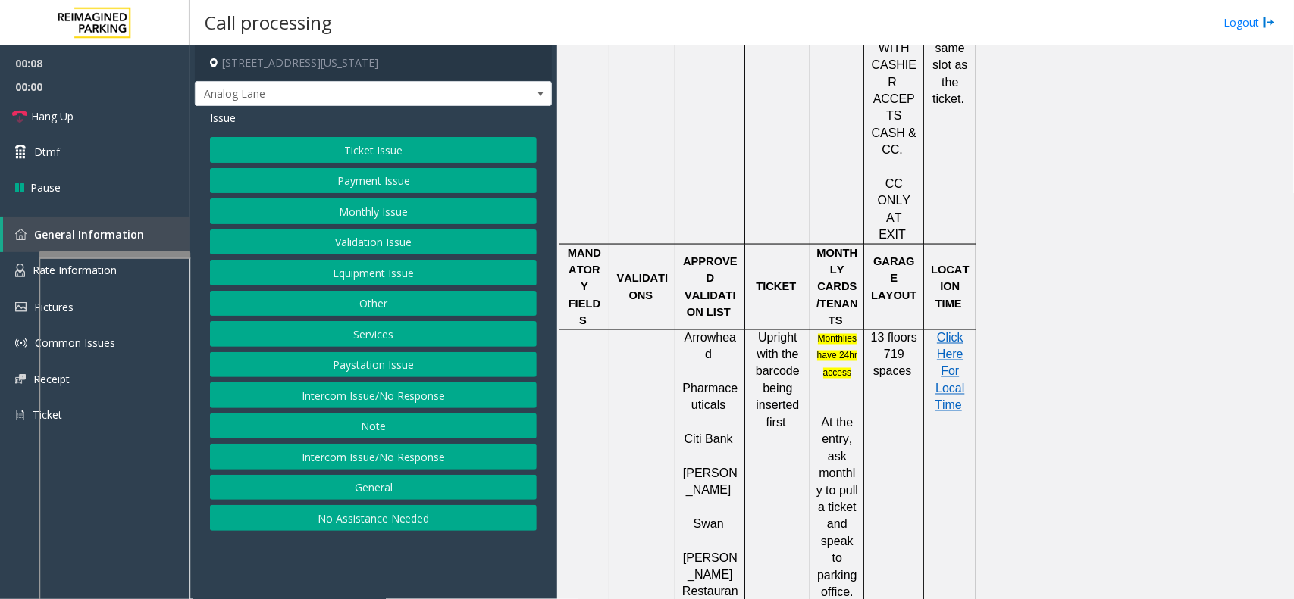
scroll to position [1042, 0]
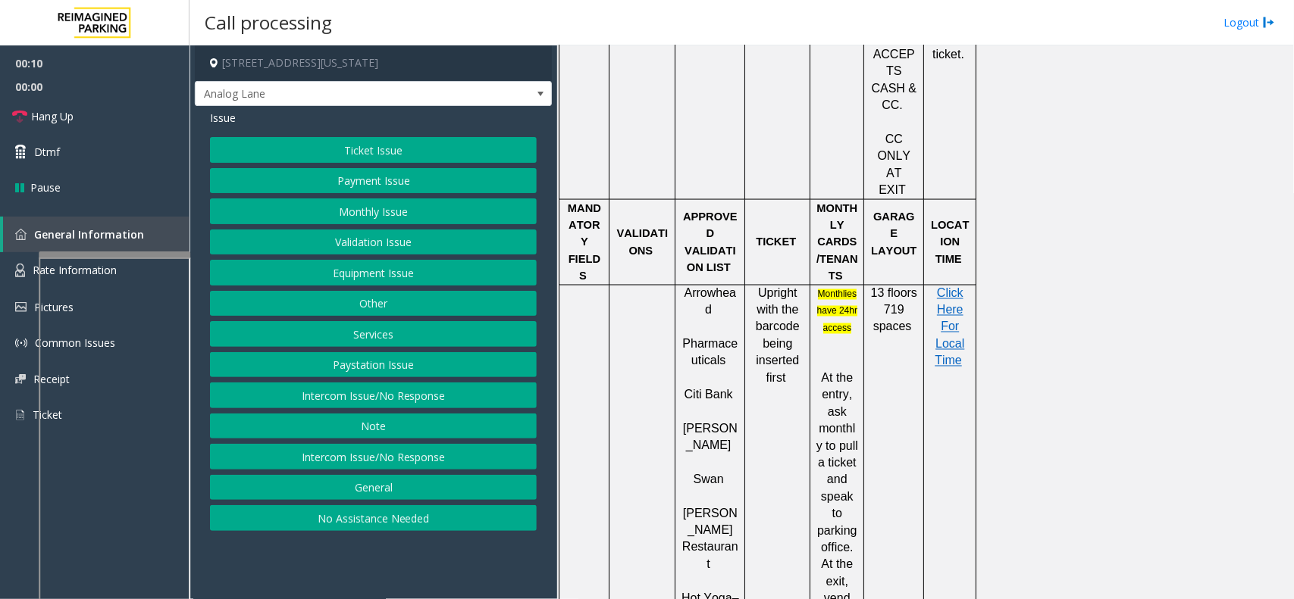
click at [448, 245] on button "Validation Issue" at bounding box center [373, 243] width 327 height 26
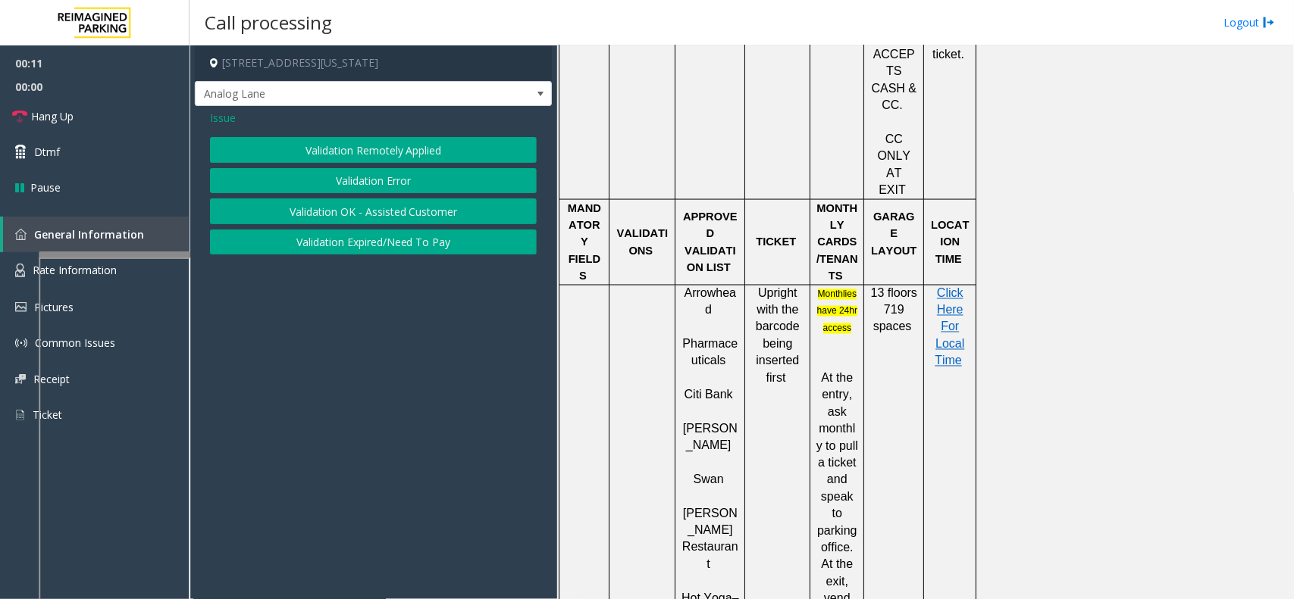
click at [398, 188] on button "Validation Error" at bounding box center [373, 181] width 327 height 26
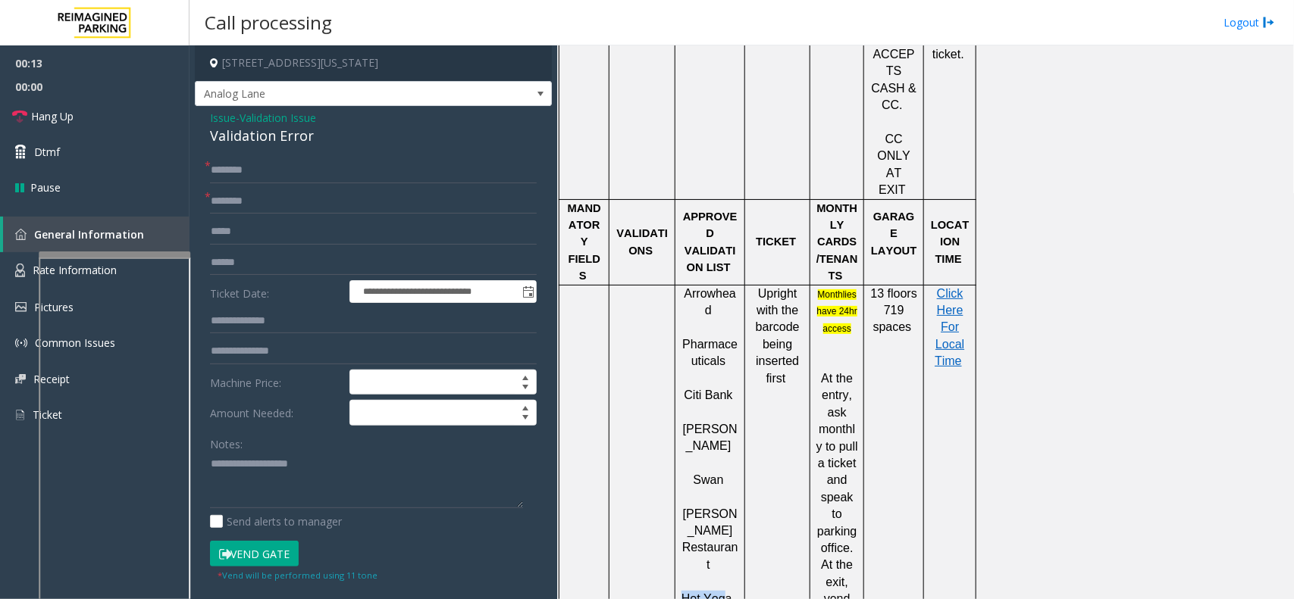
drag, startPoint x: 725, startPoint y: 418, endPoint x: 680, endPoint y: 415, distance: 44.8
click at [680, 415] on div "Arrowhead Pharmaceuticals Citi Bank [PERSON_NAME] [PERSON_NAME] Restauran t Hot…" at bounding box center [709, 600] width 69 height 628
click at [740, 414] on div "Arrowhead Pharmaceuticals Citi Bank [PERSON_NAME] [PERSON_NAME] Restauran t Hot…" at bounding box center [709, 600] width 69 height 628
drag, startPoint x: 728, startPoint y: 413, endPoint x: 684, endPoint y: 417, distance: 43.4
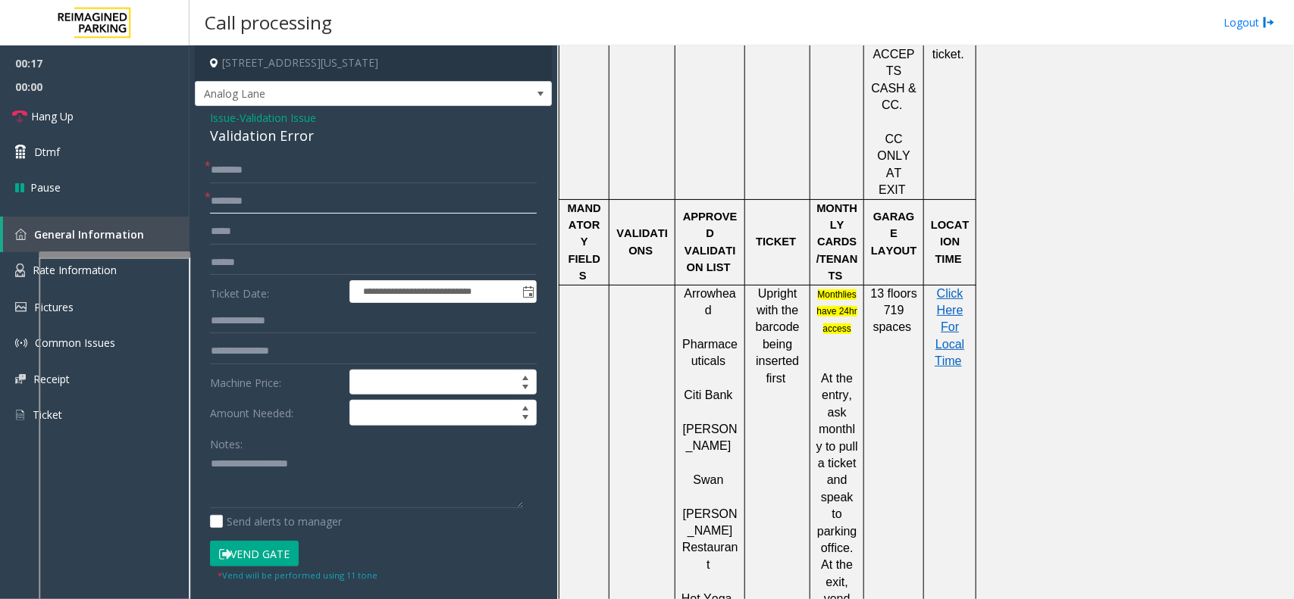
type input "********"
click at [270, 133] on div "Validation Error" at bounding box center [373, 136] width 327 height 20
type textarea "**********"
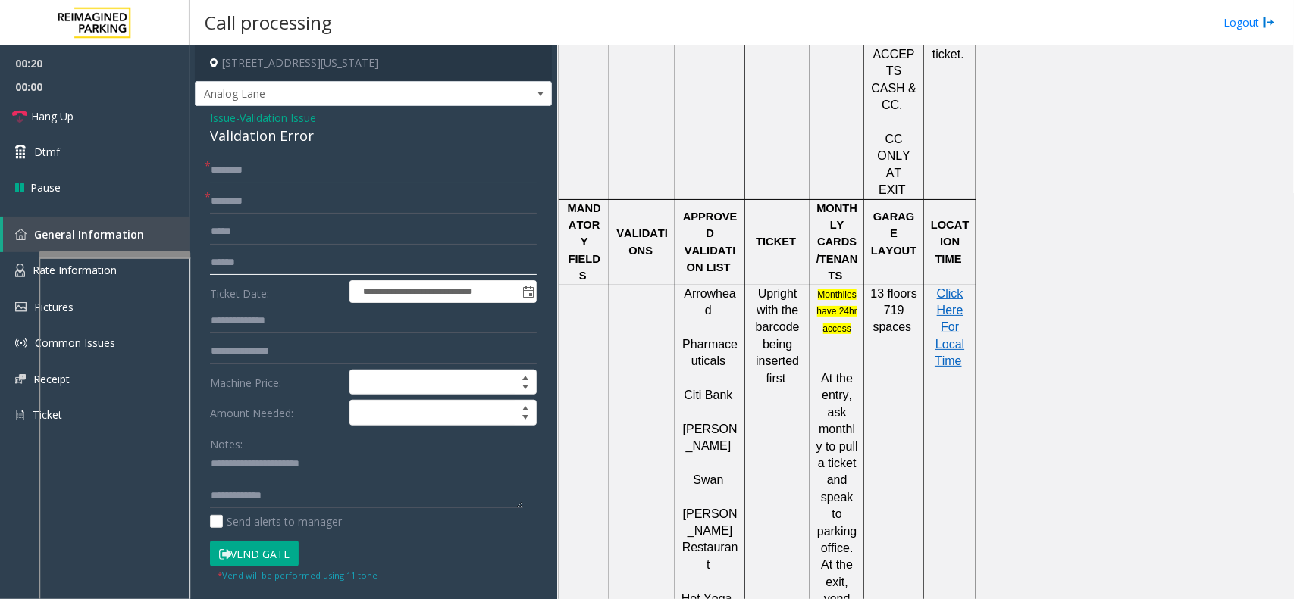
click at [271, 256] on input "text" at bounding box center [373, 263] width 327 height 26
click at [284, 211] on input "********" at bounding box center [373, 202] width 327 height 26
type input "*"
type input "**"
click at [299, 161] on input "text" at bounding box center [373, 171] width 327 height 26
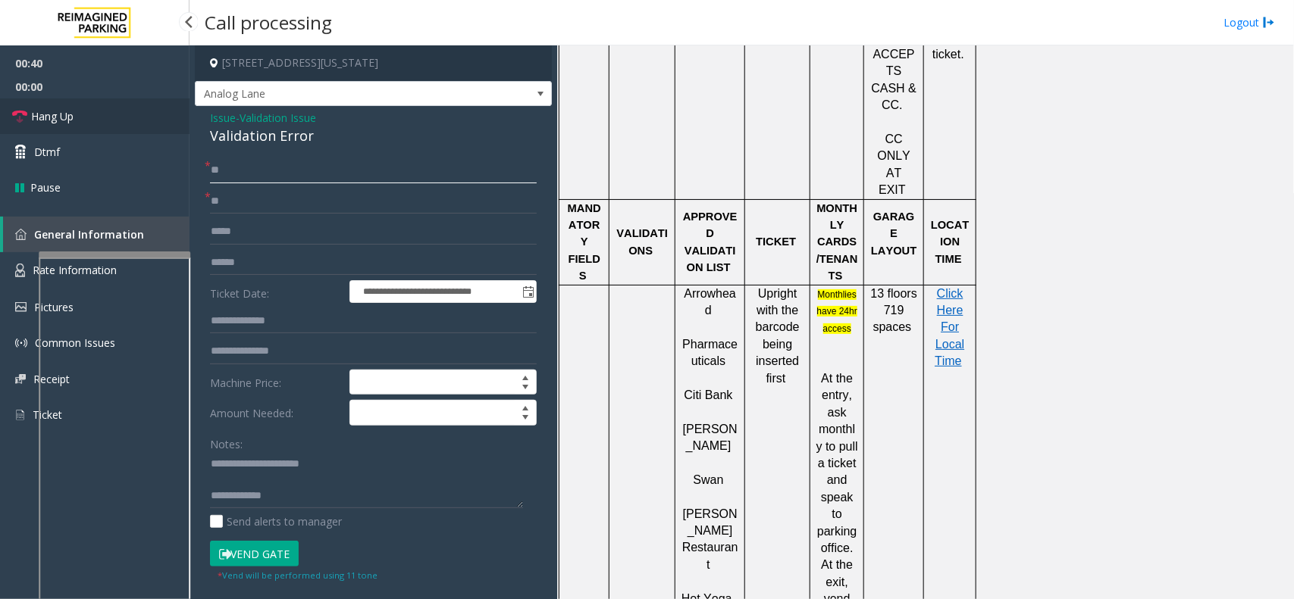
type input "**"
click at [130, 131] on link "Hang Up" at bounding box center [94, 117] width 189 height 36
click at [331, 479] on textarea at bounding box center [366, 480] width 313 height 57
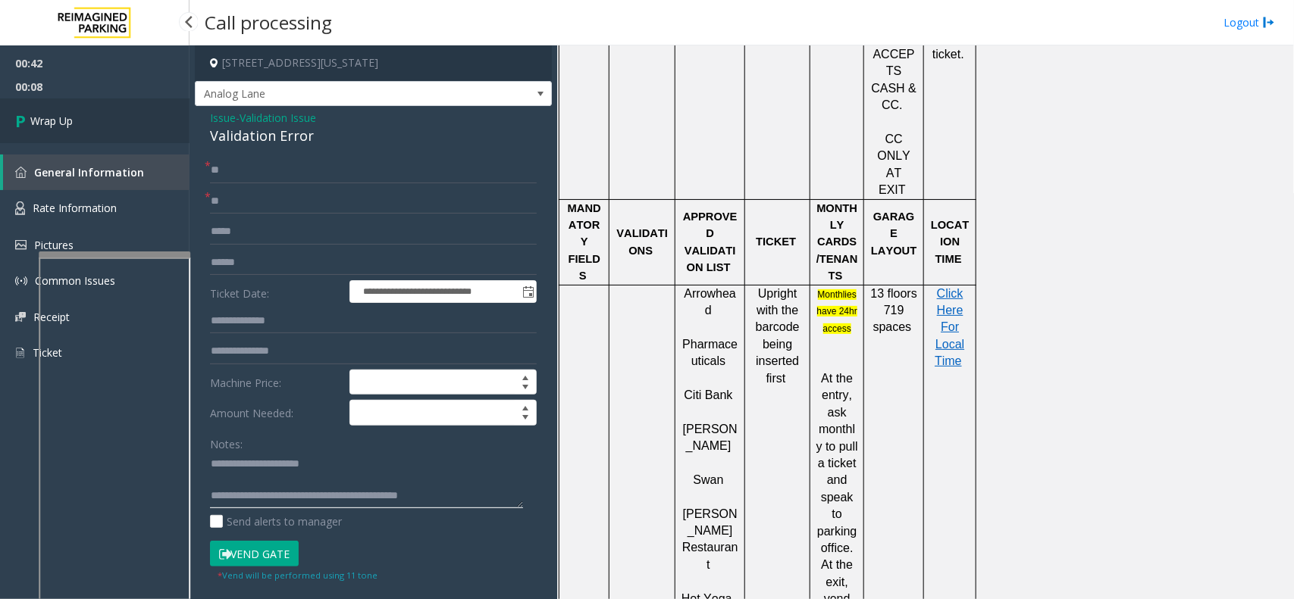
type textarea "**********"
click at [104, 116] on link "Wrap Up" at bounding box center [94, 121] width 189 height 45
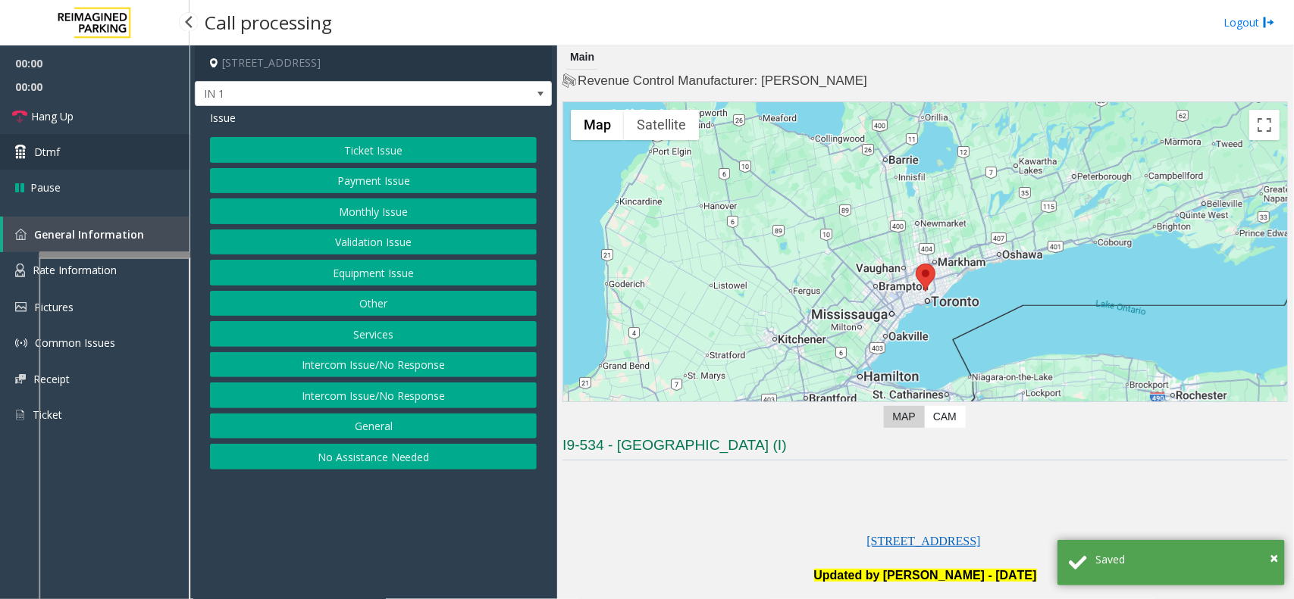
click at [133, 140] on link "Dtmf" at bounding box center [94, 152] width 189 height 36
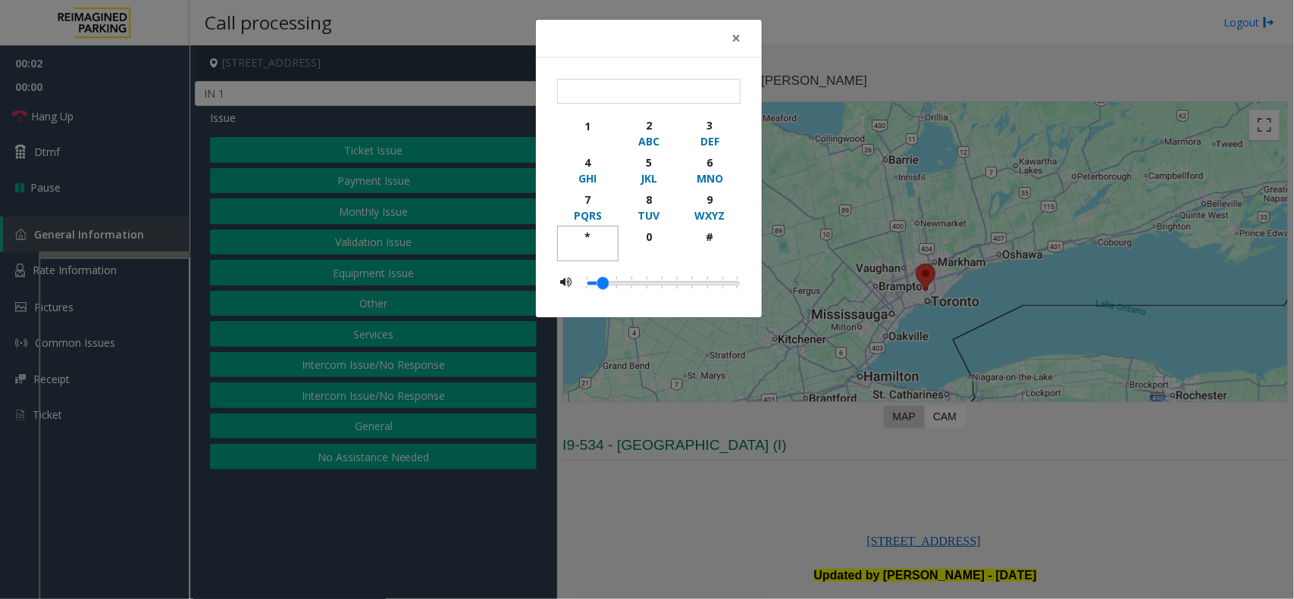
click at [599, 244] on div "*" at bounding box center [588, 237] width 42 height 16
click at [736, 189] on button "9 WXYZ" at bounding box center [709, 207] width 61 height 37
click at [720, 243] on div "#" at bounding box center [710, 237] width 42 height 16
type input "***"
click at [879, 468] on div "× *** 1 2 ABC 3 DEF 4 GHI 5 JKL 6 MNO 7 PQRS 8 TUV 9 WXYZ * 0 #" at bounding box center [647, 299] width 1294 height 599
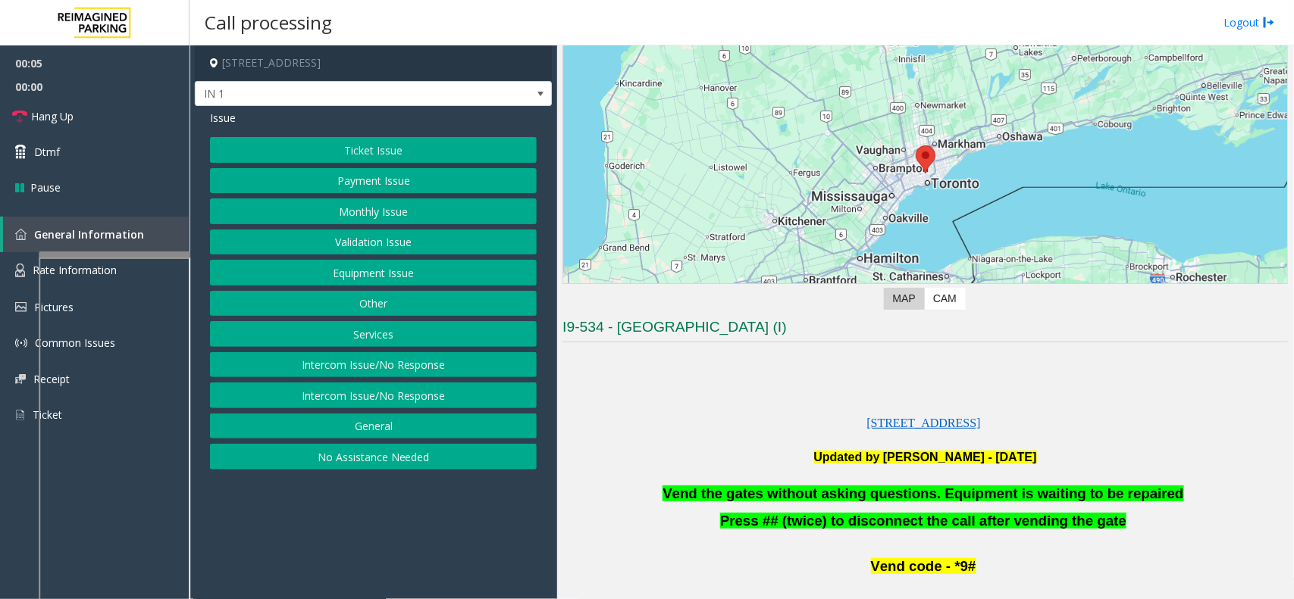
scroll to position [189, 0]
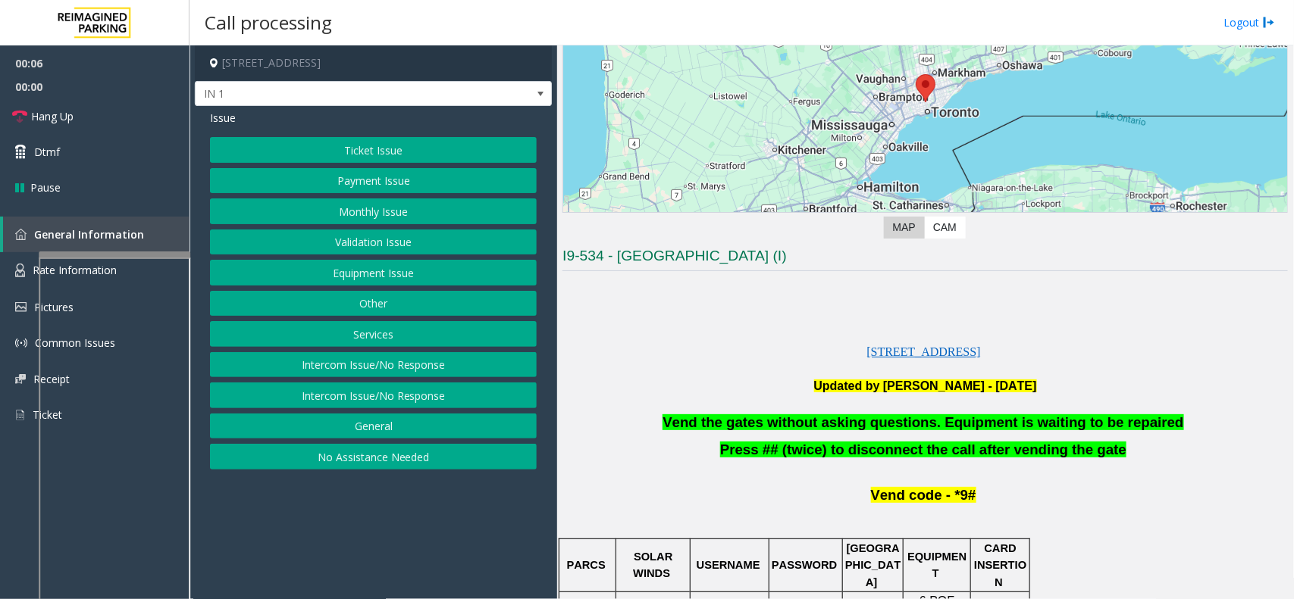
click at [422, 252] on button "Validation Issue" at bounding box center [373, 243] width 327 height 26
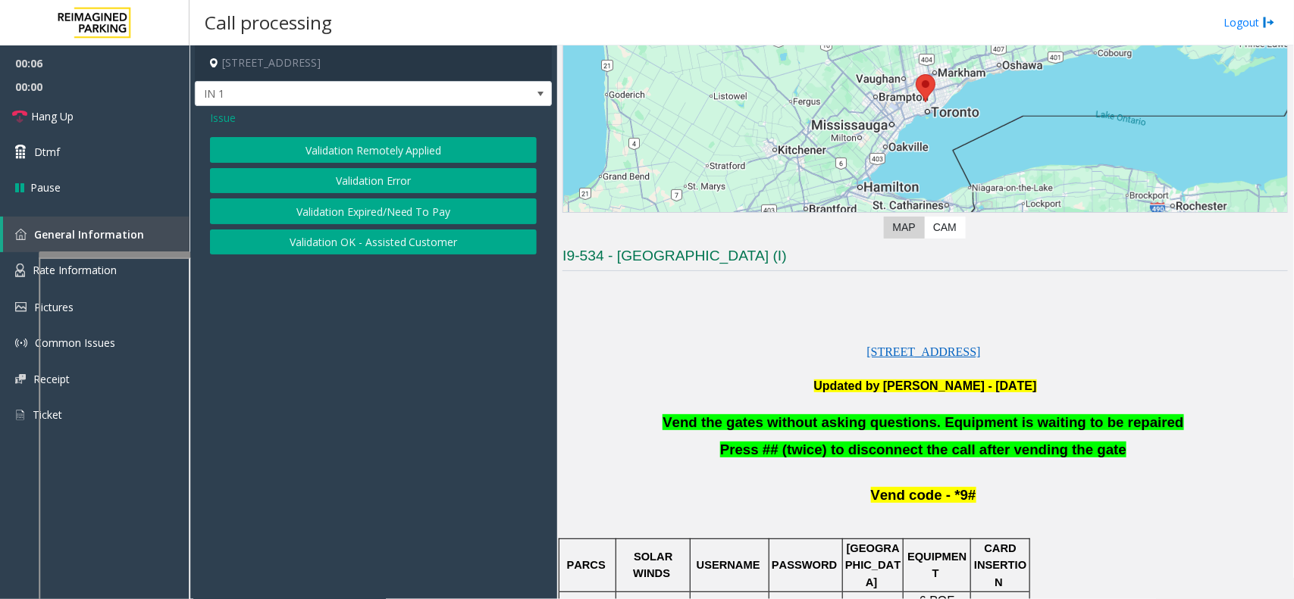
click at [233, 127] on div "Issue Validation Remotely Applied Validation Error Validation Expired/Need To P…" at bounding box center [373, 184] width 357 height 156
click at [218, 115] on span "Issue" at bounding box center [223, 118] width 26 height 16
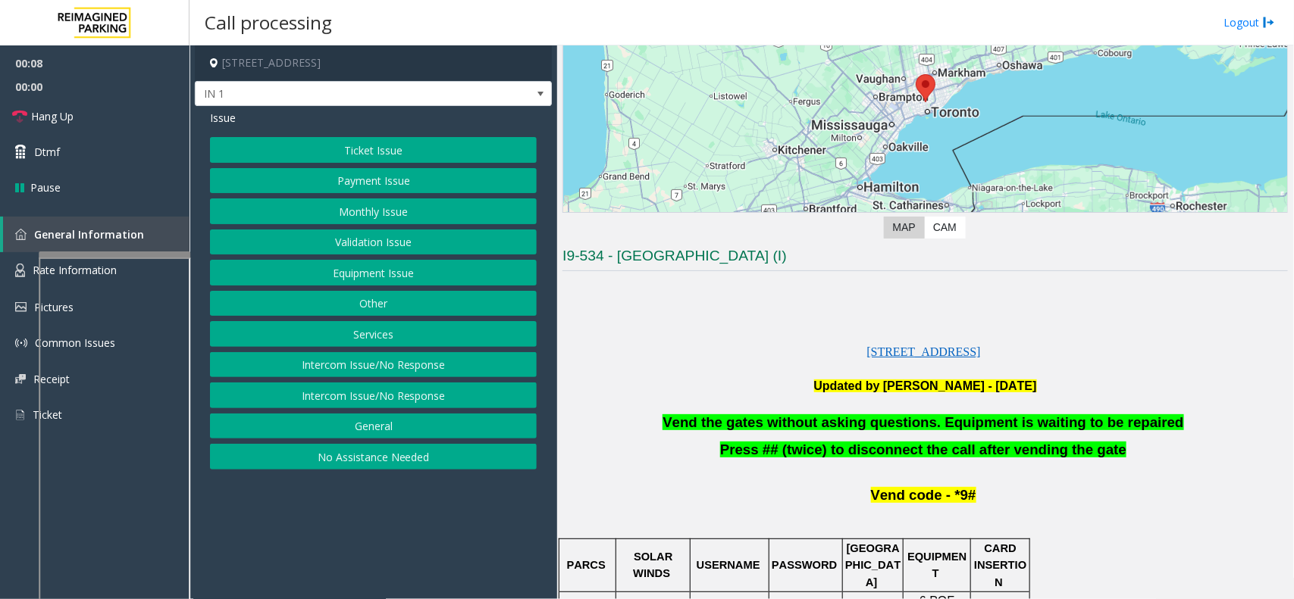
click at [385, 270] on button "Equipment Issue" at bounding box center [373, 273] width 327 height 26
click at [396, 273] on button "Gate / Door Won't Open" at bounding box center [373, 273] width 327 height 26
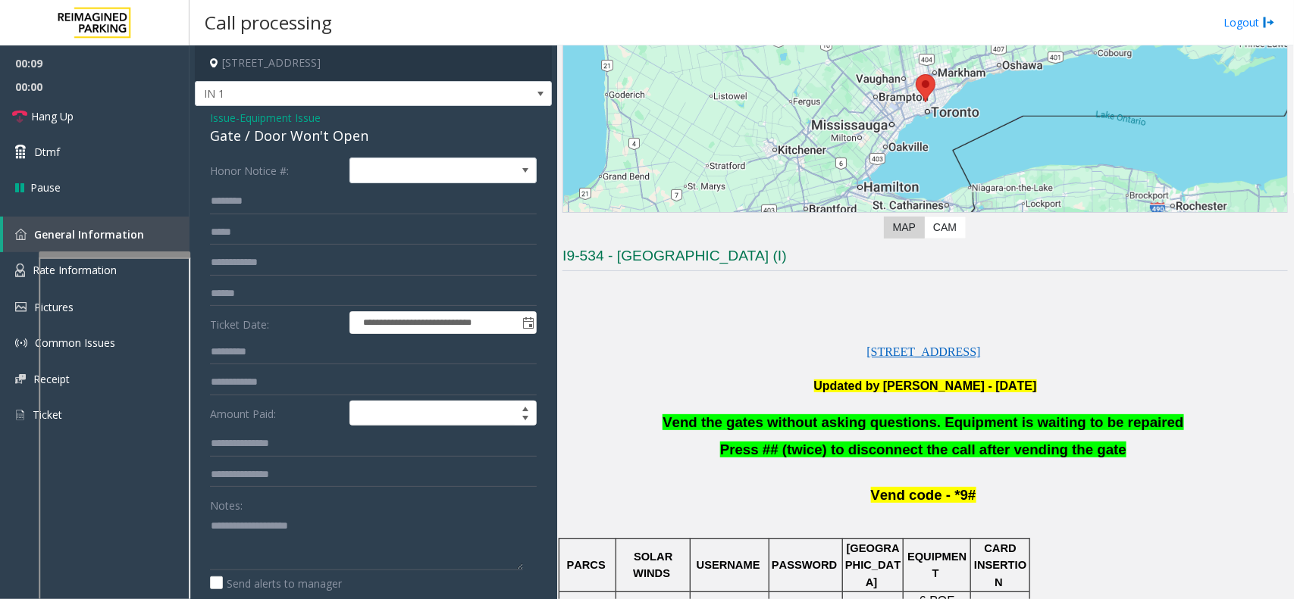
click at [801, 423] on span "Vend the gates without asking questions. Equipment is waiting to be repaired" at bounding box center [922, 423] width 521 height 16
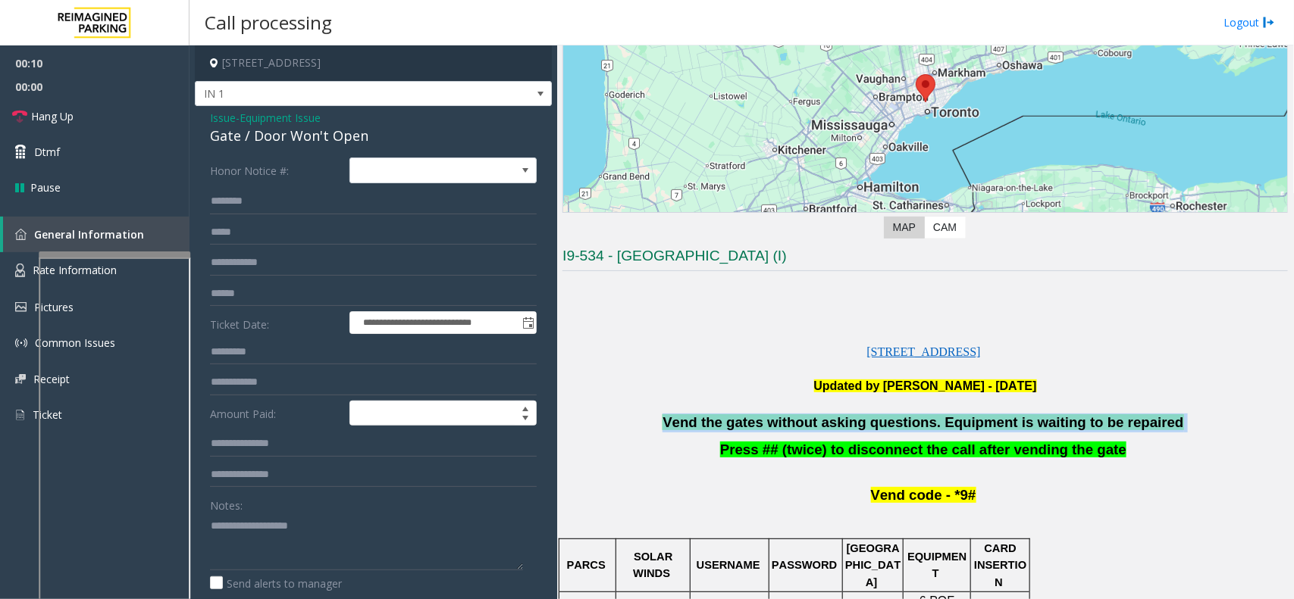
click at [801, 423] on span "Vend the gates without asking questions. Equipment is waiting to be repaired" at bounding box center [922, 423] width 521 height 16
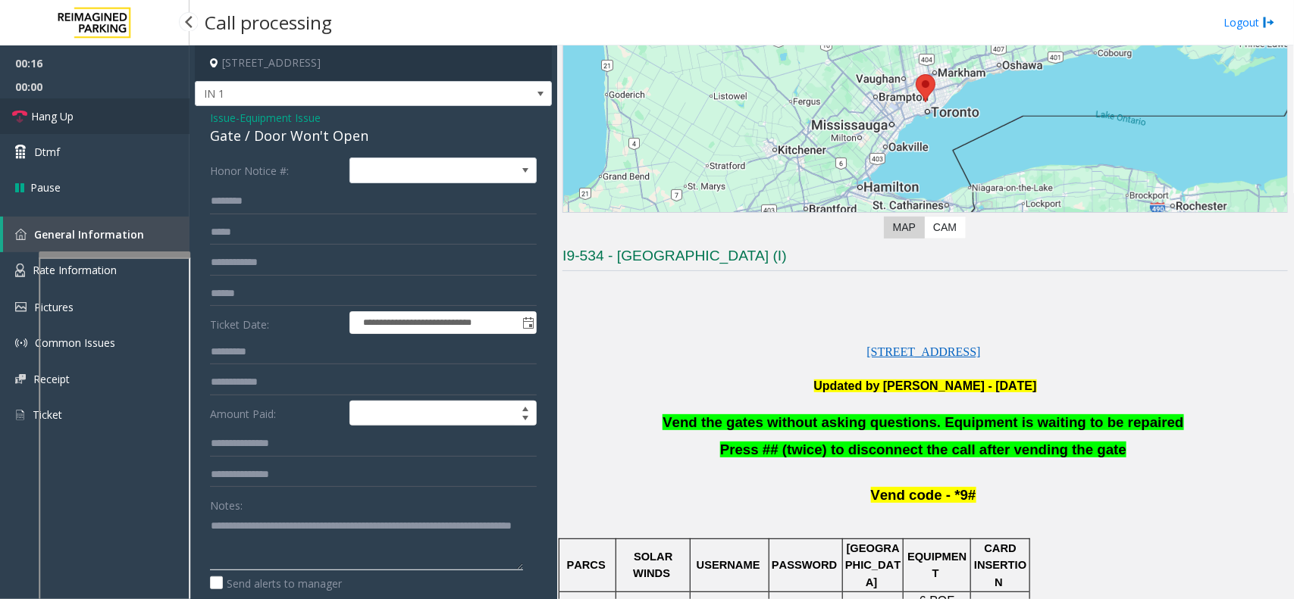
type textarea "**********"
click at [102, 116] on link "Hang Up" at bounding box center [94, 117] width 189 height 36
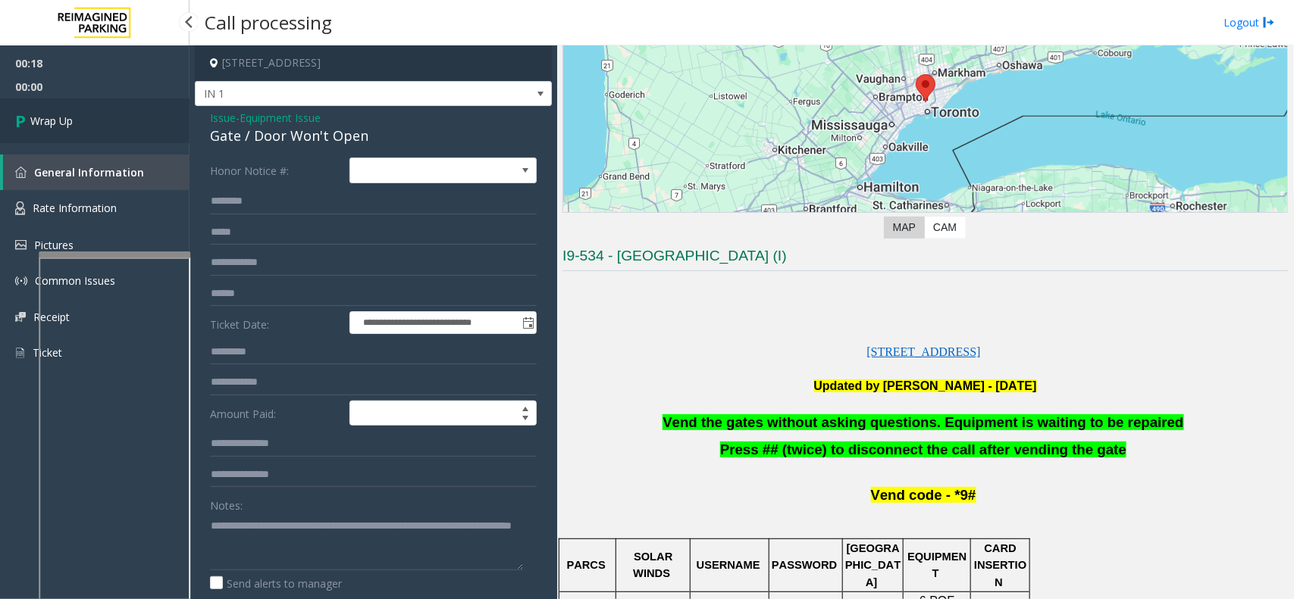
click at [102, 116] on link "Wrap Up" at bounding box center [94, 121] width 189 height 45
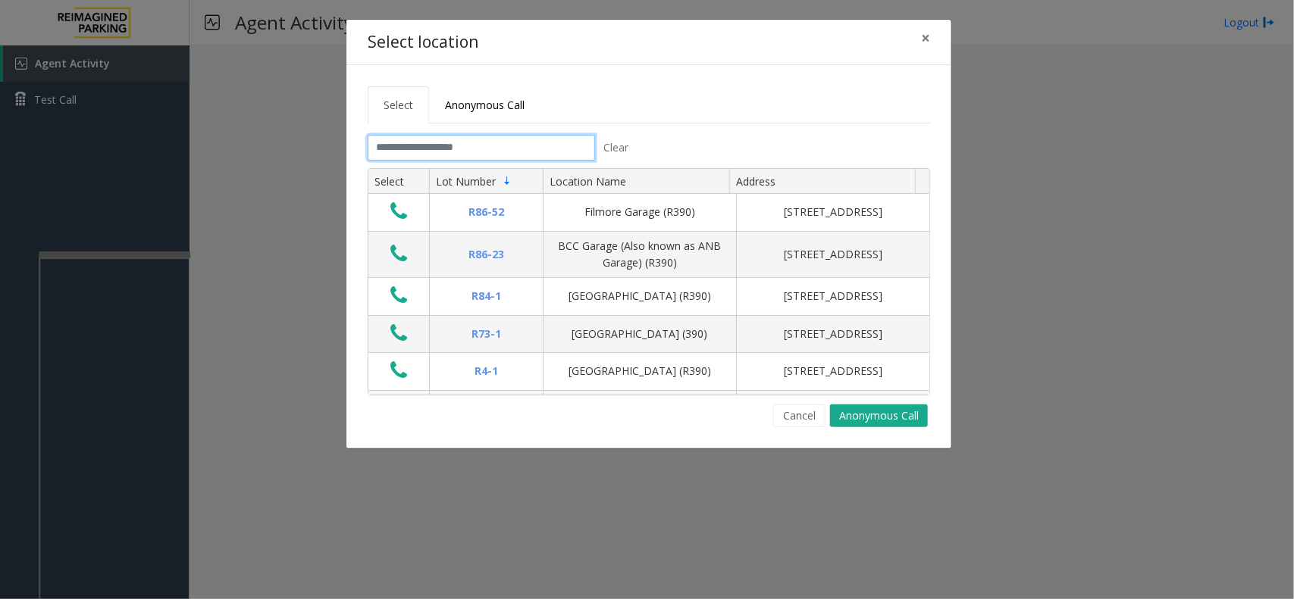
click at [467, 149] on input "text" at bounding box center [481, 148] width 227 height 26
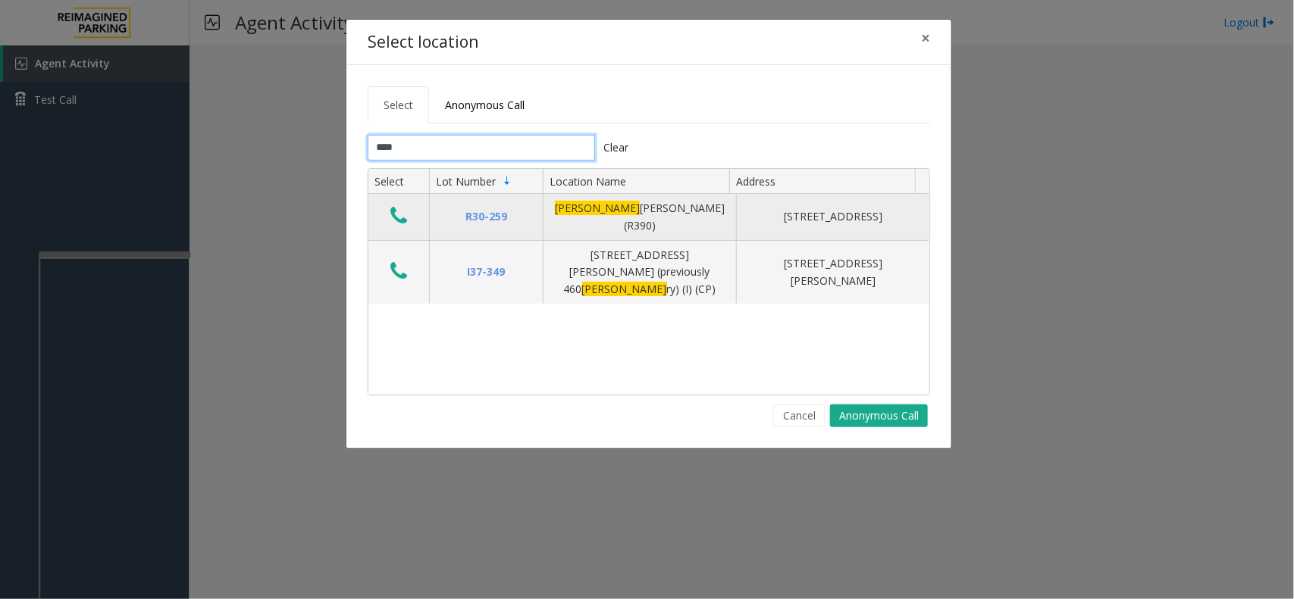
type input "****"
click at [396, 209] on icon "Data table" at bounding box center [398, 215] width 17 height 21
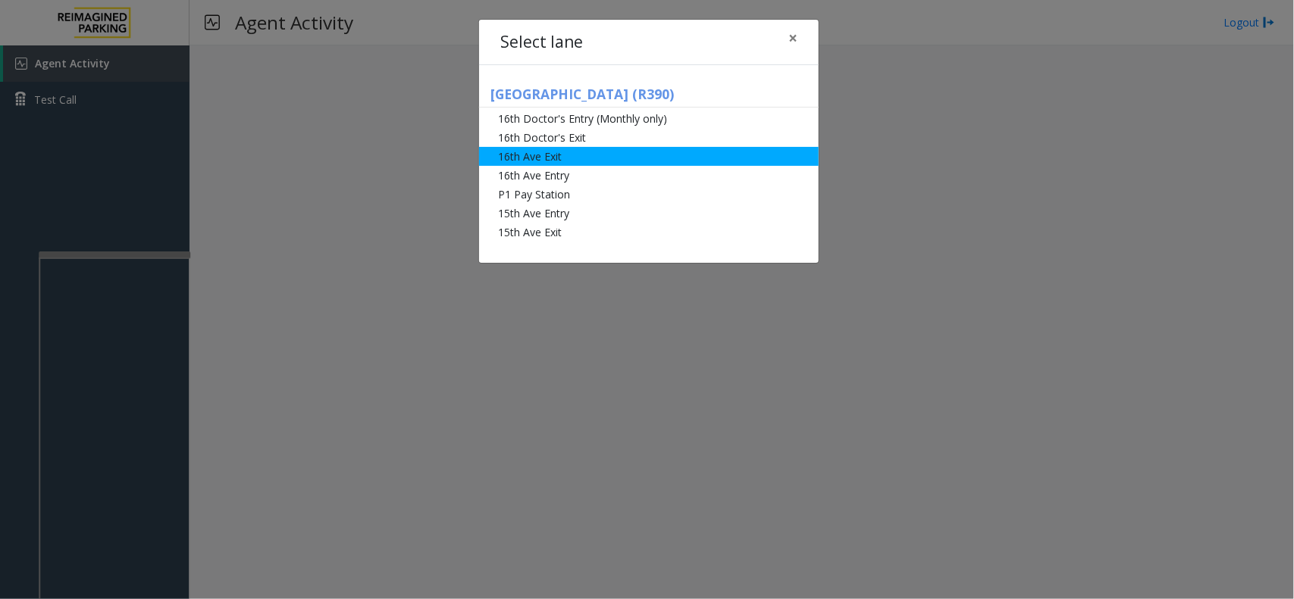
click at [537, 158] on li "16th Ave Exit" at bounding box center [649, 156] width 340 height 19
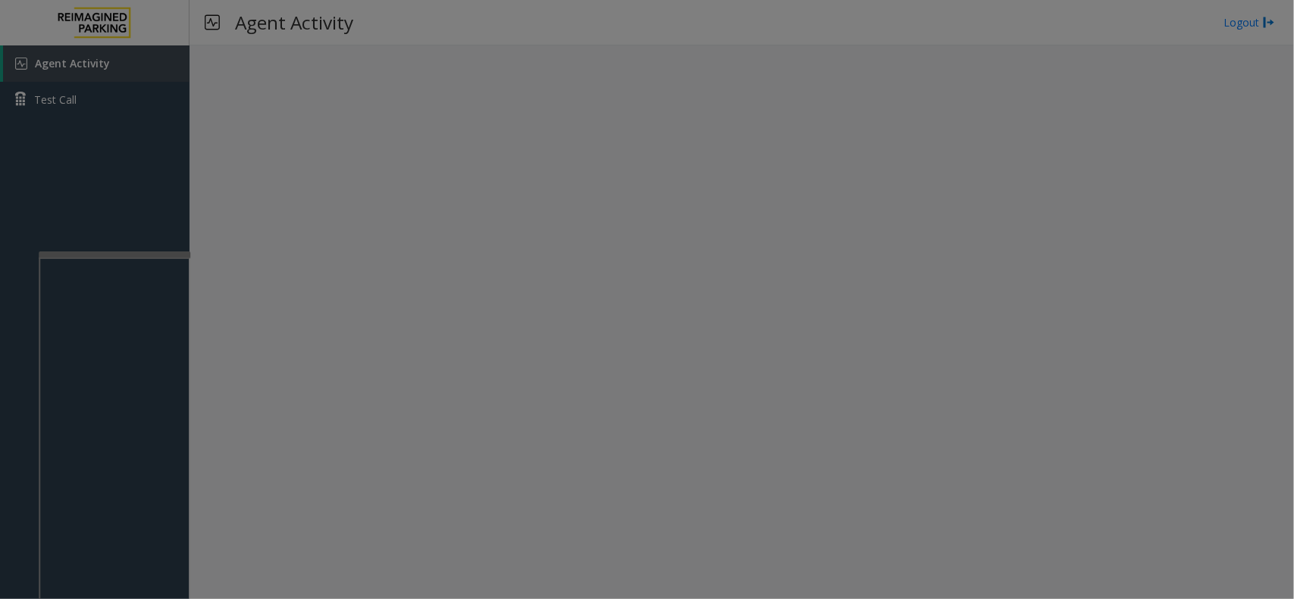
click at [537, 158] on ul "16th Doctor's Entry (Monthly only) 16th Doctor's Exit [GEOGRAPHIC_DATA] [GEOGRA…" at bounding box center [647, 137] width 340 height 133
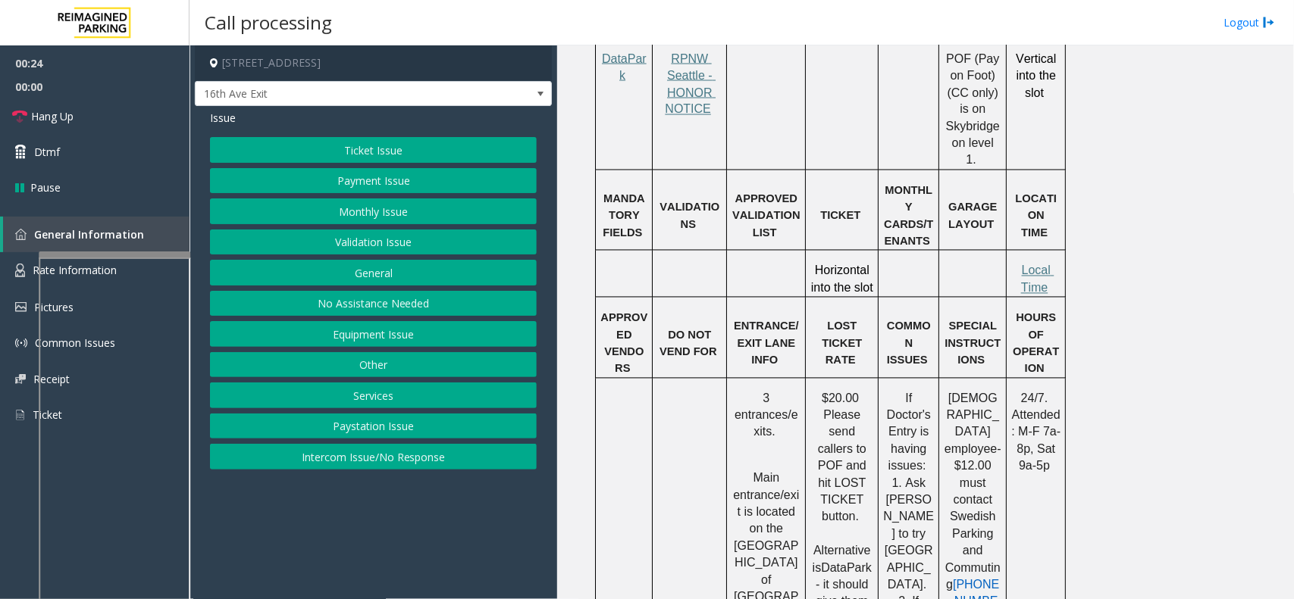
scroll to position [1326, 0]
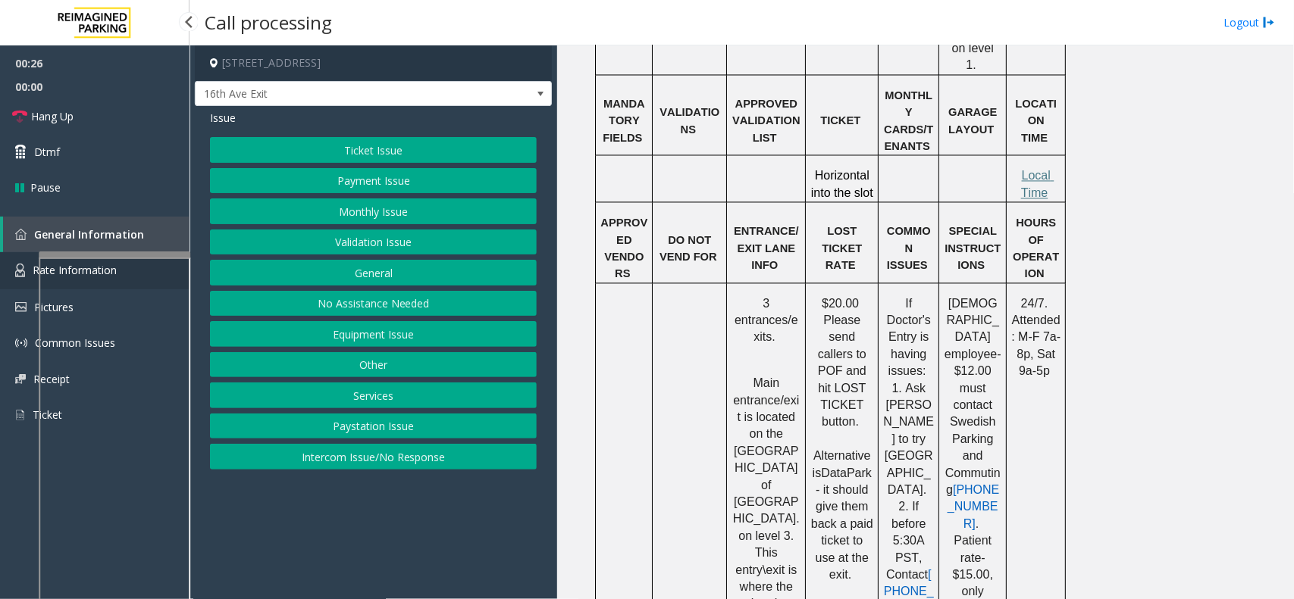
click at [29, 277] on link "Rate Information" at bounding box center [94, 270] width 189 height 37
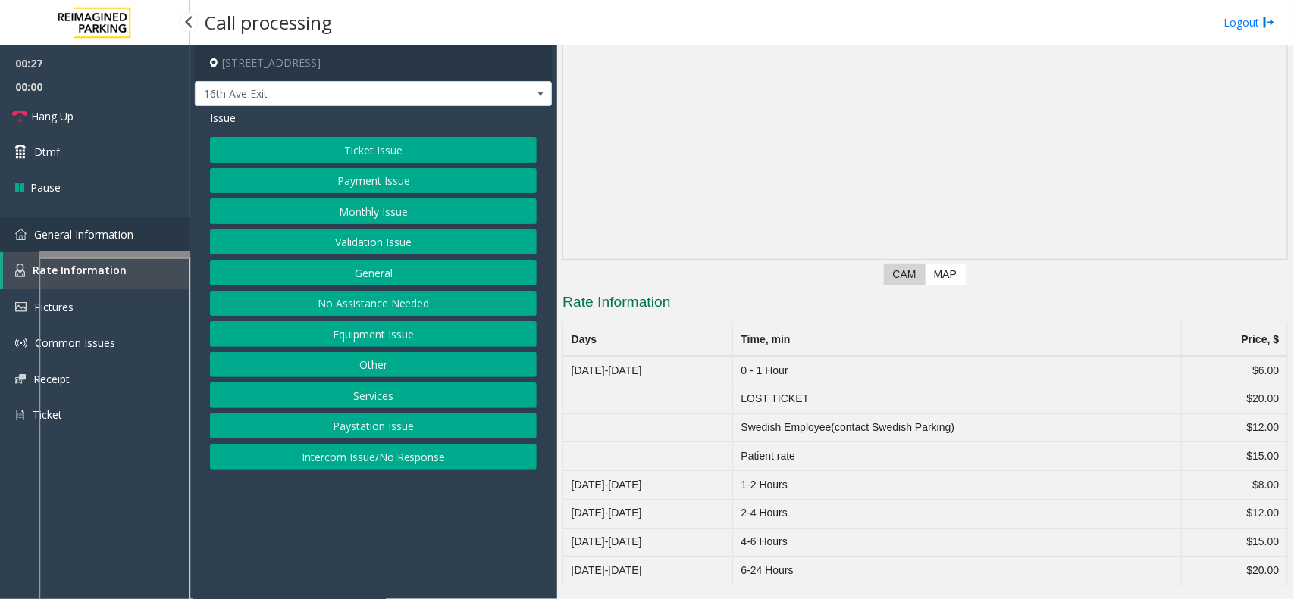
click at [29, 246] on link "General Information" at bounding box center [94, 235] width 189 height 36
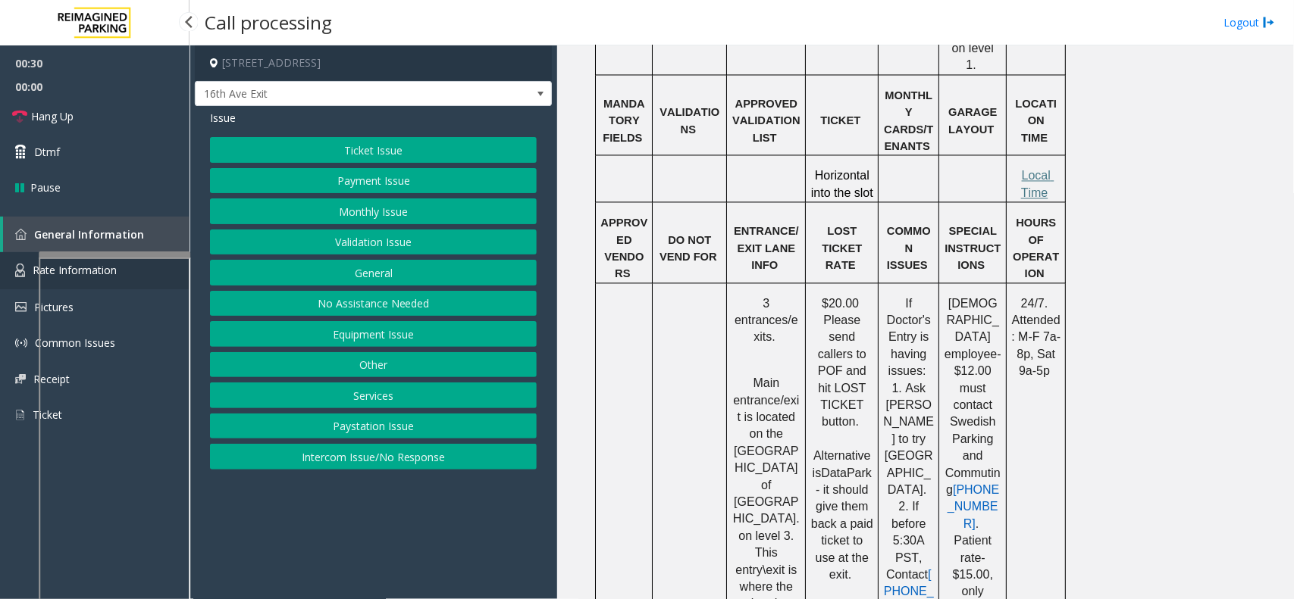
click at [29, 262] on link "Rate Information" at bounding box center [94, 270] width 189 height 37
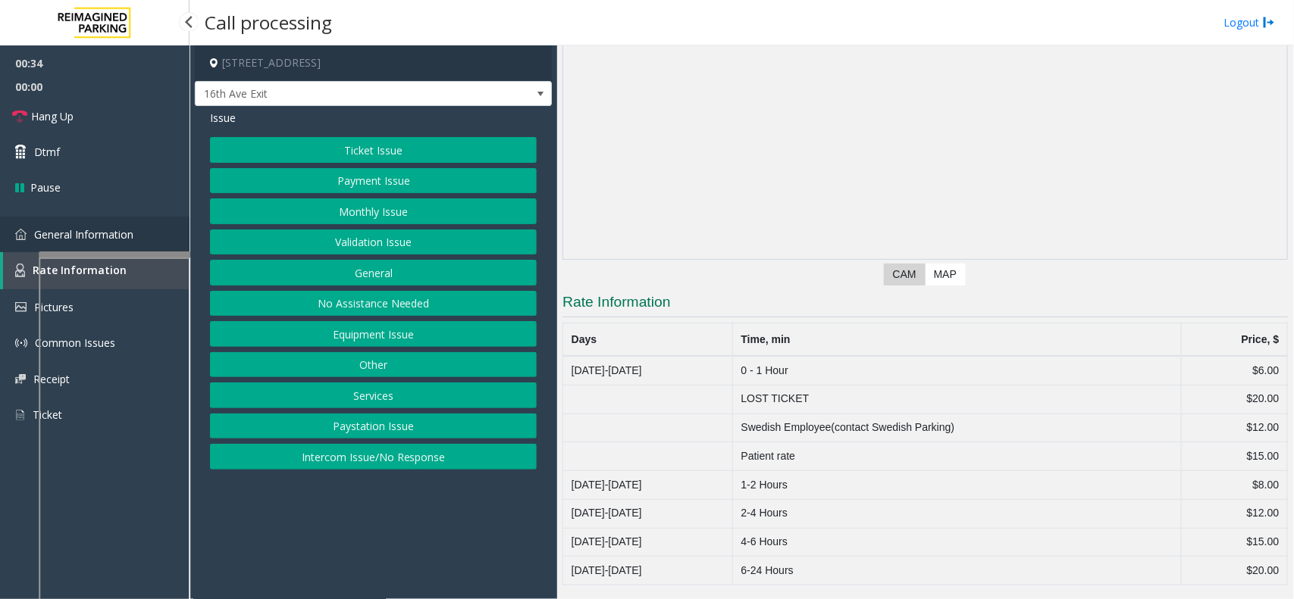
click at [24, 235] on img at bounding box center [20, 234] width 11 height 11
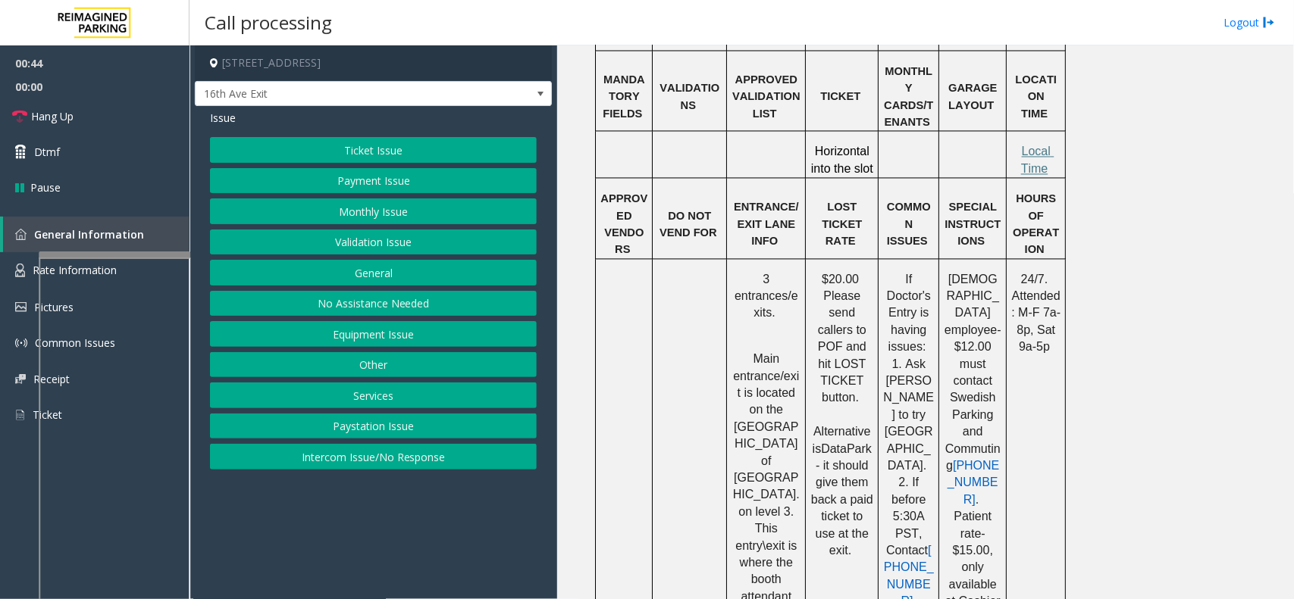
scroll to position [1326, 0]
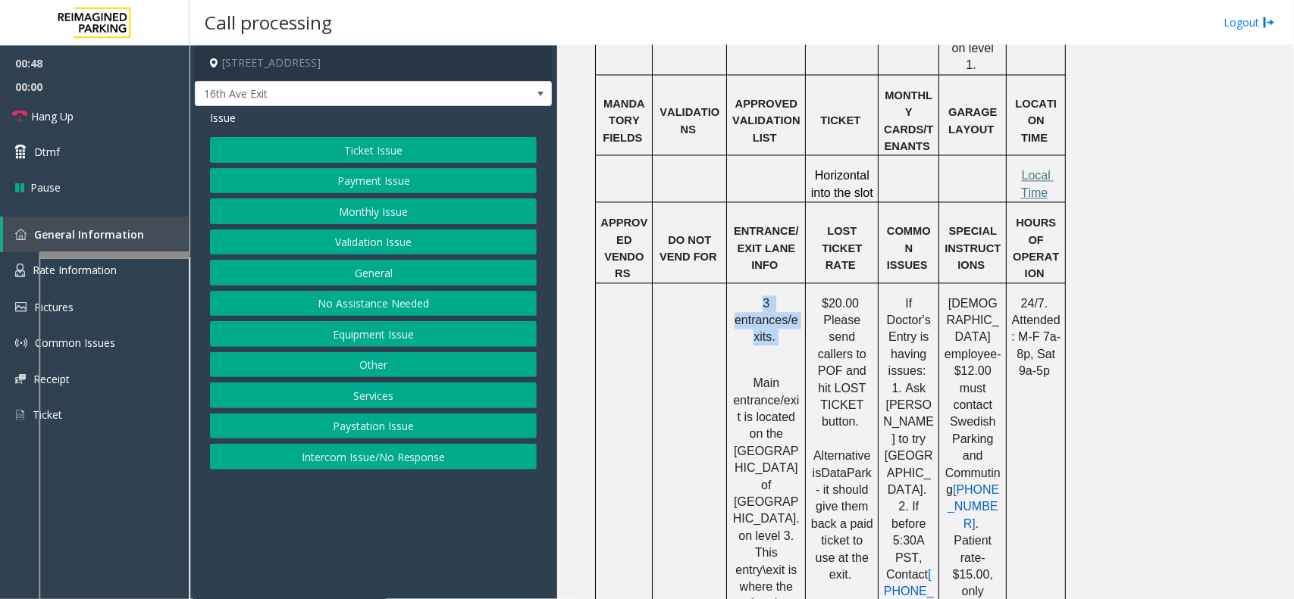
drag, startPoint x: 763, startPoint y: 248, endPoint x: 800, endPoint y: 282, distance: 50.4
click at [800, 296] on p "3 entrances/exits." at bounding box center [765, 321] width 69 height 51
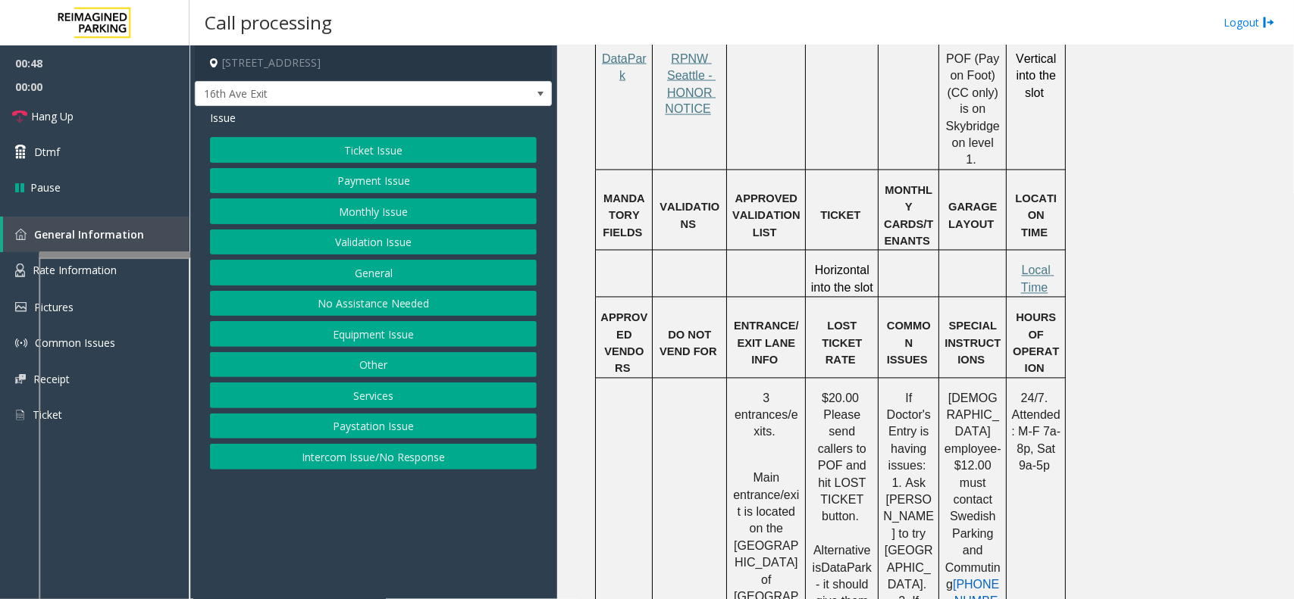
click at [797, 302] on td "ENTRANCE/EXIT LANE INFO" at bounding box center [766, 338] width 79 height 81
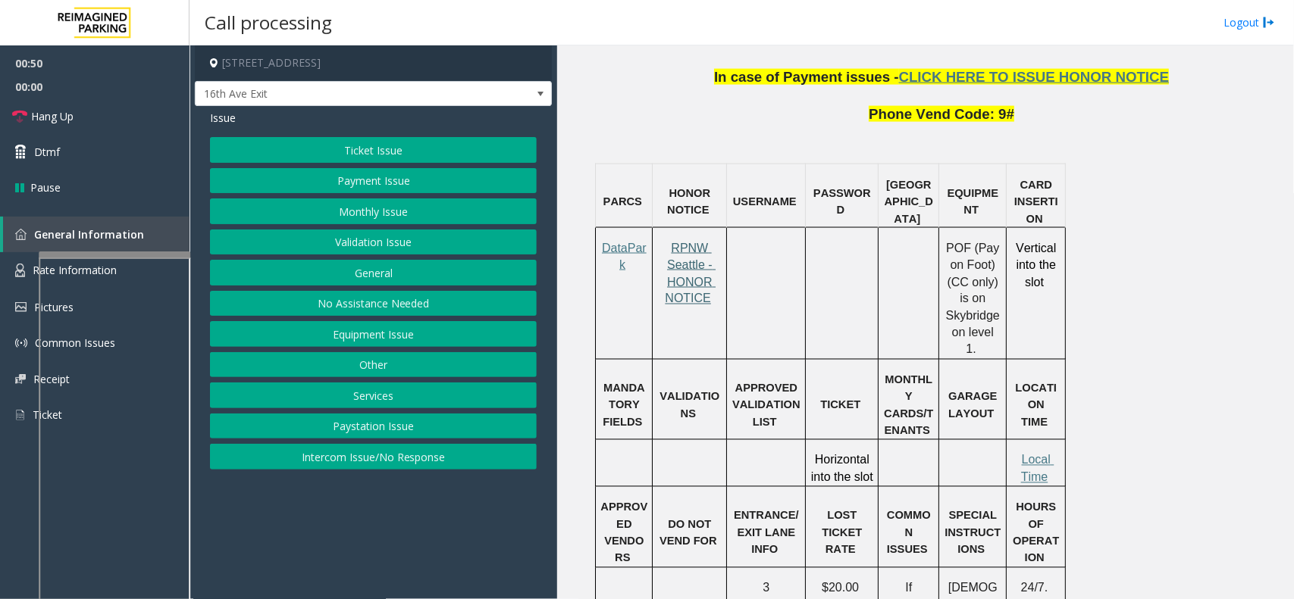
click at [700, 244] on span "RPNW Seattle - HONOR NOTICE" at bounding box center [690, 274] width 51 height 64
click at [369, 163] on button "Ticket Issue" at bounding box center [373, 150] width 327 height 26
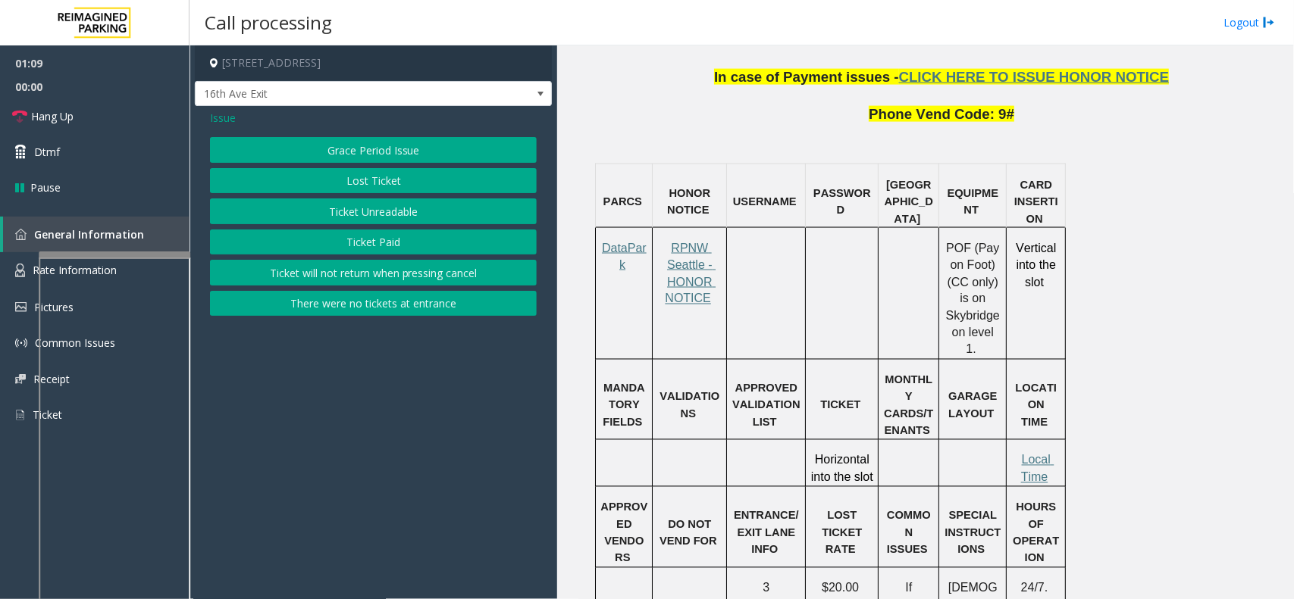
click at [369, 186] on button "Lost Ticket" at bounding box center [373, 181] width 327 height 26
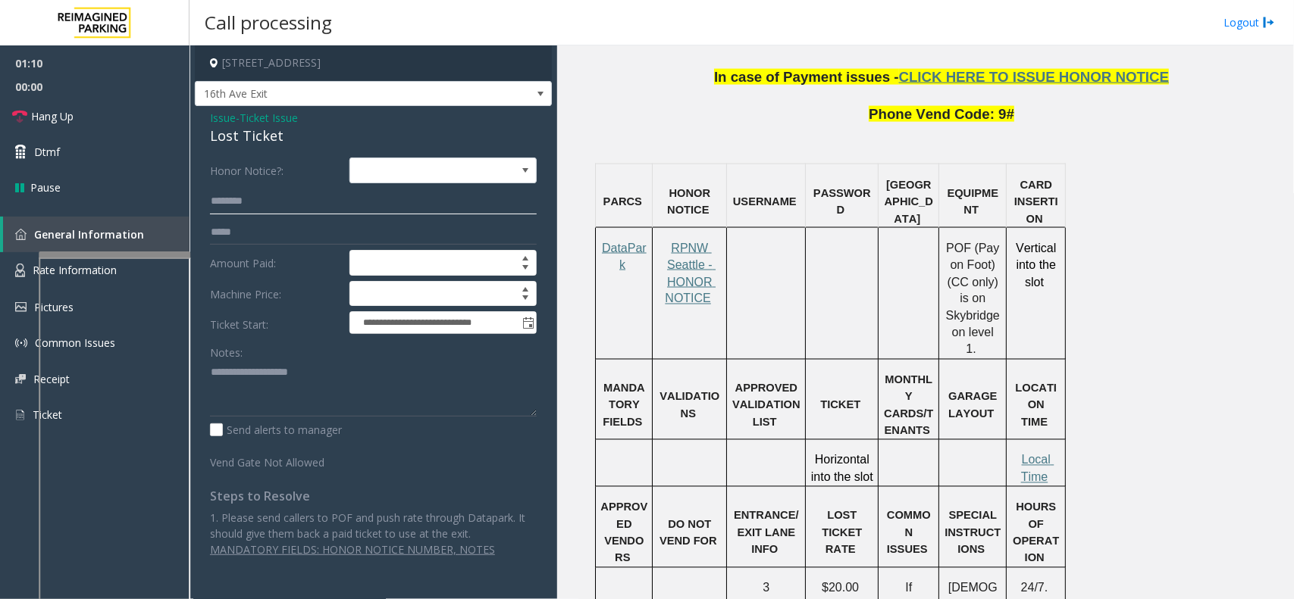
click at [309, 189] on input "text" at bounding box center [373, 202] width 327 height 26
click at [249, 209] on input "text" at bounding box center [373, 202] width 327 height 26
type input "*******"
click at [218, 29] on h3 "Call processing" at bounding box center [268, 22] width 142 height 37
click at [229, 199] on input "*******" at bounding box center [373, 202] width 327 height 26
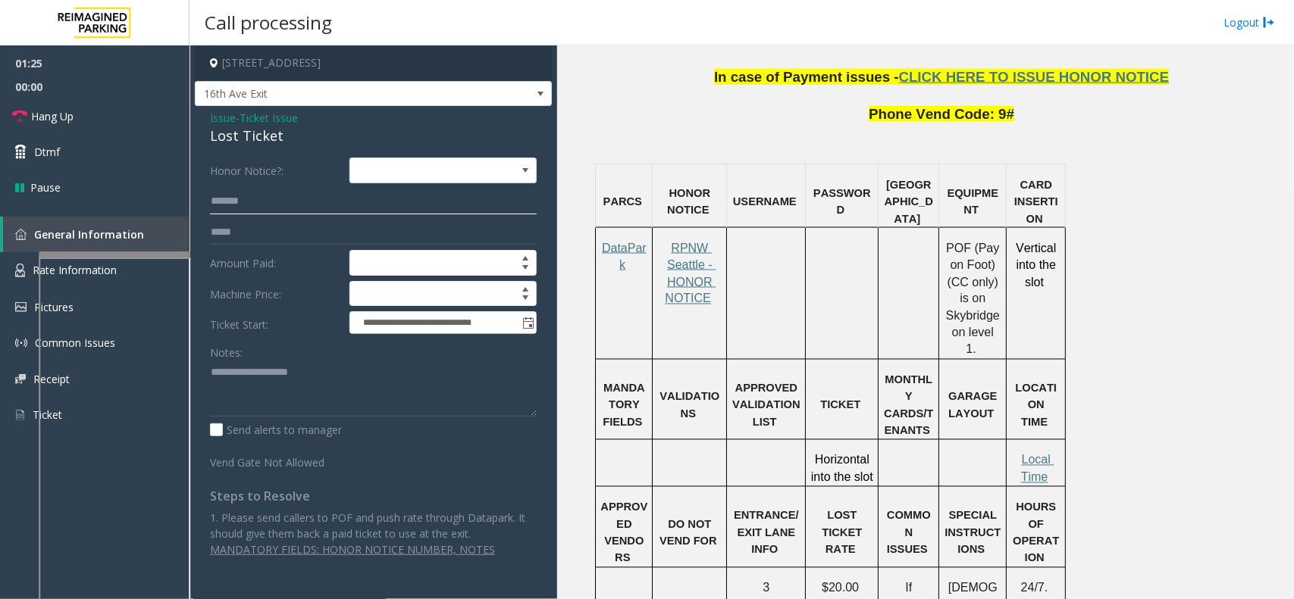
click at [229, 199] on input "*******" at bounding box center [373, 202] width 327 height 26
click at [224, 383] on textarea at bounding box center [373, 389] width 327 height 57
click at [210, 138] on div "Lost Ticket" at bounding box center [373, 136] width 327 height 20
click at [211, 137] on div "Lost Ticket" at bounding box center [373, 136] width 327 height 20
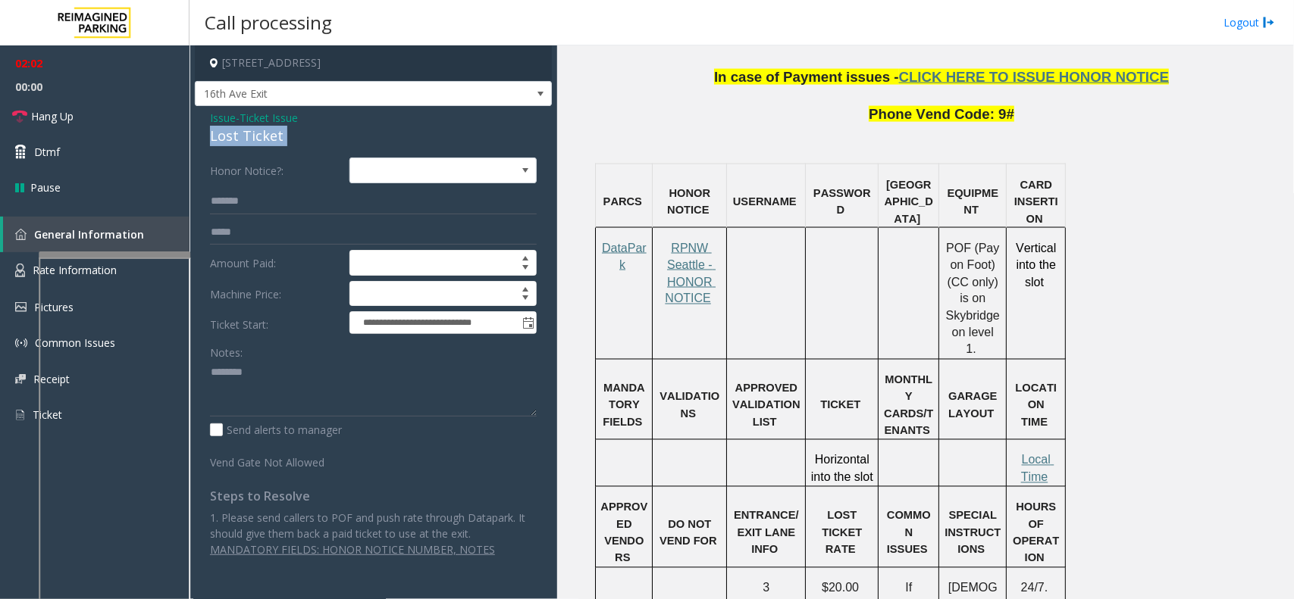
click at [211, 137] on div "Lost Ticket" at bounding box center [373, 136] width 327 height 20
click at [296, 399] on textarea at bounding box center [373, 389] width 327 height 57
click at [237, 380] on textarea at bounding box center [373, 389] width 327 height 57
click at [240, 392] on textarea at bounding box center [373, 389] width 327 height 57
click at [331, 357] on div "Notes:" at bounding box center [373, 379] width 327 height 78
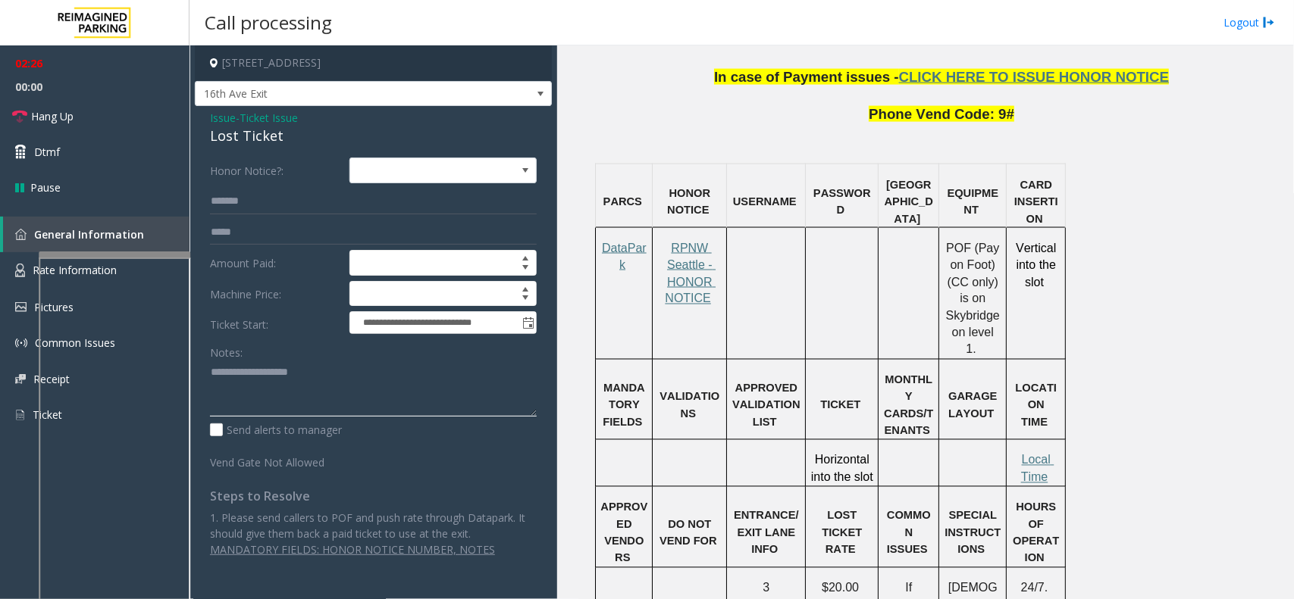
click at [277, 392] on textarea at bounding box center [373, 389] width 327 height 57
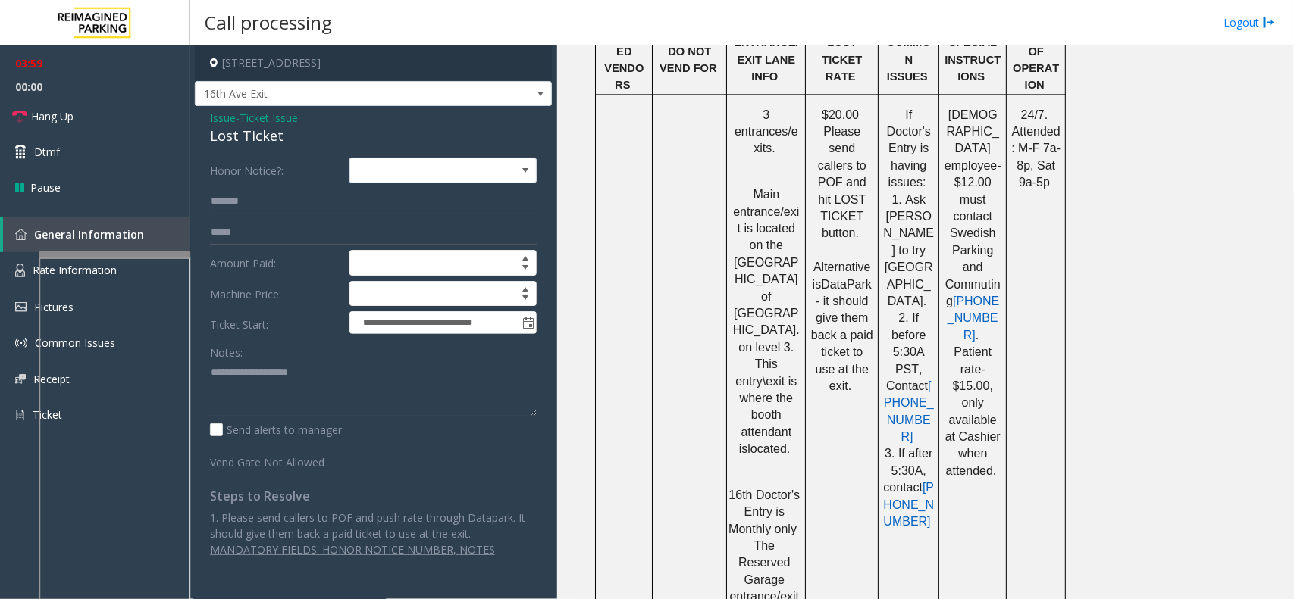
scroll to position [1421, 0]
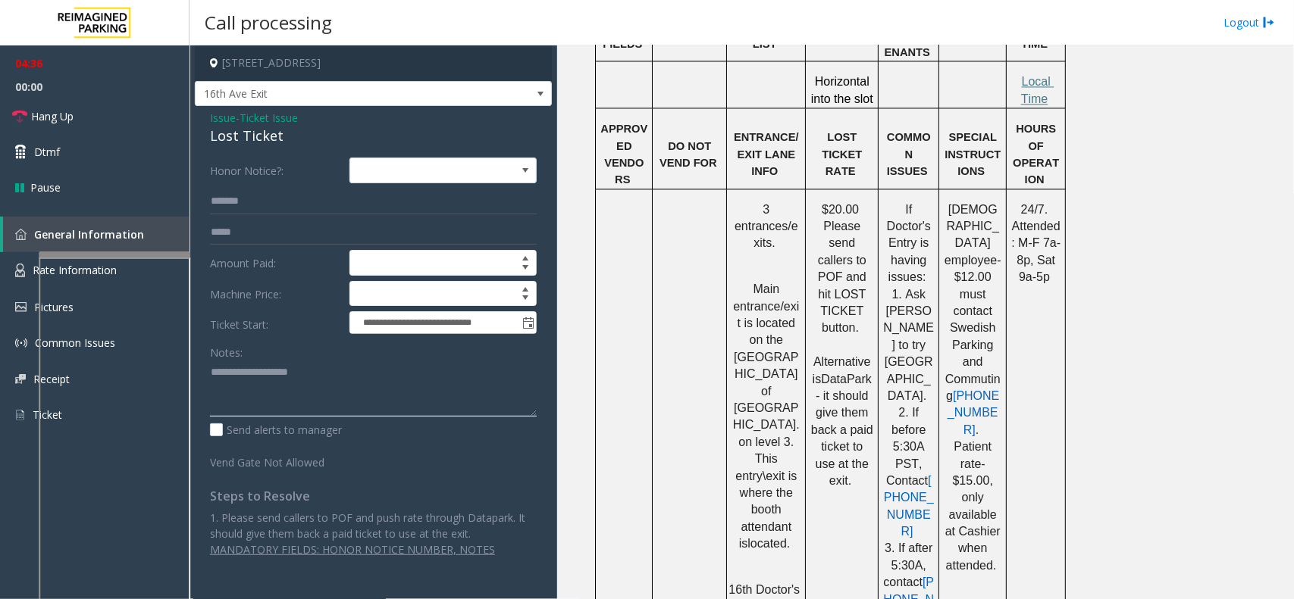
click at [346, 364] on textarea at bounding box center [373, 389] width 327 height 57
type textarea "**********"
click at [264, 115] on span "Ticket Issue" at bounding box center [268, 118] width 58 height 16
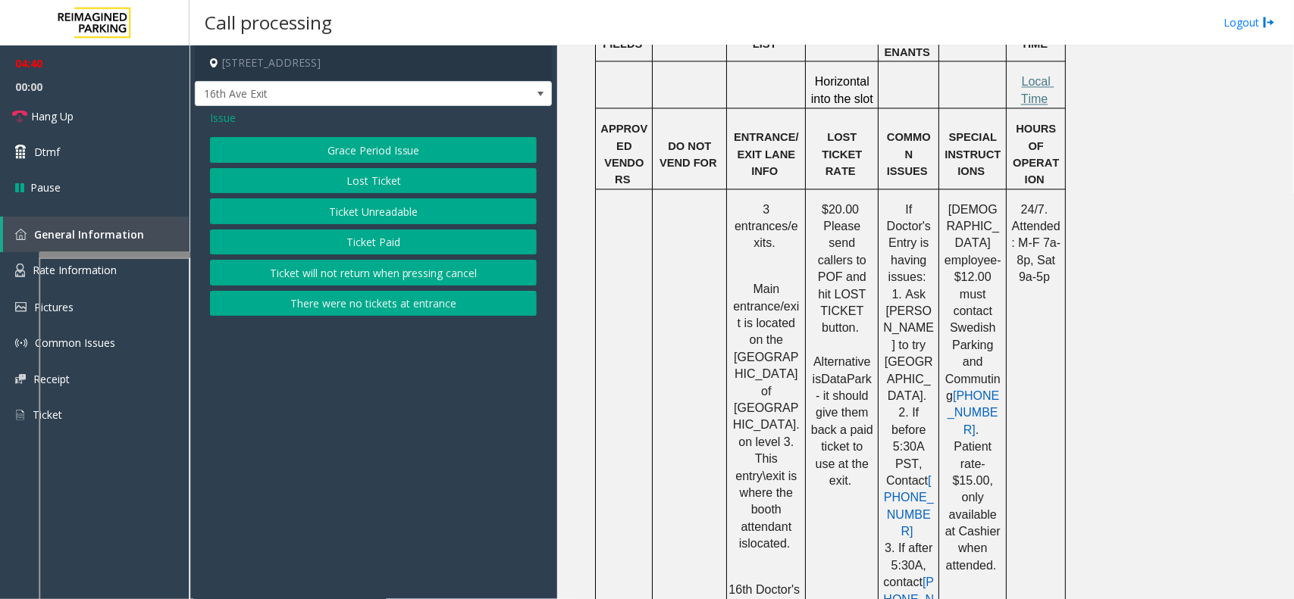
click at [330, 197] on div "Grace Period Issue Lost Ticket Ticket Unreadable Ticket Paid Ticket will not re…" at bounding box center [373, 226] width 327 height 179
click at [331, 207] on button "Ticket Unreadable" at bounding box center [373, 212] width 327 height 26
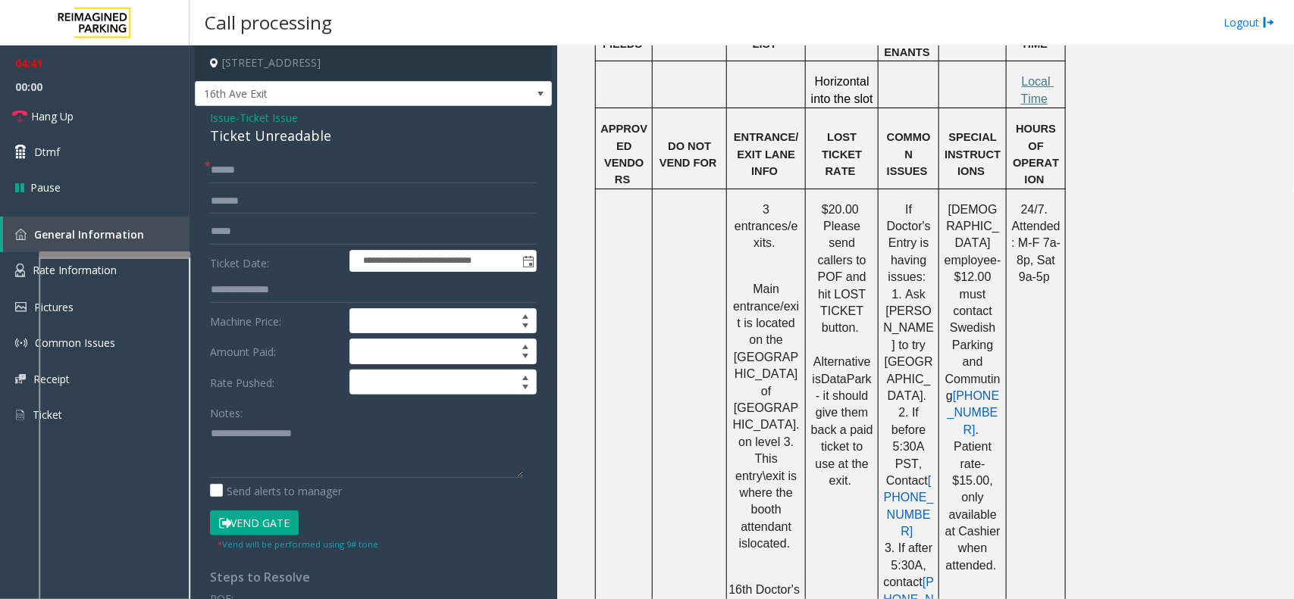
click at [273, 479] on button "Vend Gate" at bounding box center [254, 524] width 89 height 26
click at [246, 123] on span "Ticket Issue" at bounding box center [268, 118] width 58 height 16
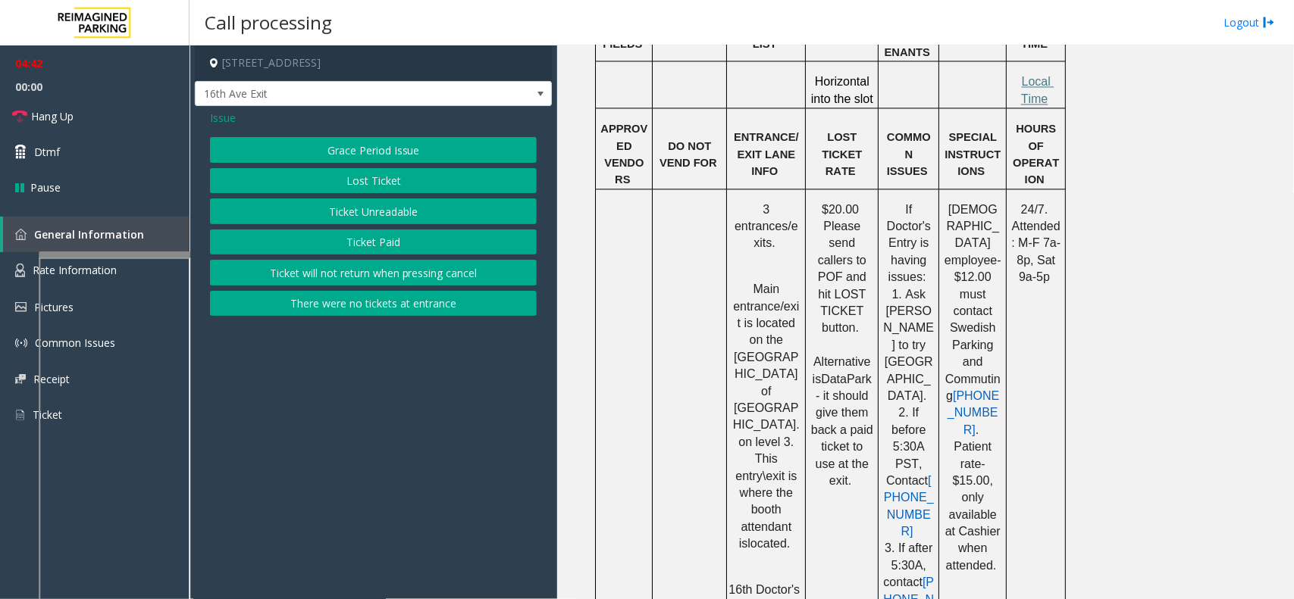
click at [250, 118] on div "Issue" at bounding box center [373, 118] width 327 height 16
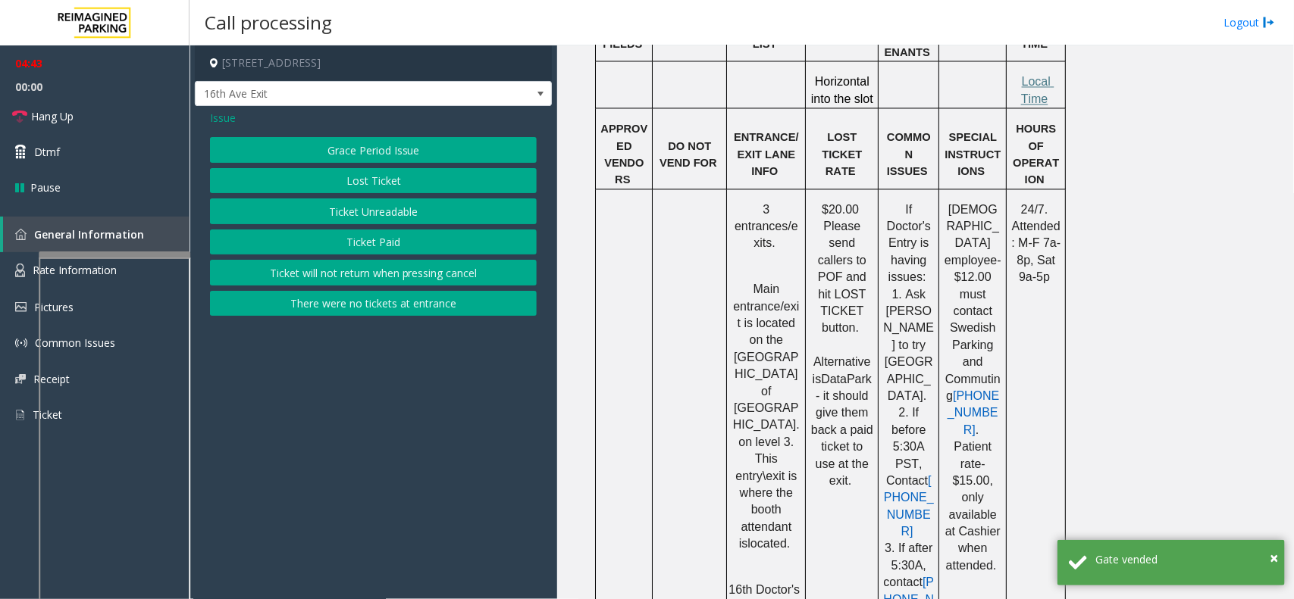
click at [331, 183] on button "Lost Ticket" at bounding box center [373, 181] width 327 height 26
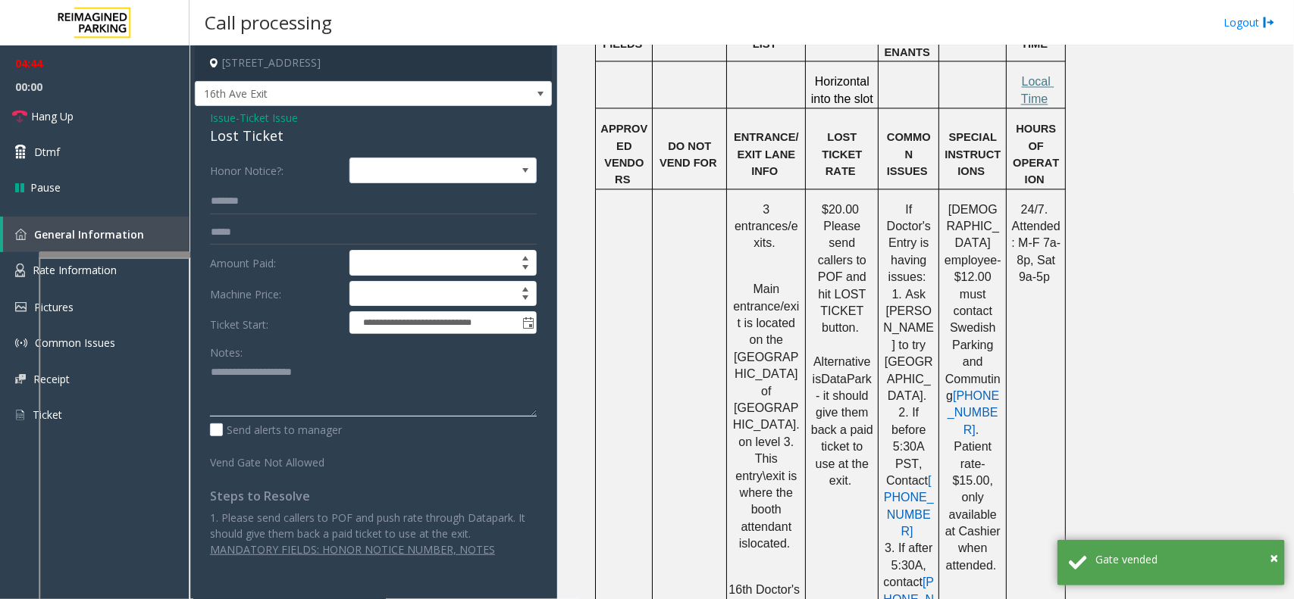
click at [303, 380] on textarea at bounding box center [373, 389] width 327 height 57
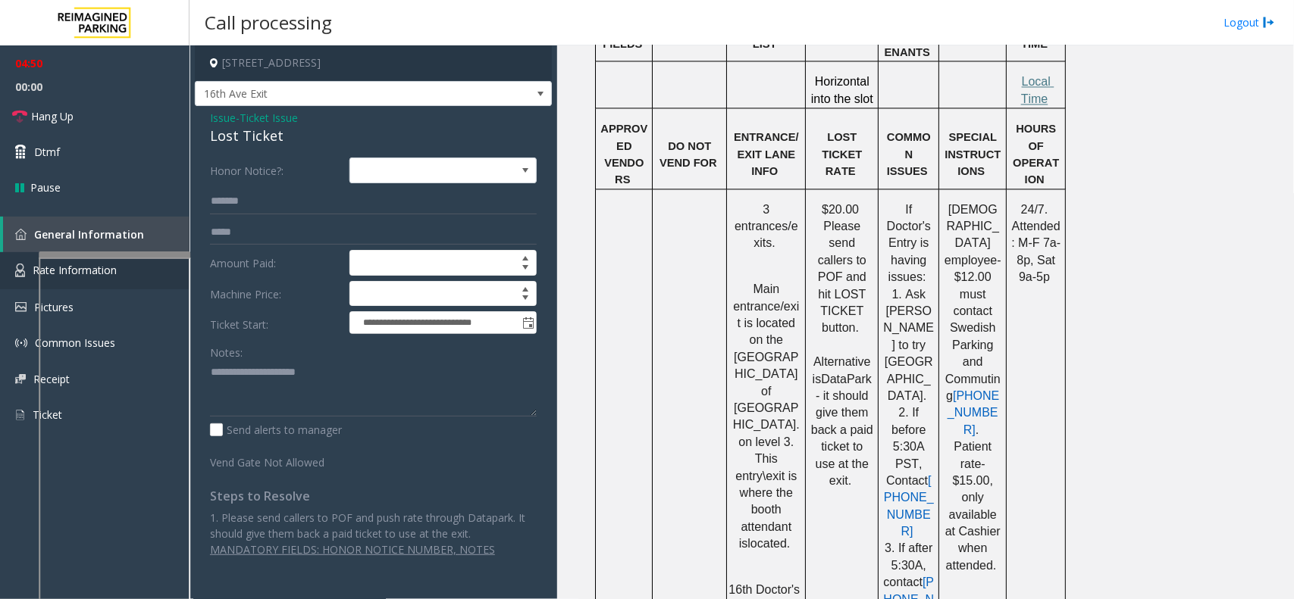
scroll to position [0, 0]
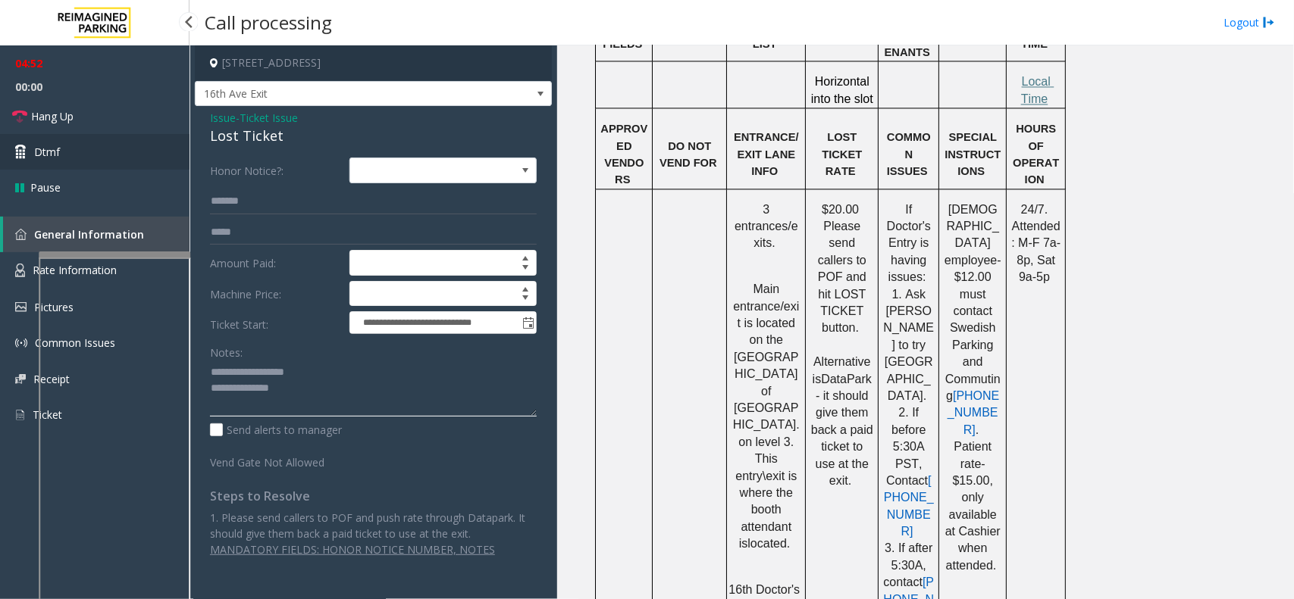
type textarea "**********"
click at [108, 139] on link "Dtmf" at bounding box center [94, 152] width 189 height 36
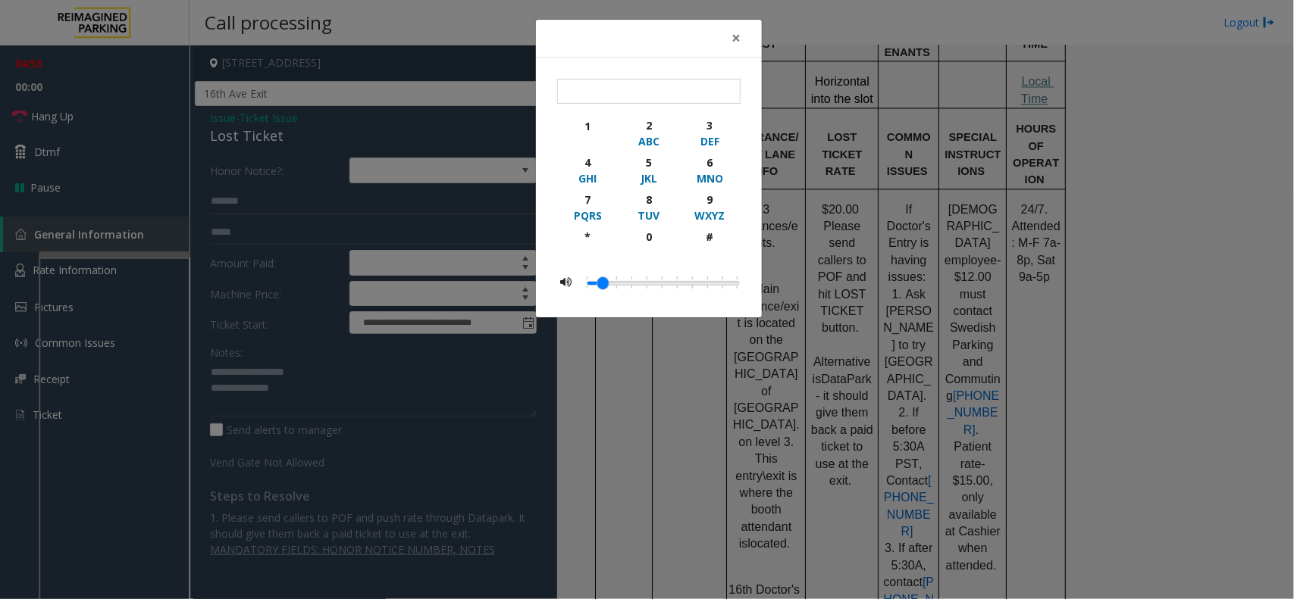
click at [108, 139] on div "× 1 2 ABC 3 DEF 4 GHI 5 JKL 6 MNO 7 PQRS 8 TUV 9 WXYZ * 0 #" at bounding box center [647, 299] width 1294 height 599
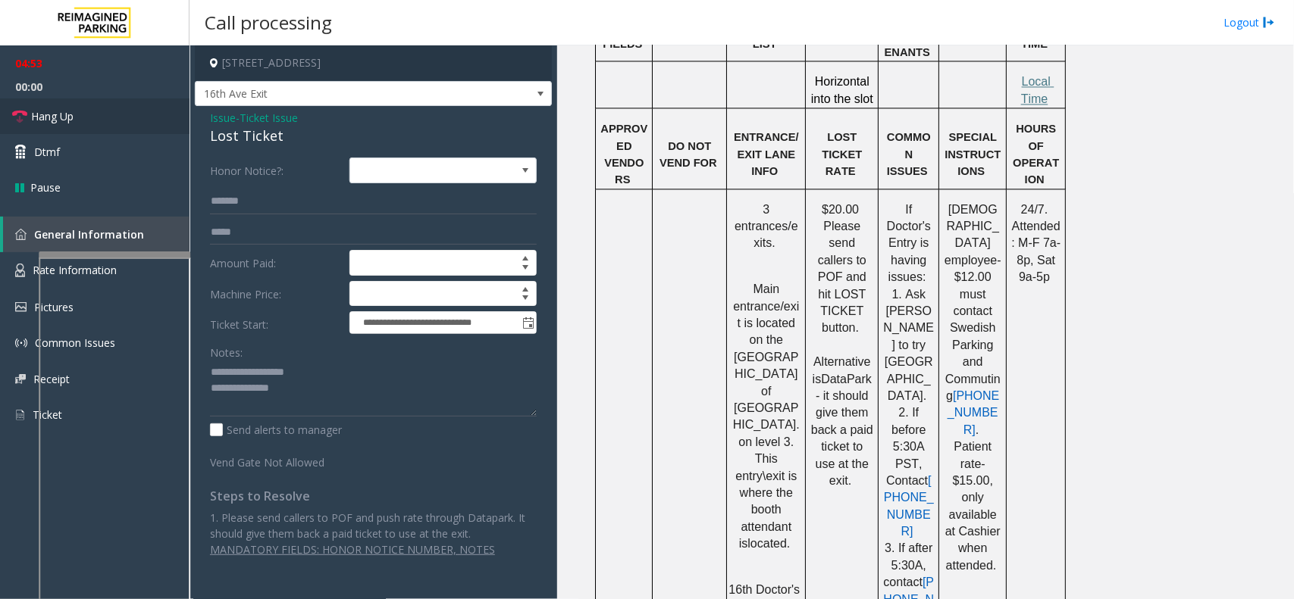
click at [108, 119] on link "Hang Up" at bounding box center [94, 117] width 189 height 36
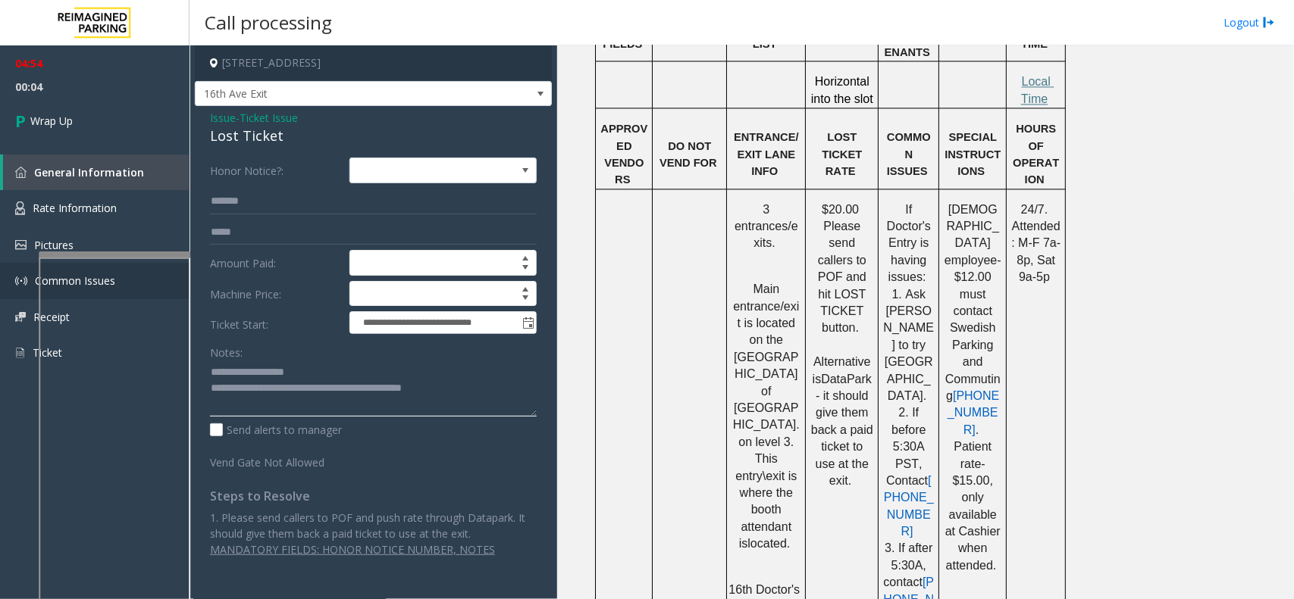
type textarea "**********"
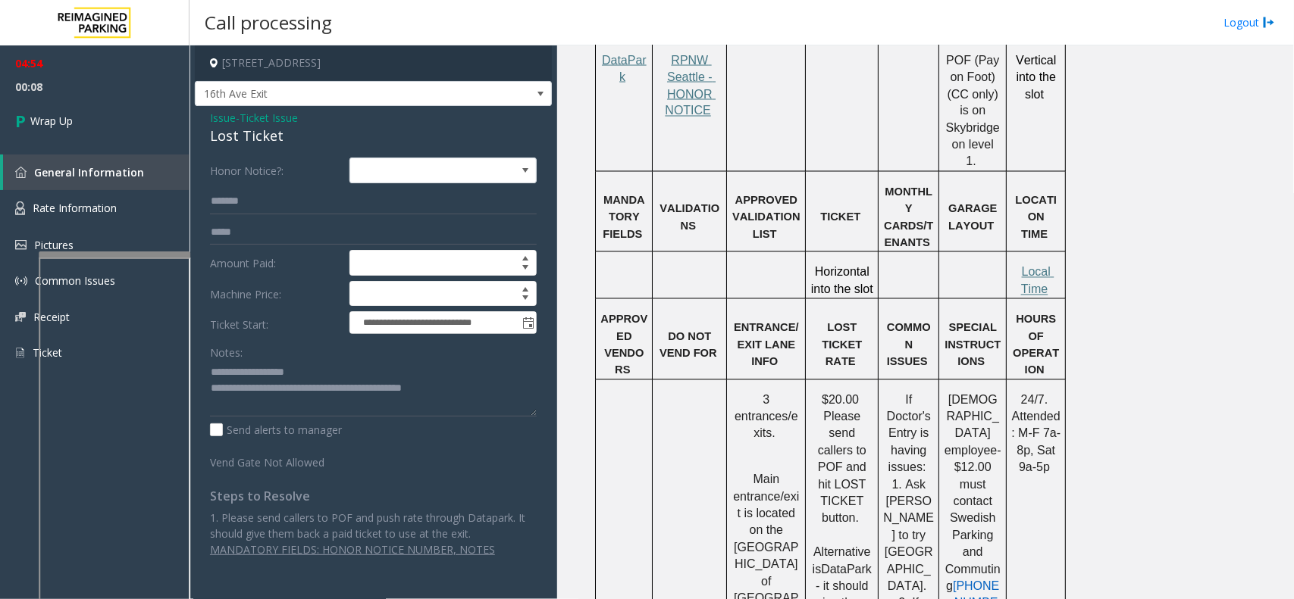
scroll to position [1232, 0]
click at [1034, 263] on p "Local Time" at bounding box center [1035, 280] width 49 height 34
click at [1031, 263] on p "Local Time" at bounding box center [1035, 280] width 49 height 34
click at [1031, 264] on span "Local Time" at bounding box center [1037, 279] width 33 height 30
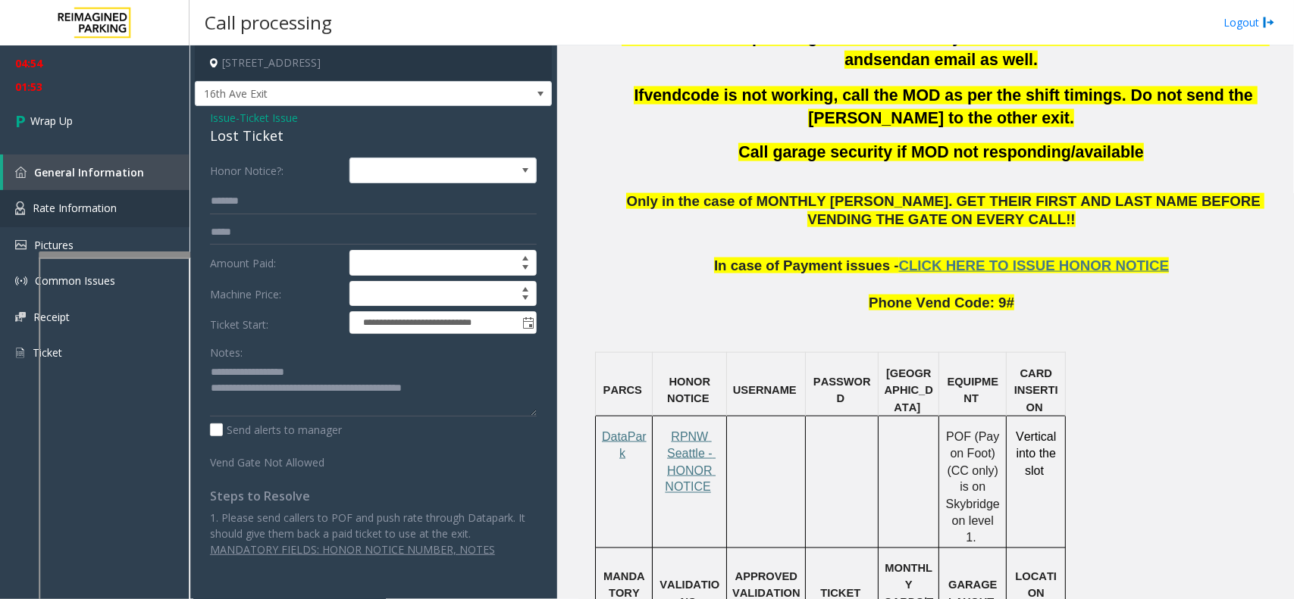
scroll to position [853, 0]
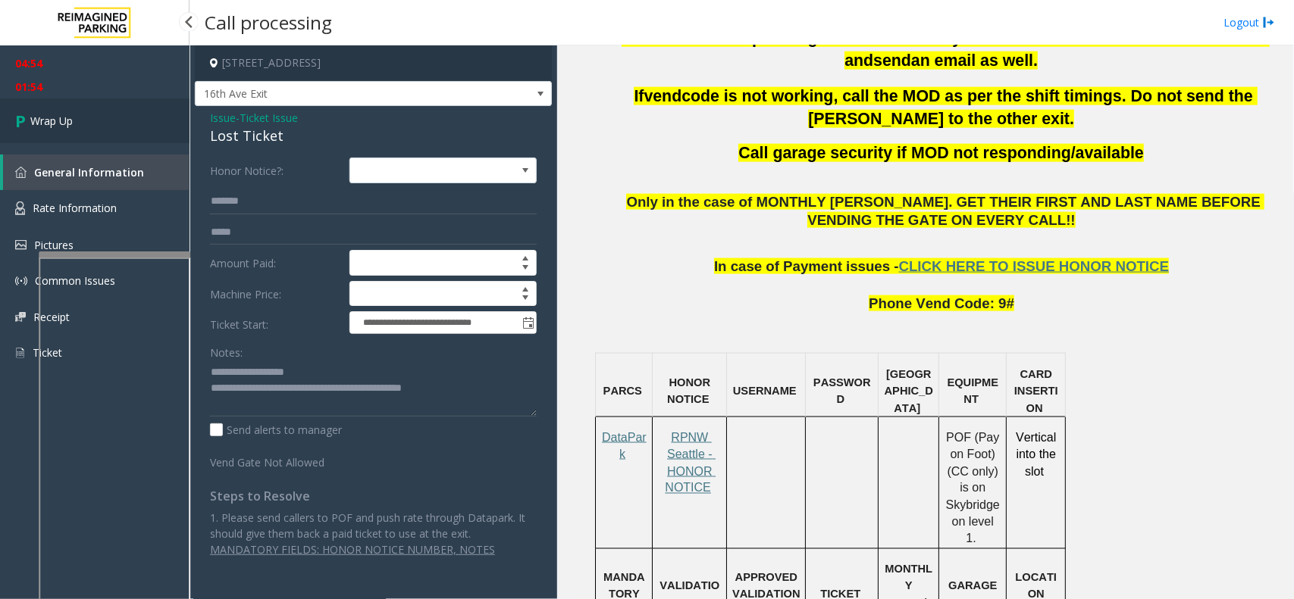
click at [134, 121] on link "Wrap Up" at bounding box center [94, 121] width 189 height 45
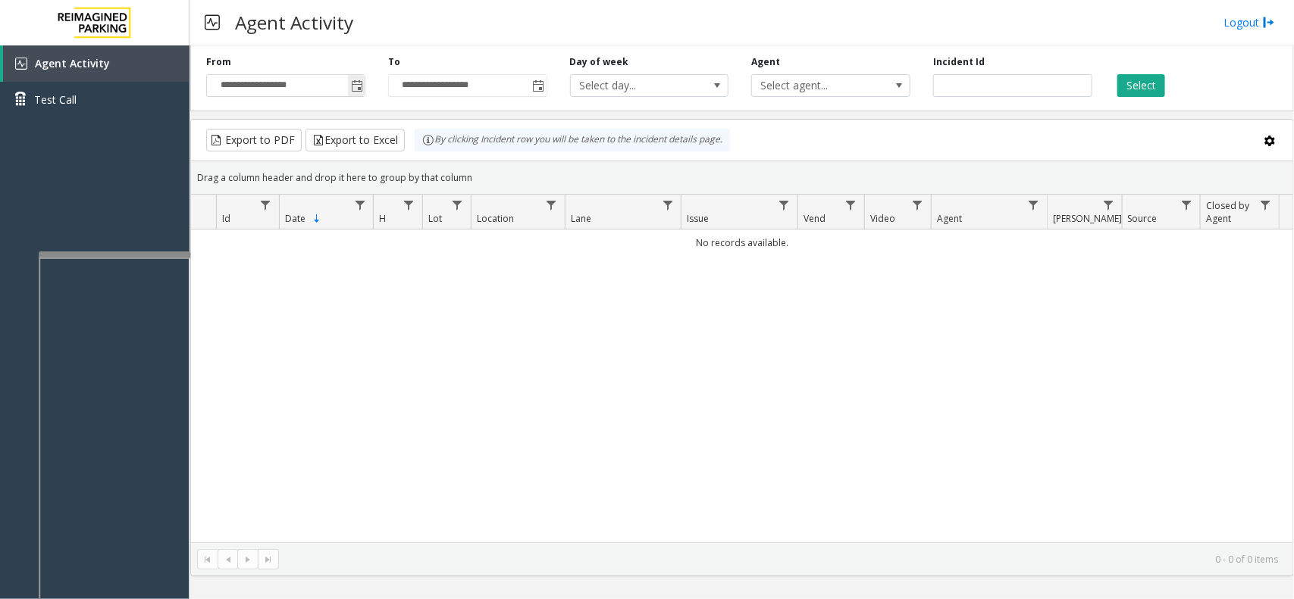
click at [357, 86] on span "Toggle popup" at bounding box center [357, 86] width 12 height 12
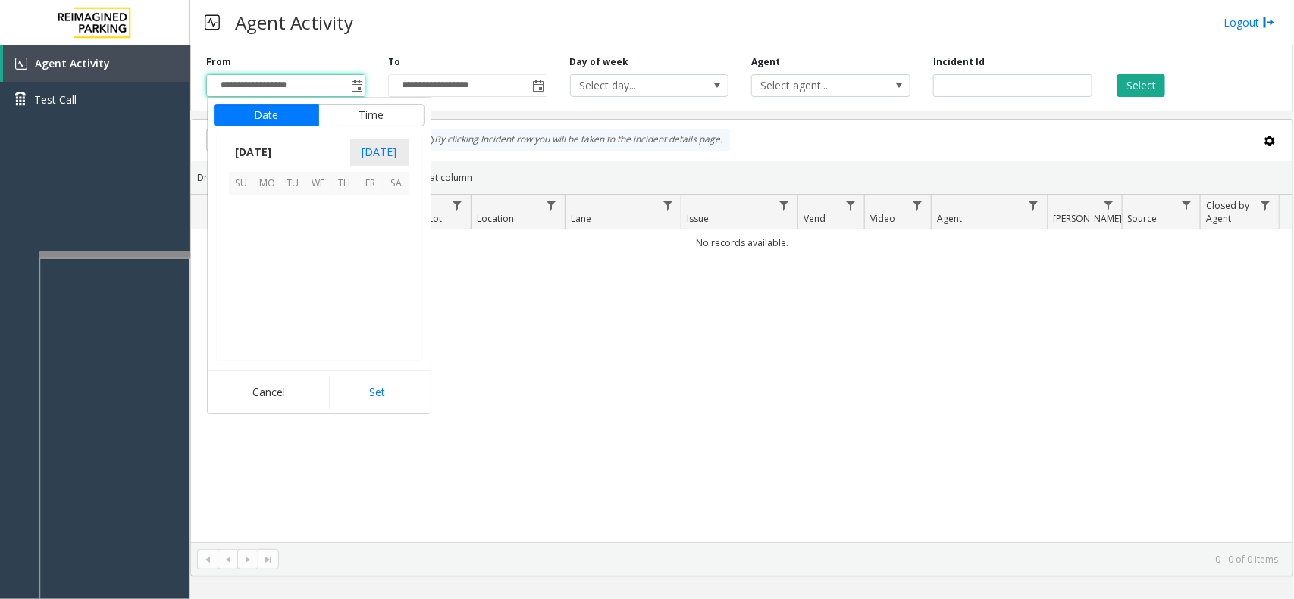
scroll to position [271877, 0]
click at [231, 280] on span "21" at bounding box center [242, 286] width 26 height 26
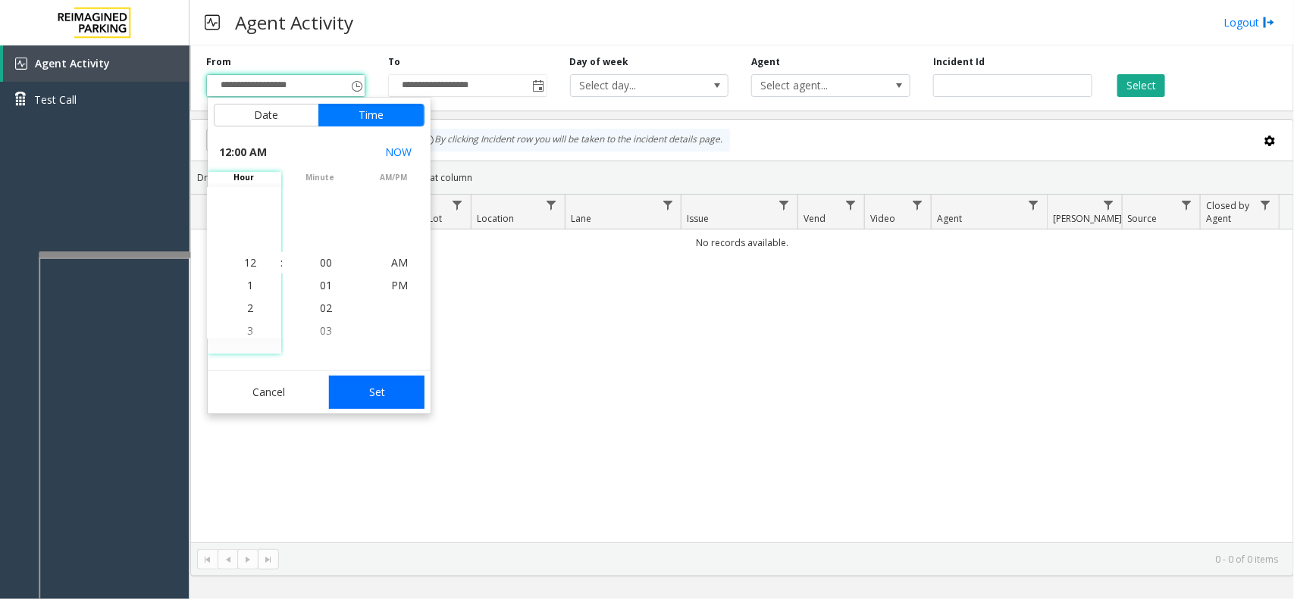
click at [346, 383] on button "Set" at bounding box center [376, 392] width 95 height 33
type input "**********"
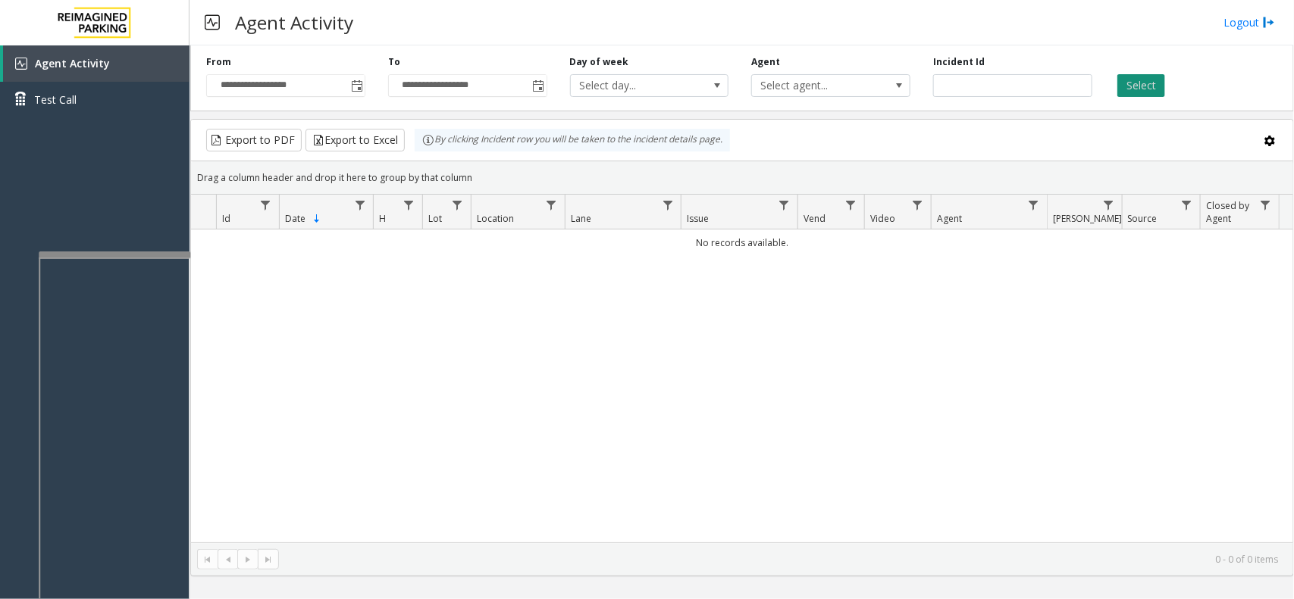
drag, startPoint x: 1114, startPoint y: 84, endPoint x: 1122, endPoint y: 82, distance: 8.6
click at [1034, 82] on div "Select" at bounding box center [1194, 76] width 182 height 42
click at [1034, 82] on button "Select" at bounding box center [1141, 85] width 48 height 23
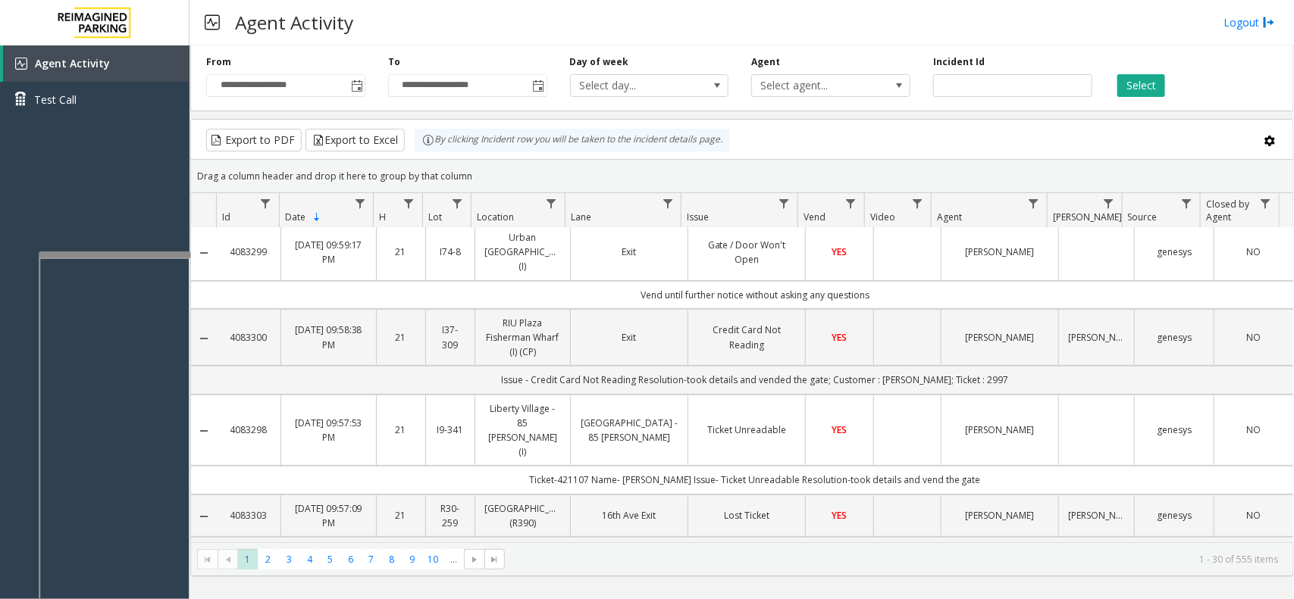
scroll to position [284, 0]
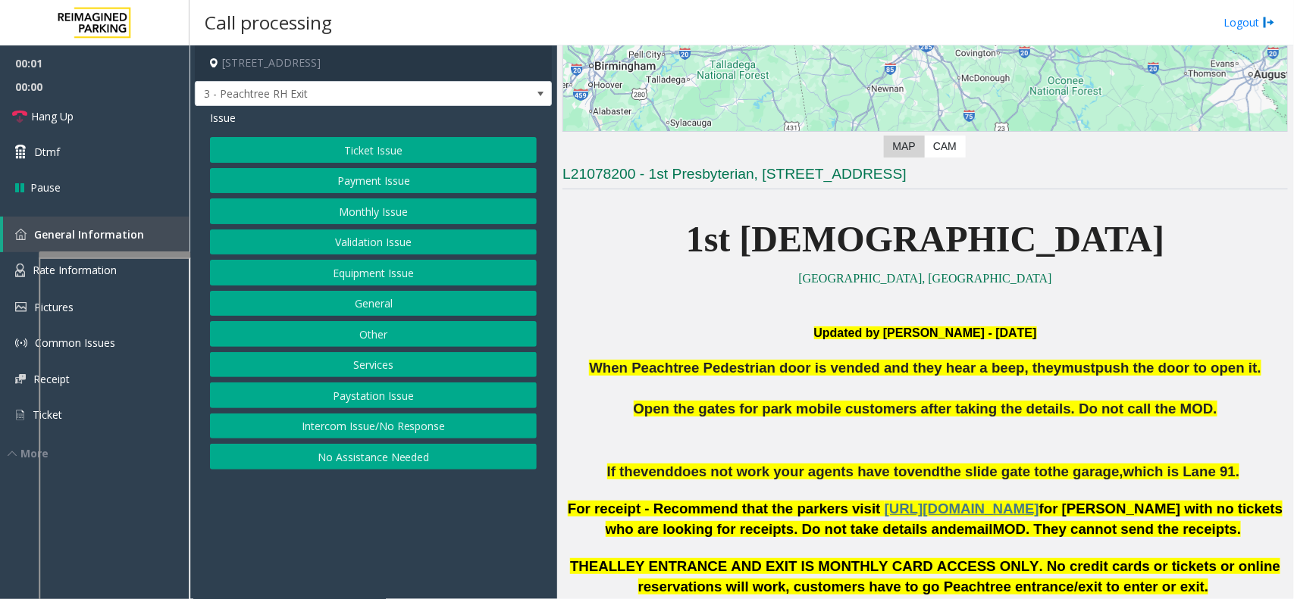
scroll to position [284, 0]
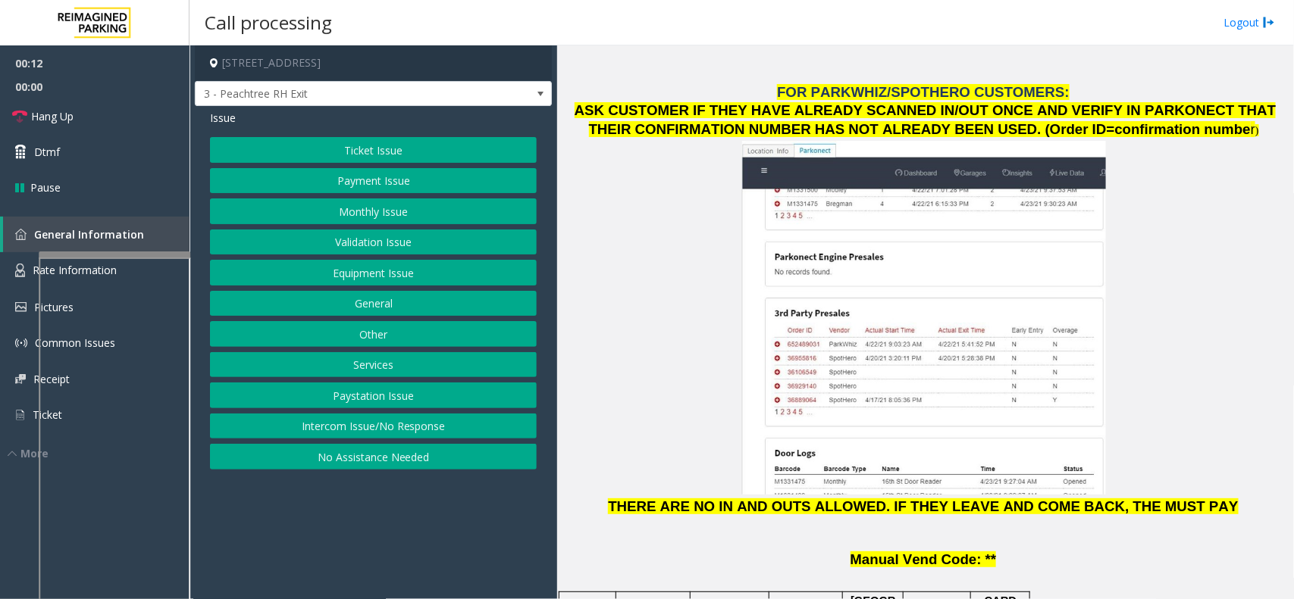
scroll to position [1705, 0]
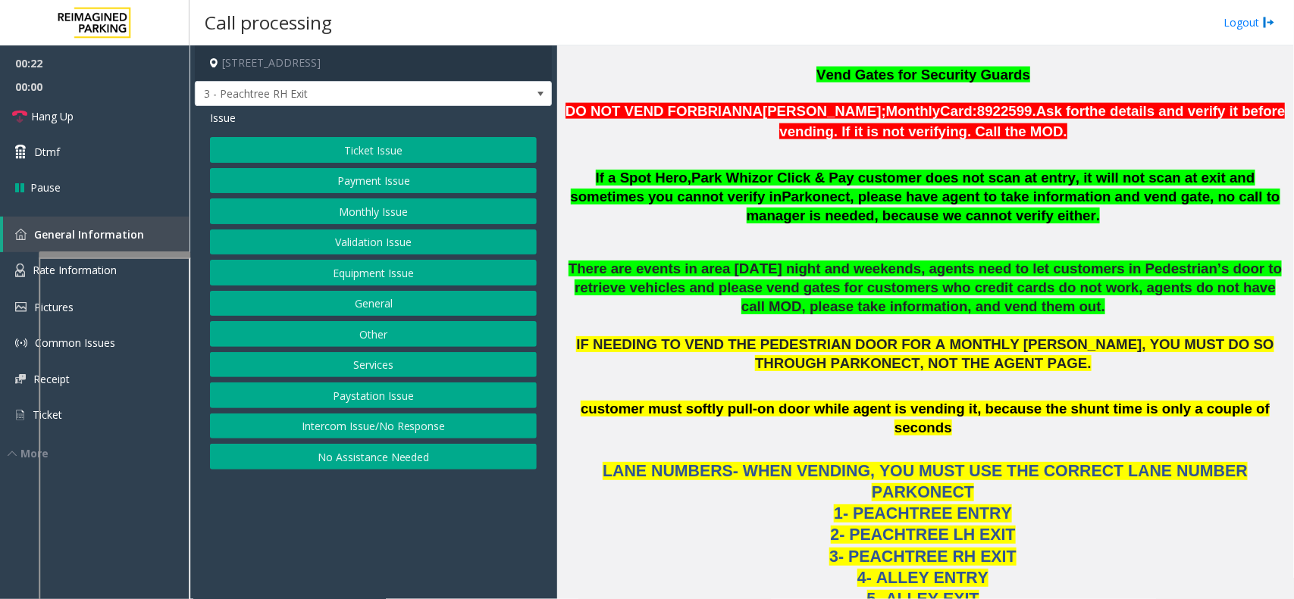
scroll to position [947, 0]
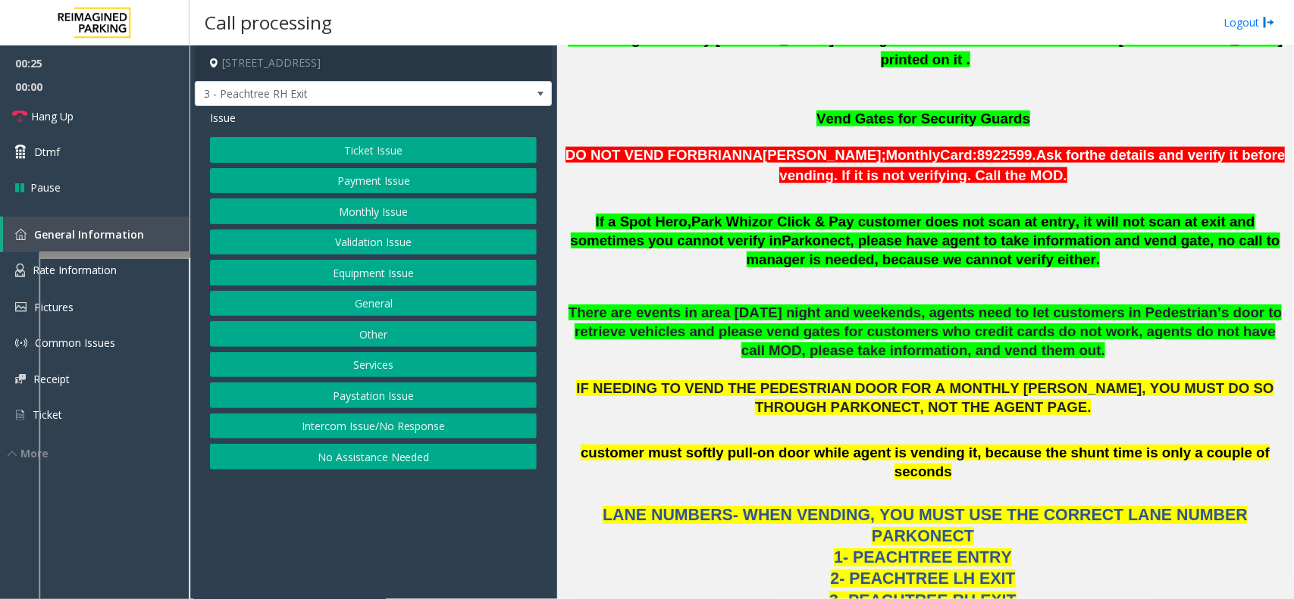
click at [368, 375] on button "Services" at bounding box center [373, 365] width 327 height 26
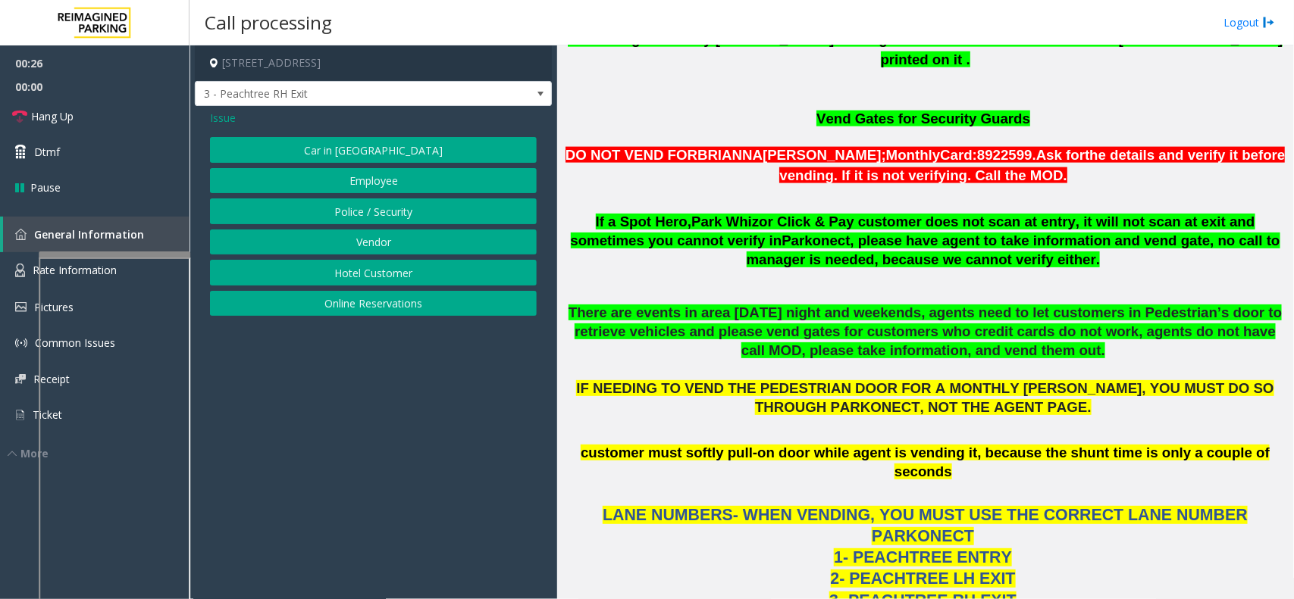
click at [383, 312] on button "Online Reservations" at bounding box center [373, 304] width 327 height 26
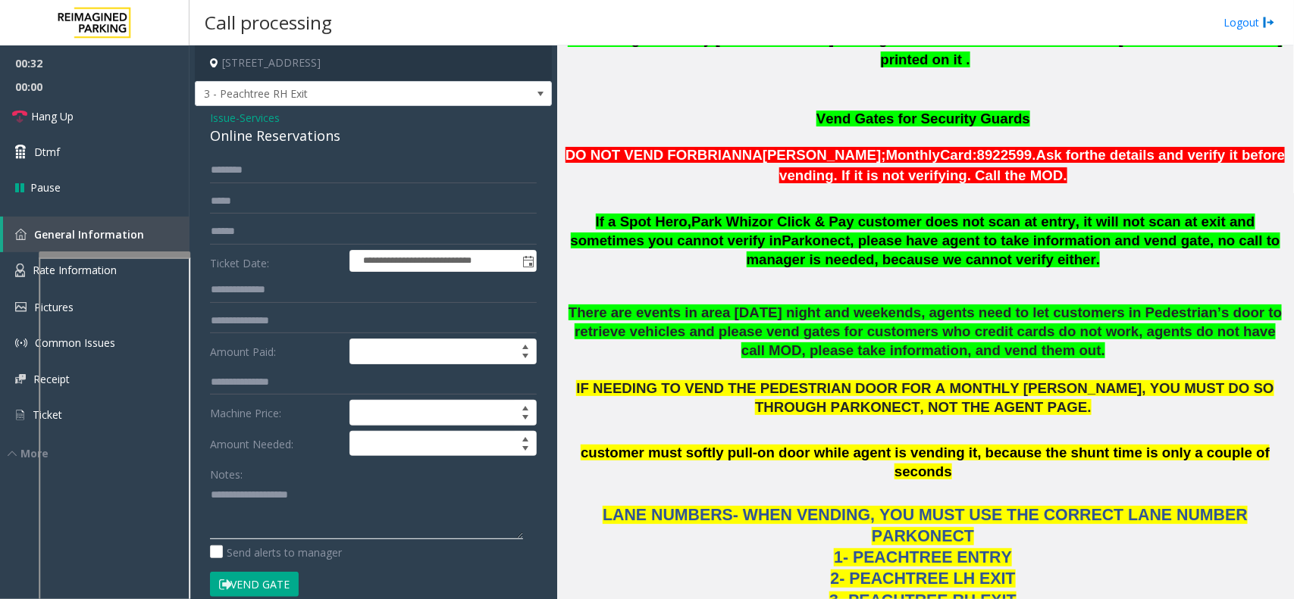
type textarea "**********"
click at [316, 233] on input "text" at bounding box center [373, 232] width 327 height 26
click at [330, 224] on input "text" at bounding box center [373, 232] width 327 height 26
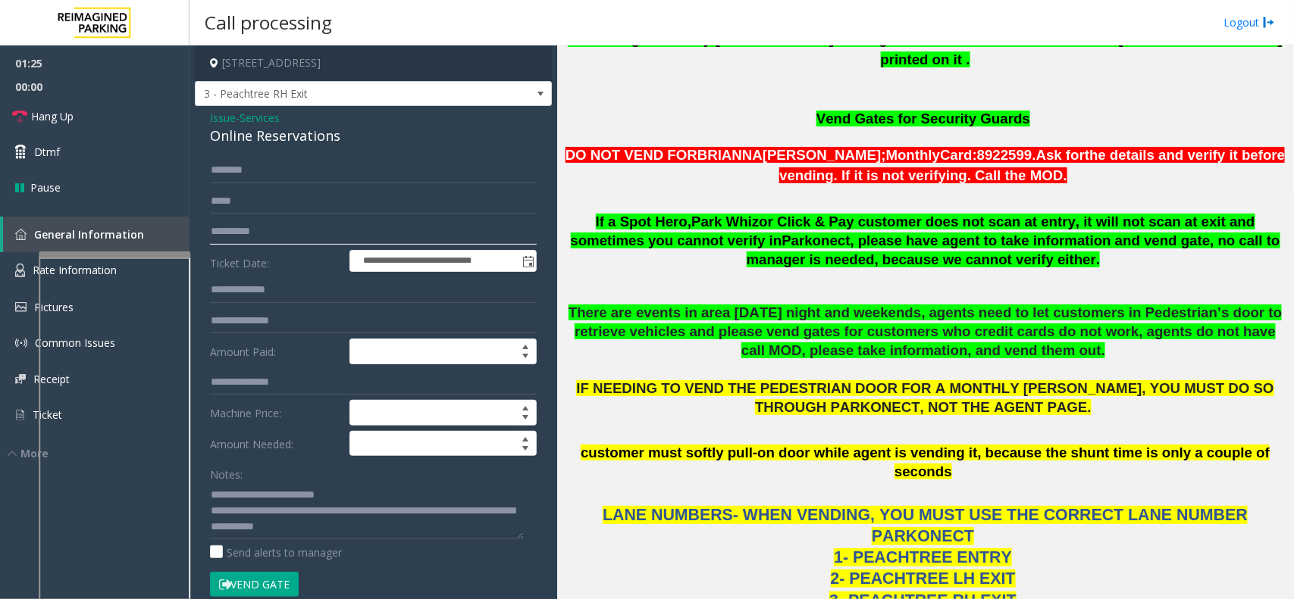
click at [278, 231] on input "**********" at bounding box center [373, 232] width 327 height 26
type input "**********"
drag, startPoint x: 343, startPoint y: 513, endPoint x: 393, endPoint y: 512, distance: 49.3
click at [393, 512] on textarea at bounding box center [366, 511] width 313 height 57
click at [281, 577] on button "Vend Gate" at bounding box center [254, 585] width 89 height 26
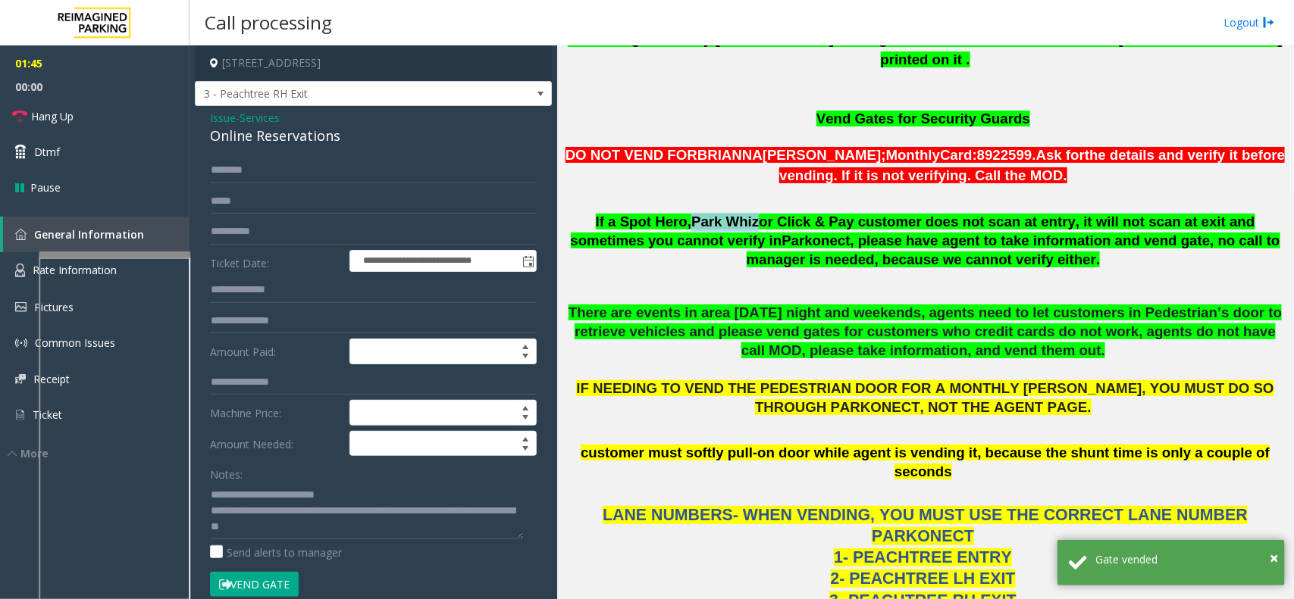
drag, startPoint x: 669, startPoint y: 180, endPoint x: 726, endPoint y: 182, distance: 56.9
click at [726, 214] on span "Park Whiz" at bounding box center [724, 222] width 67 height 16
copy span "Park Whiz"
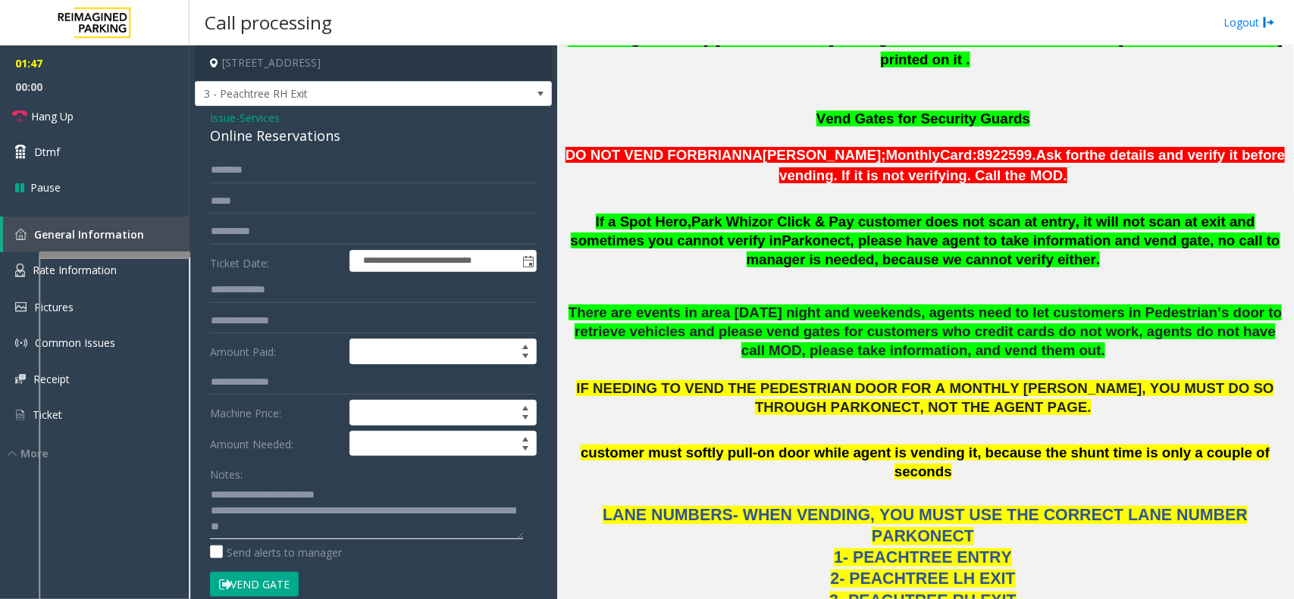
click at [345, 510] on textarea at bounding box center [366, 511] width 313 height 57
paste textarea "*********"
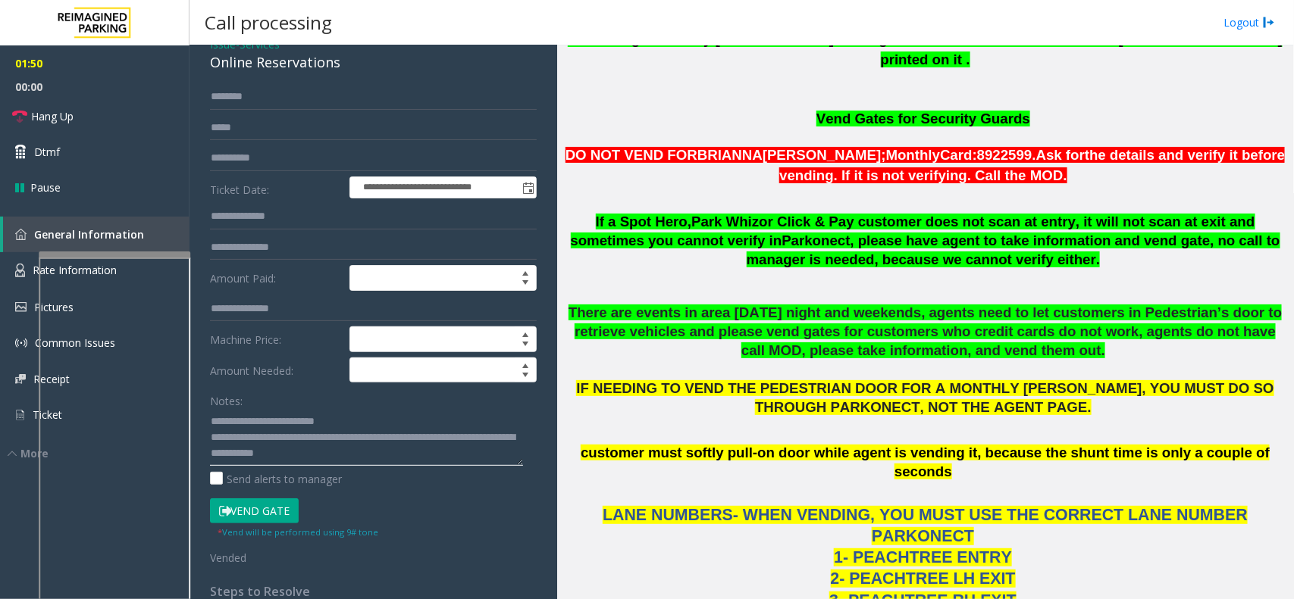
scroll to position [95, 0]
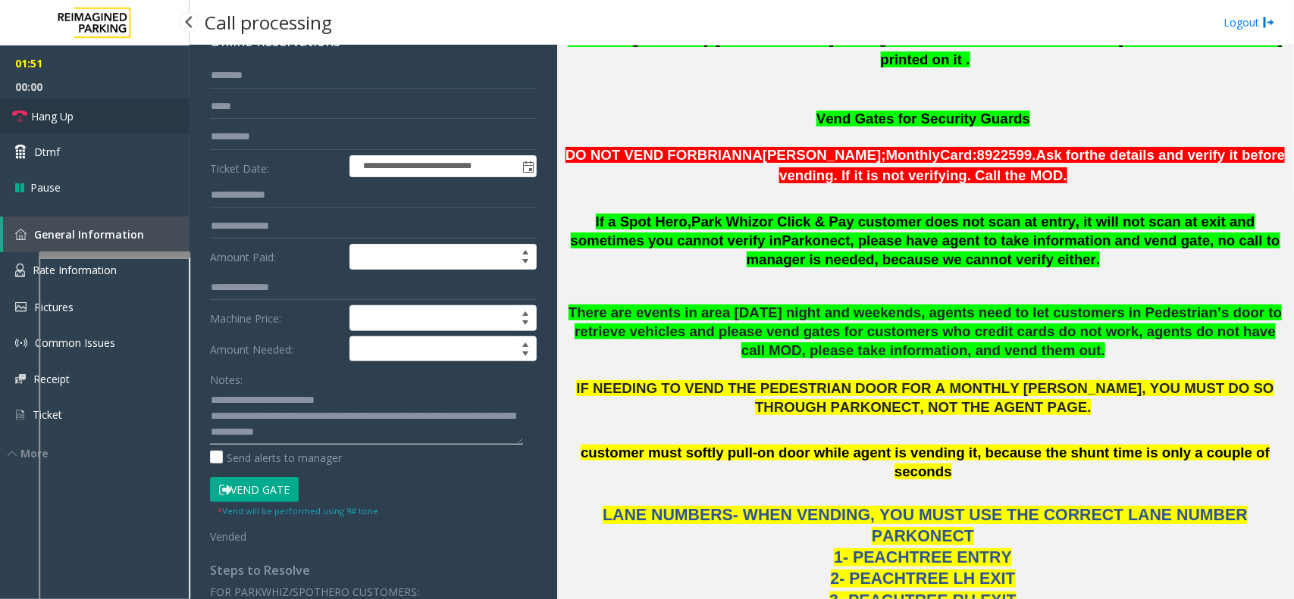
type textarea "**********"
click at [137, 123] on link "Hang Up" at bounding box center [94, 117] width 189 height 36
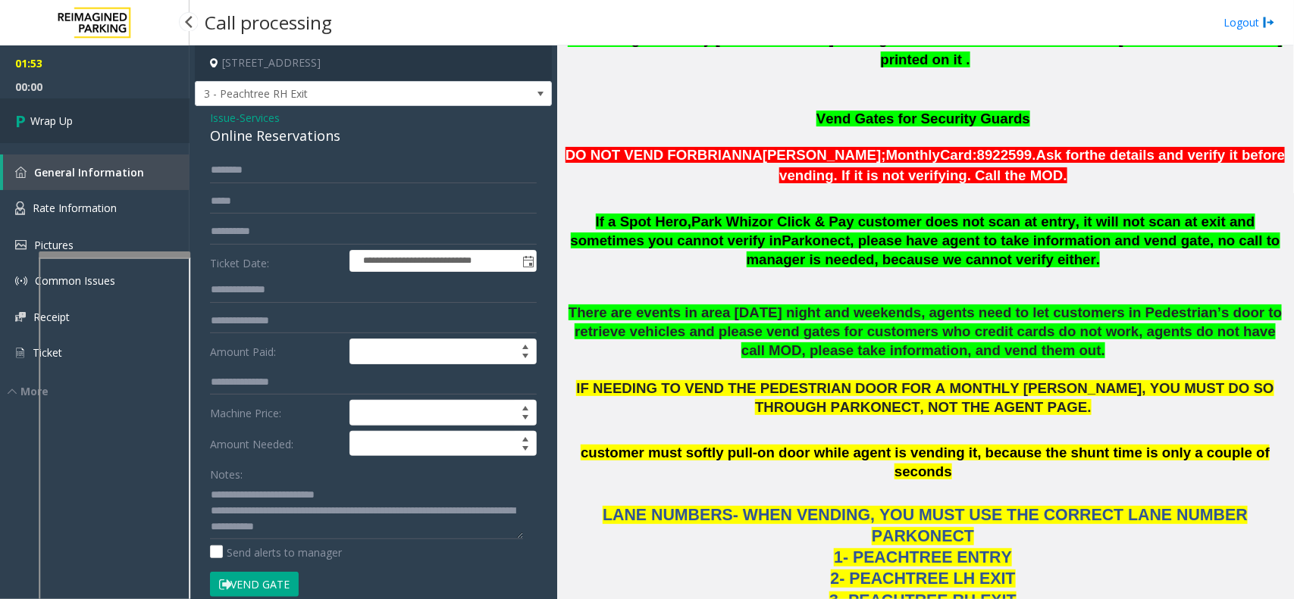
click at [135, 124] on link "Wrap Up" at bounding box center [94, 121] width 189 height 45
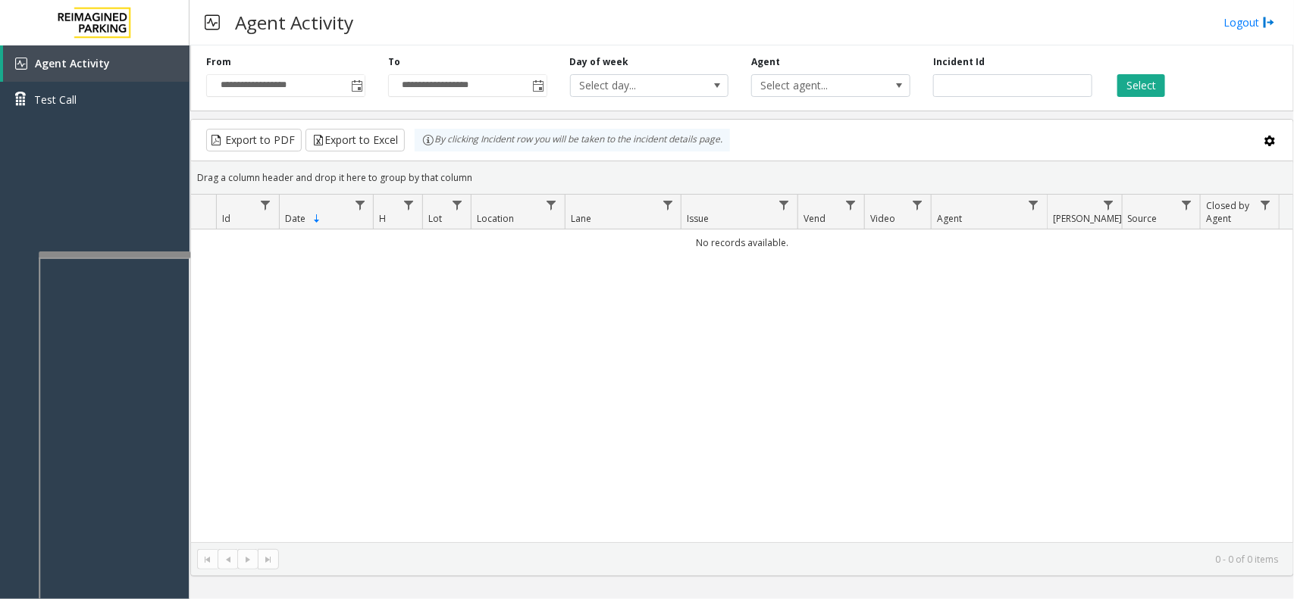
click at [1073, 285] on div "No records available." at bounding box center [742, 386] width 1102 height 313
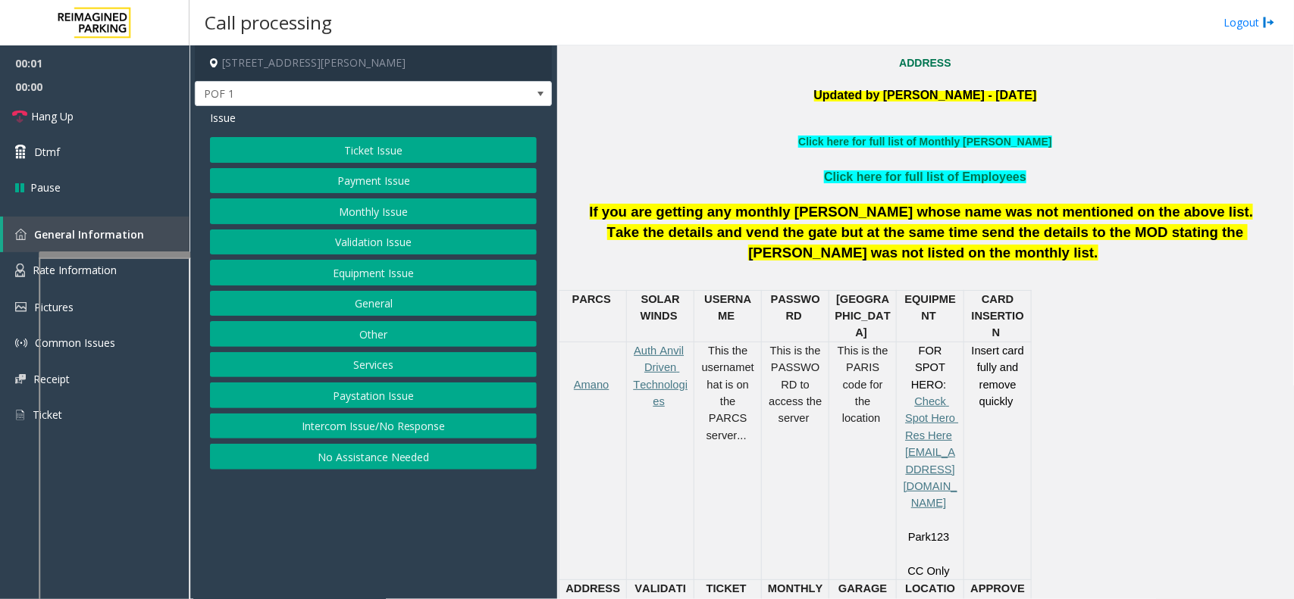
scroll to position [474, 0]
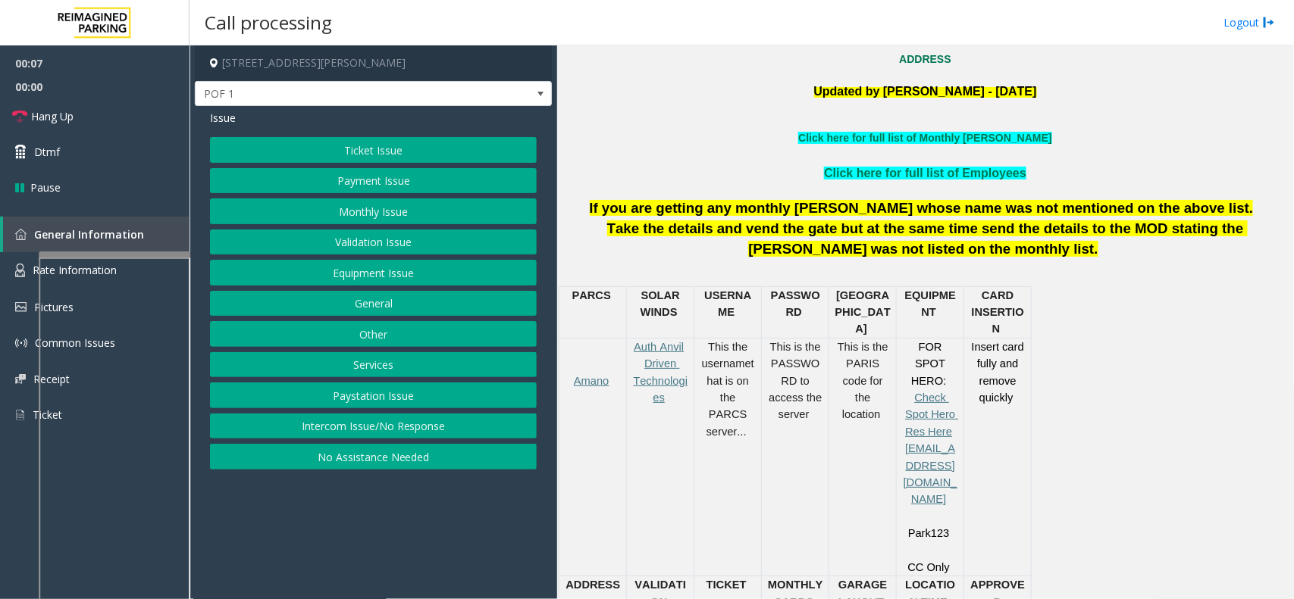
click at [452, 183] on button "Payment Issue" at bounding box center [373, 181] width 327 height 26
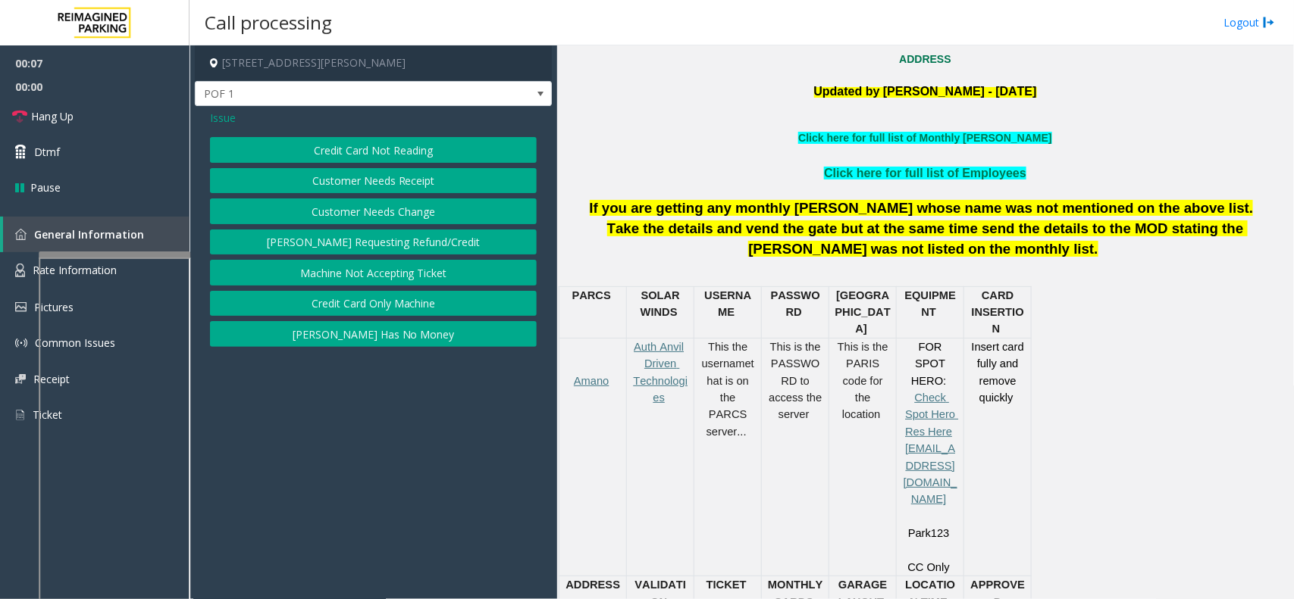
click at [448, 159] on button "Credit Card Not Reading" at bounding box center [373, 150] width 327 height 26
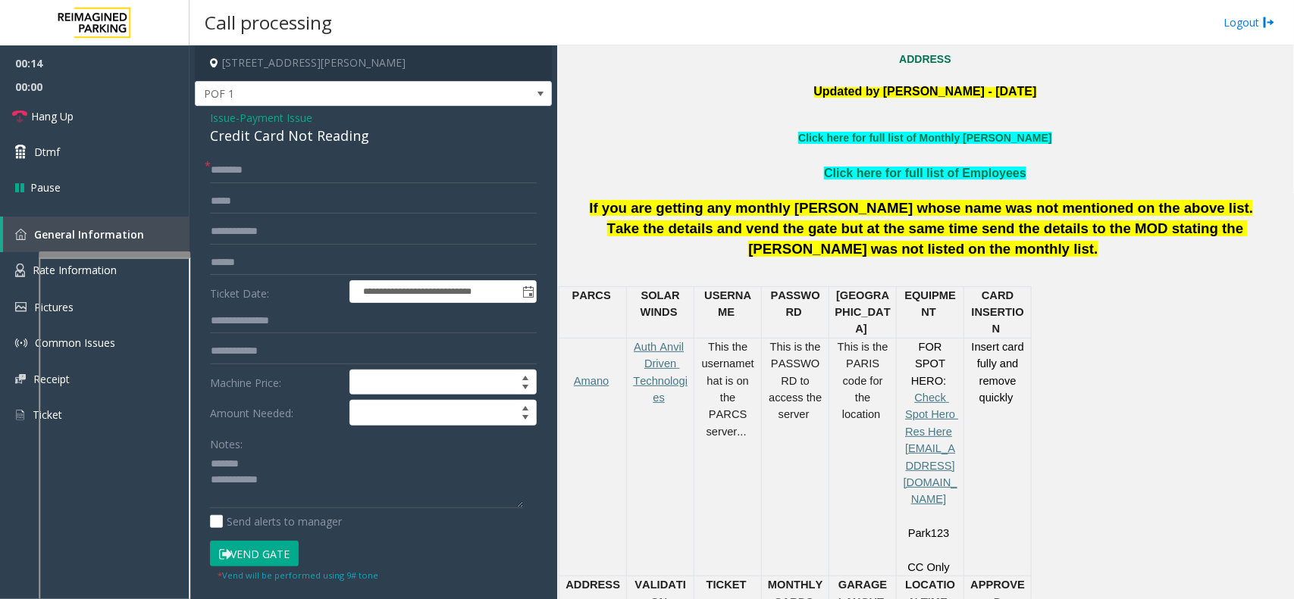
click at [261, 139] on div "Credit Card Not Reading" at bounding box center [373, 136] width 327 height 20
click at [362, 478] on textarea at bounding box center [366, 480] width 313 height 57
click at [338, 480] on textarea at bounding box center [366, 480] width 313 height 57
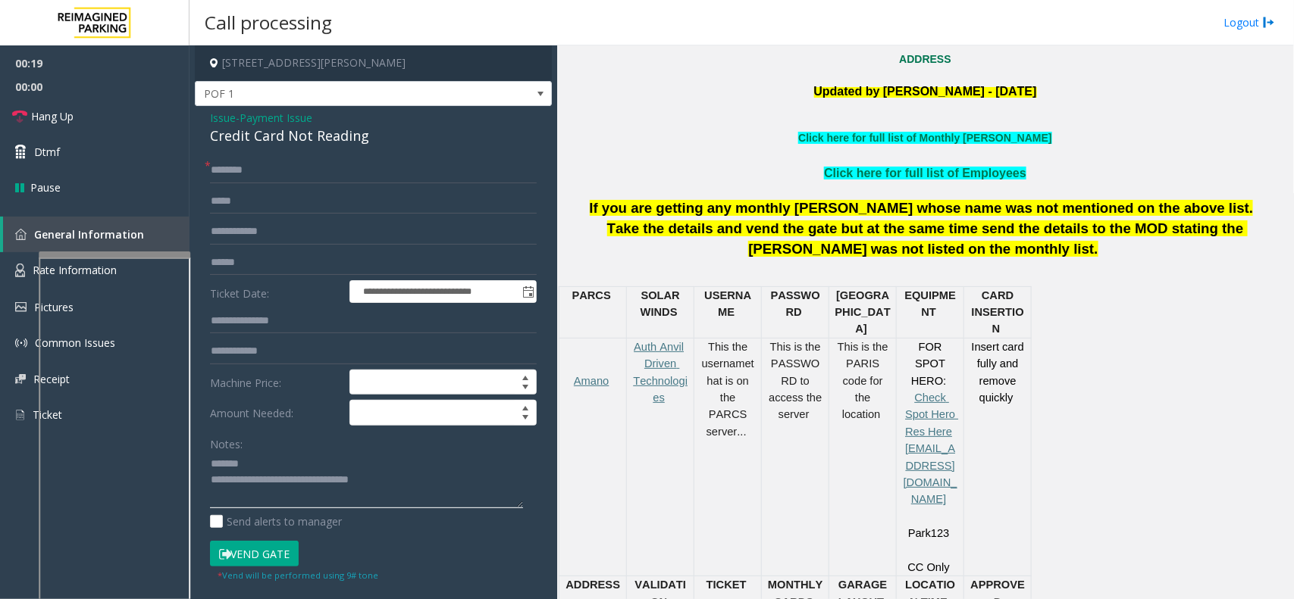
drag, startPoint x: 270, startPoint y: 484, endPoint x: 394, endPoint y: 490, distance: 124.5
click at [400, 490] on textarea at bounding box center [366, 480] width 313 height 57
click at [346, 466] on textarea at bounding box center [366, 480] width 313 height 57
drag, startPoint x: 266, startPoint y: 480, endPoint x: 394, endPoint y: 493, distance: 128.7
click at [394, 493] on textarea at bounding box center [366, 480] width 313 height 57
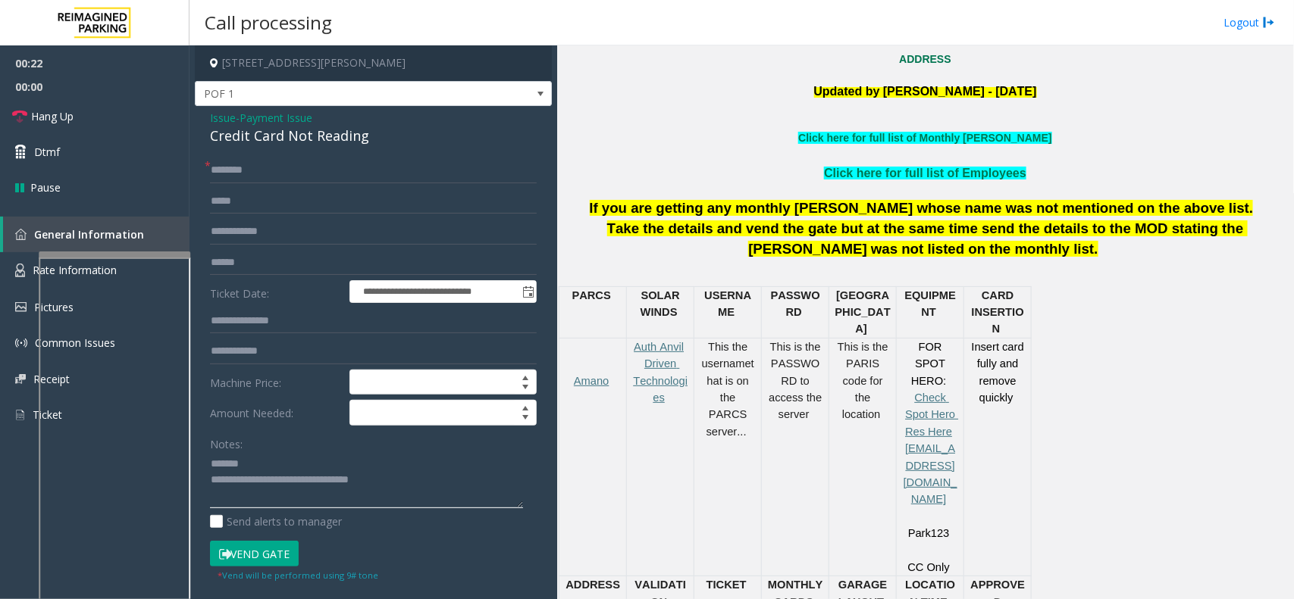
click at [258, 487] on textarea at bounding box center [366, 480] width 313 height 57
drag, startPoint x: 267, startPoint y: 482, endPoint x: 290, endPoint y: 483, distance: 22.7
click at [290, 483] on textarea at bounding box center [366, 480] width 313 height 57
click at [267, 483] on textarea at bounding box center [366, 480] width 313 height 57
drag, startPoint x: 269, startPoint y: 481, endPoint x: 399, endPoint y: 493, distance: 130.2
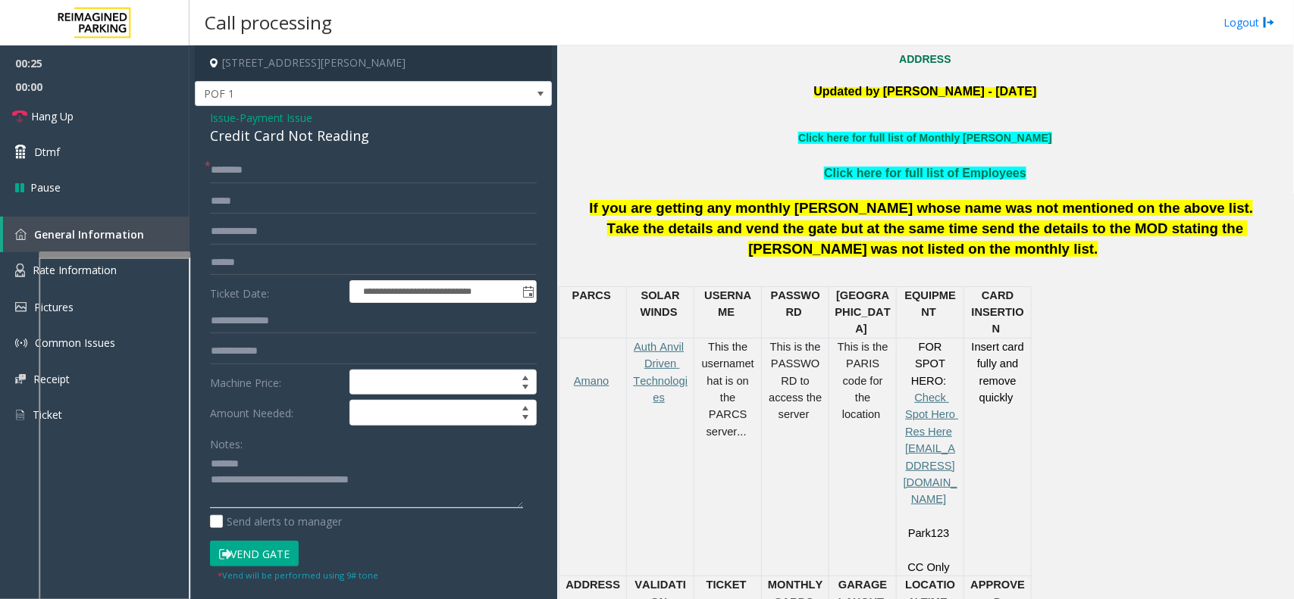
click at [399, 493] on textarea at bounding box center [366, 480] width 313 height 57
type textarea "**********"
click at [92, 108] on link "Hang Up" at bounding box center [94, 117] width 189 height 36
click at [245, 163] on input "text" at bounding box center [373, 171] width 327 height 26
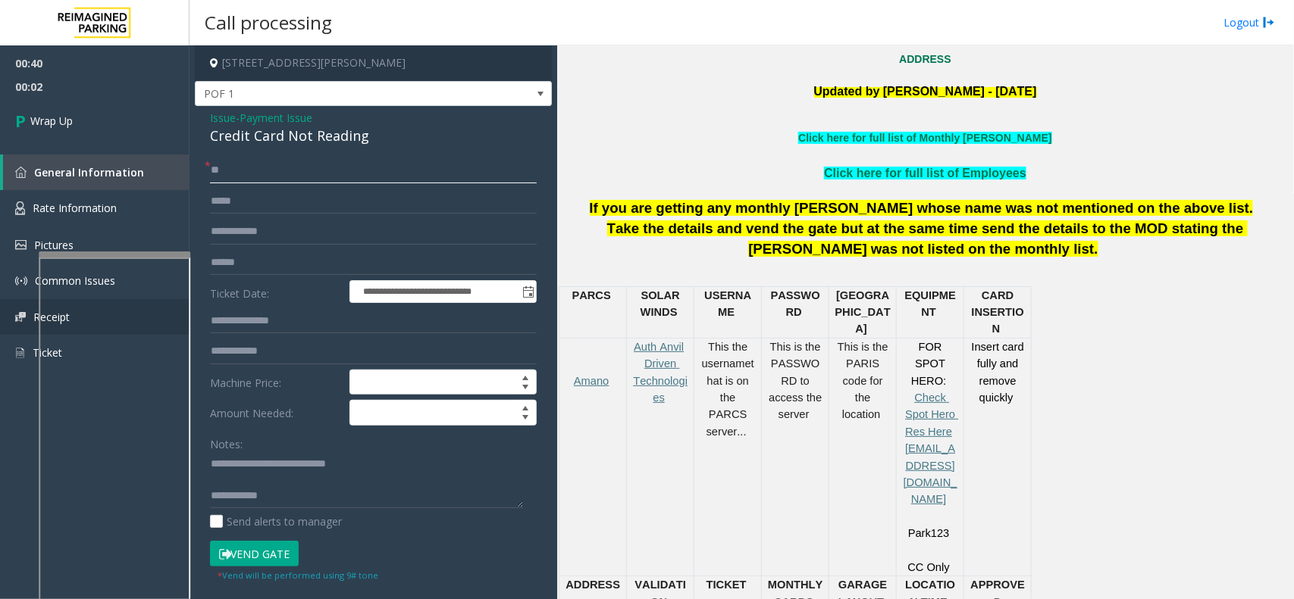
type input "**"
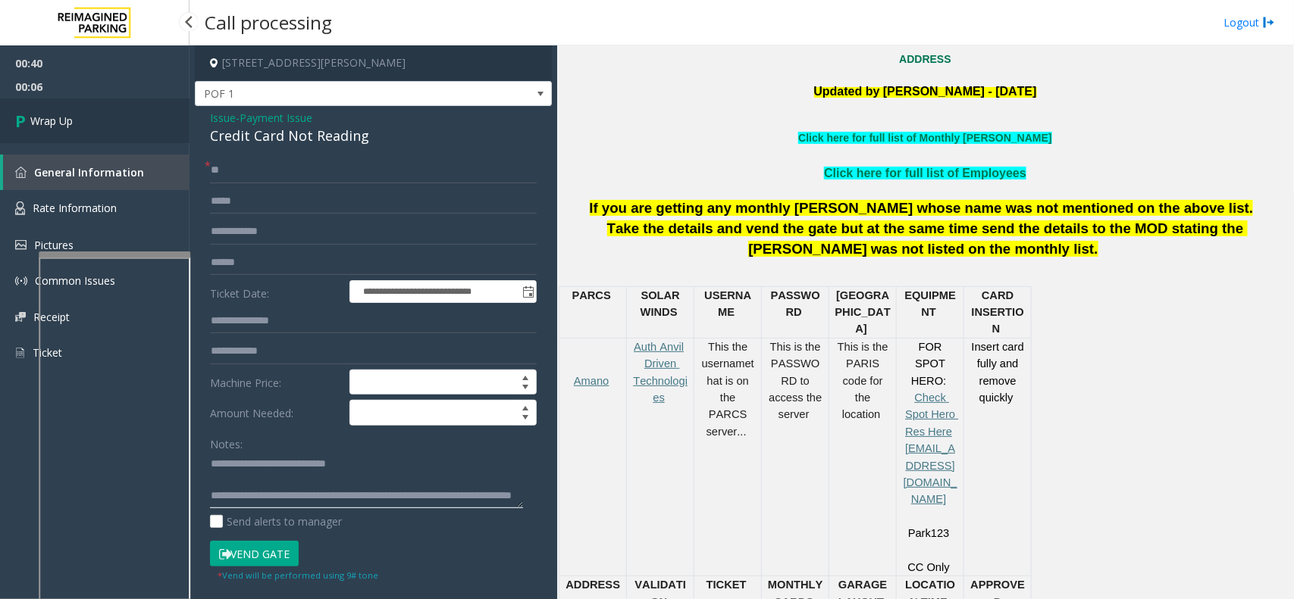
type textarea "**********"
click at [114, 124] on link "Wrap Up" at bounding box center [94, 121] width 189 height 45
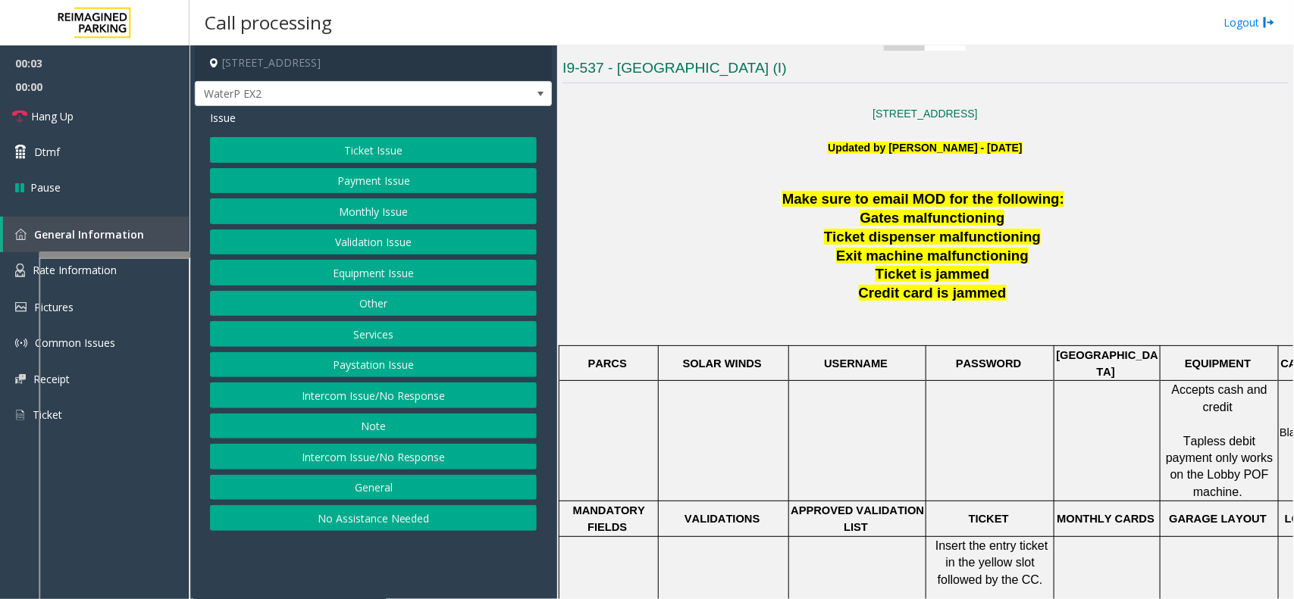
scroll to position [379, 0]
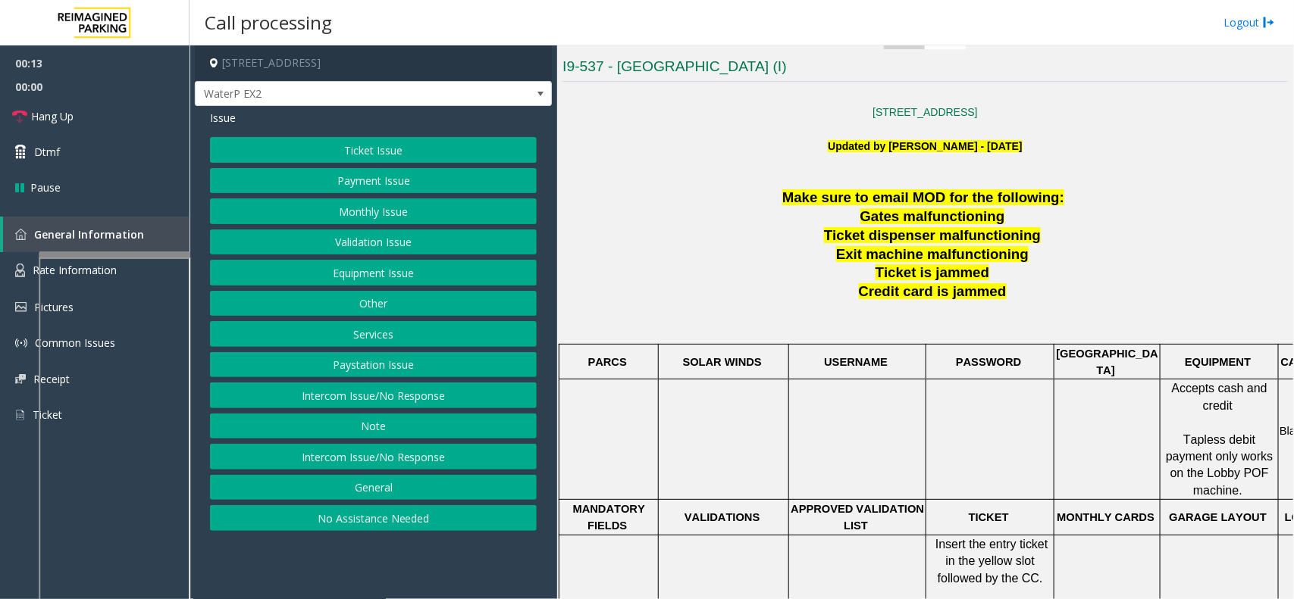
click at [463, 384] on div "Ticket Issue Payment Issue Monthly Issue Validation Issue Equipment Issue Other…" at bounding box center [373, 334] width 327 height 394
click at [446, 399] on button "Intercom Issue/No Response" at bounding box center [373, 396] width 327 height 26
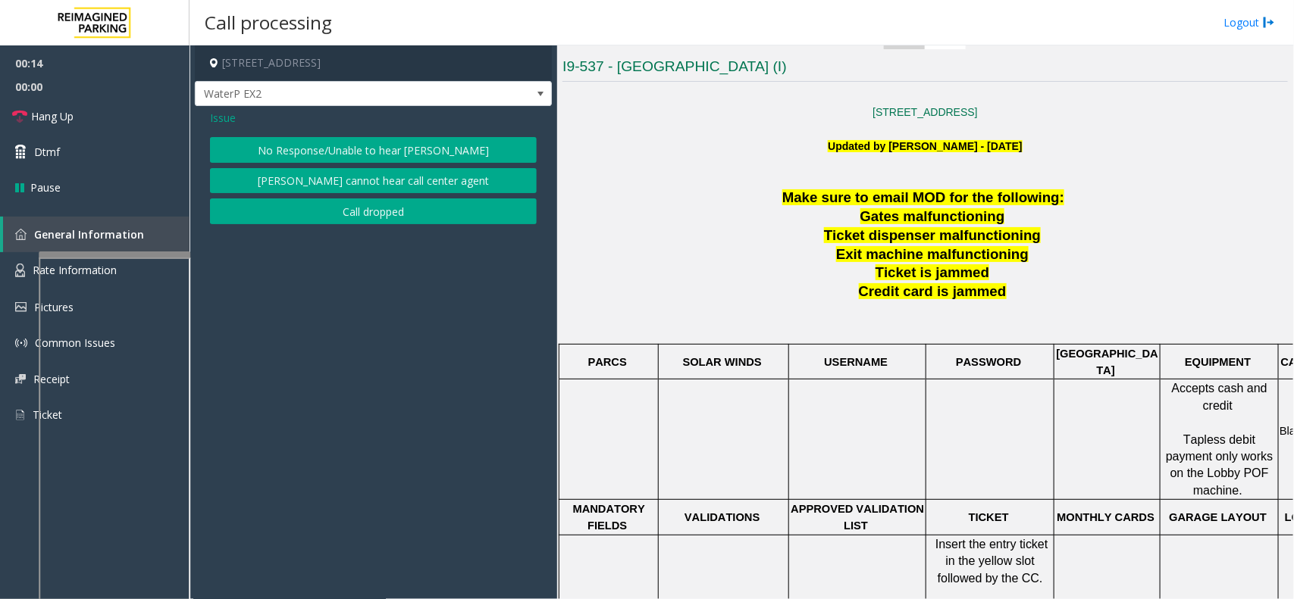
click at [402, 154] on button "No Response/Unable to hear [PERSON_NAME]" at bounding box center [373, 150] width 327 height 26
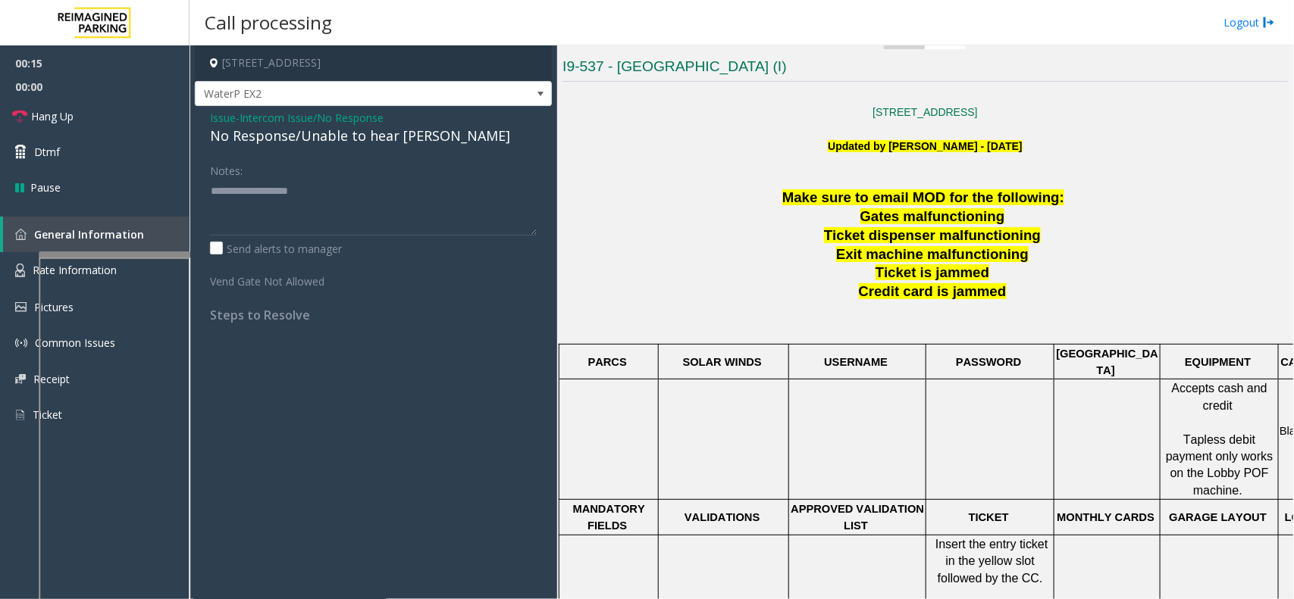
click at [351, 144] on div "No Response/Unable to hear [PERSON_NAME]" at bounding box center [373, 136] width 327 height 20
type textarea "**********"
click at [127, 114] on link "Hang Up" at bounding box center [94, 117] width 189 height 36
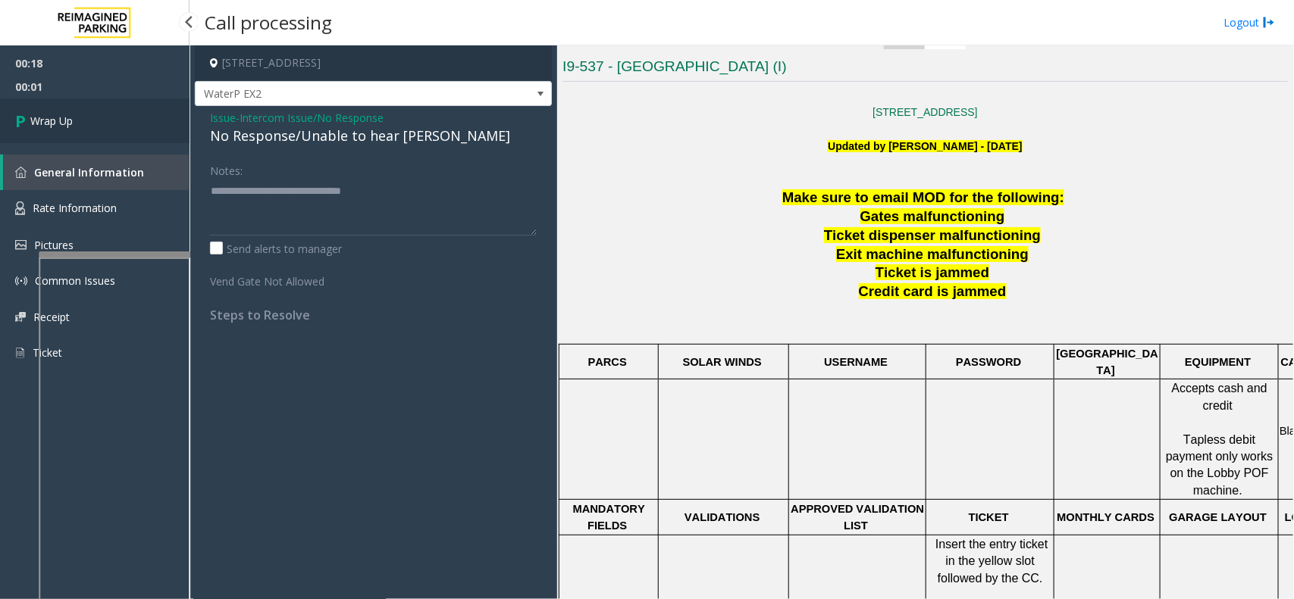
click at [61, 126] on span "Wrap Up" at bounding box center [51, 121] width 42 height 16
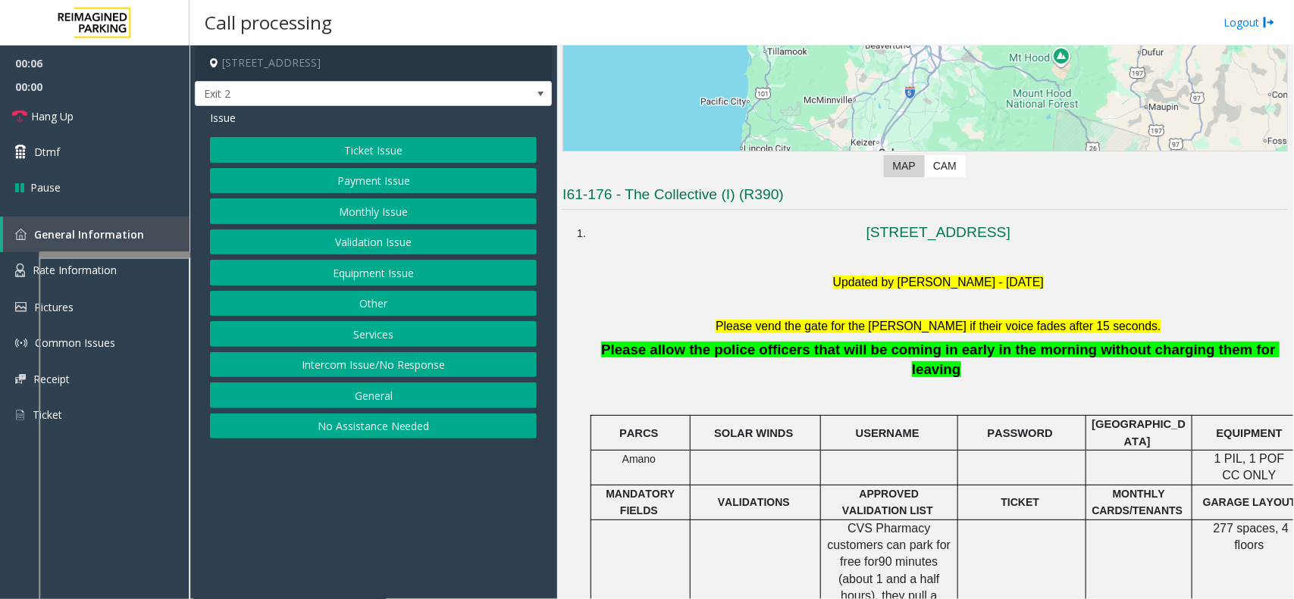
scroll to position [284, 0]
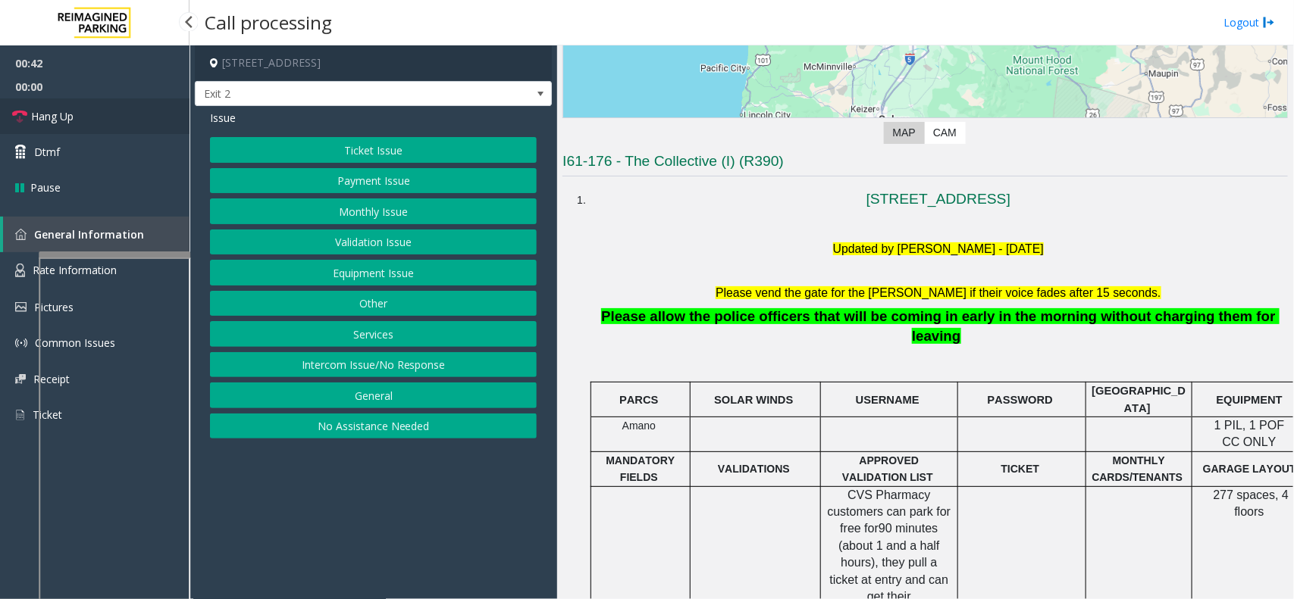
click at [66, 110] on span "Hang Up" at bounding box center [52, 116] width 42 height 16
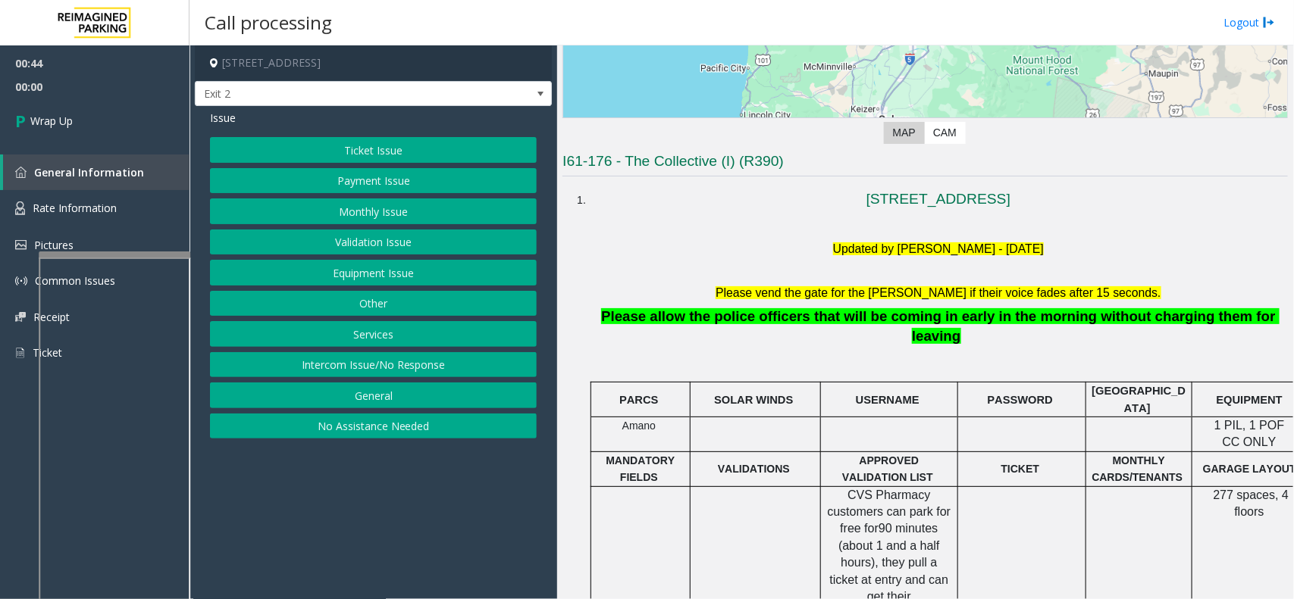
click at [320, 428] on button "No Assistance Needed" at bounding box center [373, 427] width 327 height 26
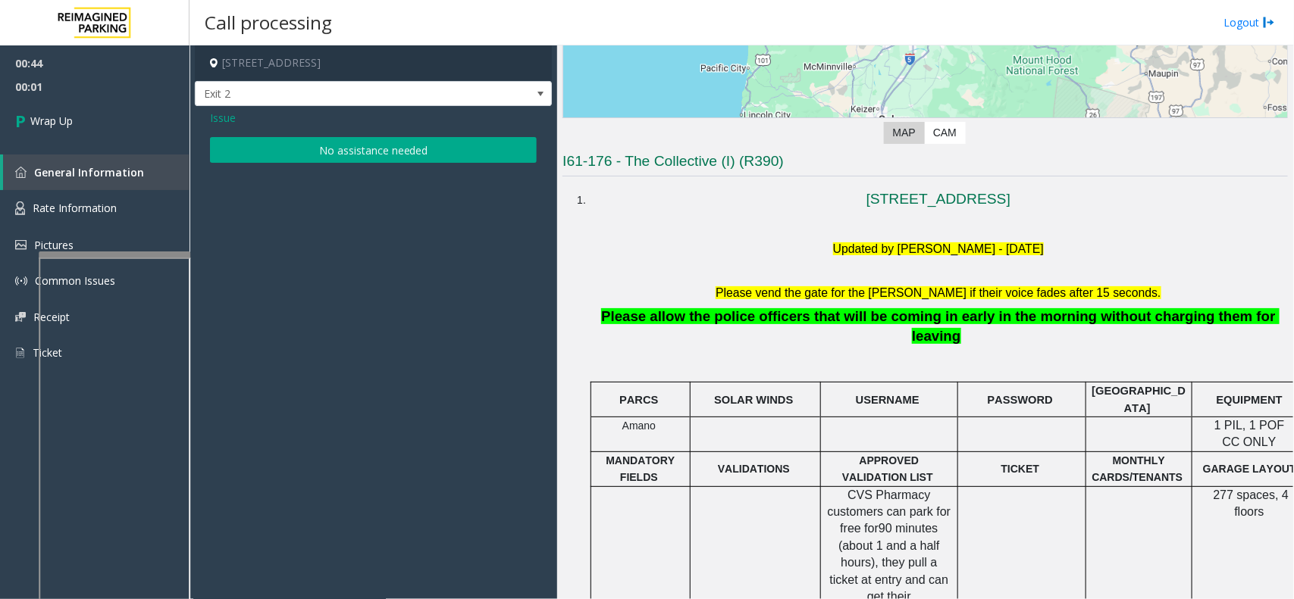
click at [327, 153] on button "No assistance needed" at bounding box center [373, 150] width 327 height 26
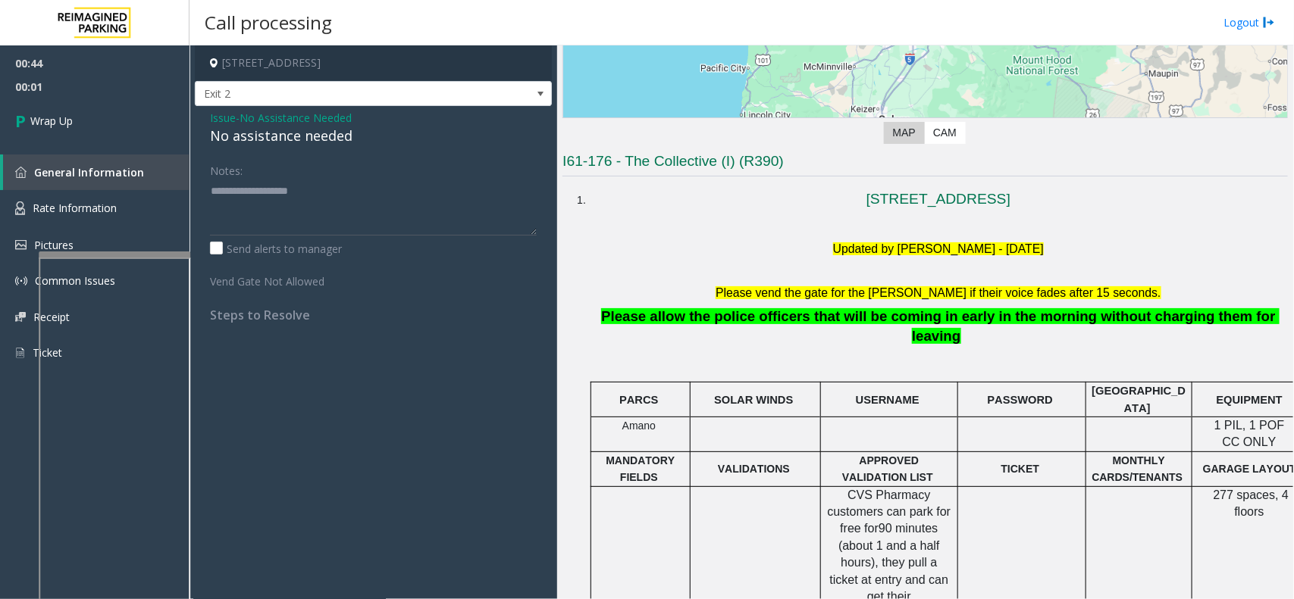
click at [311, 141] on div "No assistance needed" at bounding box center [373, 136] width 327 height 20
type textarea "**********"
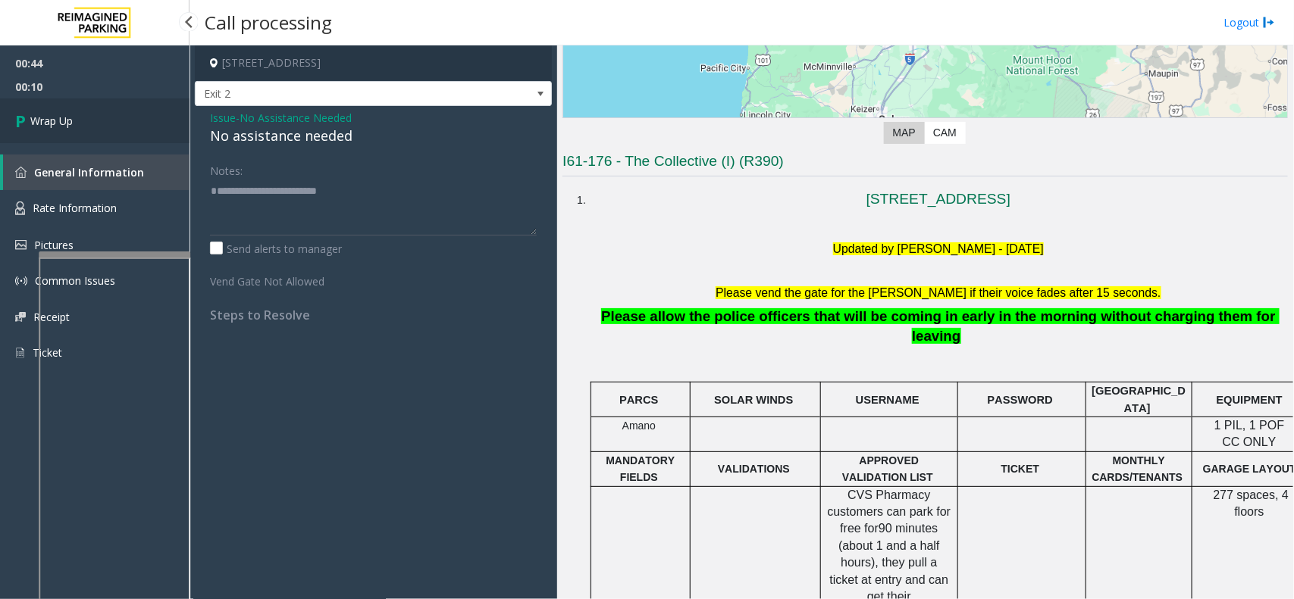
click at [68, 117] on span "Wrap Up" at bounding box center [51, 121] width 42 height 16
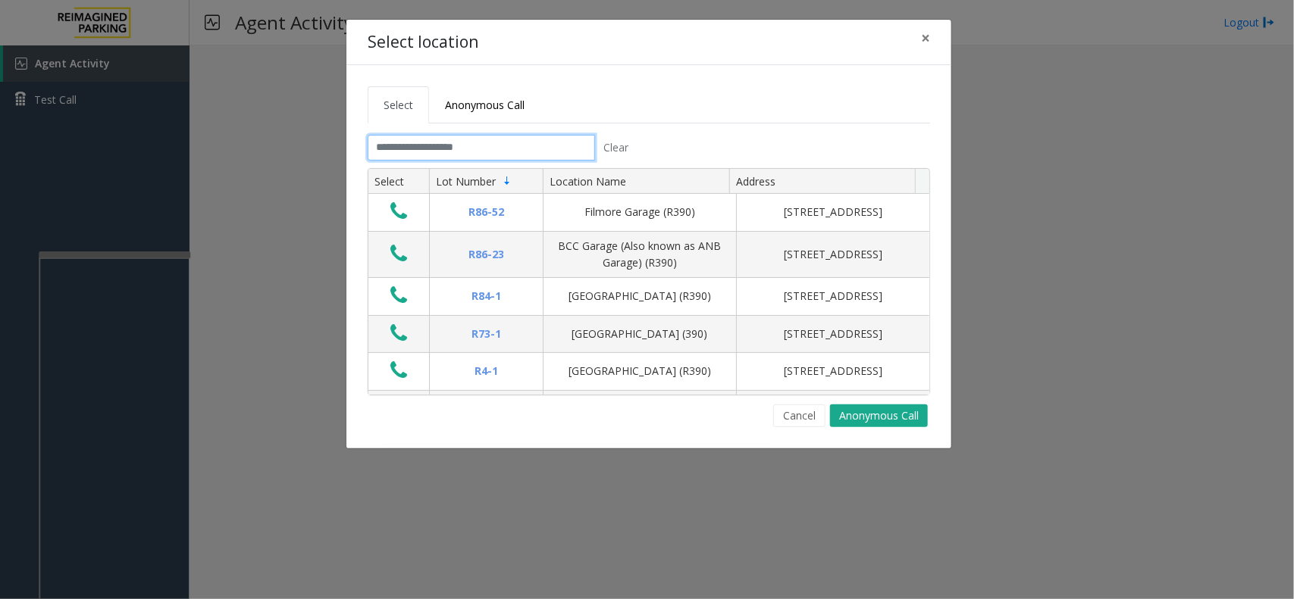
click at [443, 142] on input "text" at bounding box center [481, 148] width 227 height 26
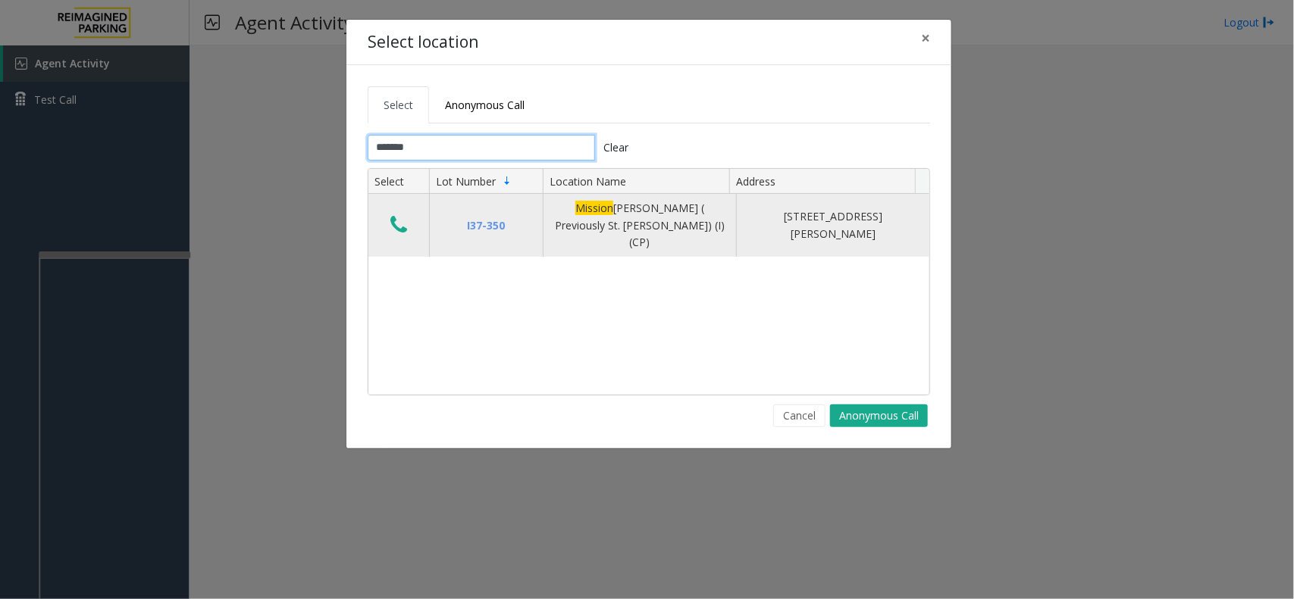
type input "*******"
click at [405, 216] on button "Data table" at bounding box center [399, 226] width 26 height 24
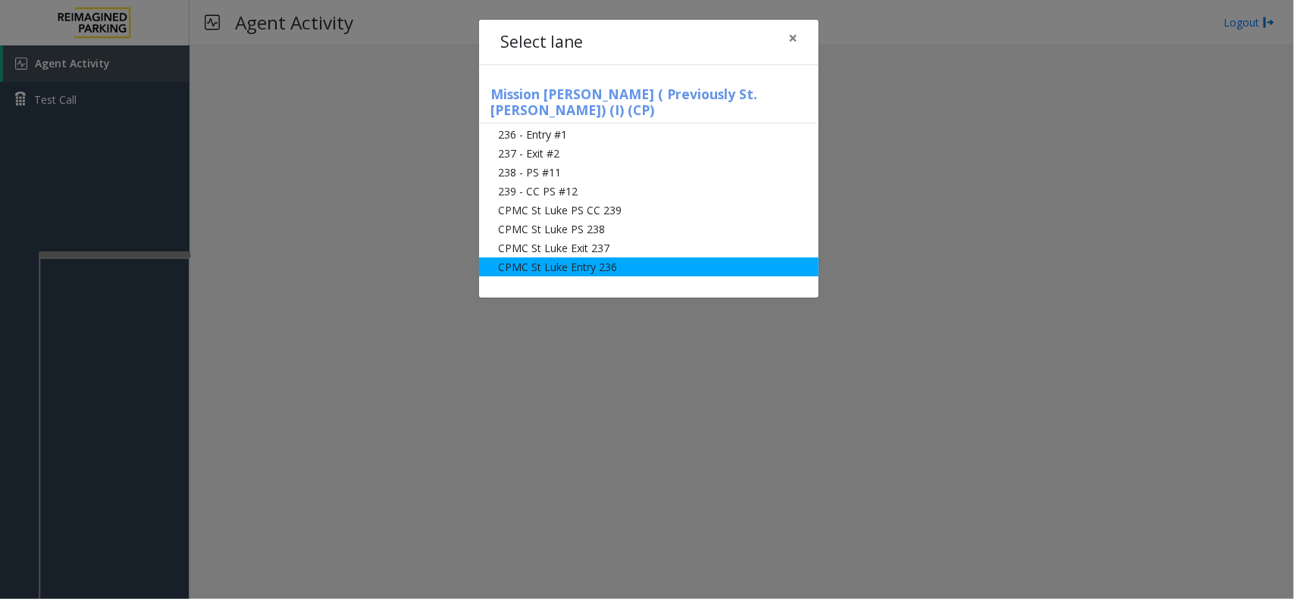
click at [528, 258] on li "CPMC St Luke Entry 236" at bounding box center [649, 267] width 340 height 19
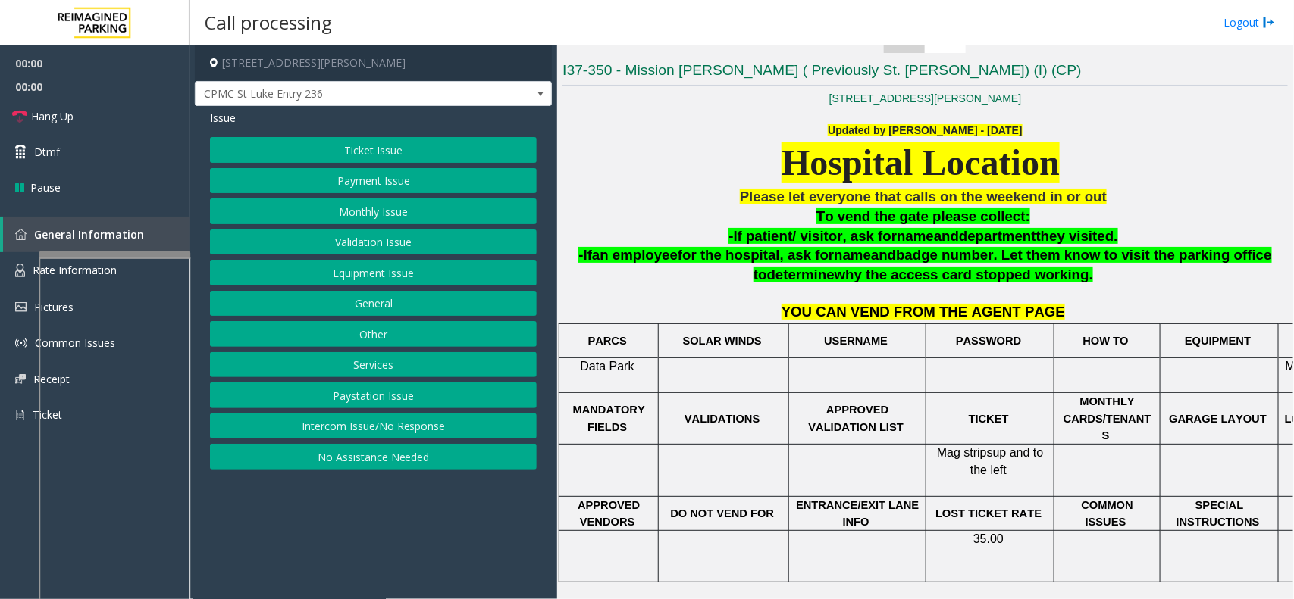
scroll to position [379, 0]
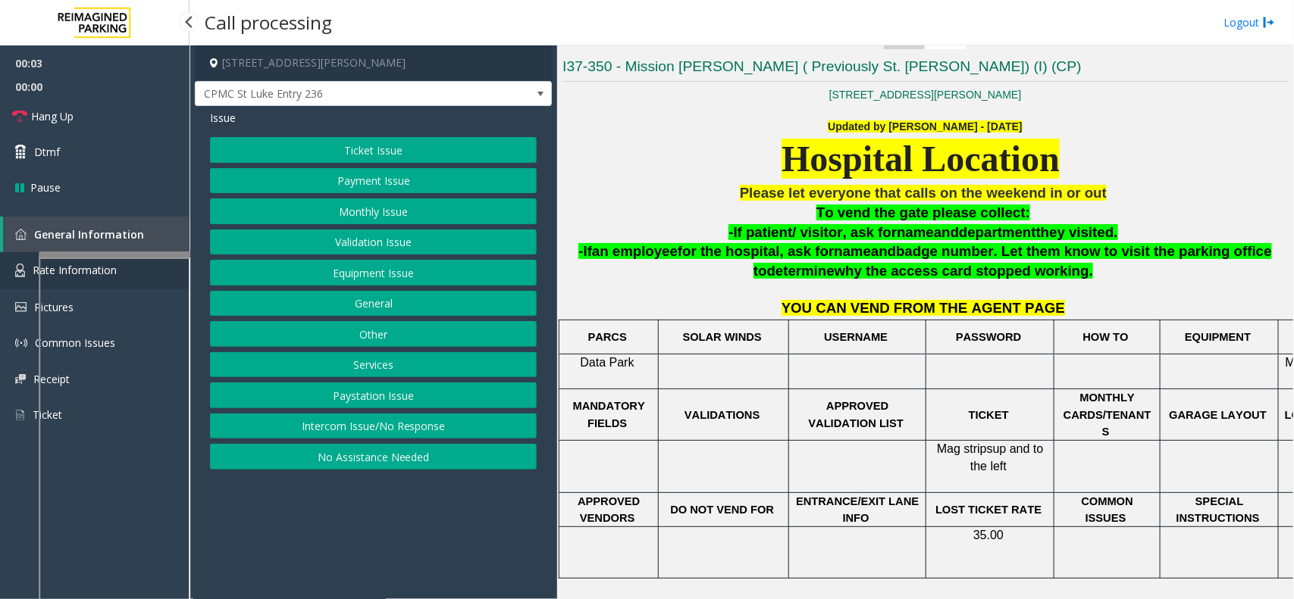
click at [23, 259] on link "Rate Information" at bounding box center [94, 270] width 189 height 37
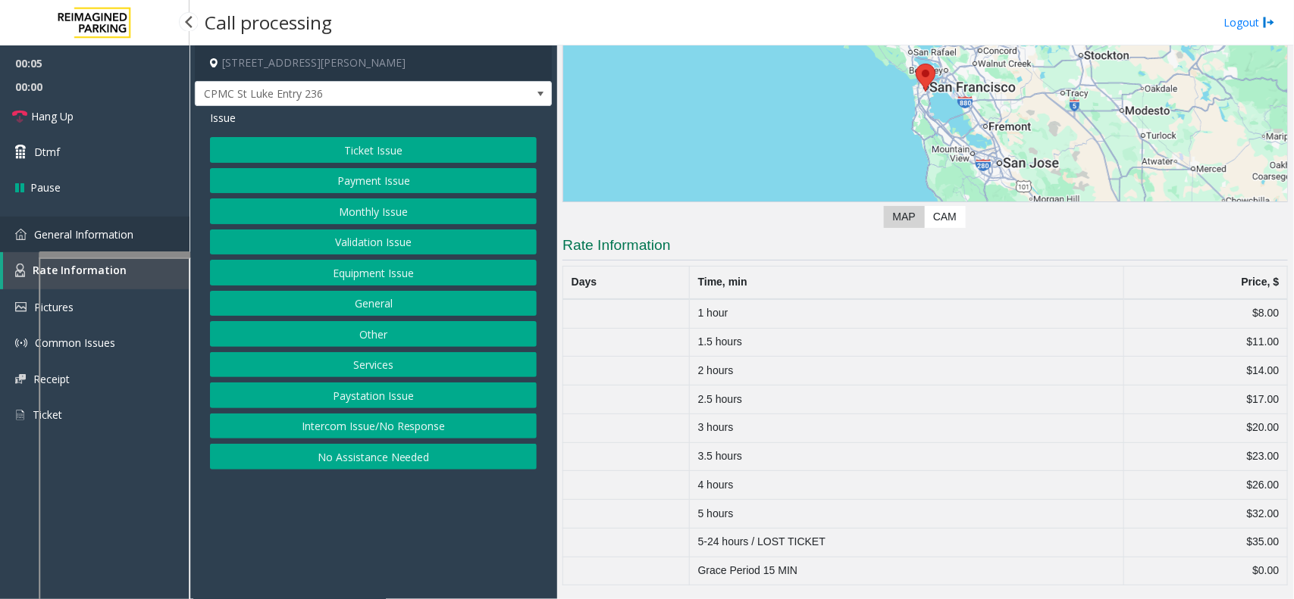
click at [32, 240] on link "General Information" at bounding box center [94, 235] width 189 height 36
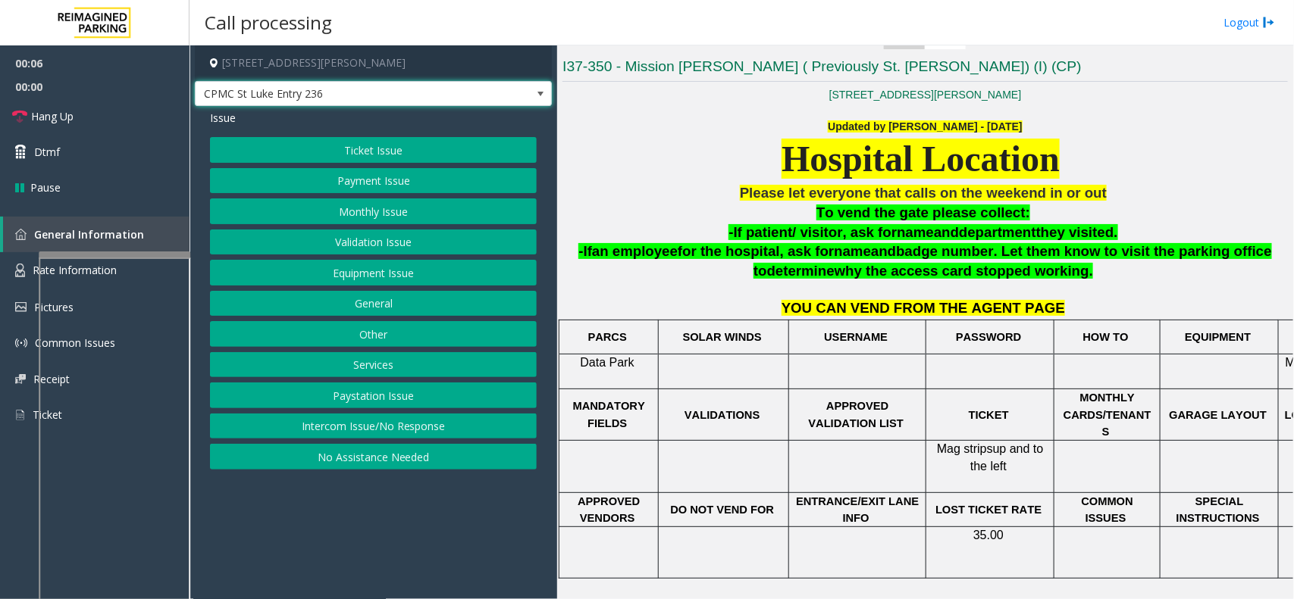
click at [387, 83] on span "CPMC St Luke Entry 236" at bounding box center [338, 94] width 284 height 24
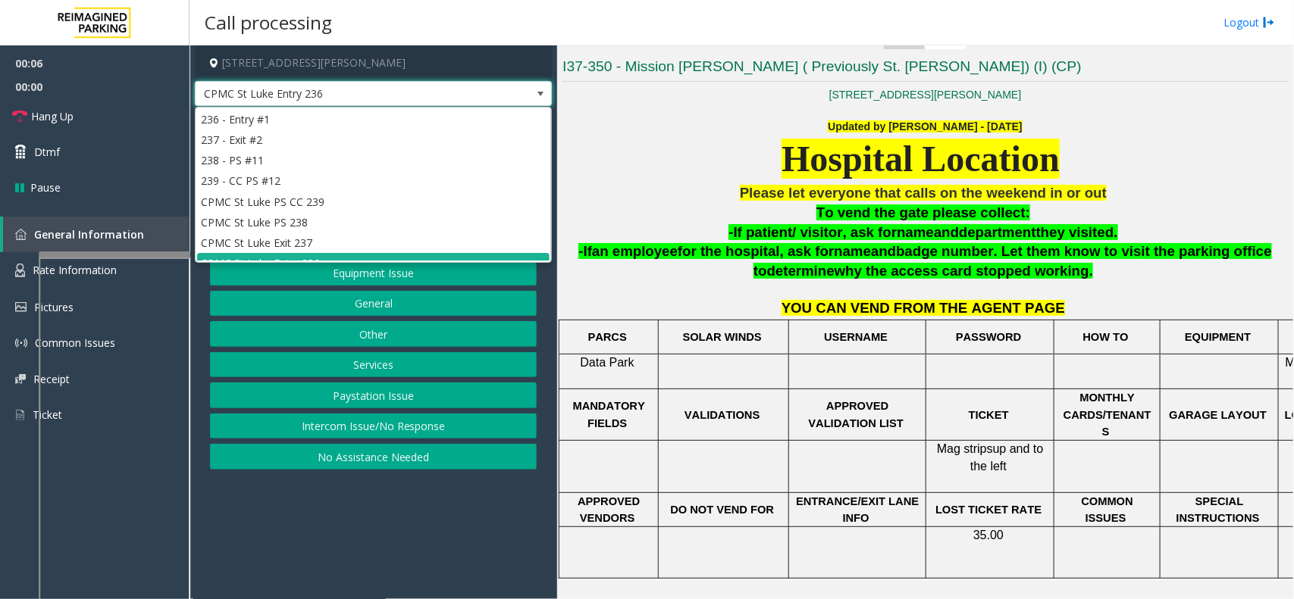
scroll to position [16, 0]
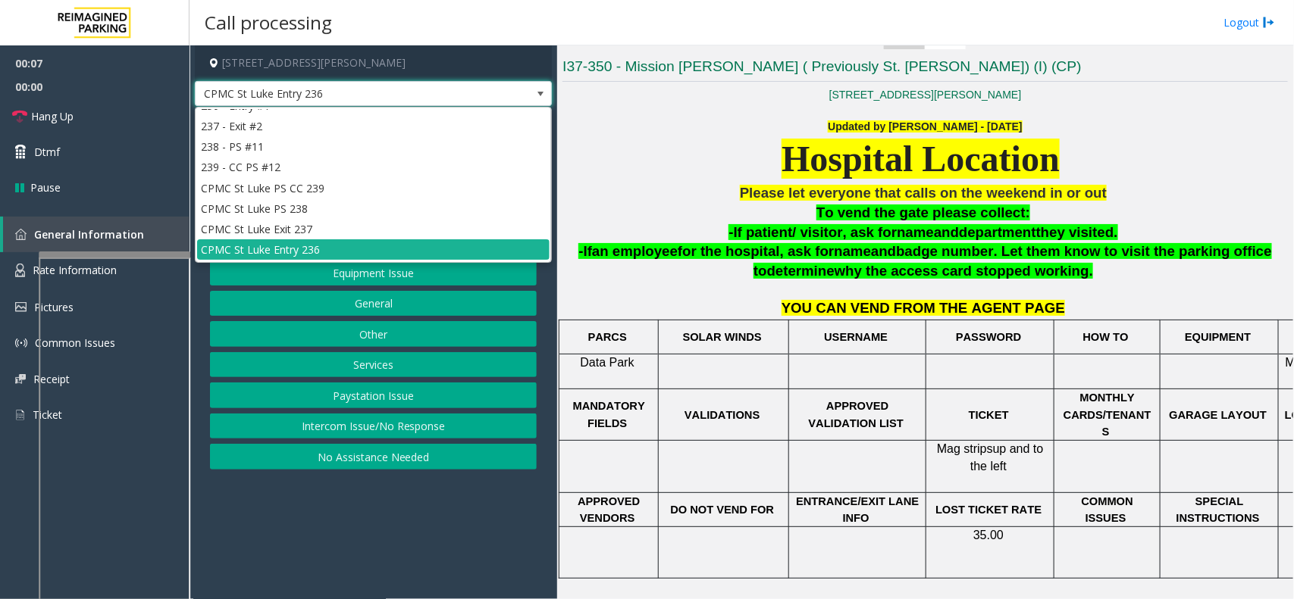
click at [387, 83] on span "CPMC St Luke Entry 236" at bounding box center [338, 94] width 284 height 24
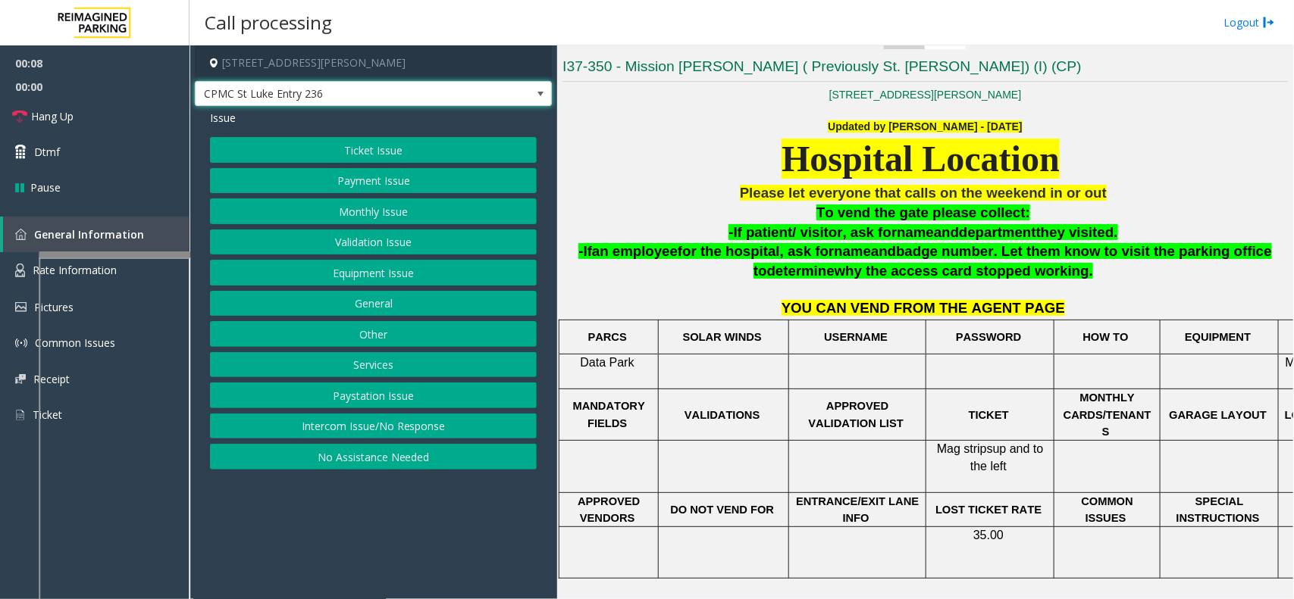
click at [412, 160] on button "Ticket Issue" at bounding box center [373, 150] width 327 height 26
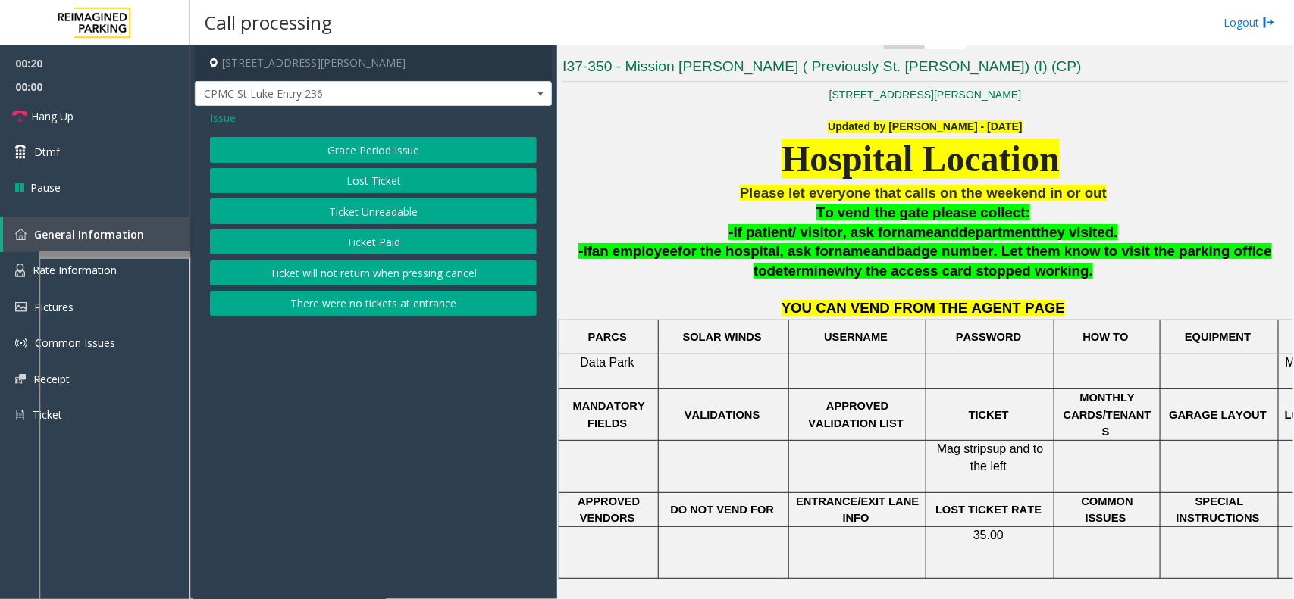
click at [233, 119] on span "Issue" at bounding box center [223, 118] width 26 height 16
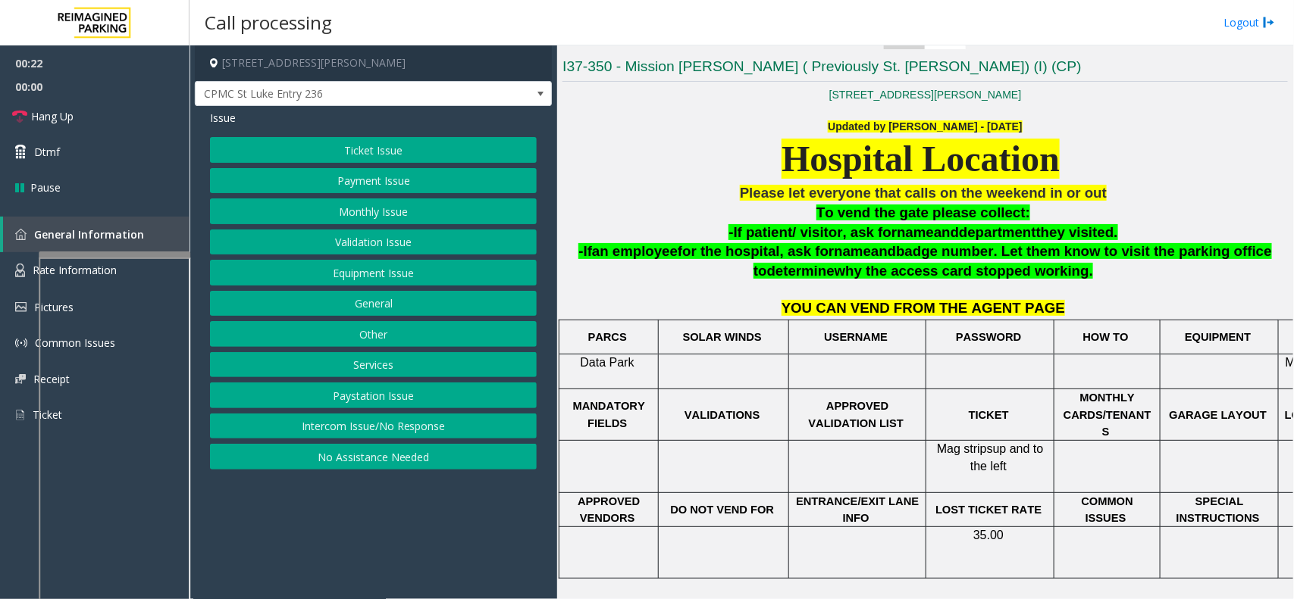
click at [358, 282] on button "Equipment Issue" at bounding box center [373, 273] width 327 height 26
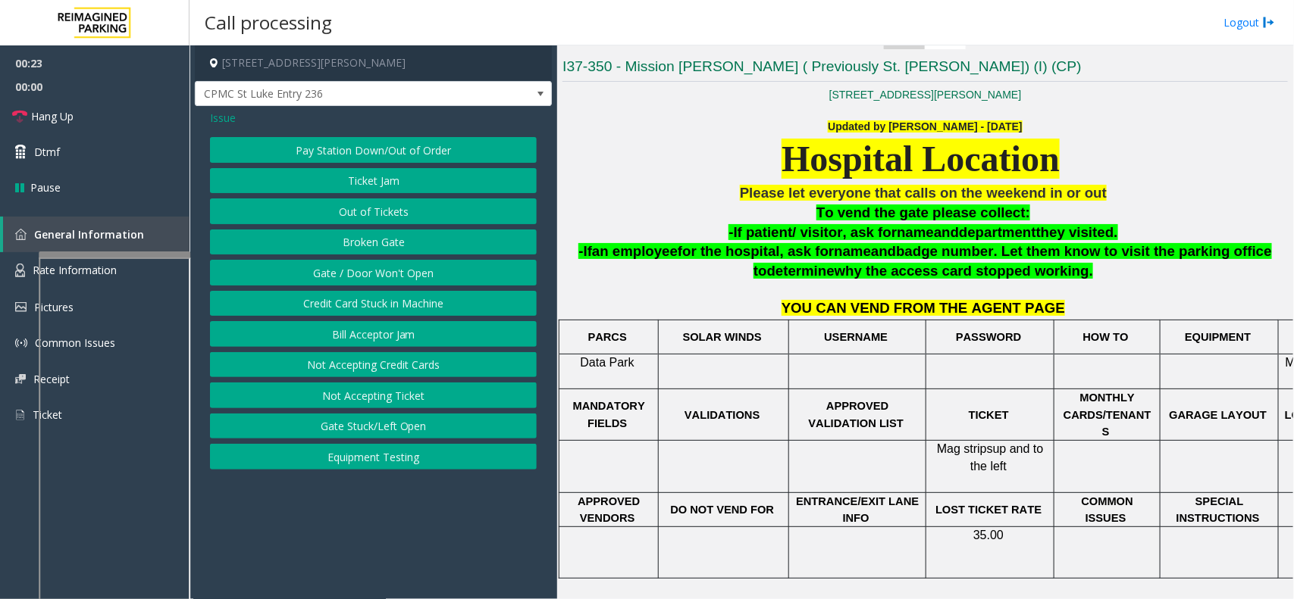
click at [358, 282] on button "Gate / Door Won't Open" at bounding box center [373, 273] width 327 height 26
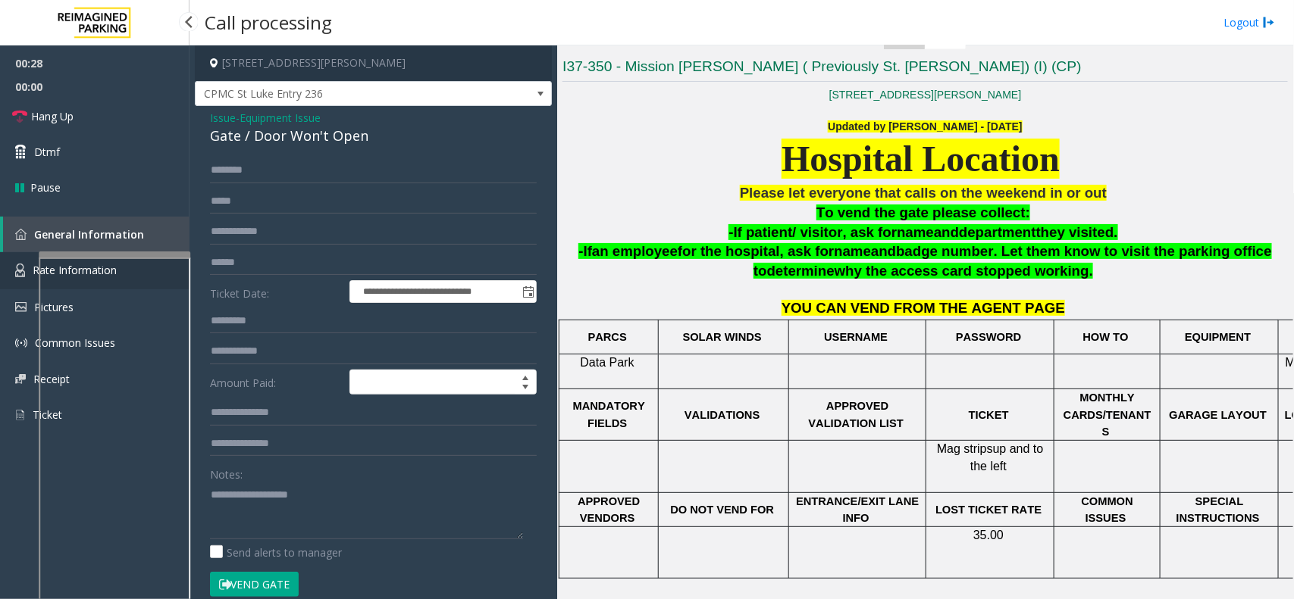
click at [25, 266] on link "Rate Information" at bounding box center [94, 270] width 189 height 37
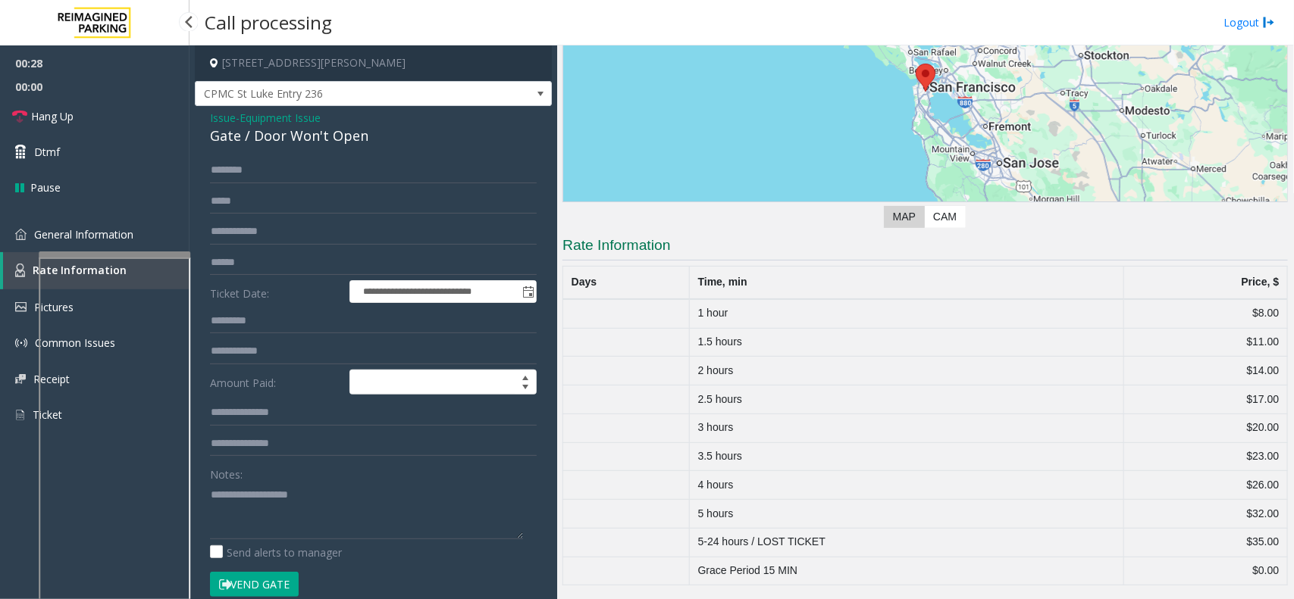
scroll to position [202, 0]
click at [89, 228] on span "General Information" at bounding box center [83, 234] width 99 height 14
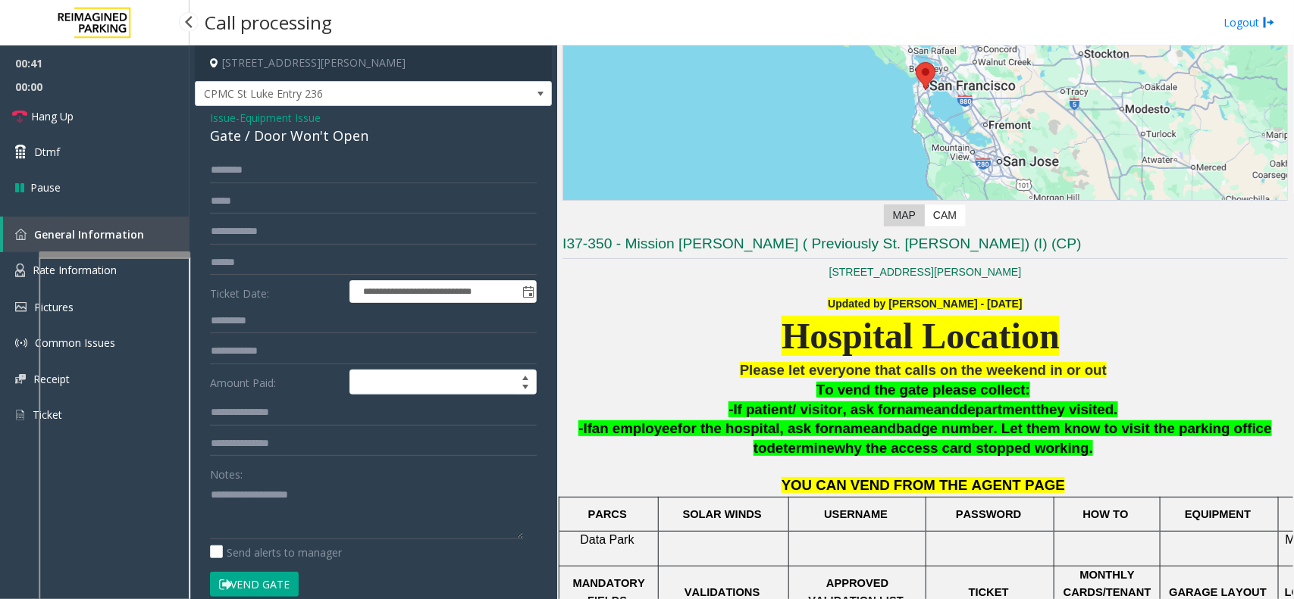
scroll to position [379, 0]
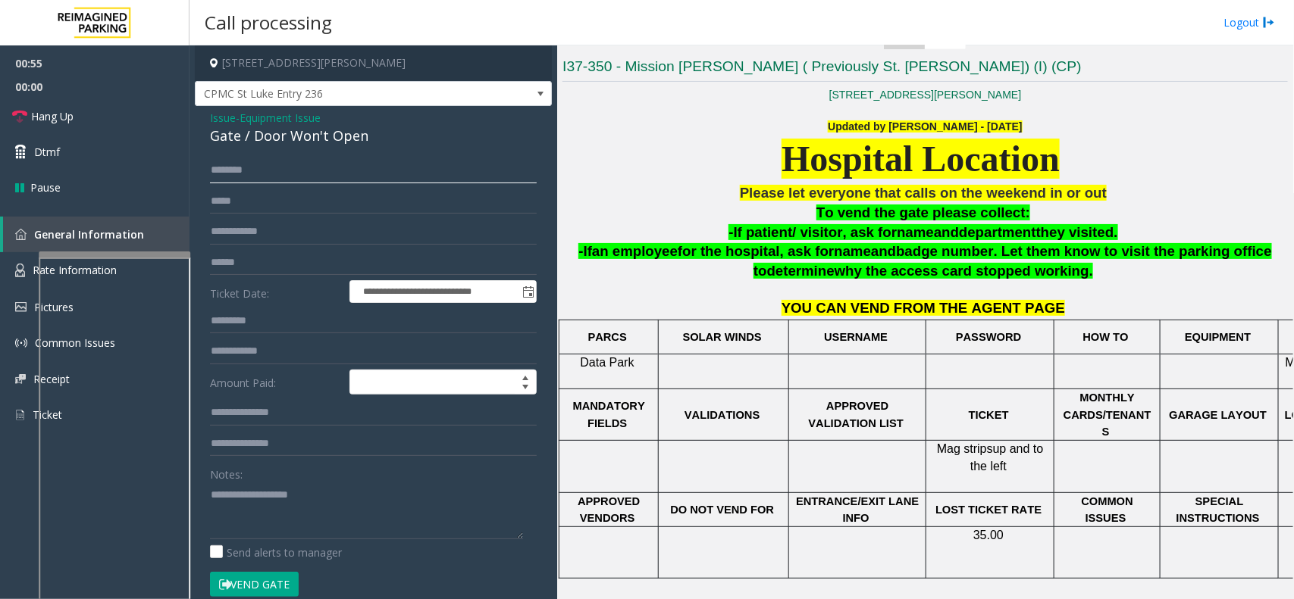
click at [324, 180] on input "text" at bounding box center [373, 171] width 327 height 26
click at [311, 115] on span "Equipment Issue" at bounding box center [279, 118] width 81 height 16
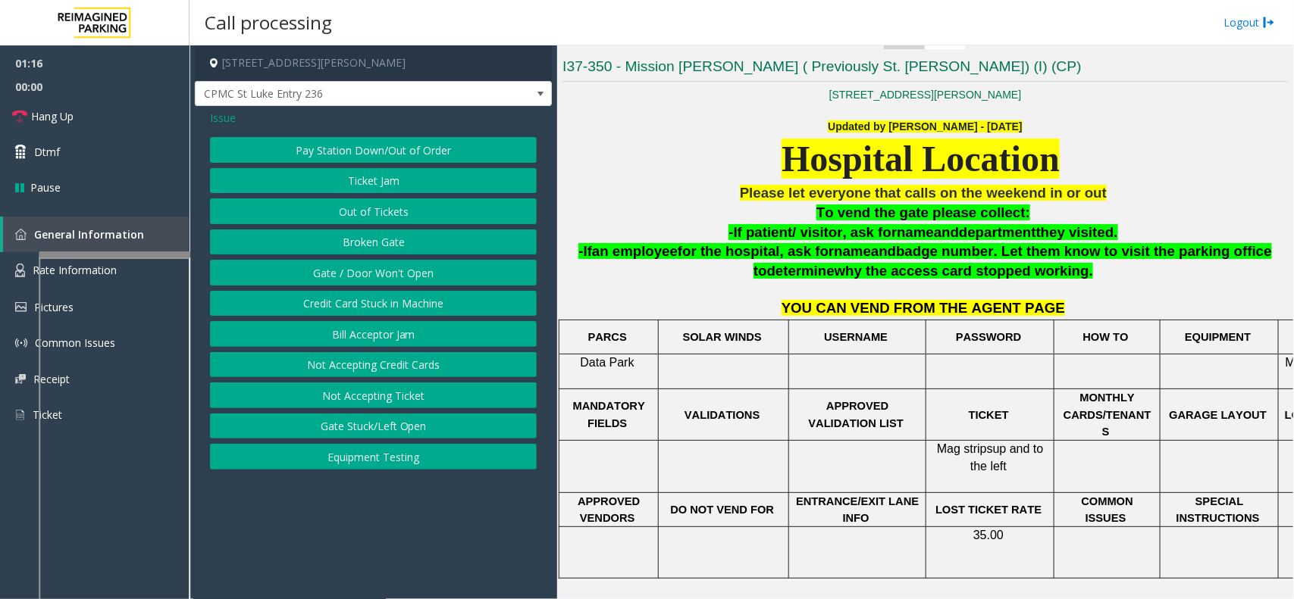
click at [229, 118] on span "Issue" at bounding box center [223, 118] width 26 height 16
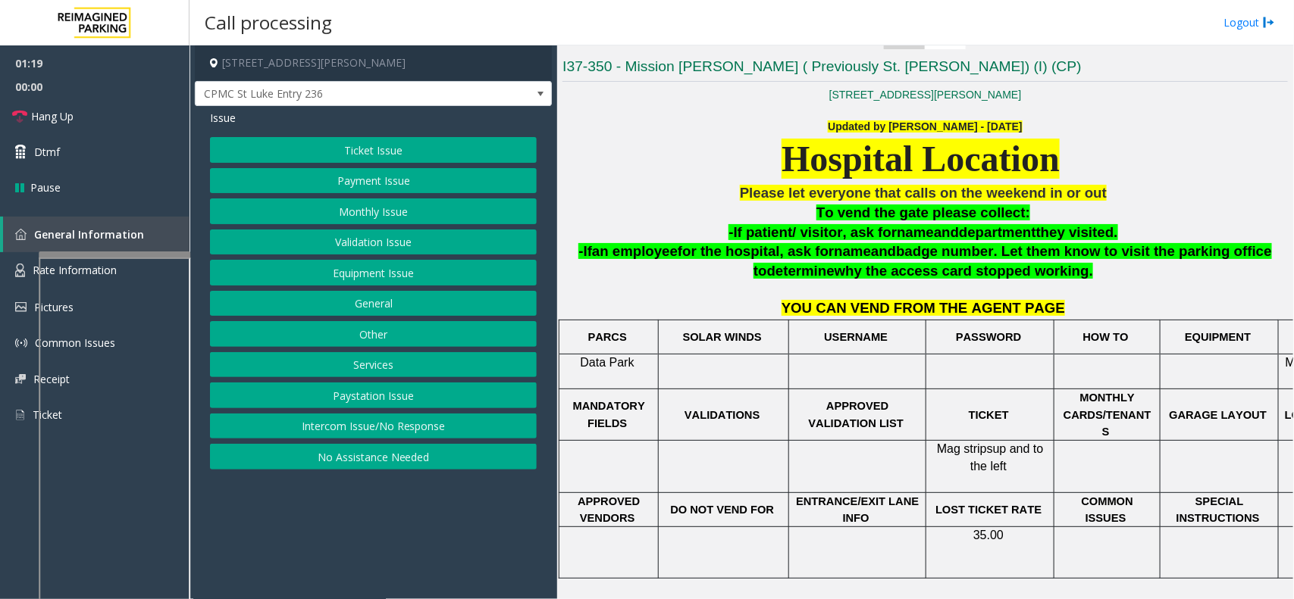
click at [353, 371] on button "Services" at bounding box center [373, 365] width 327 height 26
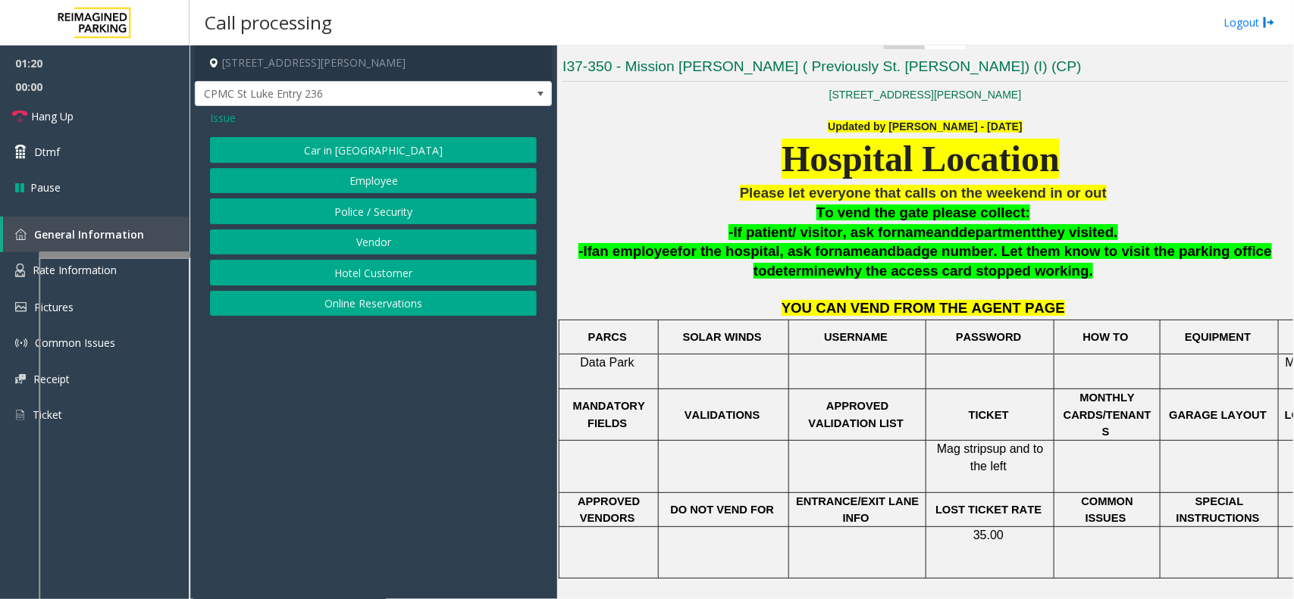
click at [358, 222] on button "Police / Security" at bounding box center [373, 212] width 327 height 26
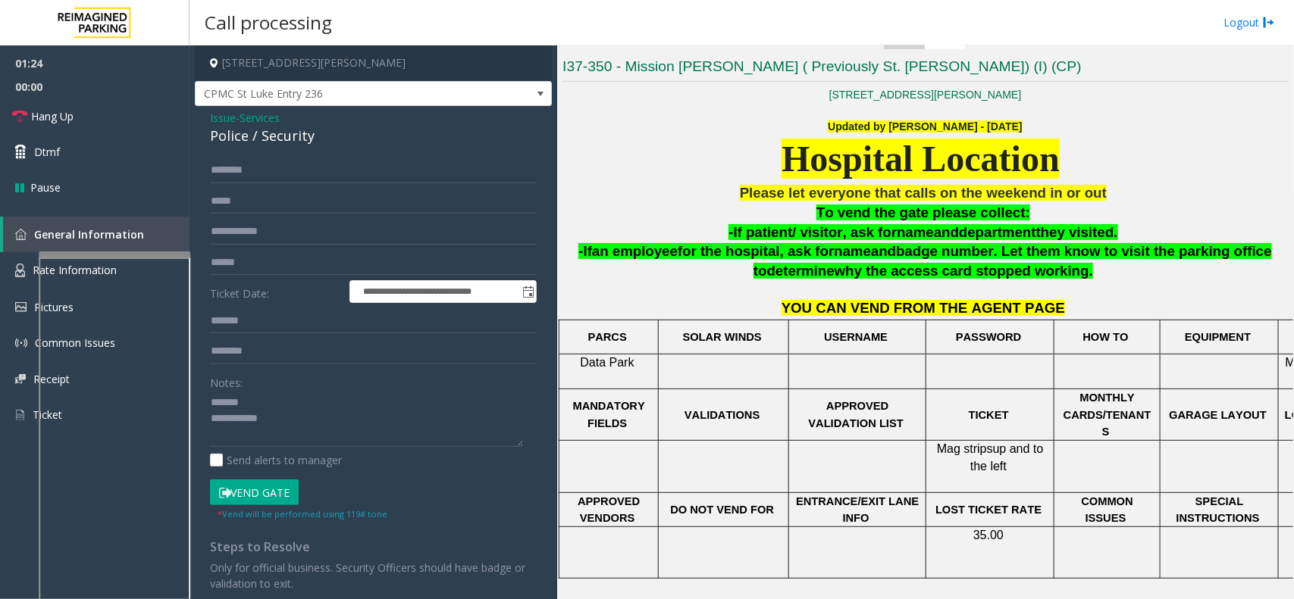
click at [279, 146] on div "Police / Security" at bounding box center [373, 136] width 327 height 20
click at [264, 494] on button "Vend Gate" at bounding box center [254, 493] width 89 height 26
click at [267, 145] on div "Police / Security" at bounding box center [373, 136] width 327 height 20
click at [267, 146] on div "Police / Security" at bounding box center [373, 136] width 327 height 20
click at [266, 146] on div "Police / Security" at bounding box center [373, 136] width 327 height 20
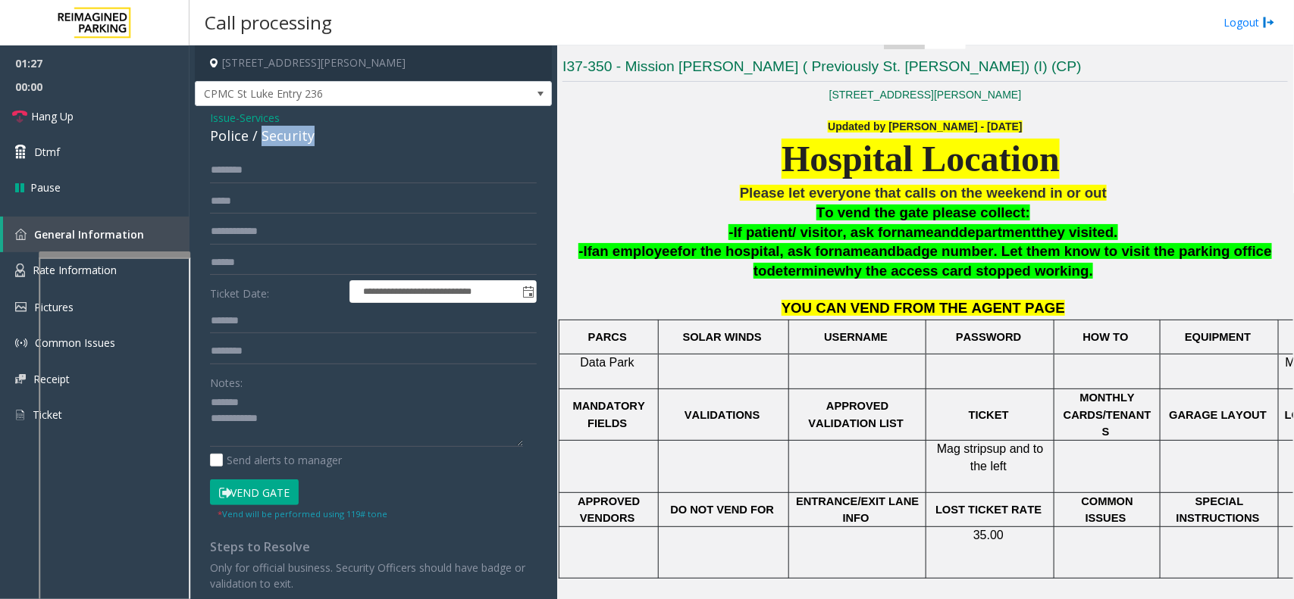
click at [273, 141] on div "Police / Security" at bounding box center [373, 136] width 327 height 20
click at [338, 440] on textarea at bounding box center [366, 419] width 313 height 57
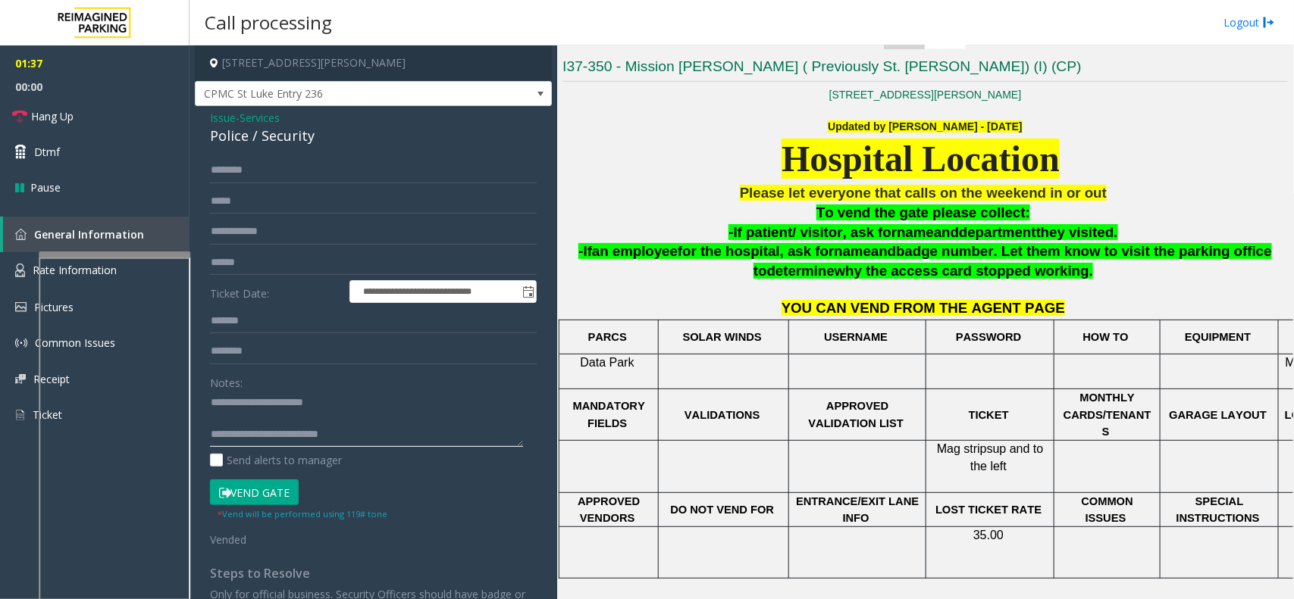
click at [341, 426] on textarea at bounding box center [366, 419] width 313 height 57
click at [350, 429] on textarea at bounding box center [366, 419] width 313 height 57
click at [352, 436] on textarea at bounding box center [366, 419] width 313 height 57
click at [114, 106] on link "Hang Up" at bounding box center [94, 117] width 189 height 36
click at [368, 434] on textarea at bounding box center [366, 419] width 313 height 57
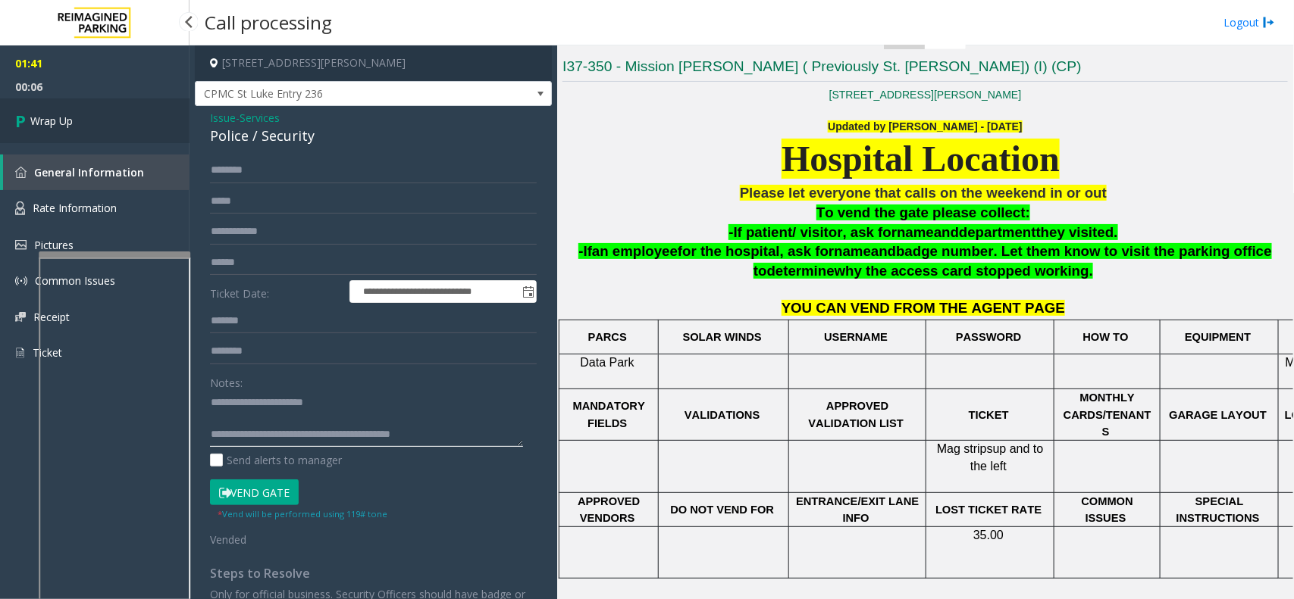
type textarea "**********"
click at [141, 123] on link "Wrap Up" at bounding box center [94, 121] width 189 height 45
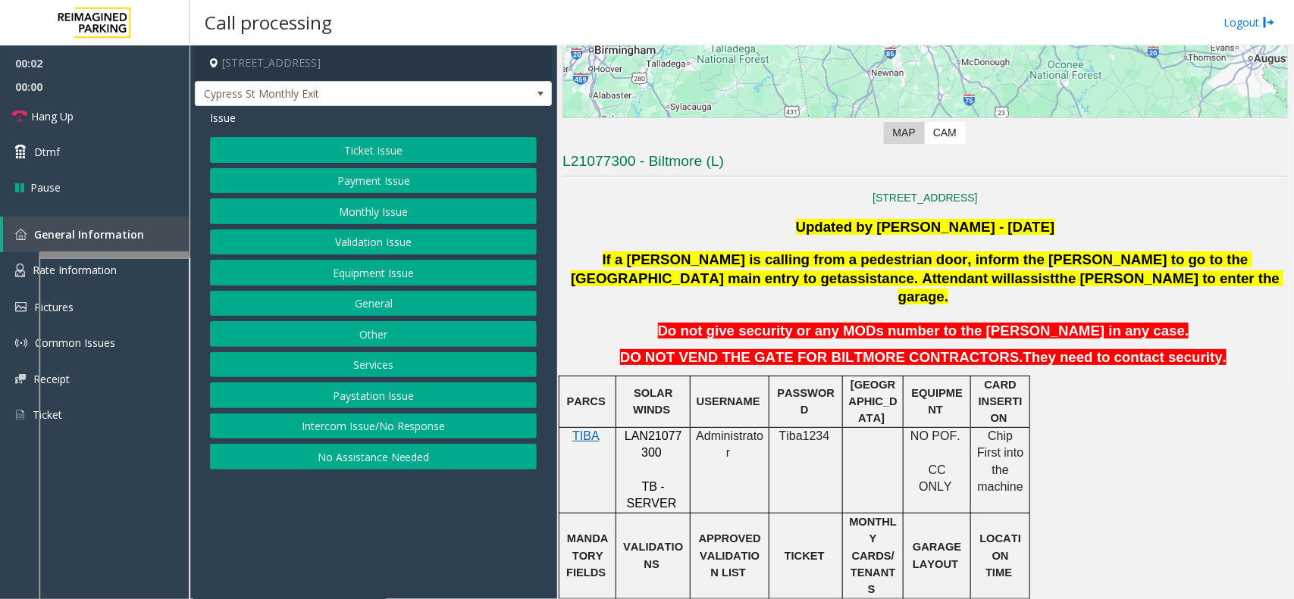
scroll to position [379, 0]
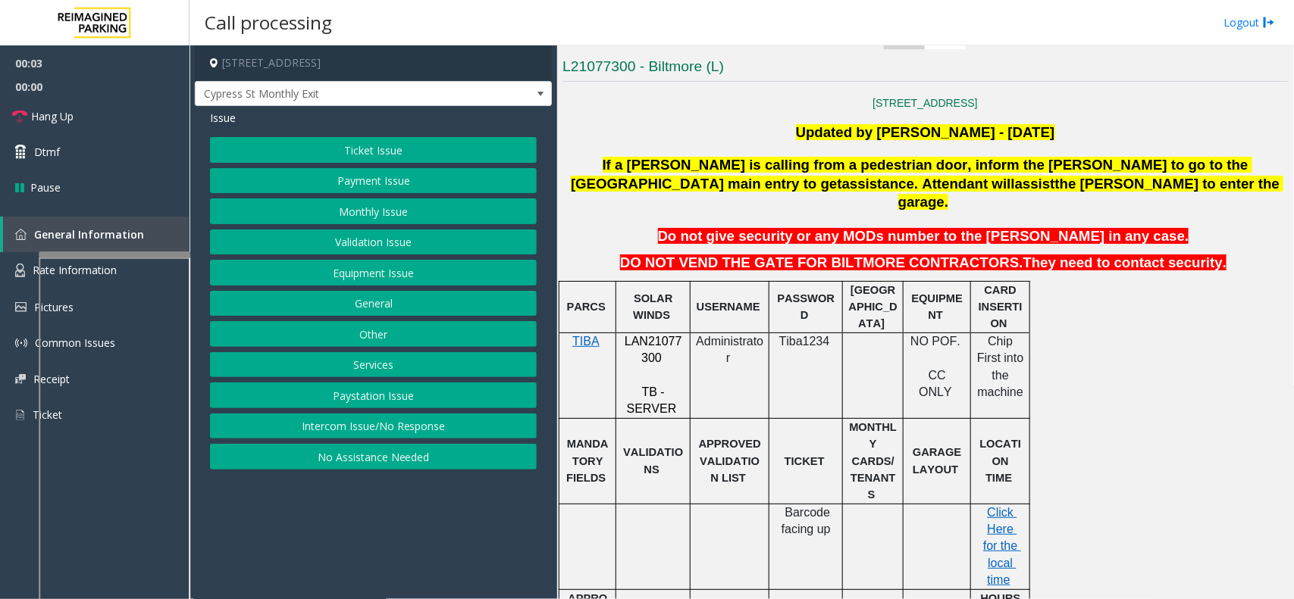
click at [648, 330] on div at bounding box center [653, 332] width 74 height 5
click at [648, 335] on span "LAN21077300" at bounding box center [653, 350] width 58 height 30
copy p "LAN21077300"
click at [379, 155] on button "Ticket Issue" at bounding box center [373, 150] width 327 height 26
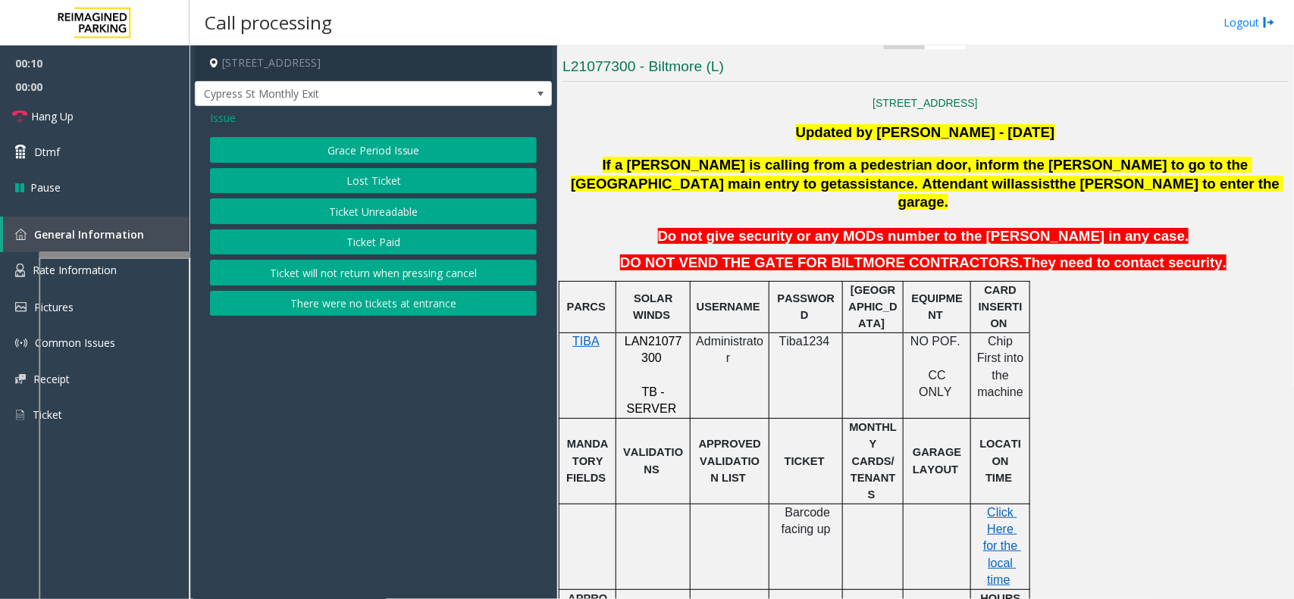
click at [214, 127] on div "Issue Grace Period Issue Lost Ticket Ticket Unreadable Ticket Paid Ticket will …" at bounding box center [373, 215] width 357 height 218
click at [227, 118] on span "Issue" at bounding box center [223, 118] width 26 height 16
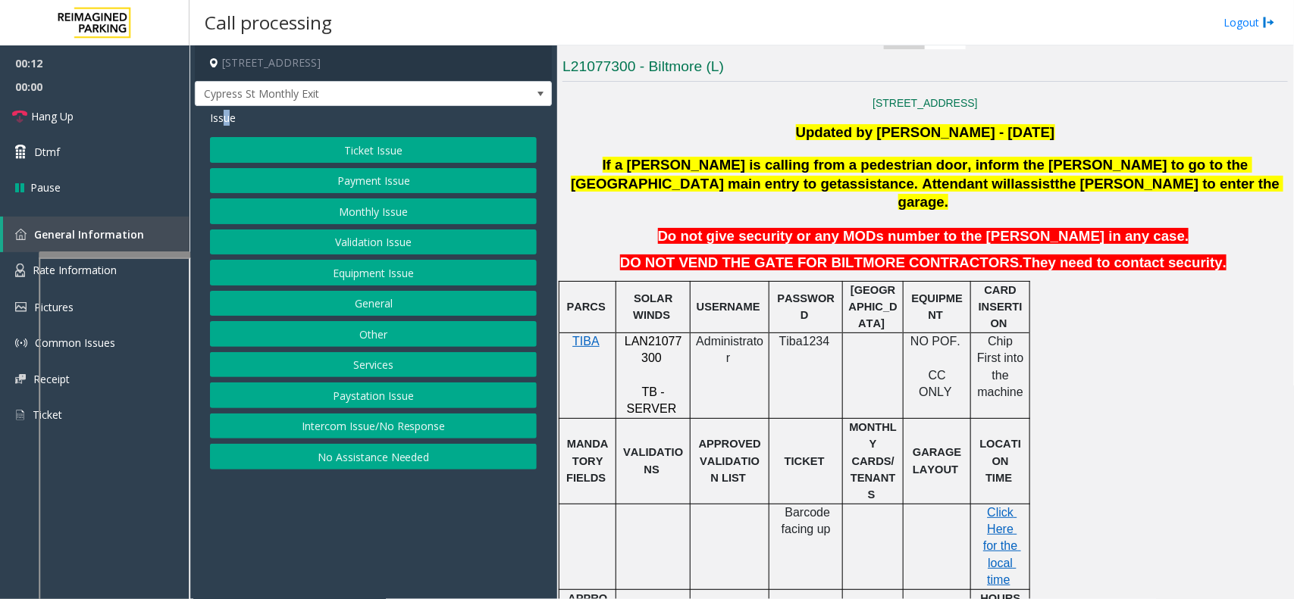
click at [338, 207] on button "Monthly Issue" at bounding box center [373, 212] width 327 height 26
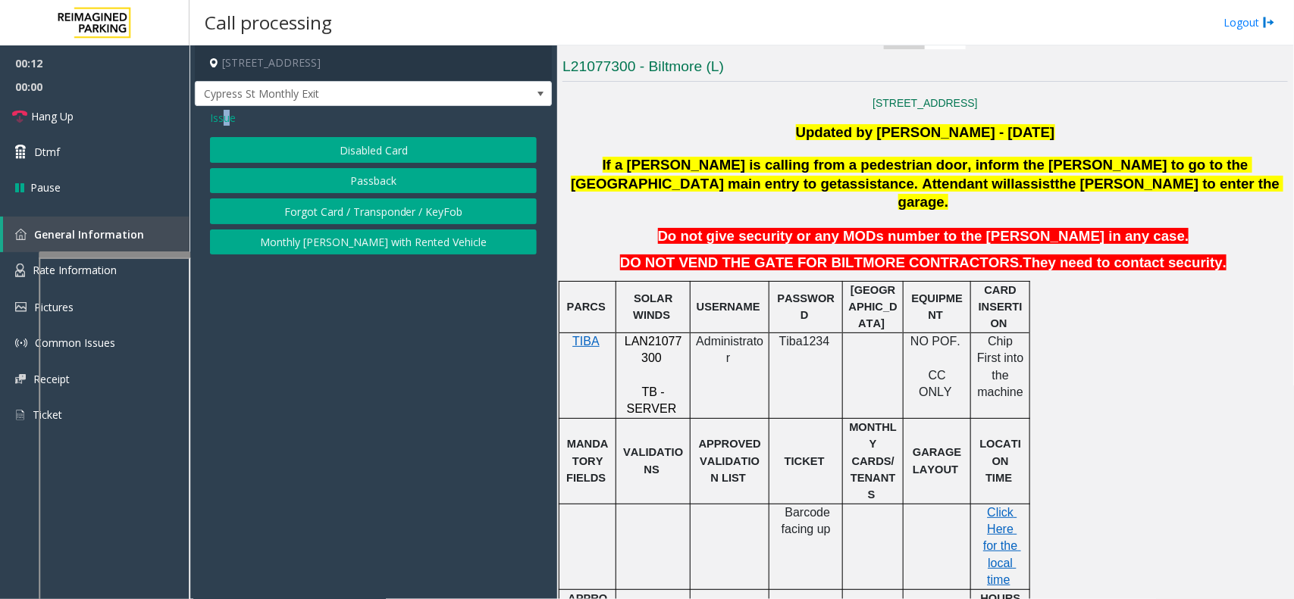
click at [350, 149] on button "Disabled Card" at bounding box center [373, 150] width 327 height 26
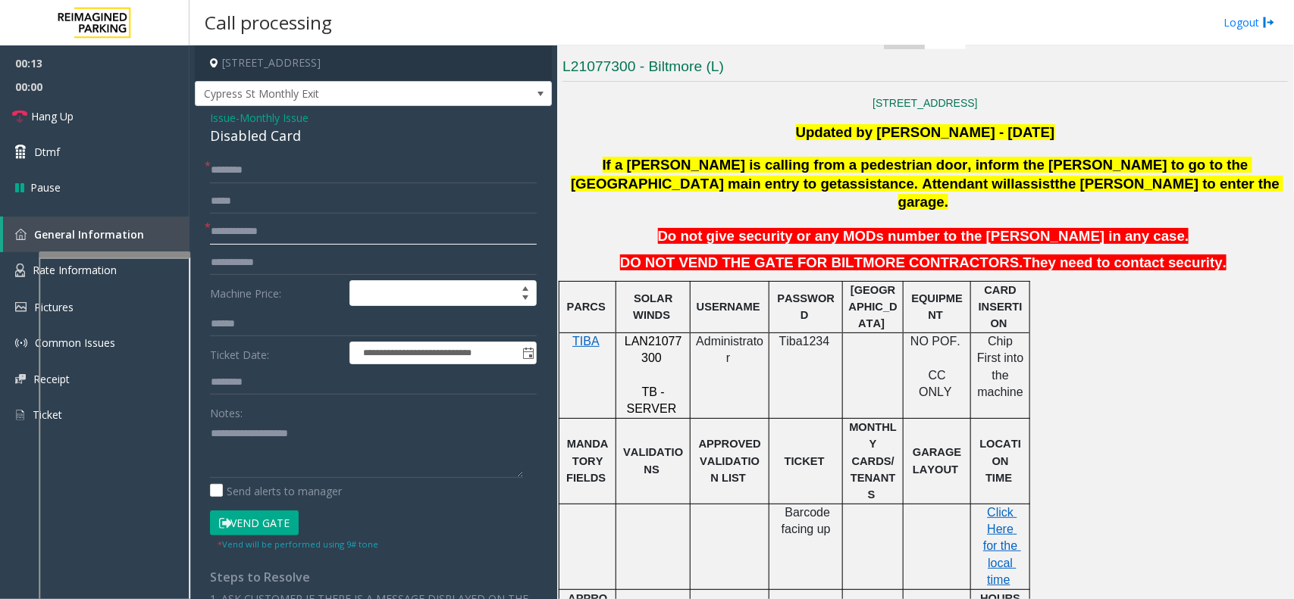
click at [247, 224] on input "text" at bounding box center [373, 232] width 327 height 26
click at [236, 219] on input "text" at bounding box center [373, 232] width 327 height 26
type input "*******"
type textarea "**********"
click at [263, 164] on input "text" at bounding box center [373, 171] width 327 height 26
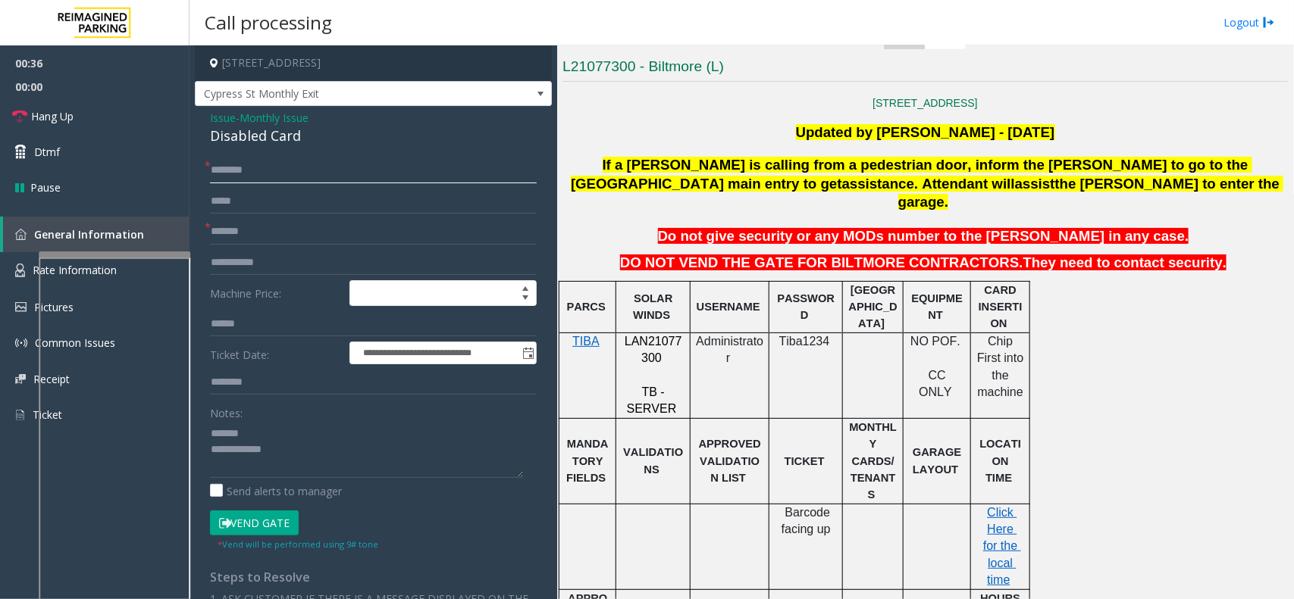
click at [263, 169] on input "text" at bounding box center [373, 171] width 327 height 26
type input "*"
click at [250, 177] on input "text" at bounding box center [373, 171] width 327 height 26
click at [224, 173] on input "**********" at bounding box center [373, 171] width 327 height 26
click at [228, 171] on input "**********" at bounding box center [373, 171] width 327 height 26
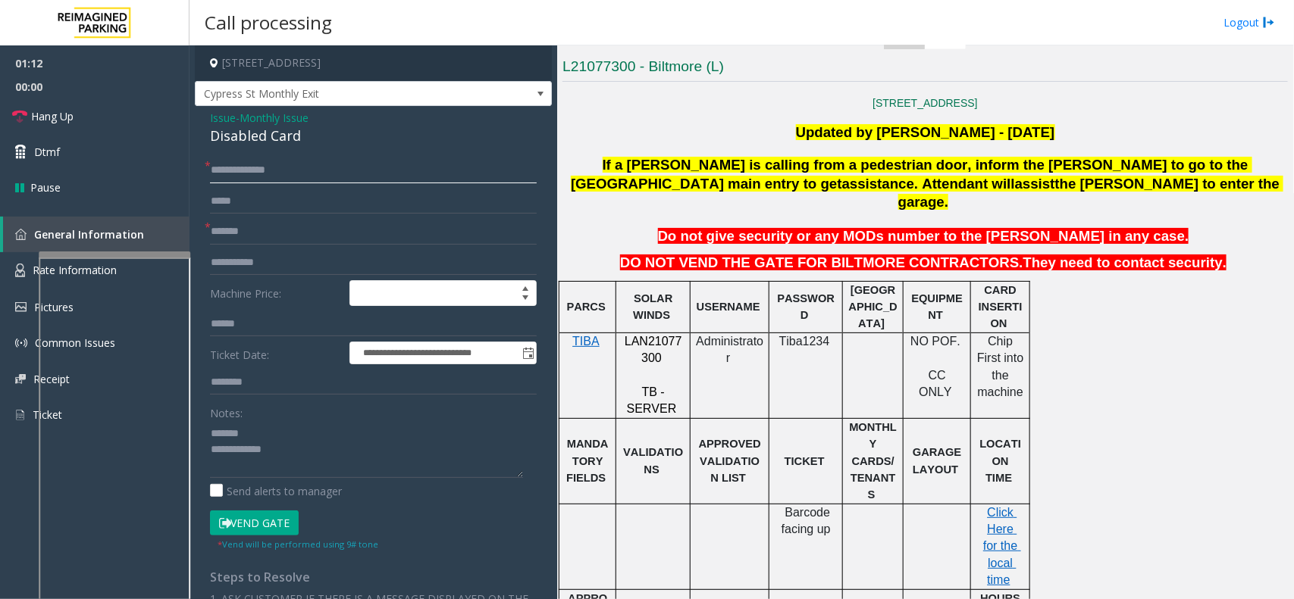
click at [250, 169] on input "**********" at bounding box center [373, 171] width 327 height 26
type input "**********"
click at [271, 134] on div "Disabled Card" at bounding box center [373, 136] width 327 height 20
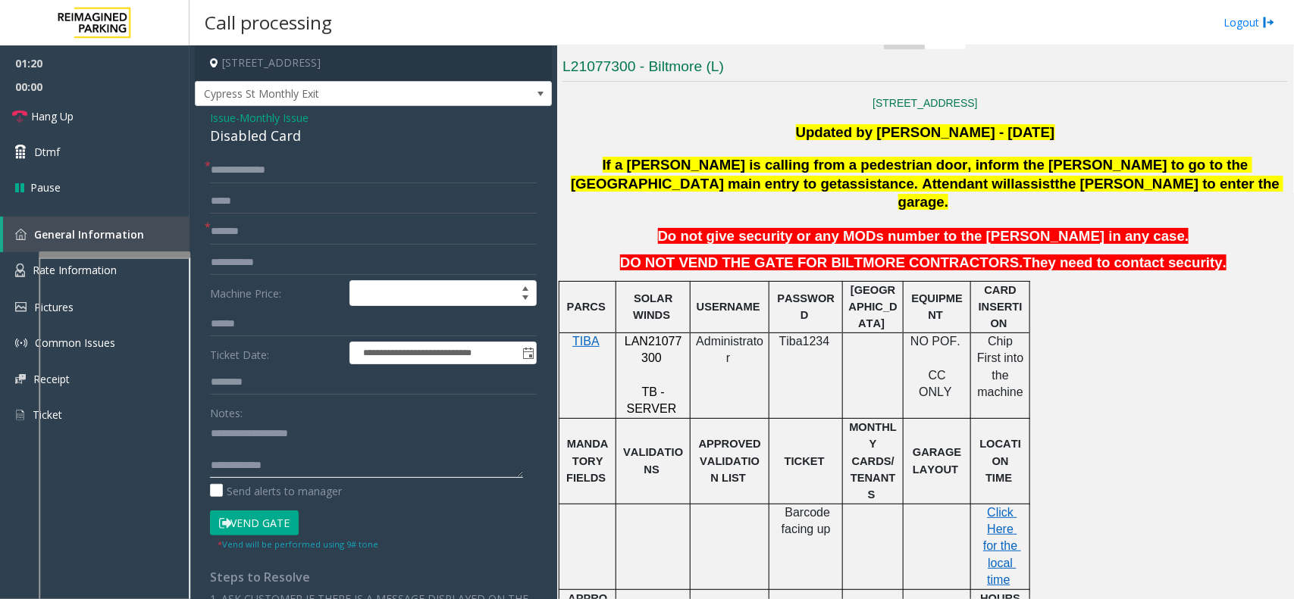
type textarea "**********"
click at [214, 167] on input "**********" at bounding box center [373, 171] width 327 height 26
click at [214, 171] on input "**********" at bounding box center [373, 171] width 327 height 26
click at [244, 172] on input "**********" at bounding box center [373, 171] width 327 height 26
click at [288, 175] on input "**********" at bounding box center [373, 171] width 327 height 26
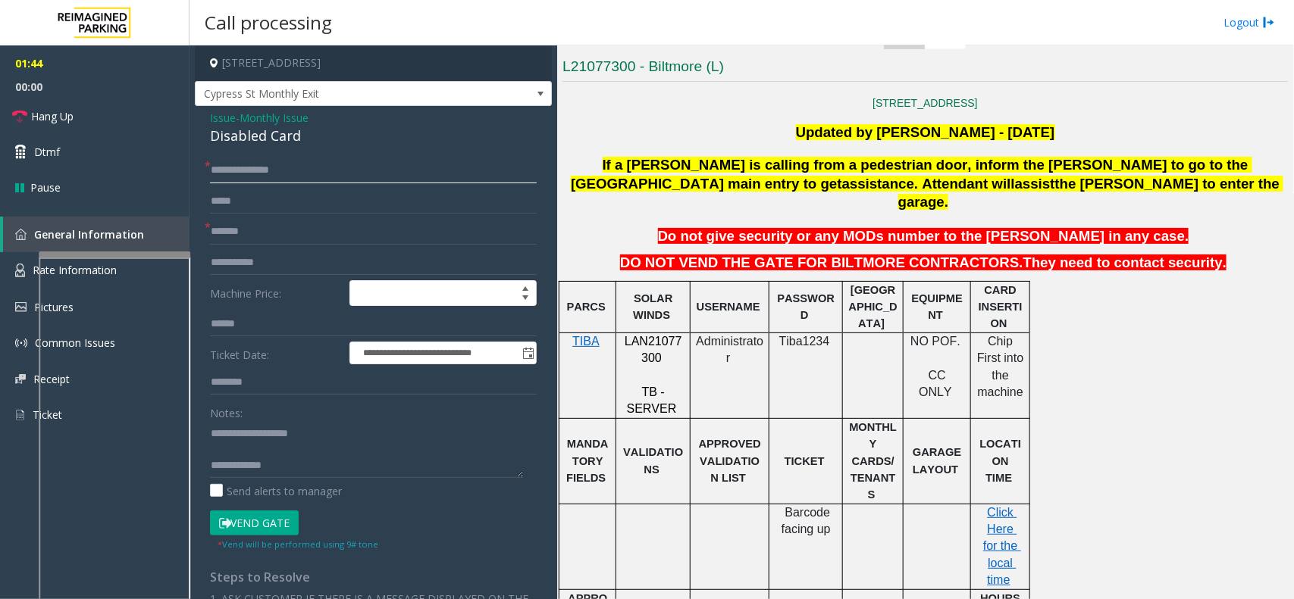
type input "**********"
click at [361, 107] on div "**********" at bounding box center [373, 515] width 357 height 818
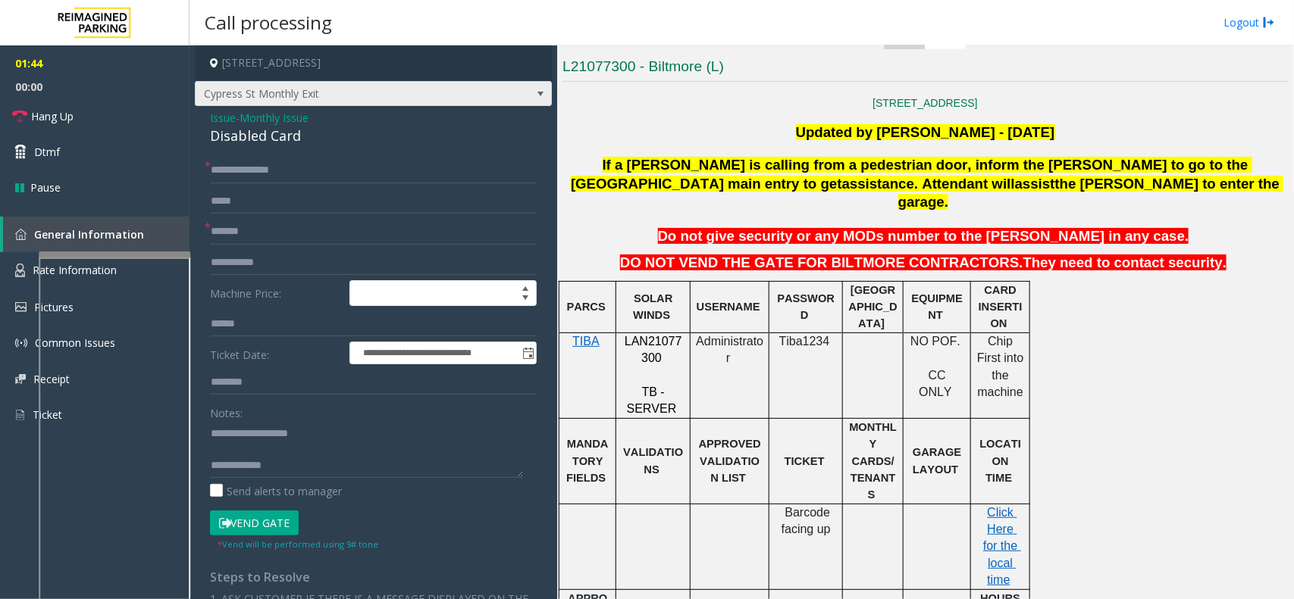
click at [371, 95] on span "Cypress St Monthly Exit" at bounding box center [338, 94] width 284 height 24
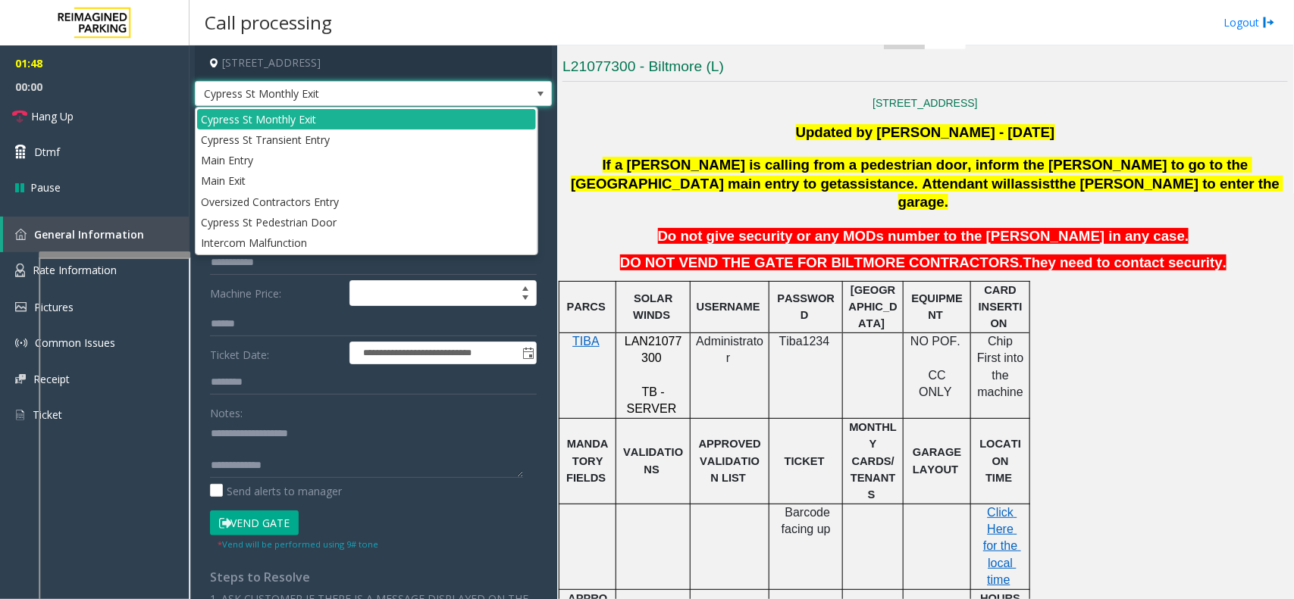
click at [371, 95] on span "Cypress St Monthly Exit" at bounding box center [338, 94] width 284 height 24
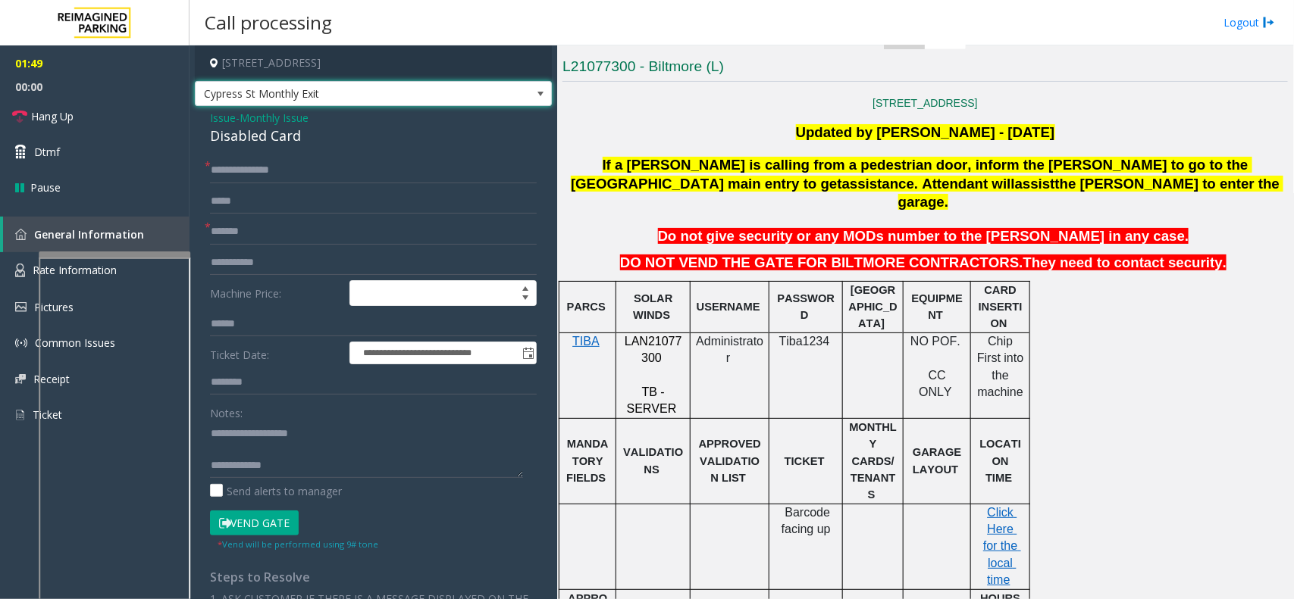
click at [371, 95] on span "Cypress St Monthly Exit" at bounding box center [338, 94] width 284 height 24
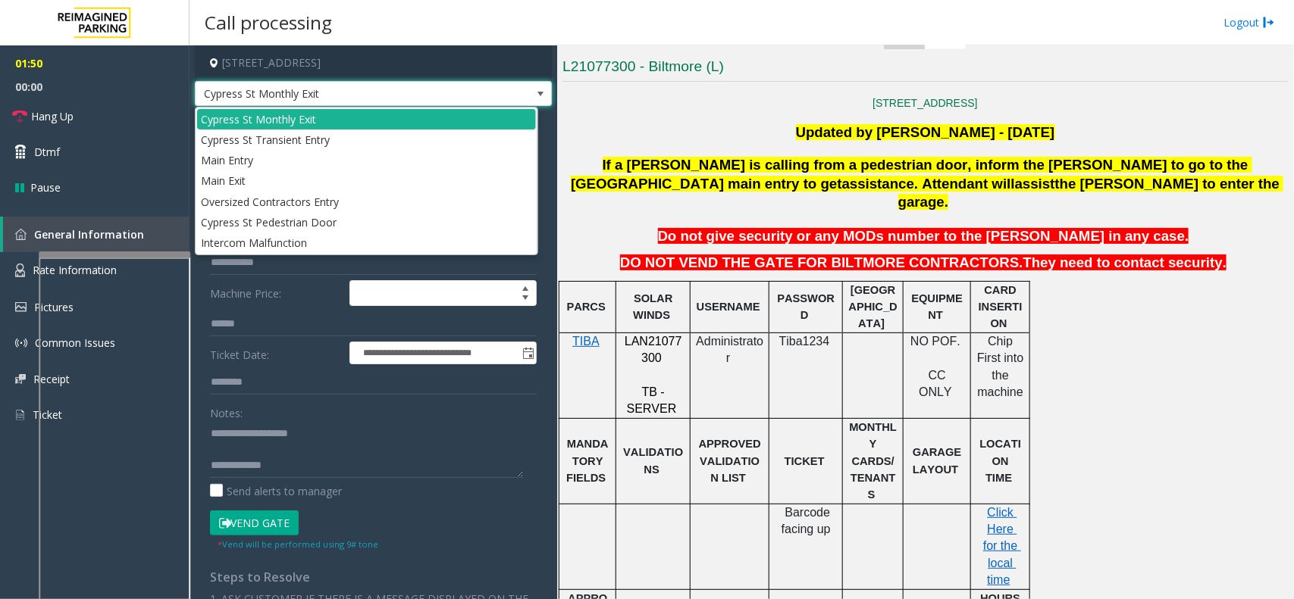
click at [371, 95] on span "Cypress St Monthly Exit" at bounding box center [338, 94] width 284 height 24
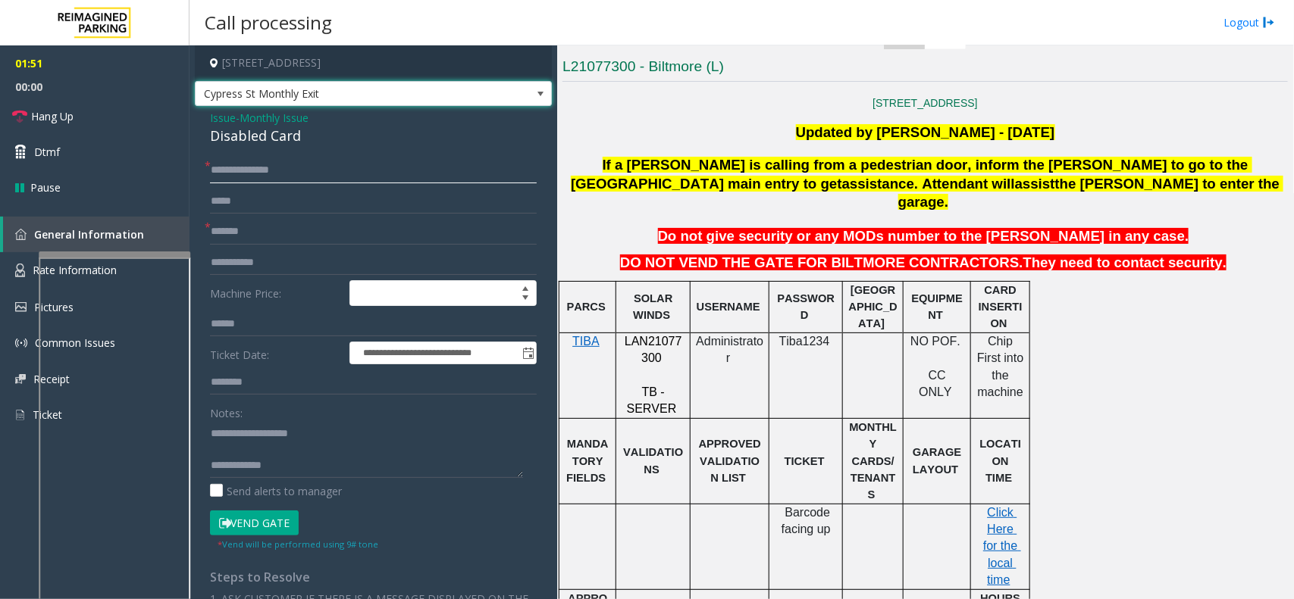
click at [326, 171] on input "**********" at bounding box center [373, 171] width 327 height 26
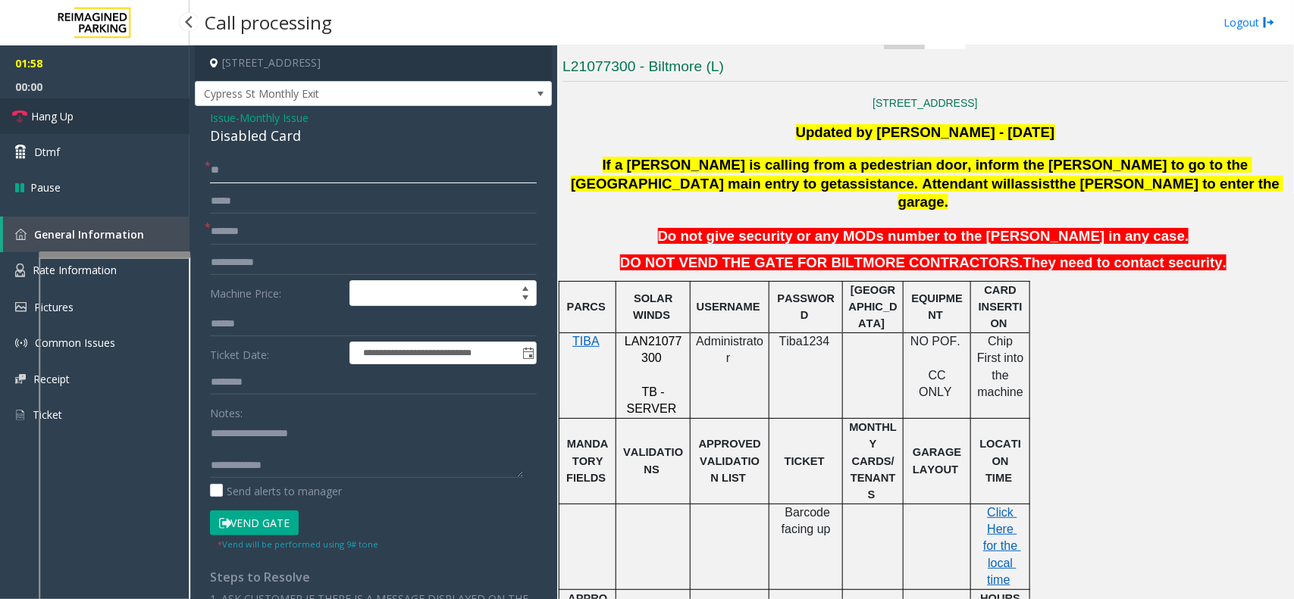
type input "**"
click at [116, 119] on link "Hang Up" at bounding box center [94, 117] width 189 height 36
drag, startPoint x: 299, startPoint y: 462, endPoint x: 305, endPoint y: 453, distance: 10.5
click at [302, 462] on textarea at bounding box center [366, 449] width 313 height 57
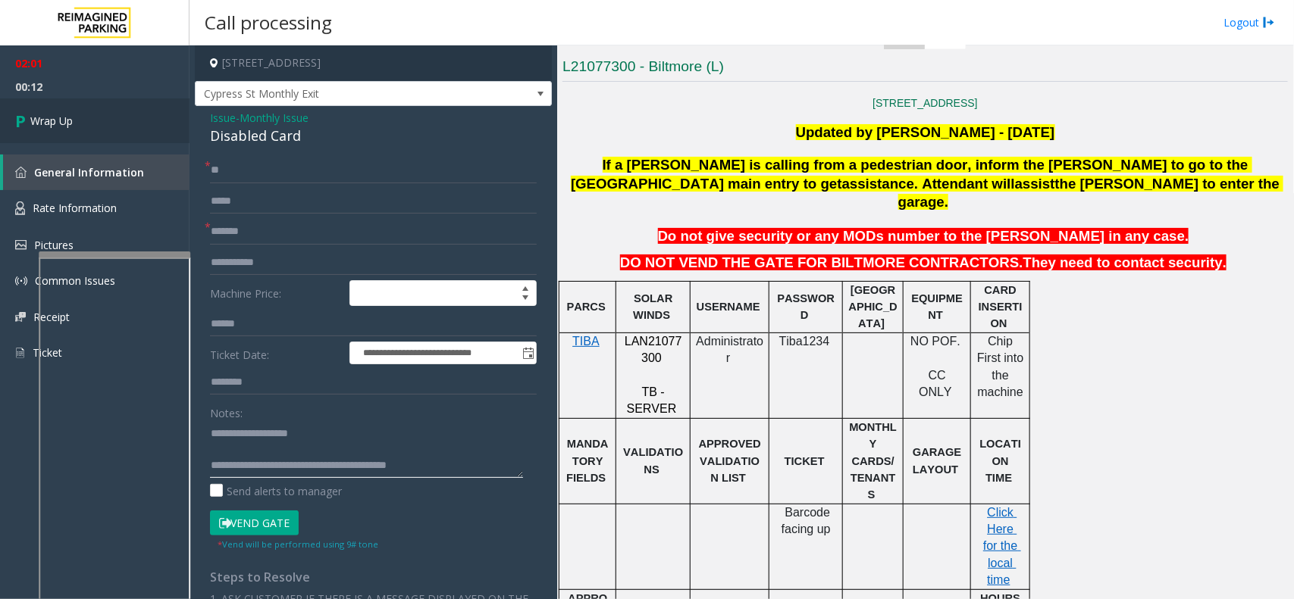
type textarea "**********"
click at [140, 108] on link "Wrap Up" at bounding box center [94, 121] width 189 height 45
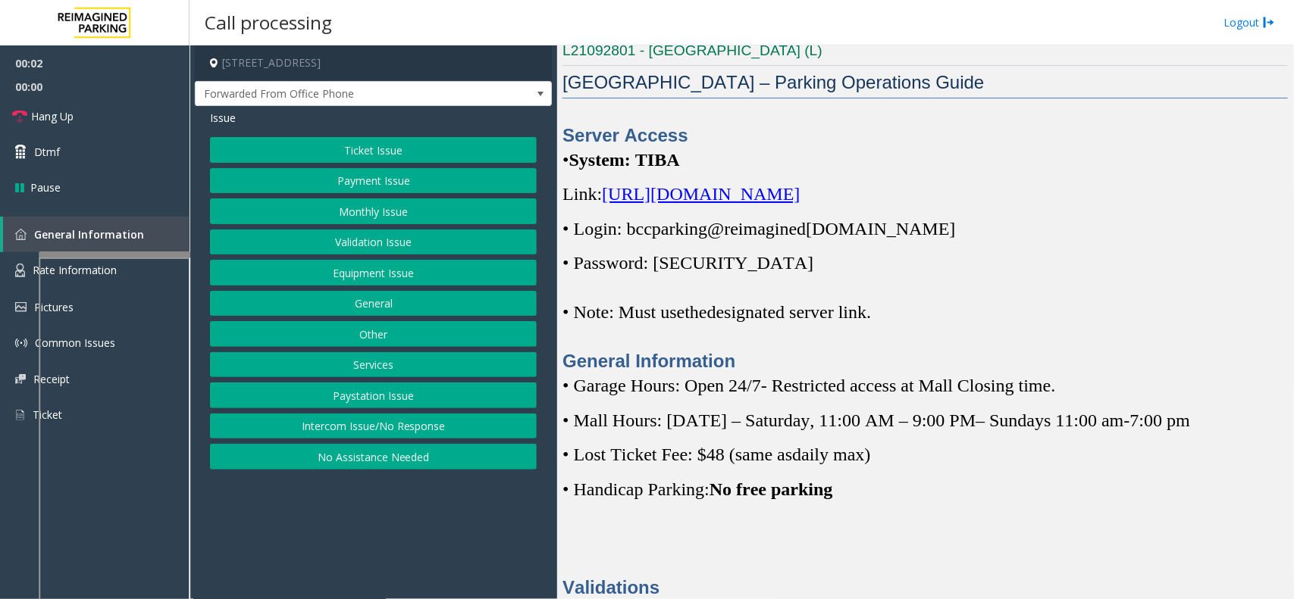
scroll to position [379, 0]
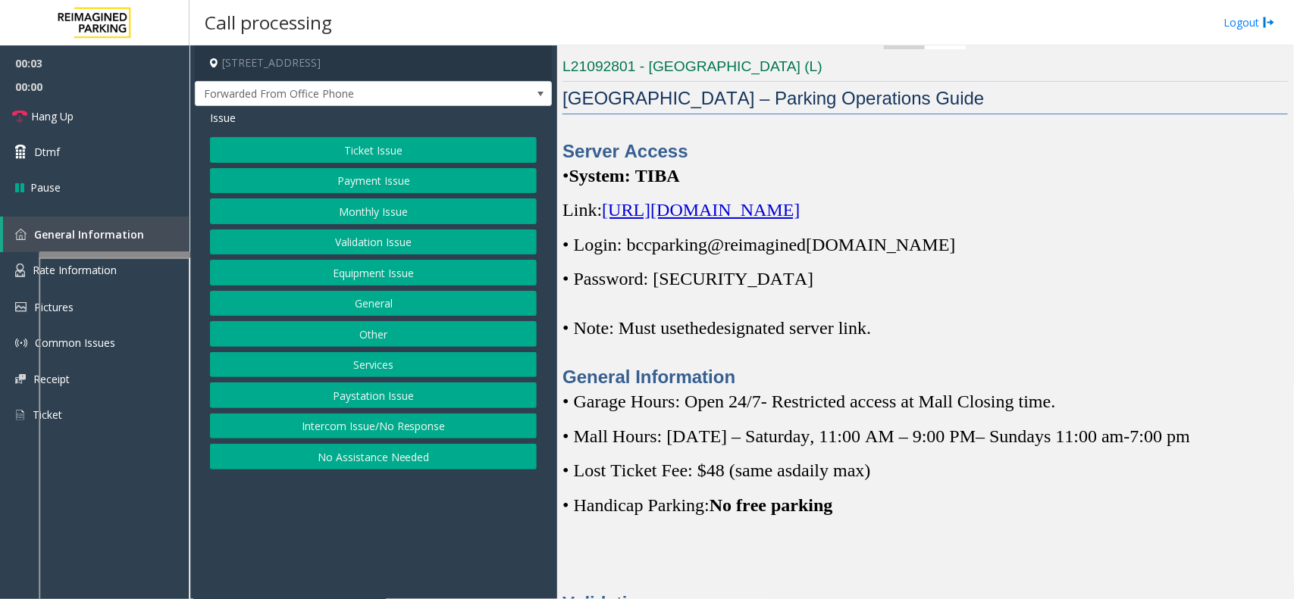
click at [718, 211] on span "https://spark-cloud.tibaparking.net/reimaginedparking/account/login" at bounding box center [701, 210] width 198 height 20
click at [644, 214] on span "https://spark-cloud.tibaparking.net/reimaginedparking/account/login" at bounding box center [701, 210] width 198 height 20
click at [331, 202] on button "Monthly Issue" at bounding box center [373, 212] width 327 height 26
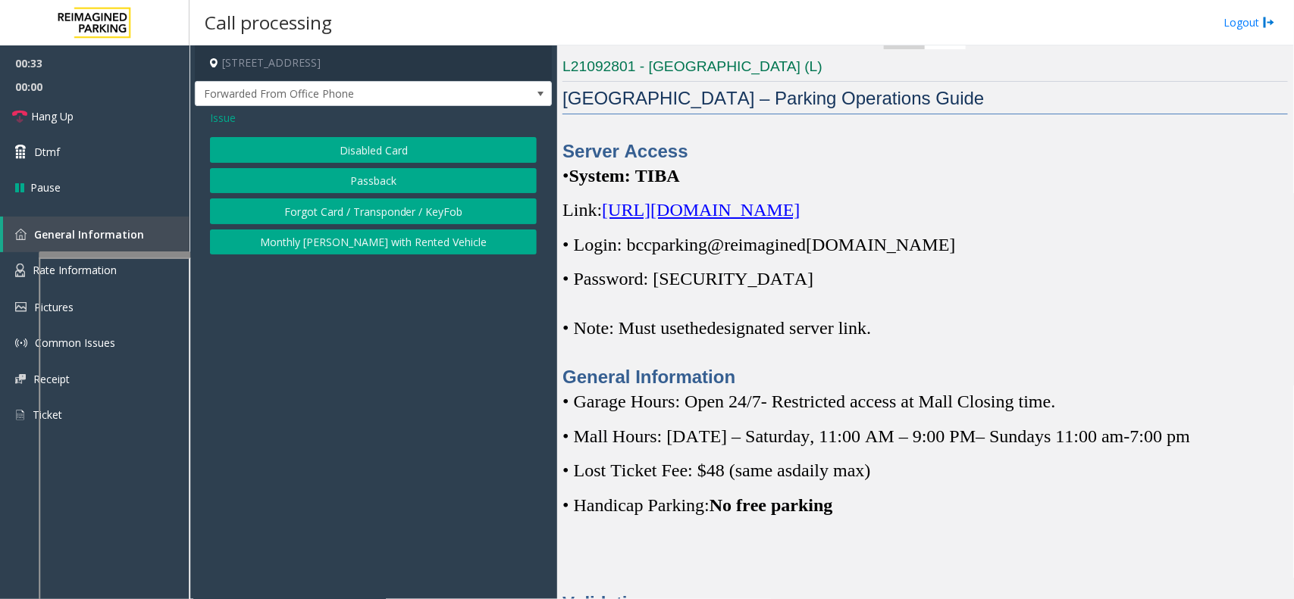
click at [332, 214] on button "Forgot Card / Transponder / KeyFob" at bounding box center [373, 212] width 327 height 26
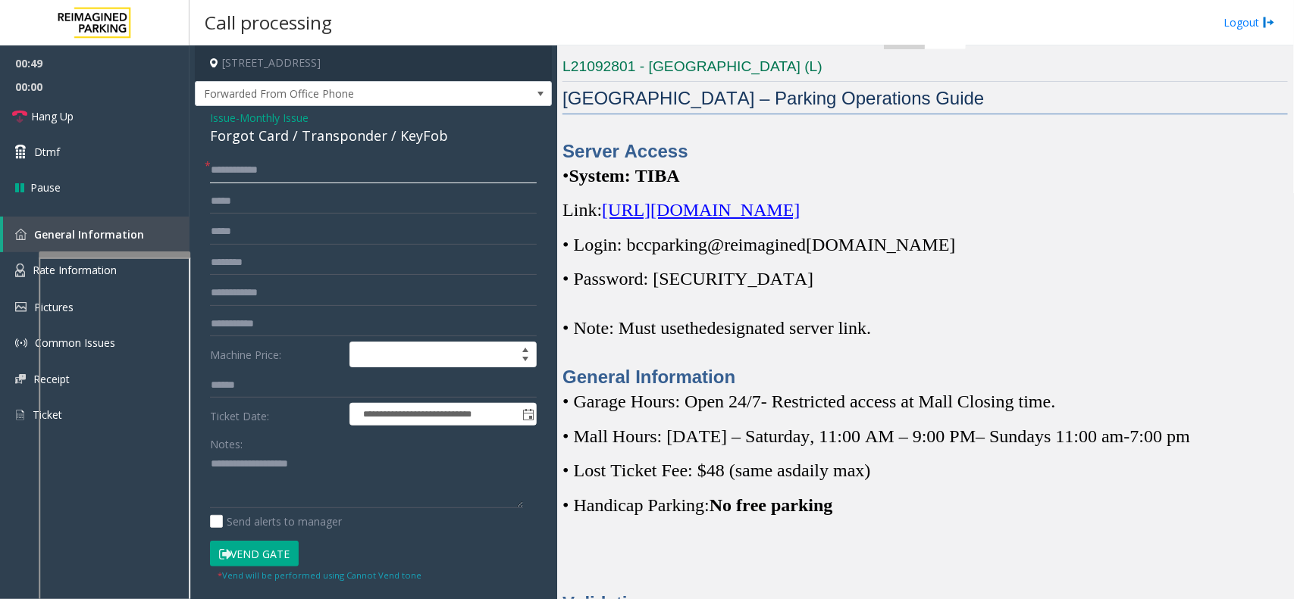
type input "**********"
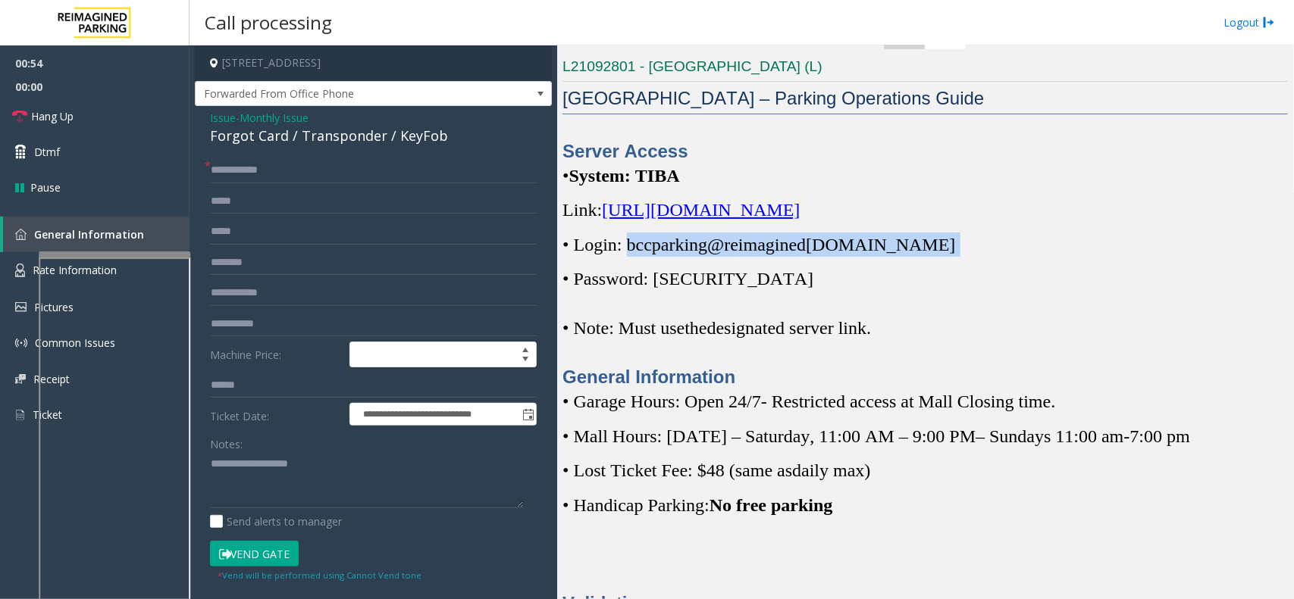
drag, startPoint x: 626, startPoint y: 245, endPoint x: 923, endPoint y: 251, distance: 297.1
click at [923, 251] on p "• Login: bccparking@re imagined parking.com" at bounding box center [924, 245] width 725 height 24
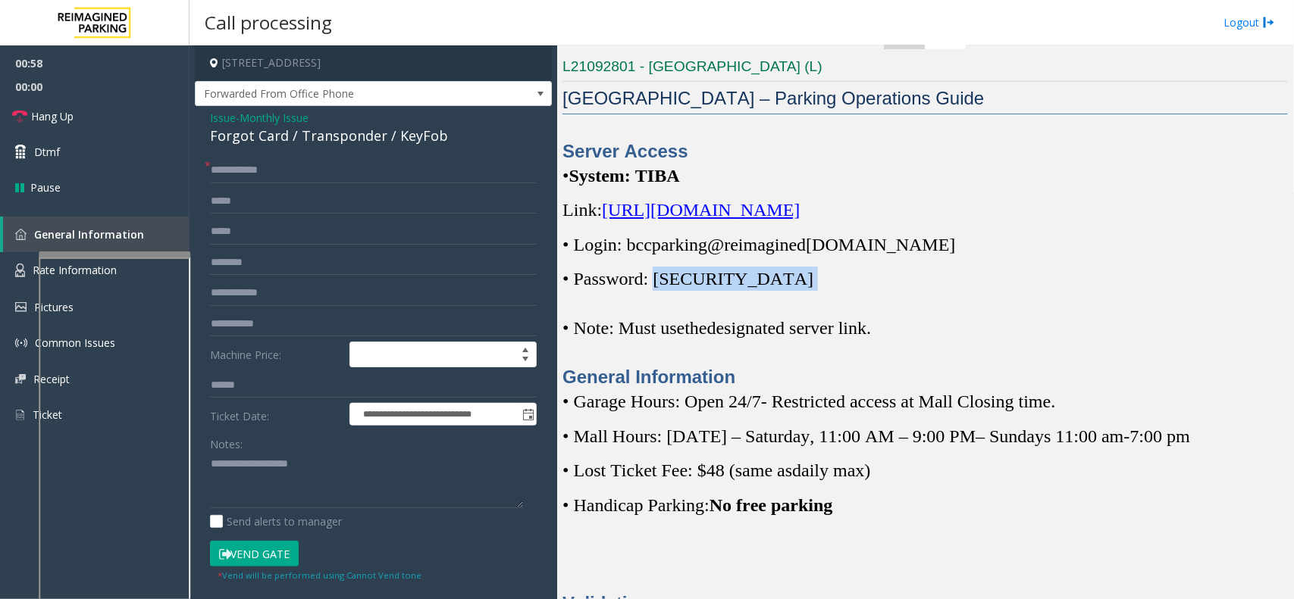
drag, startPoint x: 657, startPoint y: 284, endPoint x: 729, endPoint y: 281, distance: 72.1
click at [743, 277] on p "• Password: Parking1!" at bounding box center [924, 279] width 725 height 24
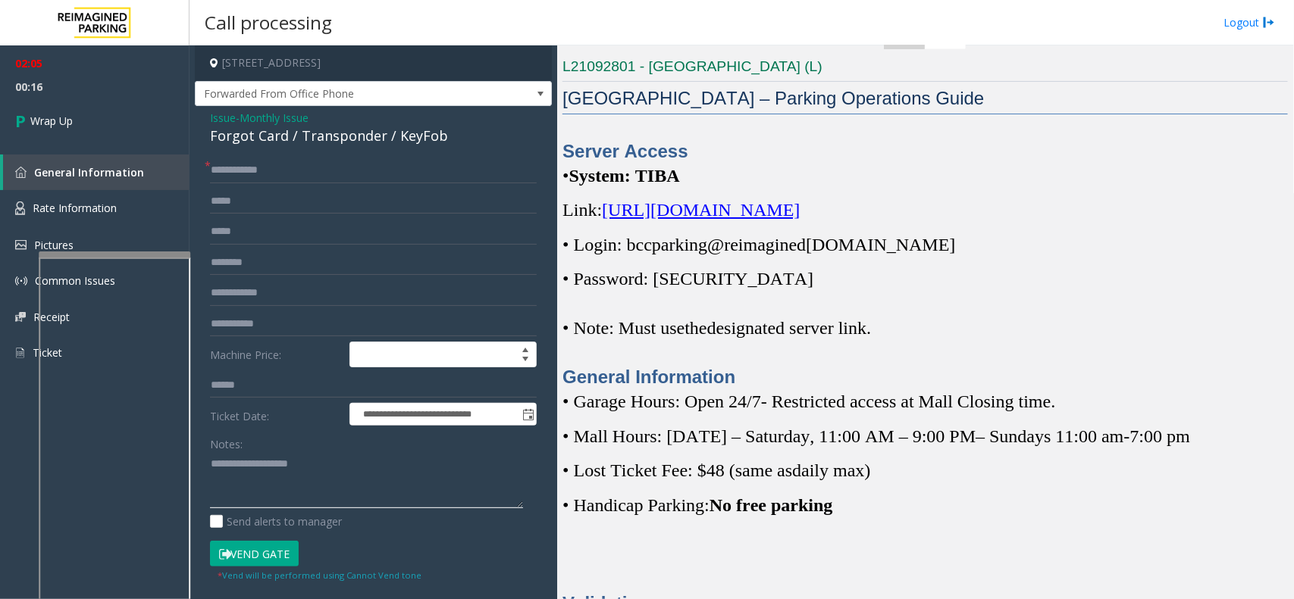
click at [337, 470] on textarea at bounding box center [366, 480] width 313 height 57
click at [283, 135] on div "Forgot Card / Transponder / KeyFob" at bounding box center [373, 136] width 327 height 20
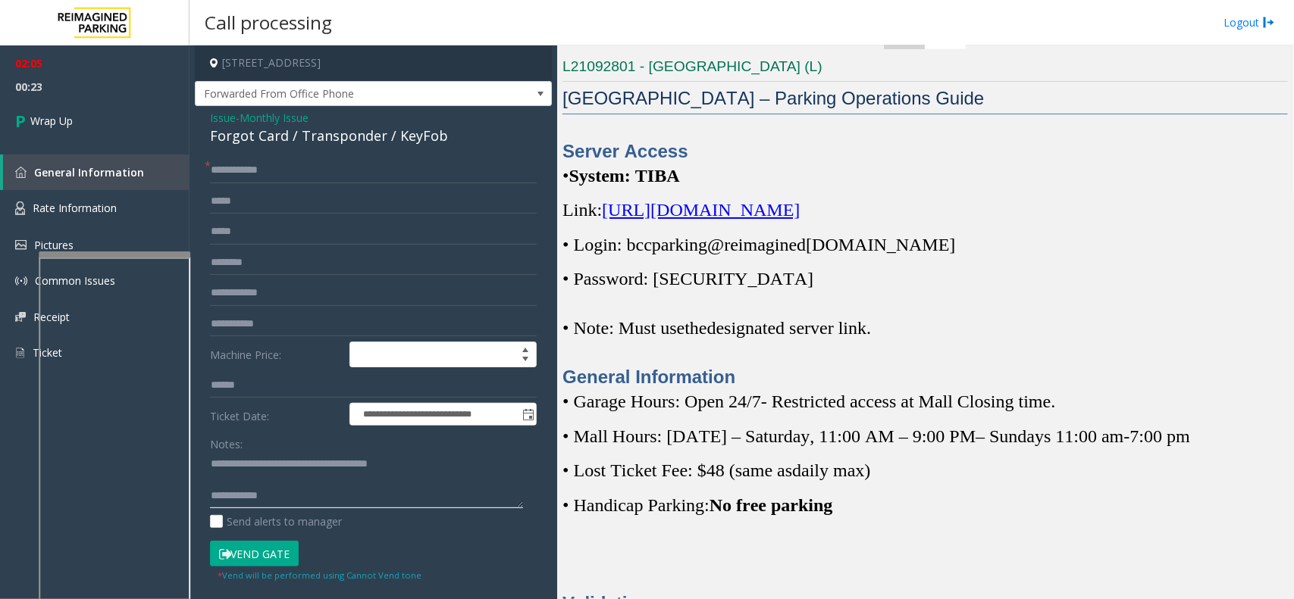
click at [368, 490] on textarea at bounding box center [366, 480] width 313 height 57
click at [389, 487] on textarea at bounding box center [366, 480] width 313 height 57
click at [379, 486] on textarea at bounding box center [366, 480] width 313 height 57
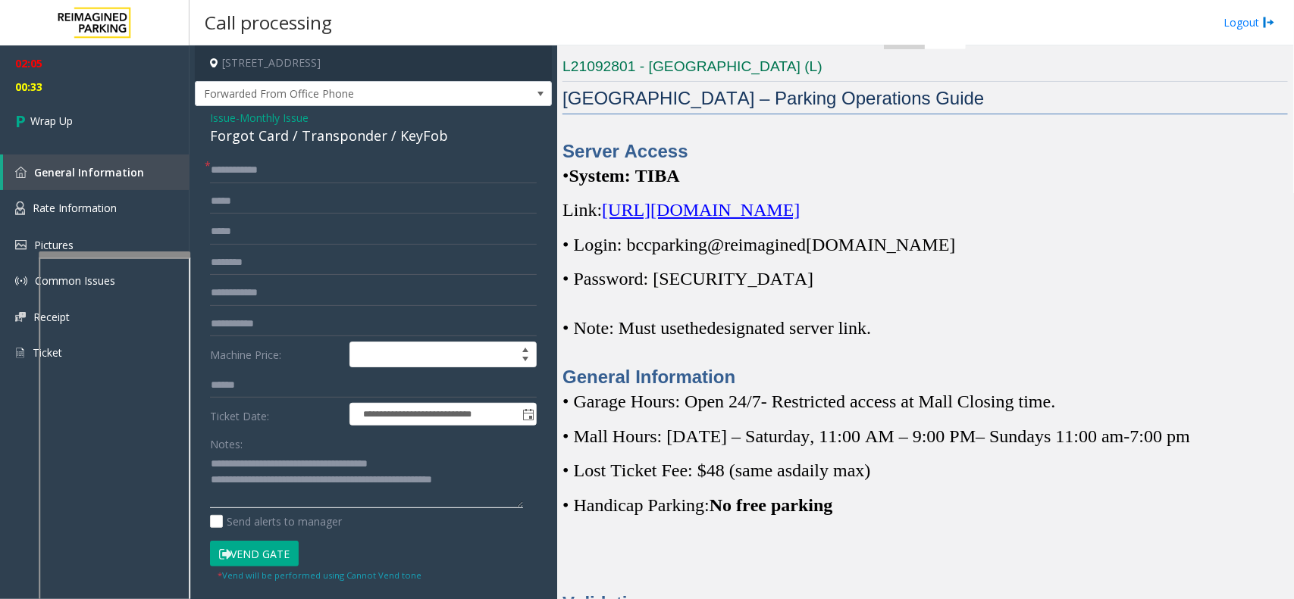
scroll to position [0, 0]
type textarea "**********"
click at [67, 102] on link "Wrap Up" at bounding box center [94, 121] width 189 height 45
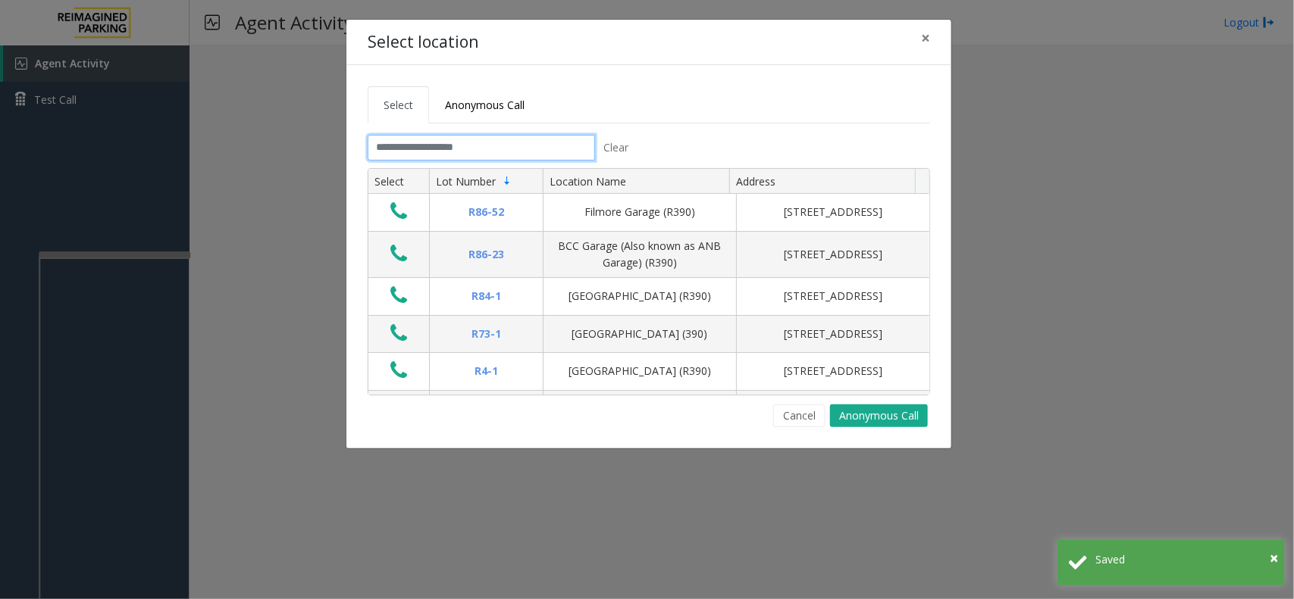
click at [471, 142] on input "text" at bounding box center [481, 148] width 227 height 26
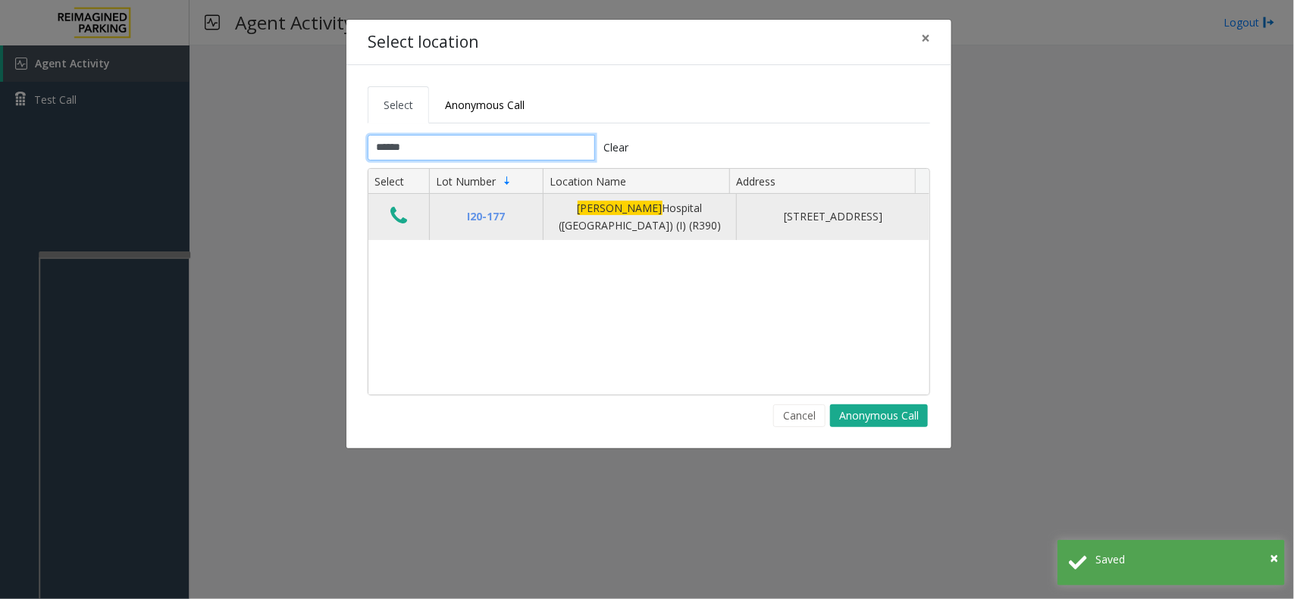
type input "******"
click at [406, 224] on icon "Data table" at bounding box center [398, 215] width 17 height 21
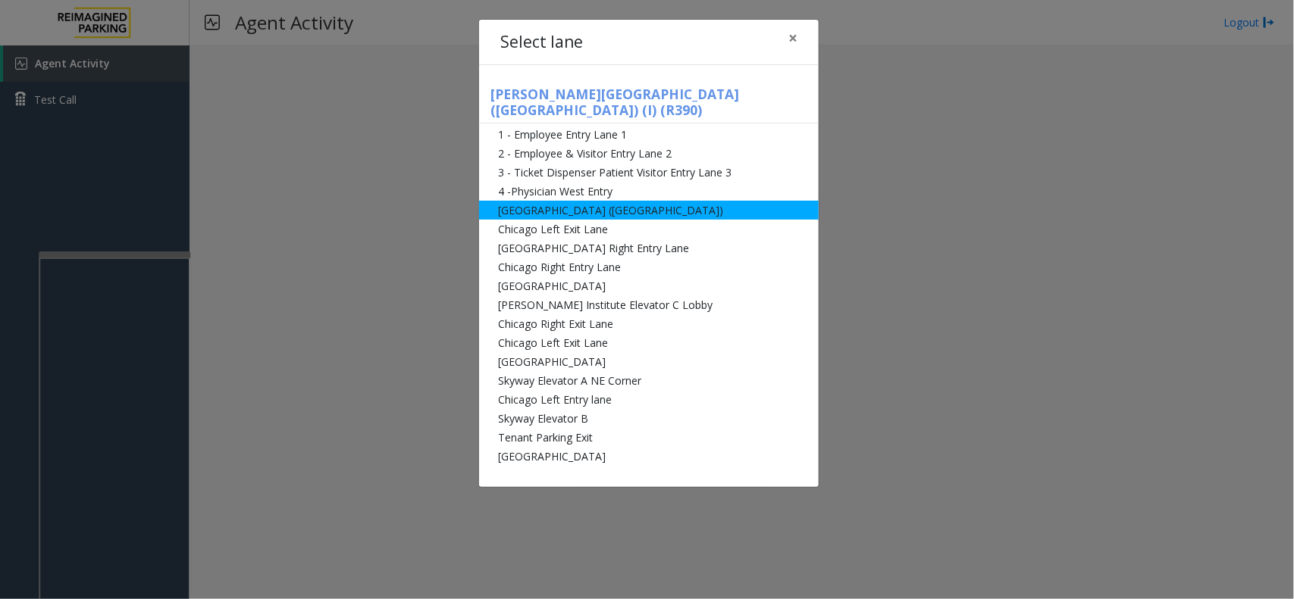
click at [562, 201] on li "[GEOGRAPHIC_DATA] ([GEOGRAPHIC_DATA])" at bounding box center [649, 210] width 340 height 19
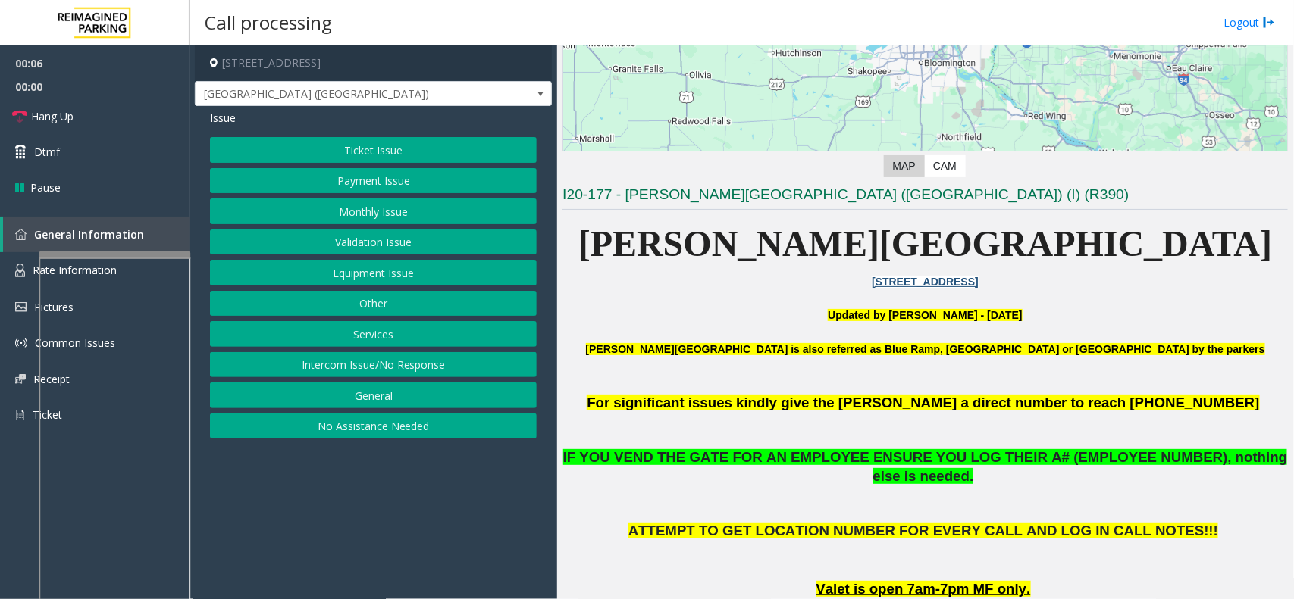
scroll to position [284, 0]
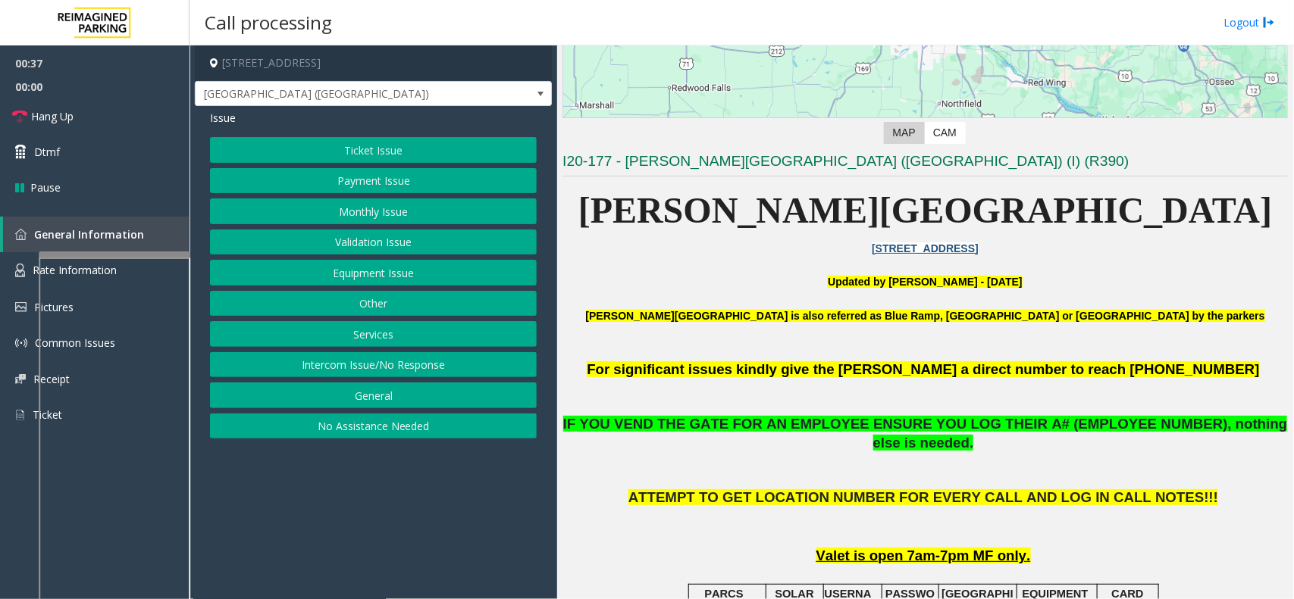
click at [311, 274] on button "Equipment Issue" at bounding box center [373, 273] width 327 height 26
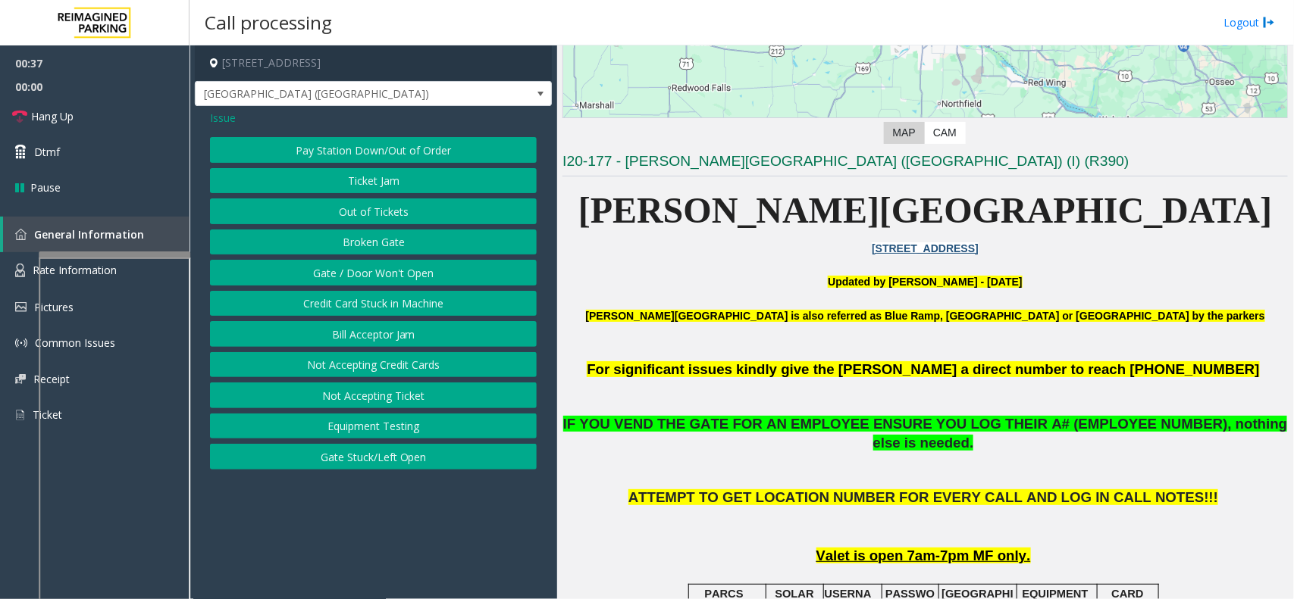
click at [311, 274] on button "Gate / Door Won't Open" at bounding box center [373, 273] width 327 height 26
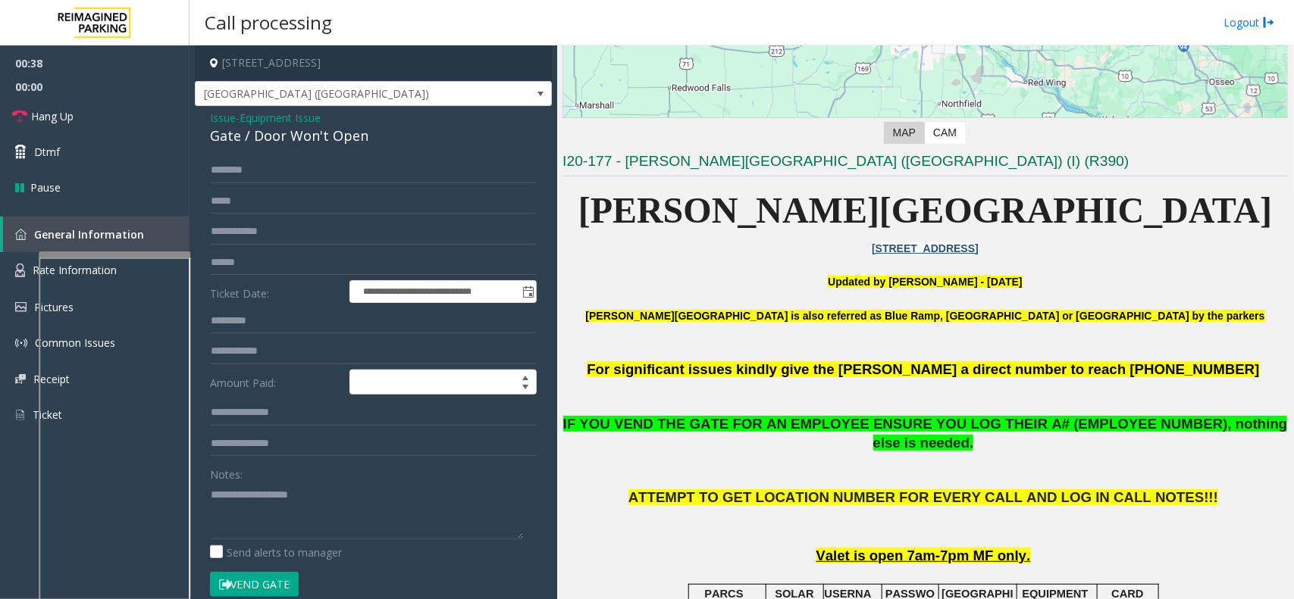
click at [229, 590] on button "Vend Gate" at bounding box center [254, 585] width 89 height 26
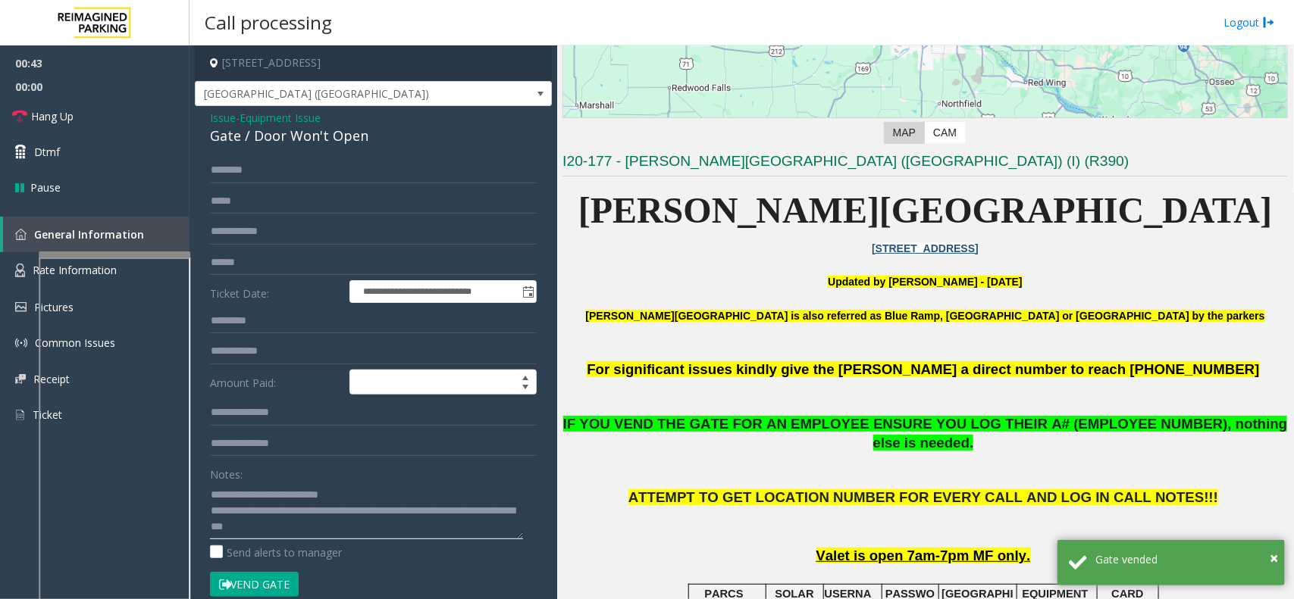
click at [370, 484] on textarea at bounding box center [366, 511] width 313 height 57
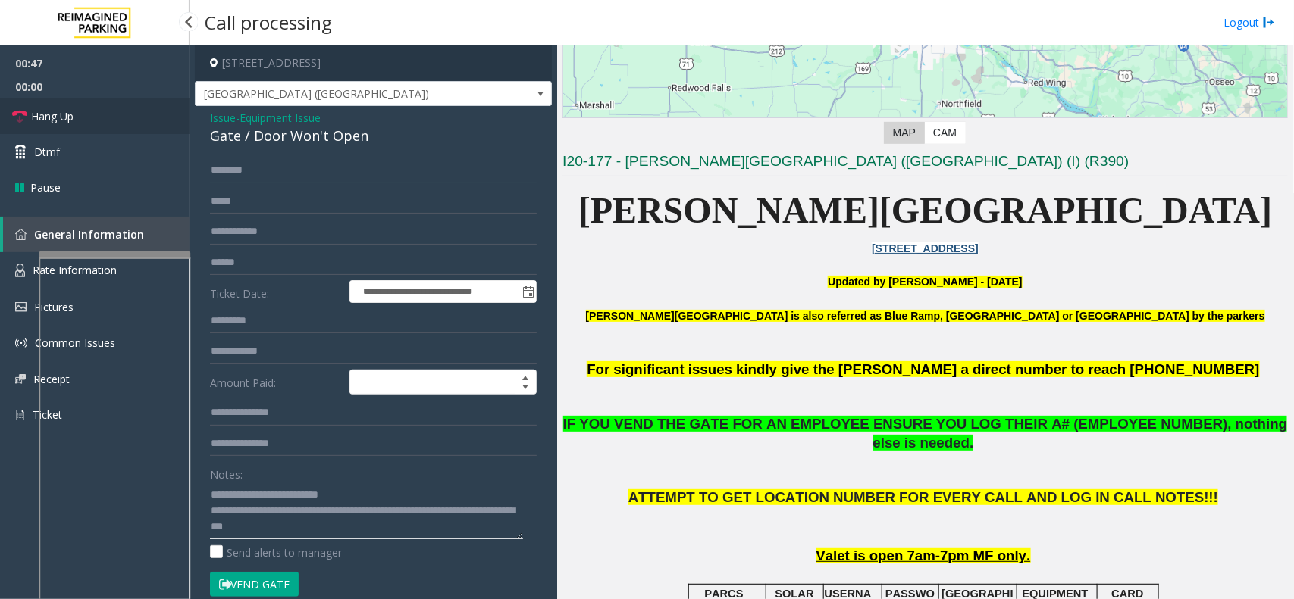
type textarea "**********"
click at [103, 111] on link "Hang Up" at bounding box center [94, 117] width 189 height 36
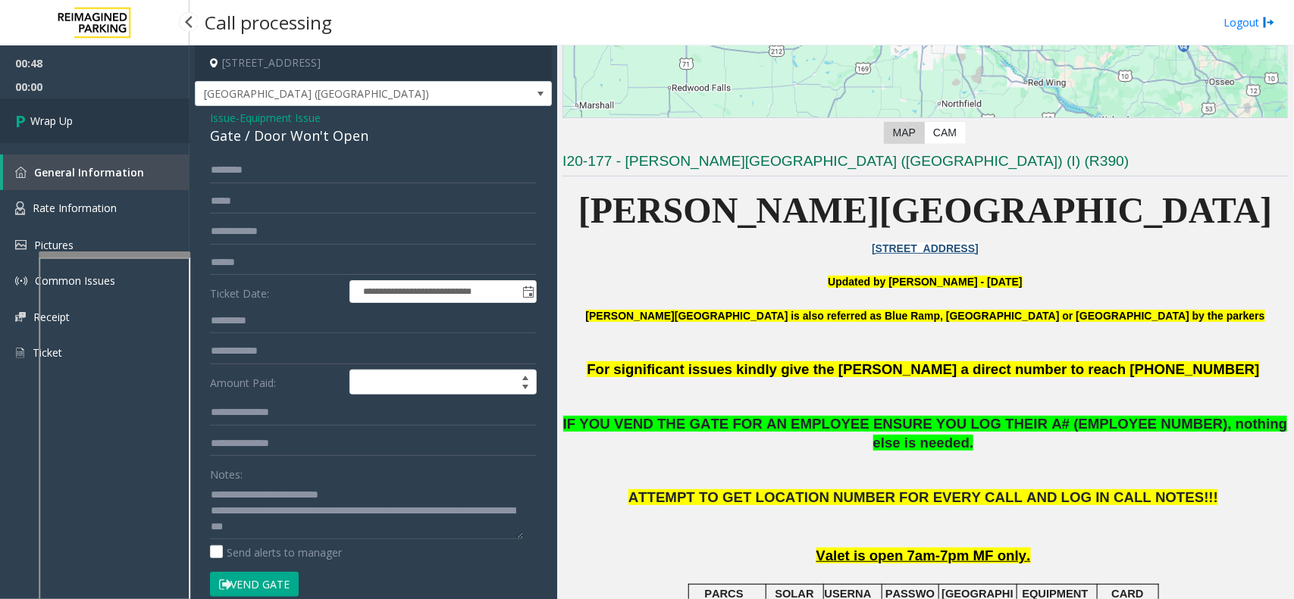
click at [103, 111] on link "Wrap Up" at bounding box center [94, 121] width 189 height 45
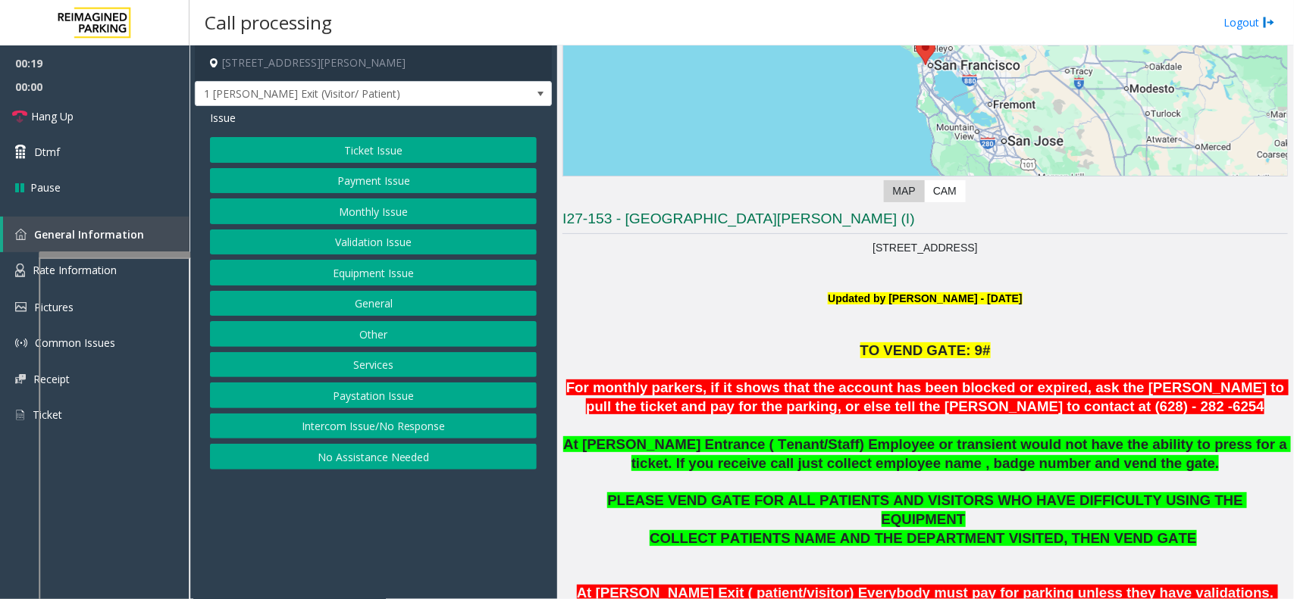
scroll to position [189, 0]
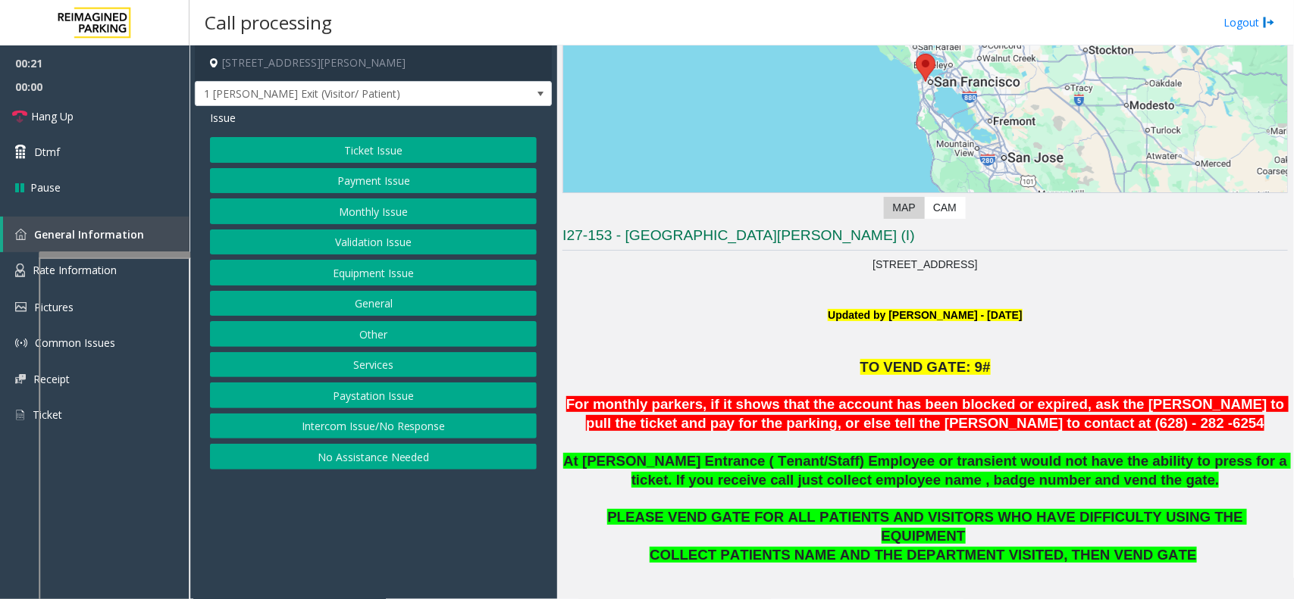
click at [479, 262] on button "Equipment Issue" at bounding box center [373, 273] width 327 height 26
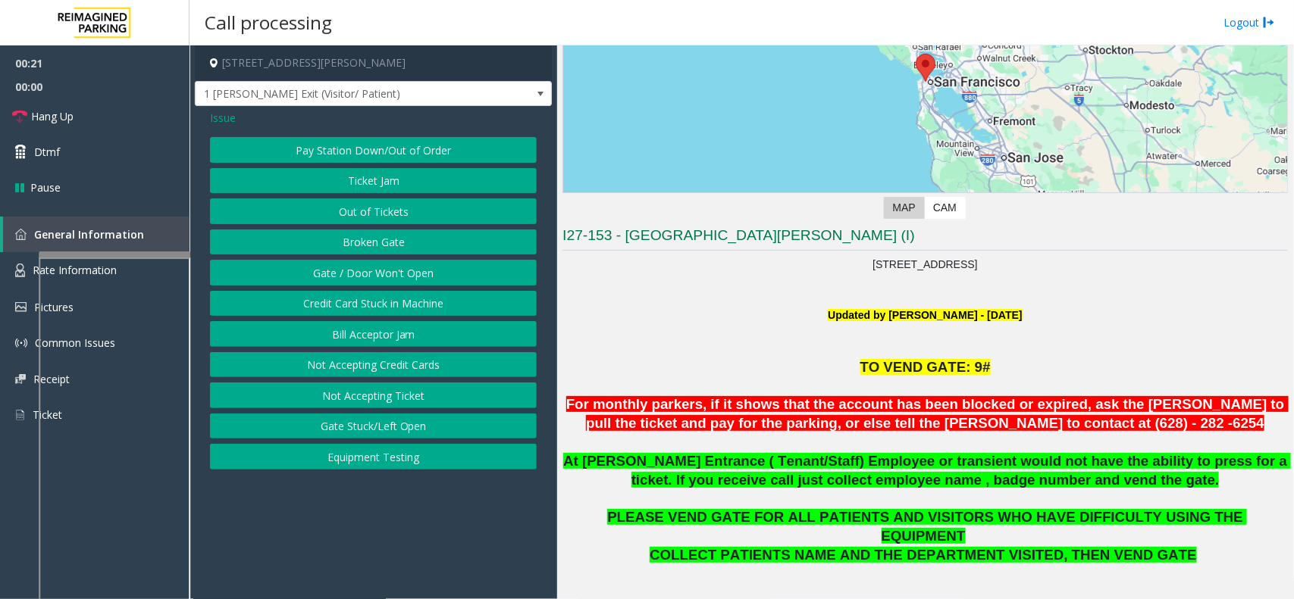
click at [479, 247] on button "Broken Gate" at bounding box center [373, 243] width 327 height 26
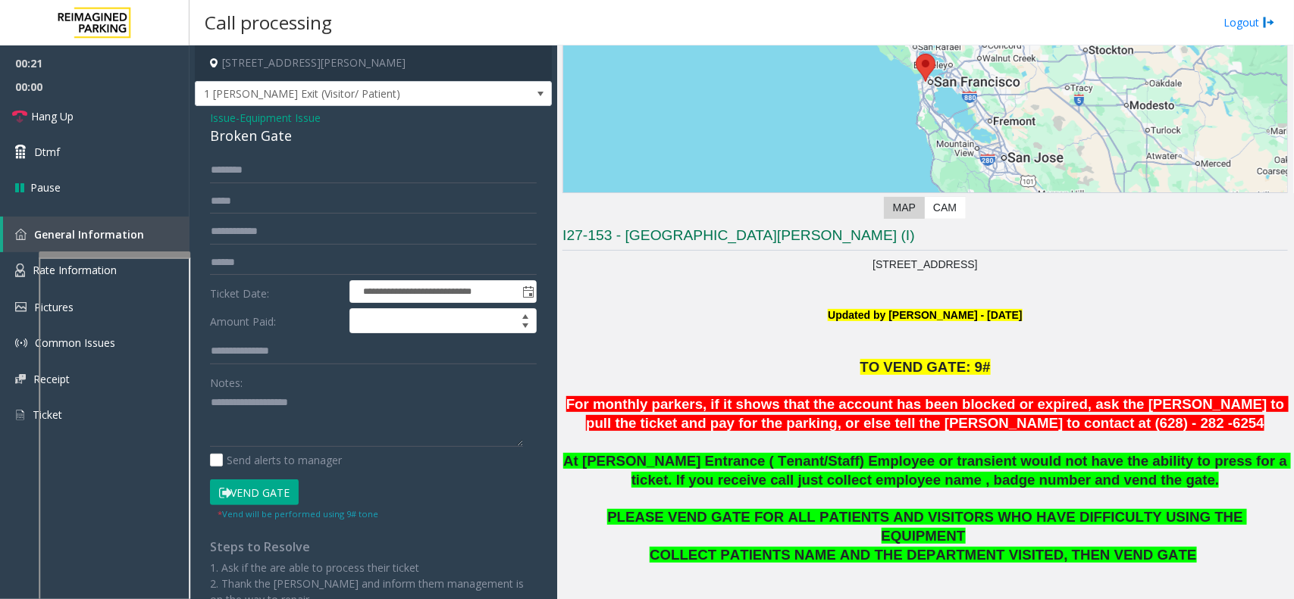
click at [278, 124] on span "Equipment Issue" at bounding box center [279, 118] width 81 height 16
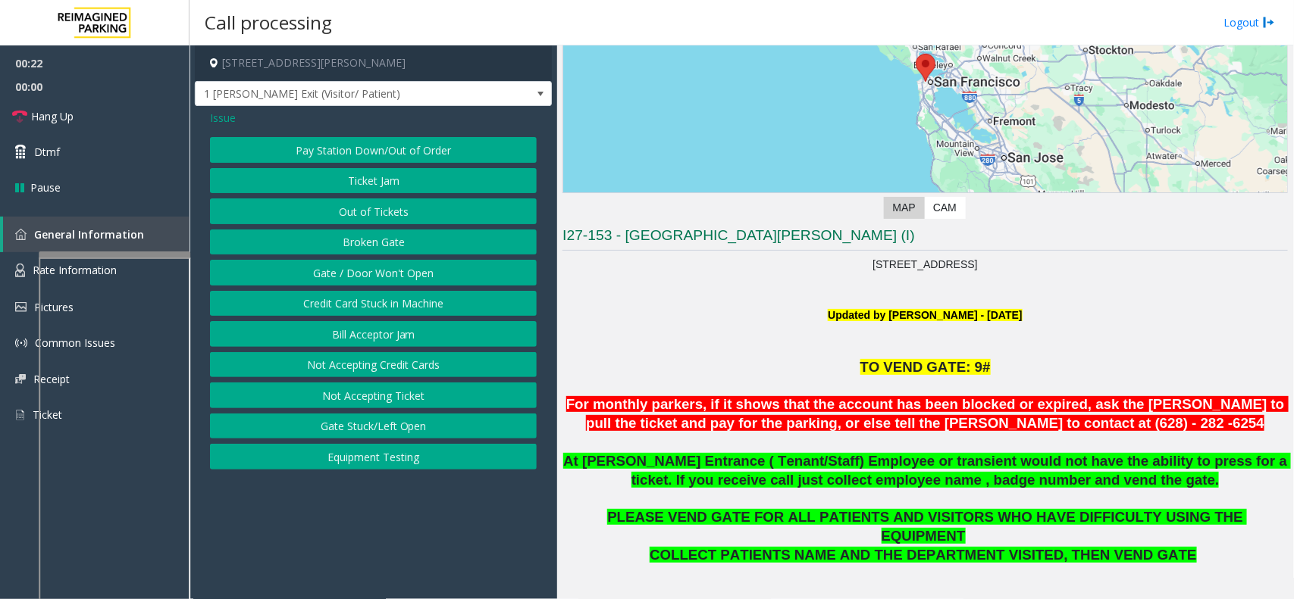
click at [282, 120] on div "Issue" at bounding box center [373, 118] width 327 height 16
click at [224, 120] on span "Issue" at bounding box center [223, 118] width 26 height 16
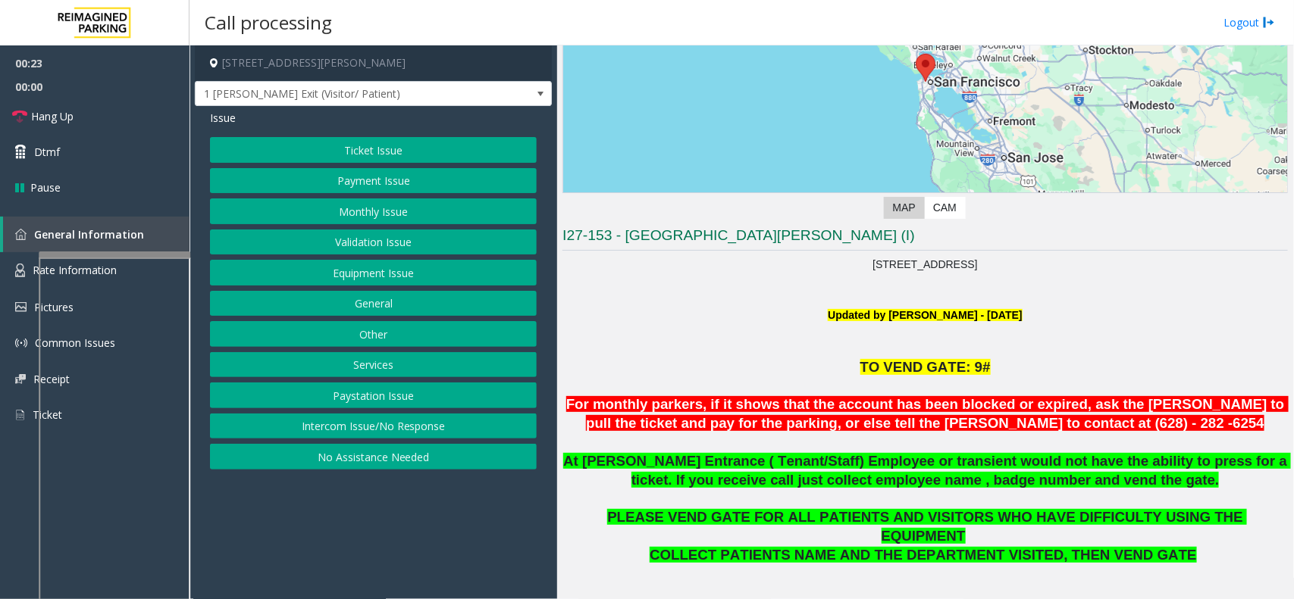
click at [402, 233] on button "Validation Issue" at bounding box center [373, 243] width 327 height 26
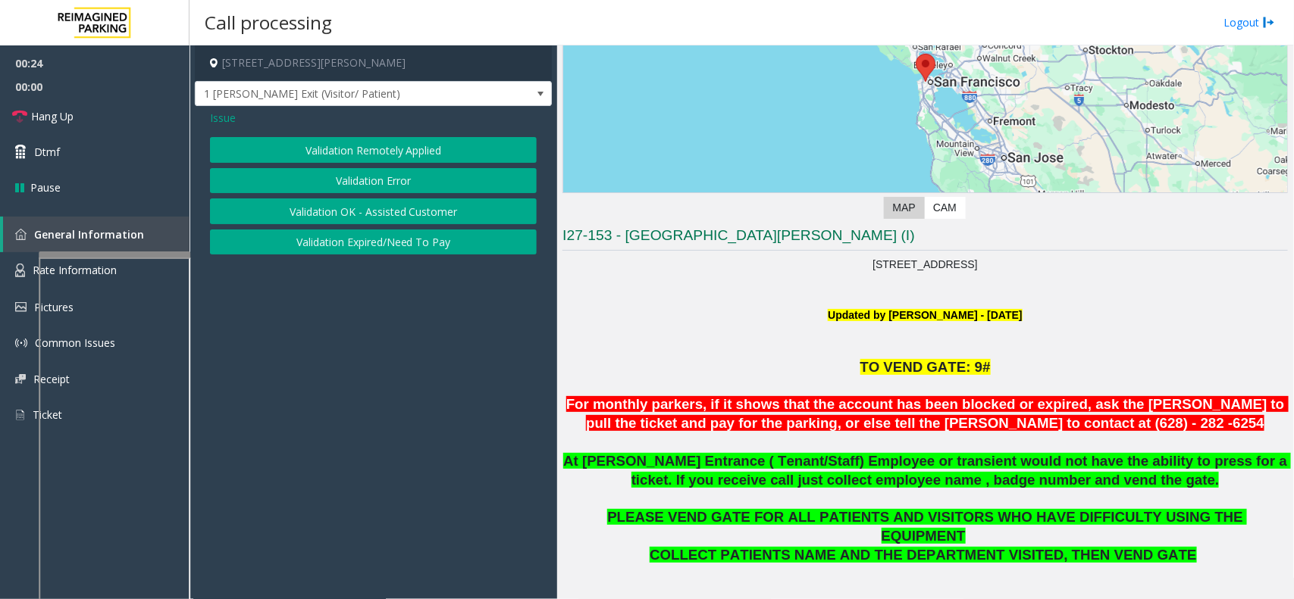
click at [354, 182] on button "Validation Error" at bounding box center [373, 181] width 327 height 26
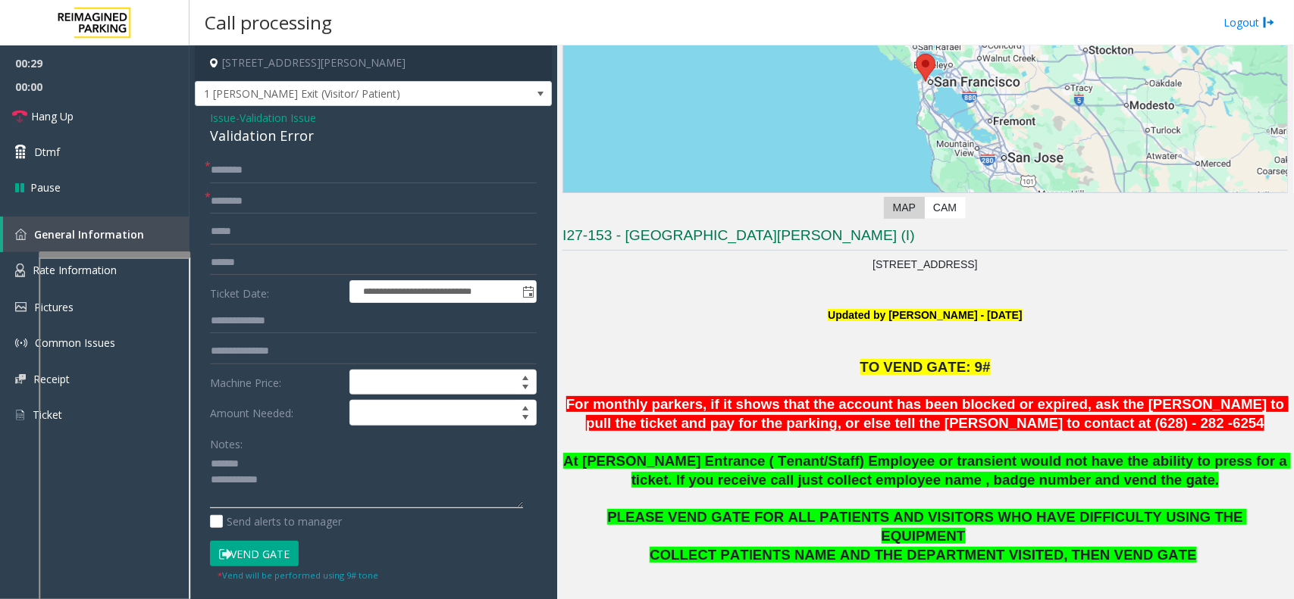
type textarea "**********"
click at [277, 123] on span "Validation Issue" at bounding box center [277, 118] width 77 height 16
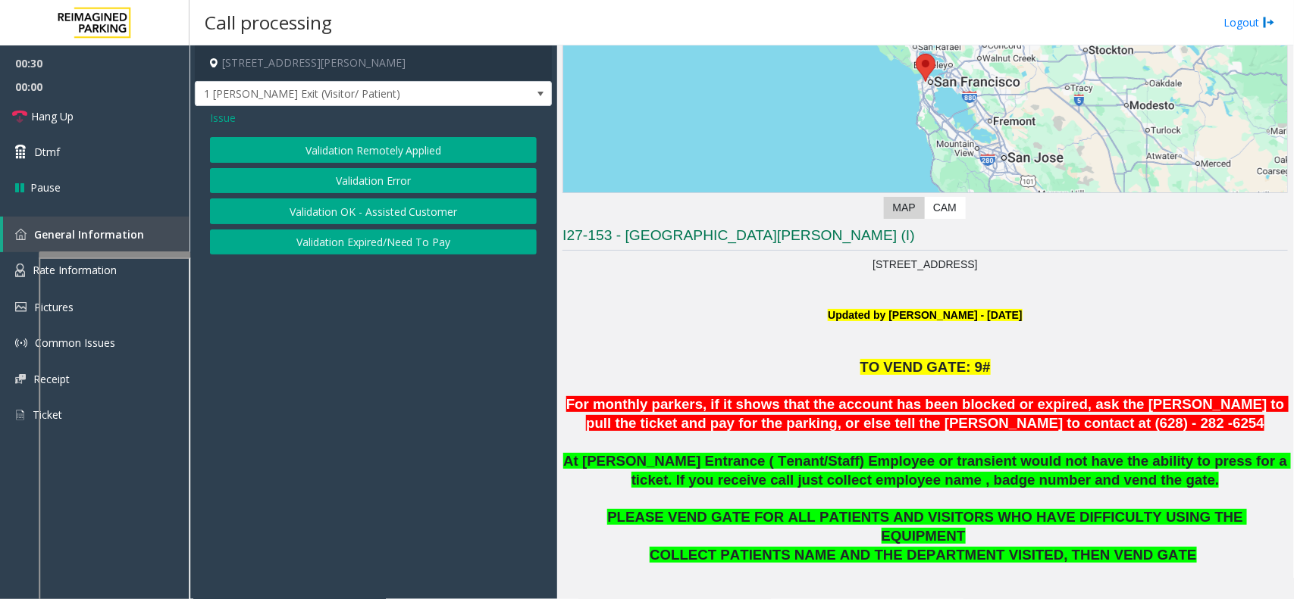
click at [230, 126] on span "Issue" at bounding box center [223, 118] width 26 height 16
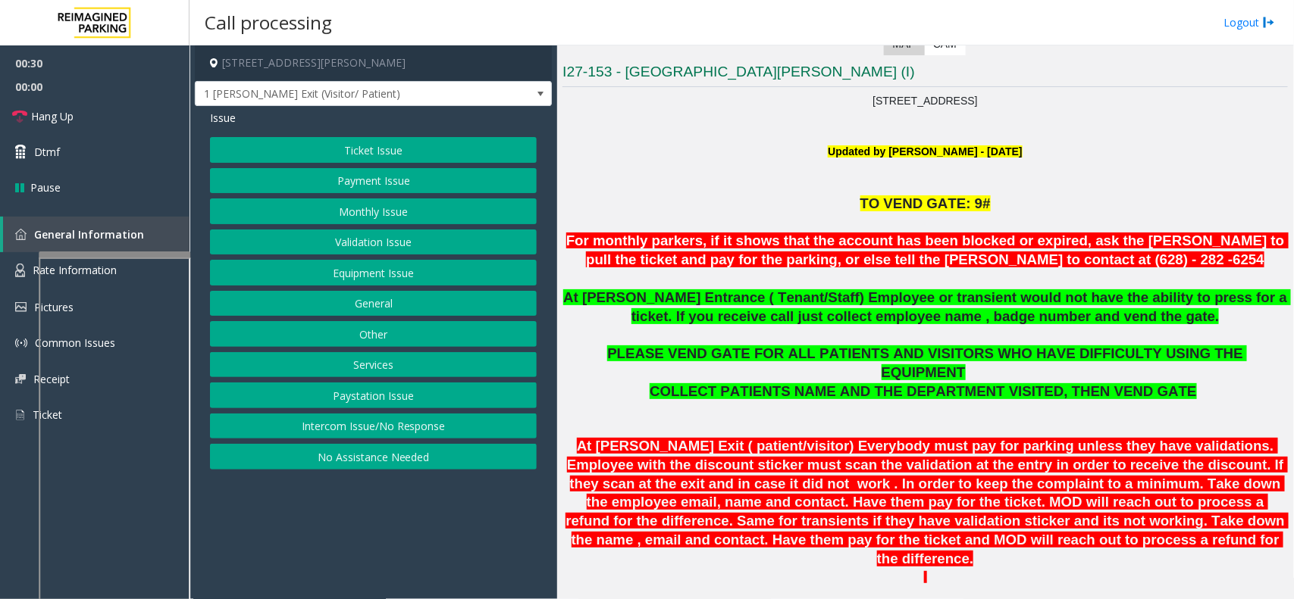
scroll to position [379, 0]
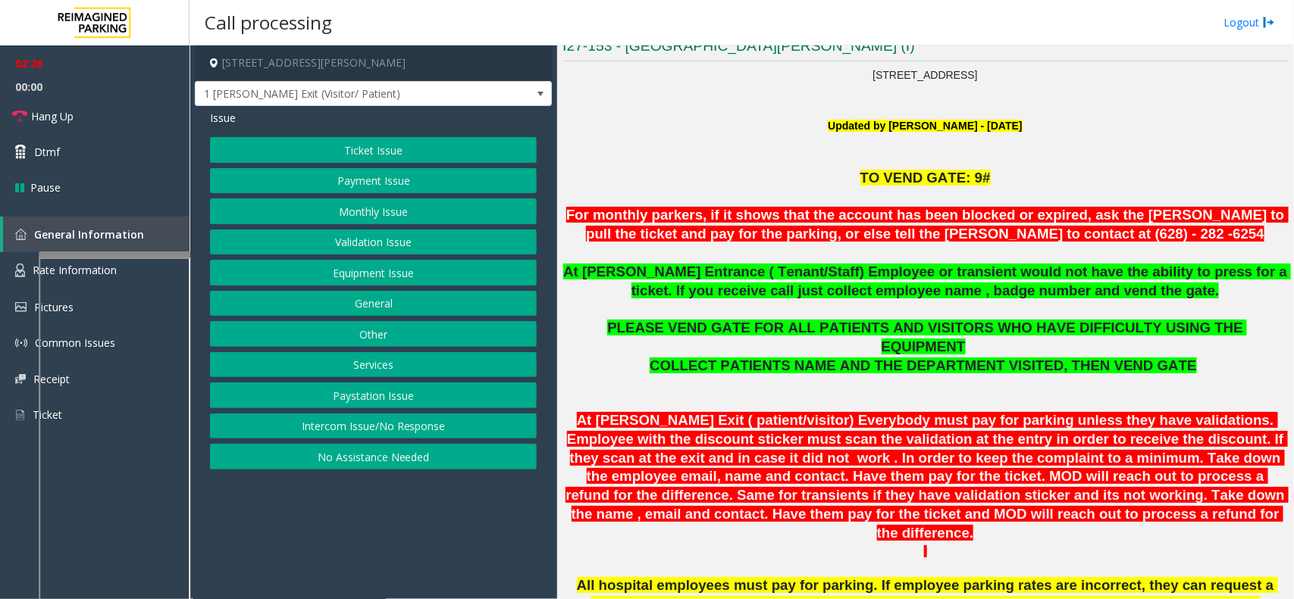
click at [380, 268] on button "Equipment Issue" at bounding box center [373, 273] width 327 height 26
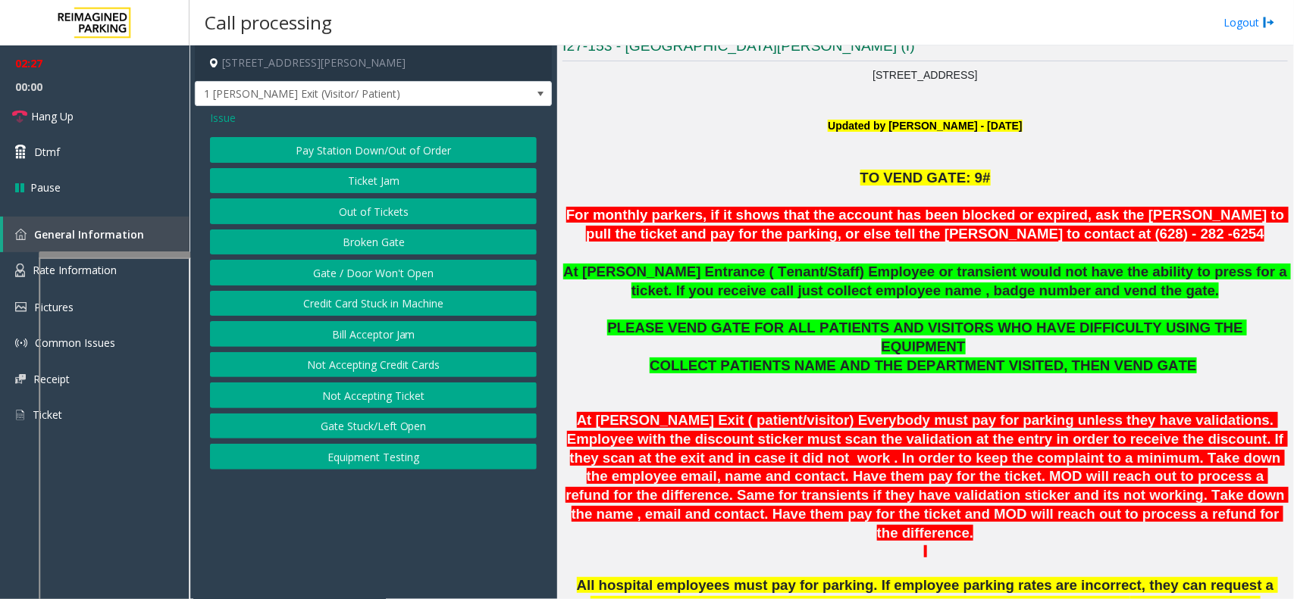
click at [380, 268] on button "Gate / Door Won't Open" at bounding box center [373, 273] width 327 height 26
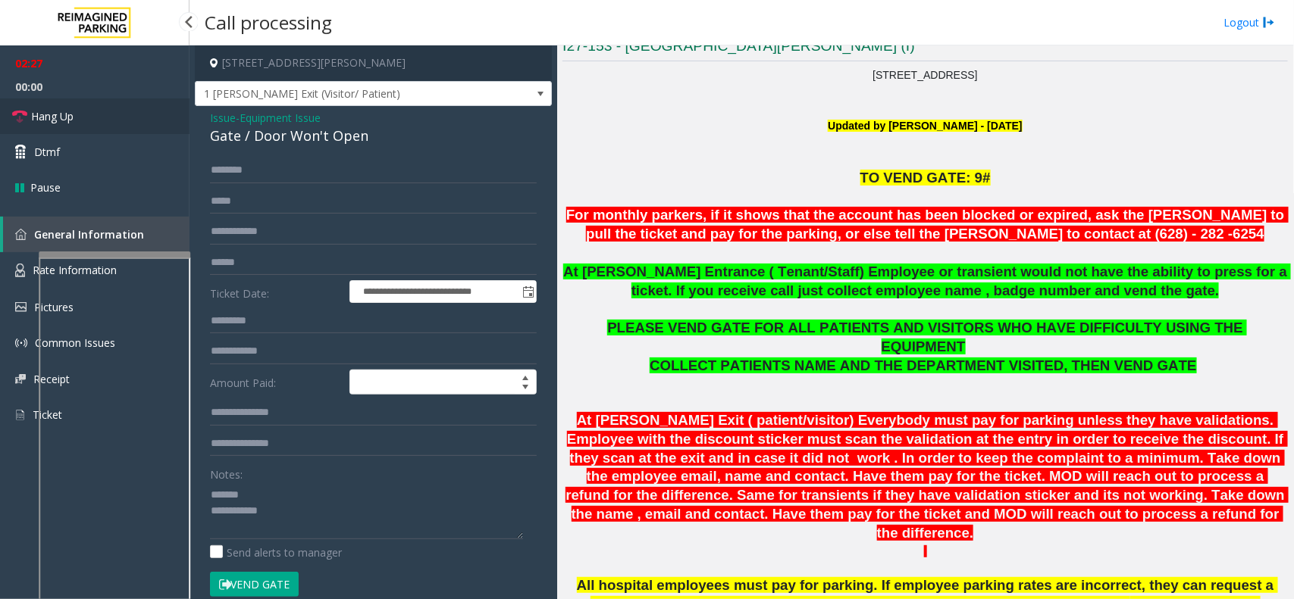
click at [144, 119] on link "Hang Up" at bounding box center [94, 117] width 189 height 36
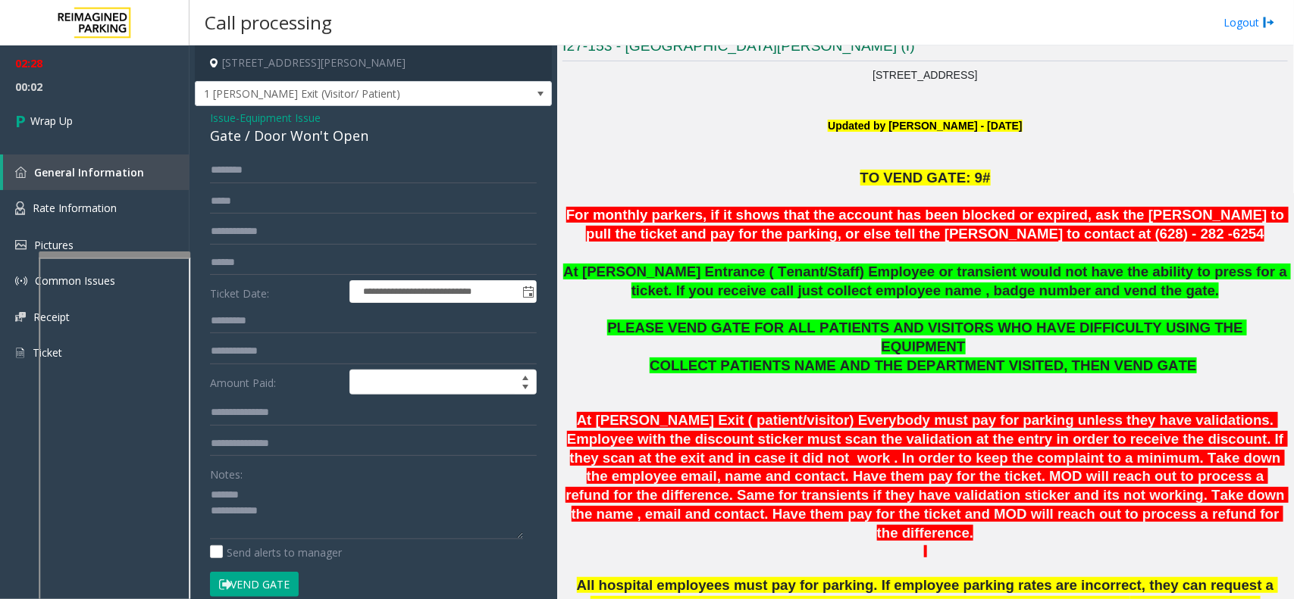
click at [327, 144] on div "Gate / Door Won't Open" at bounding box center [373, 136] width 327 height 20
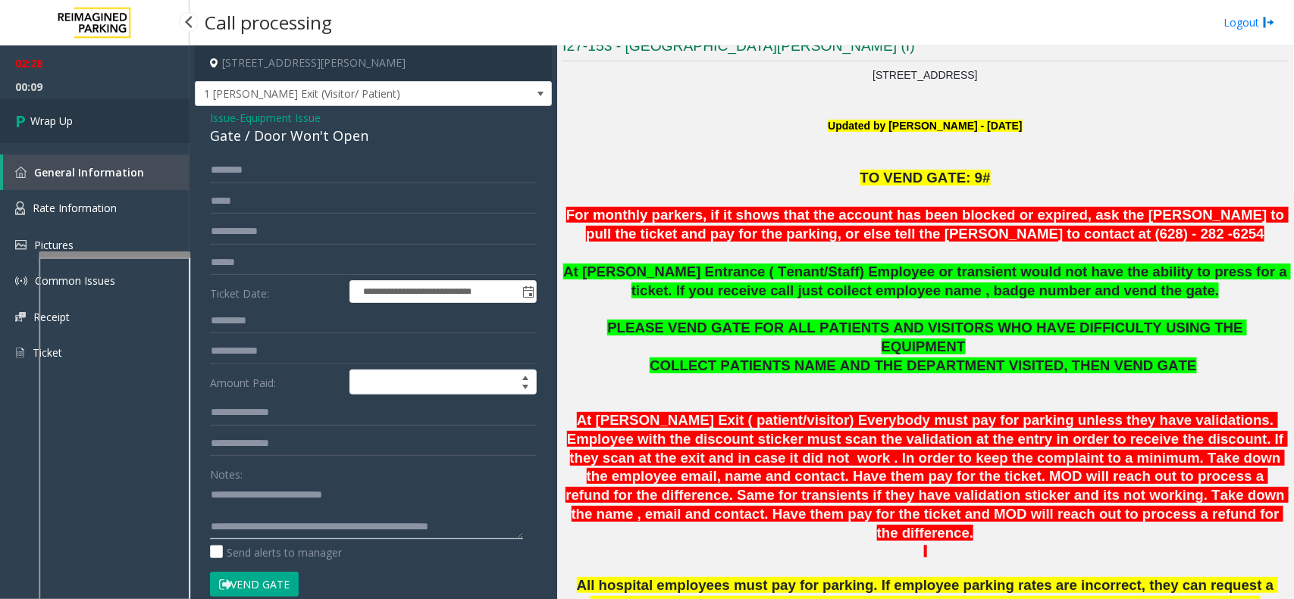
type textarea "**********"
click at [119, 141] on link "Wrap Up" at bounding box center [94, 121] width 189 height 45
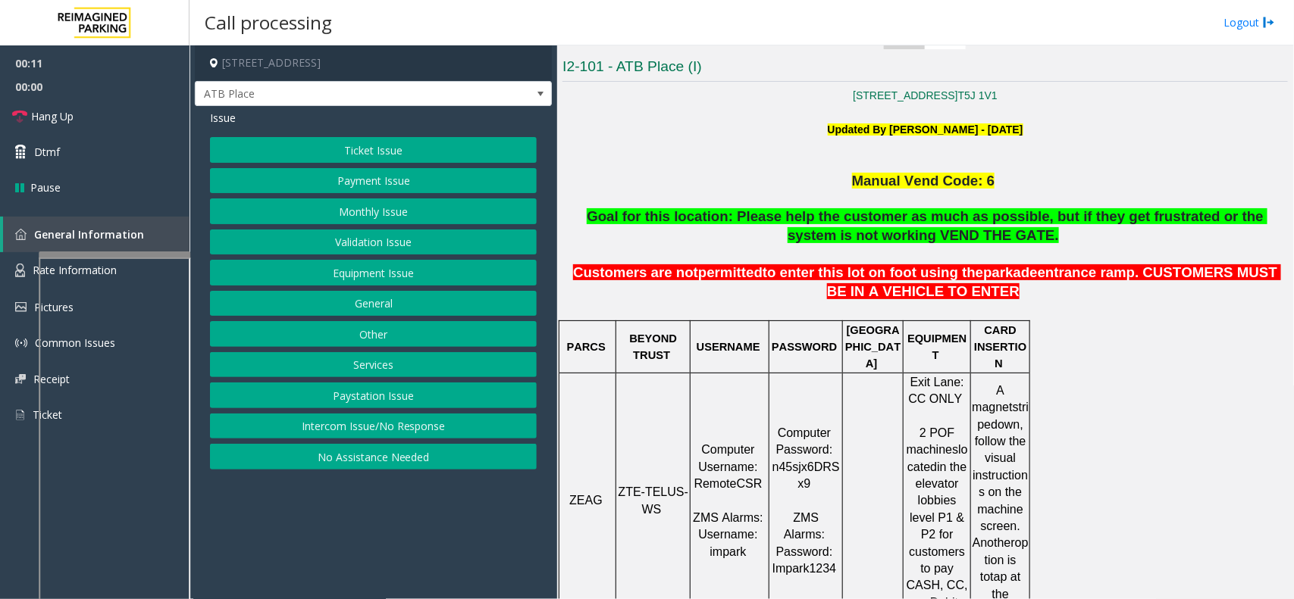
scroll to position [284, 0]
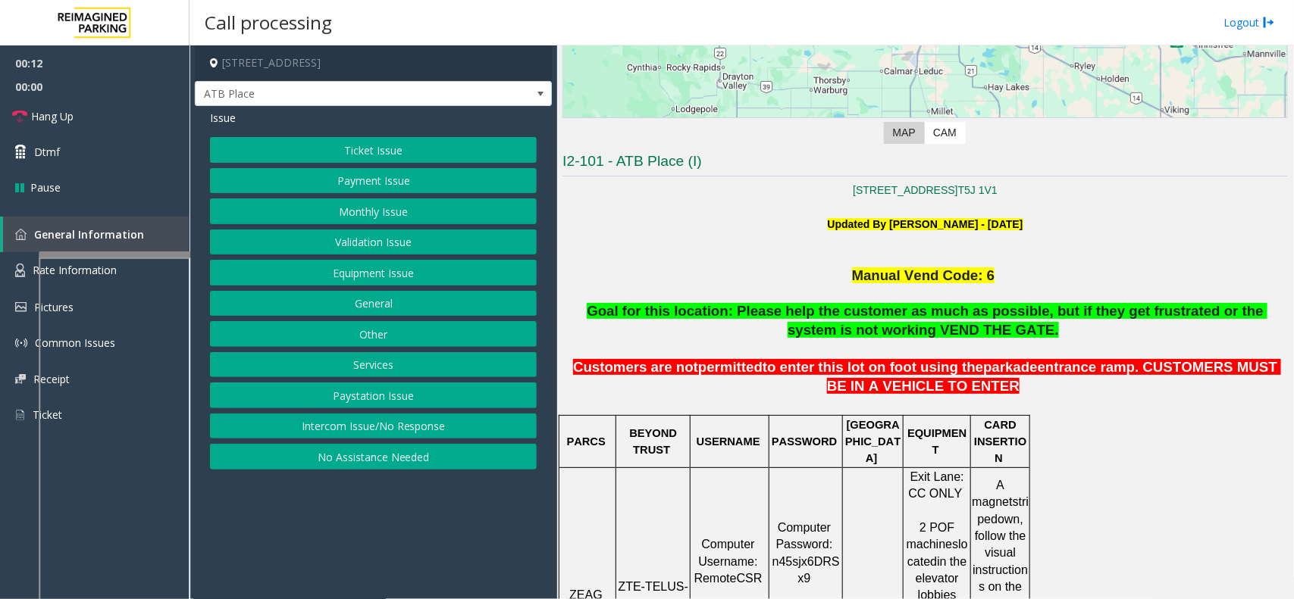
click at [437, 421] on button "Intercom Issue/No Response" at bounding box center [373, 427] width 327 height 26
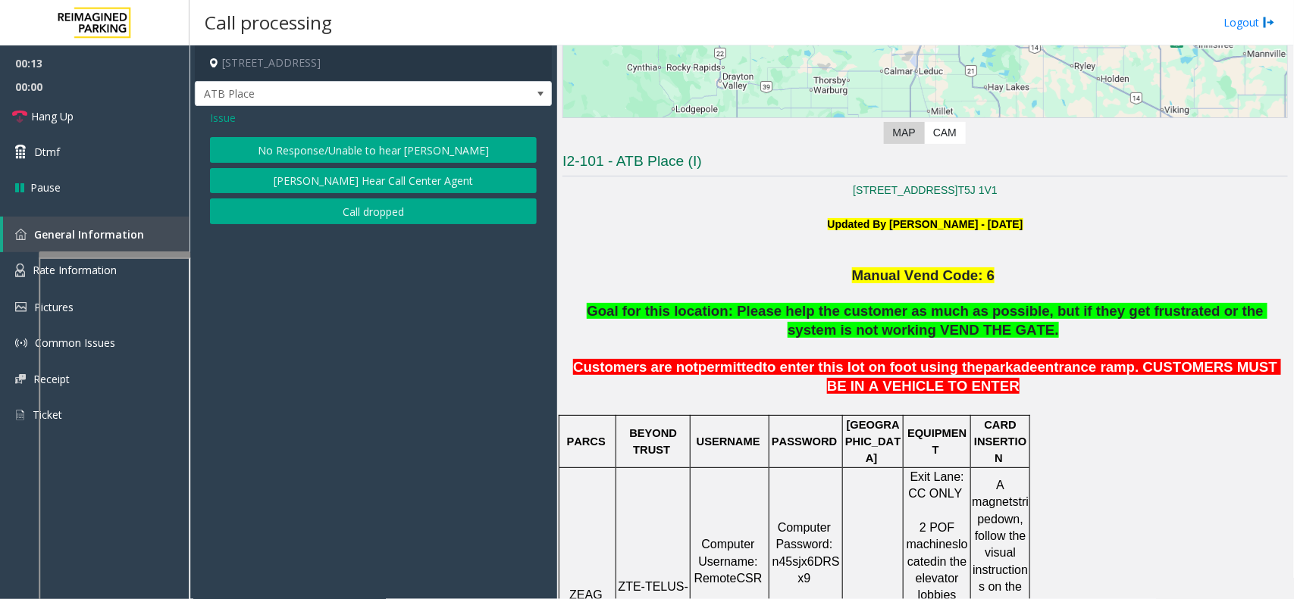
click at [426, 138] on button "No Response/Unable to hear [PERSON_NAME]" at bounding box center [373, 150] width 327 height 26
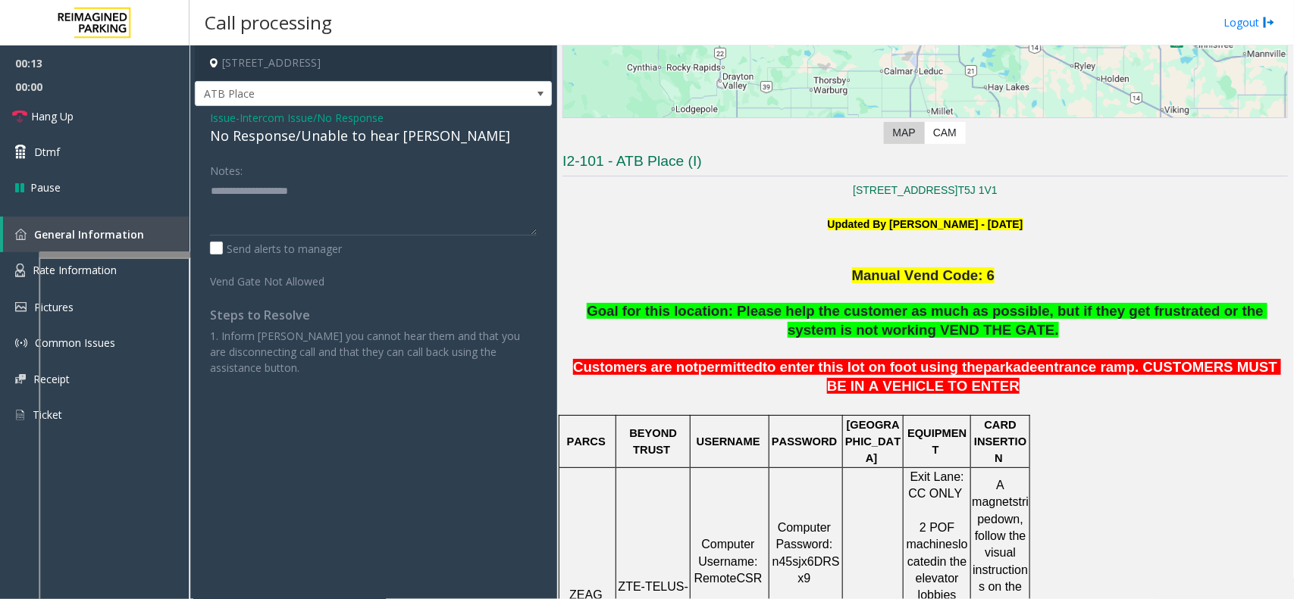
click at [396, 149] on div "Issue - Intercom Issue/No Response No Response/Unable to hear [PERSON_NAME] Not…" at bounding box center [373, 248] width 357 height 285
click at [399, 146] on div "No Response/Unable to hear [PERSON_NAME]" at bounding box center [373, 136] width 327 height 20
type textarea "**********"
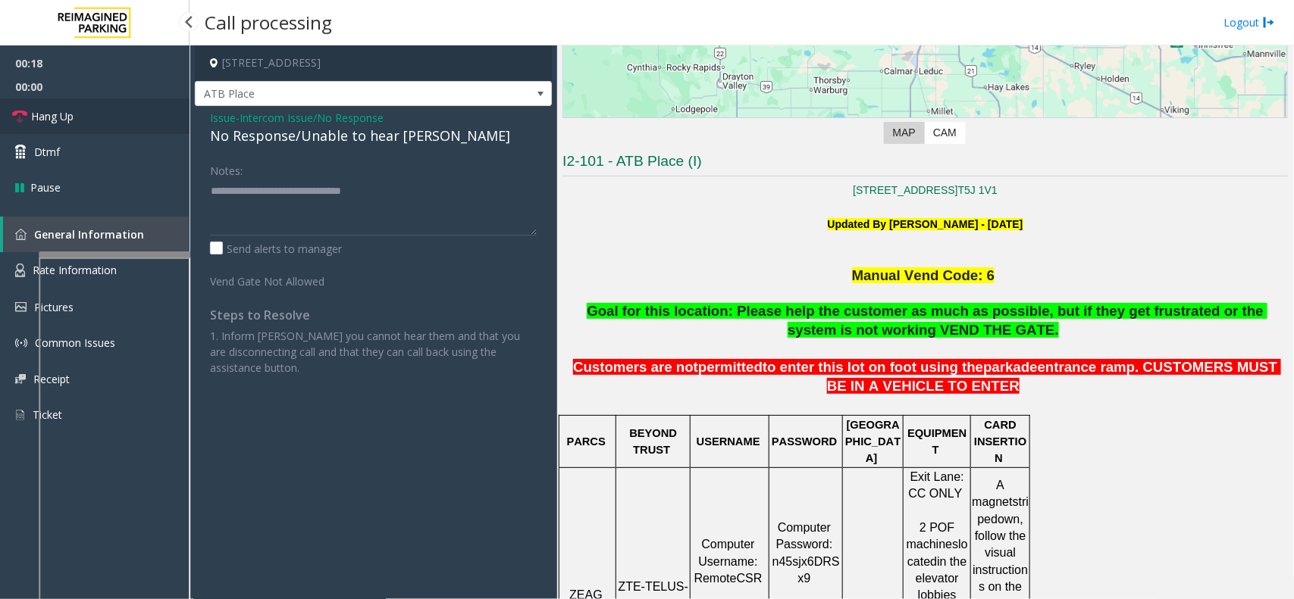
click at [164, 111] on link "Hang Up" at bounding box center [94, 117] width 189 height 36
click at [146, 117] on link "Hang Up" at bounding box center [94, 117] width 189 height 36
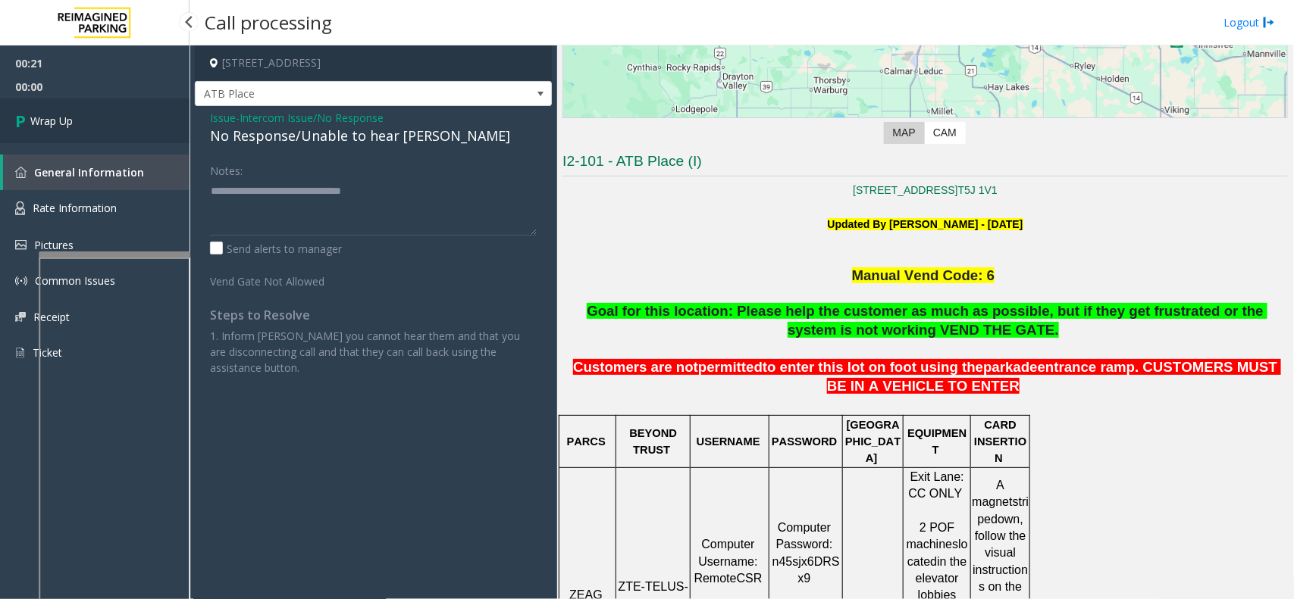
click at [137, 120] on link "Wrap Up" at bounding box center [94, 121] width 189 height 45
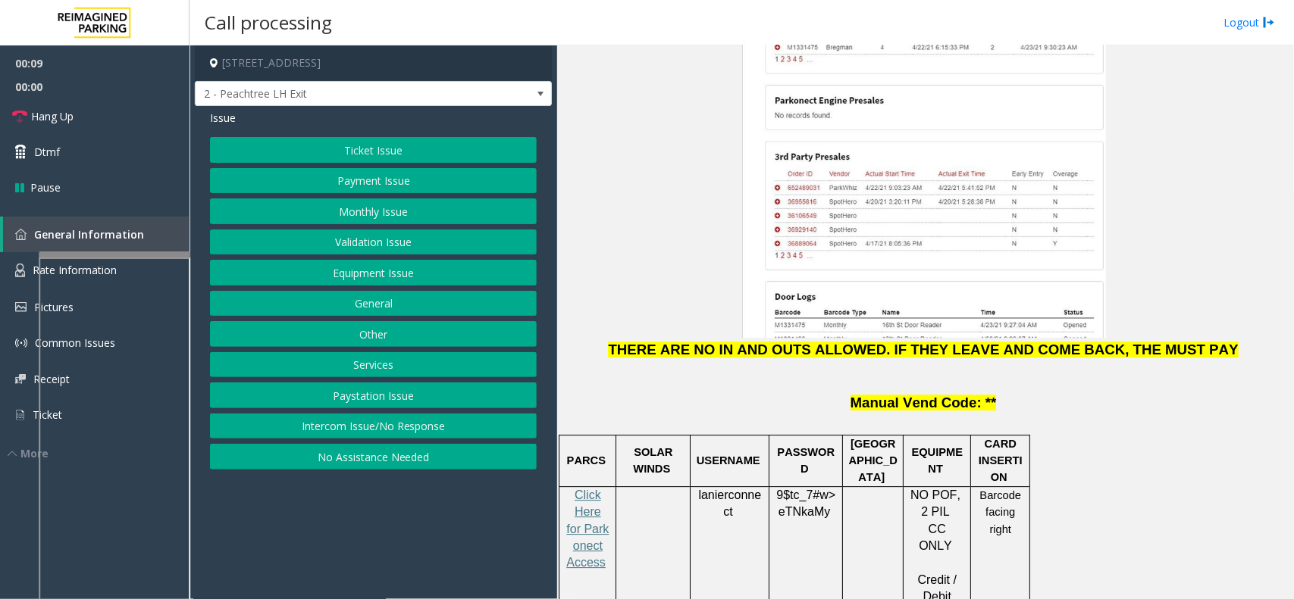
scroll to position [1800, 0]
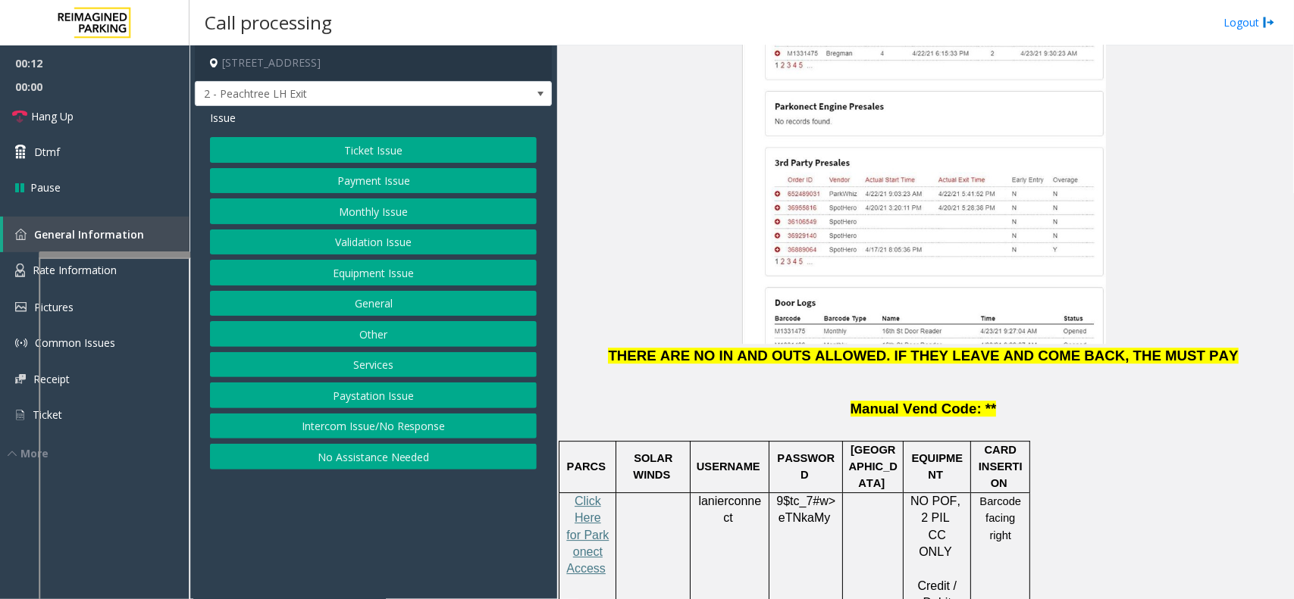
click at [424, 190] on button "Payment Issue" at bounding box center [373, 181] width 327 height 26
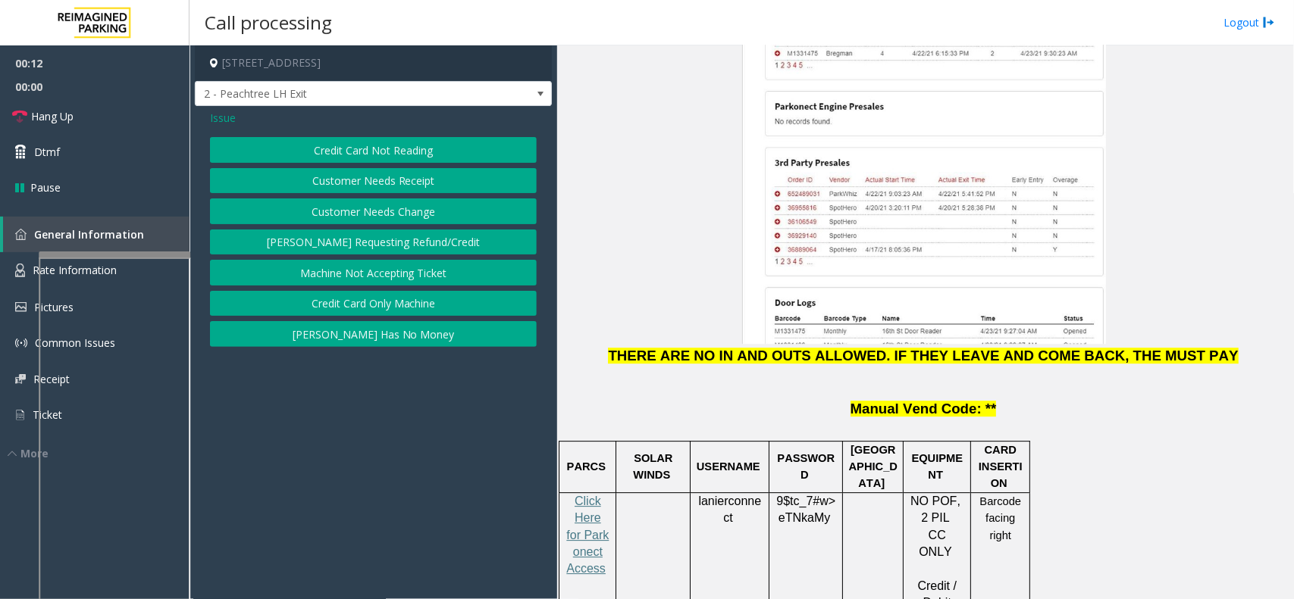
click at [403, 156] on button "Credit Card Not Reading" at bounding box center [373, 150] width 327 height 26
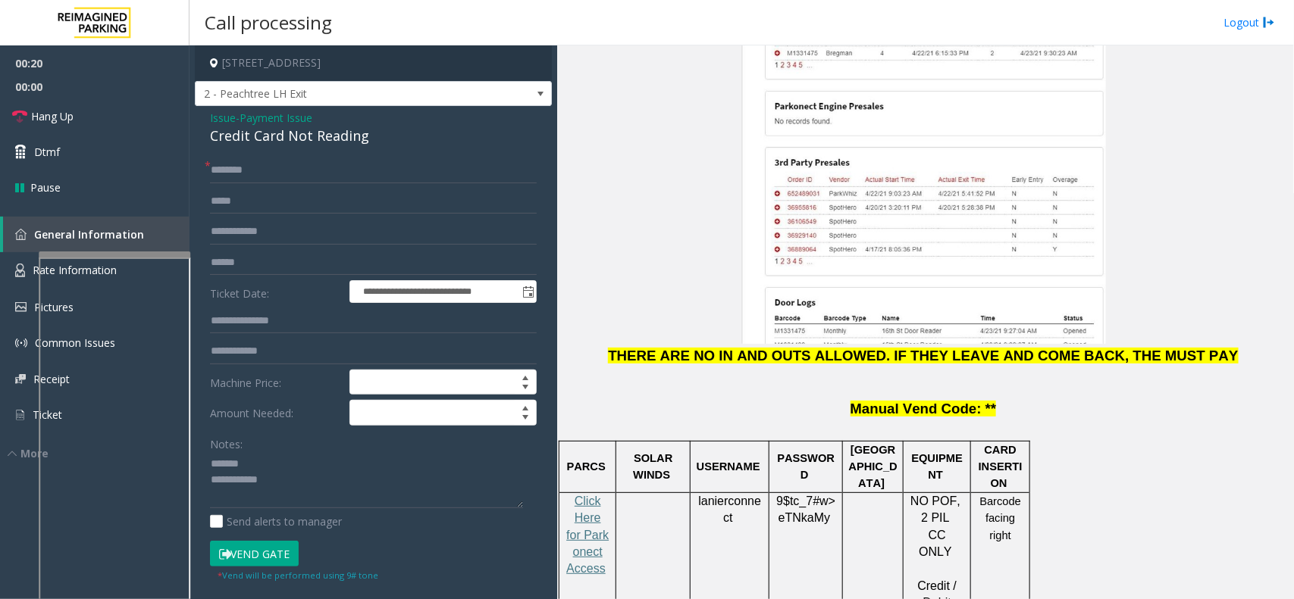
click at [236, 130] on div "Credit Card Not Reading" at bounding box center [373, 136] width 327 height 20
type textarea "**********"
click at [279, 158] on input "text" at bounding box center [373, 171] width 327 height 26
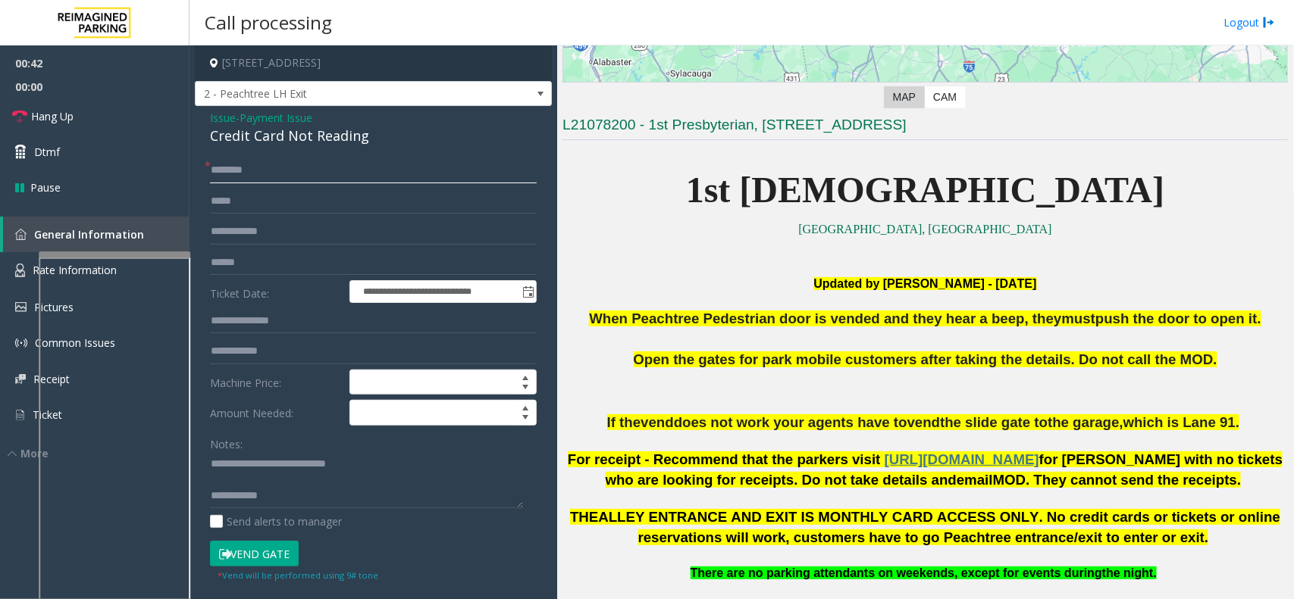
scroll to position [284, 0]
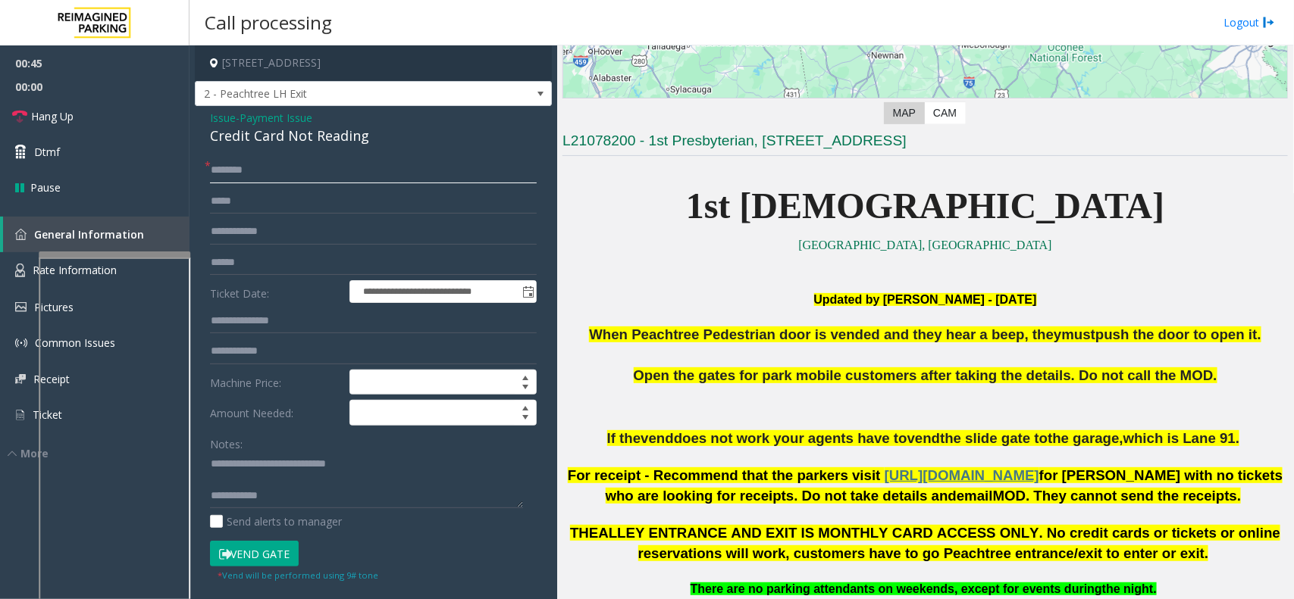
click at [415, 177] on input "text" at bounding box center [373, 171] width 327 height 26
type input "*"
click at [289, 266] on input "text" at bounding box center [373, 263] width 327 height 26
click at [230, 172] on input "****" at bounding box center [373, 171] width 327 height 26
click at [243, 168] on input "****" at bounding box center [373, 171] width 327 height 26
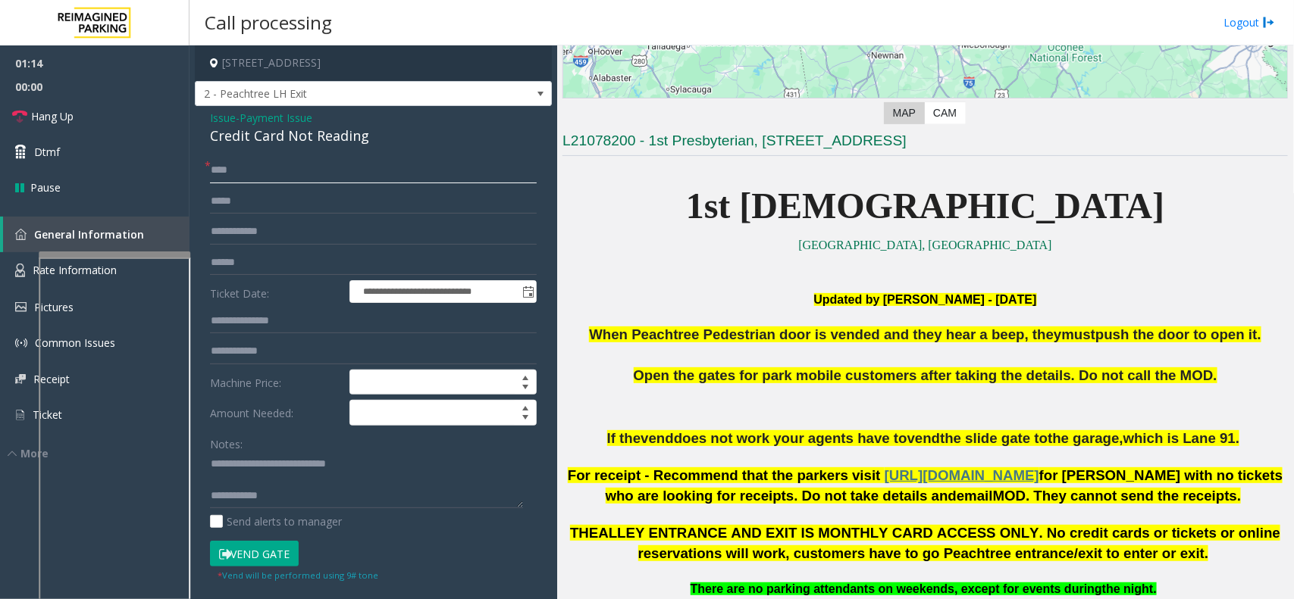
click at [228, 171] on input "****" at bounding box center [373, 171] width 327 height 26
click at [247, 168] on input "****" at bounding box center [373, 171] width 327 height 26
click at [247, 258] on input "text" at bounding box center [373, 263] width 327 height 26
click at [248, 174] on input "****" at bounding box center [373, 171] width 327 height 26
type input "****"
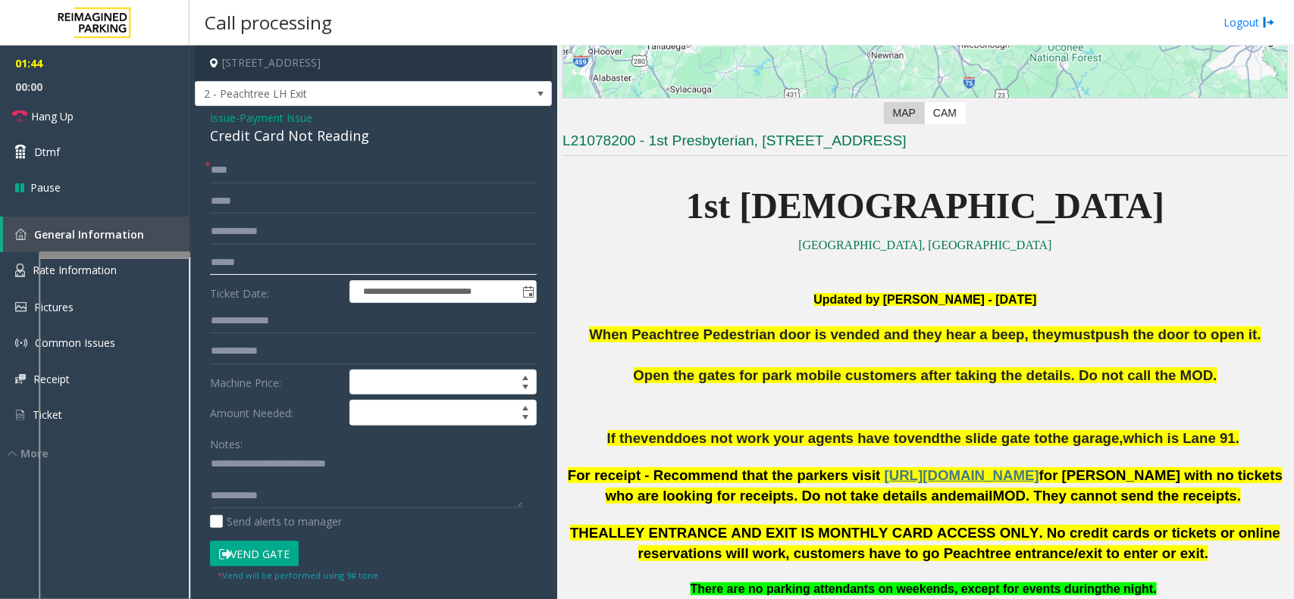
click at [255, 263] on input "text" at bounding box center [373, 263] width 327 height 26
type input "**********"
drag, startPoint x: 250, startPoint y: 553, endPoint x: 217, endPoint y: 533, distance: 39.1
click at [250, 553] on button "Vend Gate" at bounding box center [254, 554] width 89 height 26
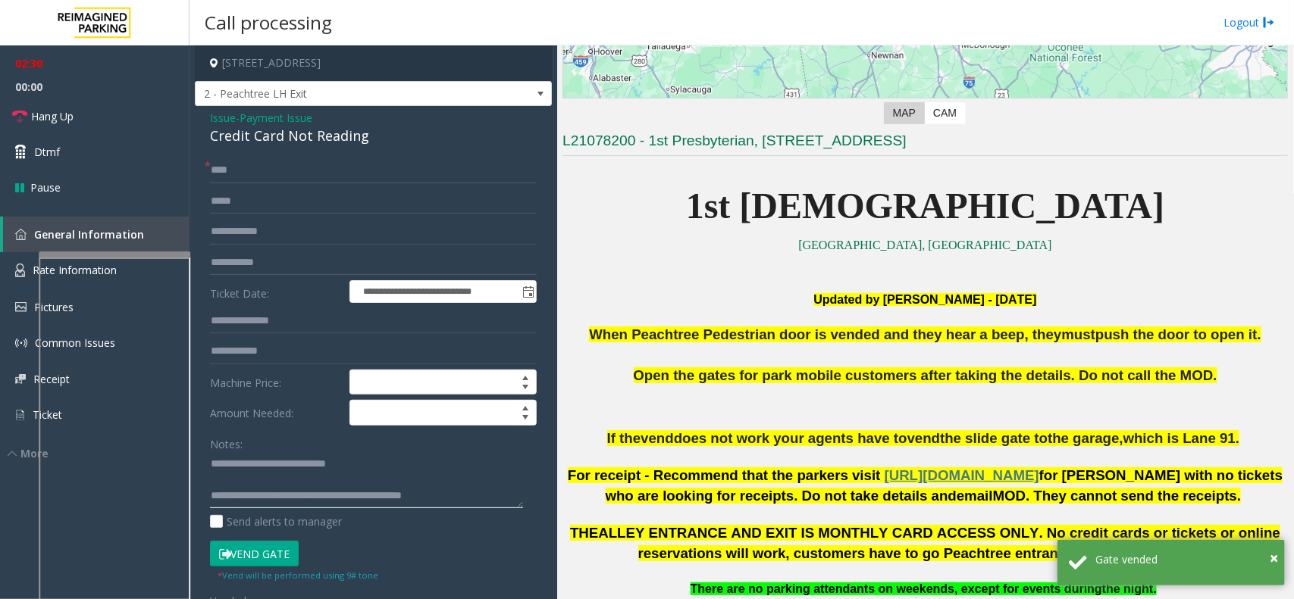
click at [394, 486] on textarea at bounding box center [366, 480] width 313 height 57
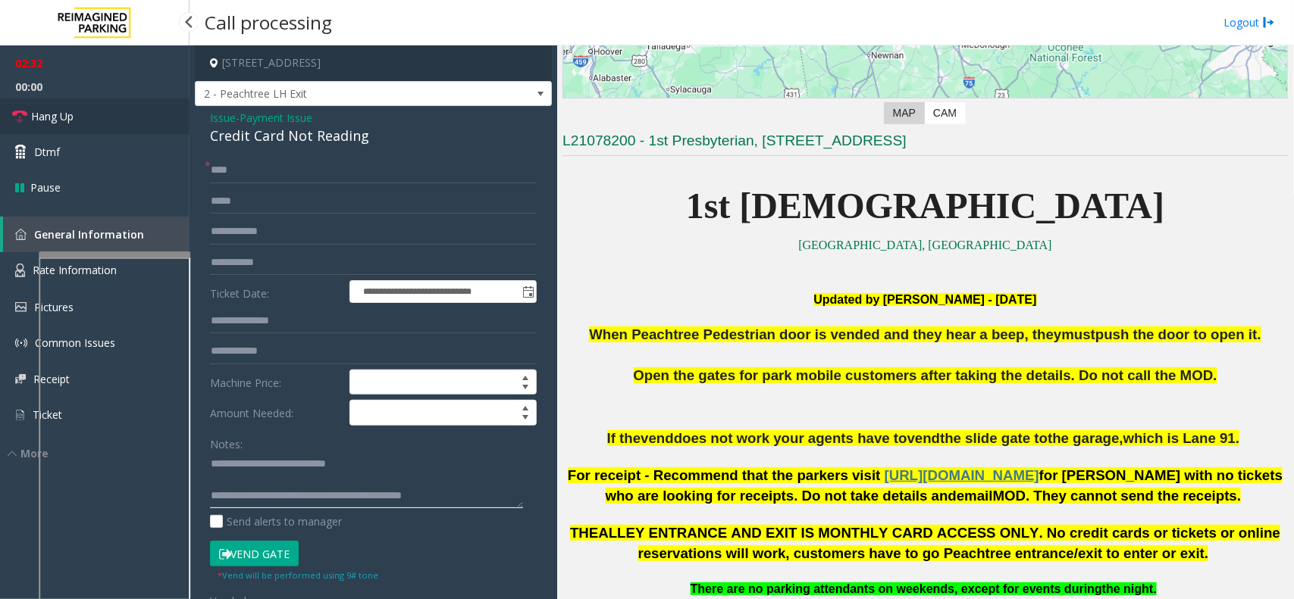
type textarea "**********"
click at [134, 112] on link "Hang Up" at bounding box center [94, 117] width 189 height 36
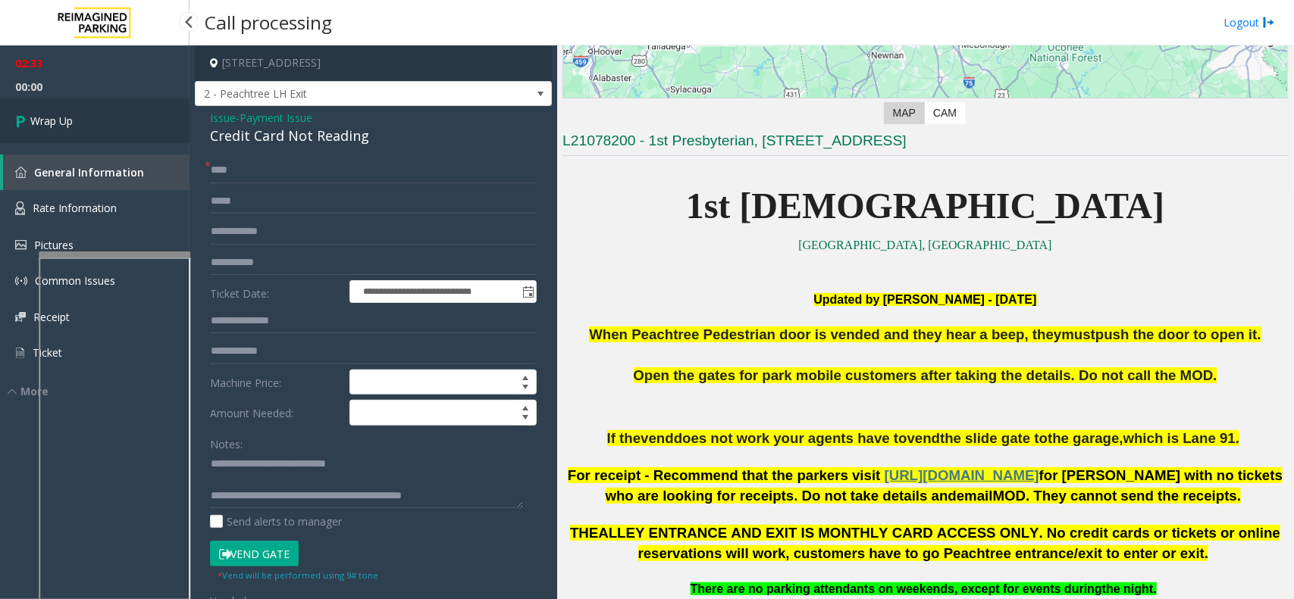
click at [93, 114] on link "Wrap Up" at bounding box center [94, 121] width 189 height 45
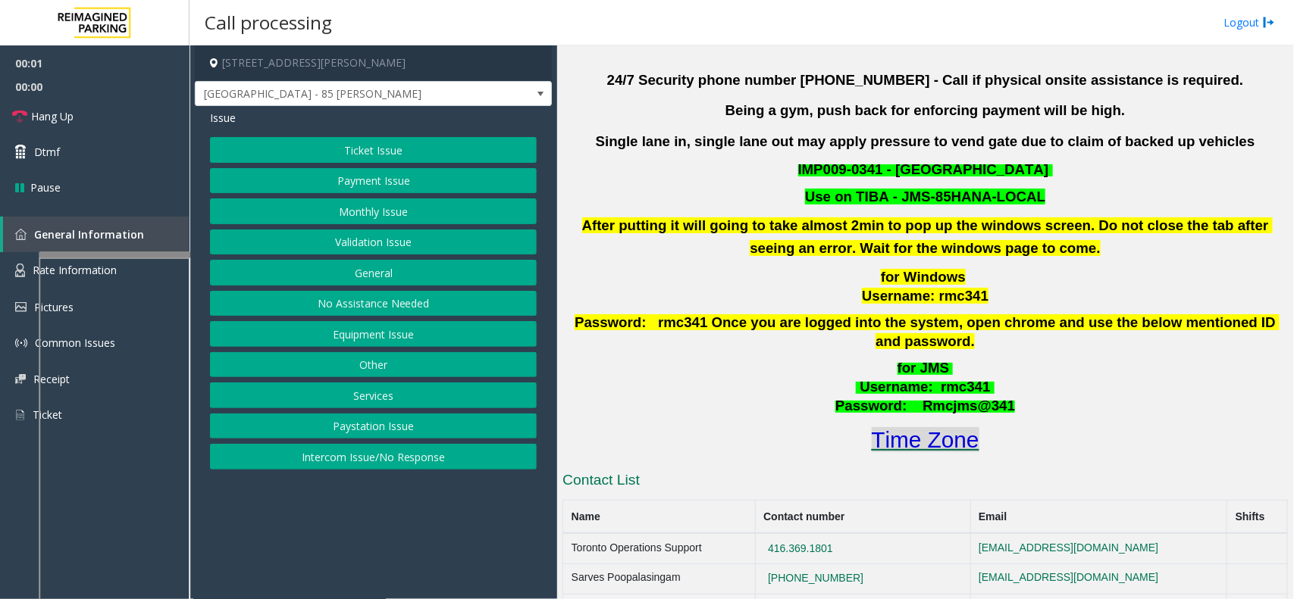
scroll to position [474, 0]
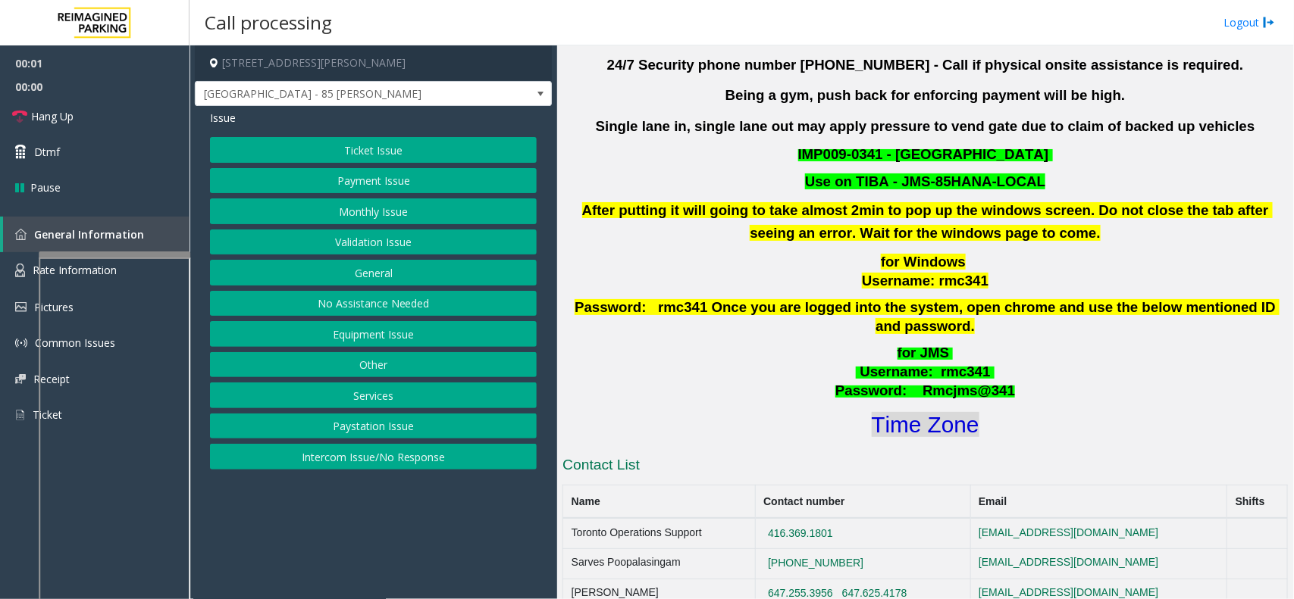
click at [896, 412] on font "Time Zone" at bounding box center [926, 424] width 108 height 25
click at [374, 232] on button "Validation Issue" at bounding box center [373, 243] width 327 height 26
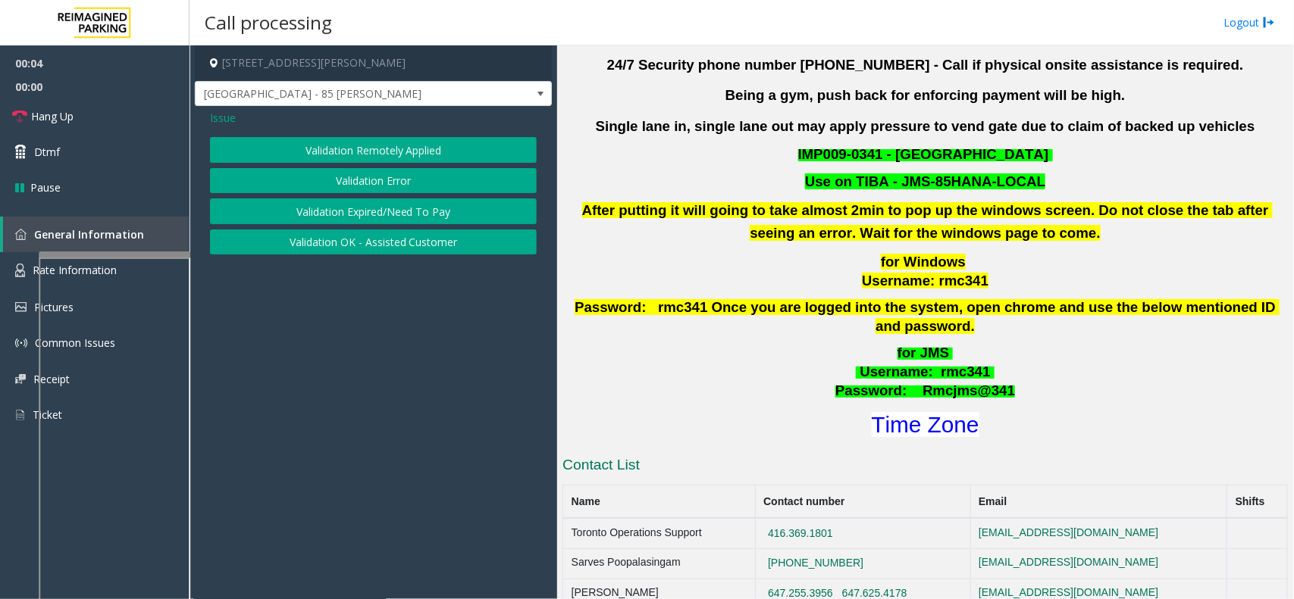
click at [373, 190] on button "Validation Error" at bounding box center [373, 181] width 327 height 26
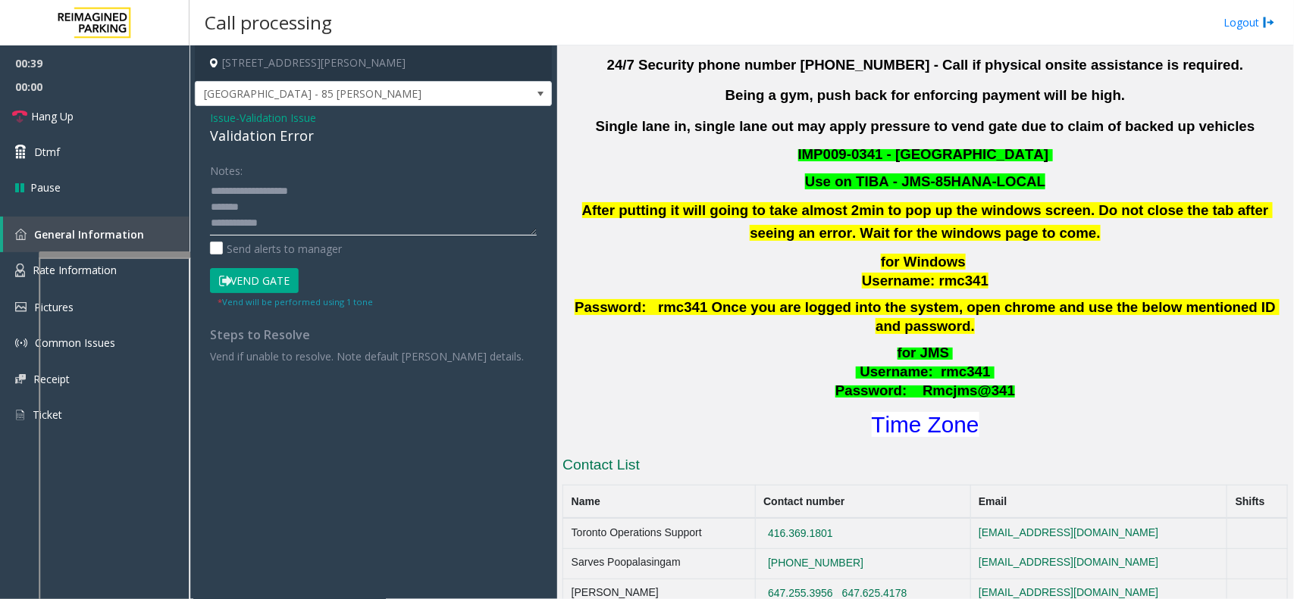
click at [280, 231] on textarea at bounding box center [373, 207] width 327 height 57
click at [286, 228] on textarea at bounding box center [373, 207] width 327 height 57
click at [356, 188] on textarea at bounding box center [373, 207] width 327 height 57
click at [334, 205] on textarea at bounding box center [373, 207] width 327 height 57
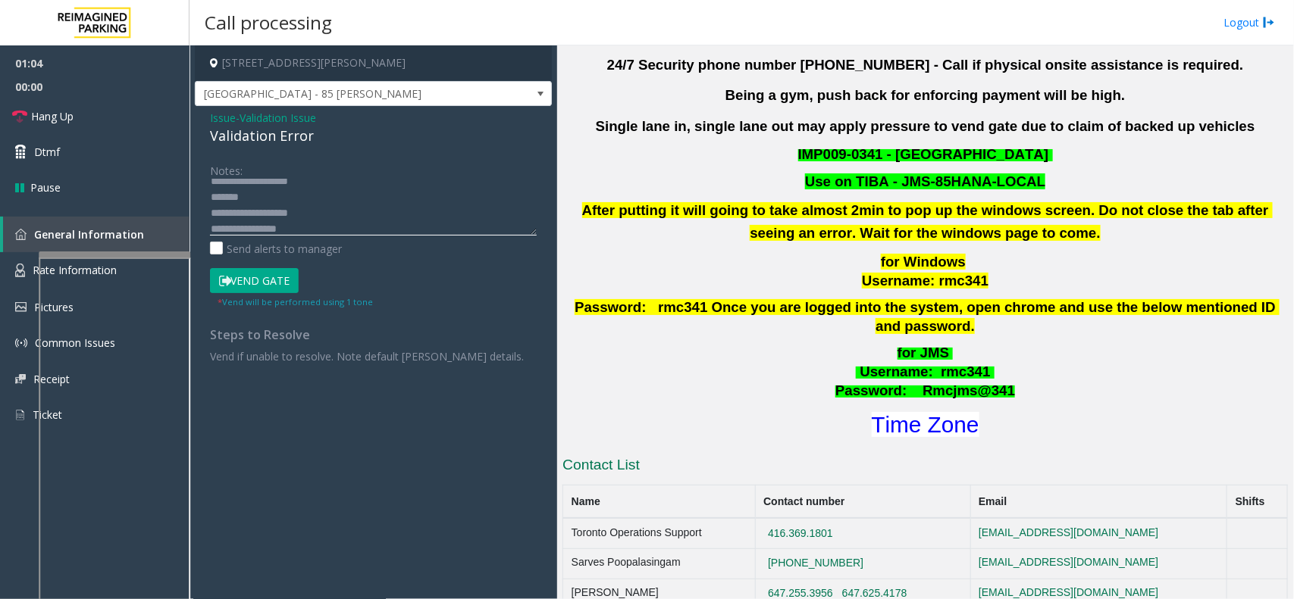
click at [343, 191] on textarea at bounding box center [373, 207] width 327 height 57
type textarea "**********"
click at [249, 286] on button "Vend Gate" at bounding box center [254, 281] width 89 height 26
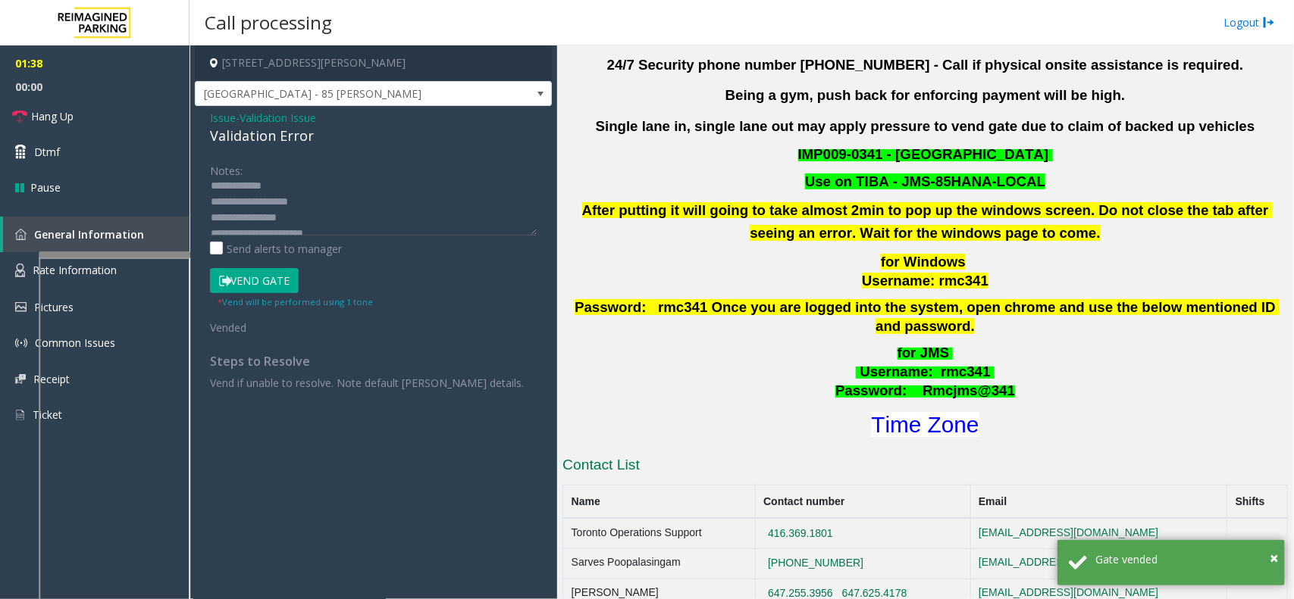
scroll to position [0, 0]
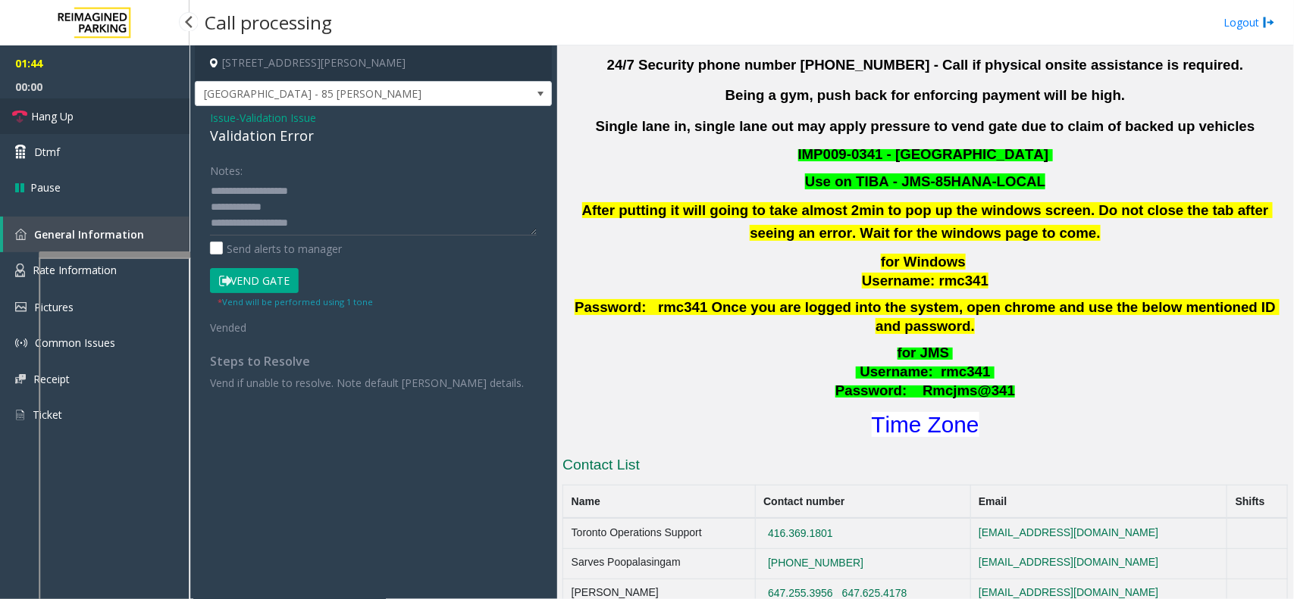
click at [152, 110] on link "Hang Up" at bounding box center [94, 117] width 189 height 36
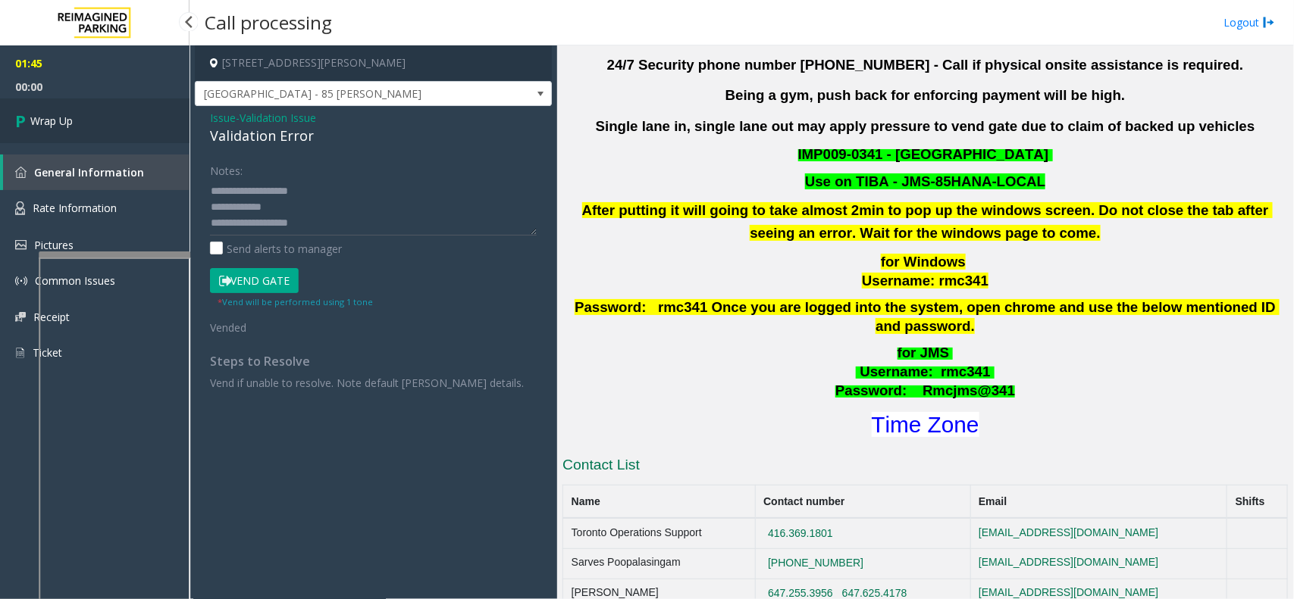
click at [133, 115] on link "Wrap Up" at bounding box center [94, 121] width 189 height 45
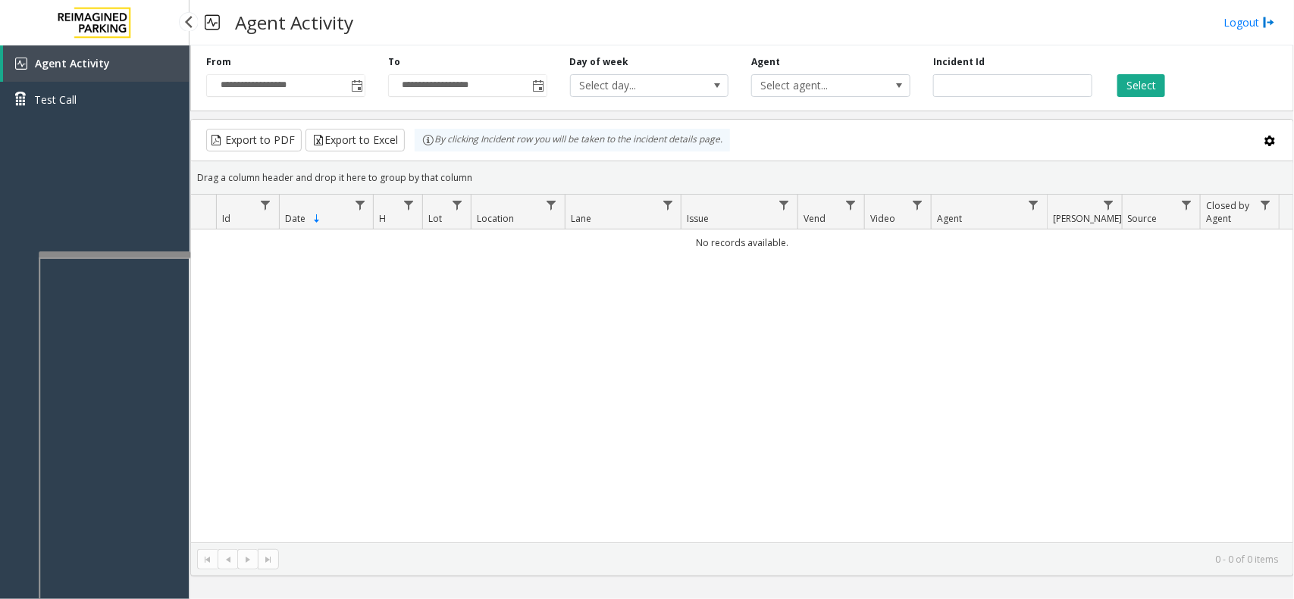
click at [146, 174] on div "Agent Activity Test Call" at bounding box center [94, 344] width 189 height 599
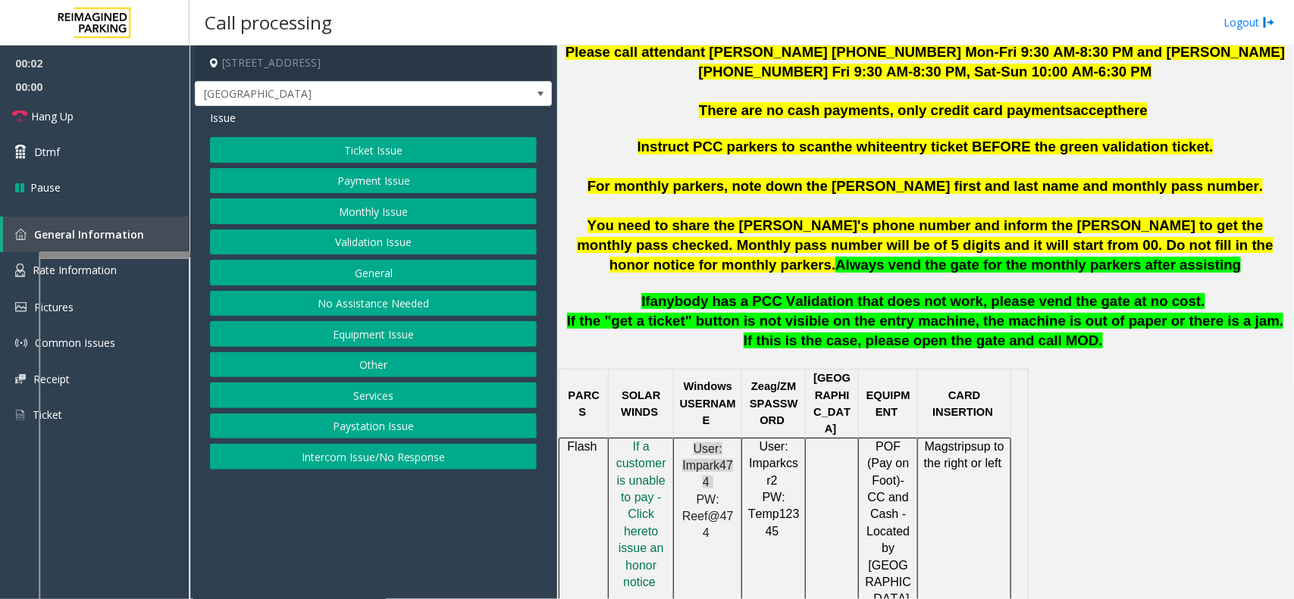
scroll to position [663, 0]
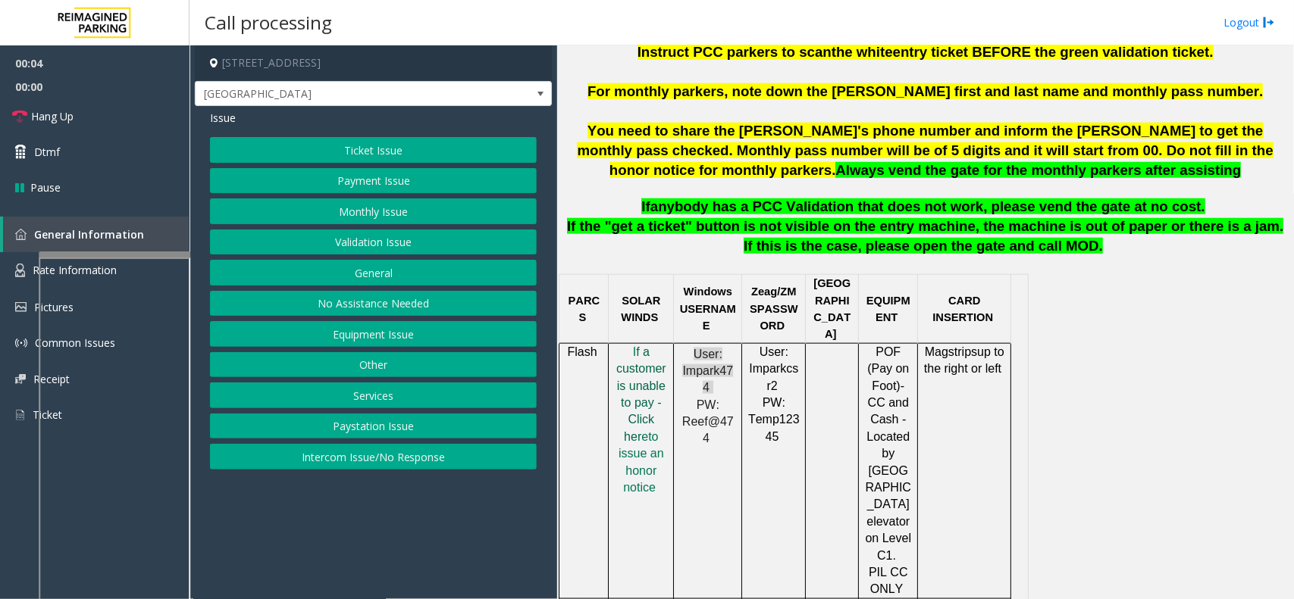
click at [644, 400] on span "f a customer is unable to pay - Click her" at bounding box center [641, 395] width 50 height 98
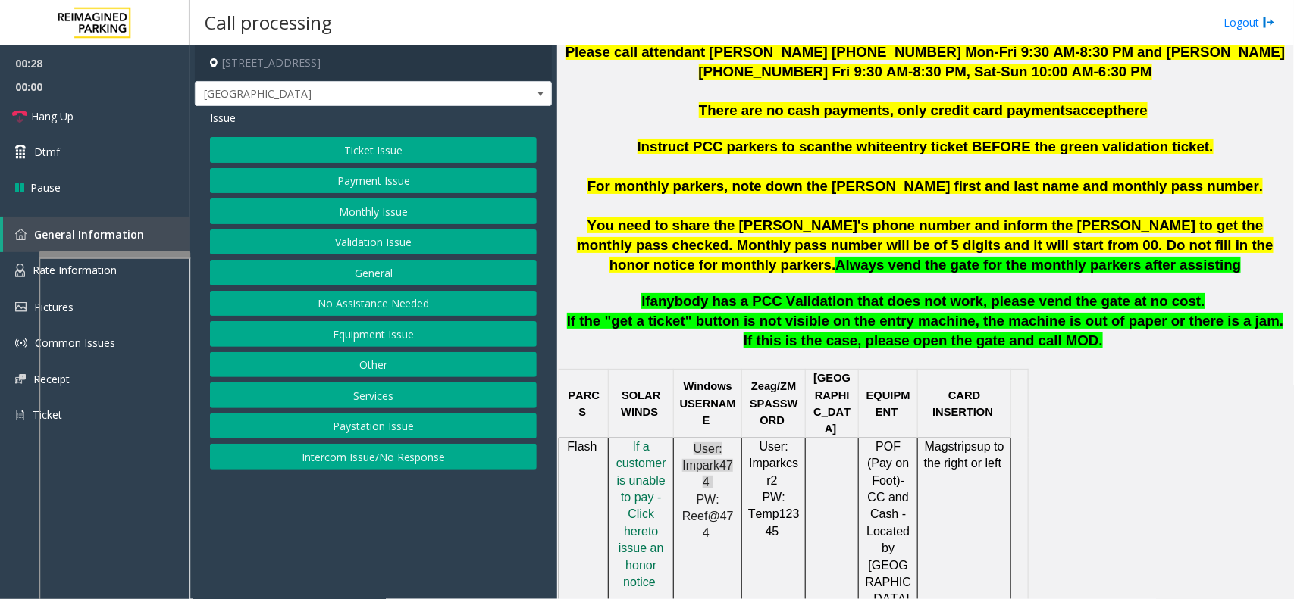
click at [452, 247] on button "Validation Issue" at bounding box center [373, 243] width 327 height 26
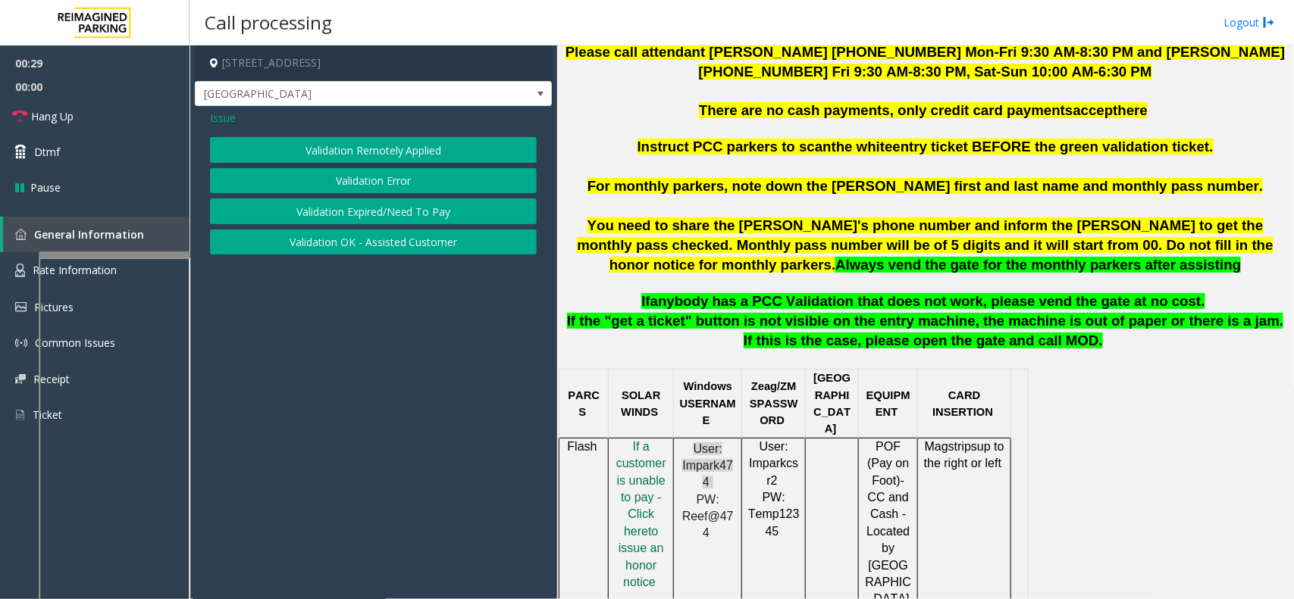
click at [424, 188] on button "Validation Error" at bounding box center [373, 181] width 327 height 26
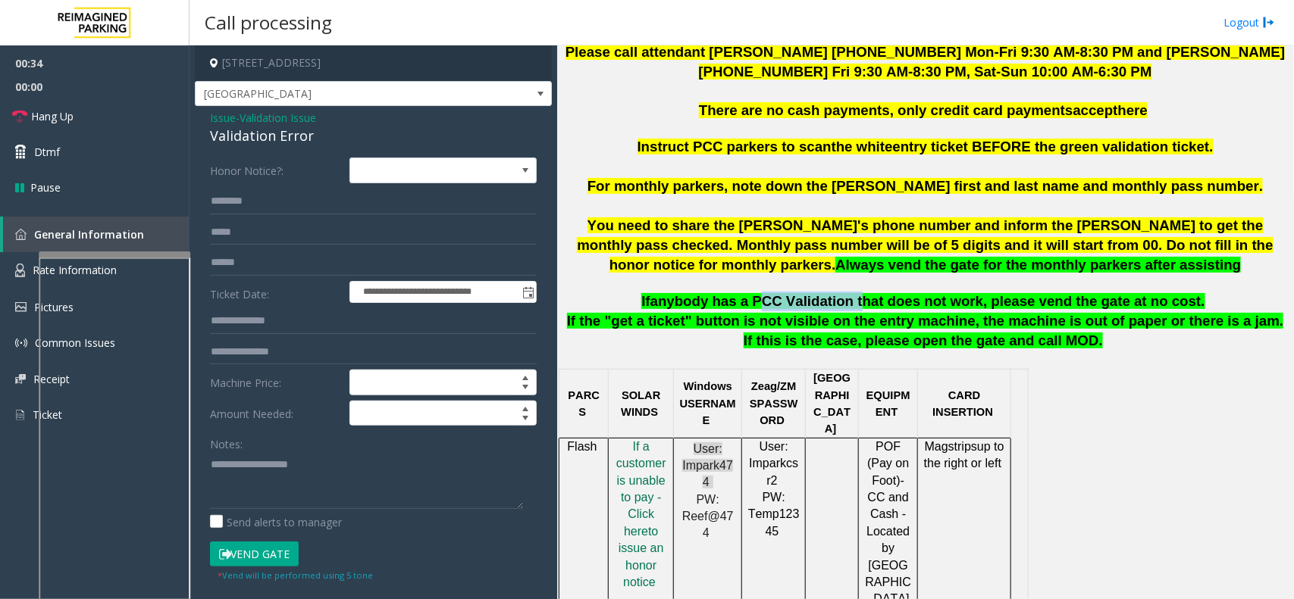
drag, startPoint x: 770, startPoint y: 303, endPoint x: 859, endPoint y: 298, distance: 88.8
click at [859, 298] on span "anybody has a PCC Validation that does not work, please vend the gate at no cos…" at bounding box center [927, 301] width 555 height 16
click at [321, 472] on textarea at bounding box center [366, 480] width 313 height 57
click at [270, 483] on textarea at bounding box center [366, 480] width 313 height 57
click at [275, 130] on div "Validation Error" at bounding box center [373, 136] width 327 height 20
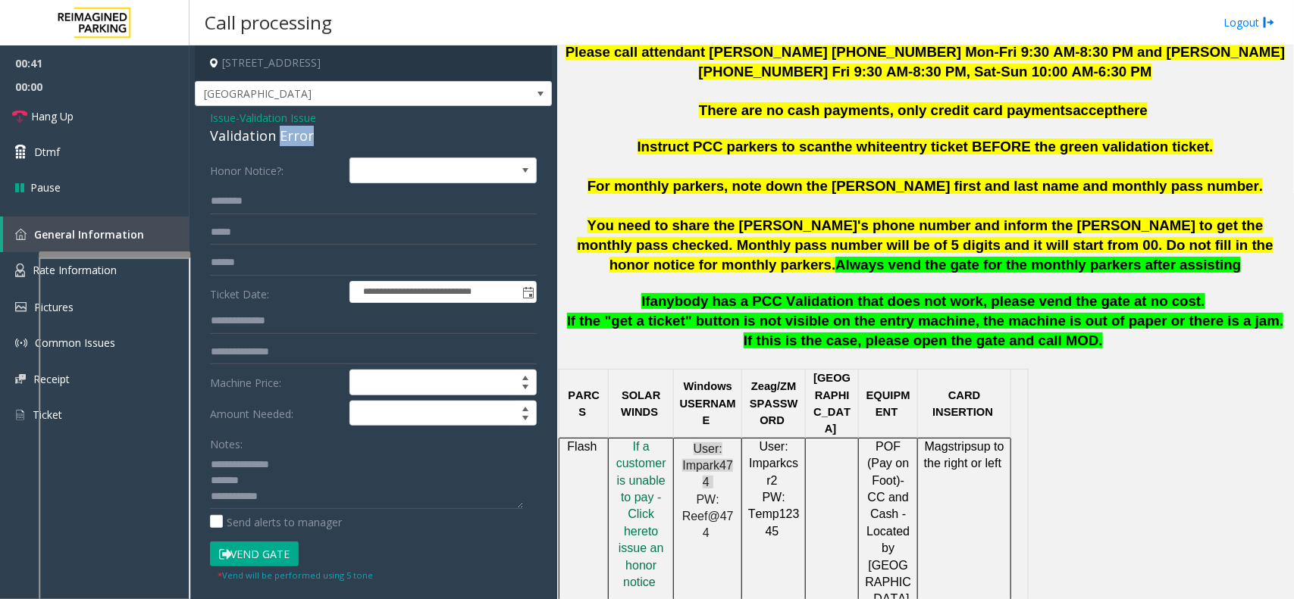
click at [275, 130] on div "Validation Error" at bounding box center [373, 136] width 327 height 20
click at [358, 497] on textarea at bounding box center [366, 480] width 313 height 57
type textarea "**********"
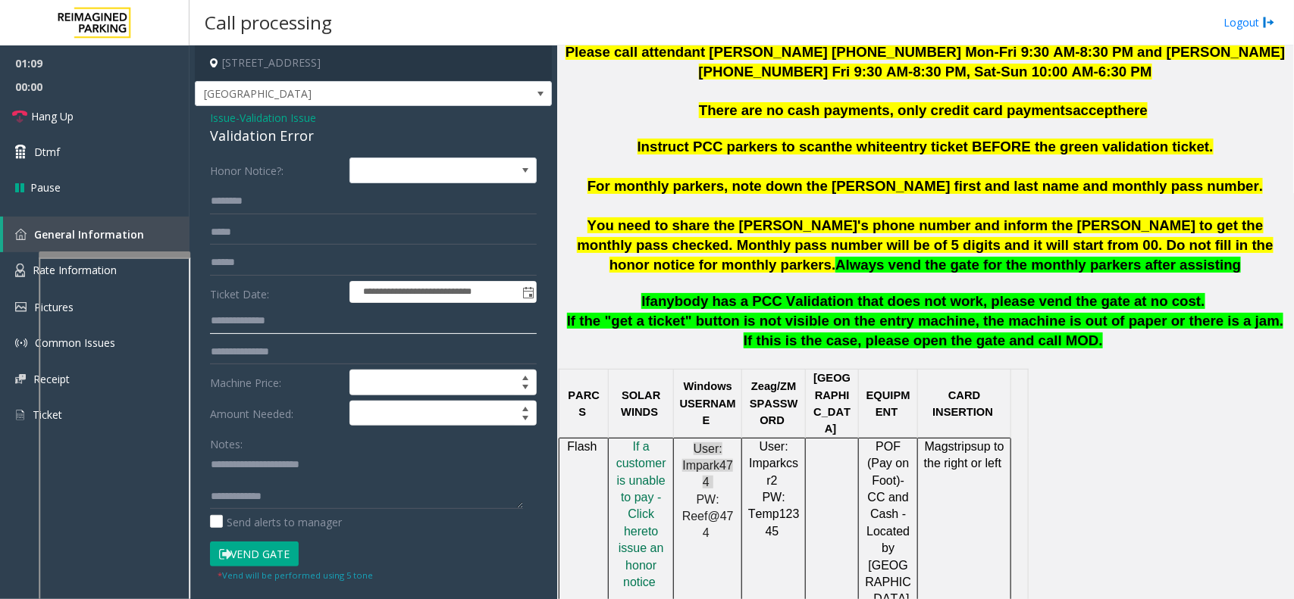
click at [259, 327] on input "text" at bounding box center [373, 321] width 327 height 26
click at [288, 271] on input "text" at bounding box center [373, 263] width 327 height 26
click at [212, 263] on input "*********" at bounding box center [373, 263] width 327 height 26
type input "**********"
click at [255, 202] on input "text" at bounding box center [373, 202] width 327 height 26
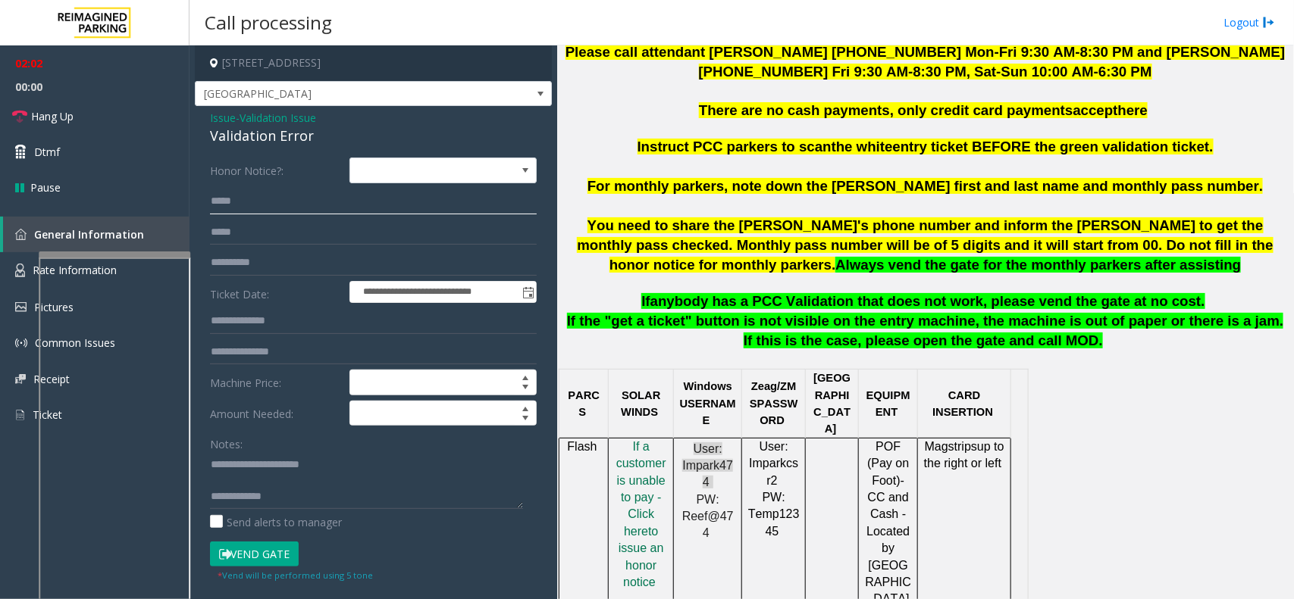
type input "*****"
click at [275, 565] on button "Vend Gate" at bounding box center [254, 555] width 89 height 26
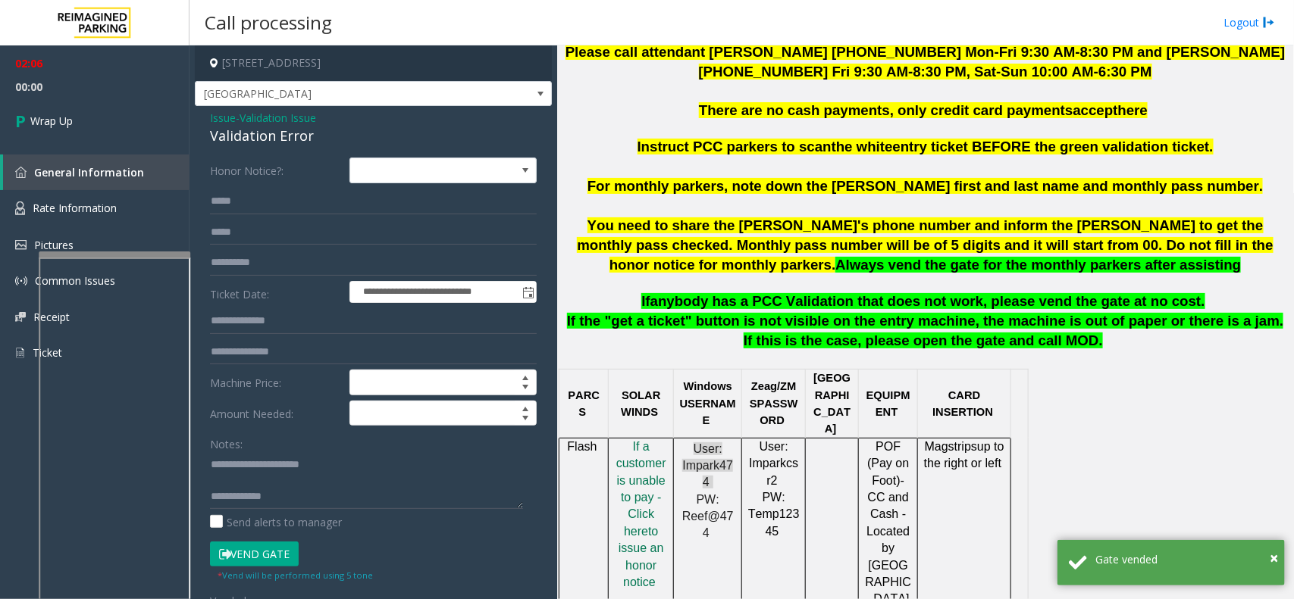
click at [283, 119] on span "Validation Issue" at bounding box center [277, 118] width 77 height 16
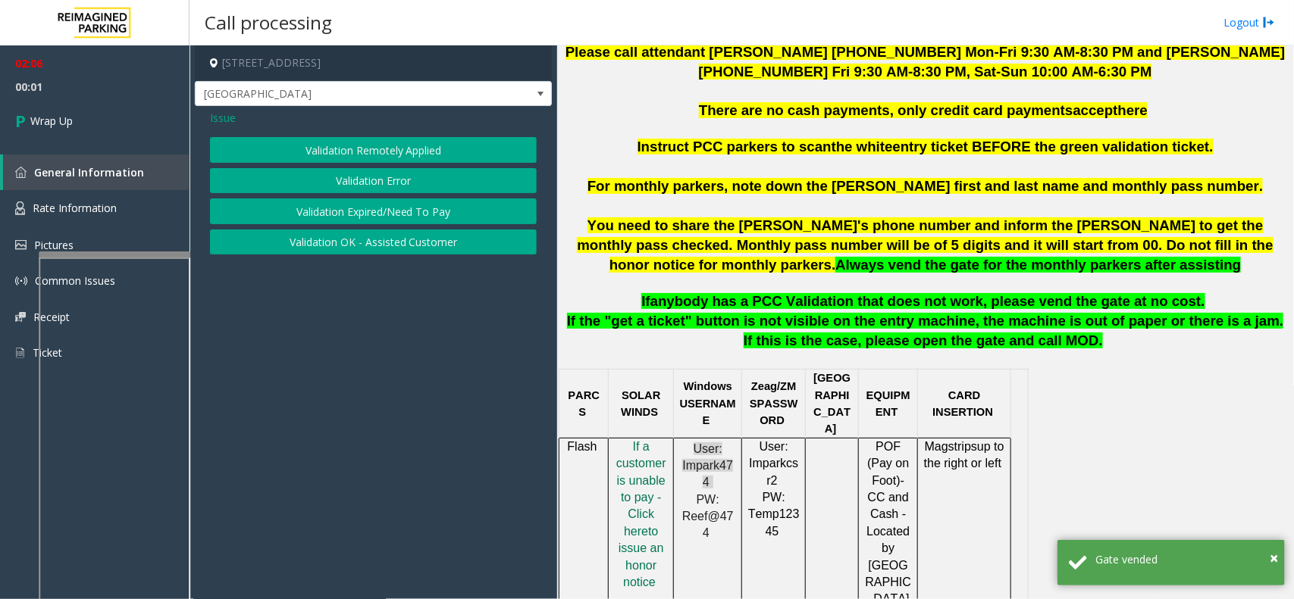
click at [227, 125] on span "Issue" at bounding box center [223, 118] width 26 height 16
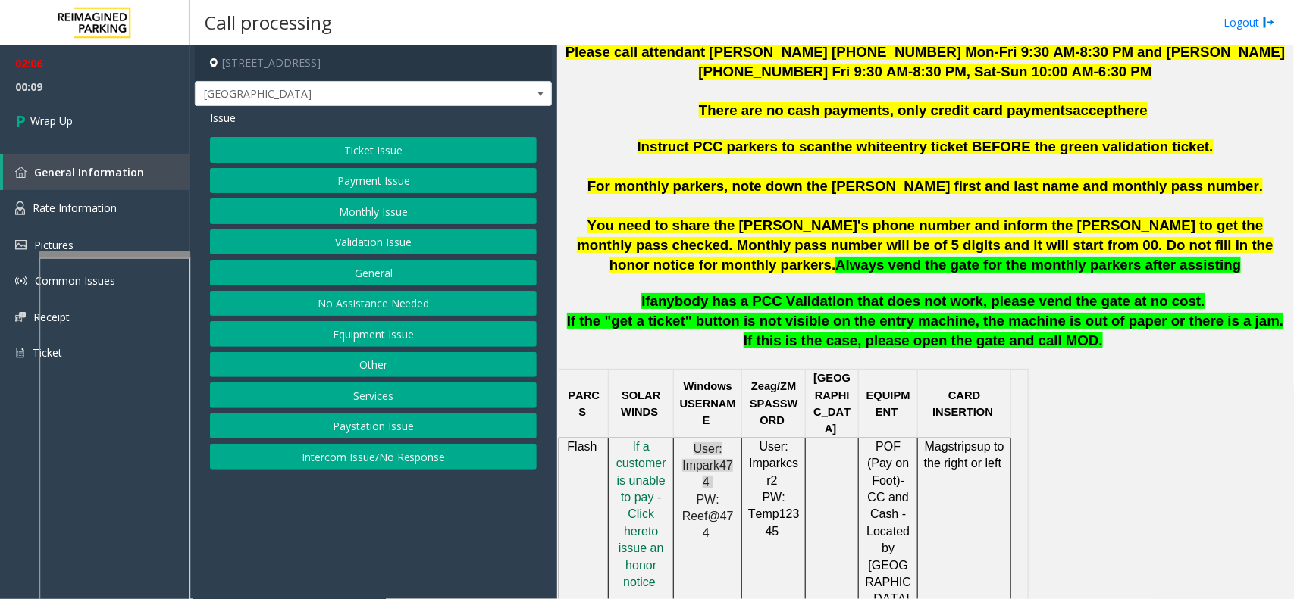
click at [372, 244] on button "Validation Issue" at bounding box center [373, 243] width 327 height 26
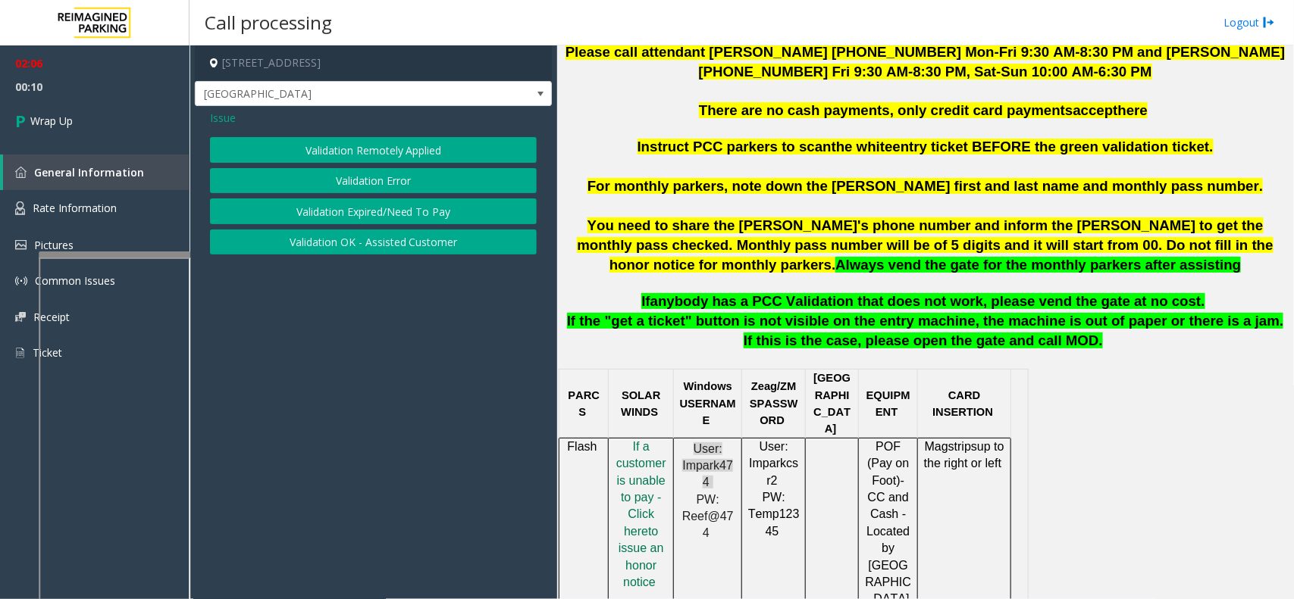
click at [379, 183] on button "Validation Error" at bounding box center [373, 181] width 327 height 26
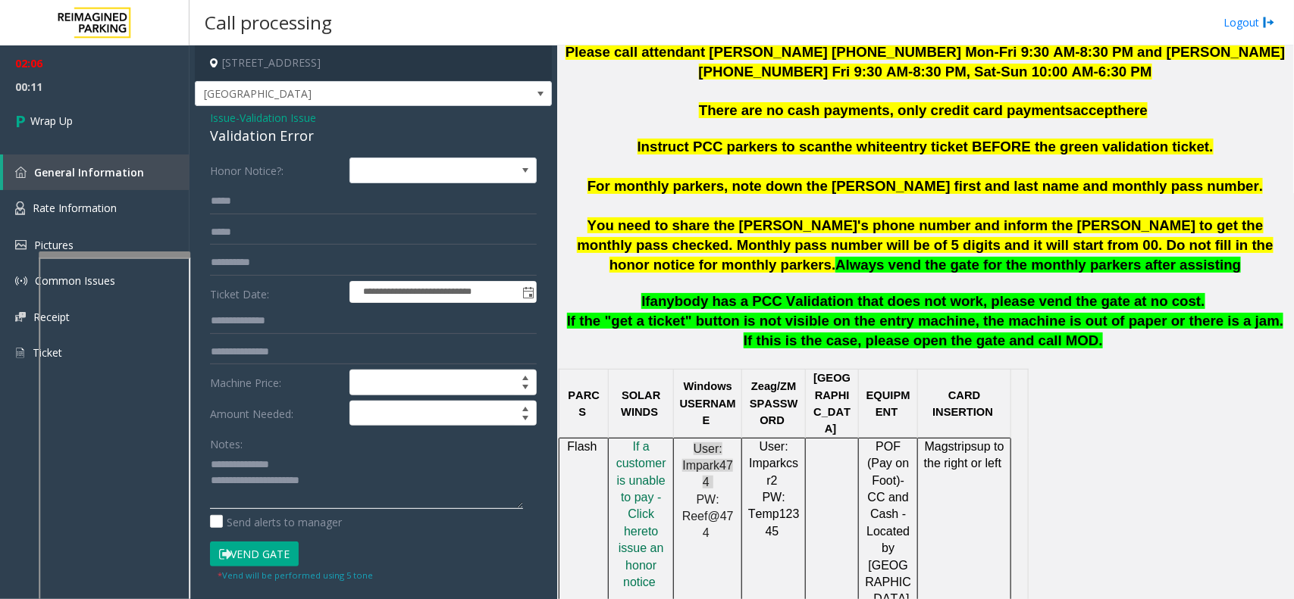
click at [315, 490] on textarea at bounding box center [366, 480] width 313 height 57
click at [318, 493] on textarea at bounding box center [366, 480] width 313 height 57
click at [417, 500] on textarea at bounding box center [366, 480] width 313 height 57
type textarea "**********"
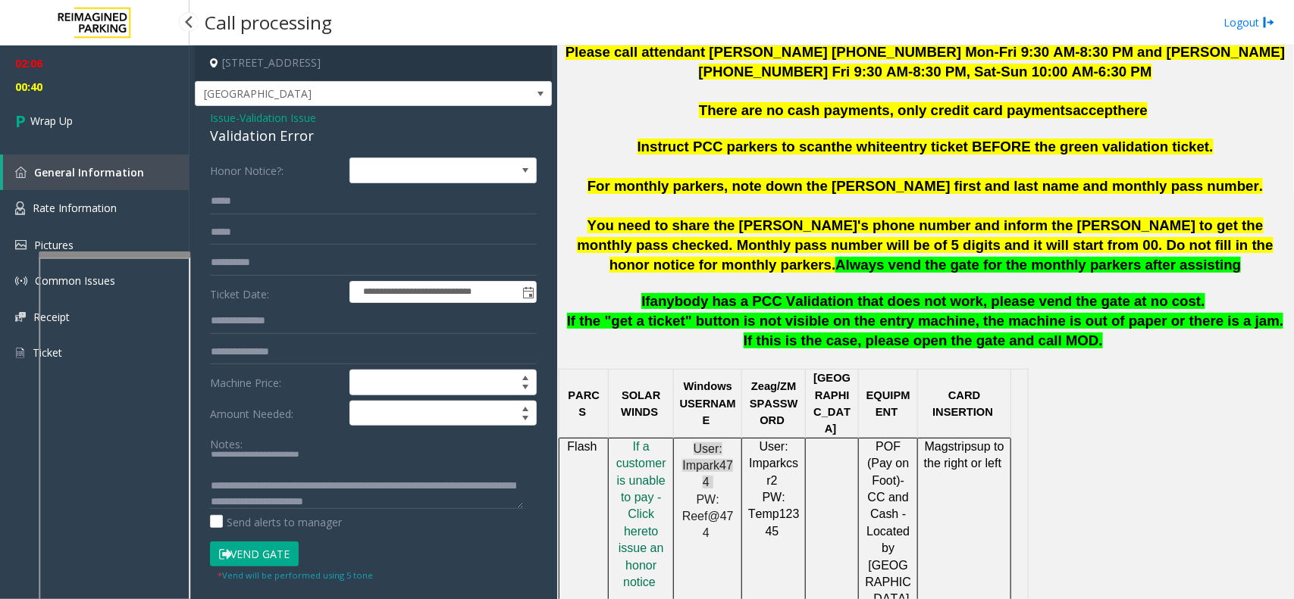
click at [129, 96] on span "00:40" at bounding box center [94, 86] width 189 height 23
click at [129, 103] on link "Wrap Up" at bounding box center [94, 121] width 189 height 45
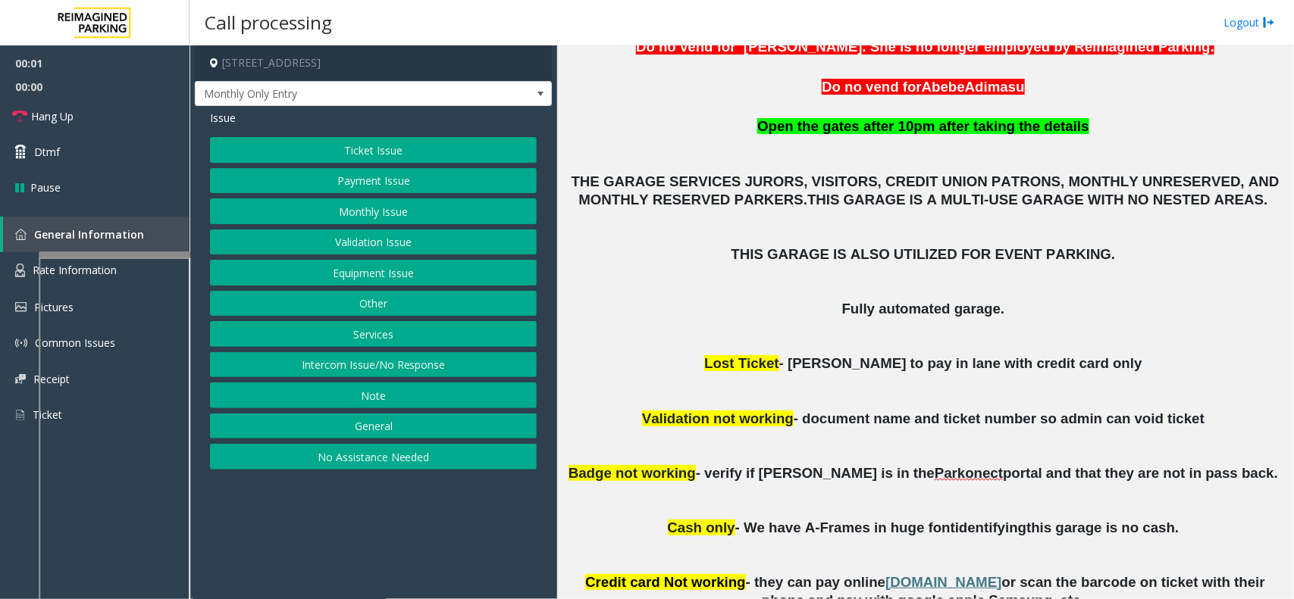
scroll to position [568, 0]
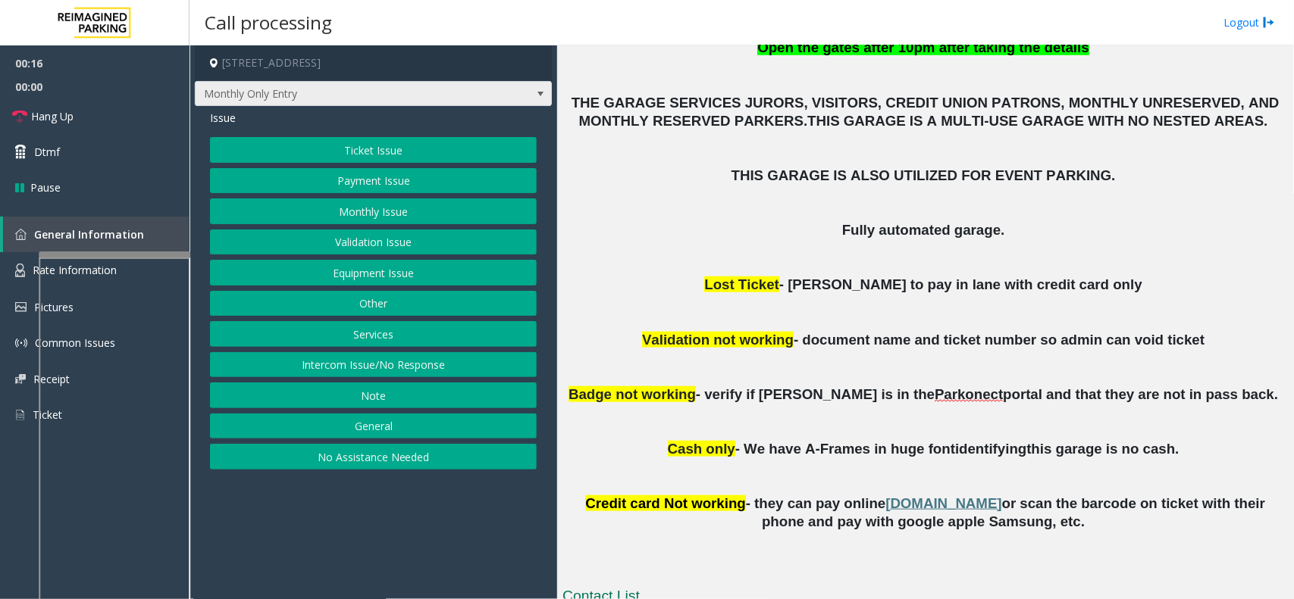
click at [483, 101] on span "Monthly Only Entry" at bounding box center [373, 94] width 357 height 26
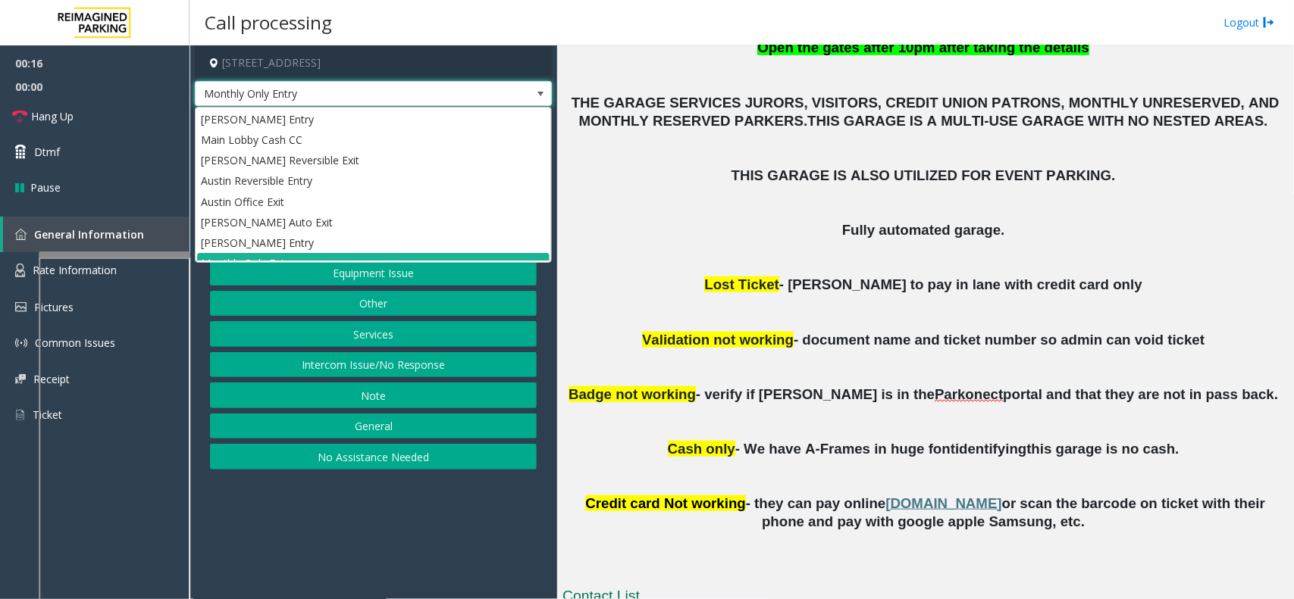
scroll to position [17, 0]
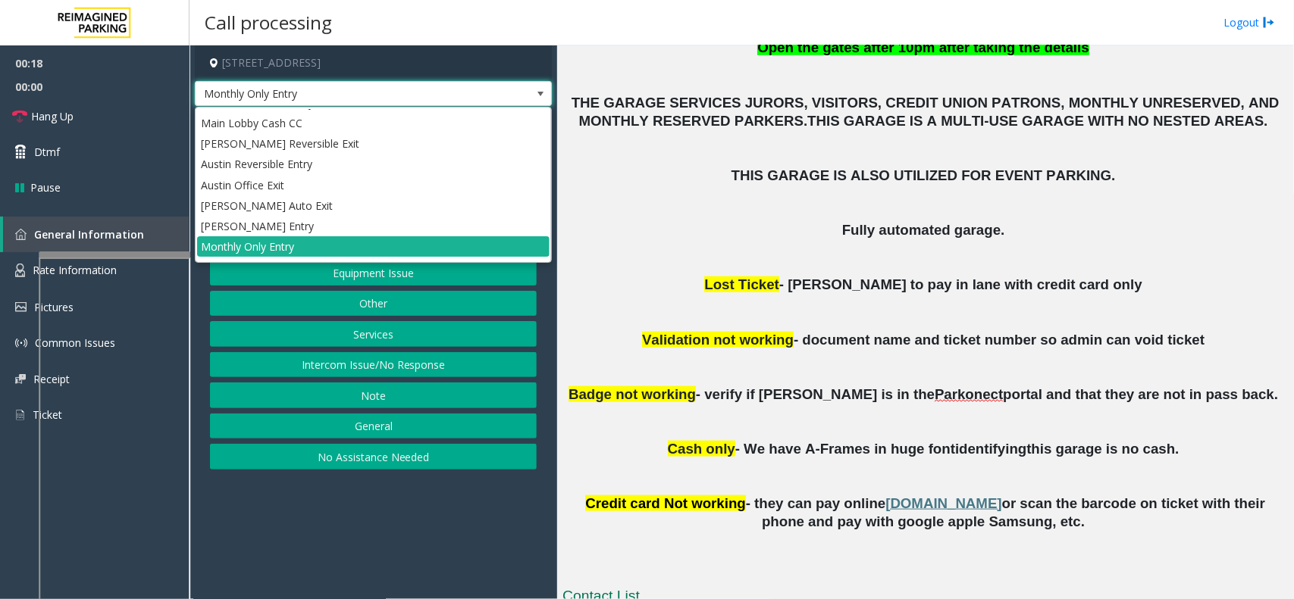
click at [483, 101] on span "Monthly Only Entry" at bounding box center [373, 94] width 357 height 26
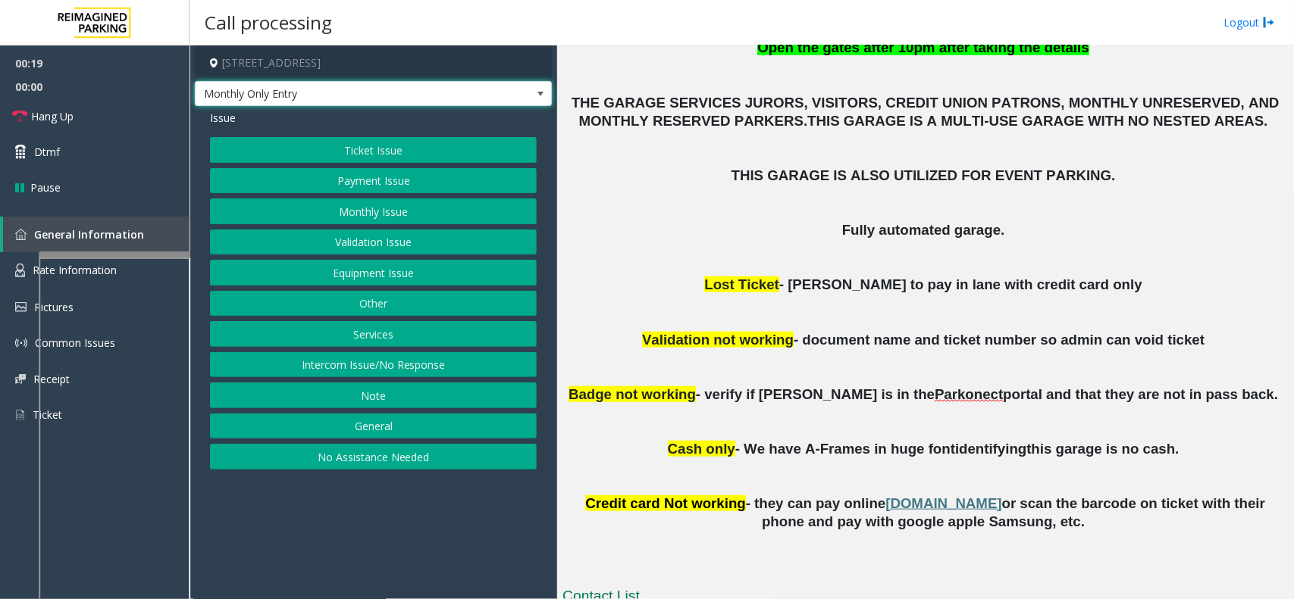
click at [483, 101] on span "Monthly Only Entry" at bounding box center [373, 94] width 357 height 26
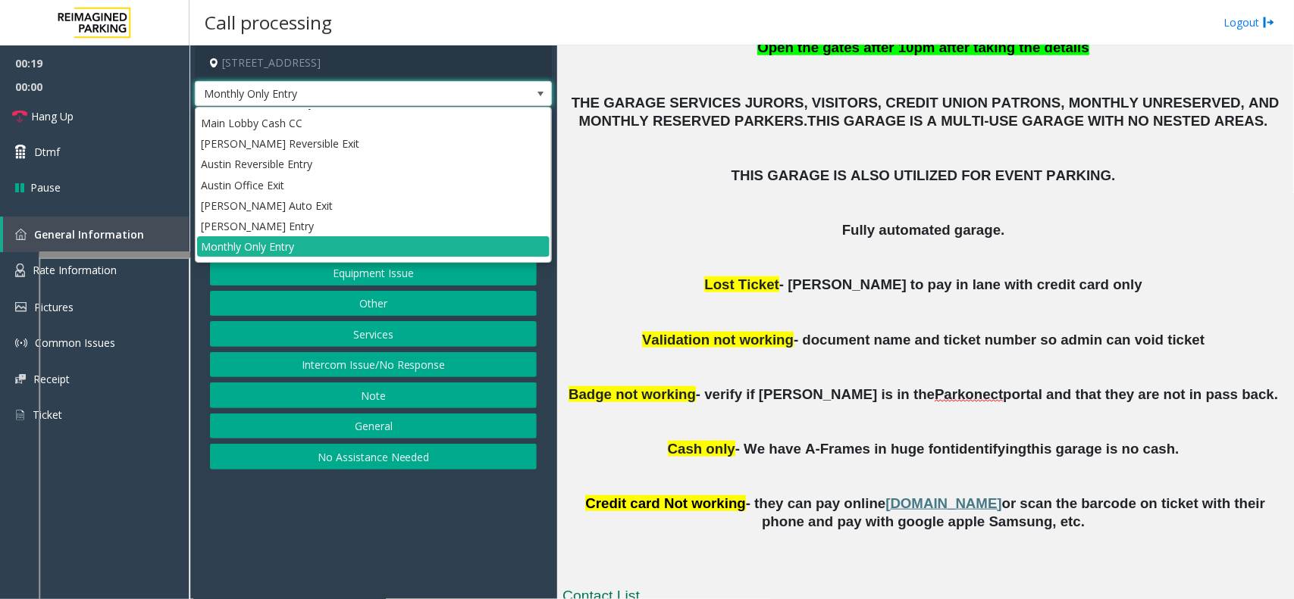
click at [483, 101] on span "Monthly Only Entry" at bounding box center [373, 94] width 357 height 26
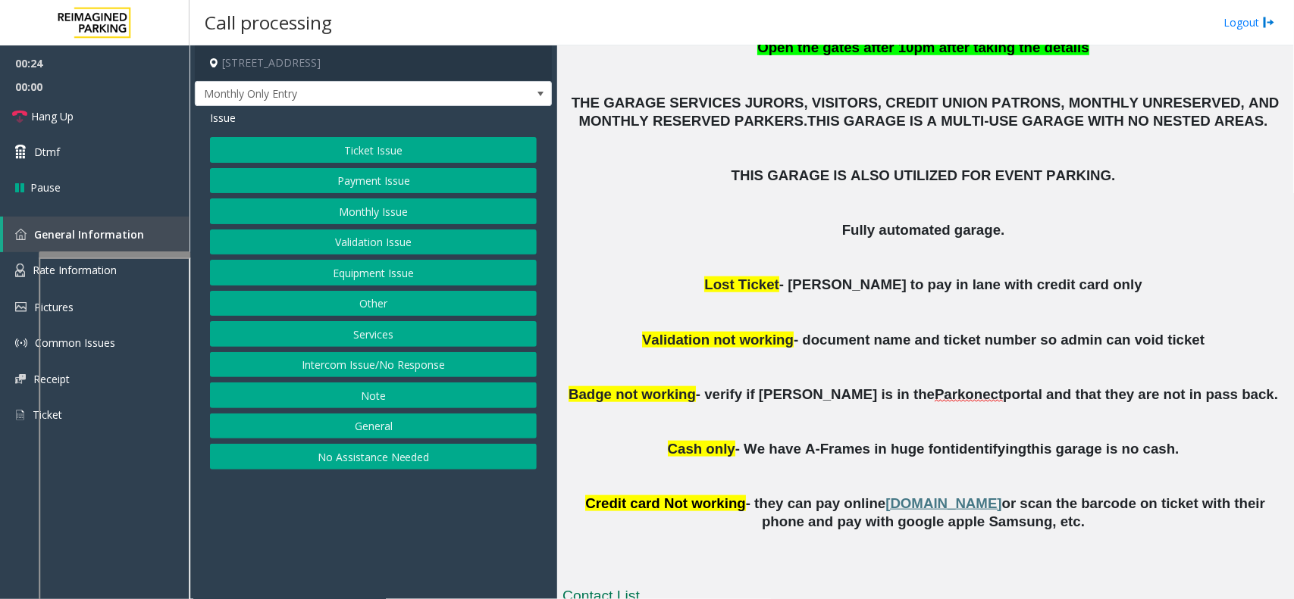
click at [479, 268] on button "Equipment Issue" at bounding box center [373, 273] width 327 height 26
click at [471, 270] on button "Gate / Door Won't Open" at bounding box center [373, 273] width 327 height 26
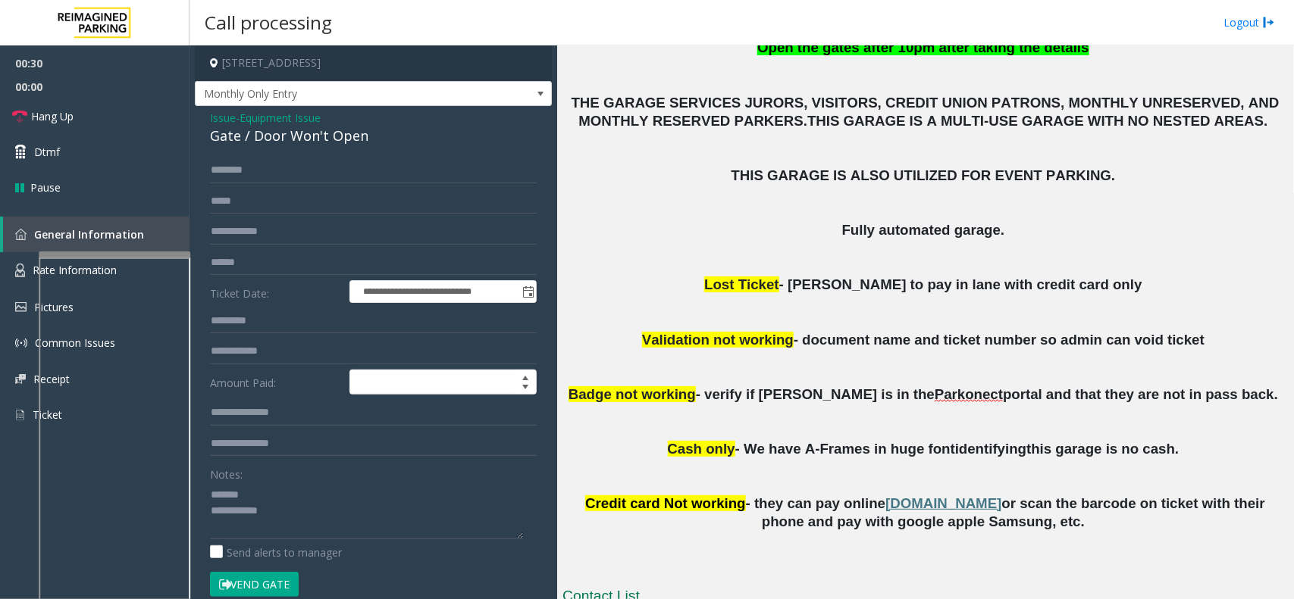
click at [315, 139] on div "Gate / Door Won't Open" at bounding box center [373, 136] width 327 height 20
click at [362, 523] on textarea at bounding box center [366, 511] width 313 height 57
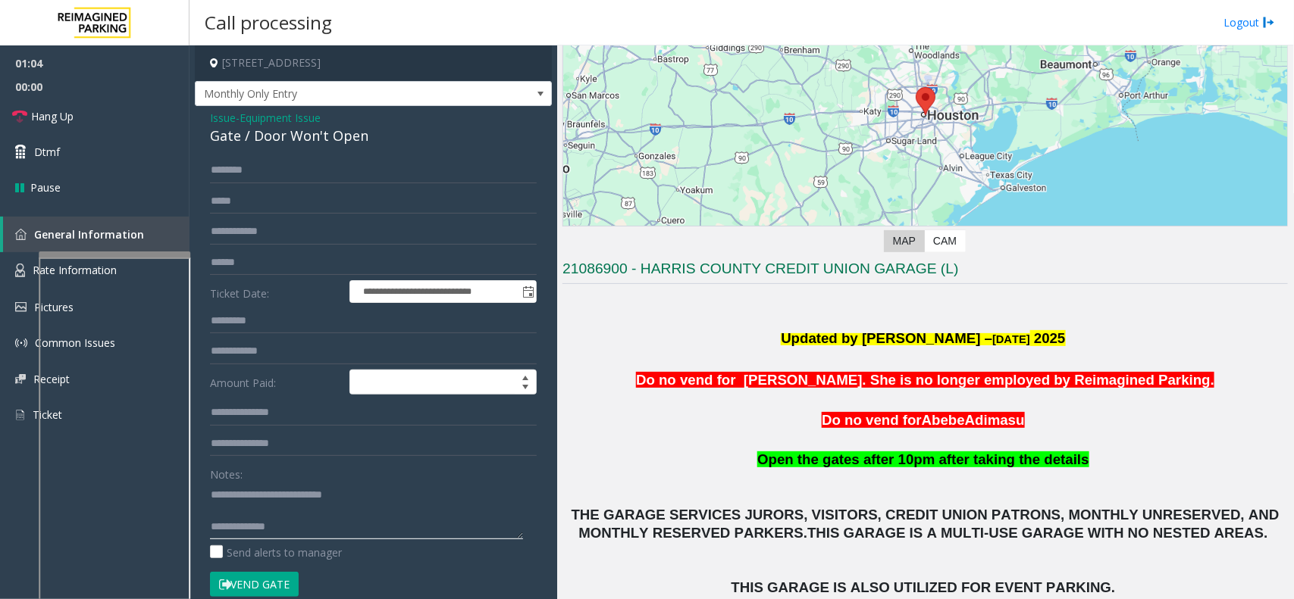
scroll to position [189, 0]
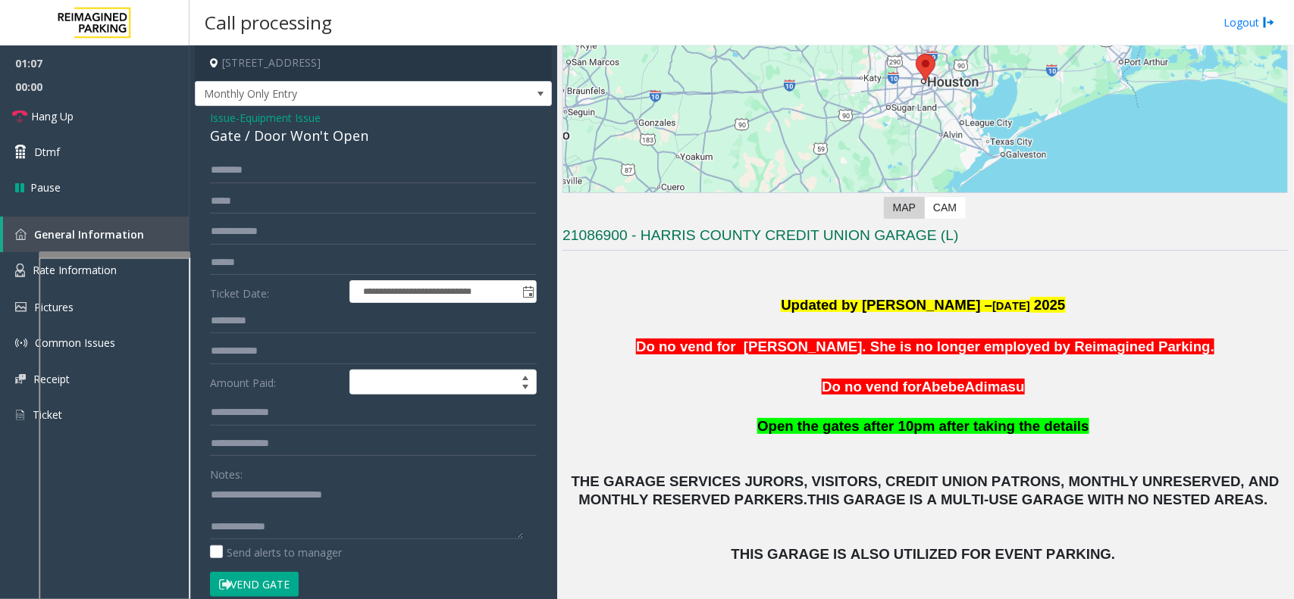
click at [277, 592] on button "Vend Gate" at bounding box center [254, 585] width 89 height 26
click at [326, 528] on textarea at bounding box center [366, 511] width 313 height 57
click at [491, 532] on textarea at bounding box center [366, 511] width 313 height 57
type textarea "**********"
click at [146, 118] on link "Hang Up" at bounding box center [94, 117] width 189 height 36
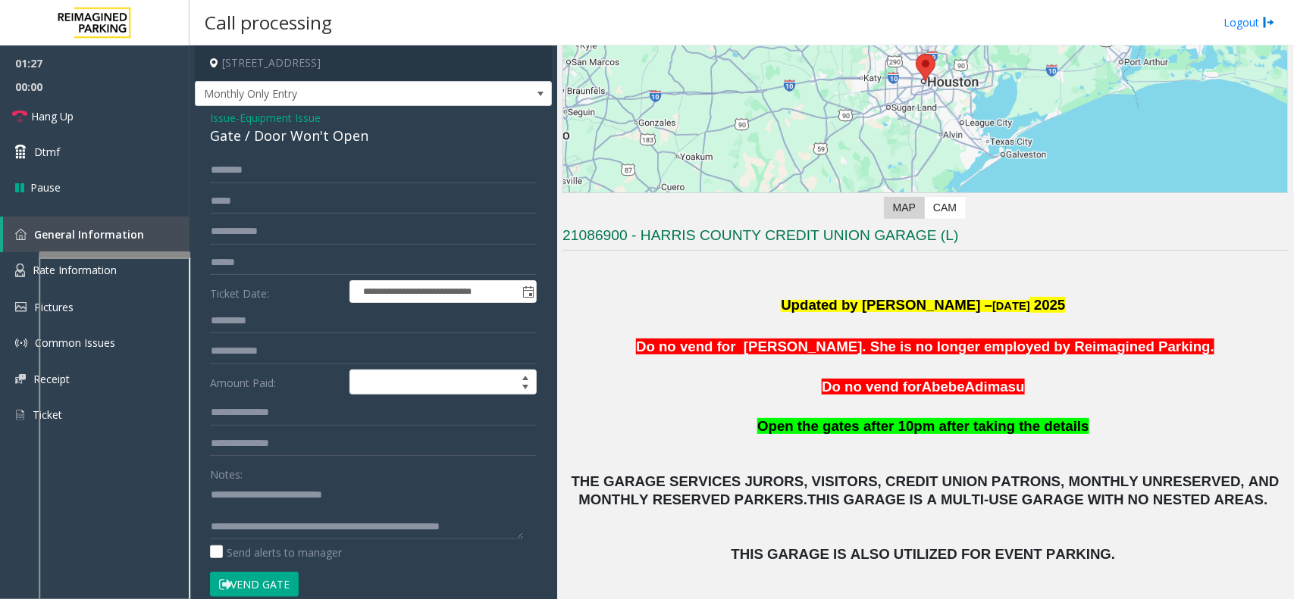
click at [255, 111] on span "Equipment Issue" at bounding box center [279, 118] width 81 height 16
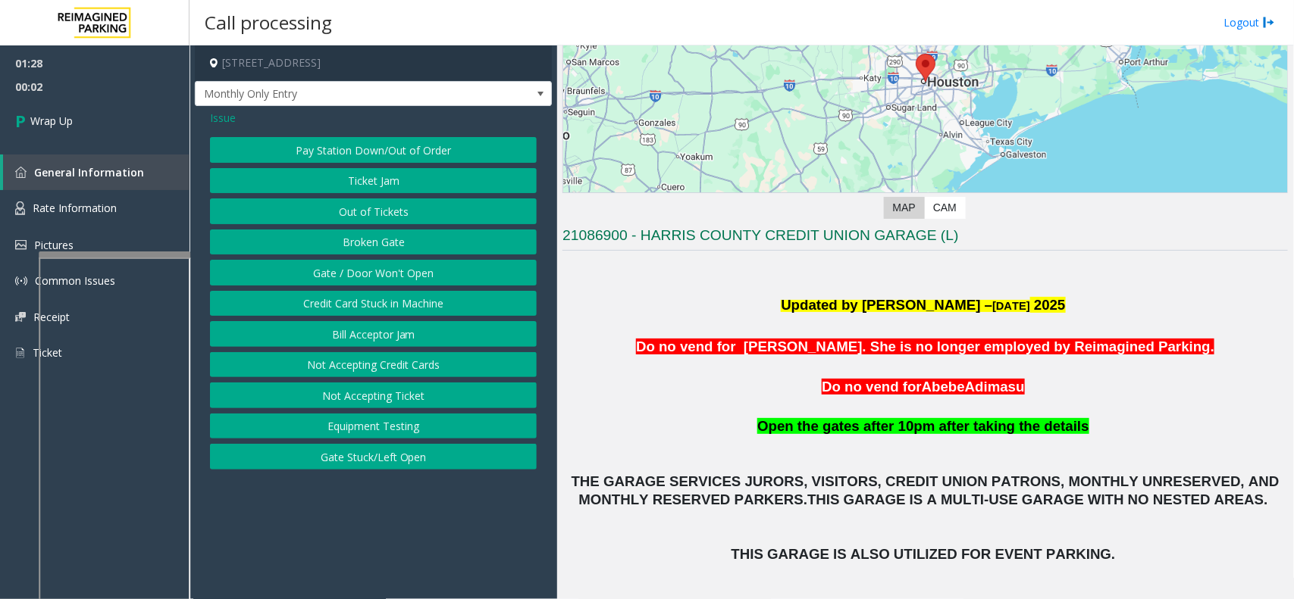
click at [233, 116] on span "Issue" at bounding box center [223, 118] width 26 height 16
click at [383, 336] on button "Services" at bounding box center [373, 334] width 327 height 26
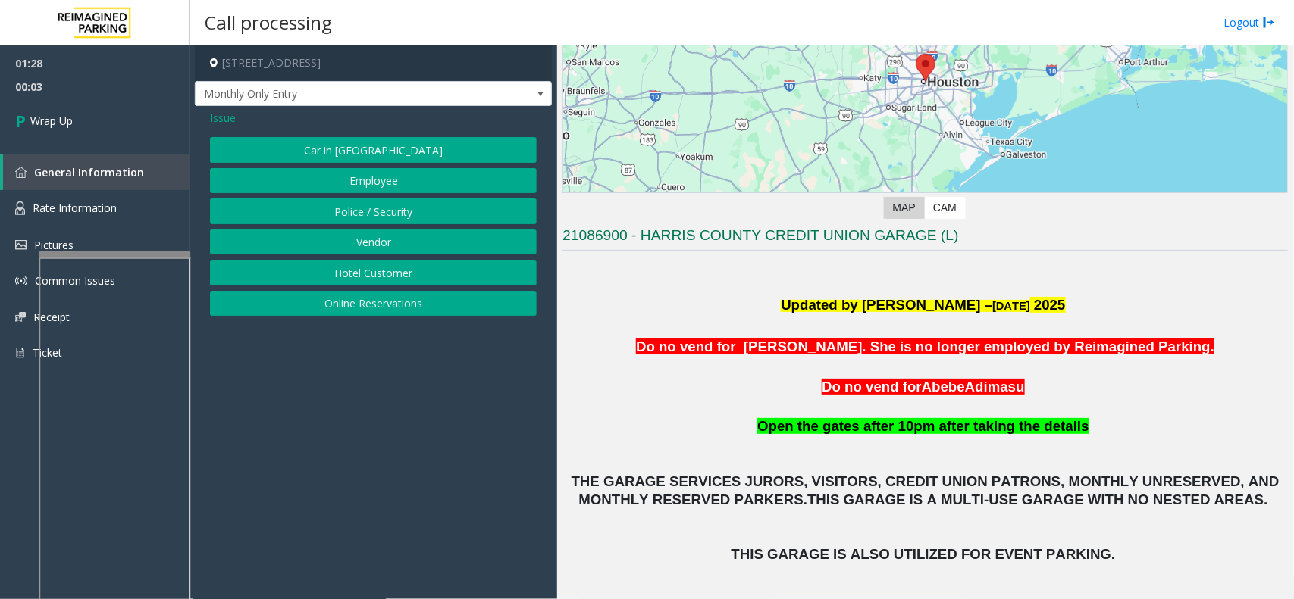
click at [375, 246] on button "Vendor" at bounding box center [373, 243] width 327 height 26
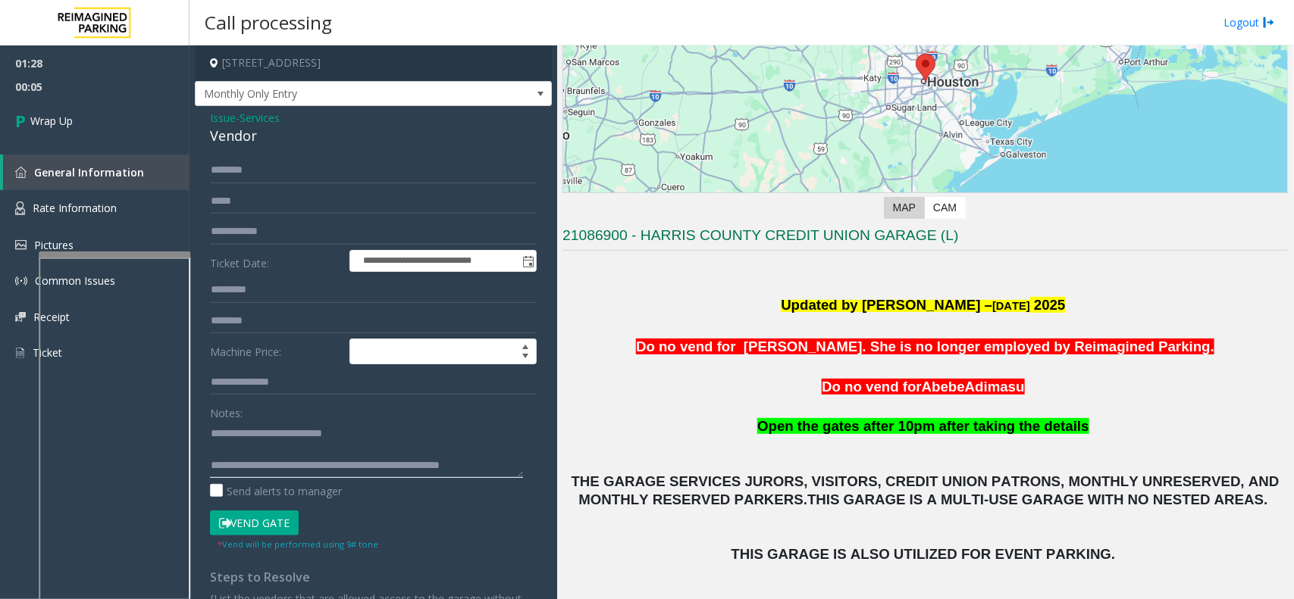
drag, startPoint x: 246, startPoint y: 433, endPoint x: 413, endPoint y: 445, distance: 167.2
click at [413, 445] on textarea at bounding box center [366, 449] width 313 height 57
type textarea "**********"
click at [232, 125] on span "Issue" at bounding box center [223, 118] width 26 height 16
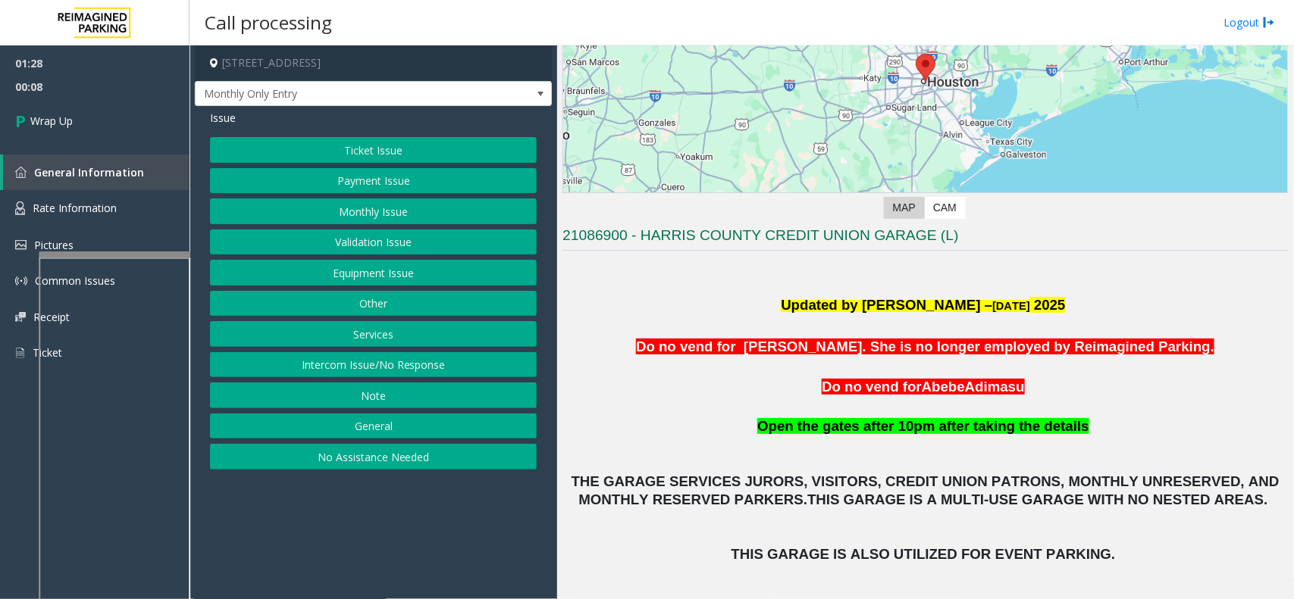
click at [377, 332] on button "Services" at bounding box center [373, 334] width 327 height 26
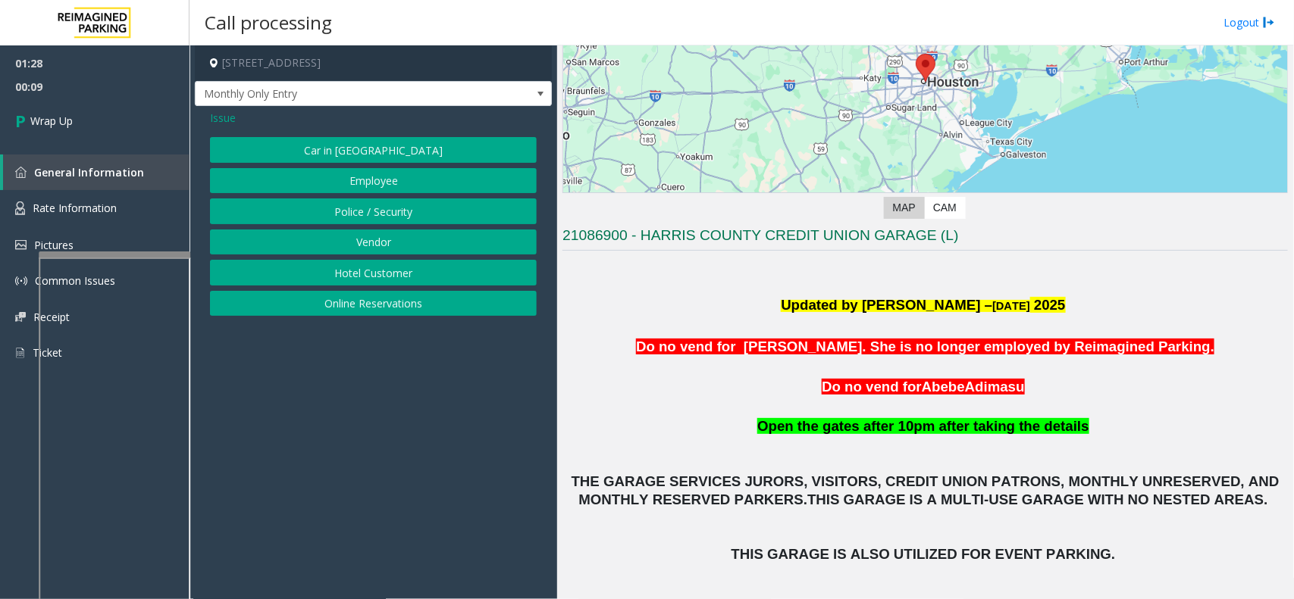
click at [217, 114] on span "Issue" at bounding box center [223, 118] width 26 height 16
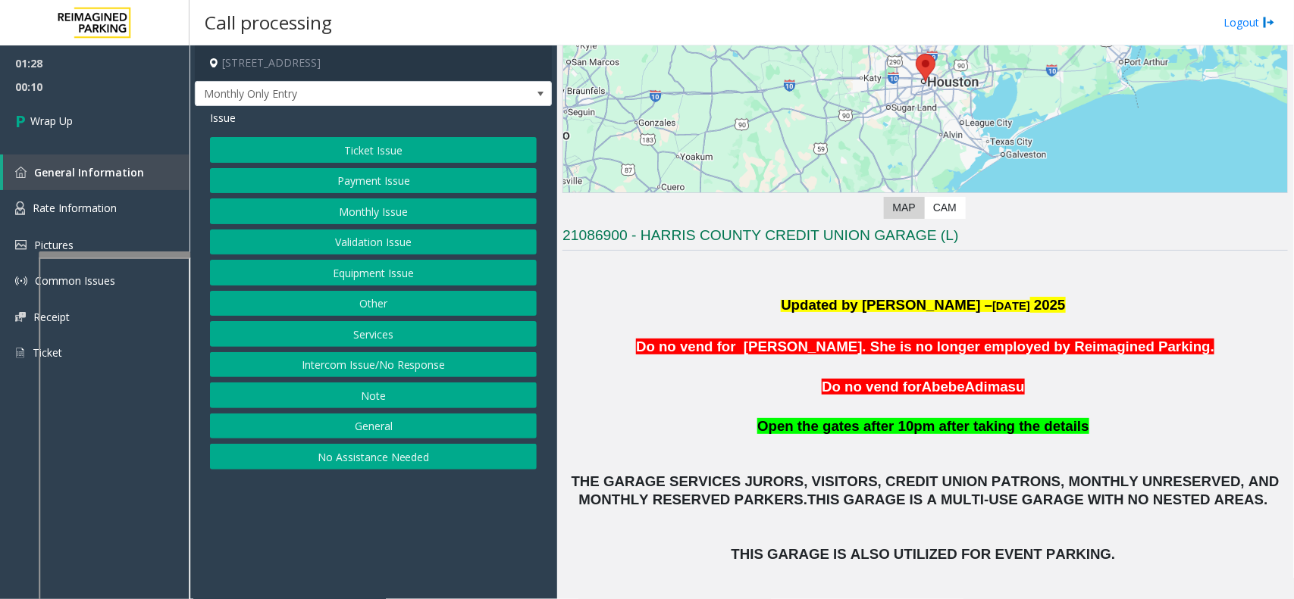
click at [340, 298] on button "Other" at bounding box center [373, 304] width 327 height 26
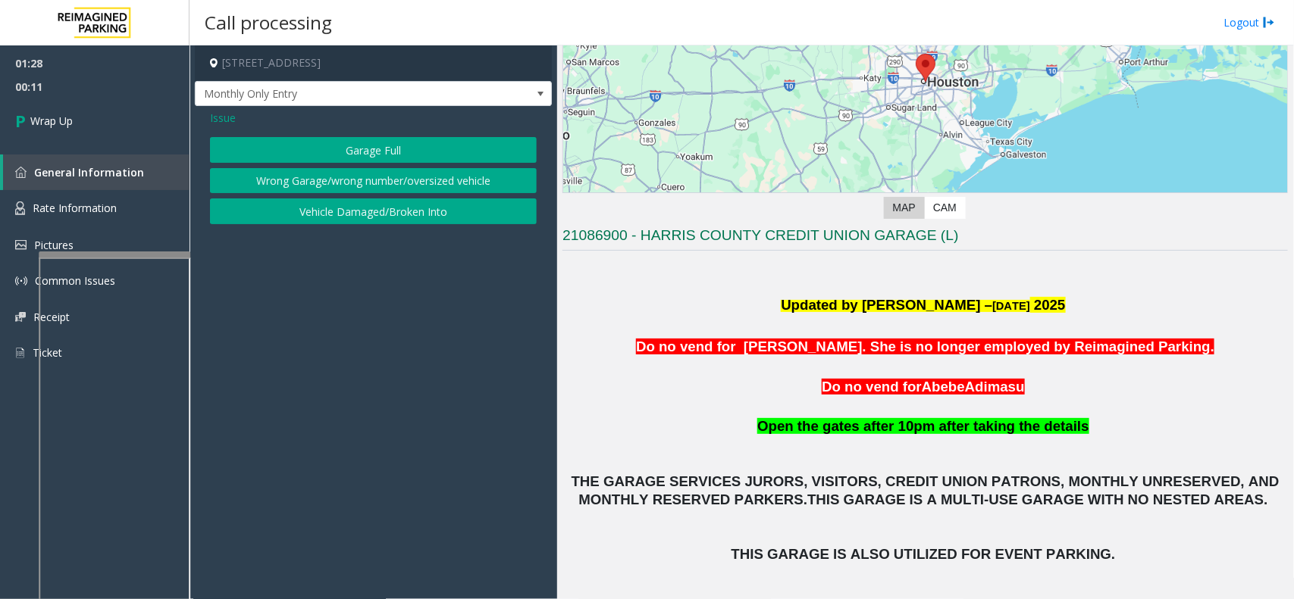
click at [217, 119] on span "Issue" at bounding box center [223, 118] width 26 height 16
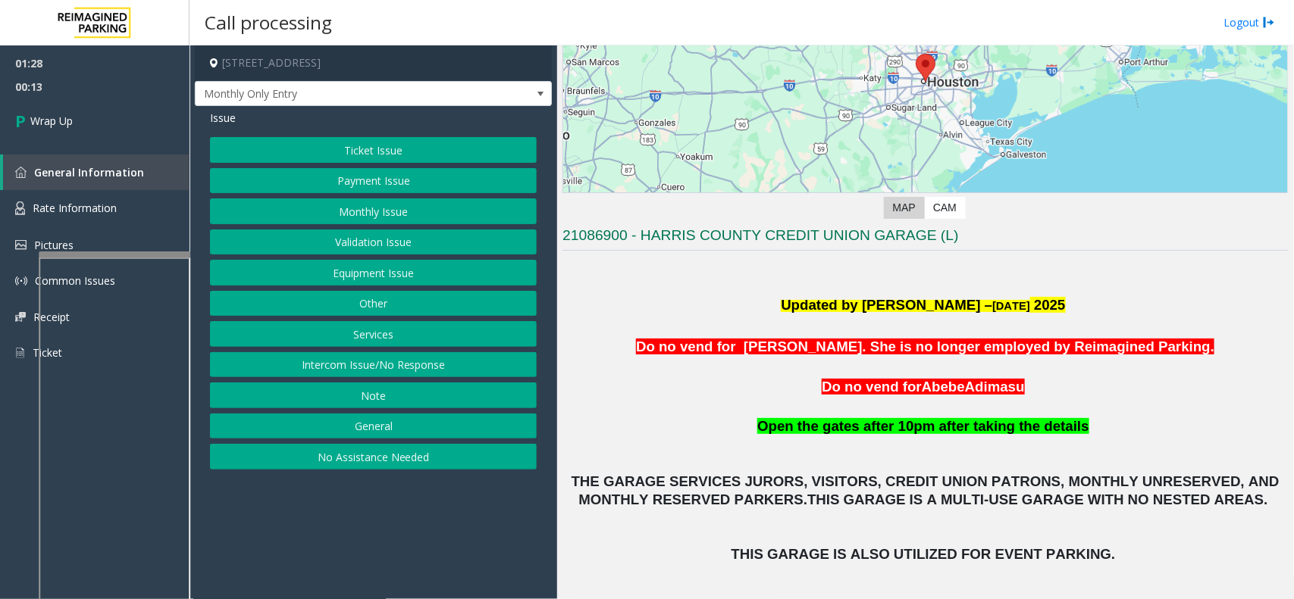
click at [341, 421] on button "General" at bounding box center [373, 427] width 327 height 26
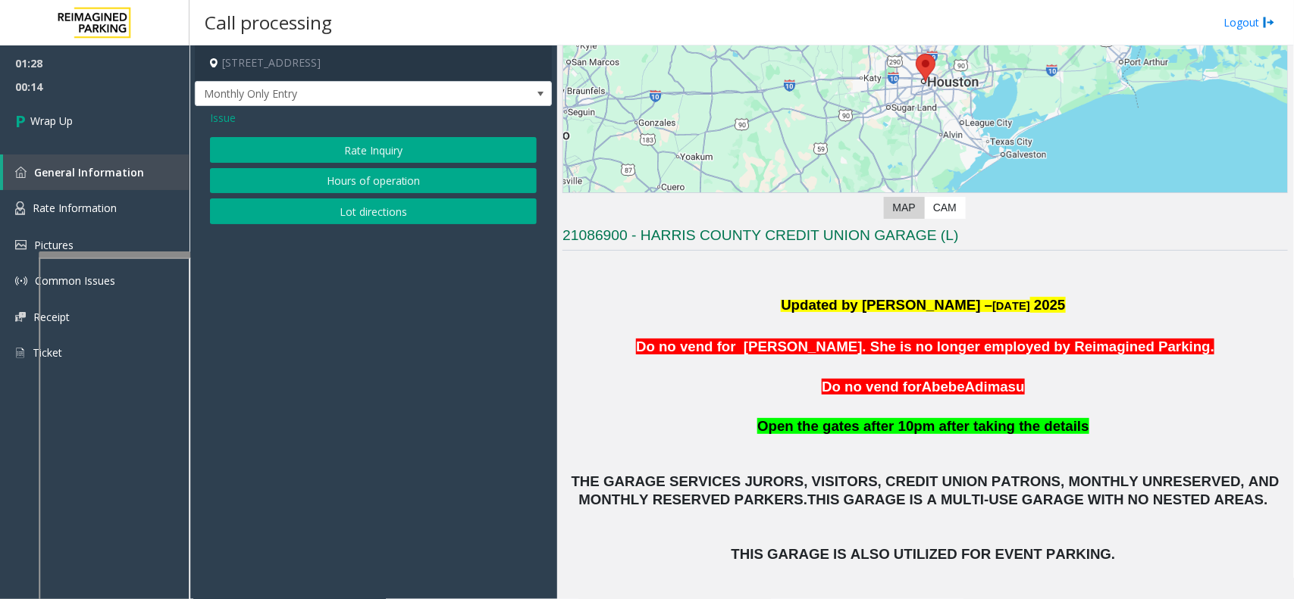
click at [207, 110] on div "Issue Rate Inquiry Hours of operation Lot directions" at bounding box center [373, 169] width 357 height 126
click at [214, 129] on div "Issue Rate Inquiry Hours of operation Lot directions" at bounding box center [373, 169] width 357 height 126
click at [218, 127] on div "Issue Rate Inquiry Hours of operation Lot directions" at bounding box center [373, 169] width 357 height 126
click at [227, 121] on span "Issue" at bounding box center [223, 118] width 26 height 16
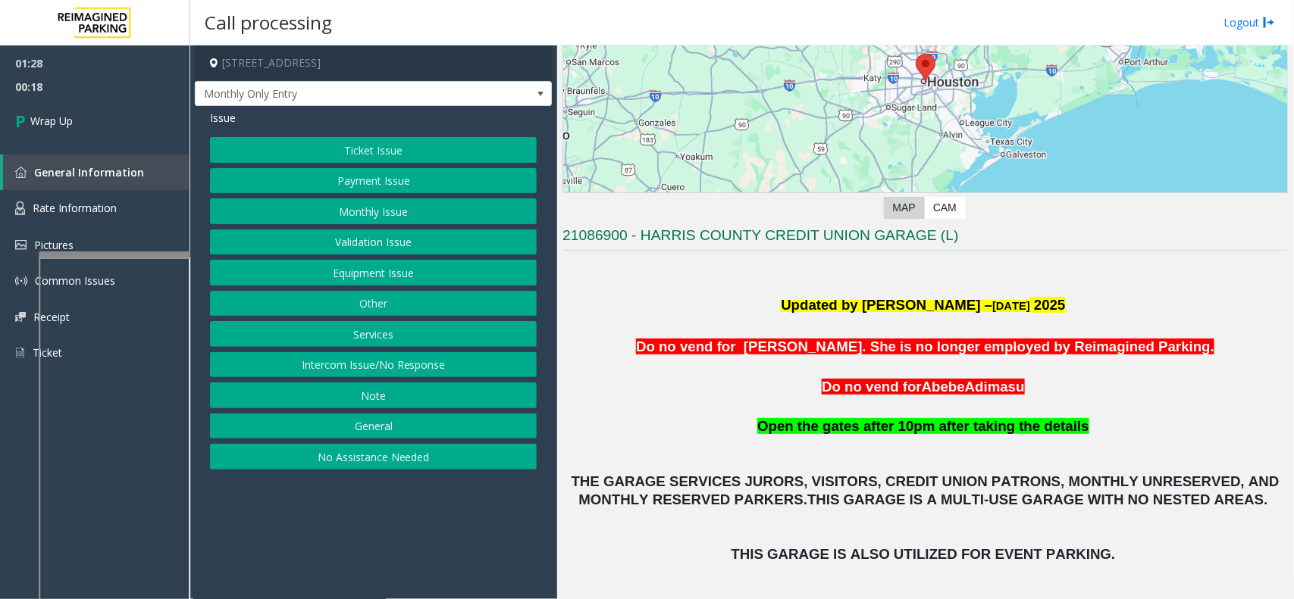
click at [368, 301] on button "Other" at bounding box center [373, 304] width 327 height 26
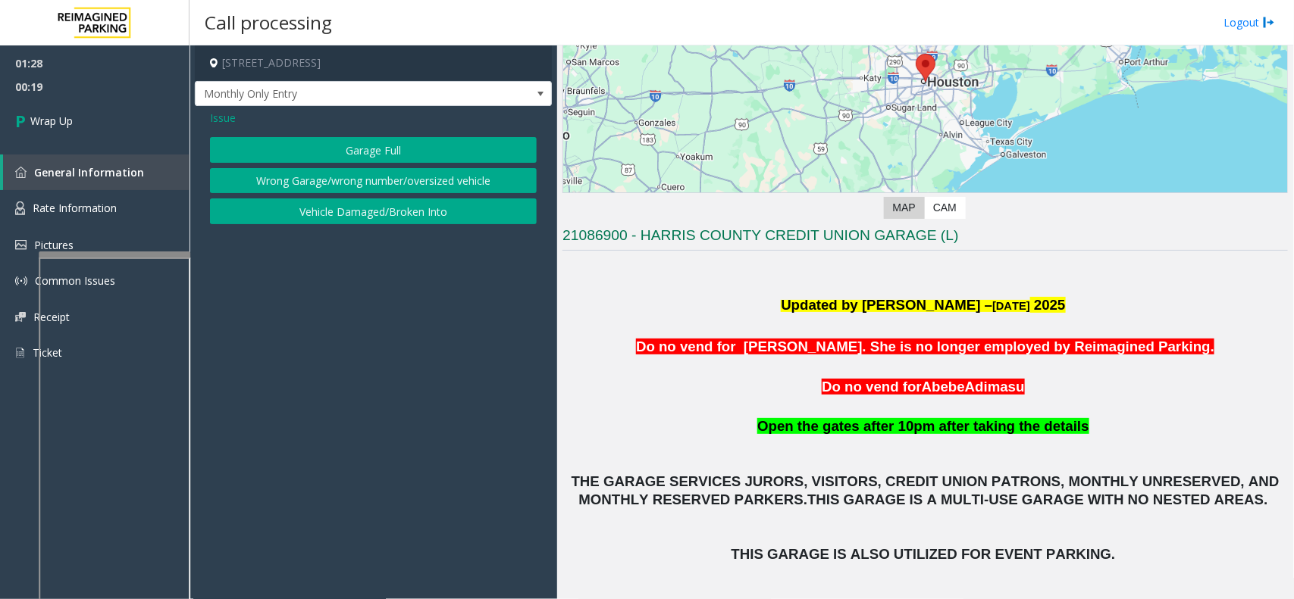
drag, startPoint x: 224, startPoint y: 122, endPoint x: 226, endPoint y: 133, distance: 10.7
click at [224, 125] on span "Issue" at bounding box center [223, 118] width 26 height 16
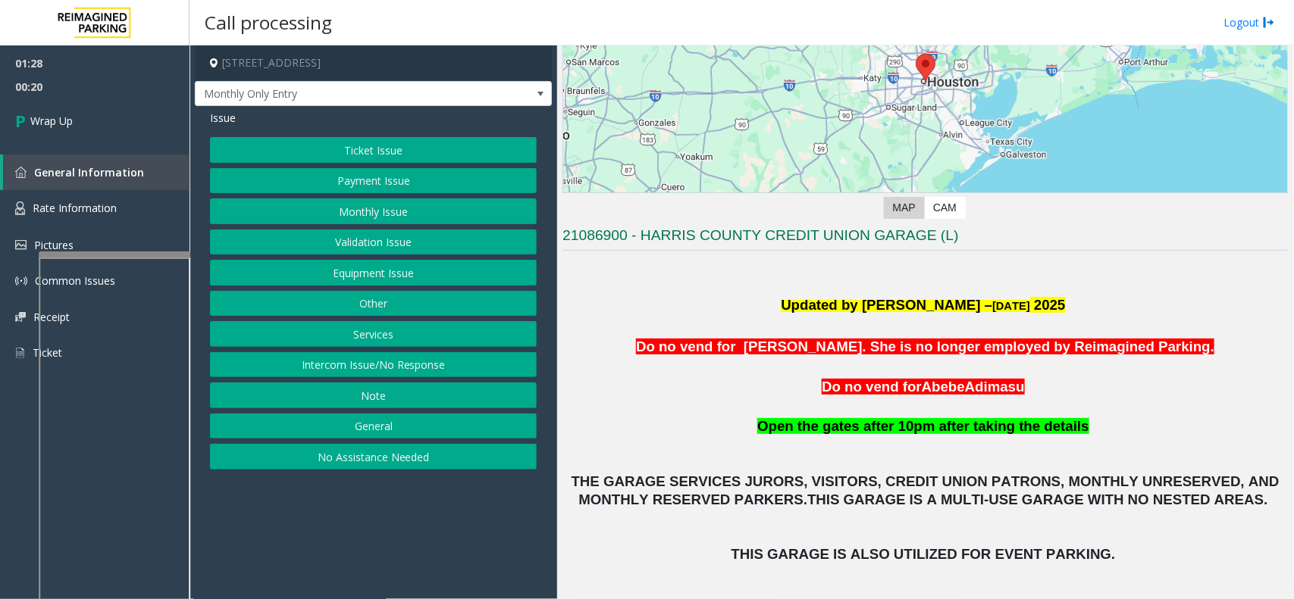
click at [391, 330] on button "Services" at bounding box center [373, 334] width 327 height 26
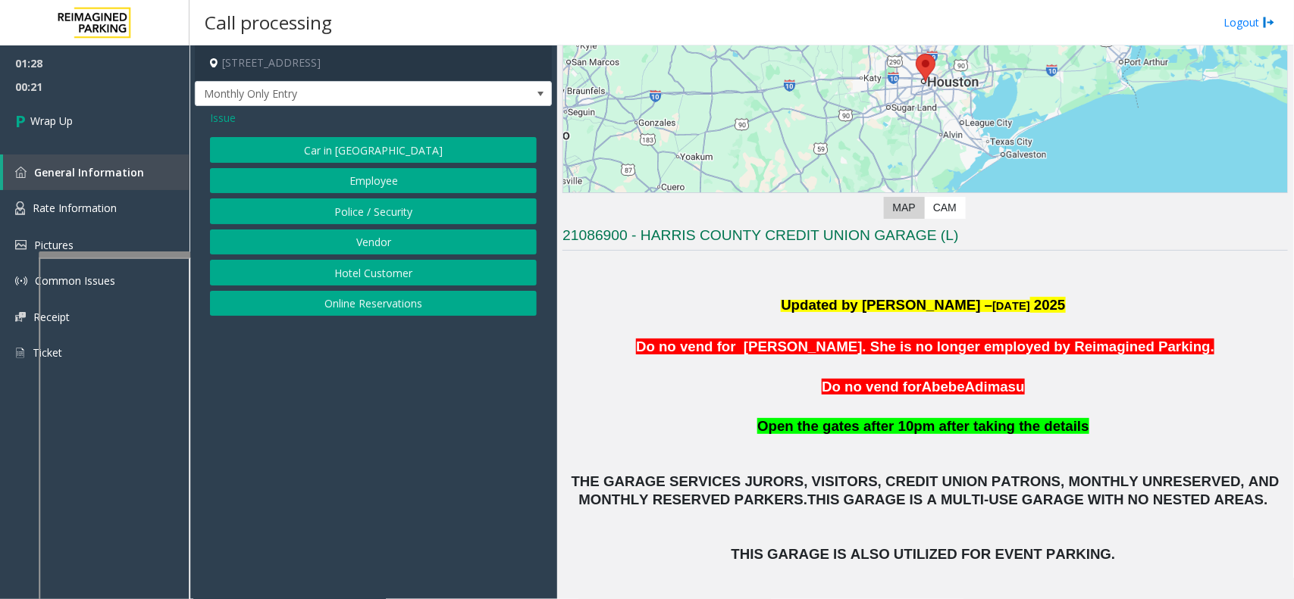
click at [379, 258] on div "Car in Tow Employee Police / Security Vendor Hotel Customer Online Reservations" at bounding box center [373, 226] width 327 height 179
click at [377, 247] on button "Vendor" at bounding box center [373, 243] width 327 height 26
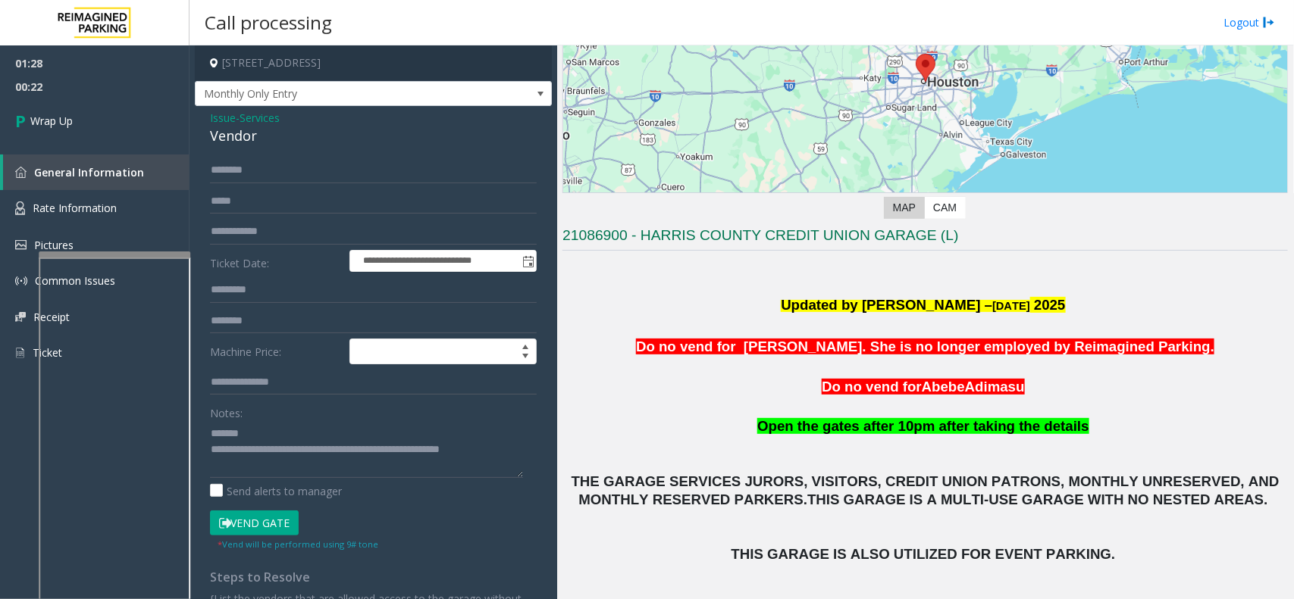
click at [239, 145] on div "Vendor" at bounding box center [373, 136] width 327 height 20
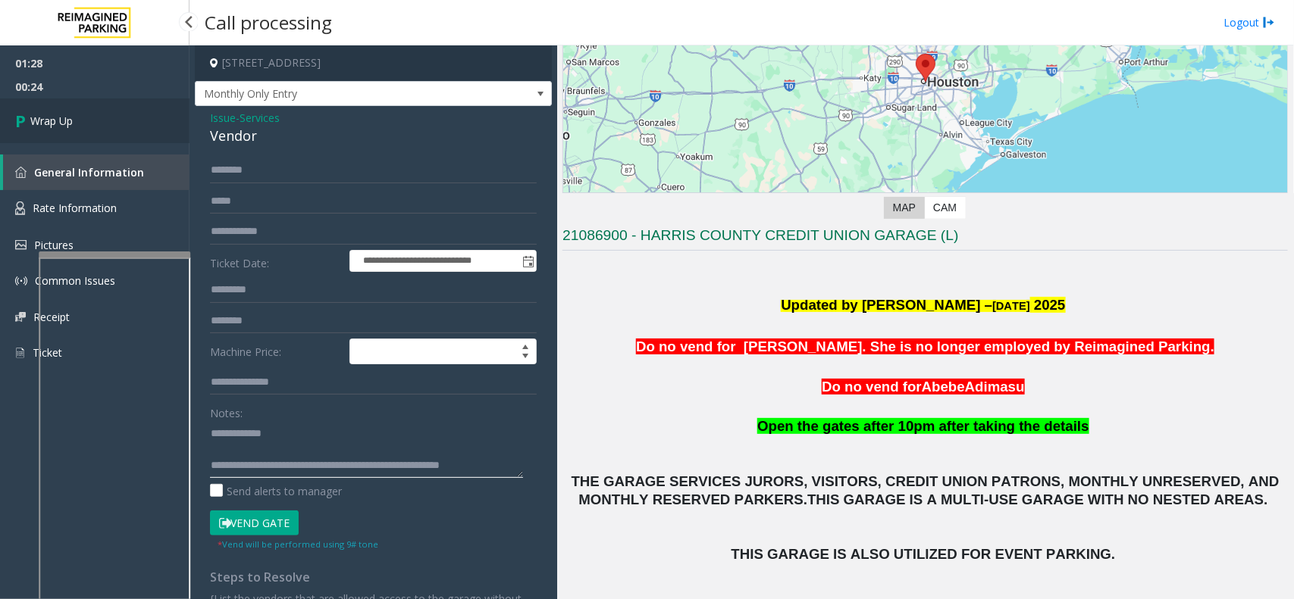
type textarea "**********"
click at [126, 111] on link "Wrap Up" at bounding box center [94, 121] width 189 height 45
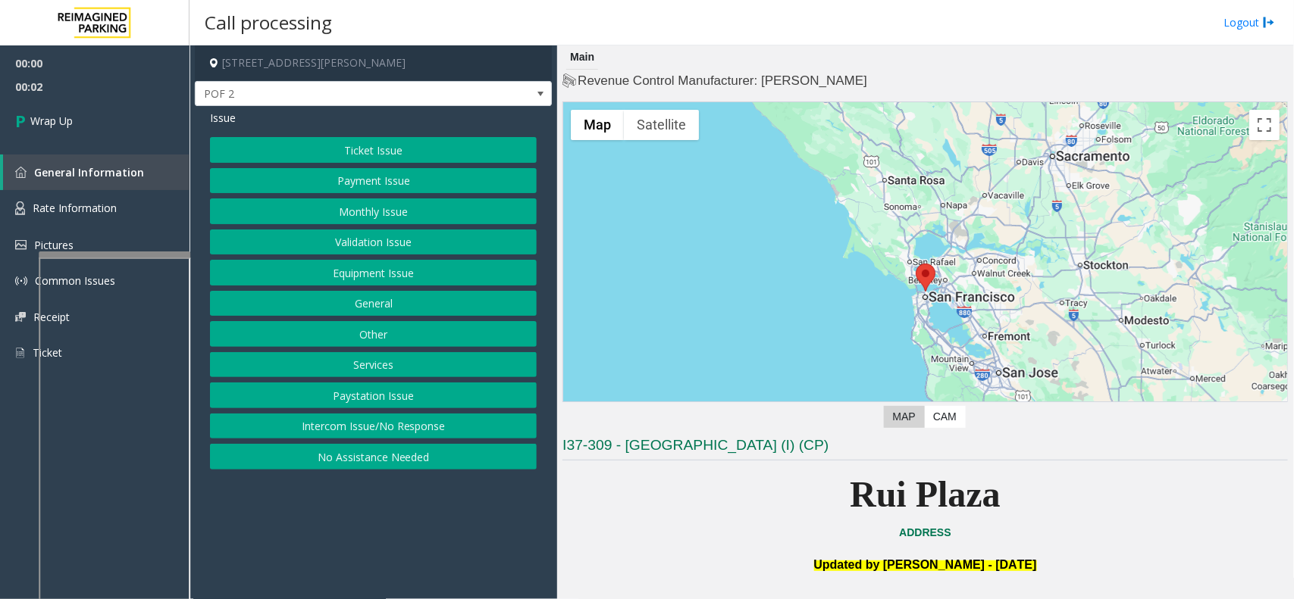
drag, startPoint x: 385, startPoint y: 436, endPoint x: 393, endPoint y: 405, distance: 31.2
click at [387, 436] on button "Intercom Issue/No Response" at bounding box center [373, 427] width 327 height 26
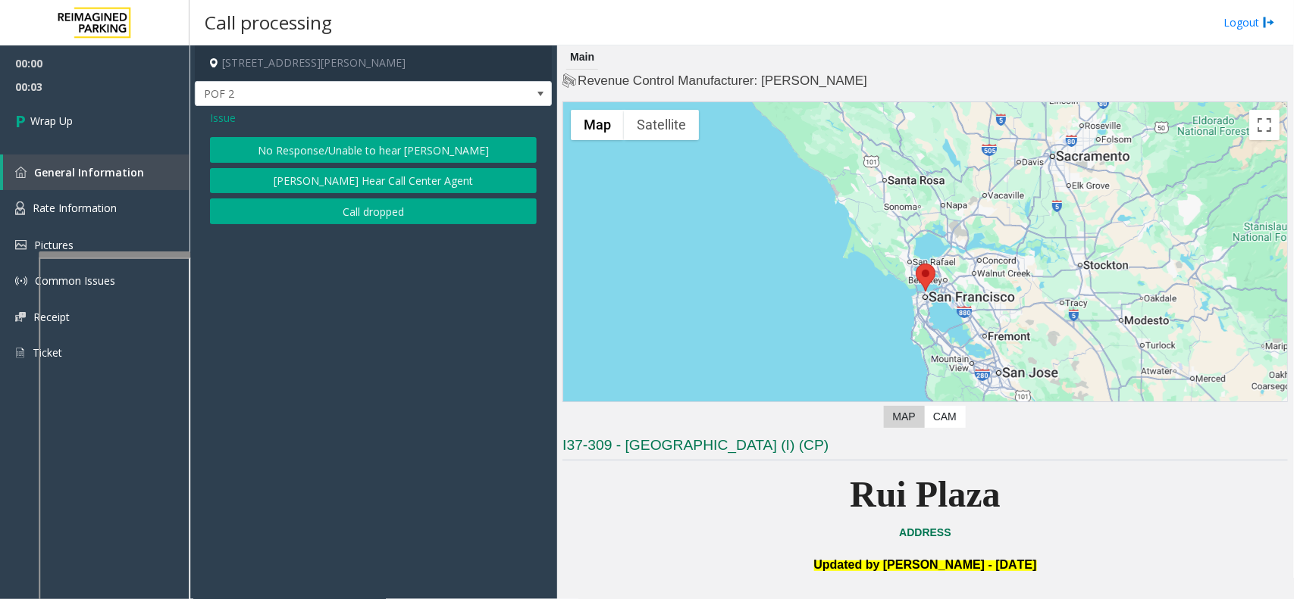
click at [418, 227] on div "Issue No Response/Unable to hear parker Parker Cannot Hear Call Center Agent Ca…" at bounding box center [373, 169] width 357 height 126
click at [415, 221] on button "Call dropped" at bounding box center [373, 212] width 327 height 26
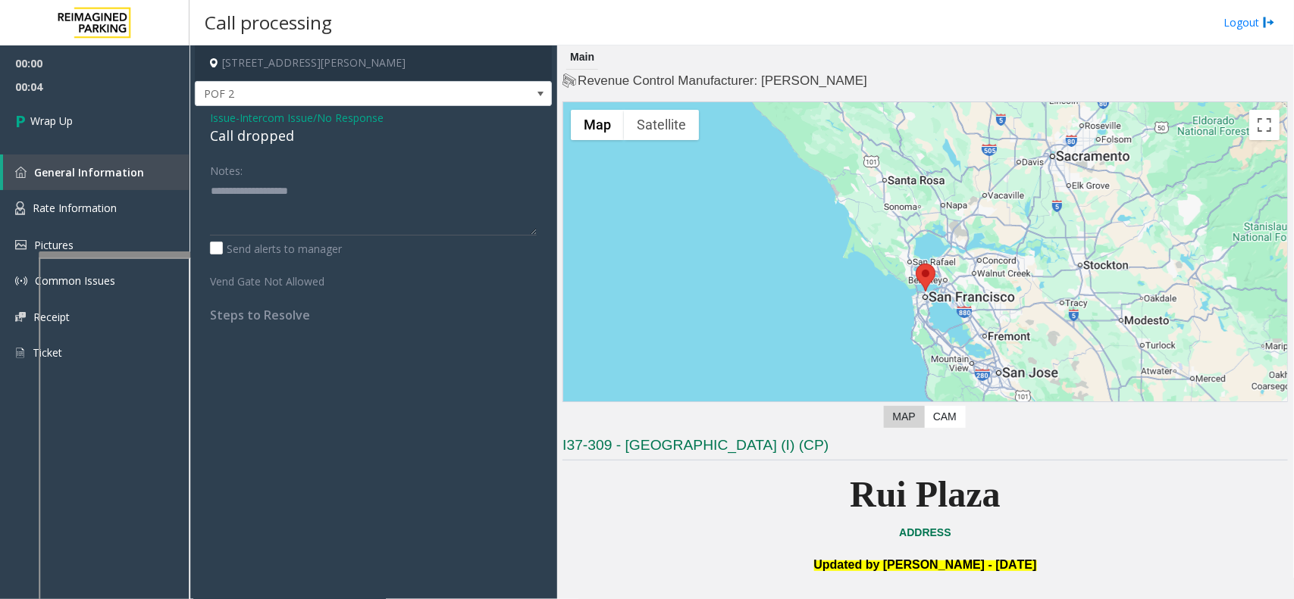
click at [241, 136] on div "Call dropped" at bounding box center [373, 136] width 327 height 20
type textarea "**********"
click at [142, 100] on link "Wrap Up" at bounding box center [94, 121] width 189 height 45
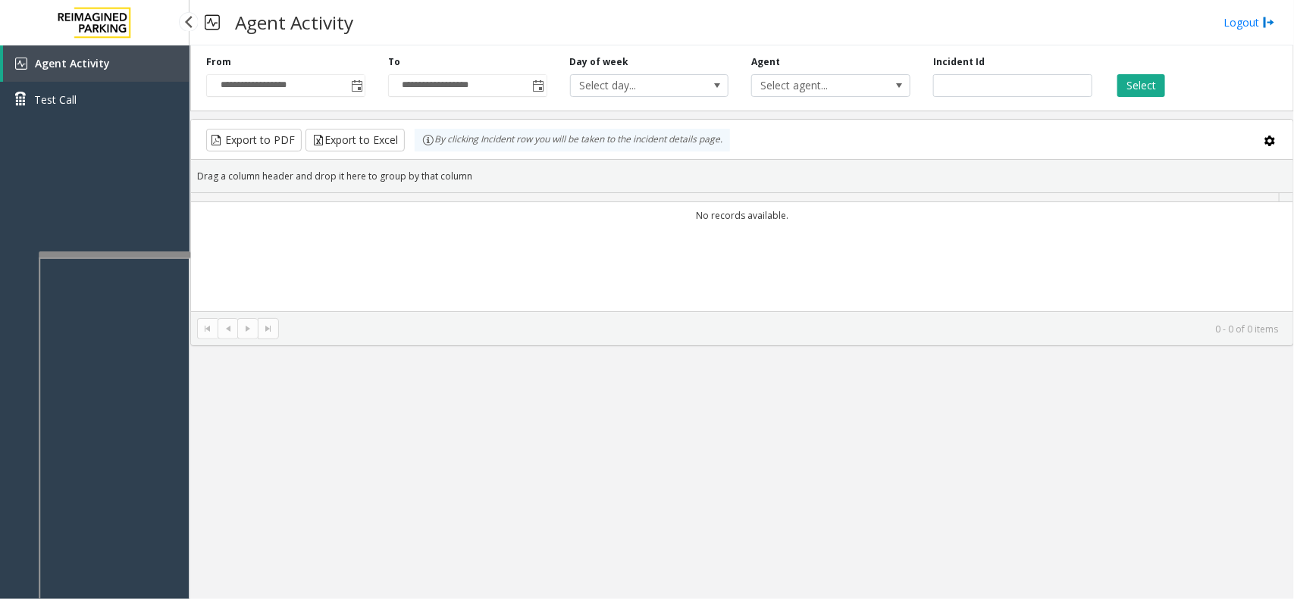
click at [139, 112] on link "Test Call" at bounding box center [94, 100] width 189 height 36
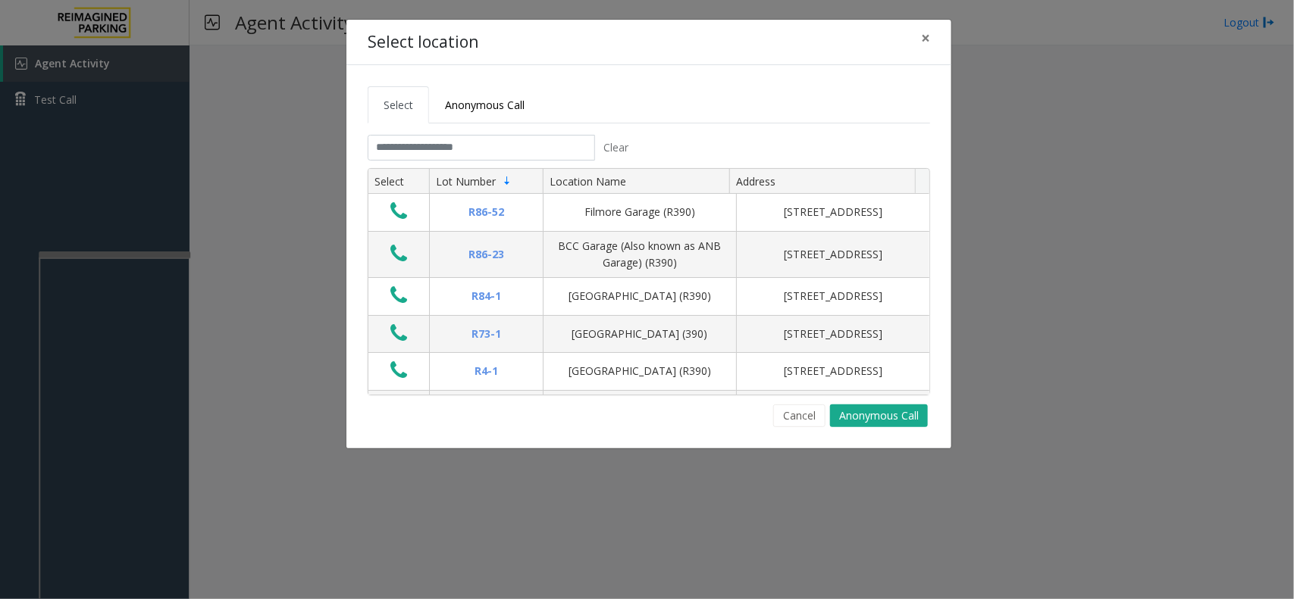
click at [293, 156] on div "Select location × Select Anonymous Call Clear Select Lot Number Location Name A…" at bounding box center [647, 299] width 1294 height 599
click at [300, 224] on div "Select location × Select Anonymous Call Clear Select Lot Number Location Name A…" at bounding box center [647, 299] width 1294 height 599
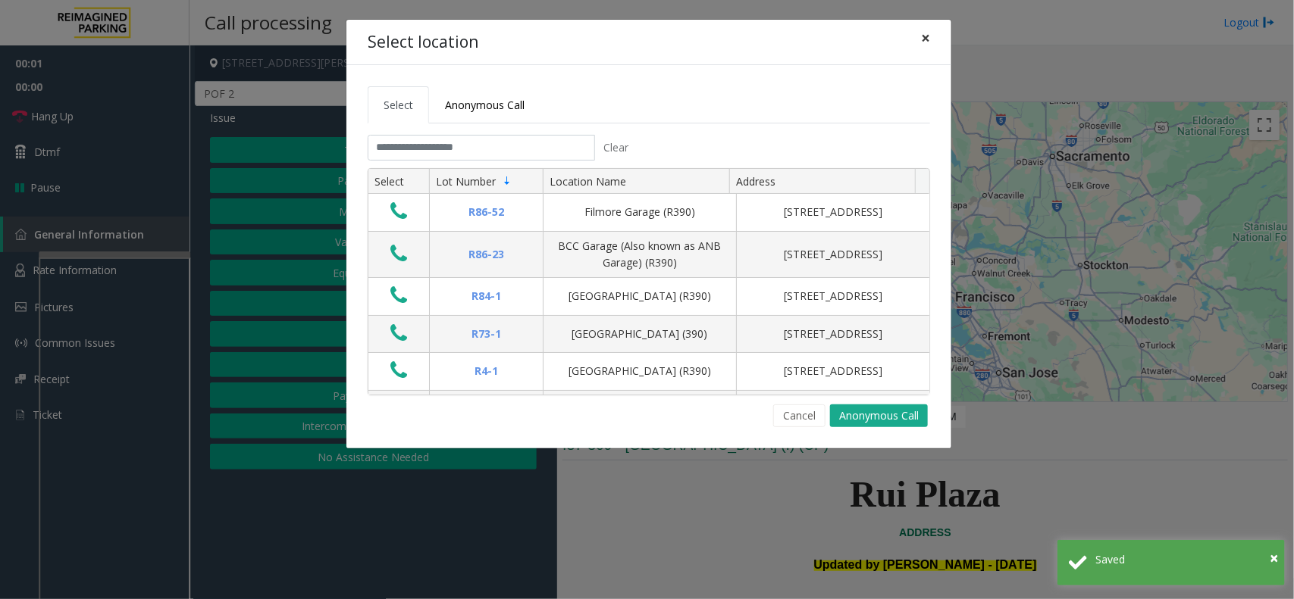
click at [927, 32] on span "×" at bounding box center [925, 37] width 9 height 21
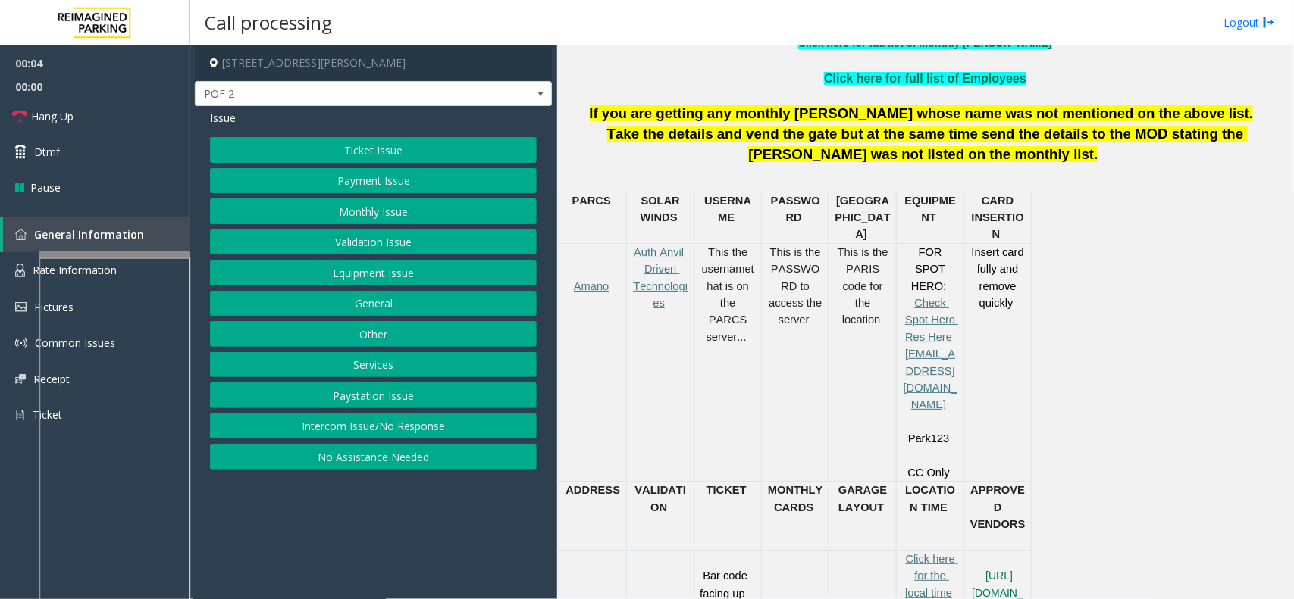
scroll to position [663, 0]
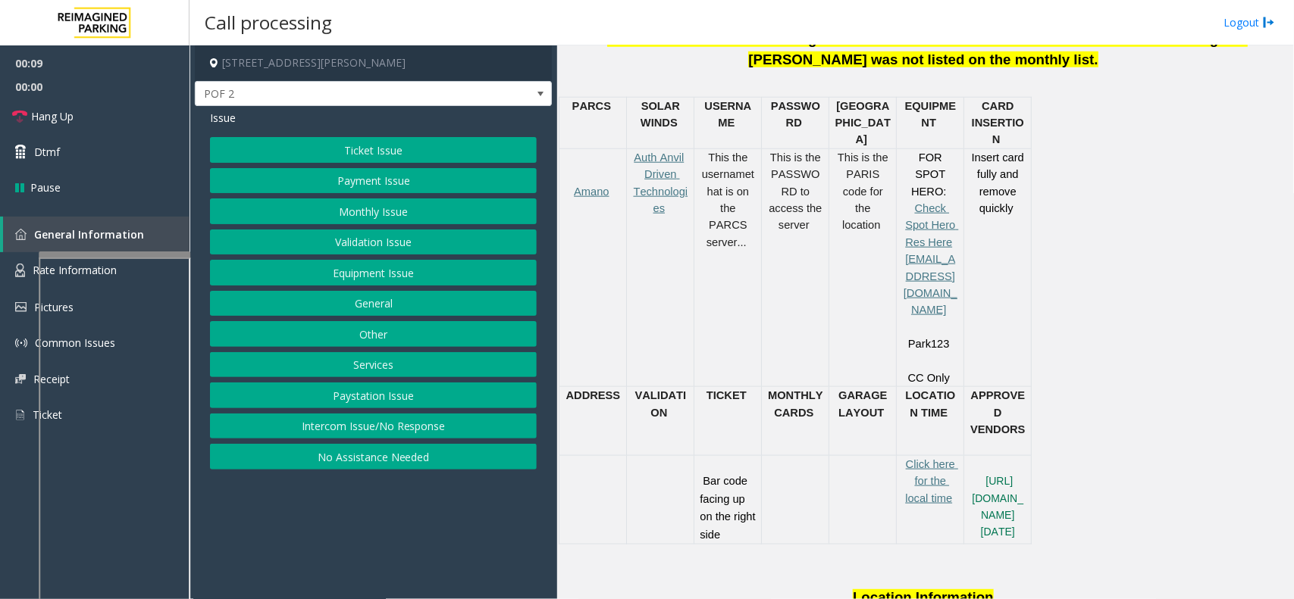
click at [505, 433] on button "Intercom Issue/No Response" at bounding box center [373, 427] width 327 height 26
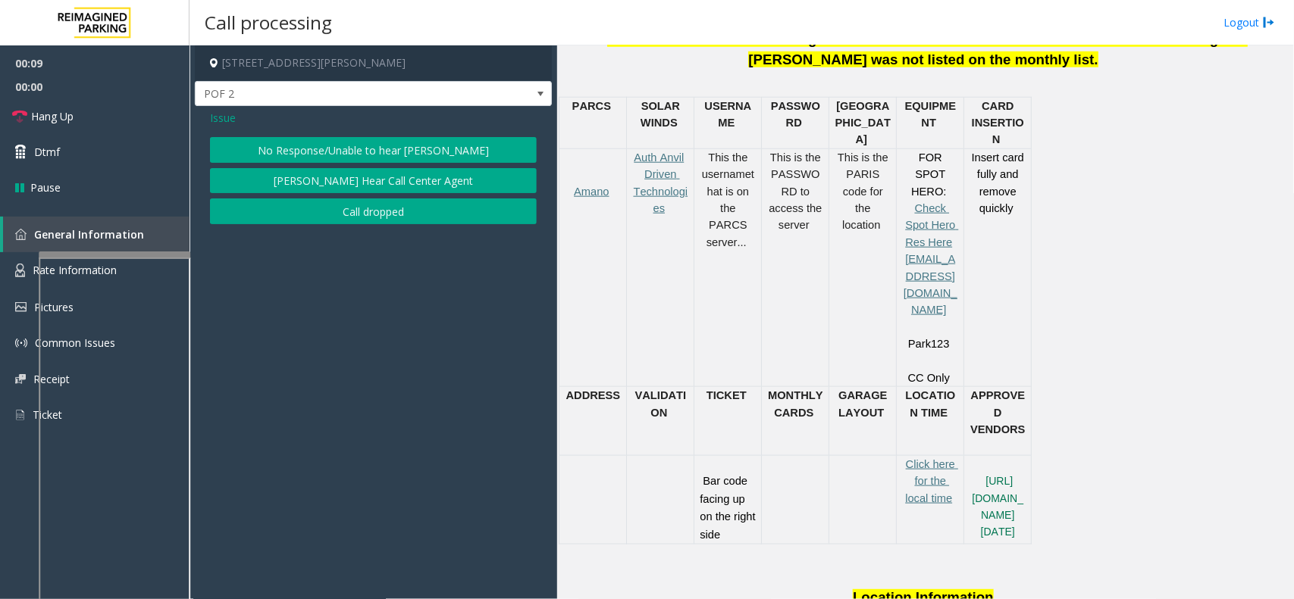
click at [411, 152] on button "No Response/Unable to hear [PERSON_NAME]" at bounding box center [373, 150] width 327 height 26
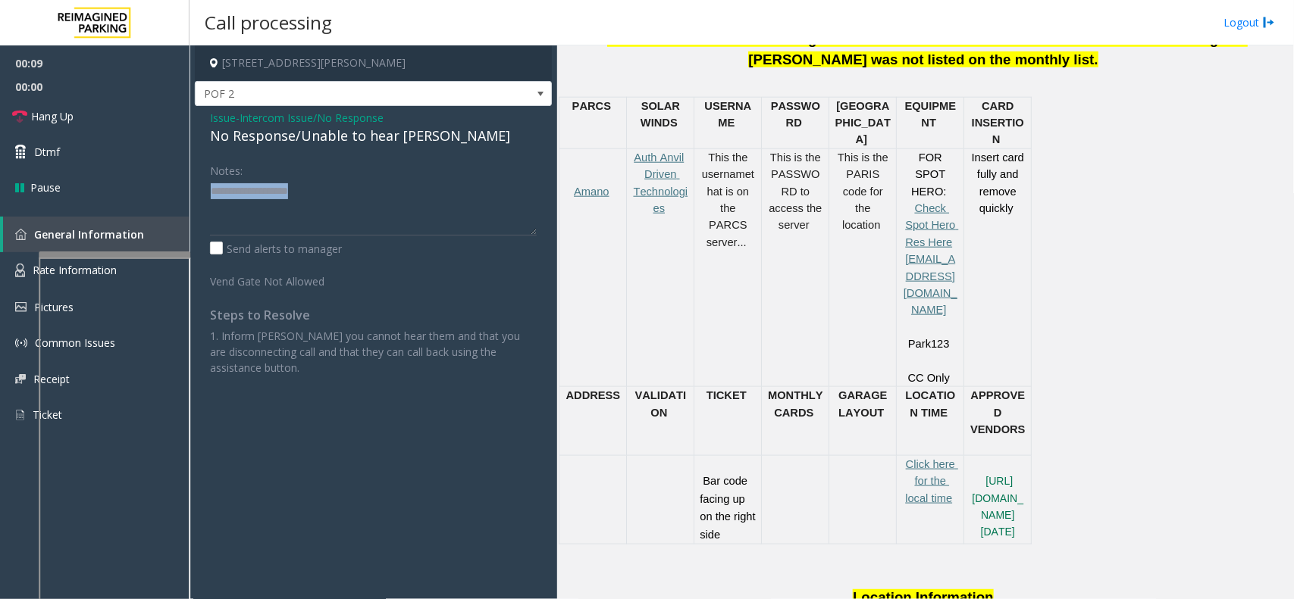
click at [411, 152] on div "Issue - Intercom Issue/No Response No Response/Unable to hear [PERSON_NAME] Not…" at bounding box center [373, 248] width 357 height 285
click at [391, 140] on div "No Response/Unable to hear [PERSON_NAME]" at bounding box center [373, 136] width 327 height 20
type textarea "**********"
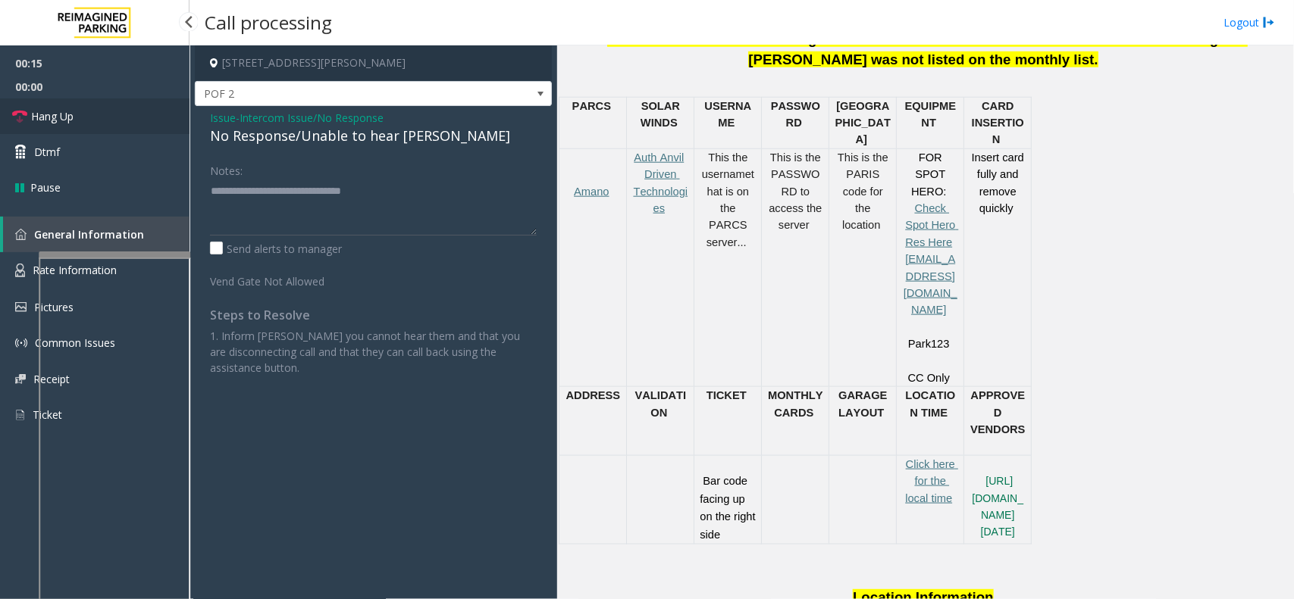
click at [133, 117] on link "Hang Up" at bounding box center [94, 117] width 189 height 36
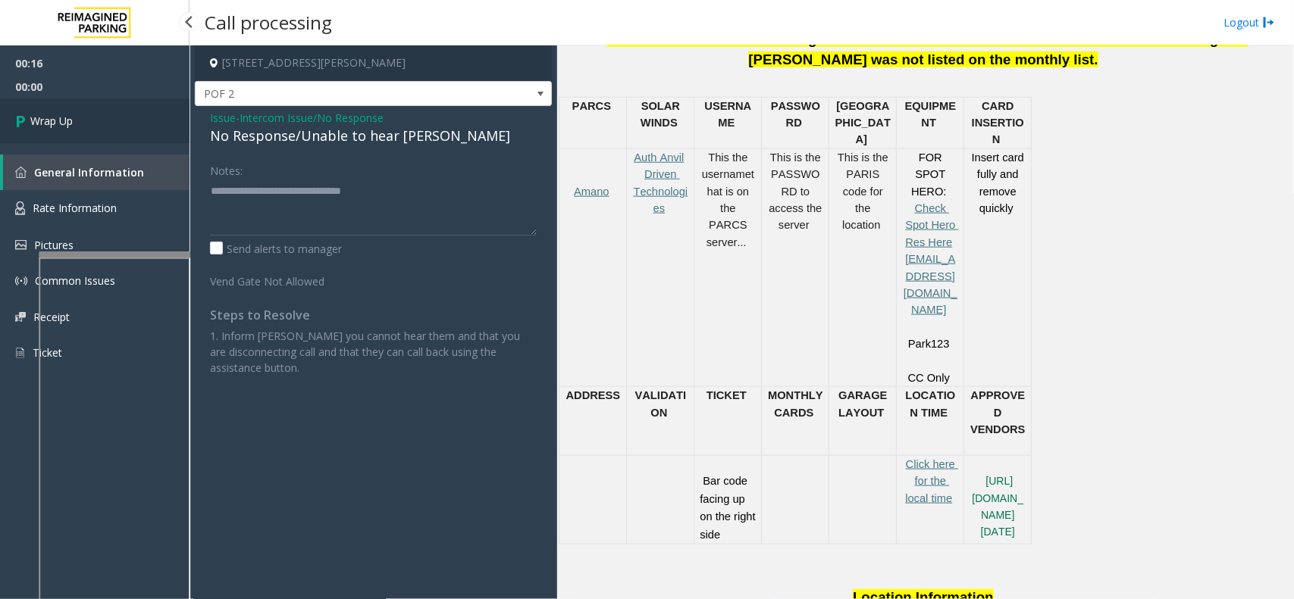
click at [131, 115] on link "Wrap Up" at bounding box center [94, 121] width 189 height 45
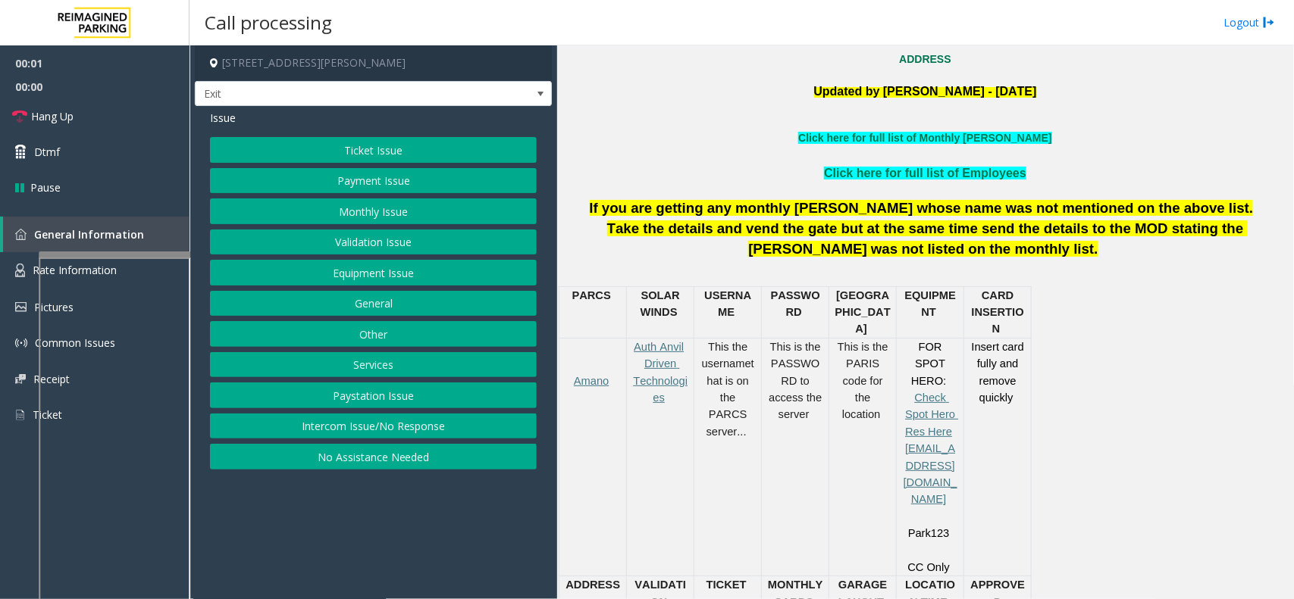
scroll to position [568, 0]
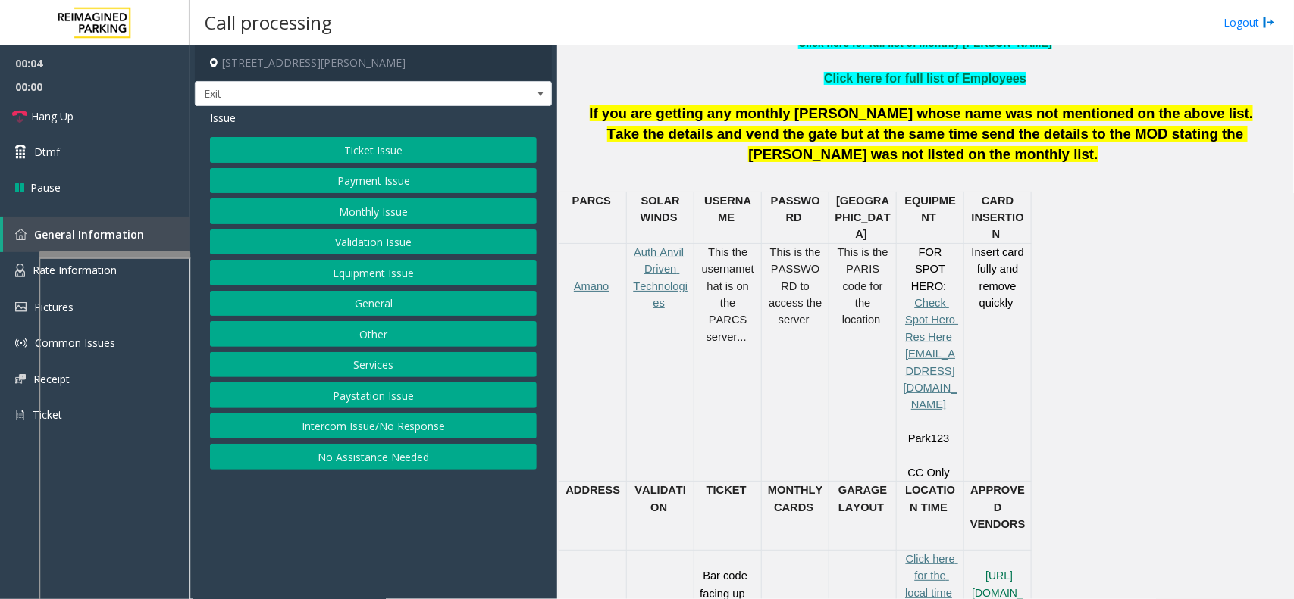
click at [448, 362] on button "Services" at bounding box center [373, 365] width 327 height 26
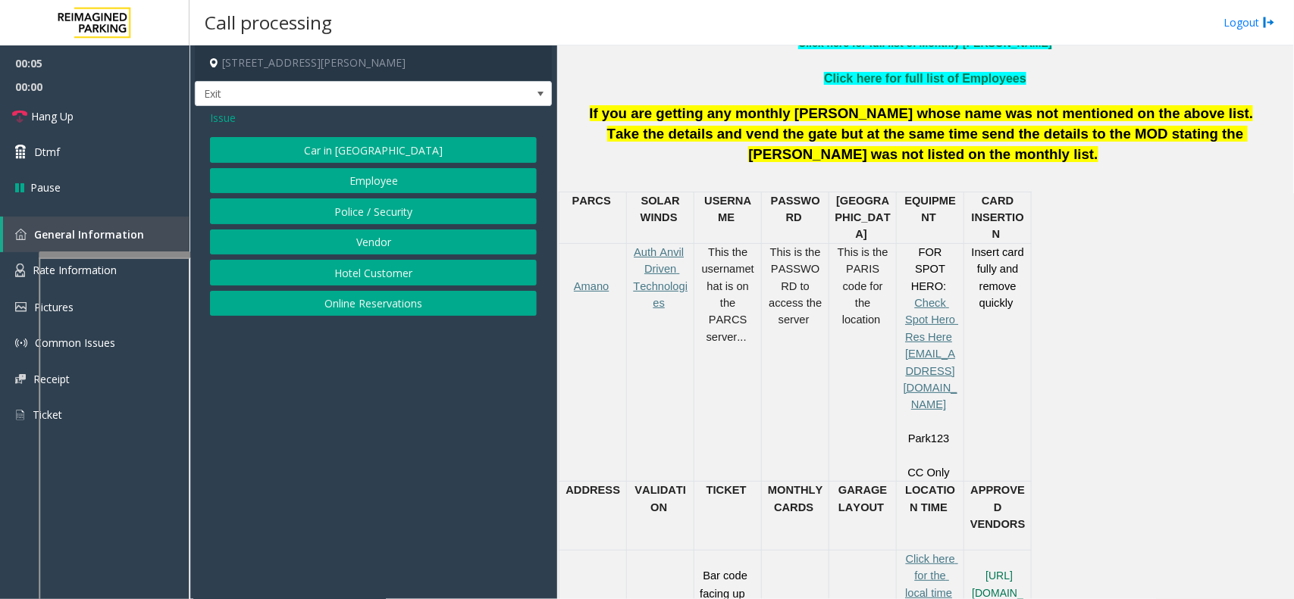
click at [400, 299] on button "Online Reservations" at bounding box center [373, 304] width 327 height 26
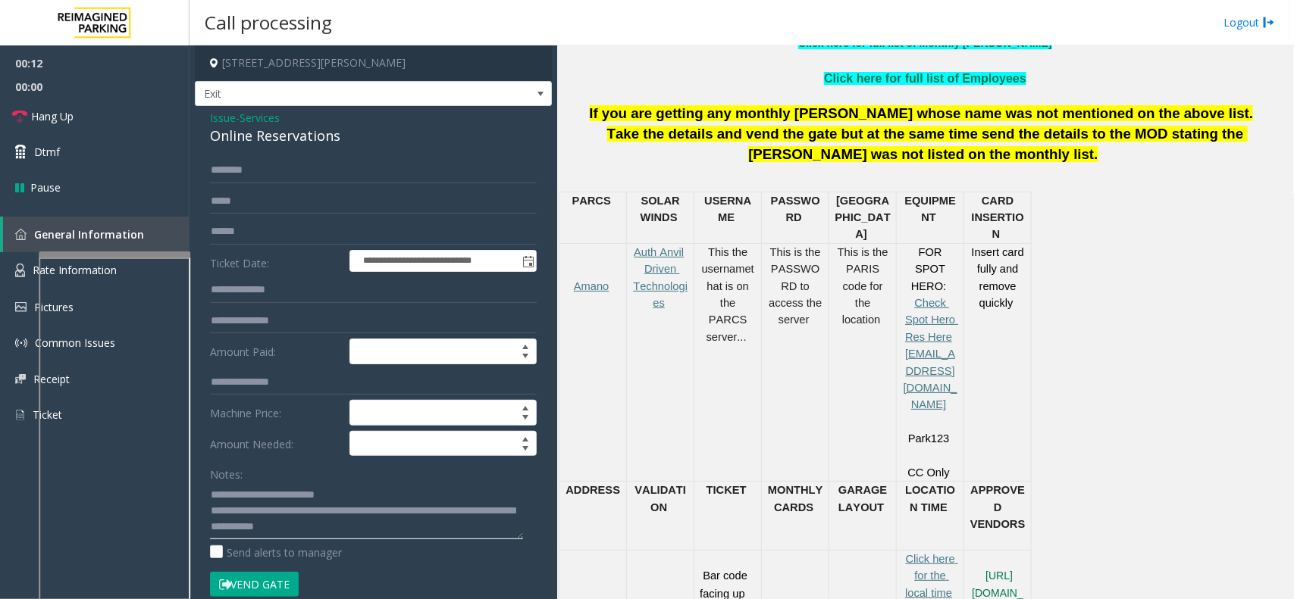
type textarea "**********"
click at [271, 230] on input "text" at bounding box center [373, 232] width 327 height 26
type input "*********"
click at [268, 582] on button "Vend Gate" at bounding box center [254, 585] width 89 height 26
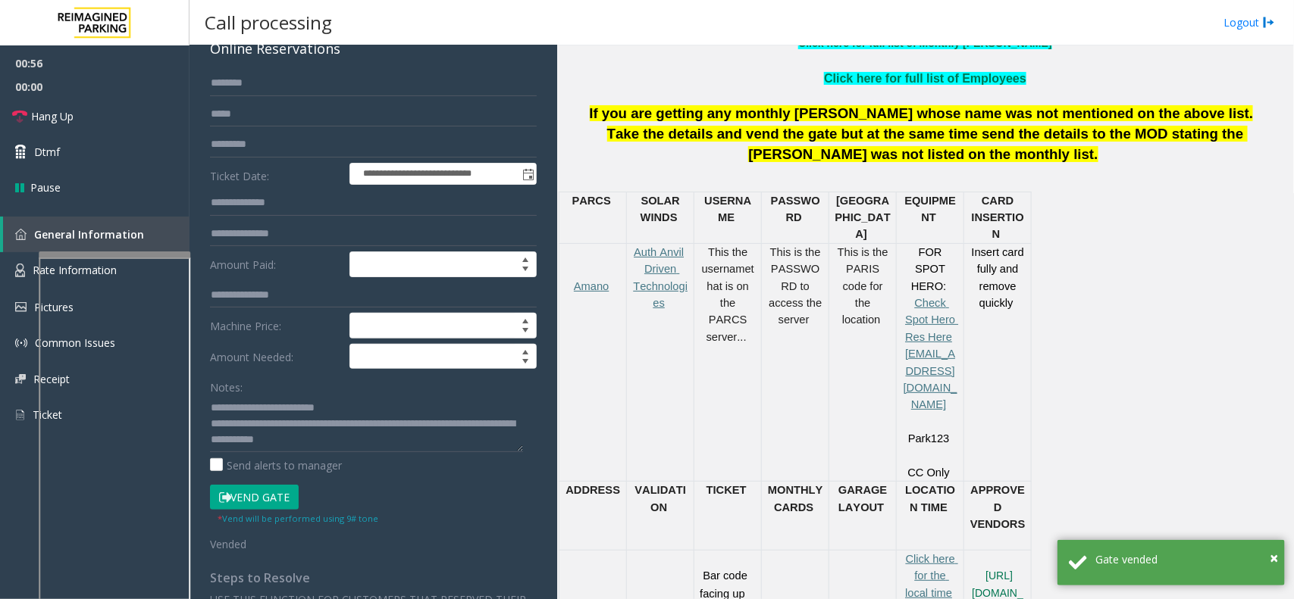
scroll to position [0, 0]
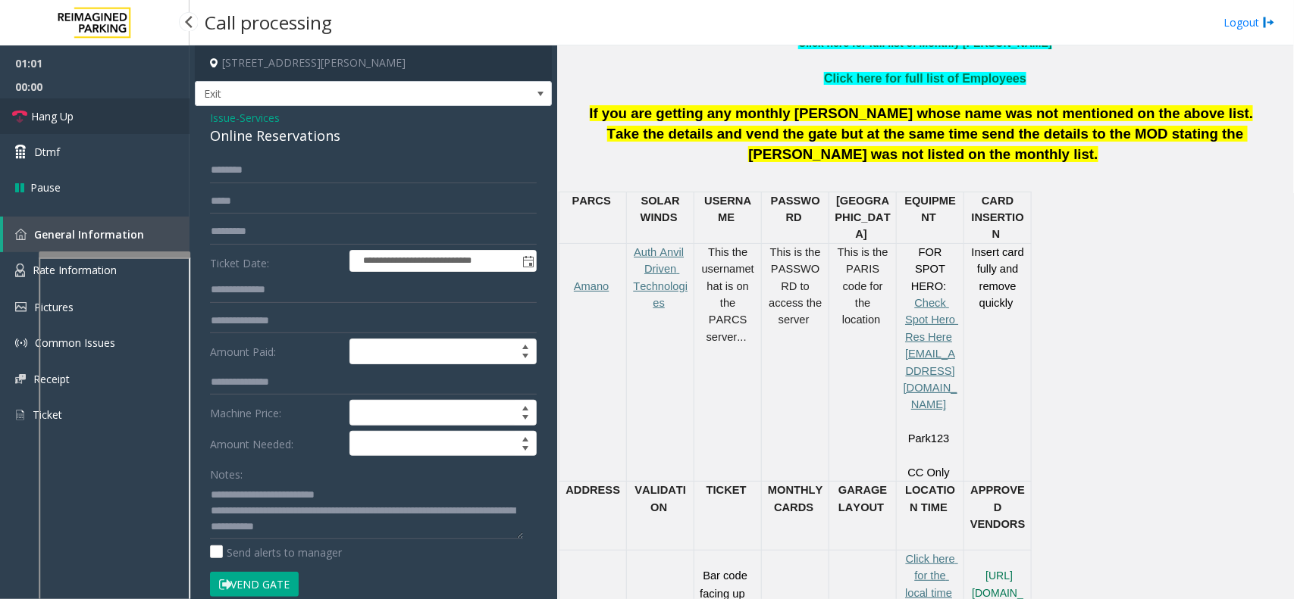
click at [111, 127] on link "Hang Up" at bounding box center [94, 117] width 189 height 36
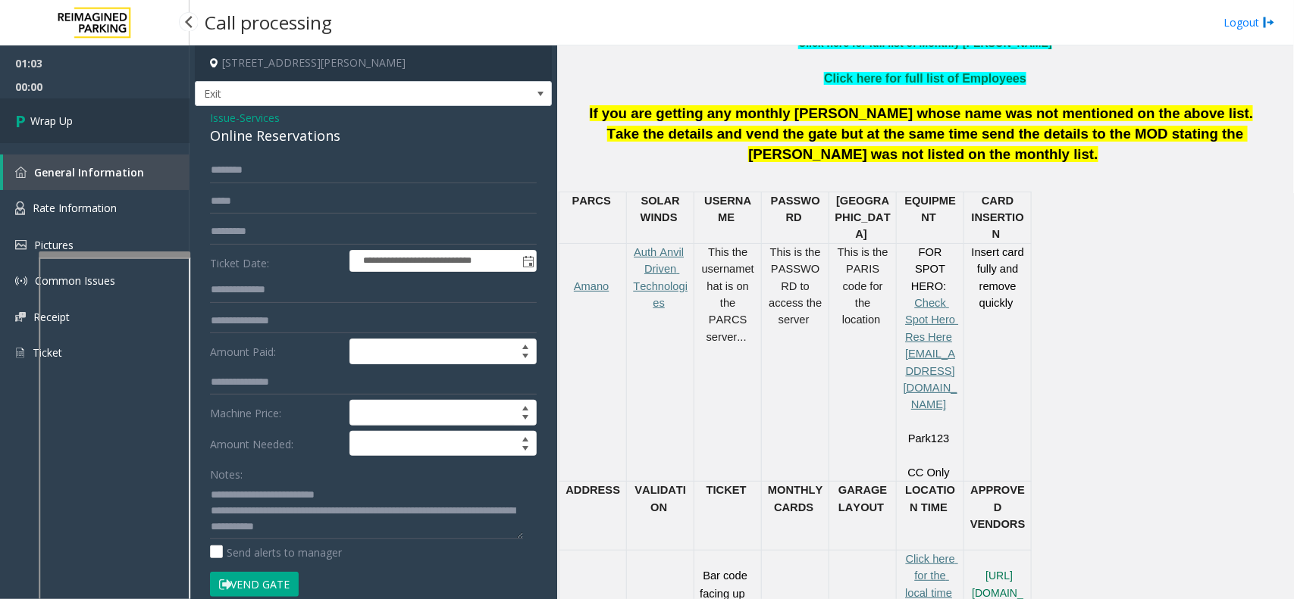
click at [111, 127] on link "Wrap Up" at bounding box center [94, 121] width 189 height 45
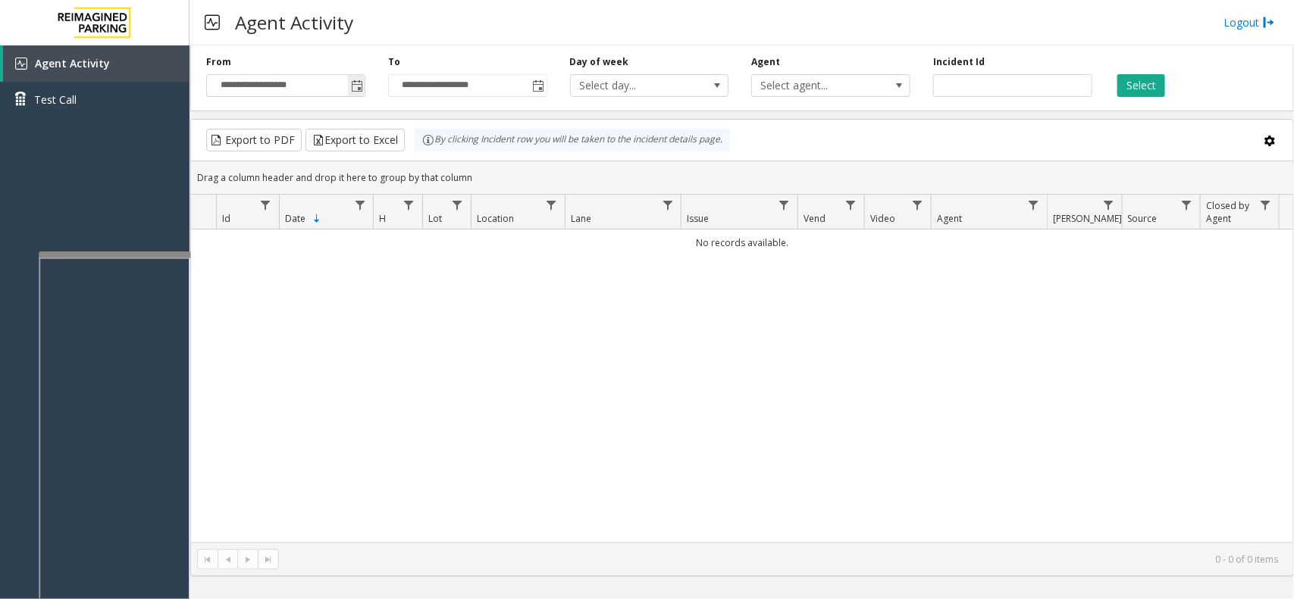
click at [358, 91] on span "Toggle popup" at bounding box center [357, 86] width 12 height 12
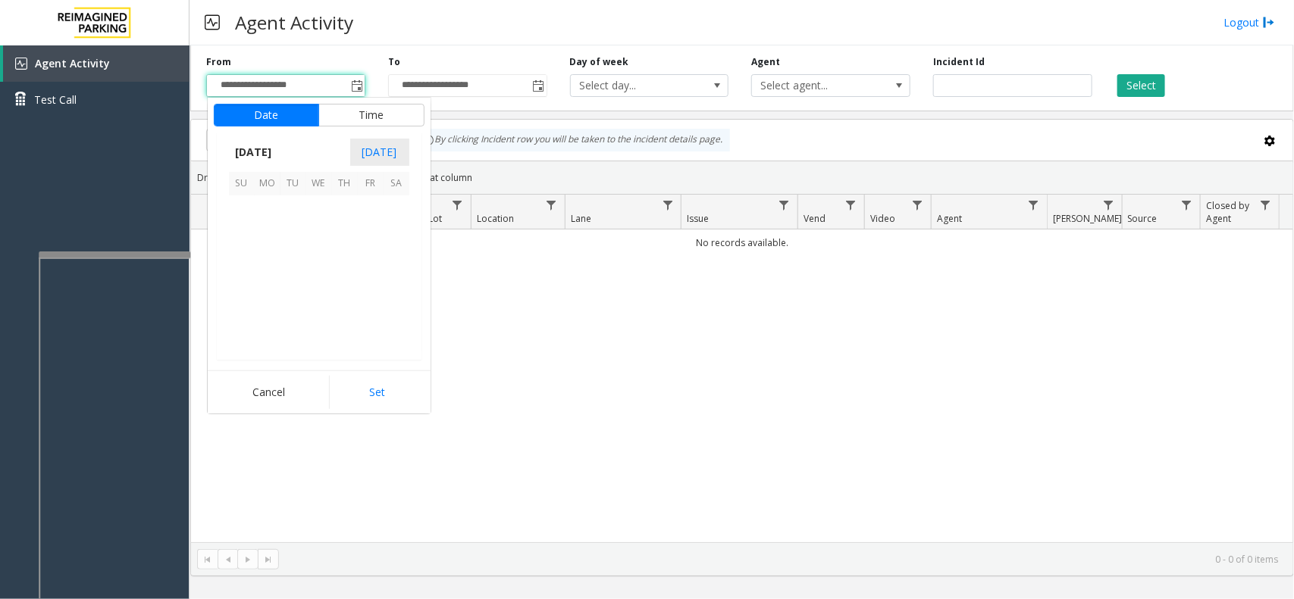
scroll to position [271877, 0]
click at [244, 286] on span "21" at bounding box center [242, 286] width 26 height 26
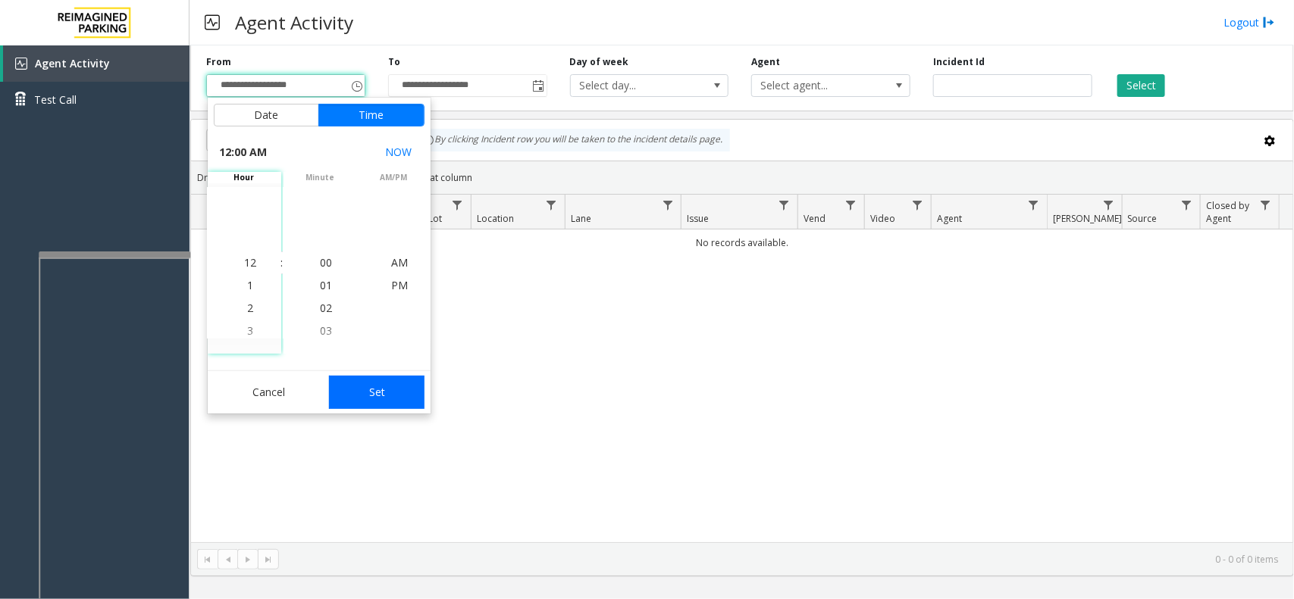
click at [396, 394] on button "Set" at bounding box center [376, 392] width 95 height 33
type input "**********"
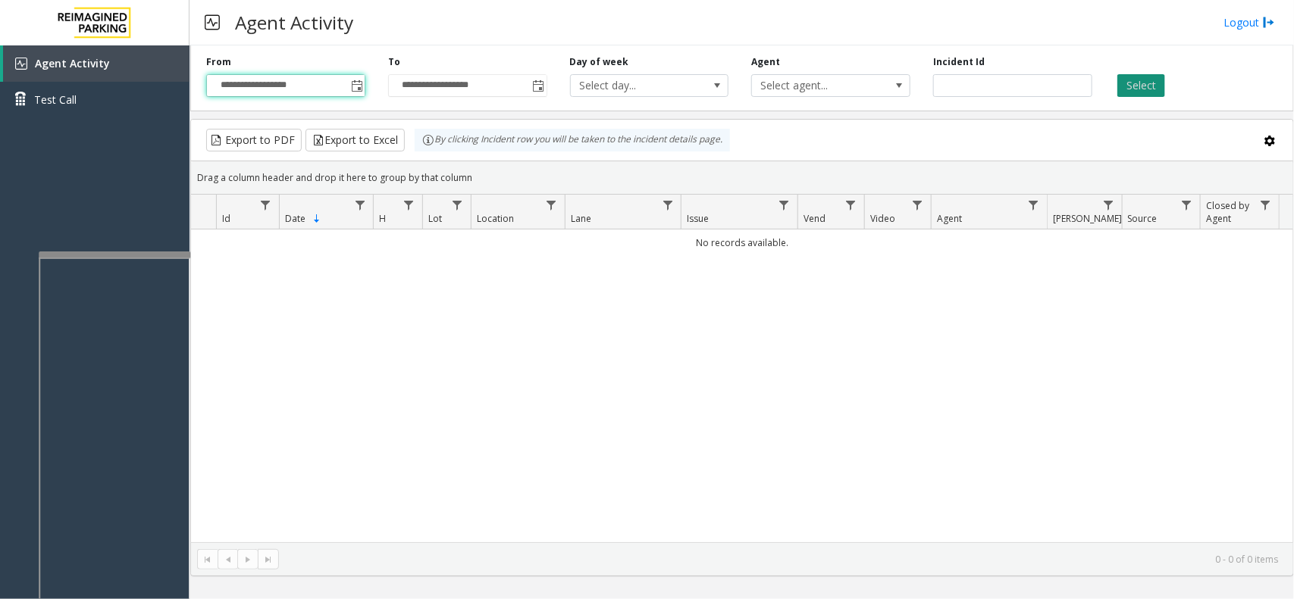
click at [1150, 74] on button "Select" at bounding box center [1141, 85] width 48 height 23
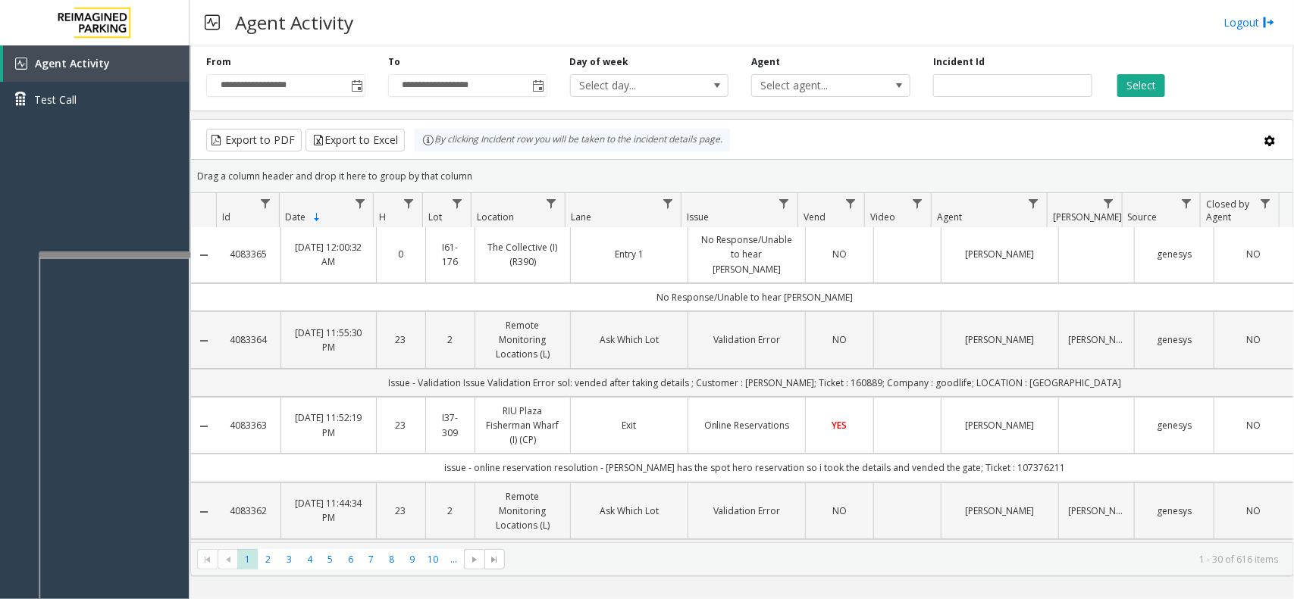
scroll to position [0, 0]
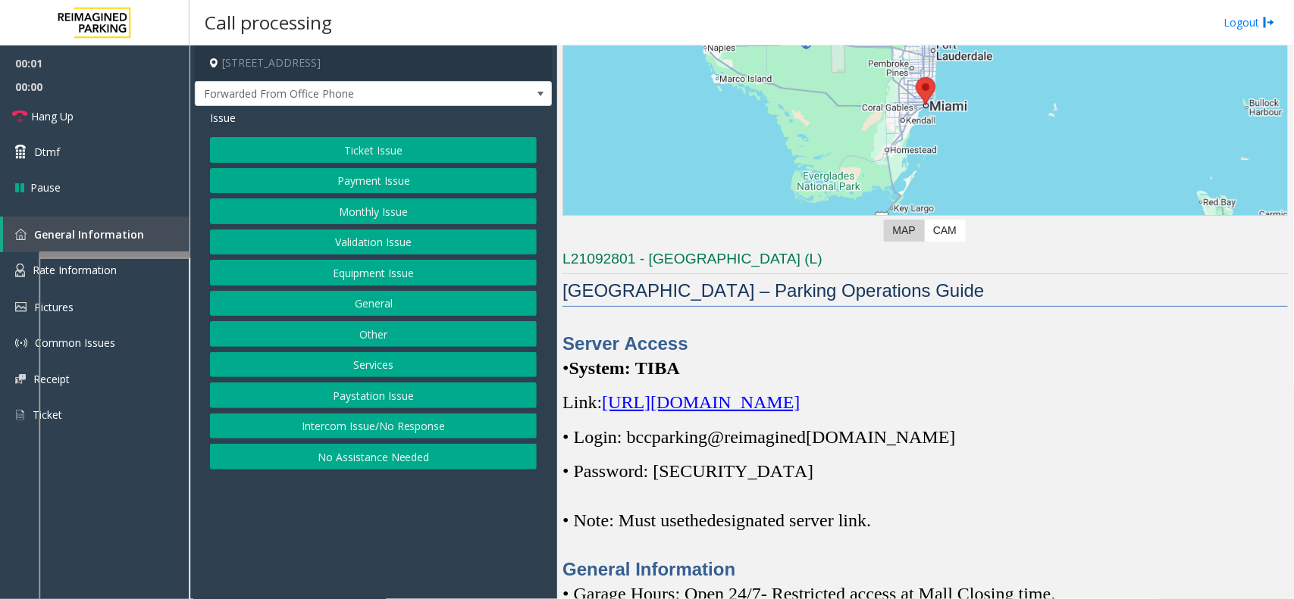
scroll to position [189, 0]
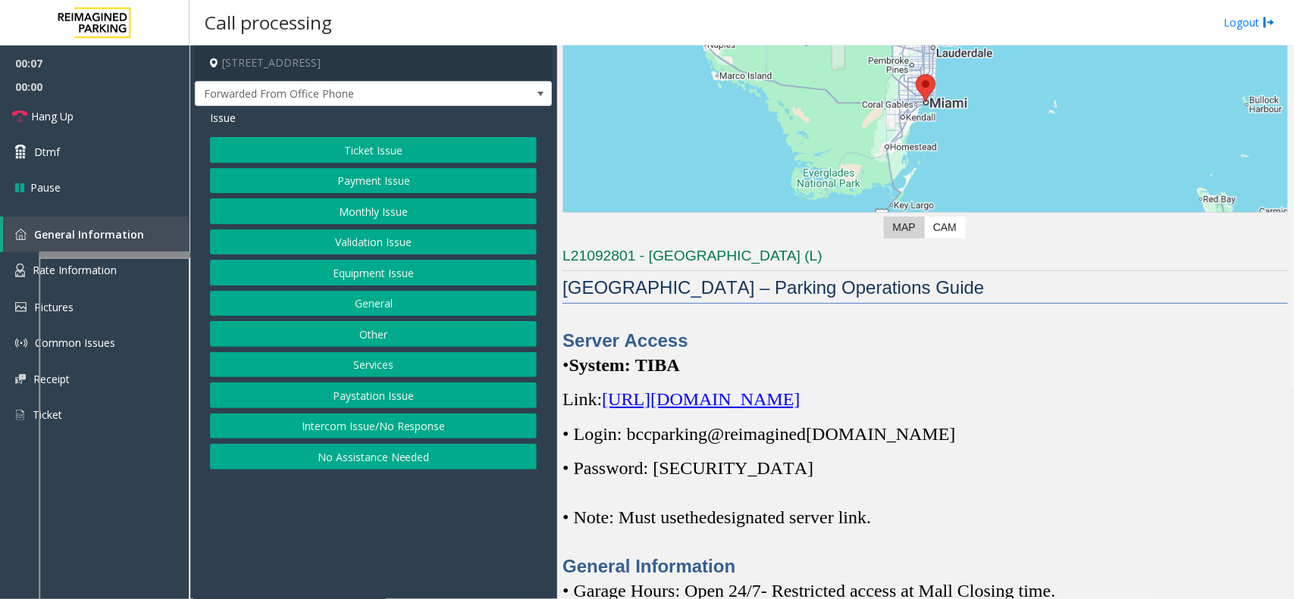
click at [417, 152] on button "Ticket Issue" at bounding box center [373, 150] width 327 height 26
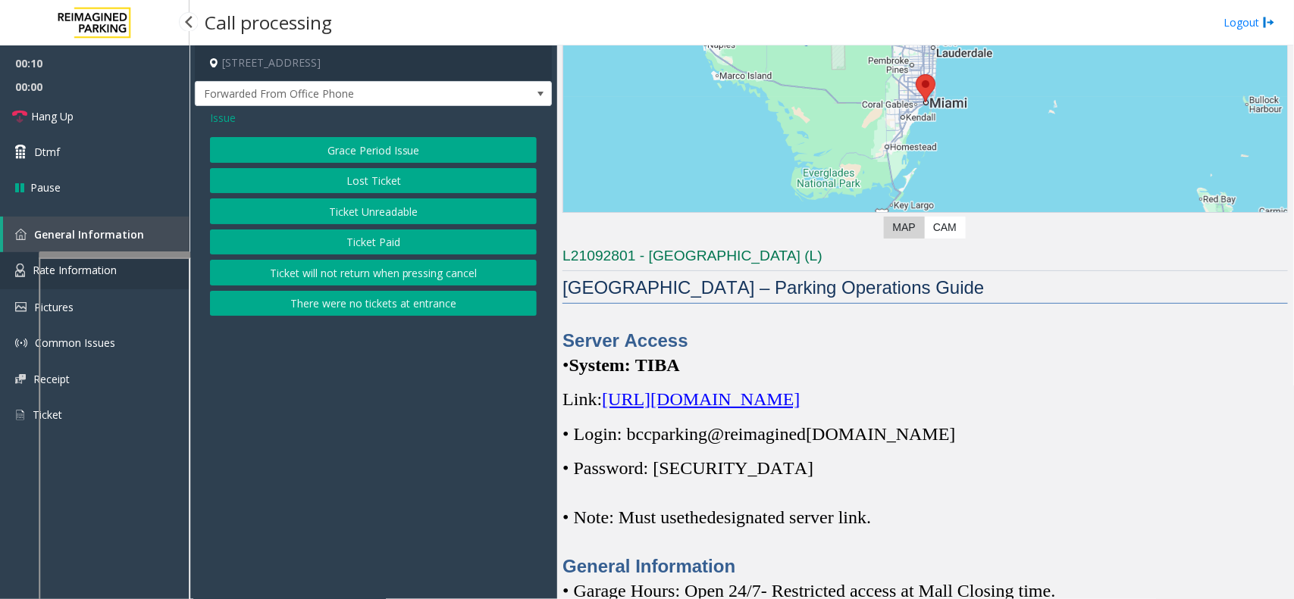
click at [12, 274] on link "Rate Information" at bounding box center [94, 270] width 189 height 37
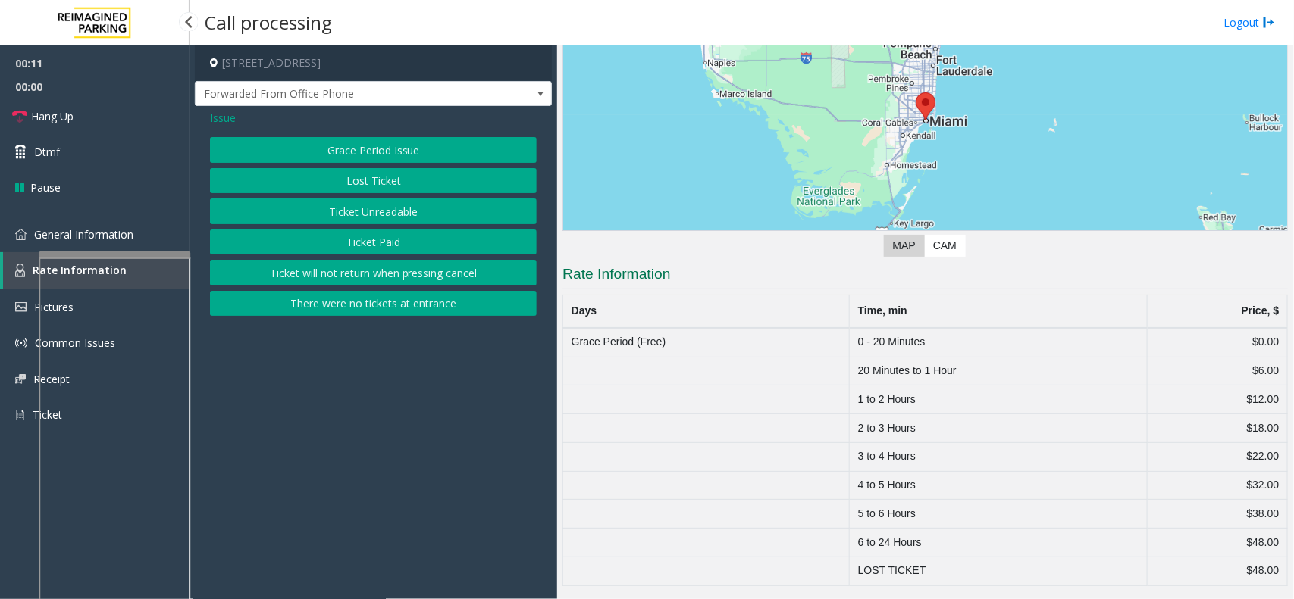
scroll to position [173, 0]
click at [21, 241] on link "General Information" at bounding box center [94, 235] width 189 height 36
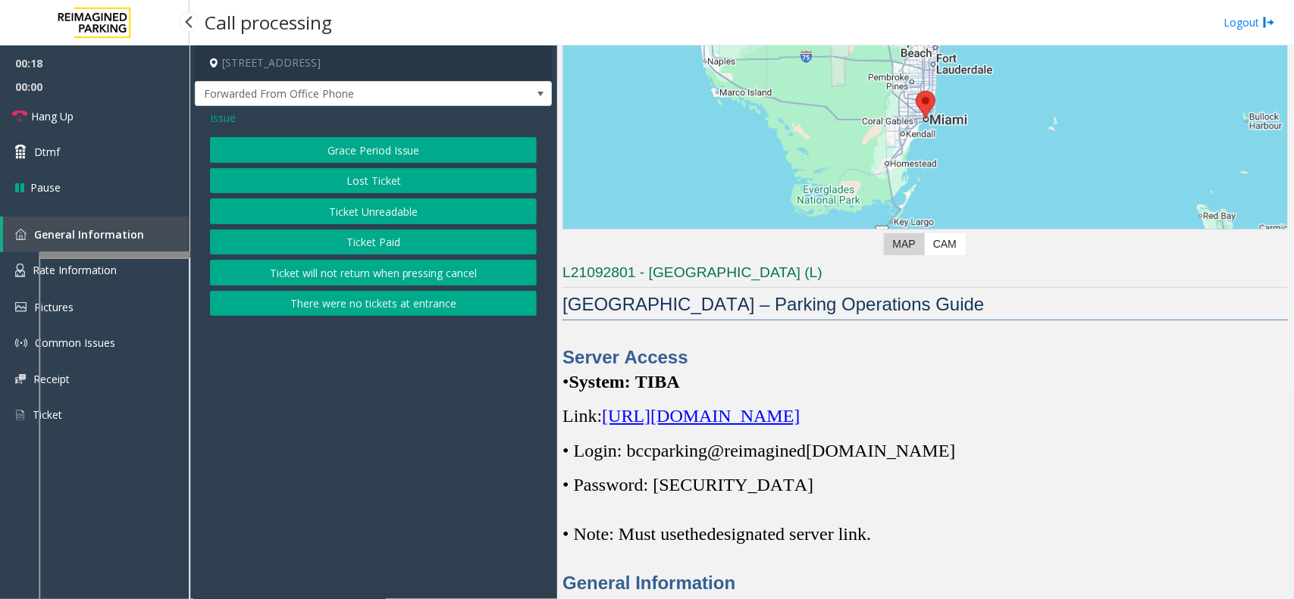
scroll to position [189, 0]
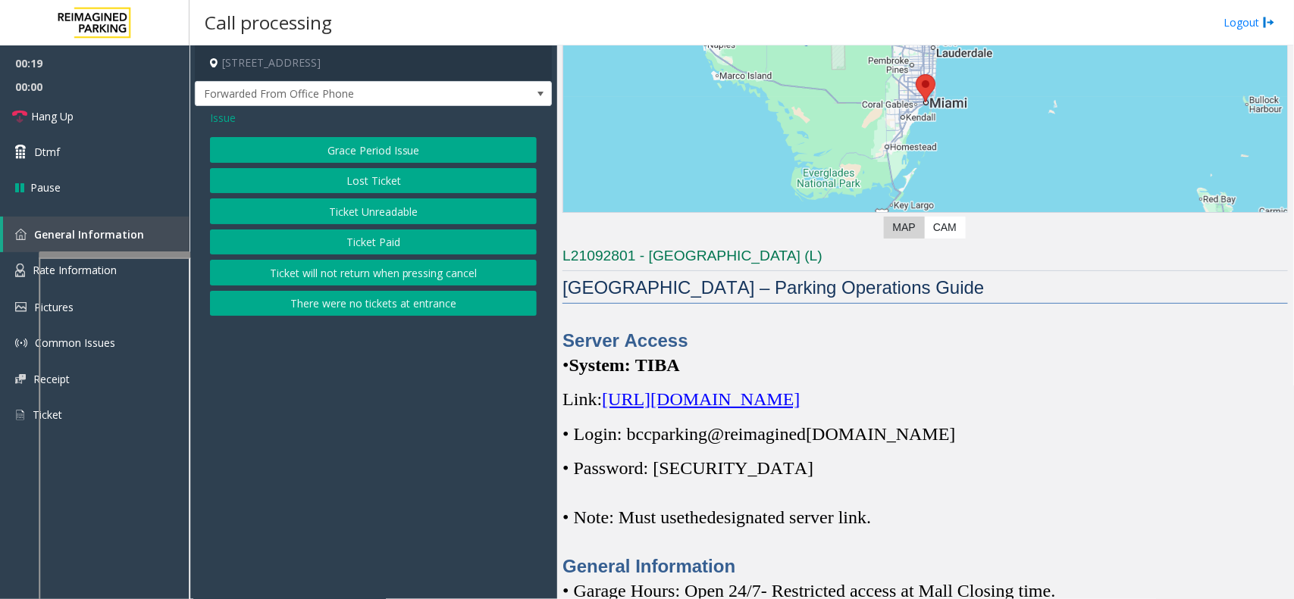
click at [282, 142] on button "Grace Period Issue" at bounding box center [373, 150] width 327 height 26
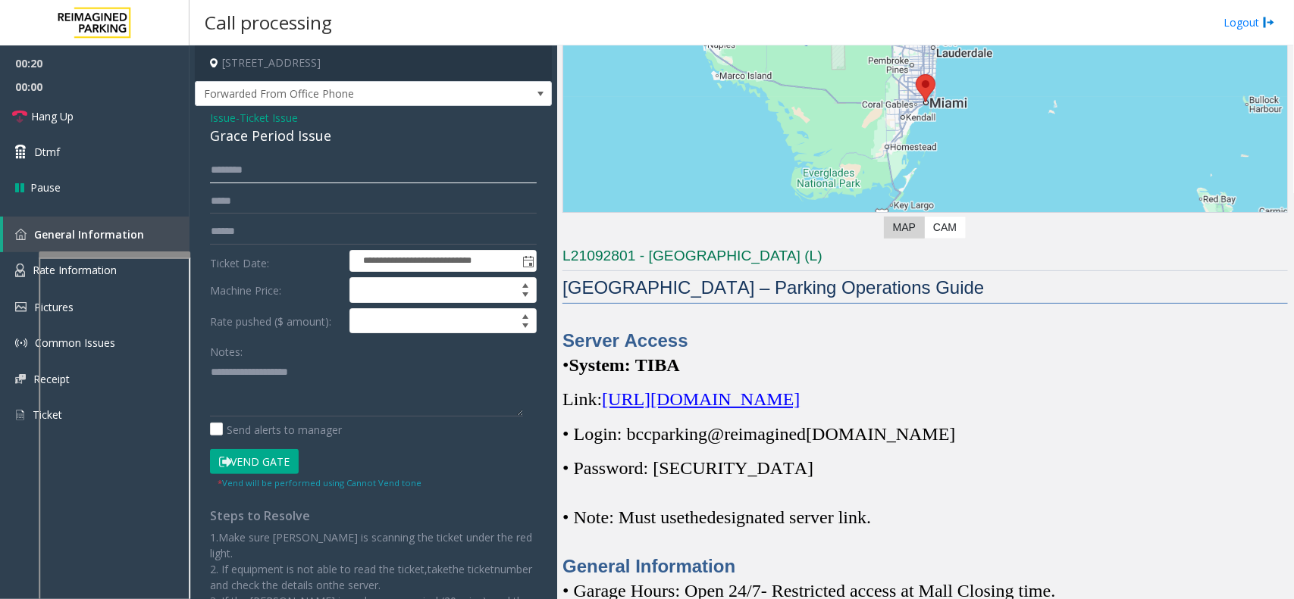
click at [244, 174] on input "text" at bounding box center [373, 171] width 327 height 26
click at [258, 226] on input "text" at bounding box center [373, 232] width 327 height 26
click at [260, 134] on div "Grace Period Issue" at bounding box center [373, 136] width 327 height 20
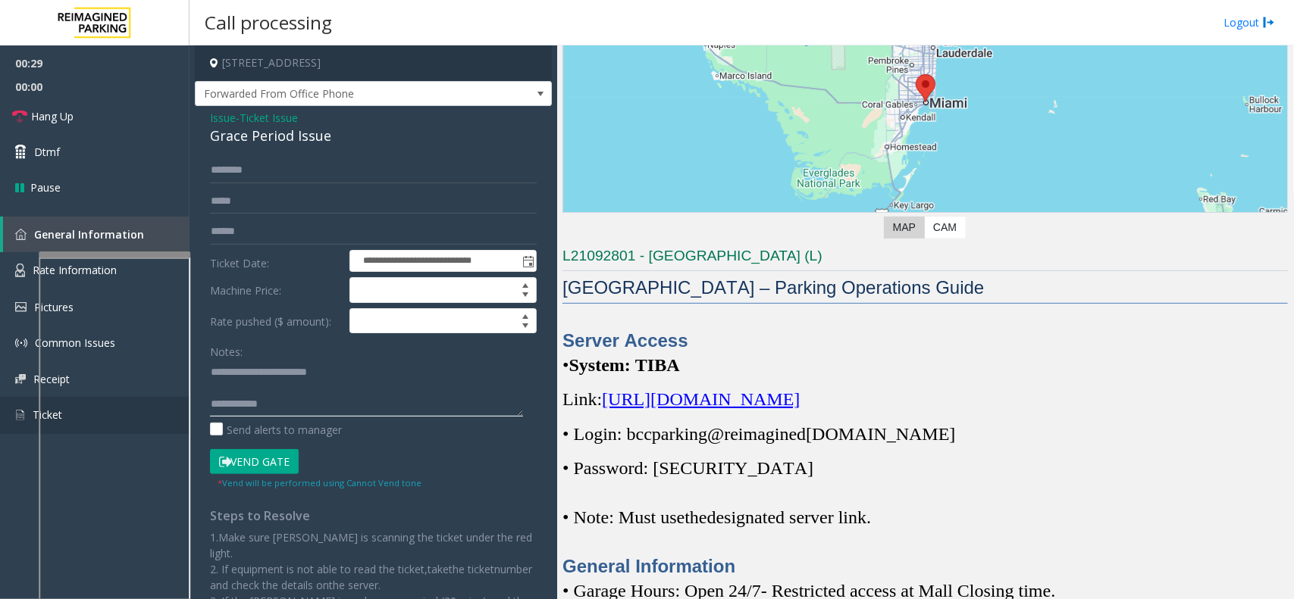
type textarea "**********"
click at [254, 236] on input "text" at bounding box center [373, 232] width 327 height 26
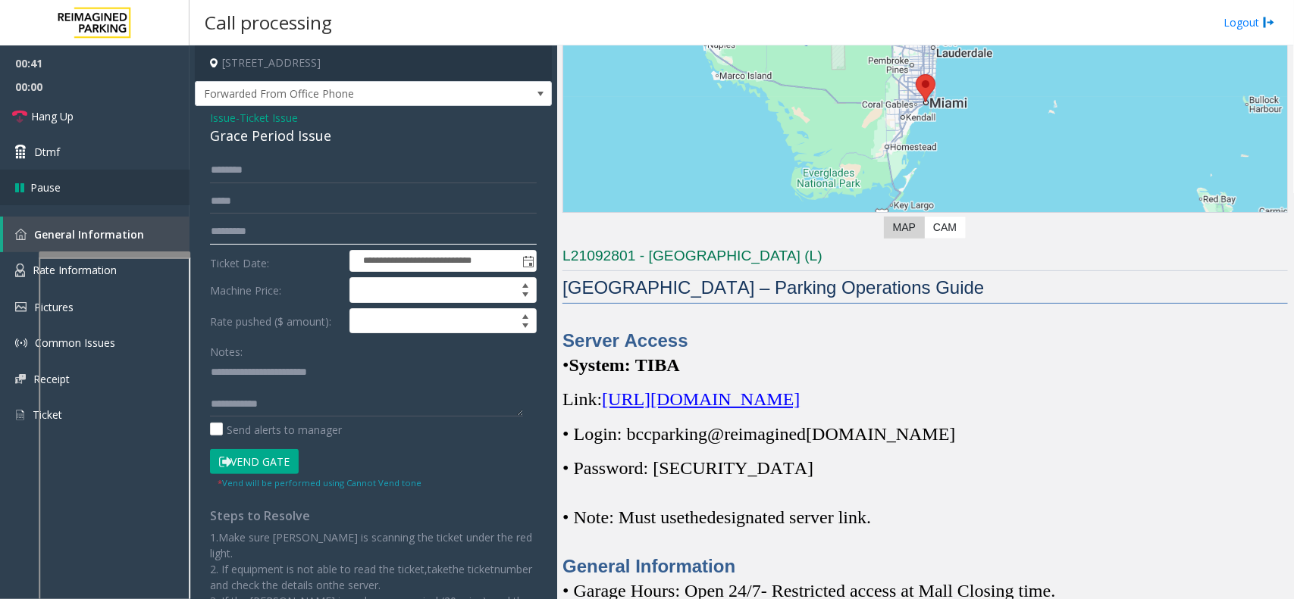
type input "*********"
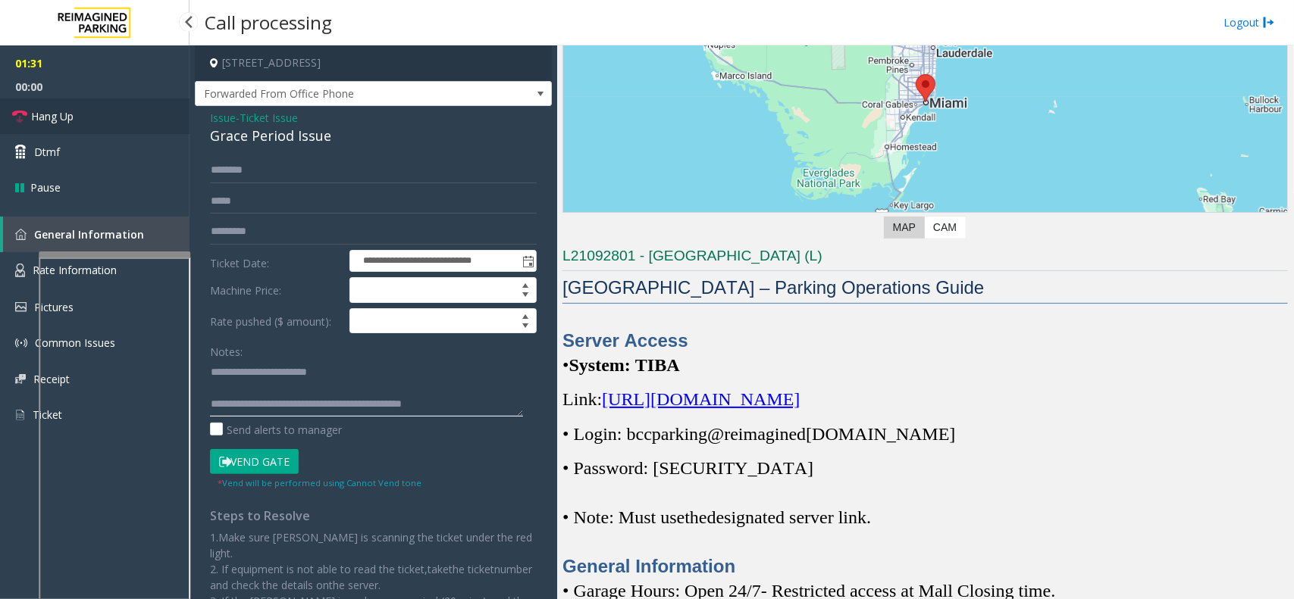
type textarea "**********"
click at [38, 114] on span "Hang Up" at bounding box center [52, 116] width 42 height 16
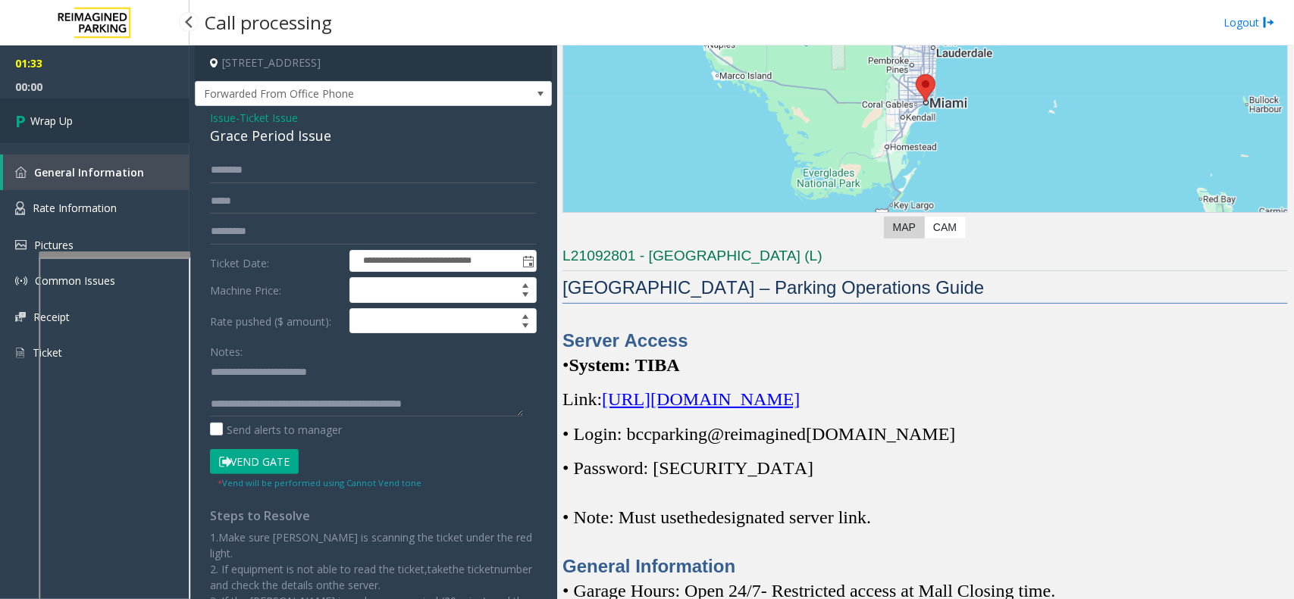
click at [38, 114] on span "Wrap Up" at bounding box center [51, 121] width 42 height 16
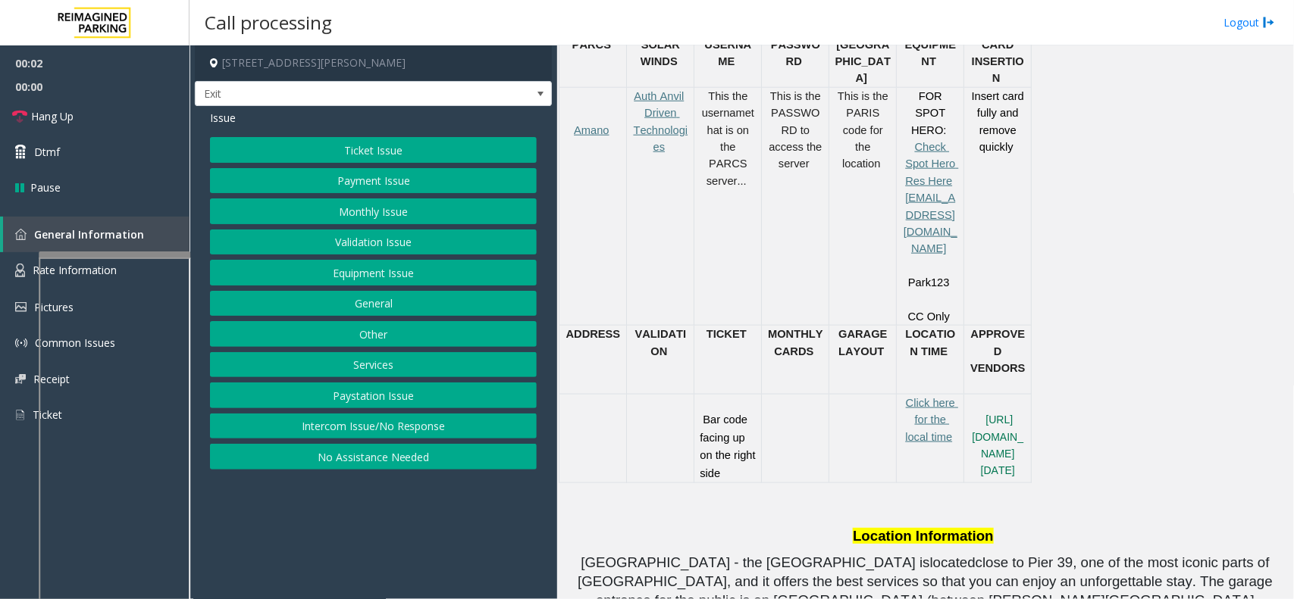
scroll to position [758, 0]
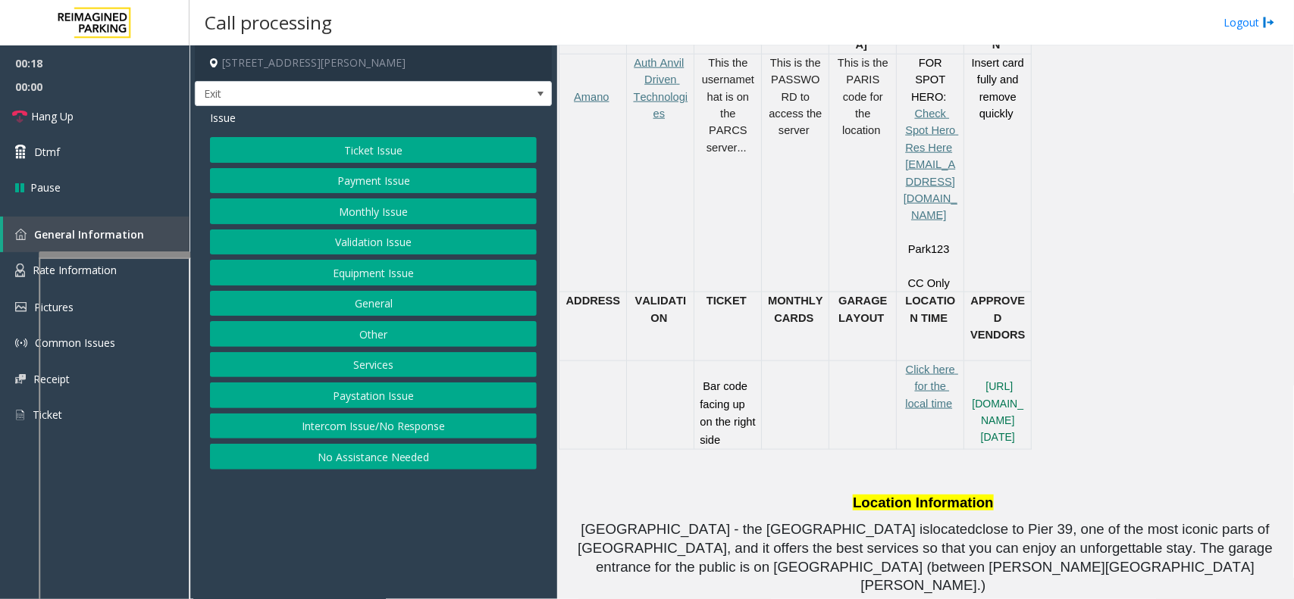
click at [426, 136] on div "Issue Ticket Issue Payment Issue Monthly Issue Validation Issue Equipment Issue…" at bounding box center [373, 291] width 357 height 371
click at [423, 150] on button "Ticket Issue" at bounding box center [373, 150] width 327 height 26
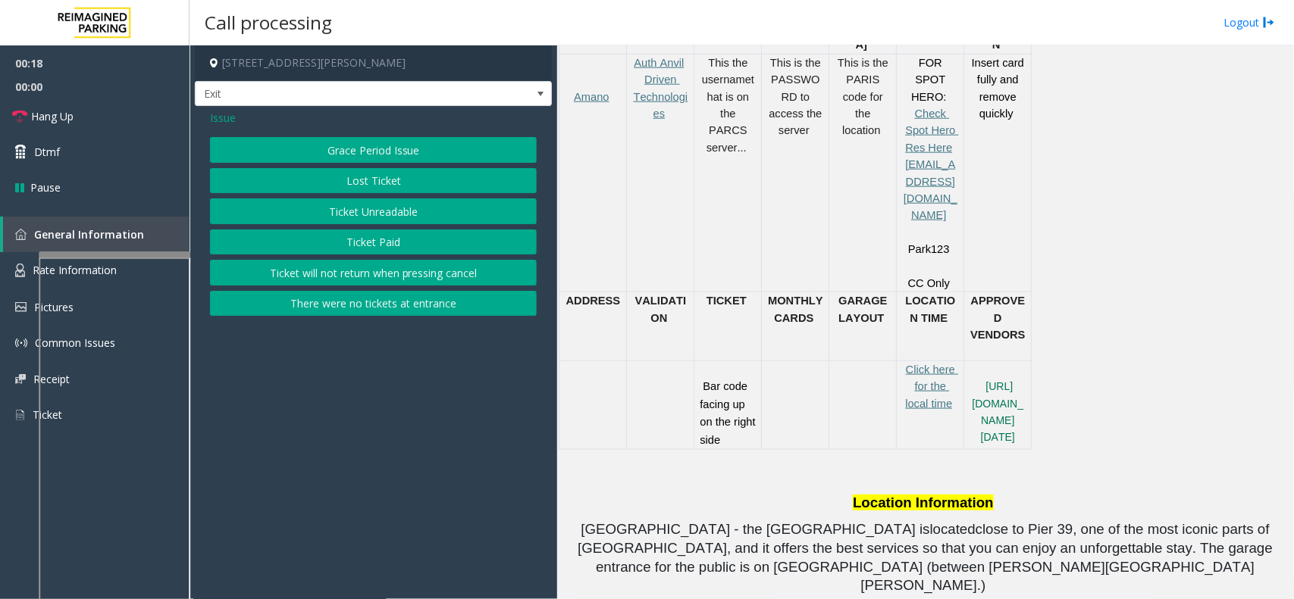
click at [404, 206] on button "Ticket Unreadable" at bounding box center [373, 212] width 327 height 26
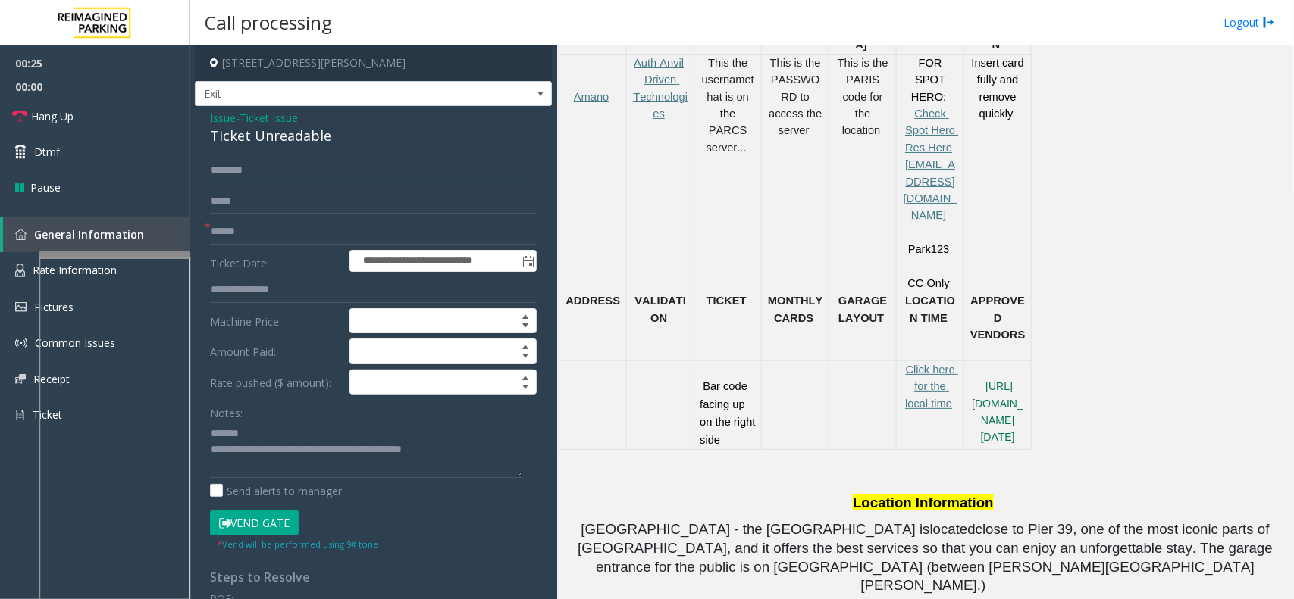
click at [256, 131] on div "Ticket Unreadable" at bounding box center [373, 136] width 327 height 20
type textarea "**********"
click at [290, 224] on input "text" at bounding box center [373, 232] width 327 height 26
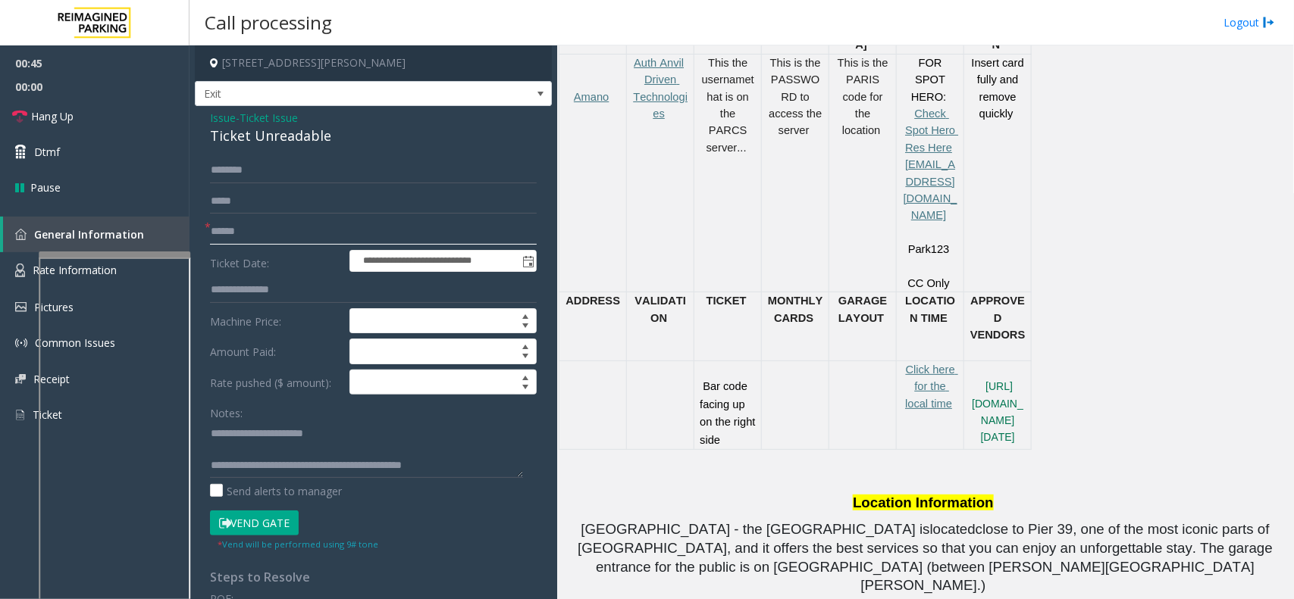
type input "******"
click at [292, 524] on button "Vend Gate" at bounding box center [254, 524] width 89 height 26
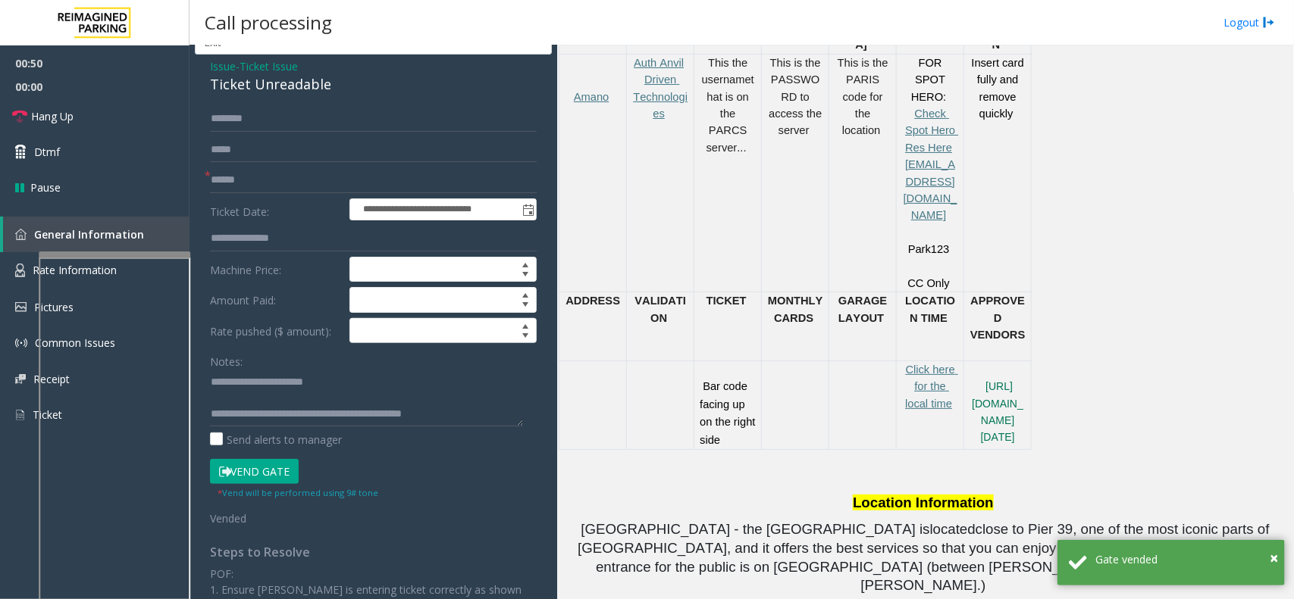
scroll to position [0, 0]
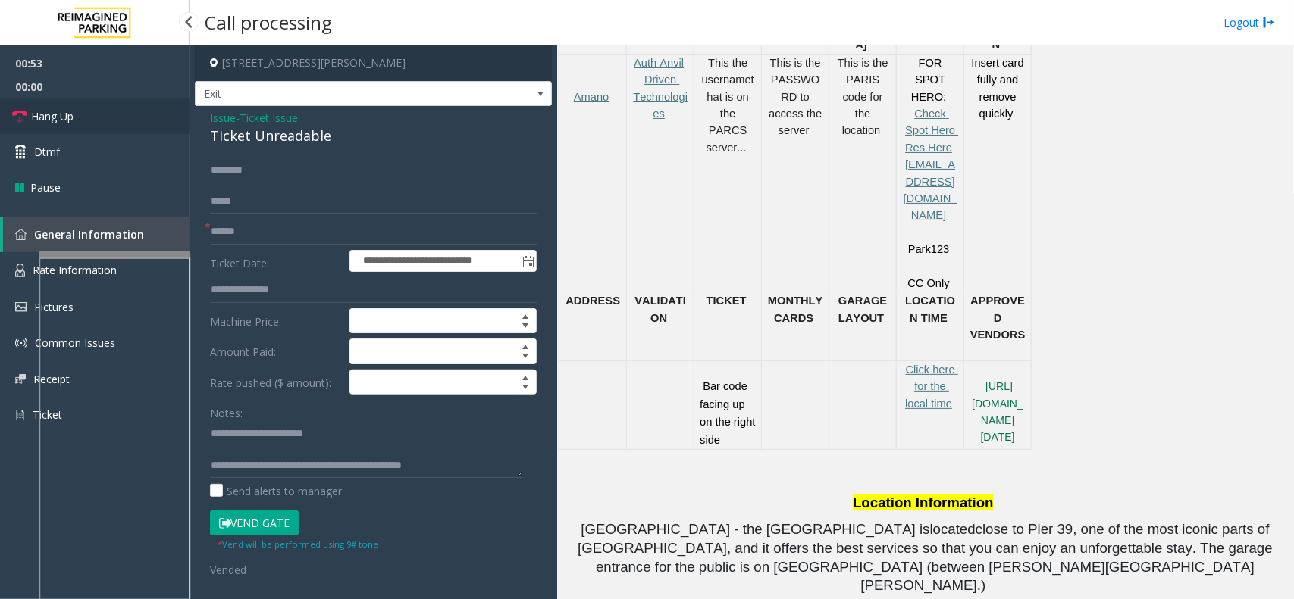
click at [127, 130] on link "Hang Up" at bounding box center [94, 117] width 189 height 36
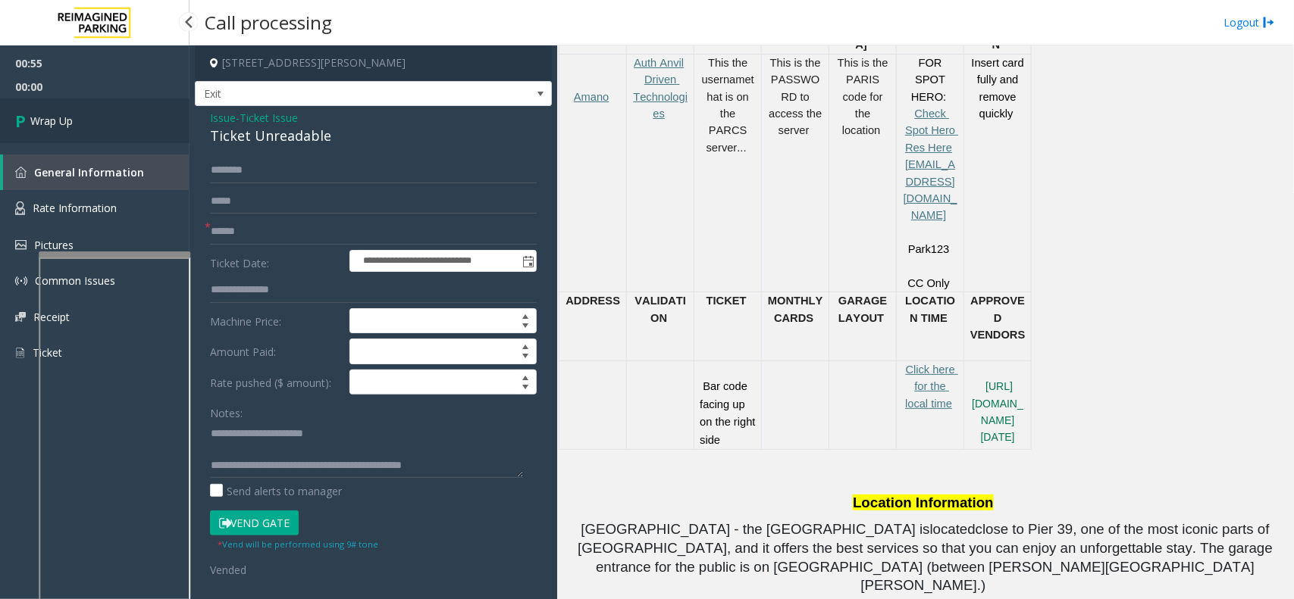
click at [127, 130] on link "Wrap Up" at bounding box center [94, 121] width 189 height 45
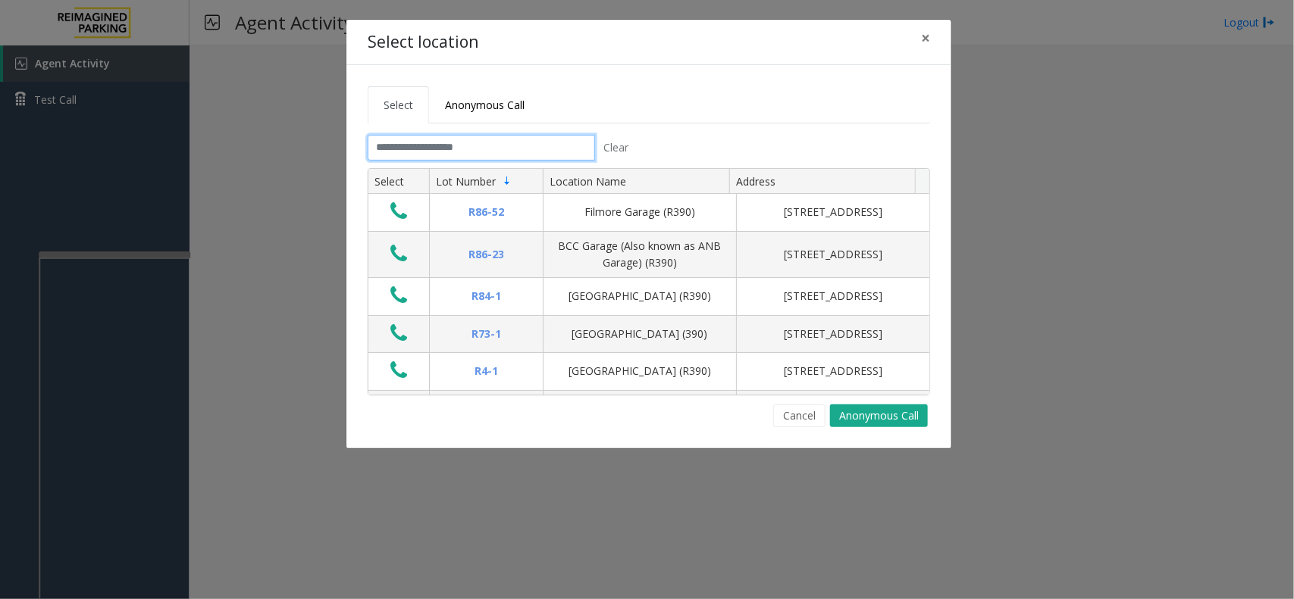
click at [496, 145] on input "text" at bounding box center [481, 148] width 227 height 26
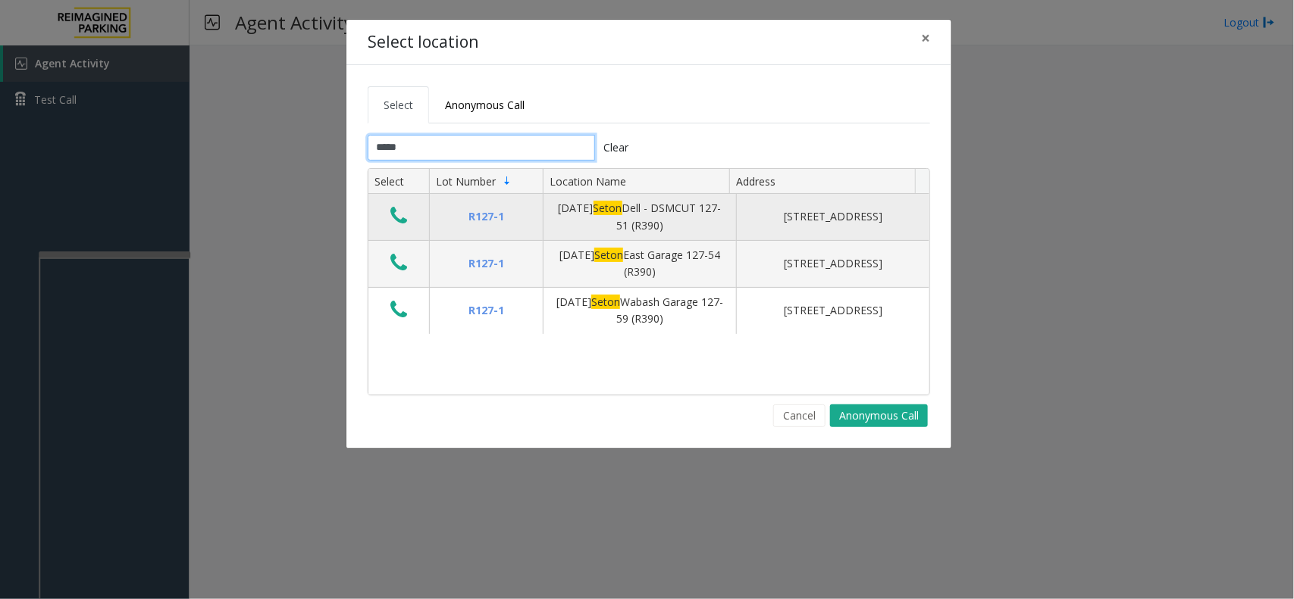
type input "*****"
click at [402, 214] on icon "Data table" at bounding box center [398, 215] width 17 height 21
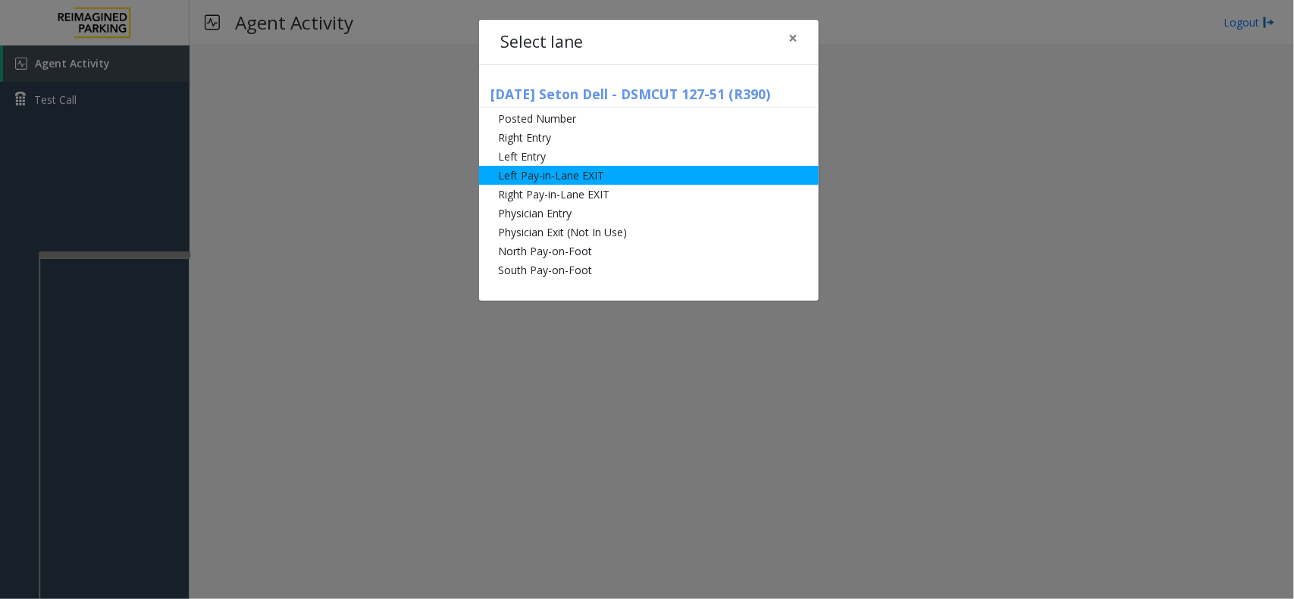
click at [639, 171] on li "Left Pay-in-Lane EXIT" at bounding box center [649, 175] width 340 height 19
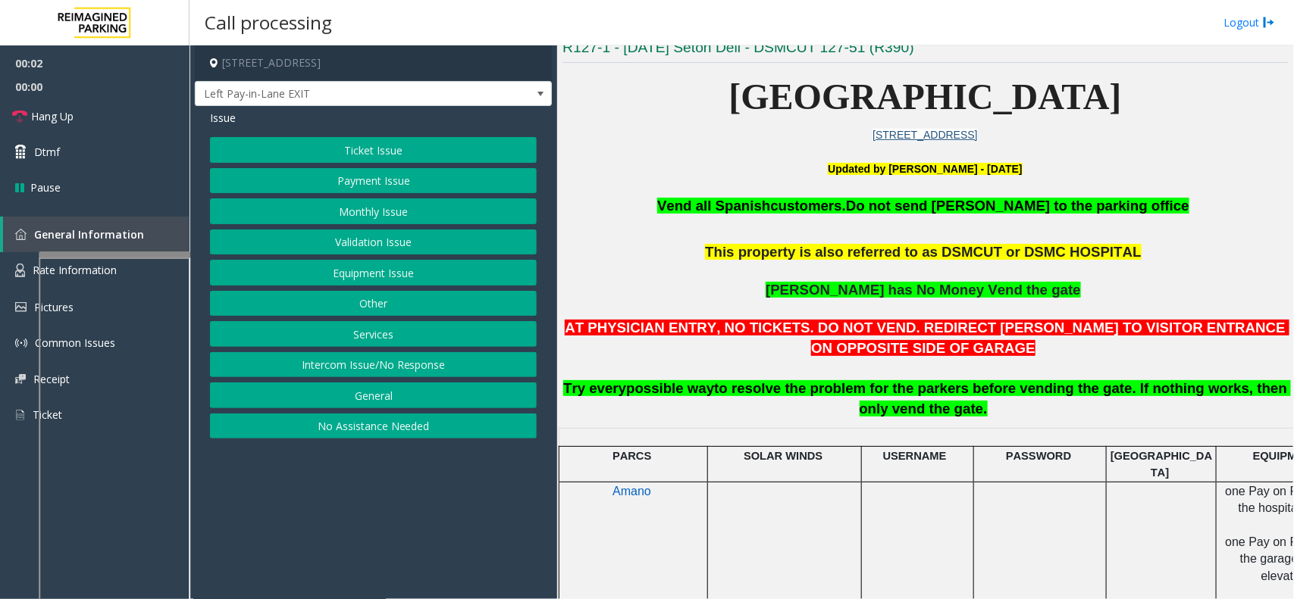
scroll to position [379, 0]
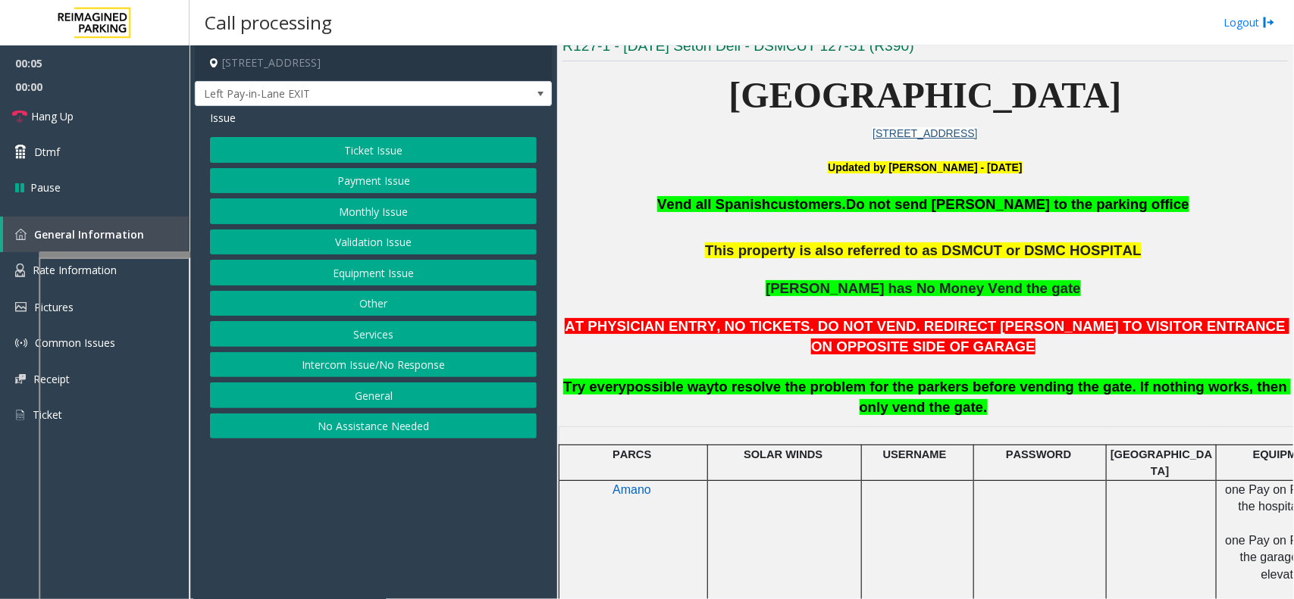
drag, startPoint x: 556, startPoint y: 377, endPoint x: 487, endPoint y: 374, distance: 68.3
click at [524, 377] on app-call-processing-form "1500 Red River Street, Austin, TX Left Pay-in-Lane EXIT Issue Ticket Issue Paym…" at bounding box center [373, 322] width 368 height 554
click at [487, 374] on button "Intercom Issue/No Response" at bounding box center [373, 365] width 327 height 26
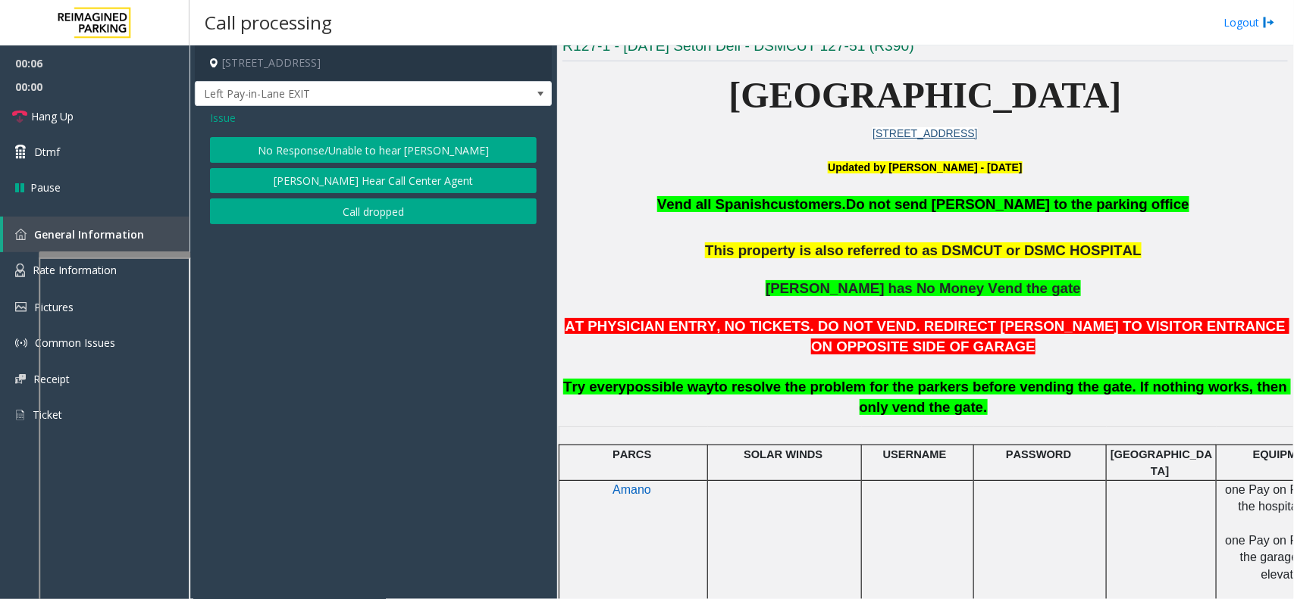
click at [206, 115] on div "Issue No Response/Unable to hear parker Parker Cannot Hear Call Center Agent Ca…" at bounding box center [373, 169] width 357 height 126
click at [214, 116] on span "Issue" at bounding box center [223, 118] width 26 height 16
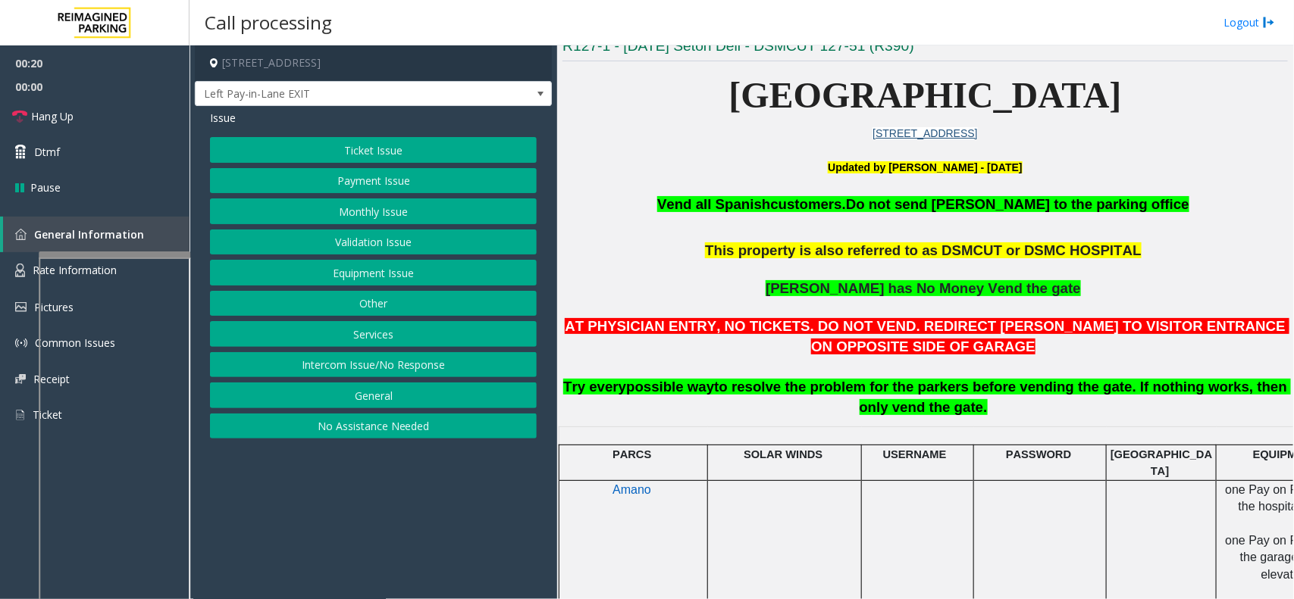
click at [460, 159] on button "Ticket Issue" at bounding box center [373, 150] width 327 height 26
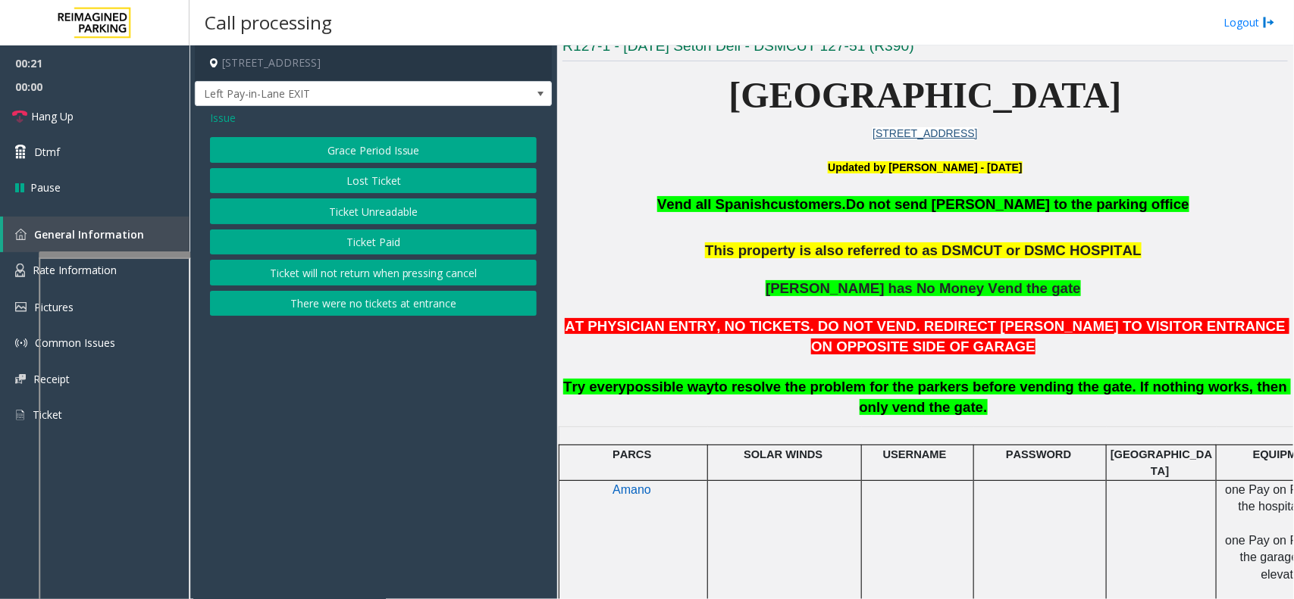
click at [415, 205] on button "Ticket Unreadable" at bounding box center [373, 212] width 327 height 26
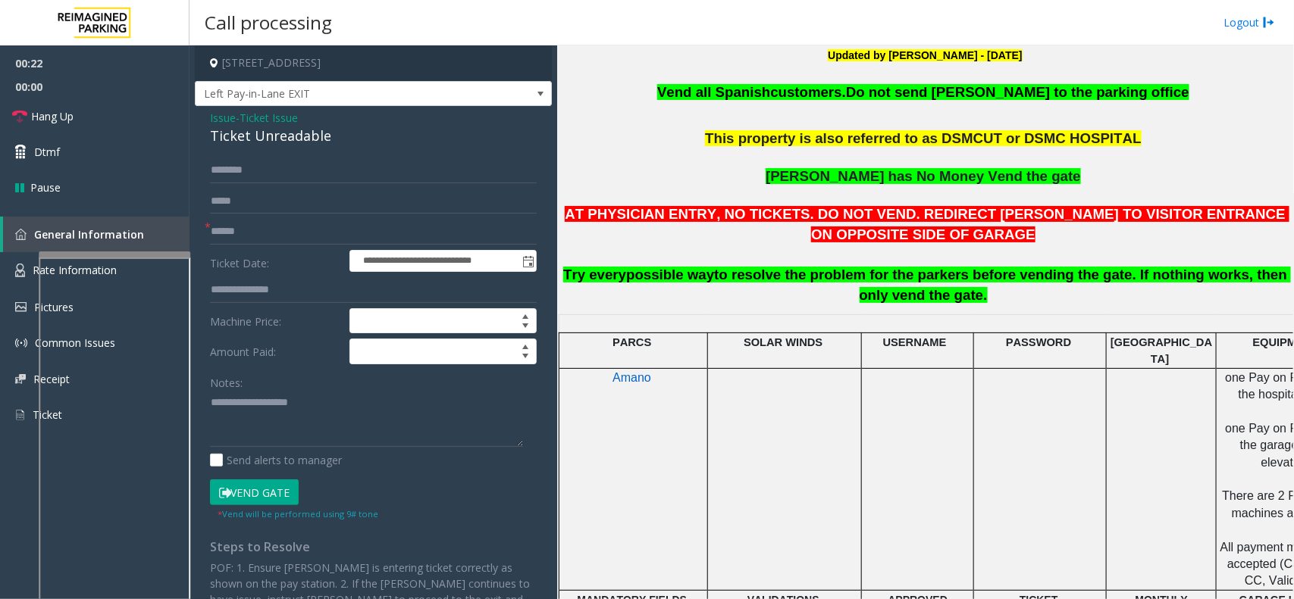
scroll to position [474, 0]
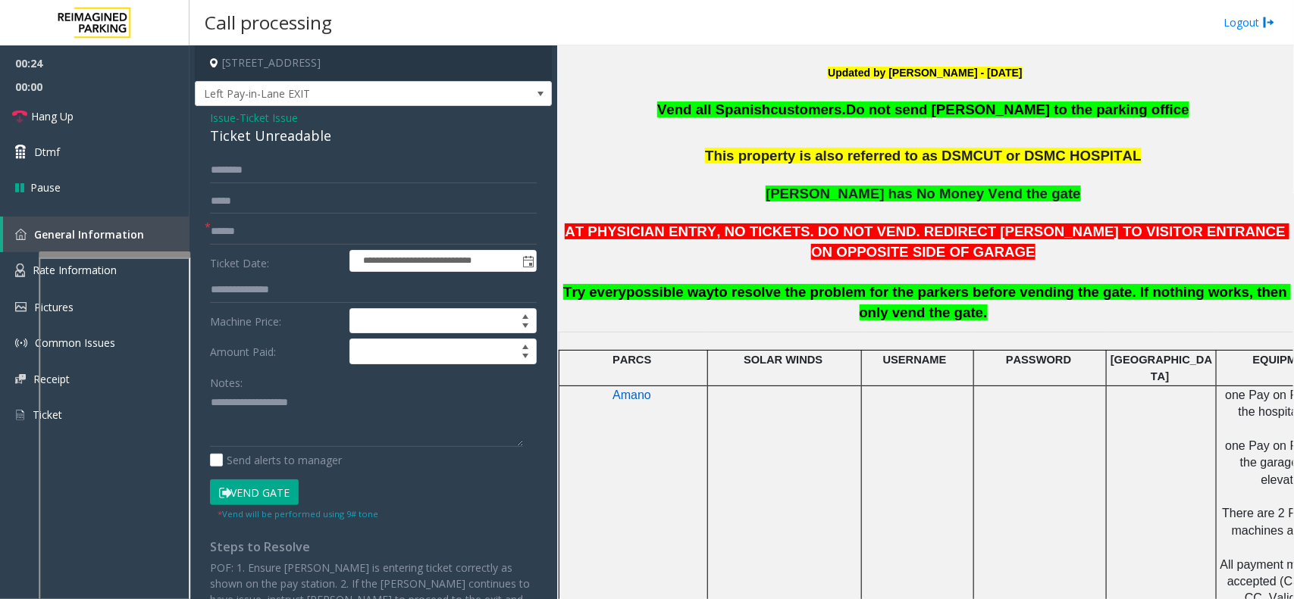
click at [274, 114] on span "Ticket Issue" at bounding box center [268, 118] width 58 height 16
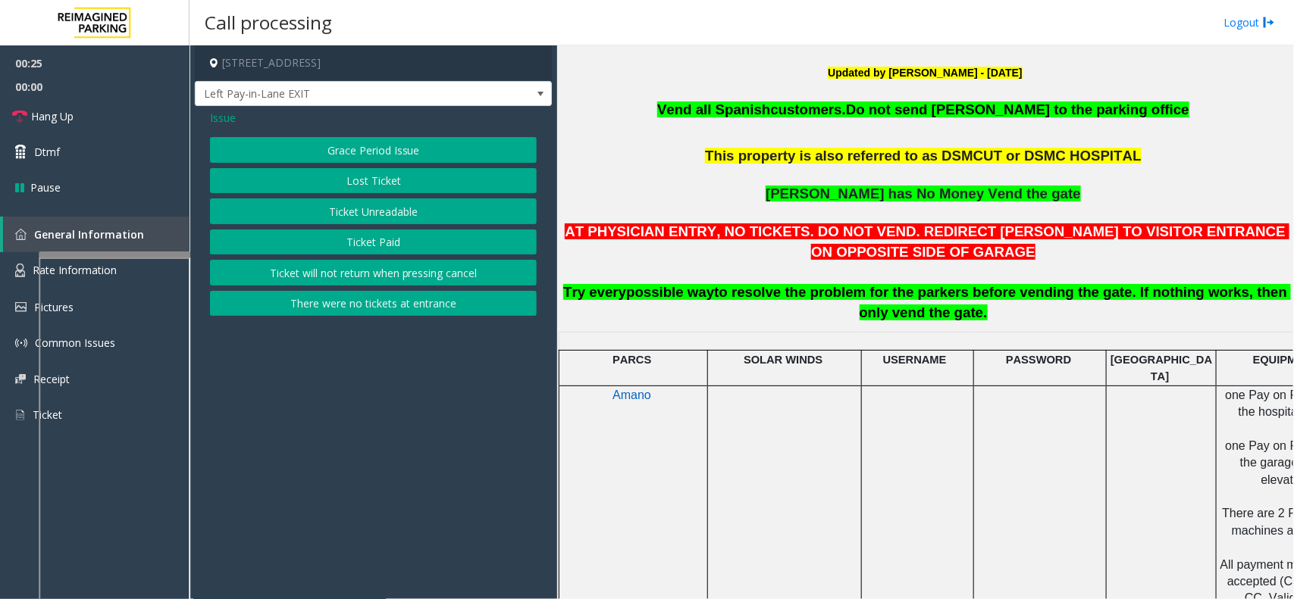
click at [233, 118] on span "Issue" at bounding box center [223, 118] width 26 height 16
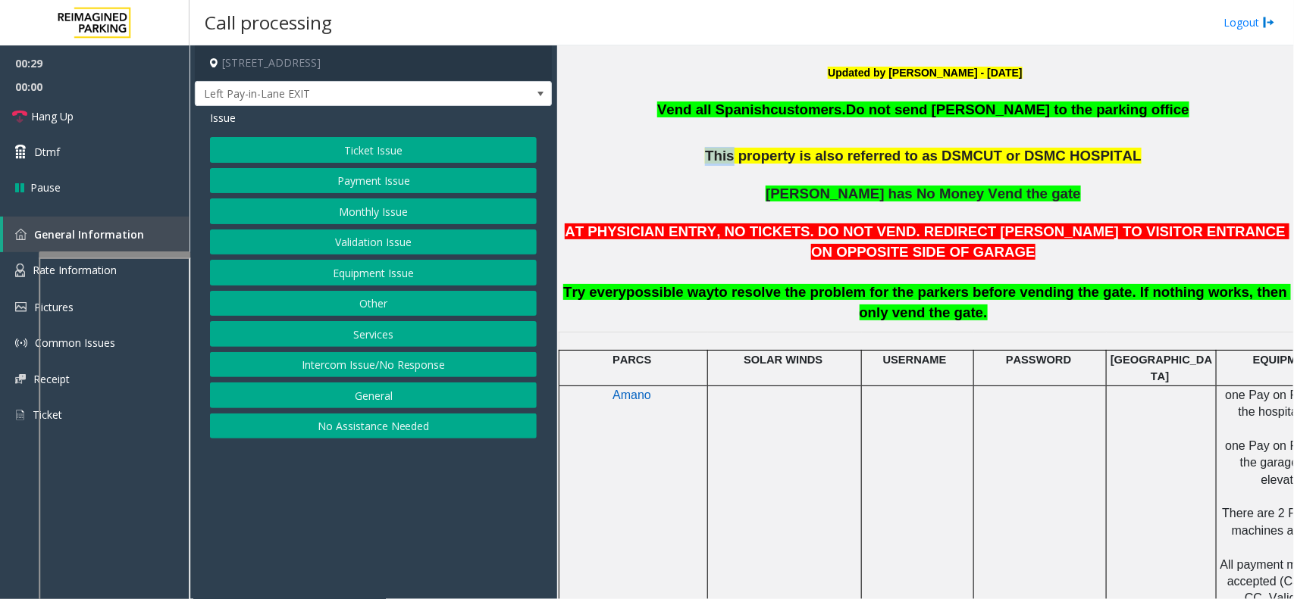
drag, startPoint x: 728, startPoint y: 154, endPoint x: 753, endPoint y: 149, distance: 25.4
click at [753, 149] on p "This property is also referred to as DSMCUT or DSMC HOSPITAL" at bounding box center [924, 166] width 725 height 38
click at [764, 136] on p at bounding box center [924, 137] width 725 height 20
click at [446, 179] on button "Payment Issue" at bounding box center [373, 181] width 327 height 26
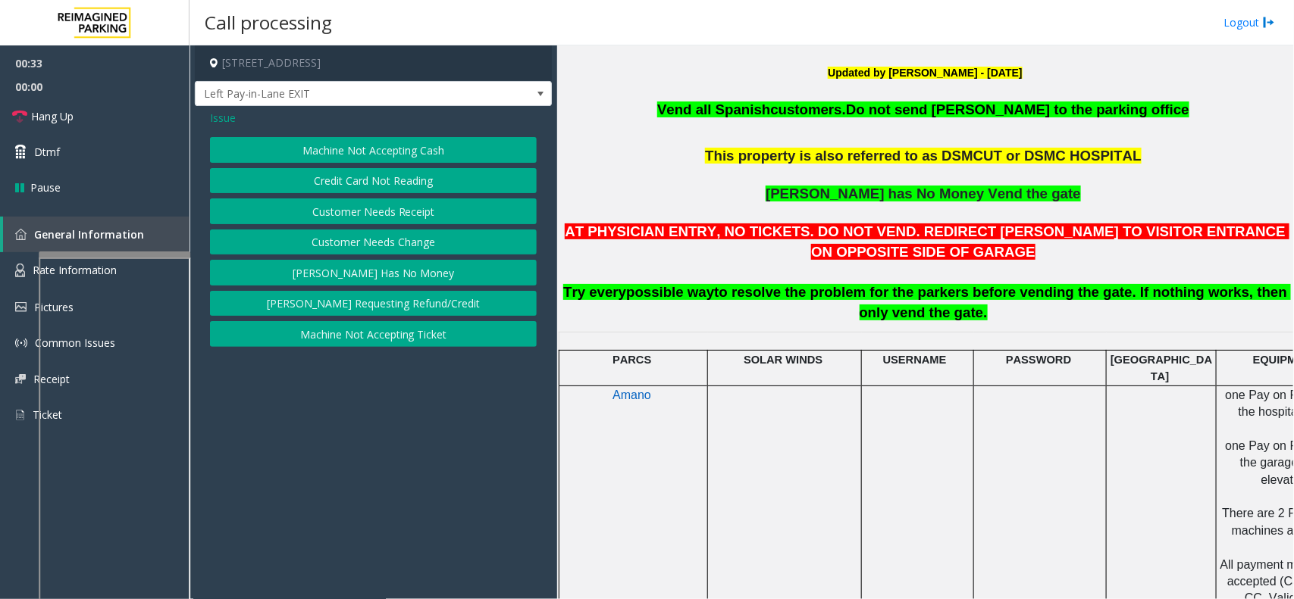
click at [385, 273] on button "[PERSON_NAME] Has No Money" at bounding box center [373, 273] width 327 height 26
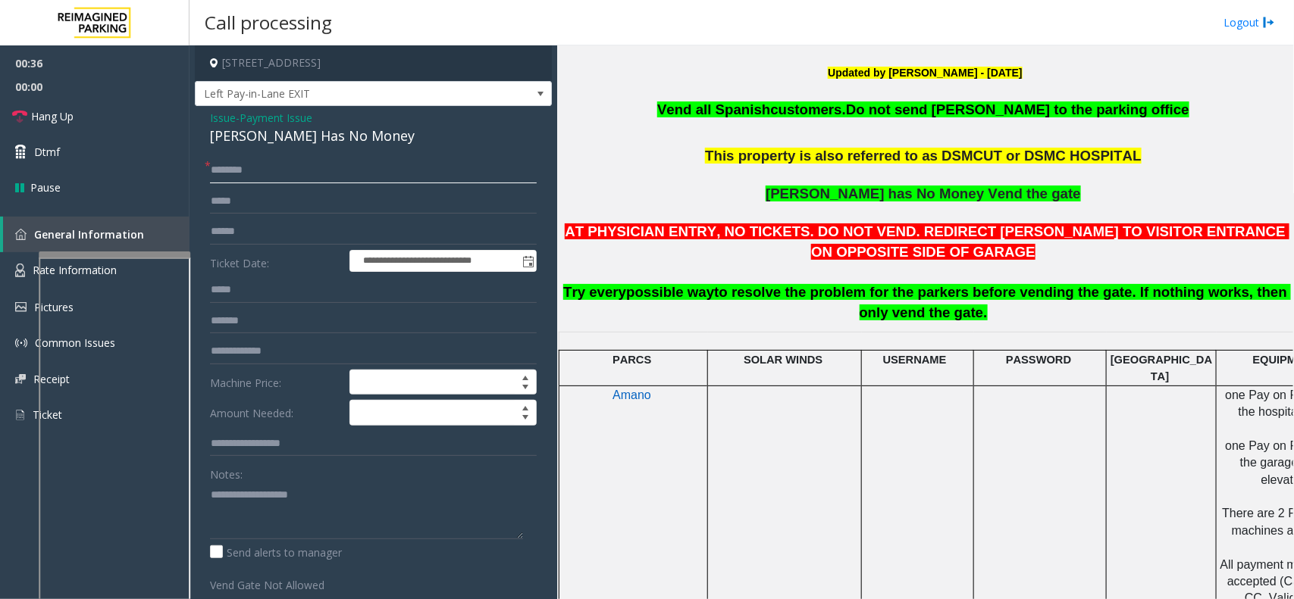
click at [351, 171] on input "text" at bounding box center [373, 171] width 327 height 26
click at [231, 182] on input "text" at bounding box center [373, 171] width 327 height 26
click at [859, 199] on span "[PERSON_NAME] has No Money Vend the gate" at bounding box center [922, 194] width 315 height 16
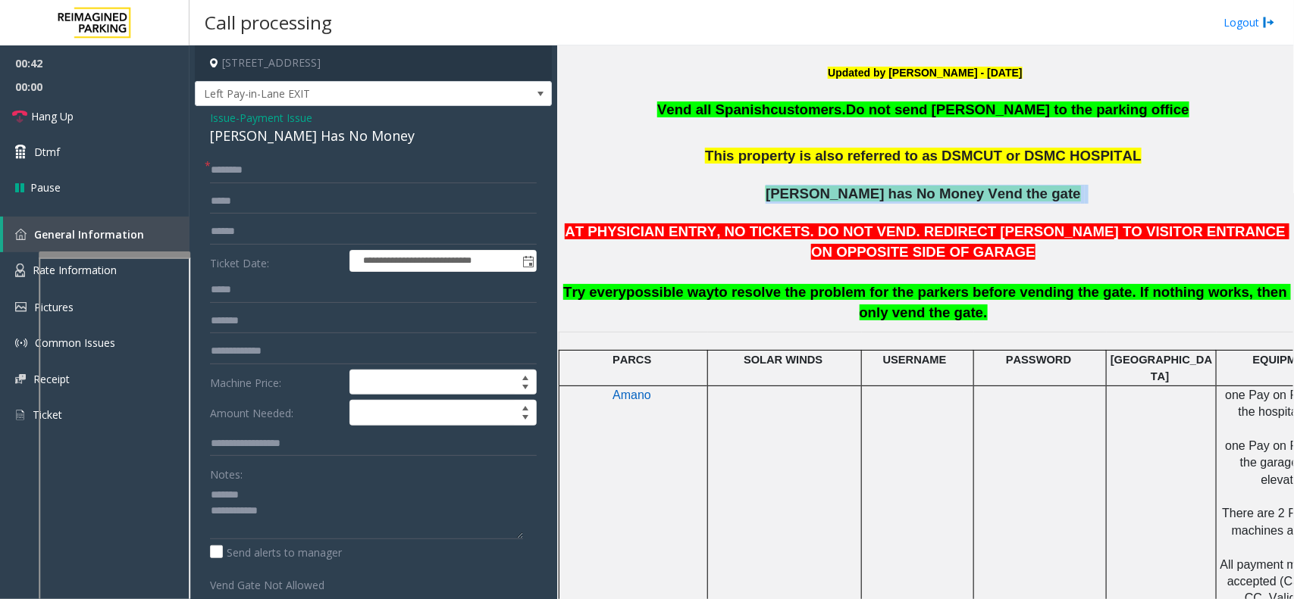
click at [859, 199] on span "[PERSON_NAME] has No Money Vend the gate" at bounding box center [922, 194] width 315 height 16
drag, startPoint x: 895, startPoint y: 183, endPoint x: 883, endPoint y: 190, distance: 13.9
click at [890, 190] on h3 "Vend all Spanish customers. Do not send parkers to the parking office This prop…" at bounding box center [924, 211] width 725 height 223
click at [881, 190] on span "[PERSON_NAME] has No Money Vend the gate" at bounding box center [922, 194] width 315 height 16
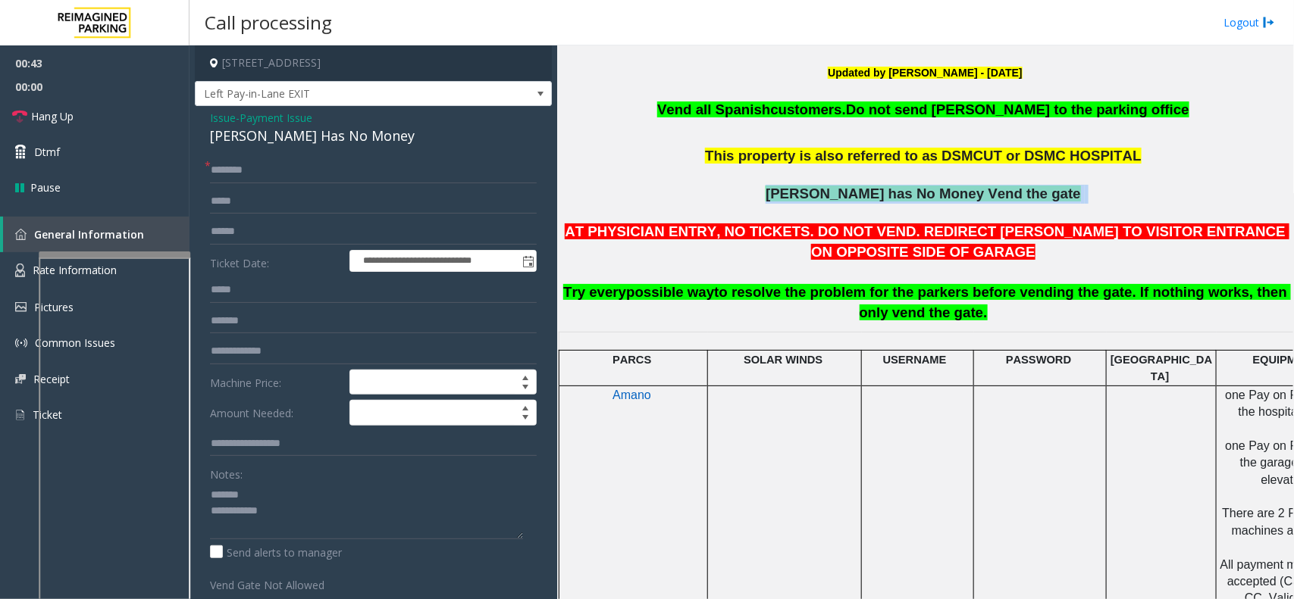
click at [881, 190] on span "[PERSON_NAME] has No Money Vend the gate" at bounding box center [922, 194] width 315 height 16
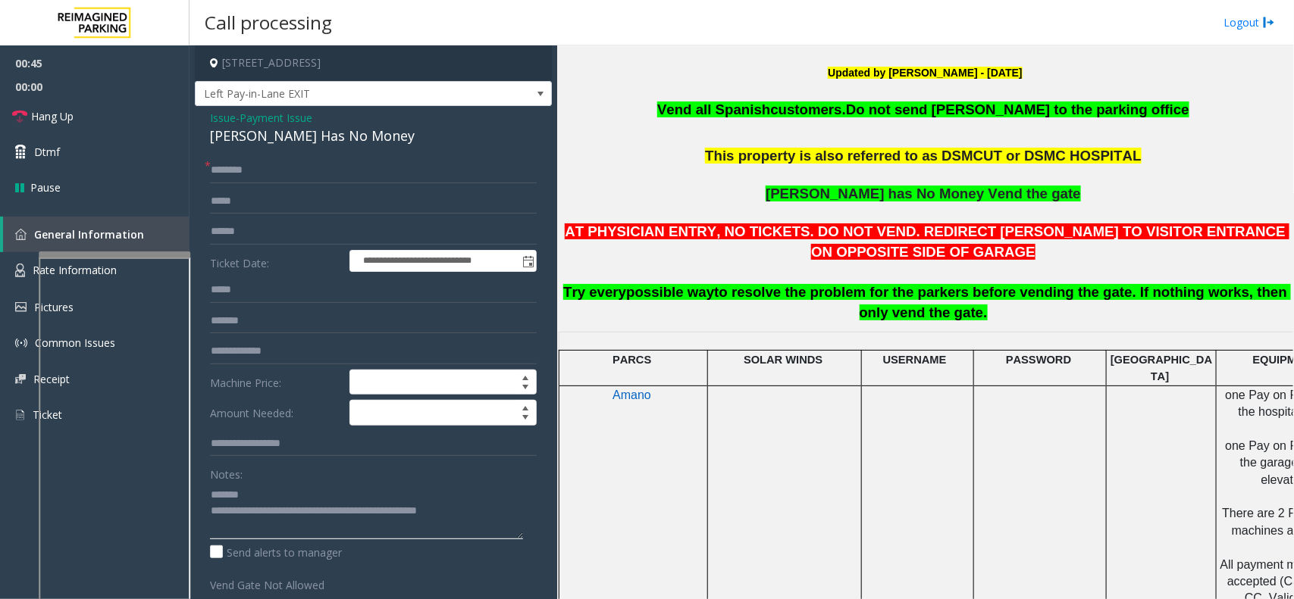
click at [356, 500] on textarea at bounding box center [366, 511] width 313 height 57
click at [294, 140] on div "[PERSON_NAME] Has No Money" at bounding box center [373, 136] width 327 height 20
type textarea "**********"
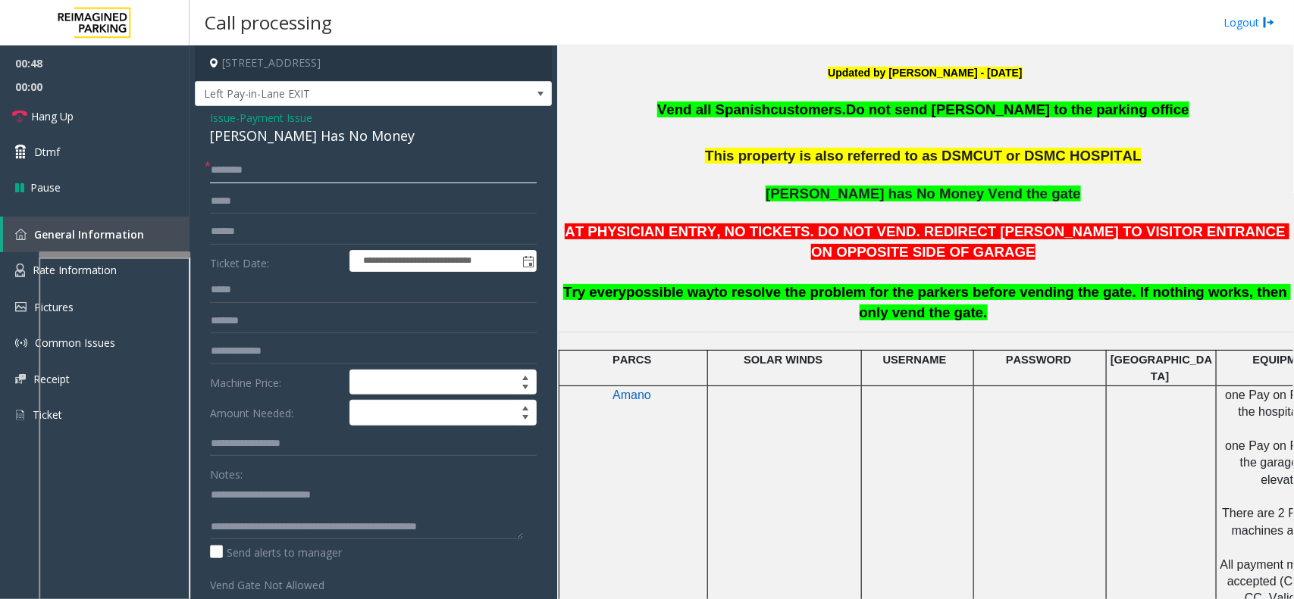
click at [323, 171] on input "text" at bounding box center [373, 171] width 327 height 26
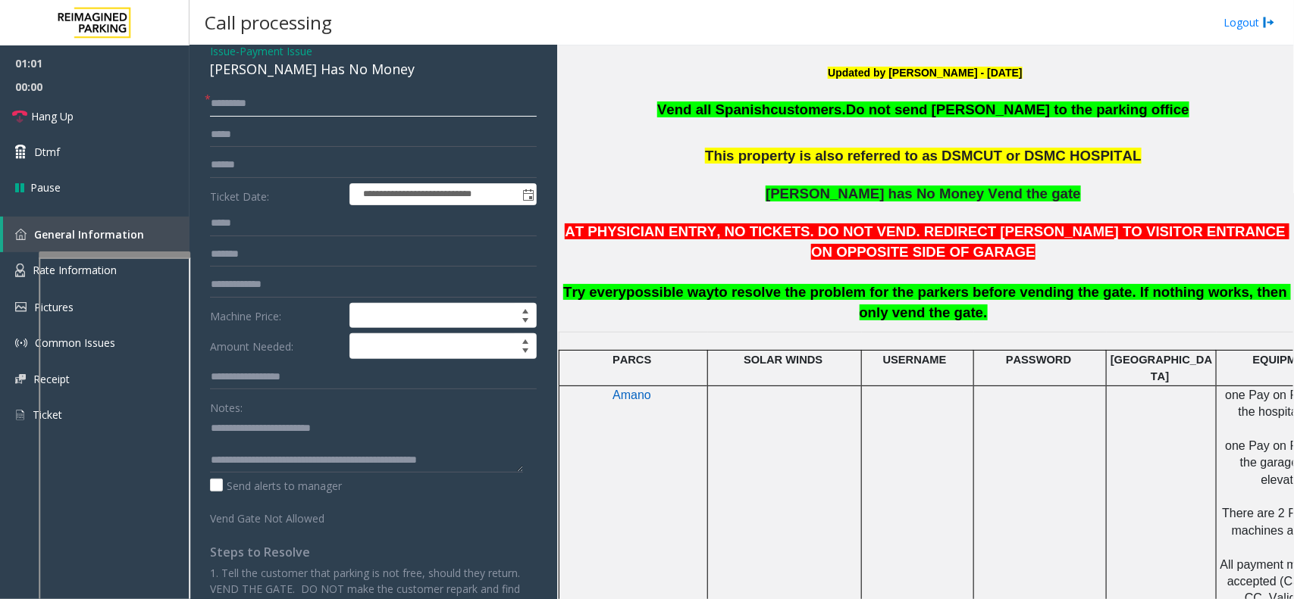
scroll to position [34, 0]
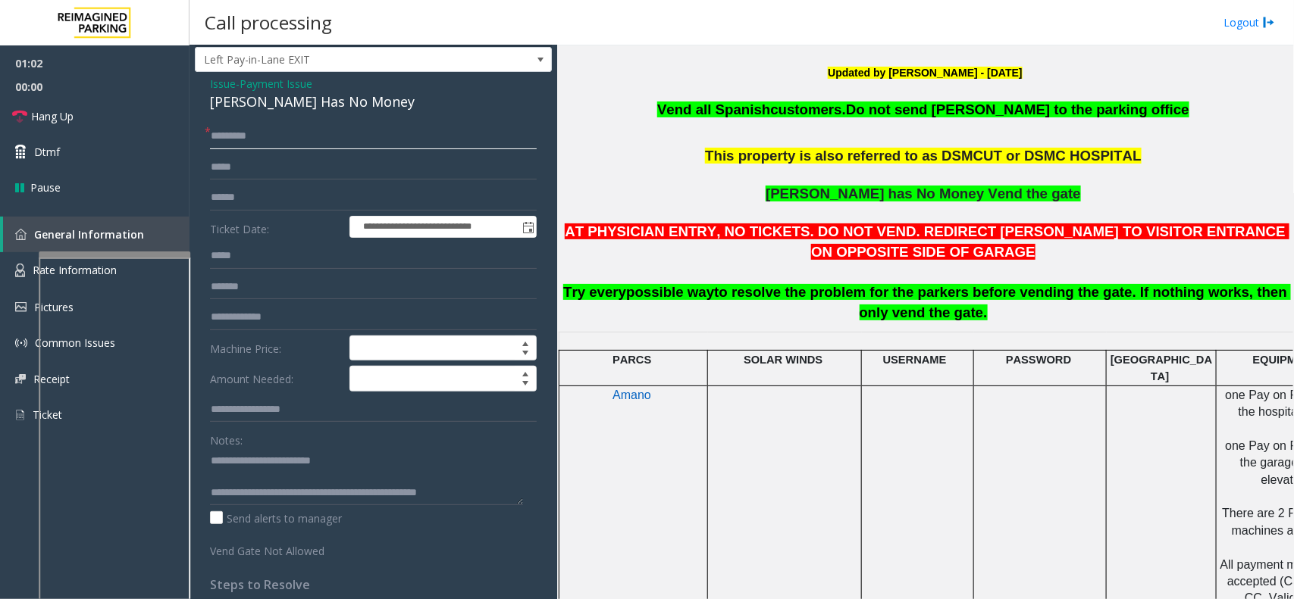
type input "********"
click at [286, 84] on span "Payment Issue" at bounding box center [275, 84] width 73 height 16
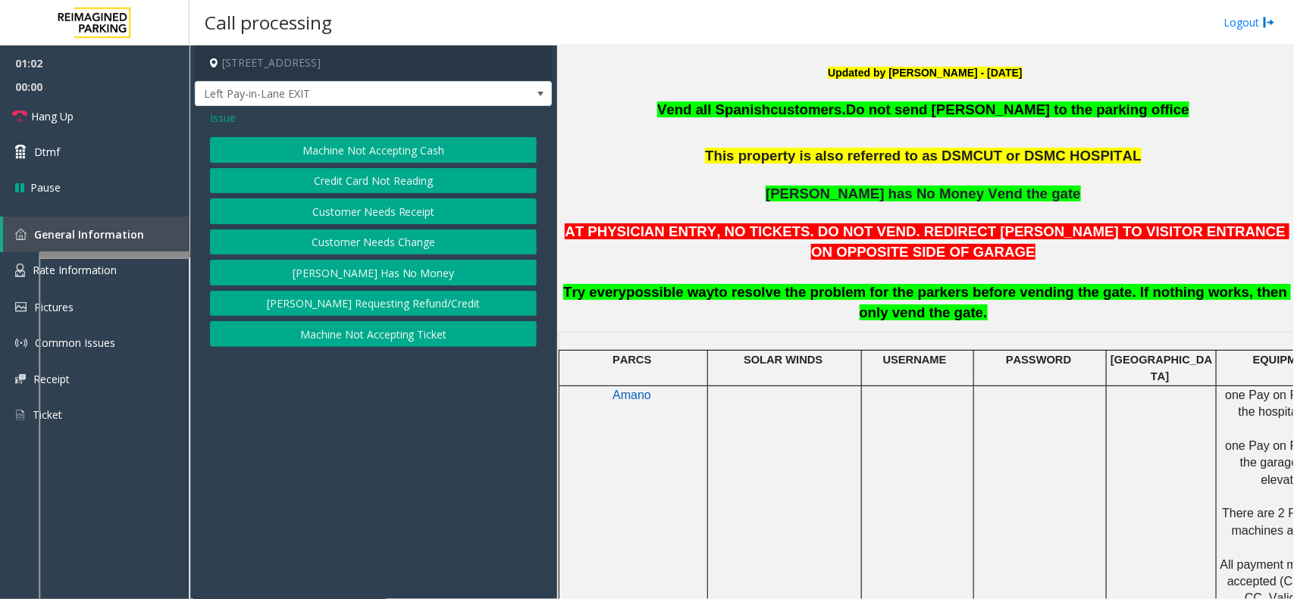
scroll to position [0, 0]
click at [365, 187] on button "Credit Card Not Reading" at bounding box center [373, 181] width 327 height 26
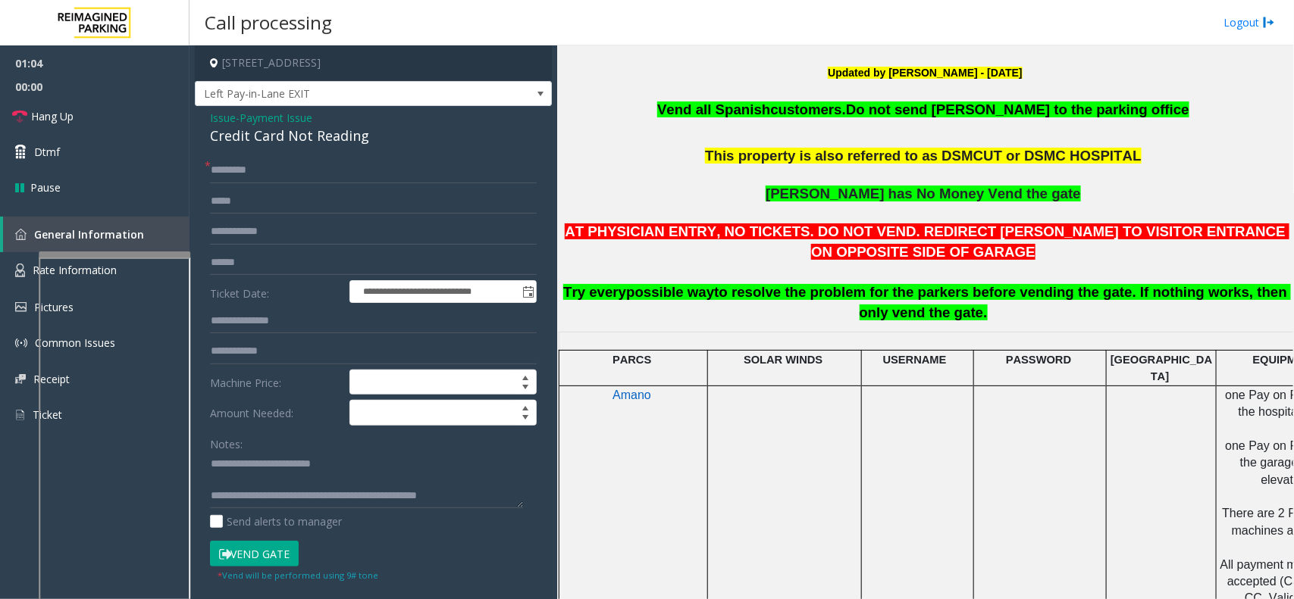
click at [264, 551] on button "Vend Gate" at bounding box center [254, 554] width 89 height 26
click at [301, 120] on span "Payment Issue" at bounding box center [275, 118] width 73 height 16
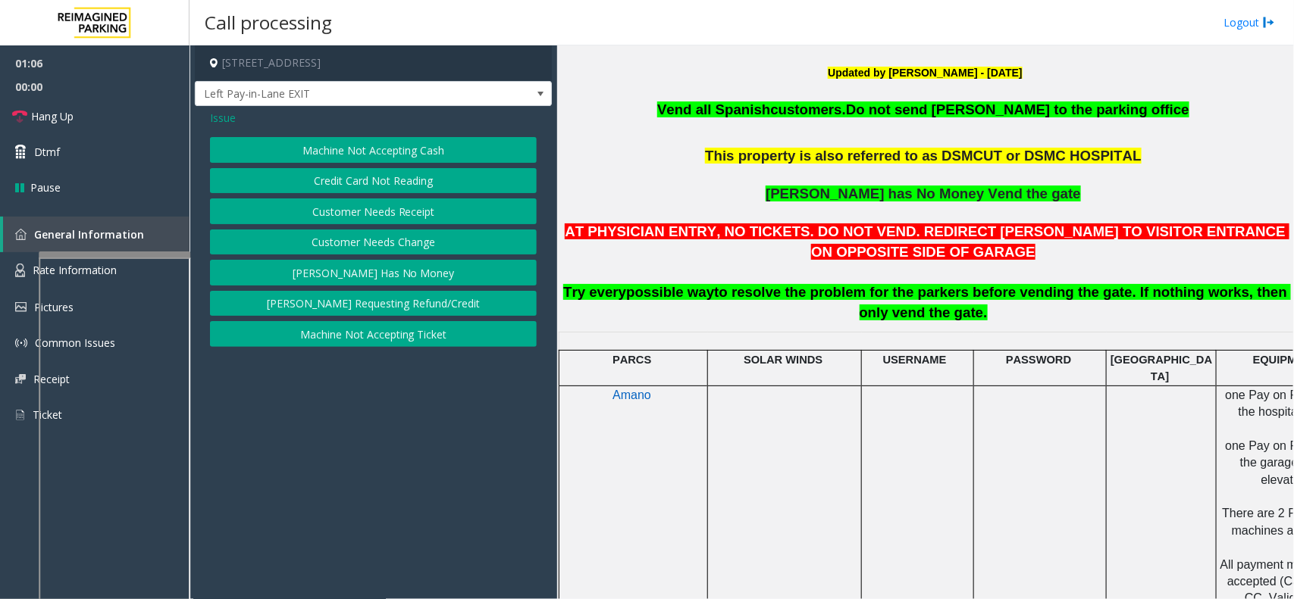
click at [351, 267] on button "[PERSON_NAME] Has No Money" at bounding box center [373, 273] width 327 height 26
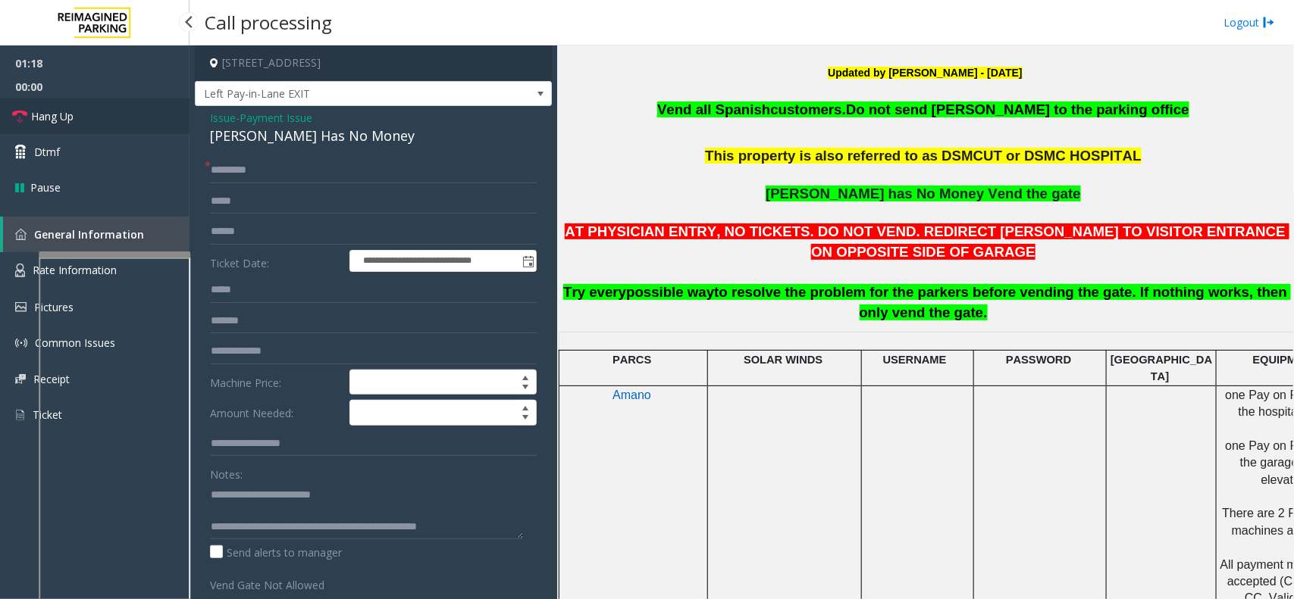
click at [103, 127] on link "Hang Up" at bounding box center [94, 117] width 189 height 36
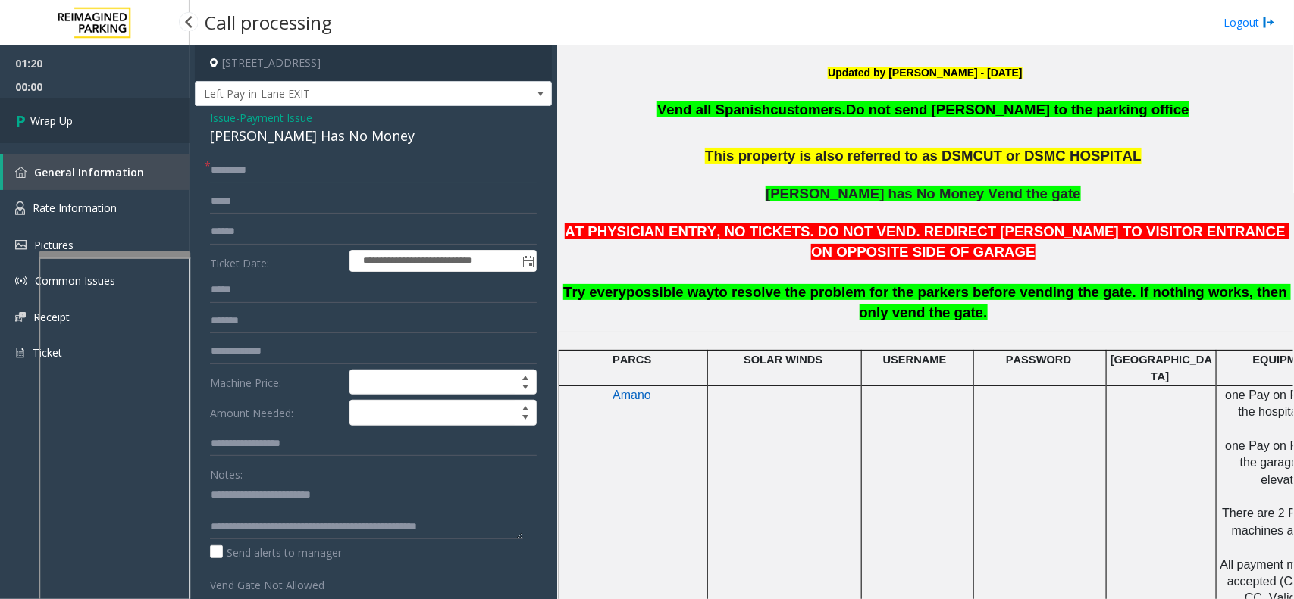
click at [103, 127] on link "Wrap Up" at bounding box center [94, 121] width 189 height 45
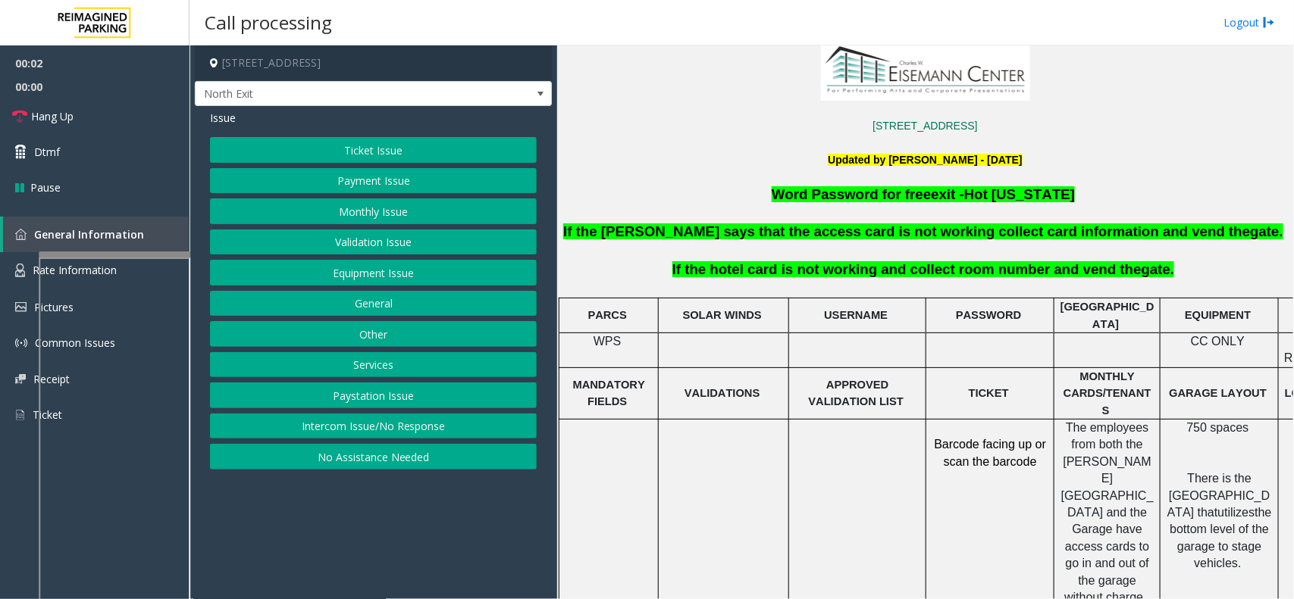
scroll to position [379, 0]
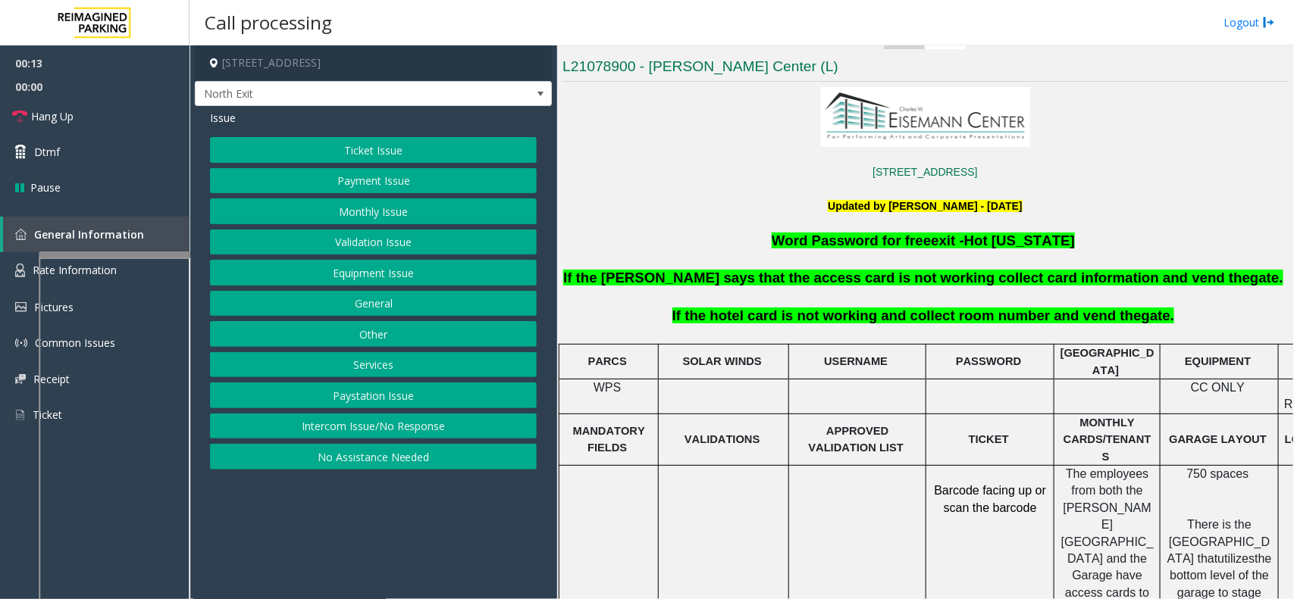
drag, startPoint x: 478, startPoint y: 224, endPoint x: 448, endPoint y: 226, distance: 30.4
click at [461, 231] on div "Ticket Issue Payment Issue Monthly Issue Validation Issue Equipment Issue Gener…" at bounding box center [373, 303] width 327 height 333
click at [417, 209] on button "Monthly Issue" at bounding box center [373, 212] width 327 height 26
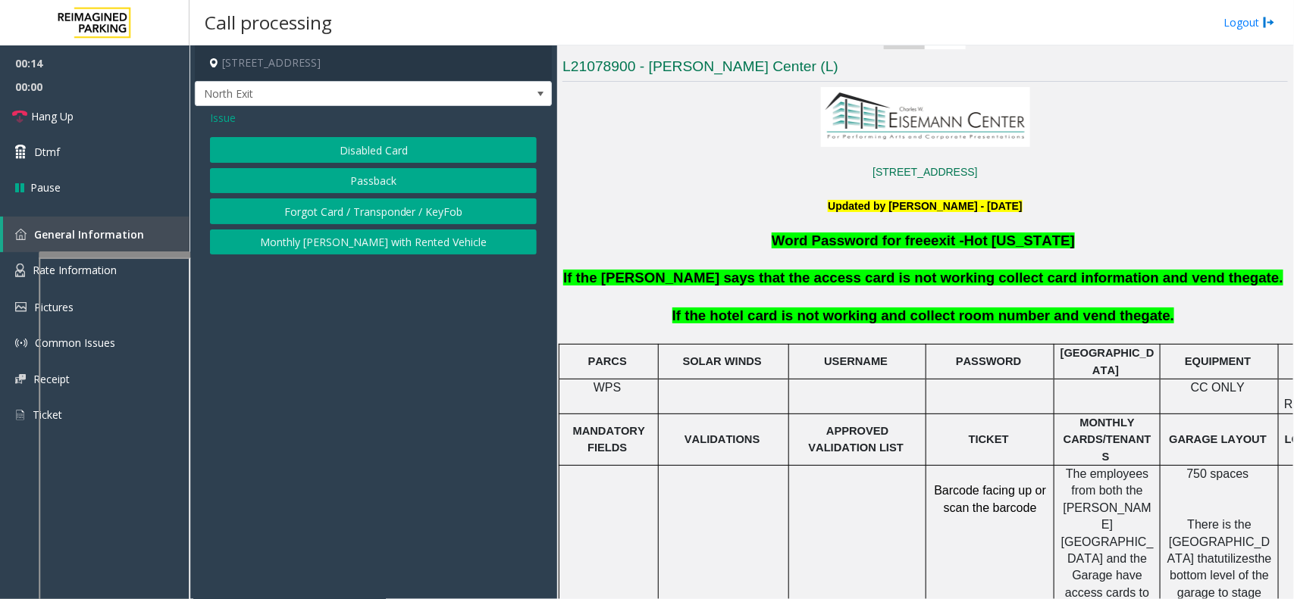
click at [403, 156] on button "Disabled Card" at bounding box center [373, 150] width 327 height 26
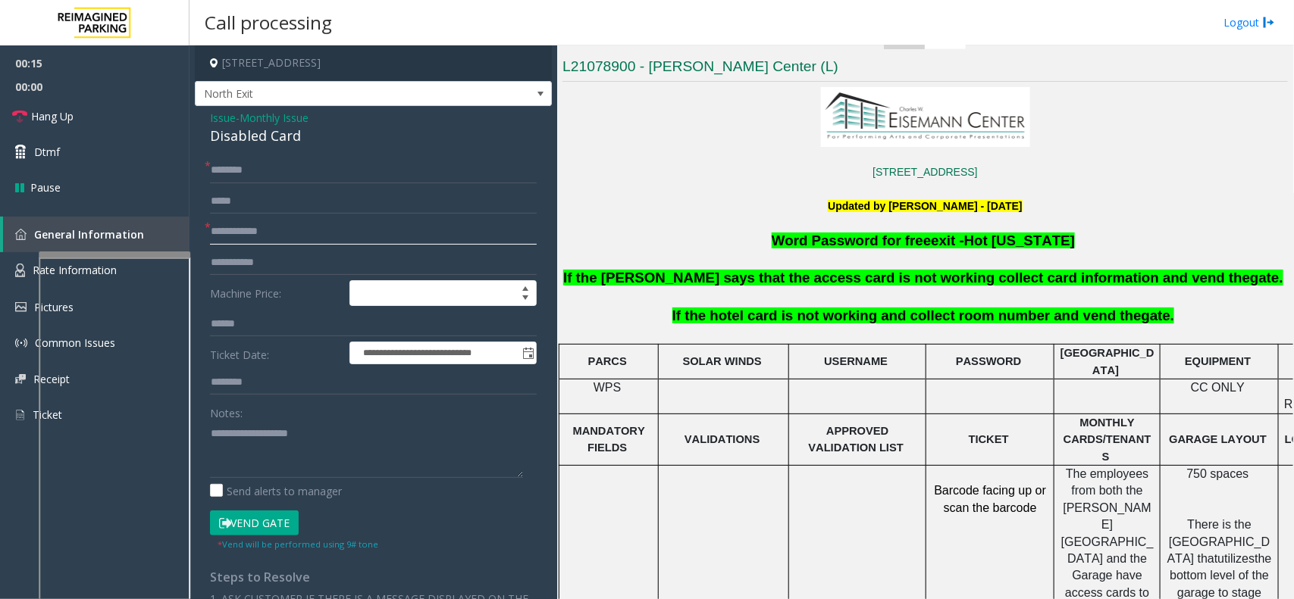
click at [297, 232] on input "text" at bounding box center [373, 232] width 327 height 26
click at [274, 125] on span "Monthly Issue" at bounding box center [273, 118] width 69 height 16
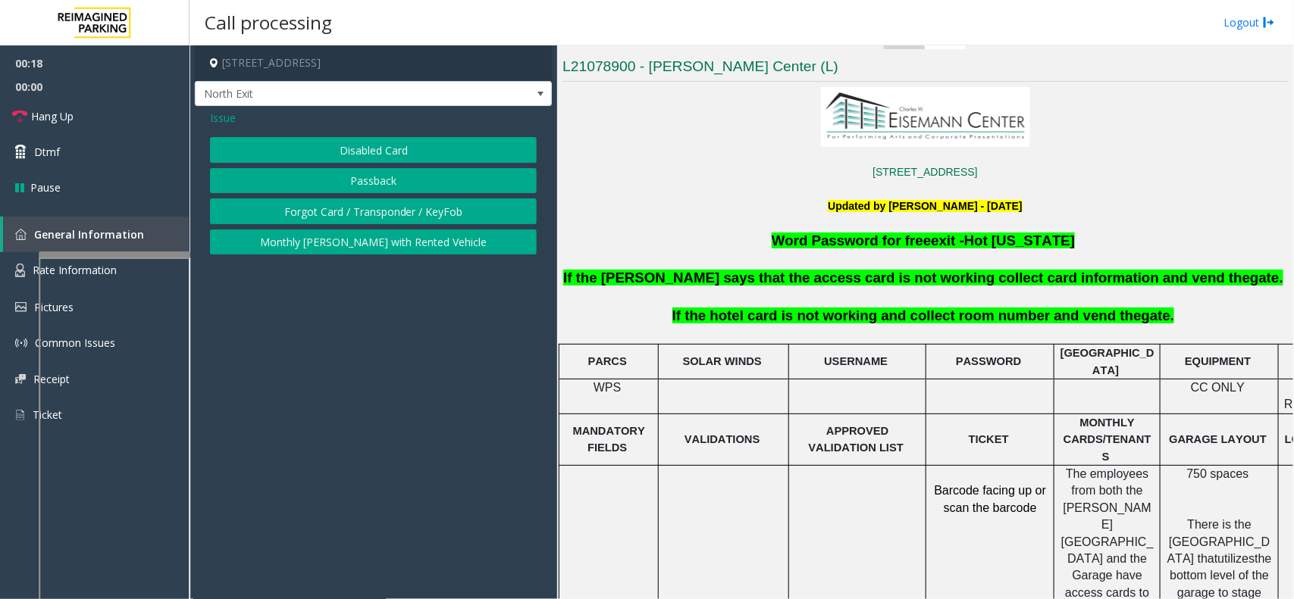
click at [225, 121] on span "Issue" at bounding box center [223, 118] width 26 height 16
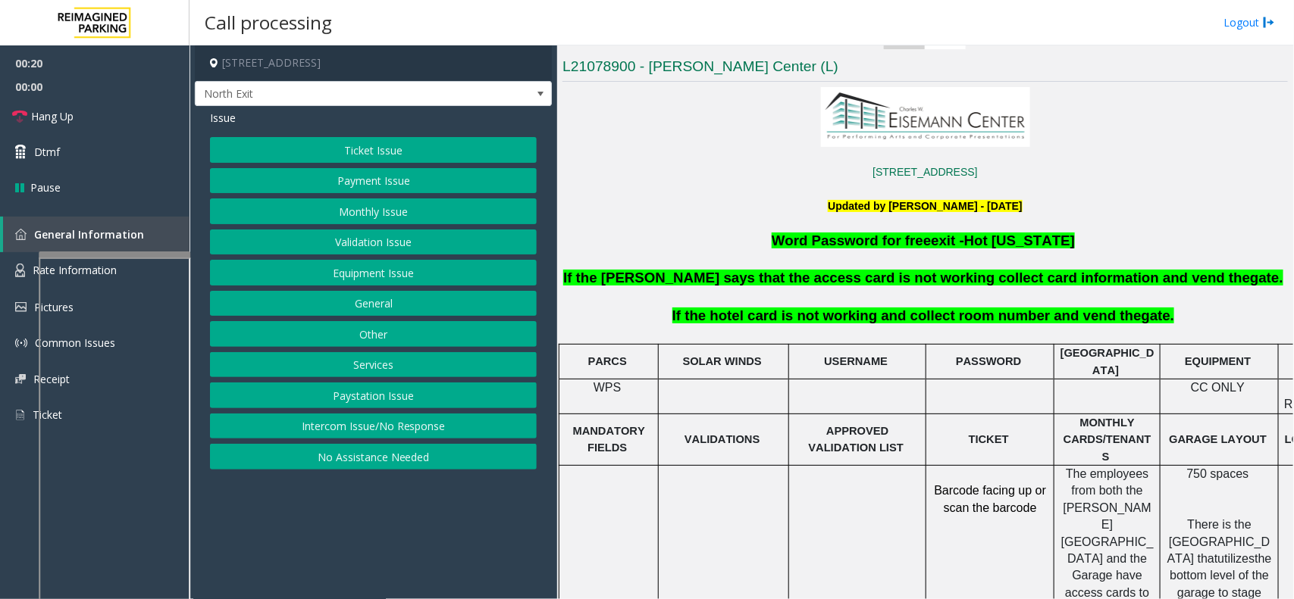
click at [384, 360] on button "Services" at bounding box center [373, 365] width 327 height 26
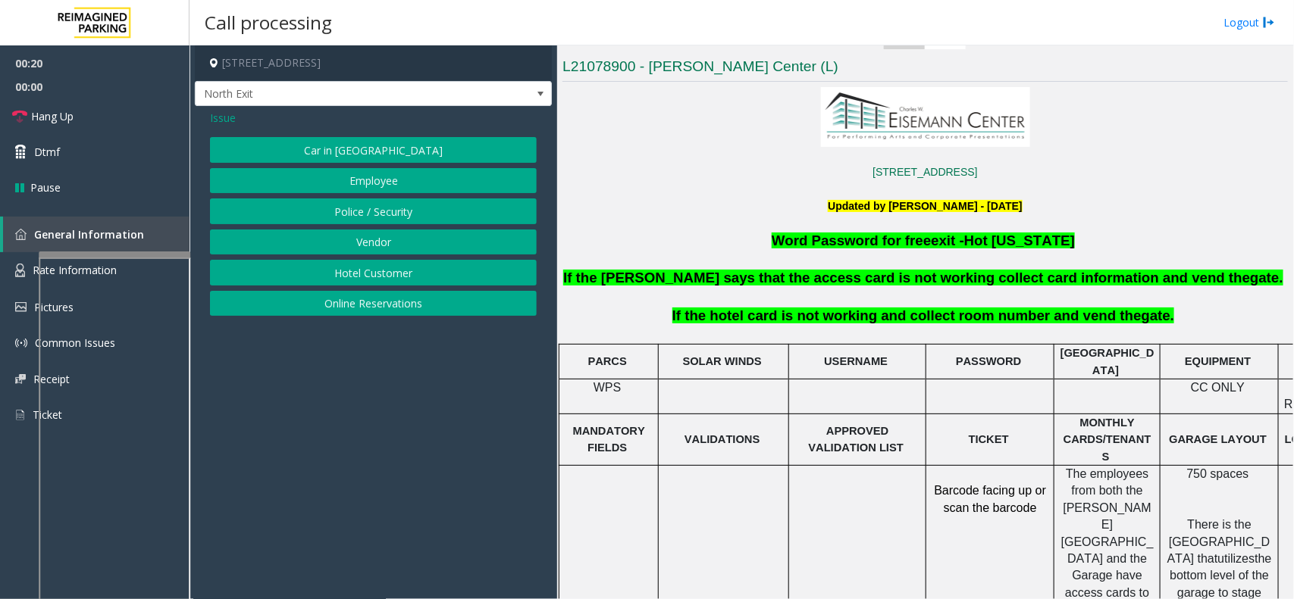
click at [369, 270] on button "Hotel Customer" at bounding box center [373, 273] width 327 height 26
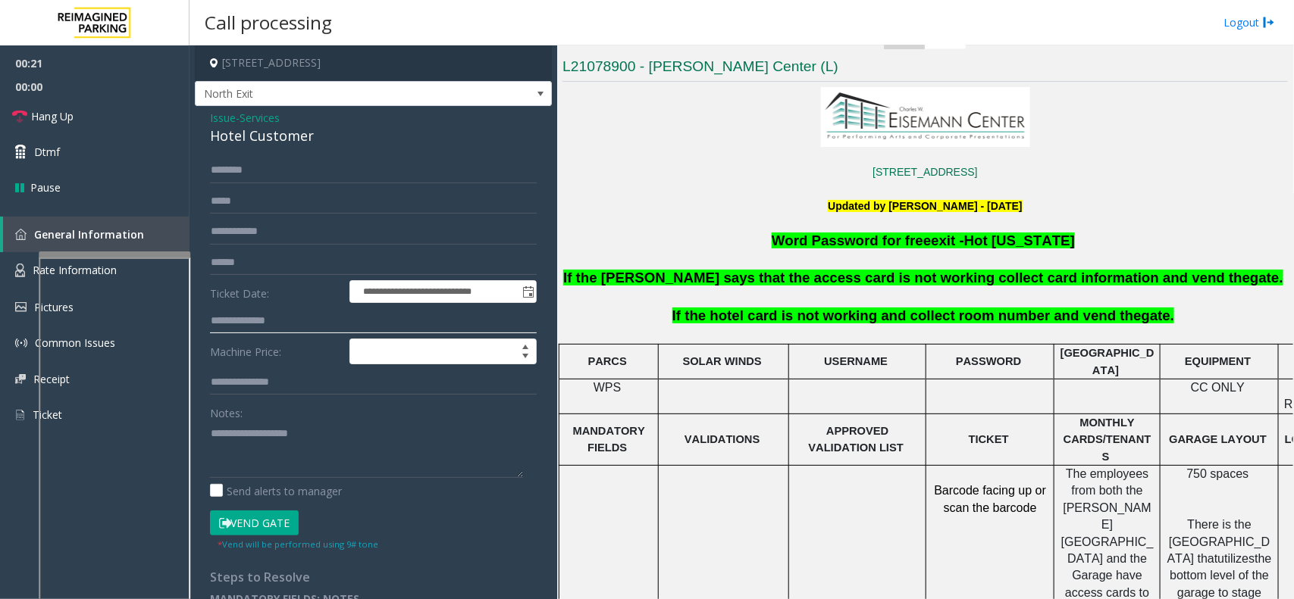
click at [277, 327] on input "text" at bounding box center [373, 321] width 327 height 26
type input "****"
click at [280, 513] on button "Vend Gate" at bounding box center [254, 524] width 89 height 26
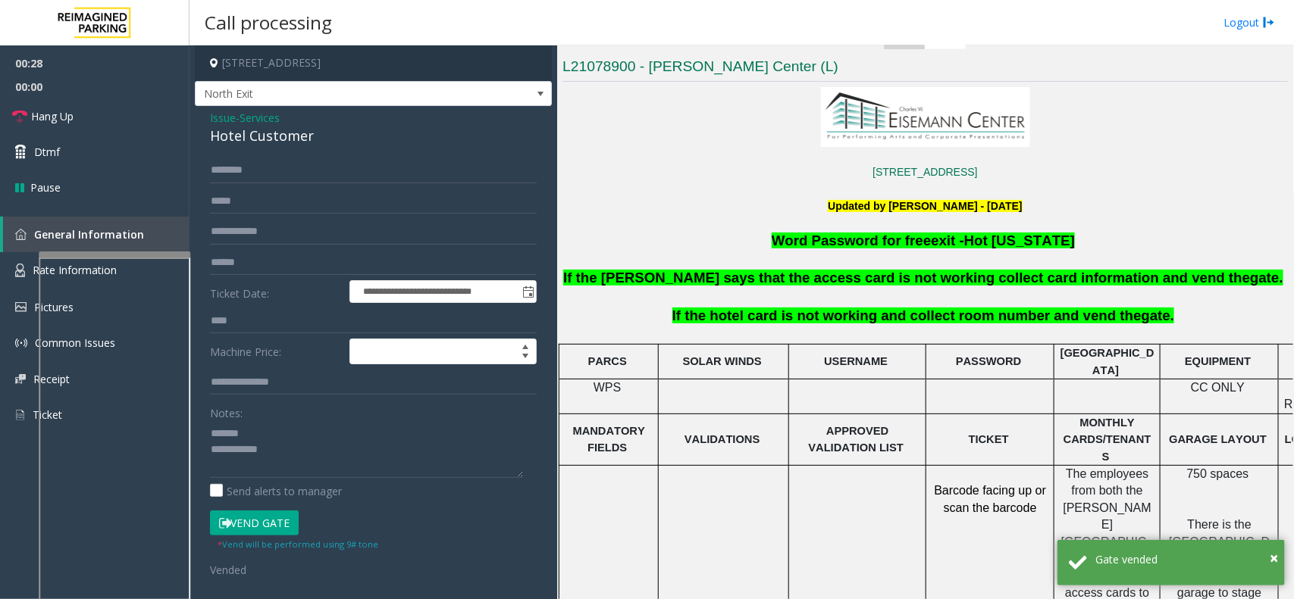
click at [274, 137] on div "Hotel Customer" at bounding box center [373, 136] width 327 height 20
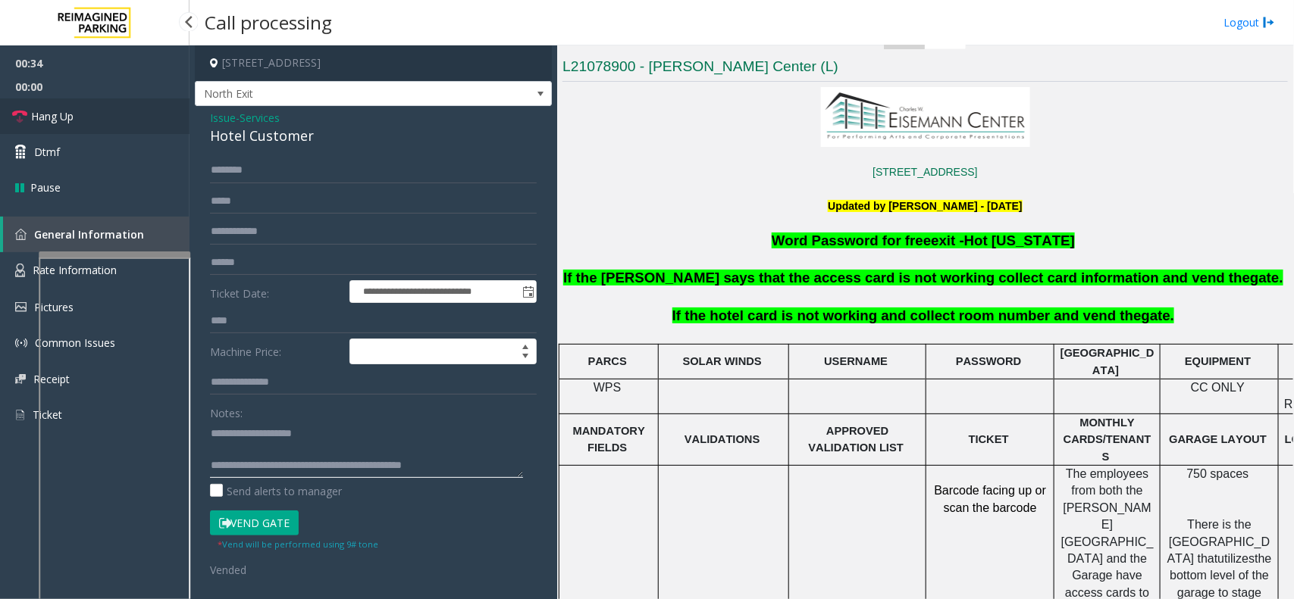
type textarea "**********"
click at [133, 133] on link "Hang Up" at bounding box center [94, 117] width 189 height 36
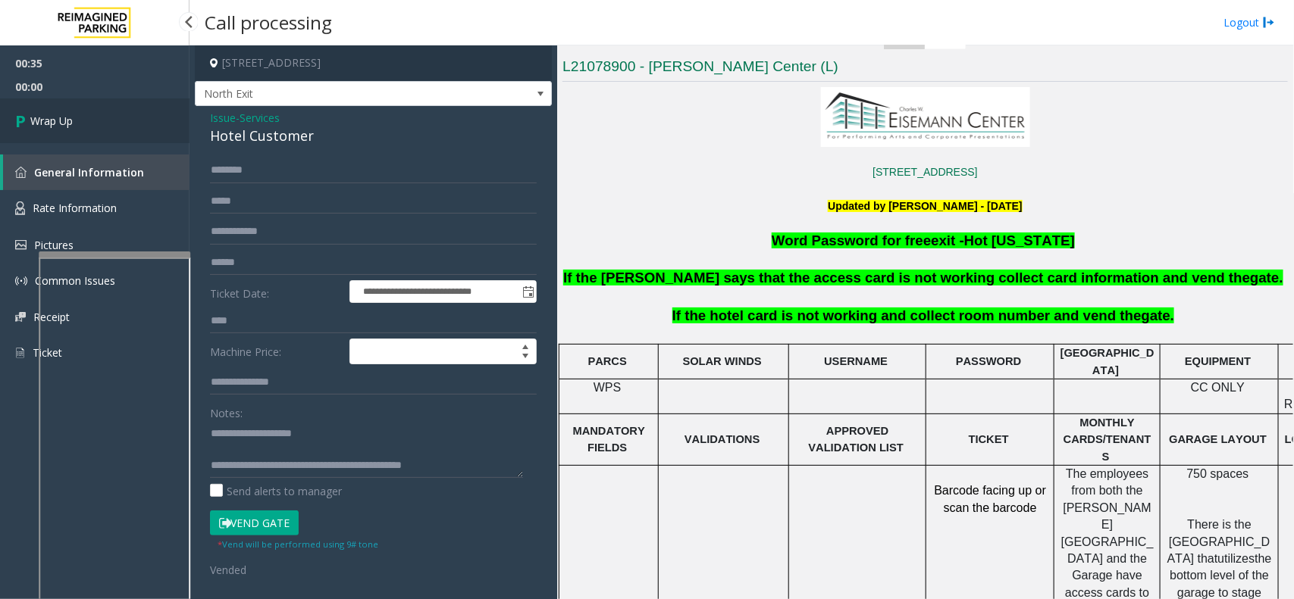
click at [133, 133] on link "Wrap Up" at bounding box center [94, 121] width 189 height 45
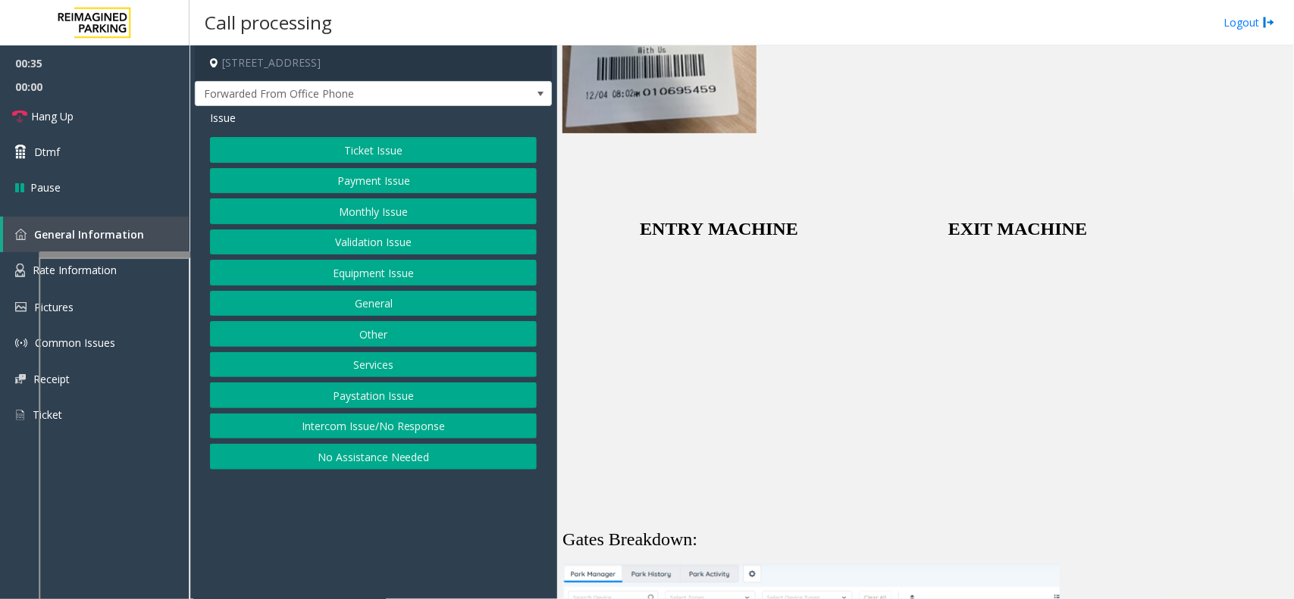
scroll to position [3221, 0]
click at [31, 275] on link "Rate Information" at bounding box center [94, 270] width 189 height 37
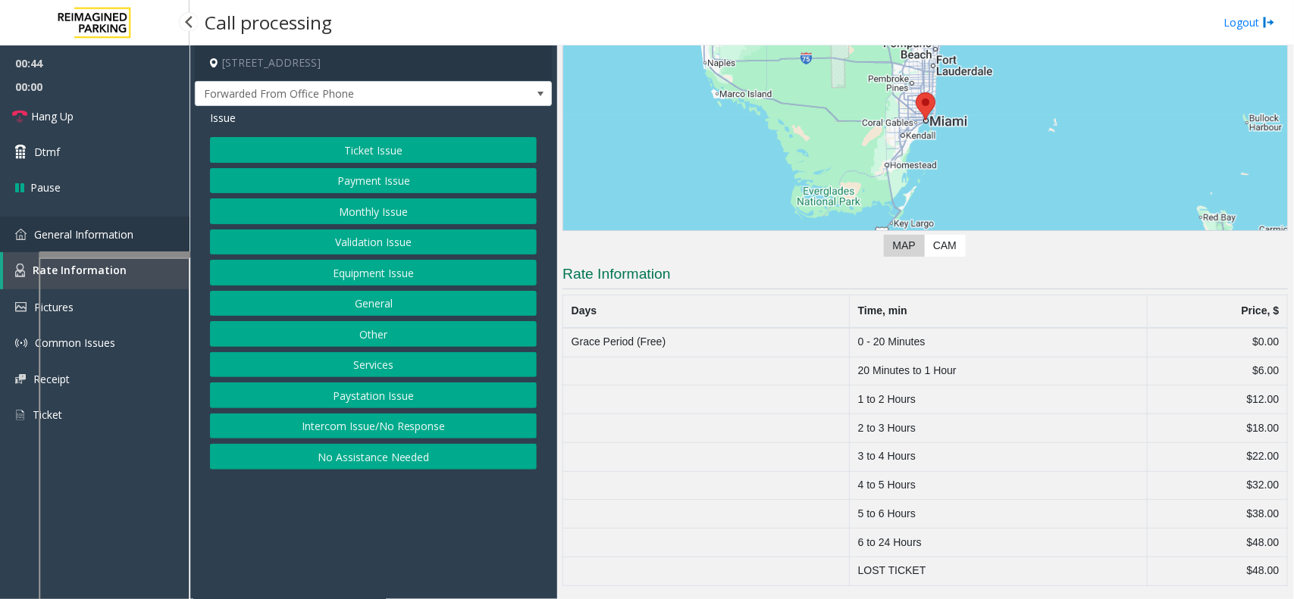
click at [149, 239] on link "General Information" at bounding box center [94, 235] width 189 height 36
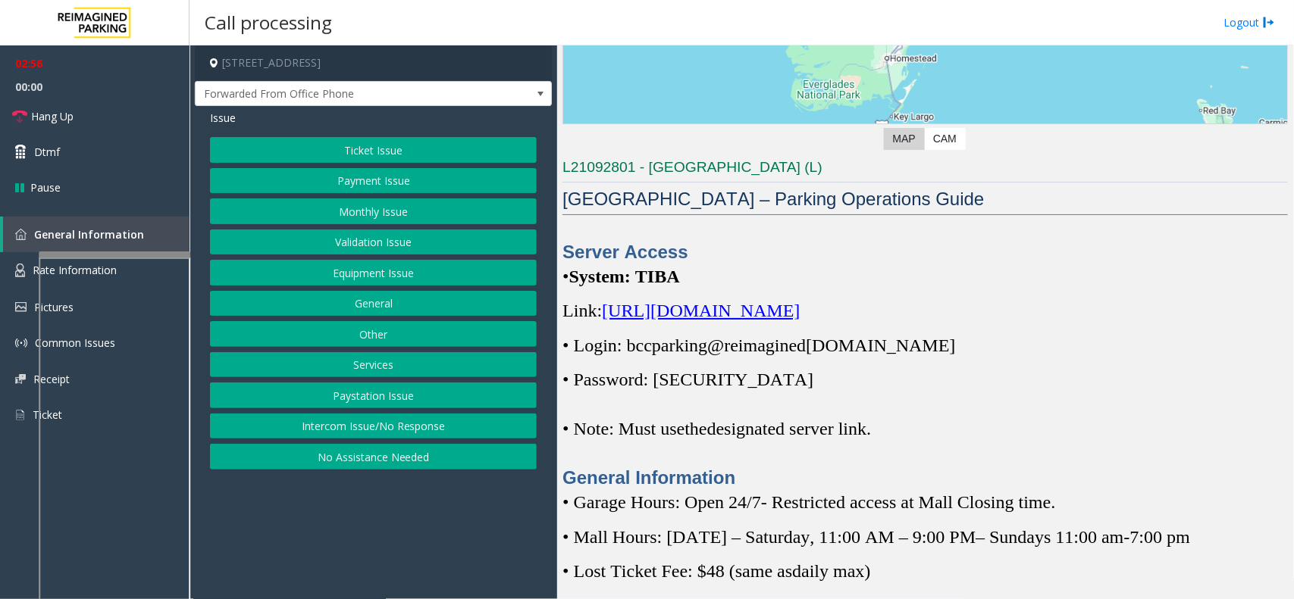
scroll to position [245, 0]
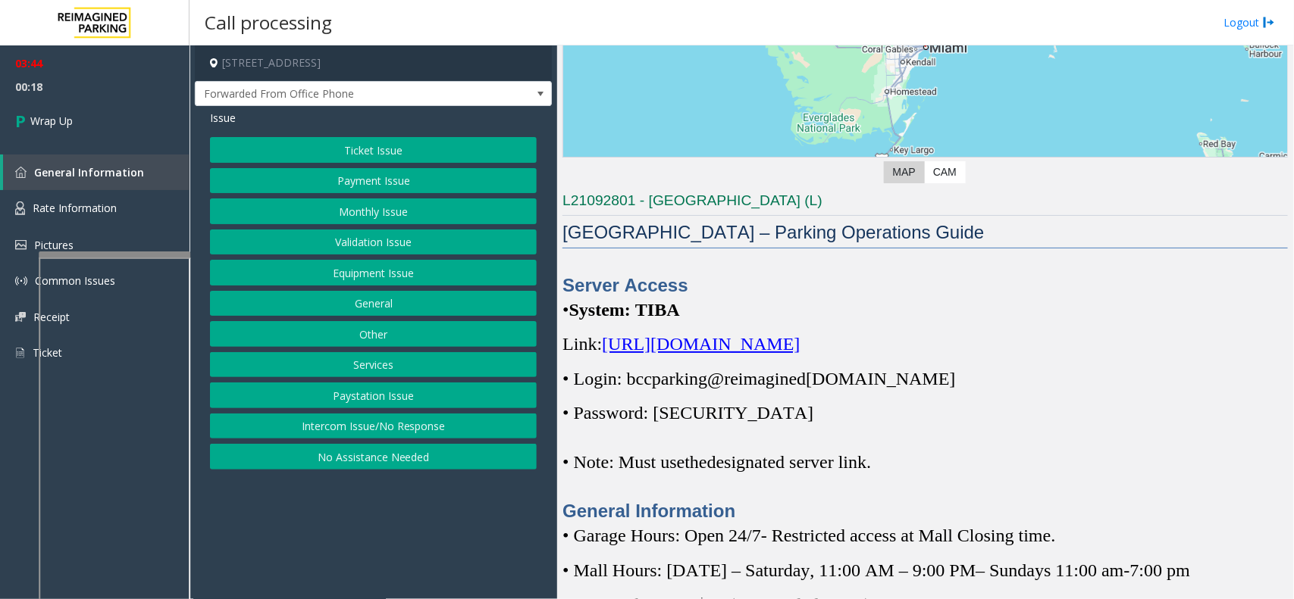
click at [345, 280] on button "Equipment Issue" at bounding box center [373, 273] width 327 height 26
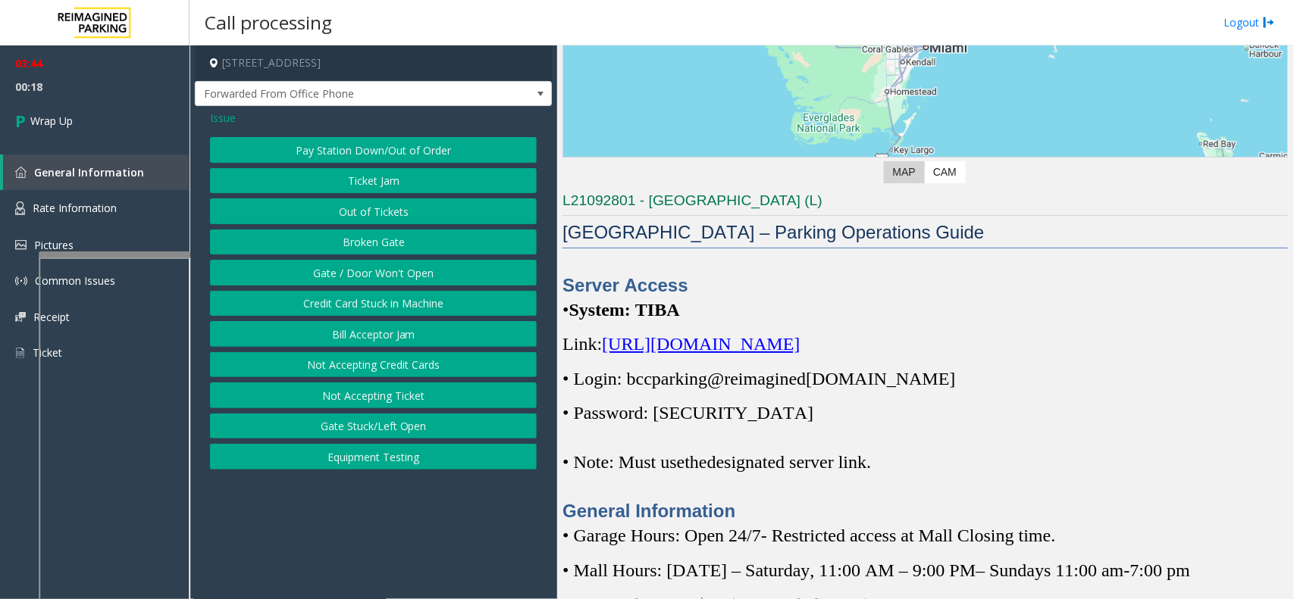
click at [345, 280] on button "Gate / Door Won't Open" at bounding box center [373, 273] width 327 height 26
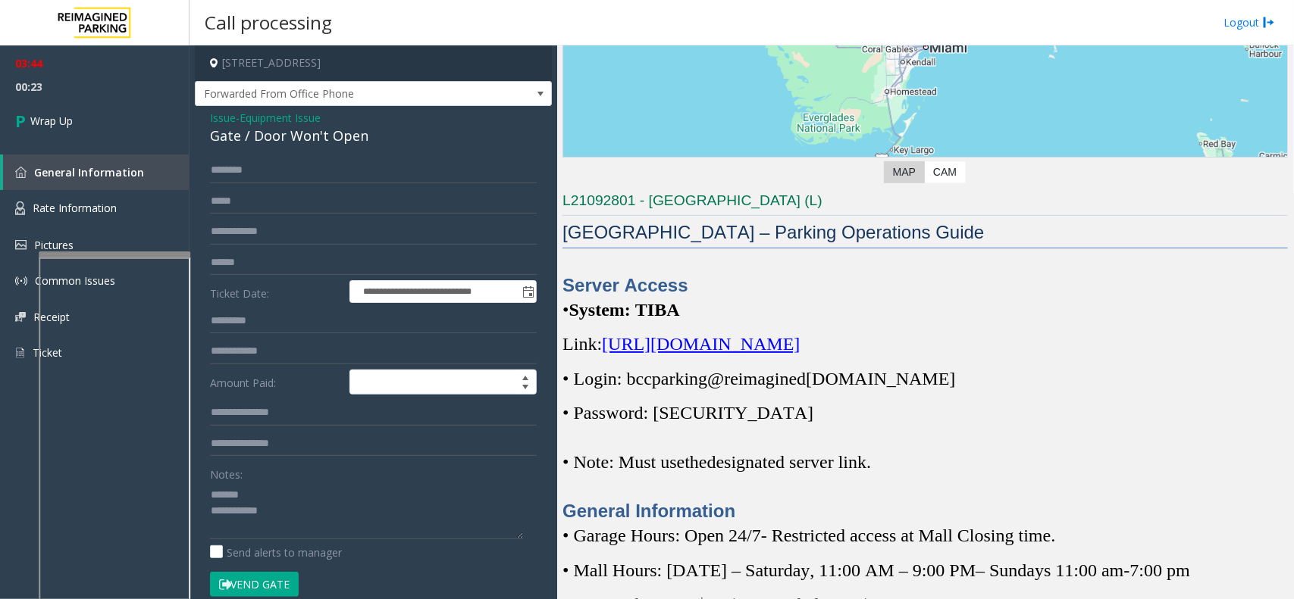
click at [311, 146] on div "Gate / Door Won't Open" at bounding box center [373, 136] width 327 height 20
click at [315, 139] on div "Gate / Door Won't Open" at bounding box center [373, 136] width 327 height 20
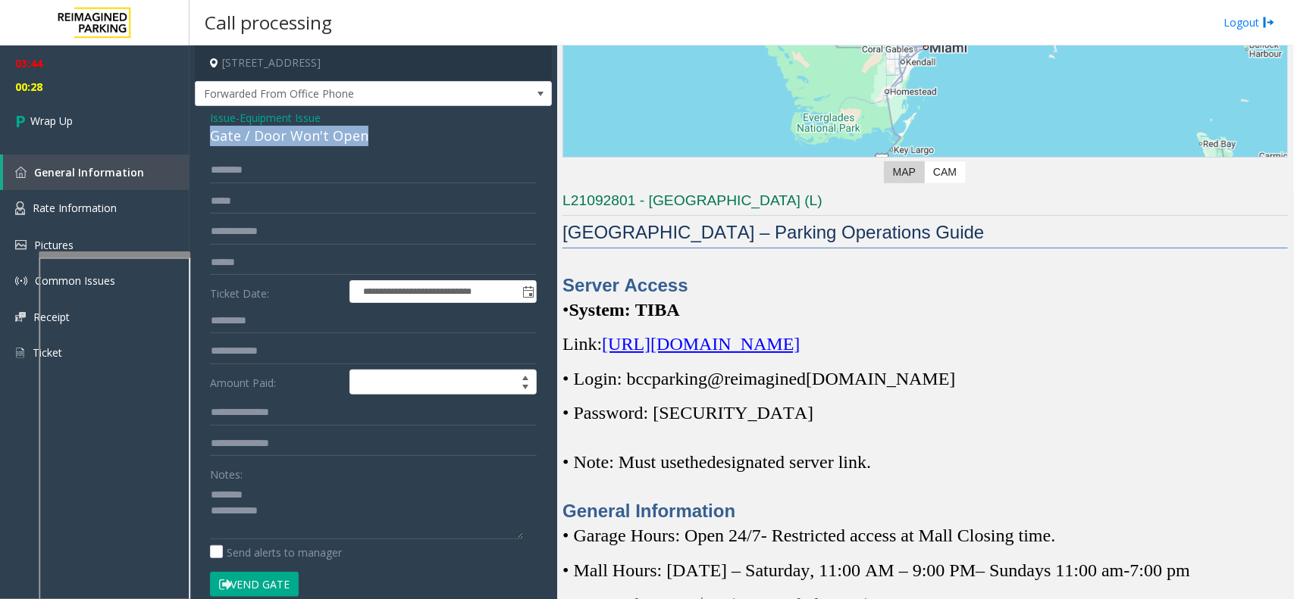
click at [315, 139] on div "Gate / Door Won't Open" at bounding box center [373, 136] width 327 height 20
click at [362, 523] on textarea at bounding box center [366, 511] width 313 height 57
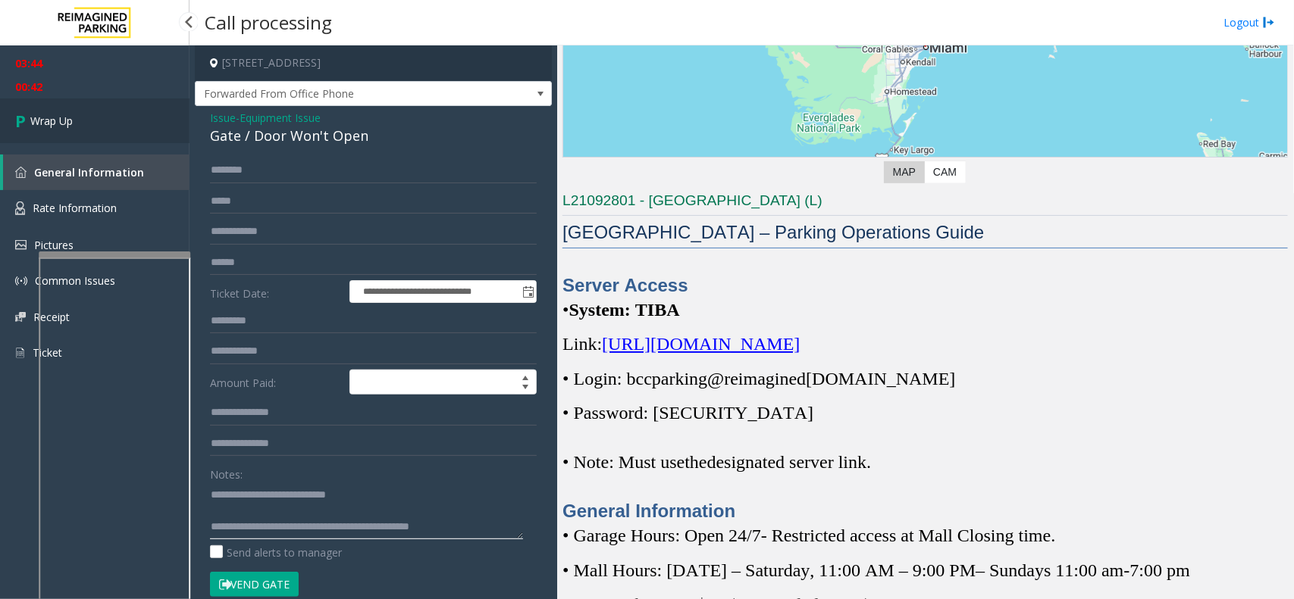
type textarea "**********"
click at [100, 99] on link "Wrap Up" at bounding box center [94, 121] width 189 height 45
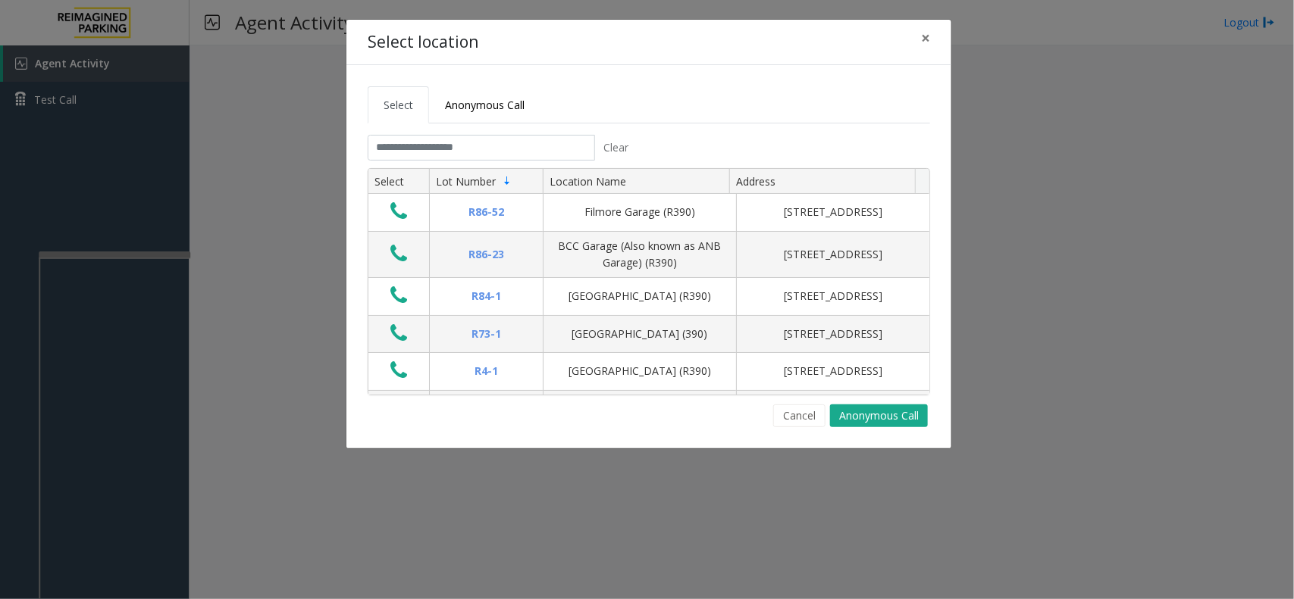
click at [493, 164] on tab "Clear Select Lot Number Location Name Address R86-52 Filmore Garage (R390) 175 …" at bounding box center [649, 281] width 562 height 293
click at [499, 150] on input "text" at bounding box center [481, 148] width 227 height 26
click at [934, 34] on button "×" at bounding box center [925, 38] width 30 height 37
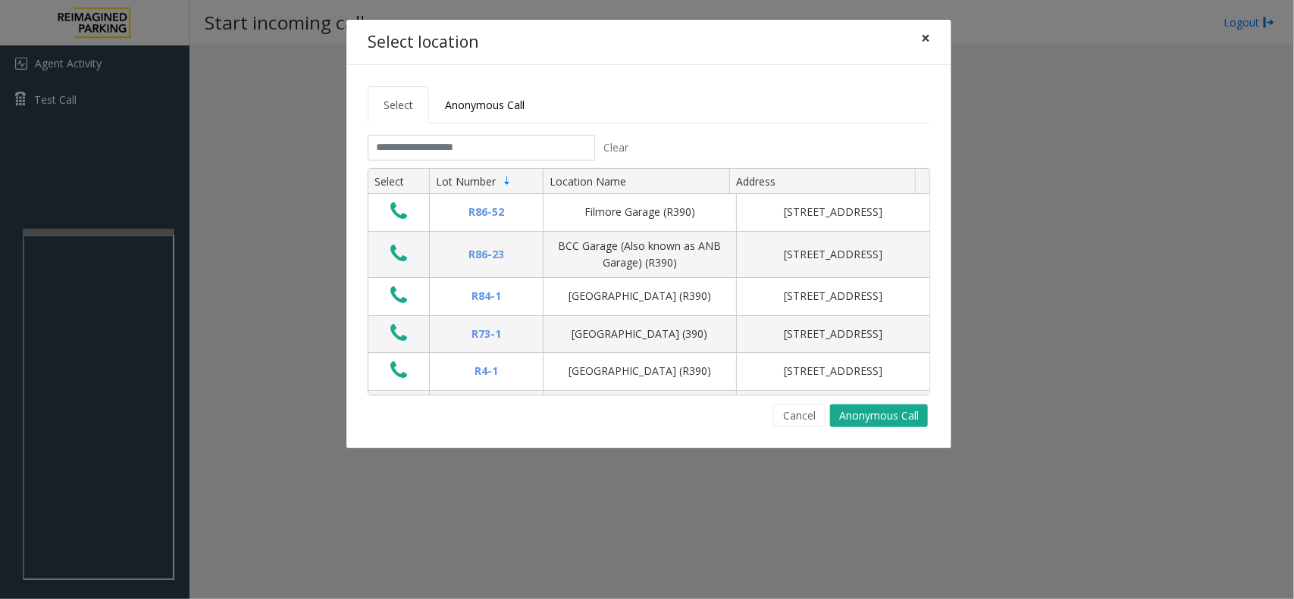
click at [919, 43] on button "×" at bounding box center [925, 38] width 30 height 37
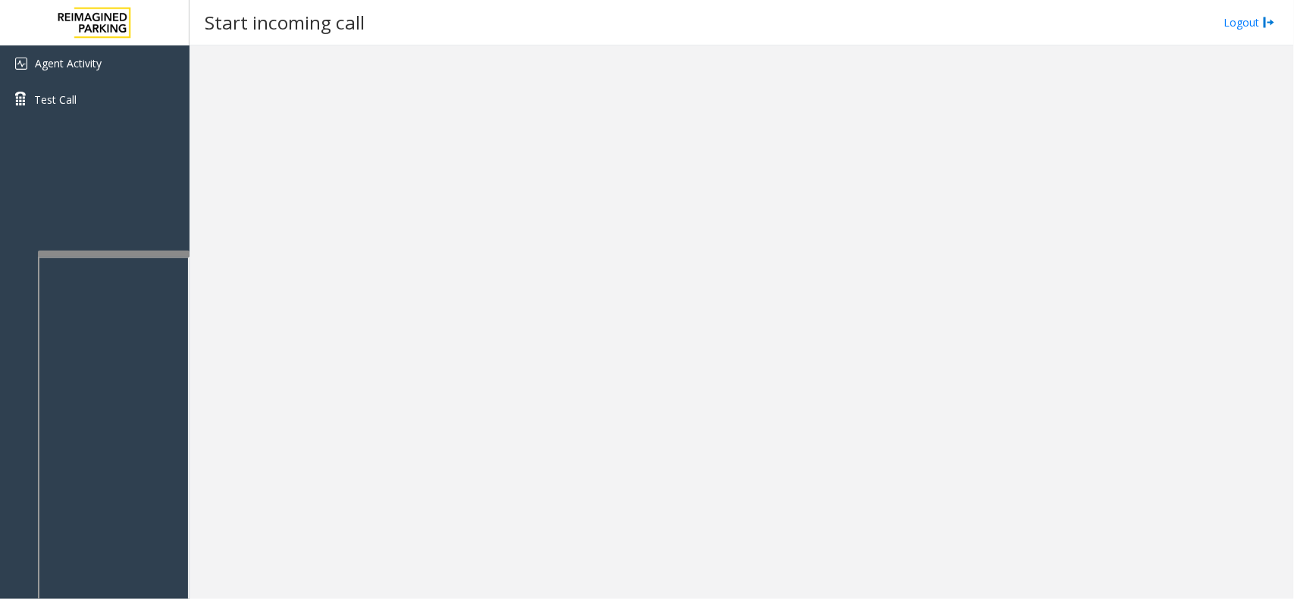
click at [135, 256] on div at bounding box center [114, 428] width 152 height 355
